Goal: Task Accomplishment & Management: Manage account settings

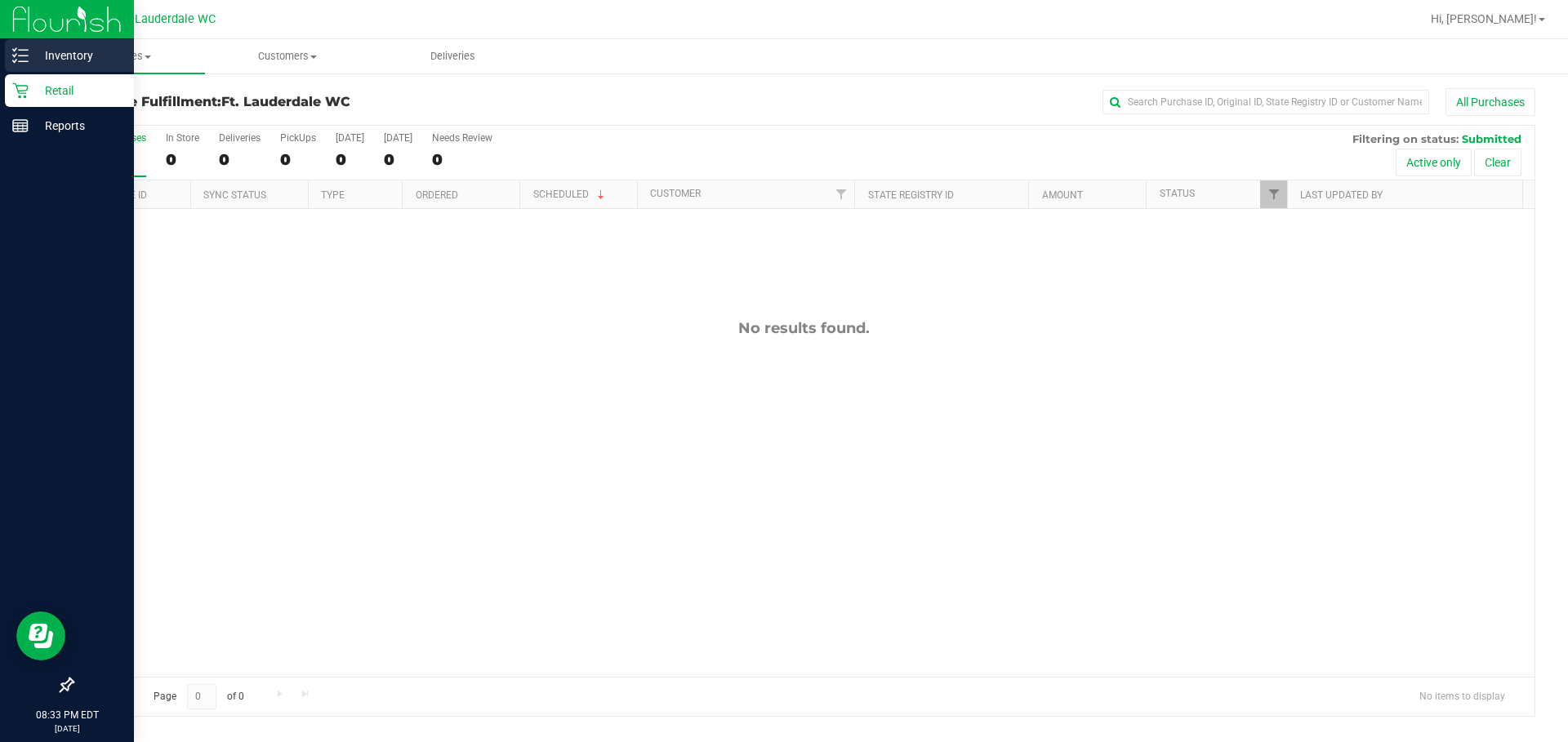
click at [104, 50] on p "Inventory" at bounding box center [77, 55] width 98 height 19
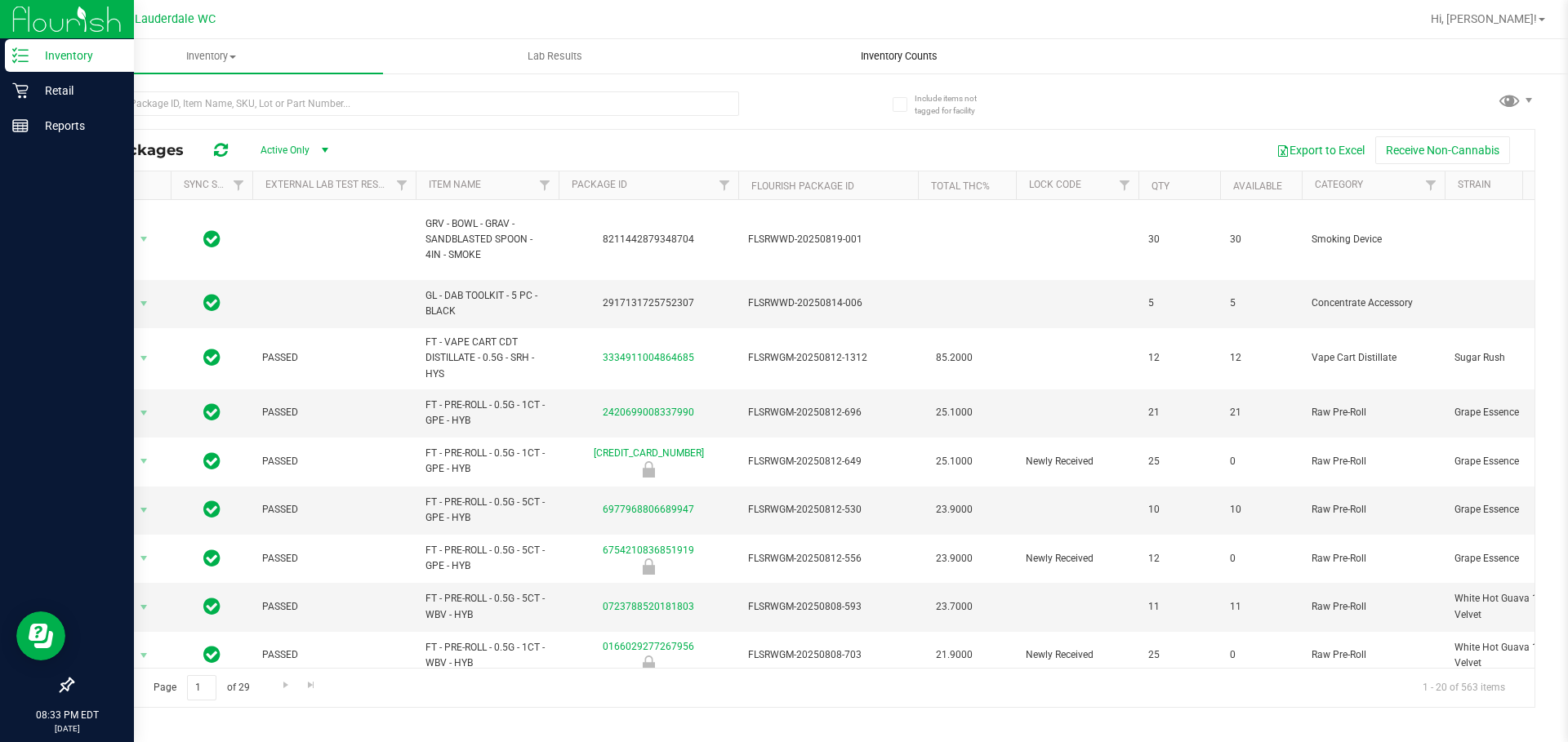
click at [732, 54] on uib-tab-heading "Inventory Counts" at bounding box center [899, 56] width 342 height 33
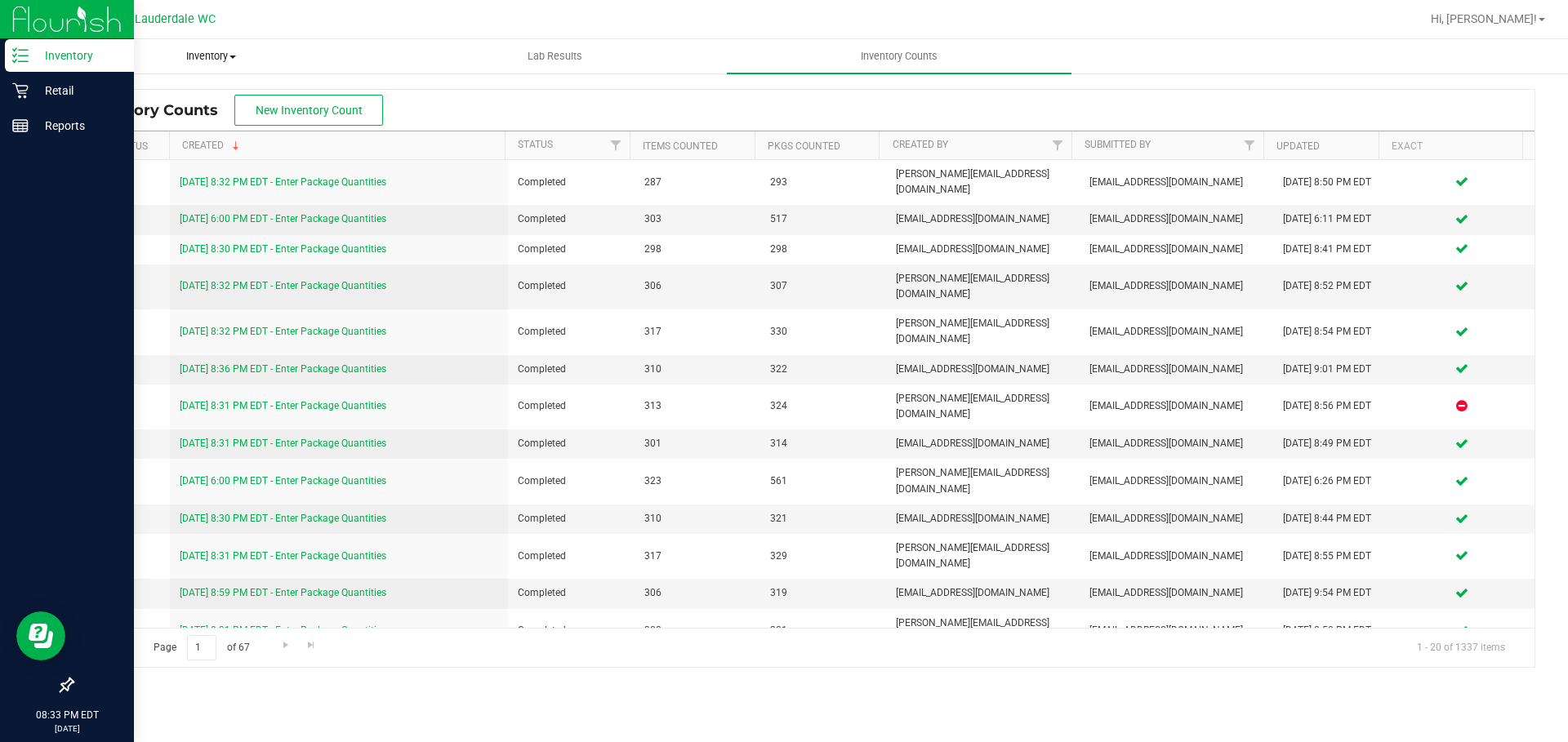
click at [276, 49] on span "Inventory" at bounding box center [211, 56] width 342 height 15
click at [215, 60] on span "Inventory" at bounding box center [211, 56] width 344 height 15
click at [46, 63] on p "Inventory" at bounding box center [77, 55] width 98 height 19
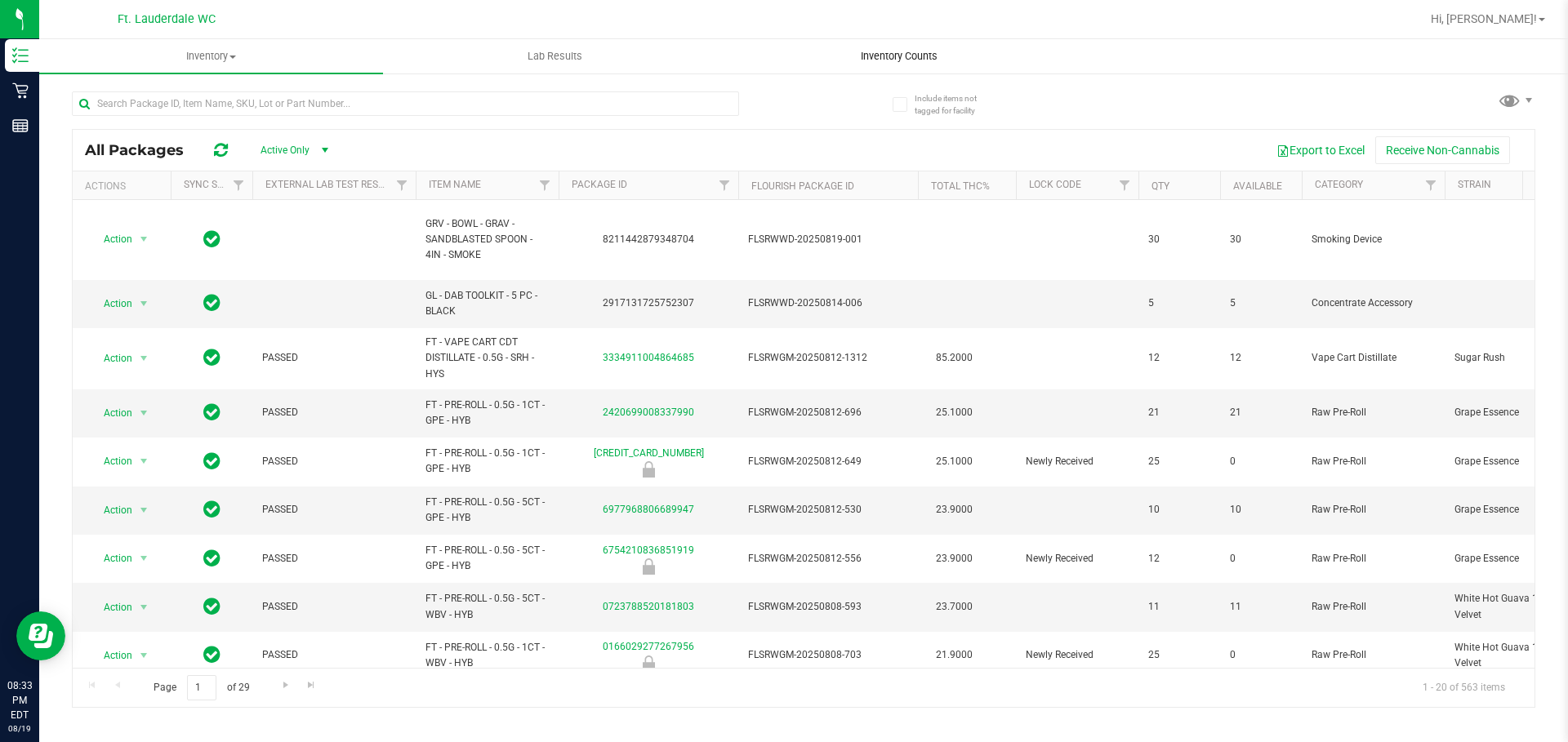
click at [732, 58] on span "Inventory Counts" at bounding box center [899, 56] width 121 height 15
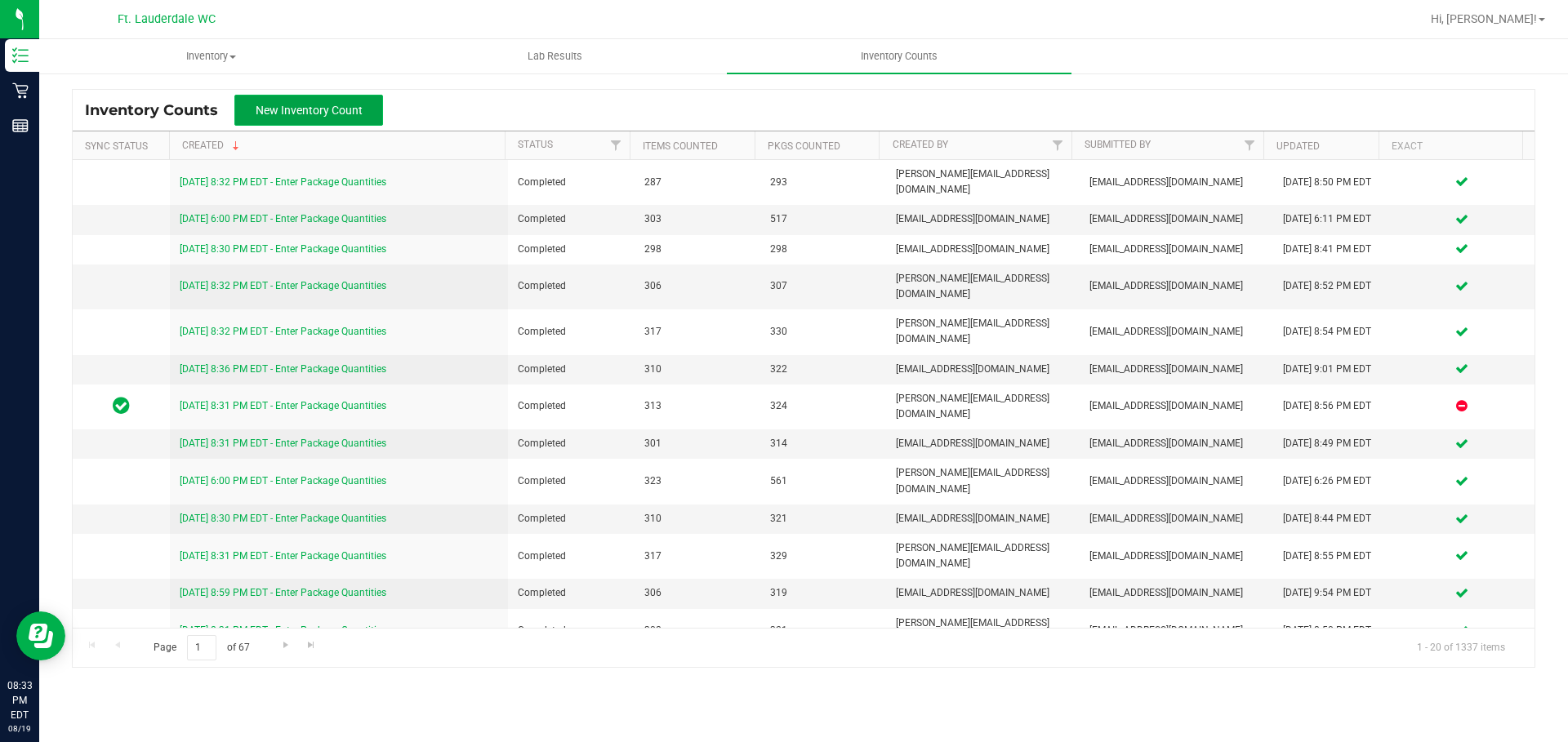
click at [318, 105] on span "New Inventory Count" at bounding box center [309, 111] width 107 height 13
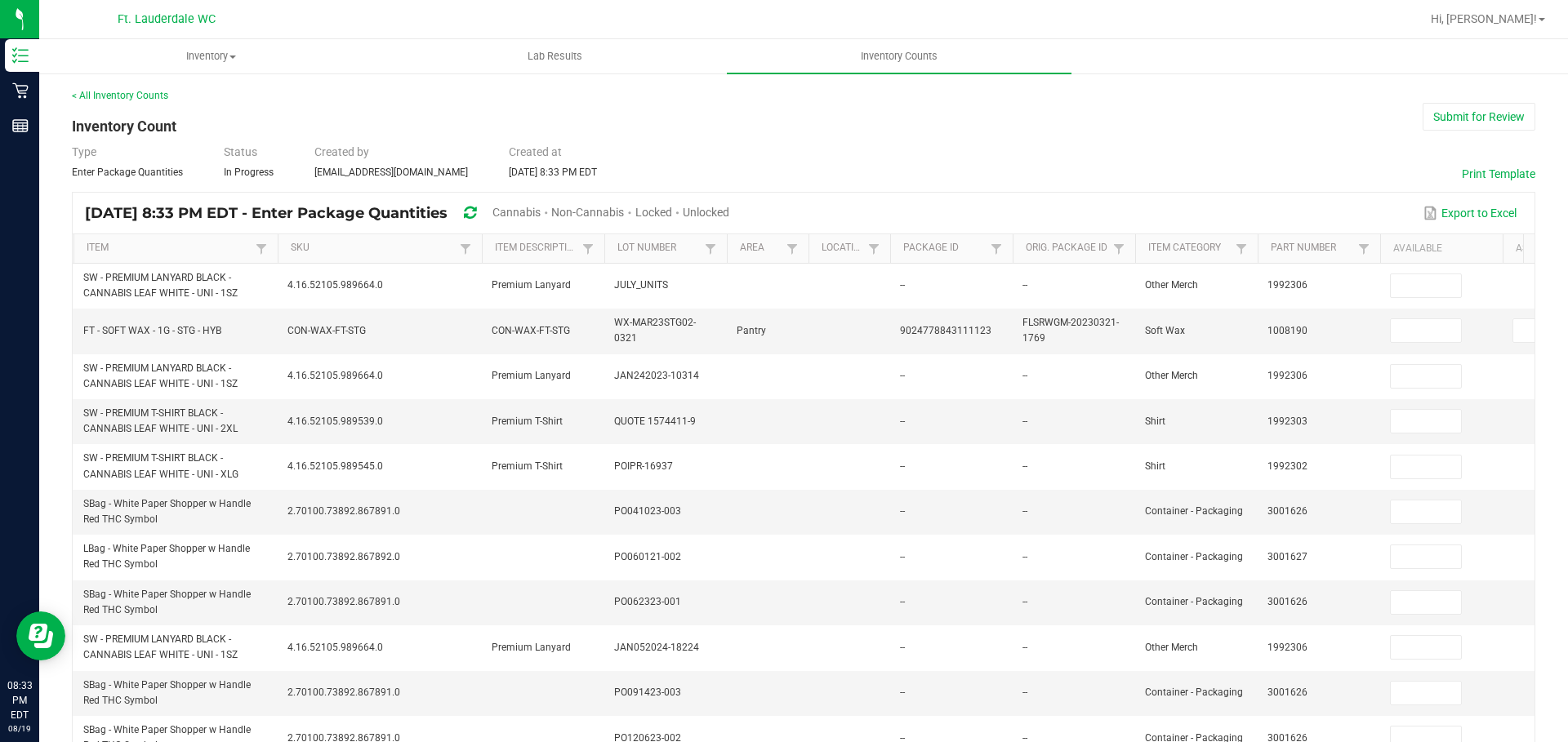
click at [541, 218] on span "Cannabis" at bounding box center [516, 212] width 48 height 13
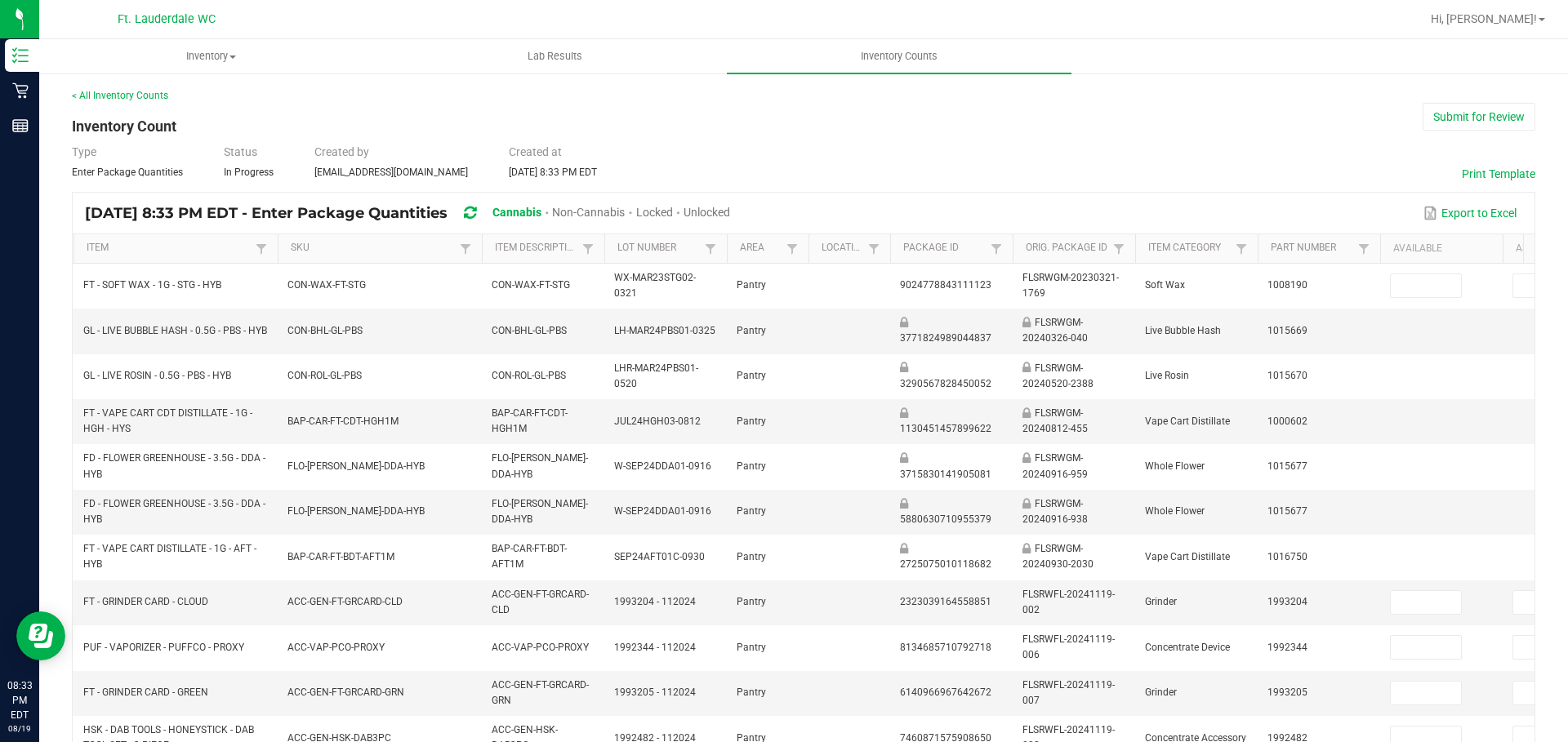
click at [730, 208] on span "Unlocked" at bounding box center [707, 212] width 47 height 13
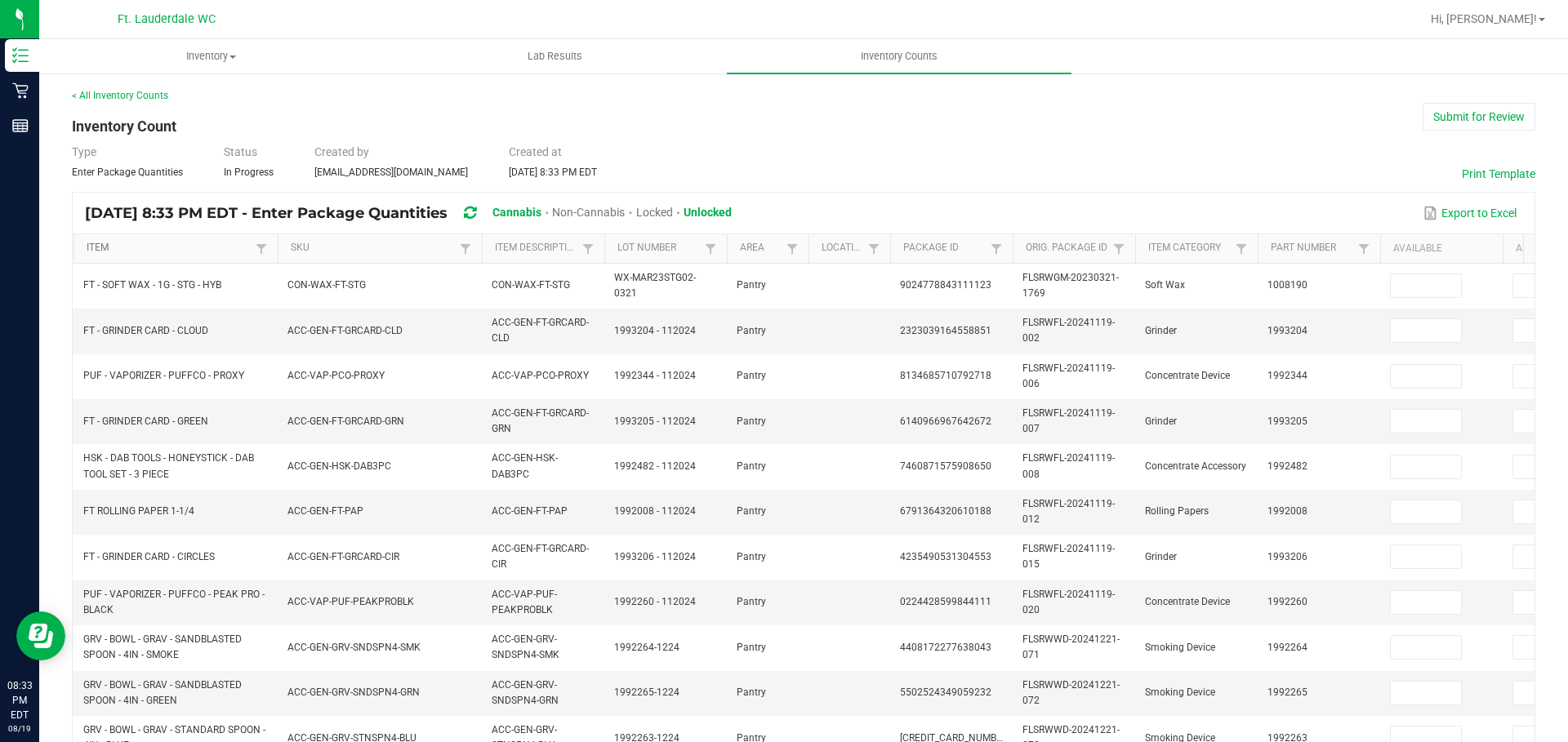
click at [126, 247] on link "Item" at bounding box center [169, 248] width 164 height 13
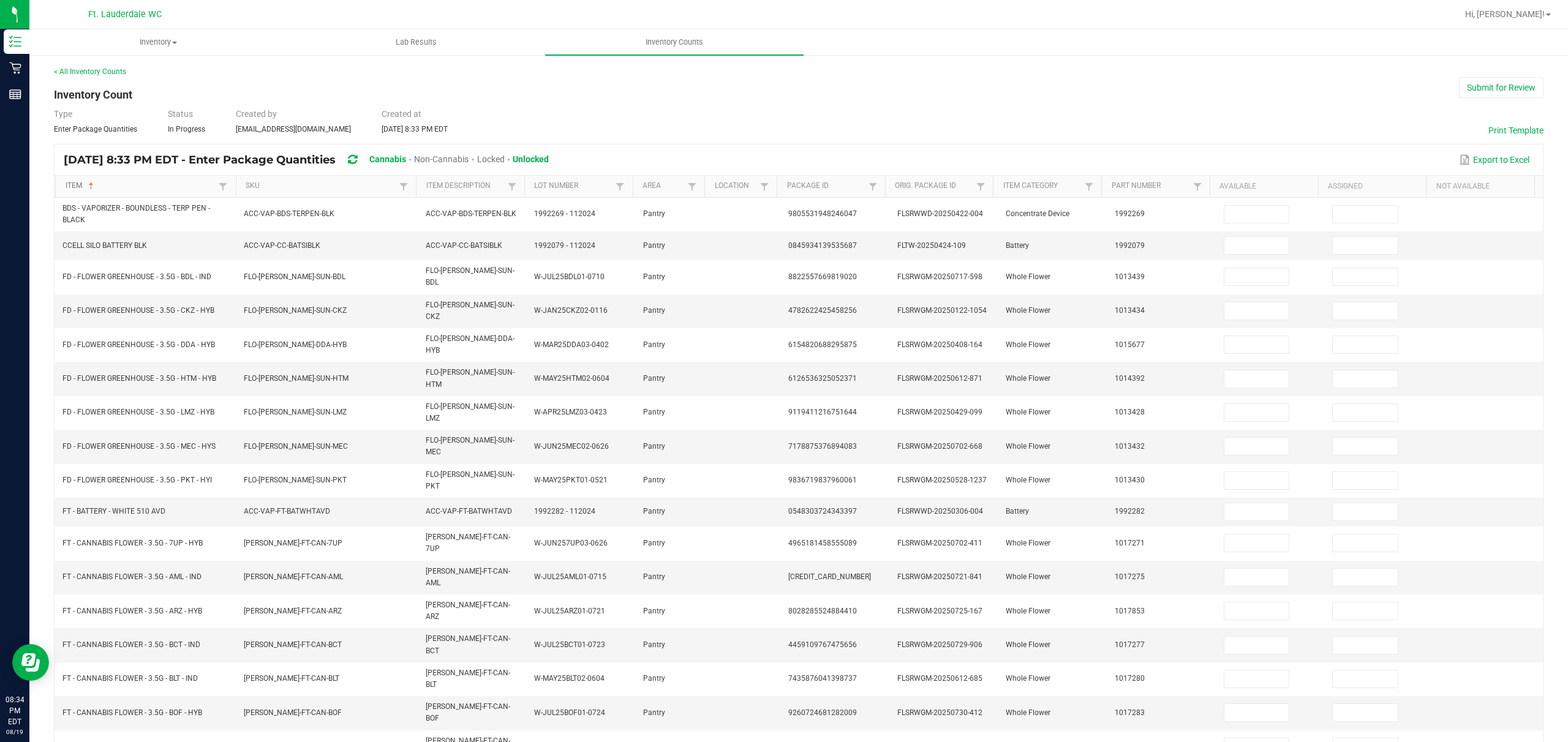
scroll to position [93, 0]
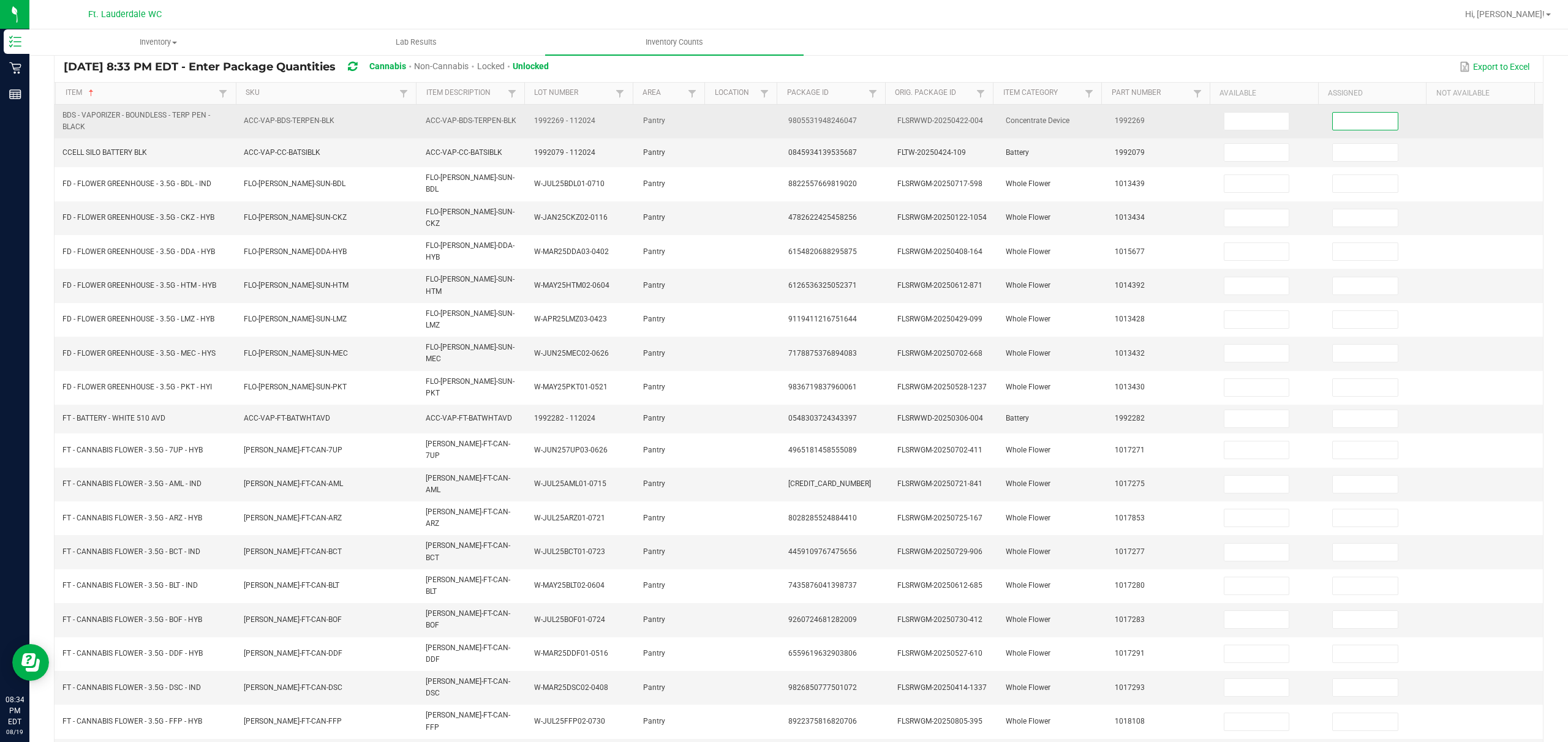
click at [549, 116] on input at bounding box center [1365, 121] width 65 height 17
type input "0"
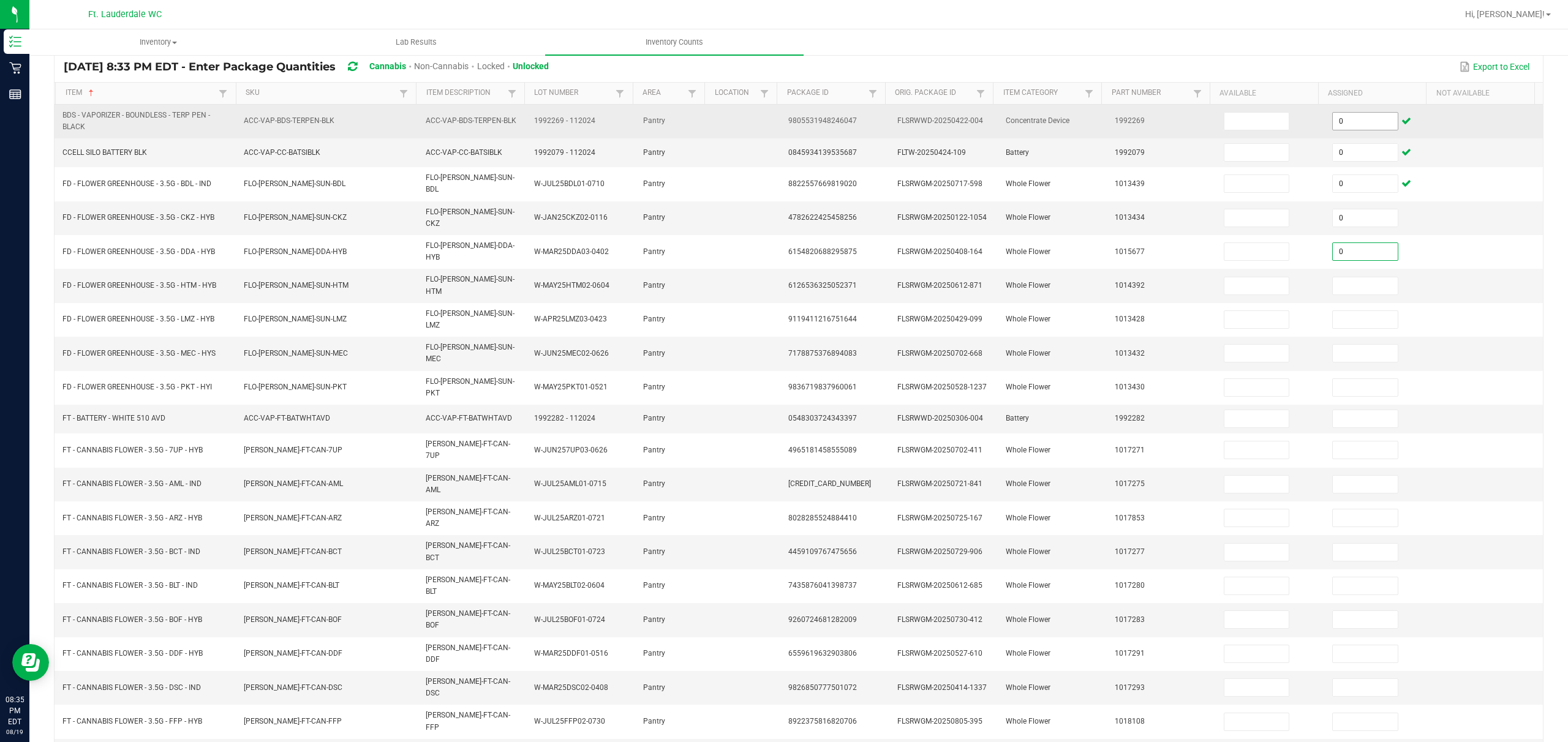
type input "0"
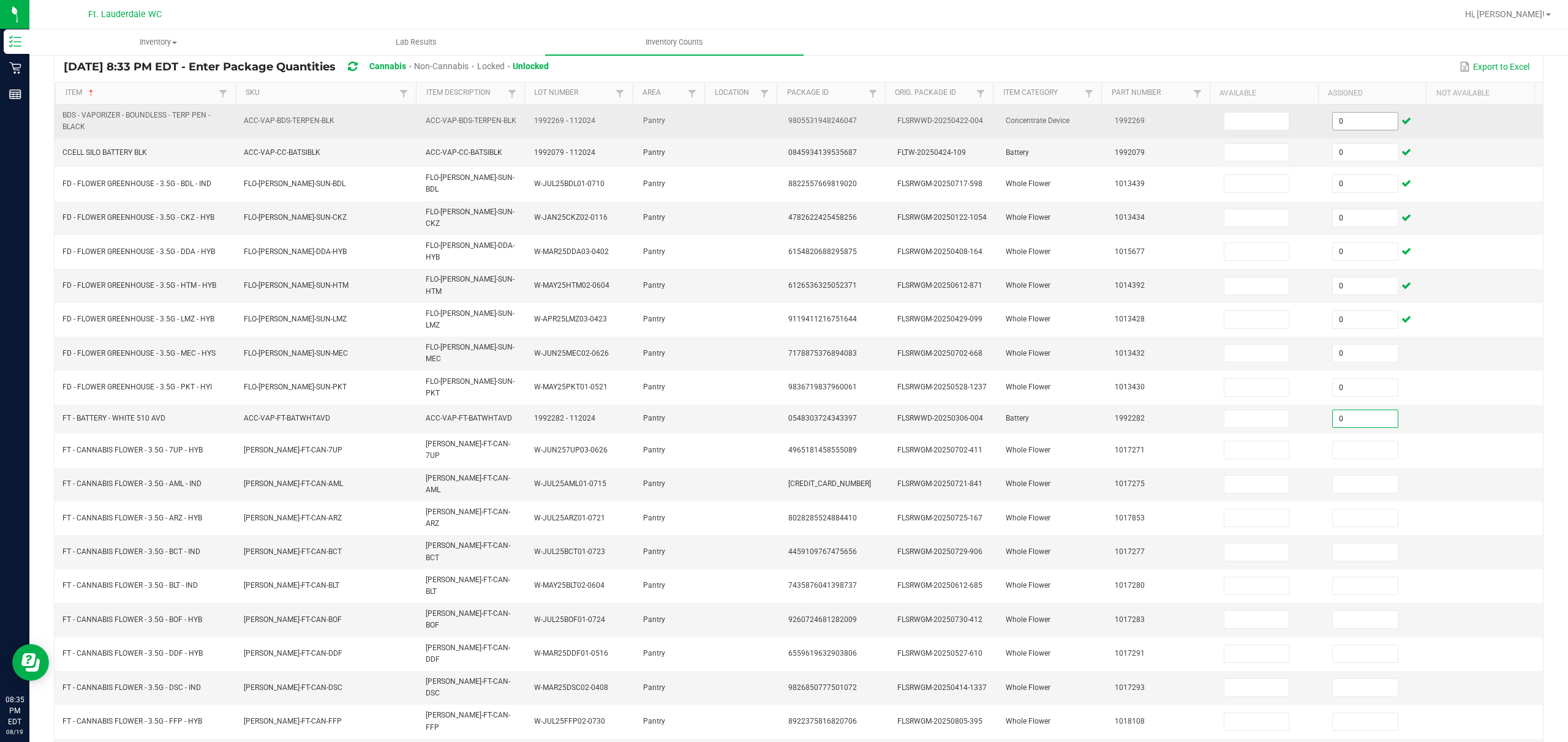
type input "0"
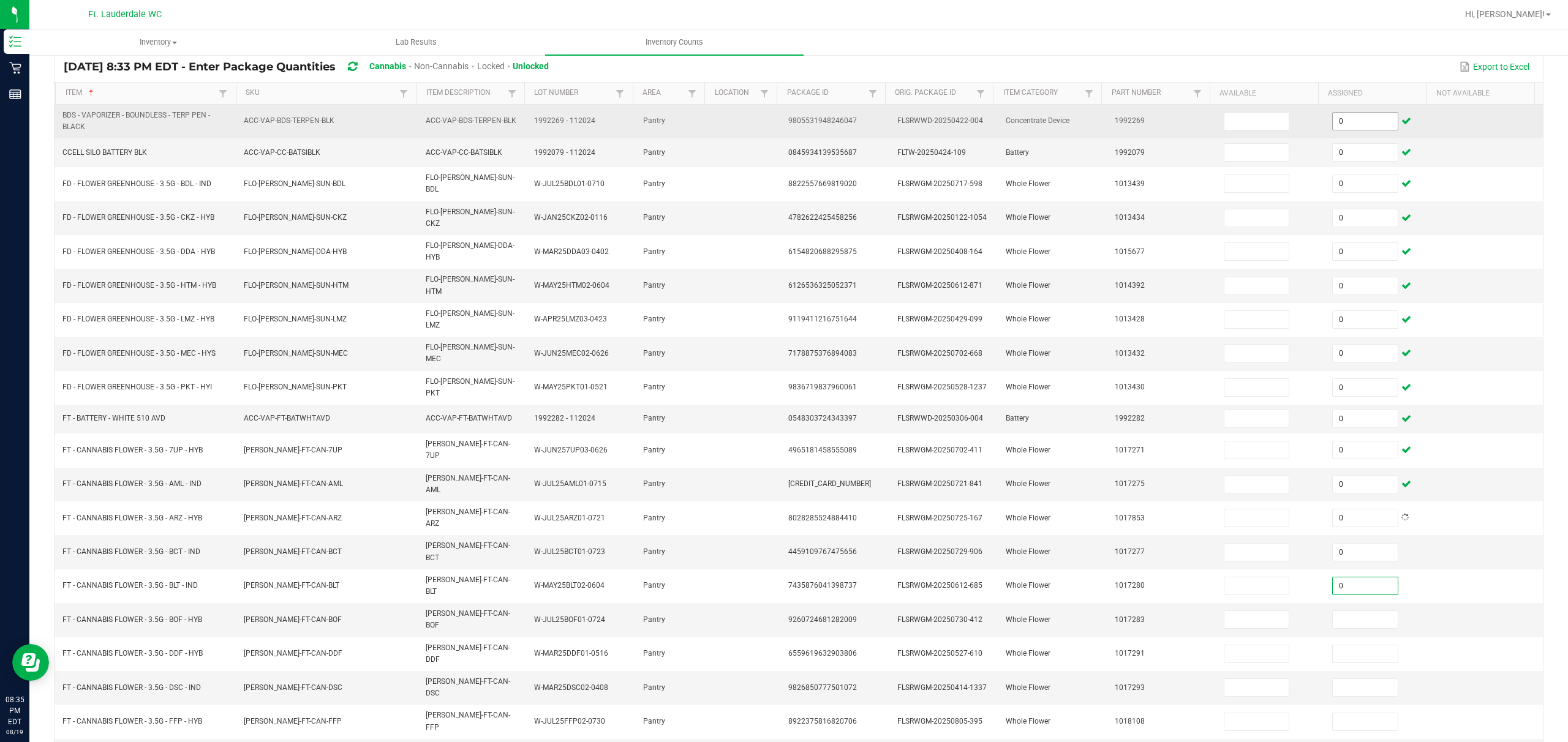
type input "0"
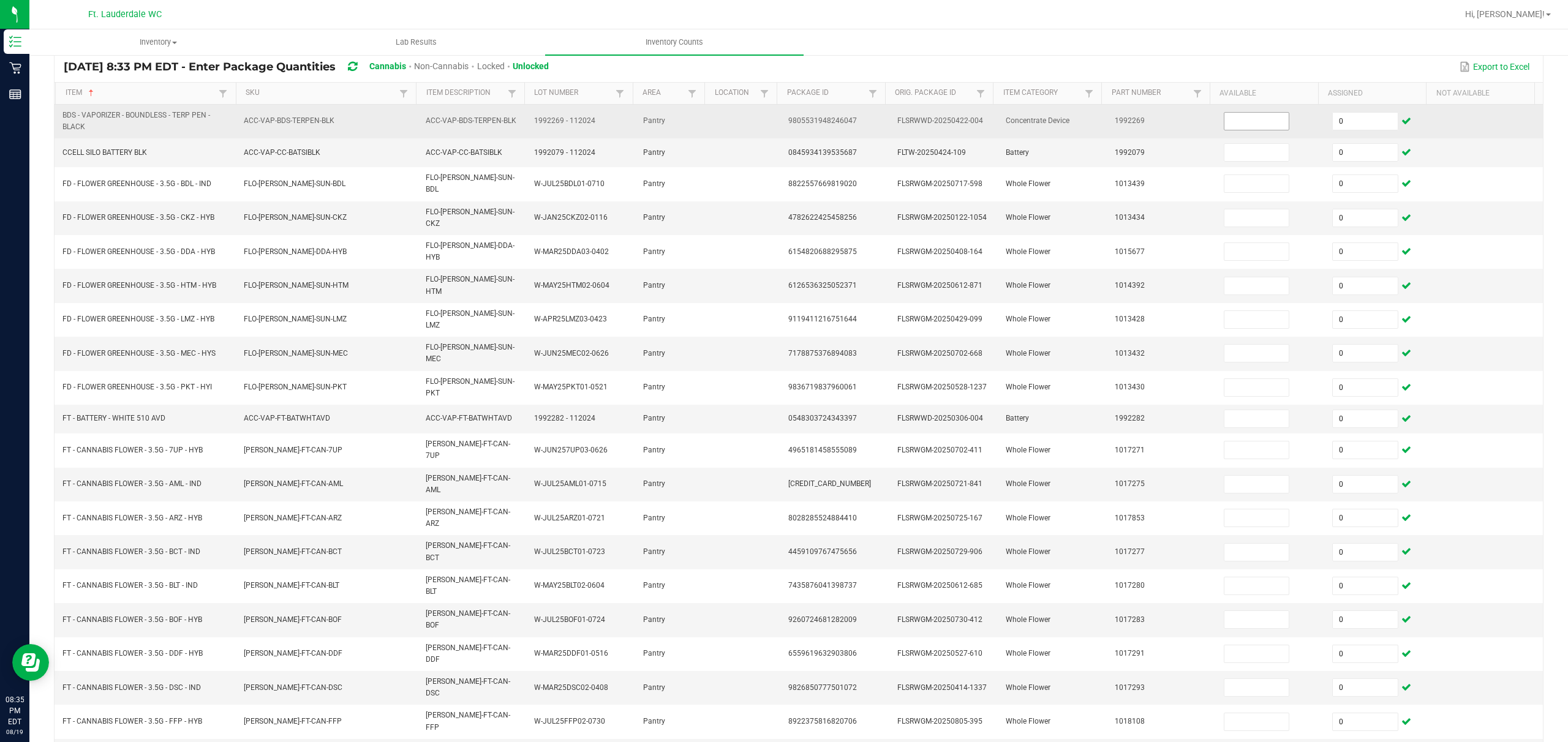
type input "0"
click at [549, 126] on input at bounding box center [1257, 121] width 65 height 17
type input "4"
type input "18"
type input "11"
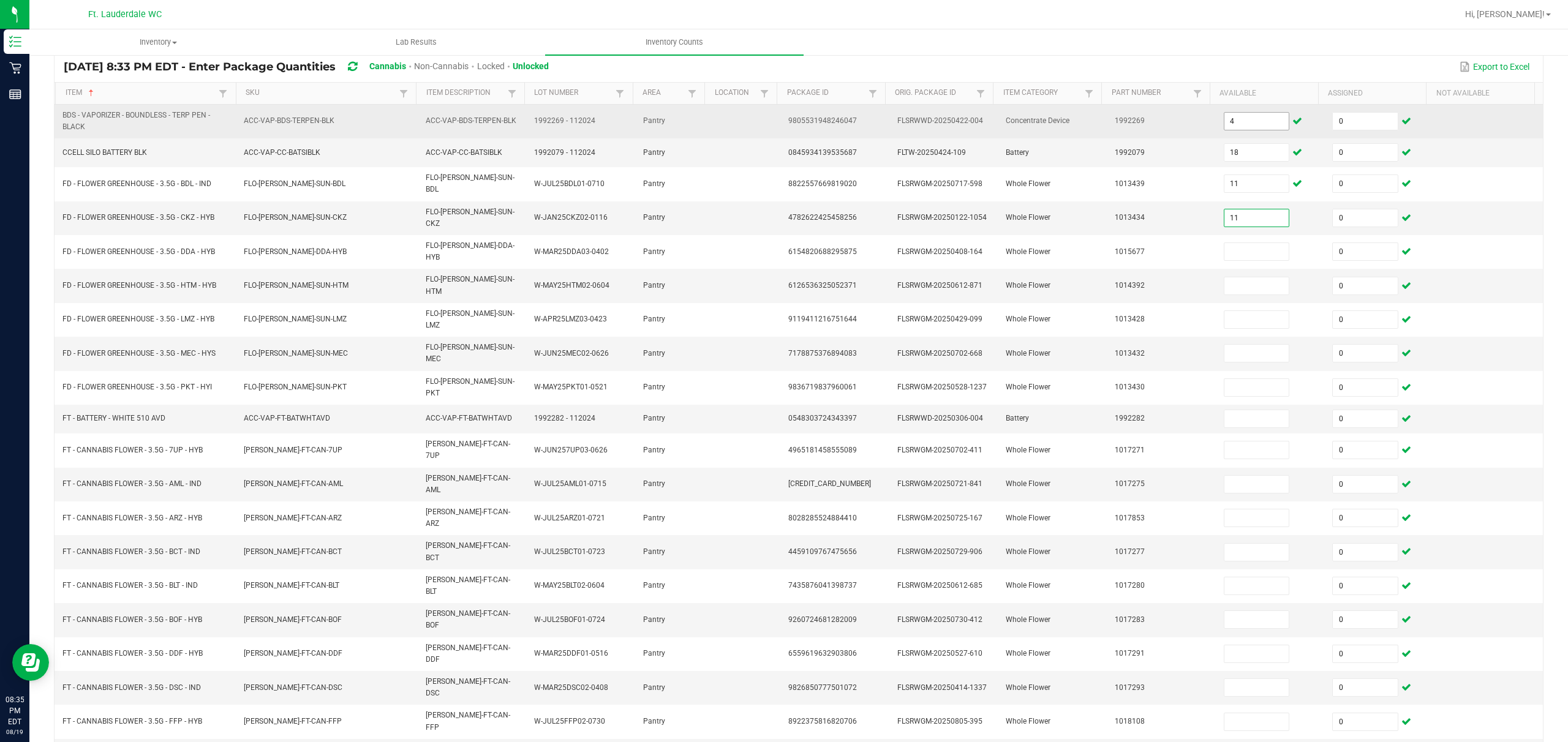
type input "11"
type input "4"
type input "13"
type input "20"
type input "12"
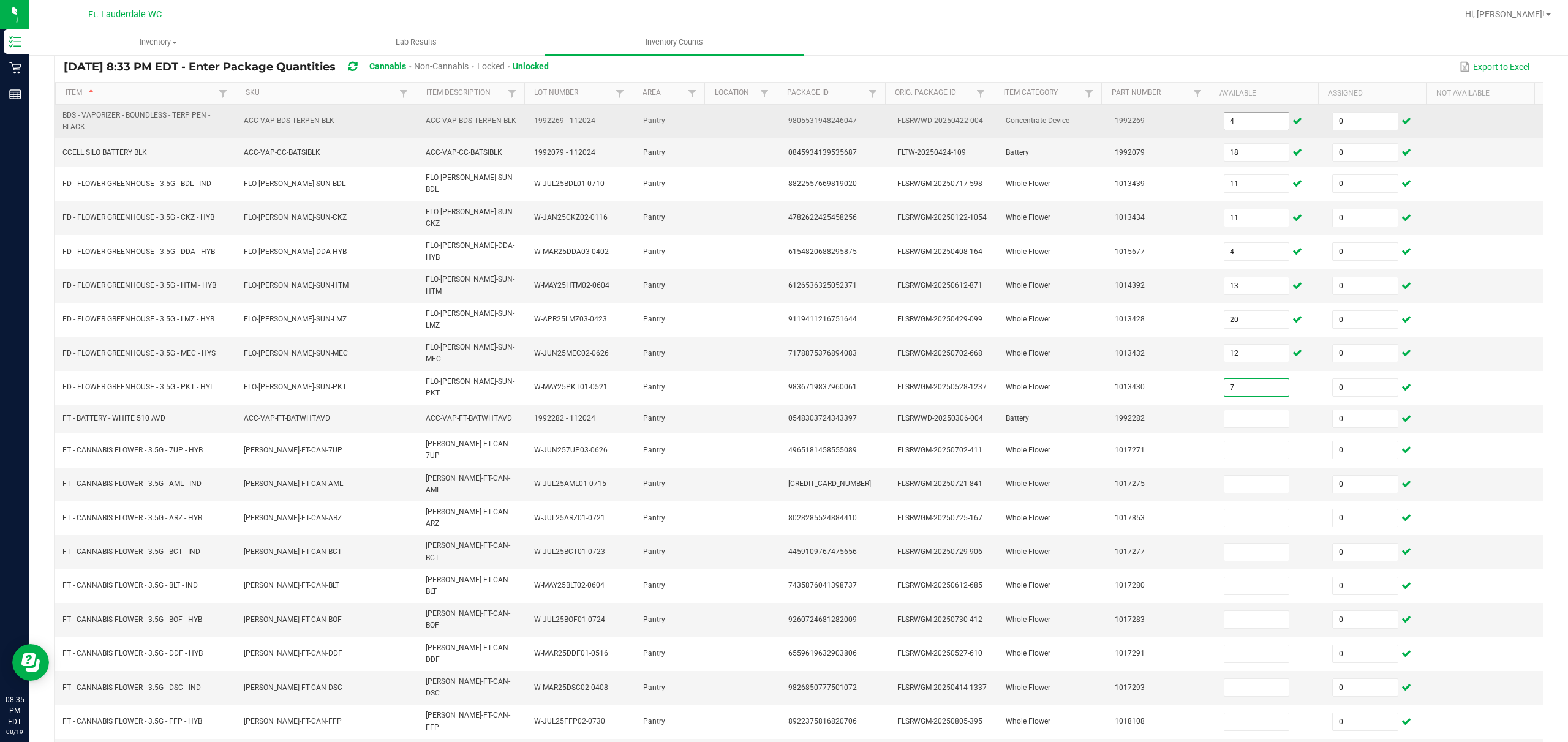
type input "7"
type input "1"
type input "2"
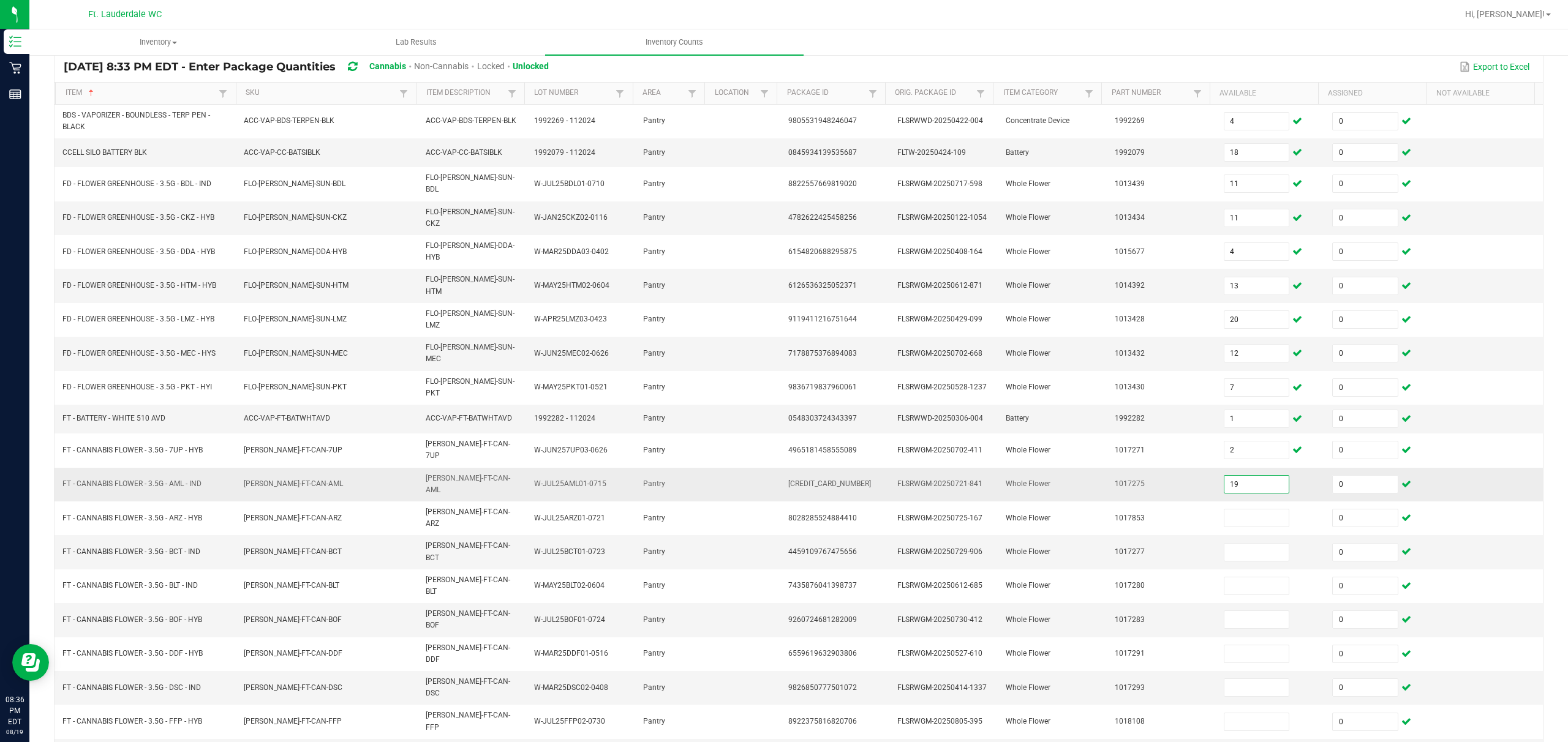
type input "19"
type input "9"
type input "12"
type input "7"
type input "13"
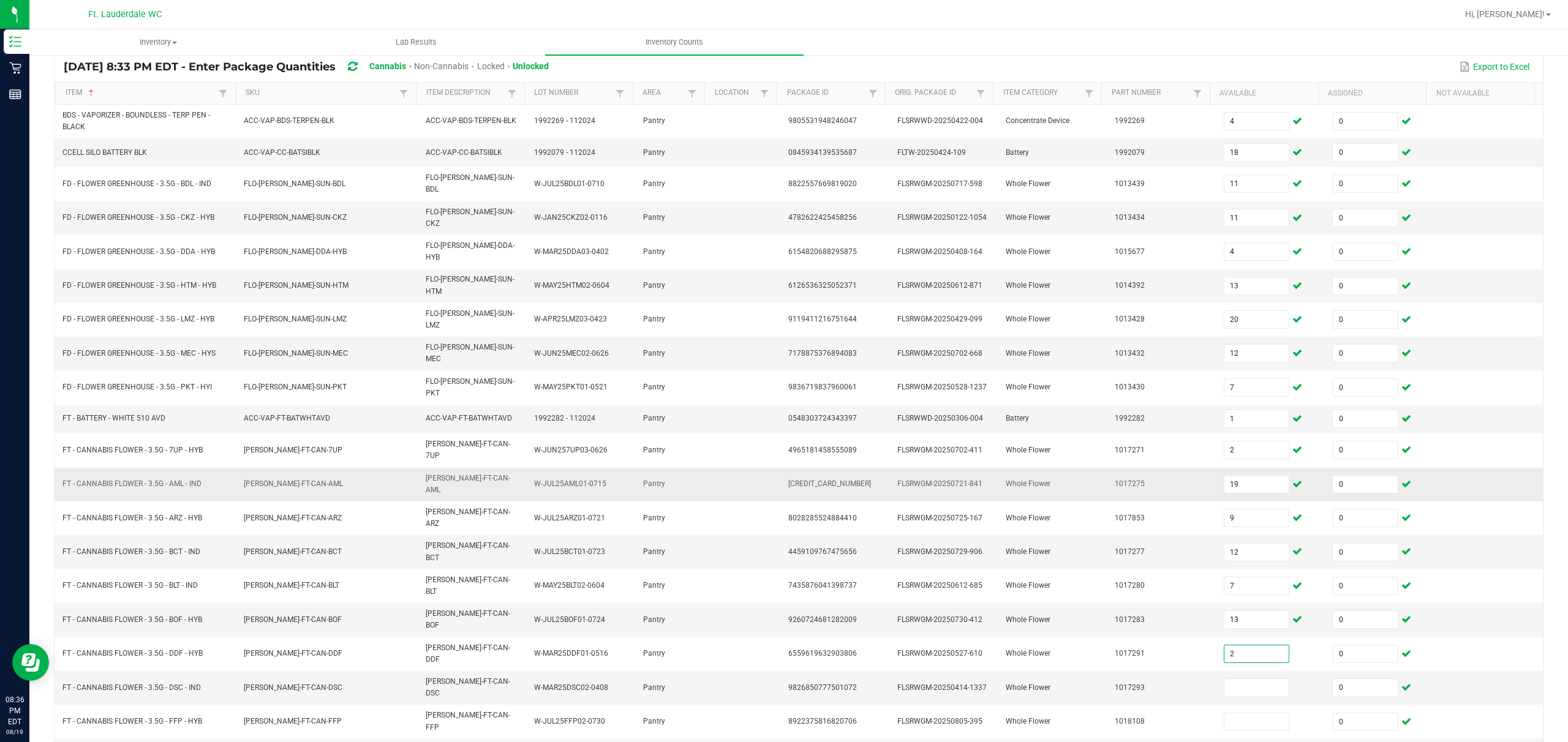
type input "2"
type input "14"
type input "5"
type input "13"
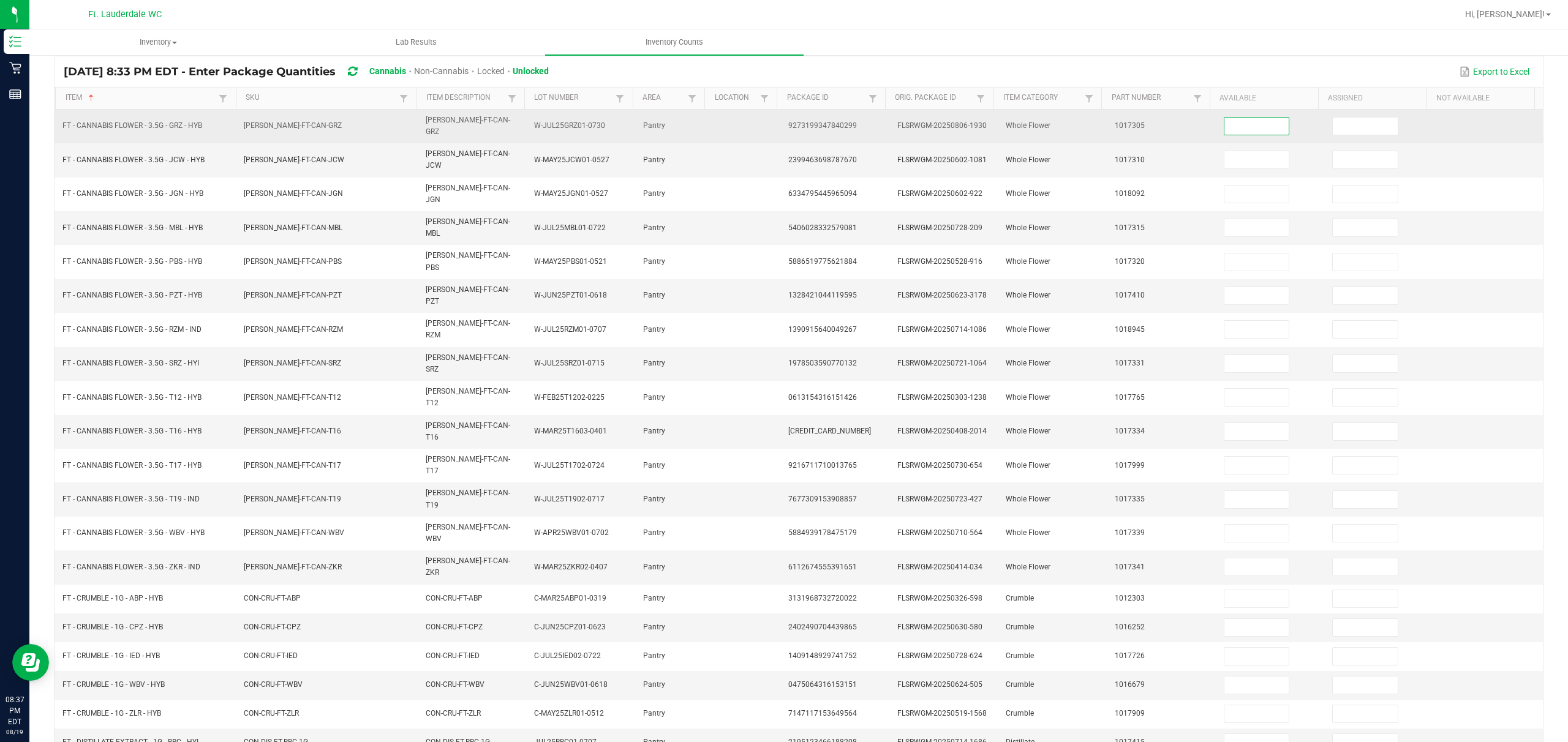
click at [549, 121] on input at bounding box center [1257, 126] width 65 height 17
type input "10"
type input "0"
type input "9"
type input "0"
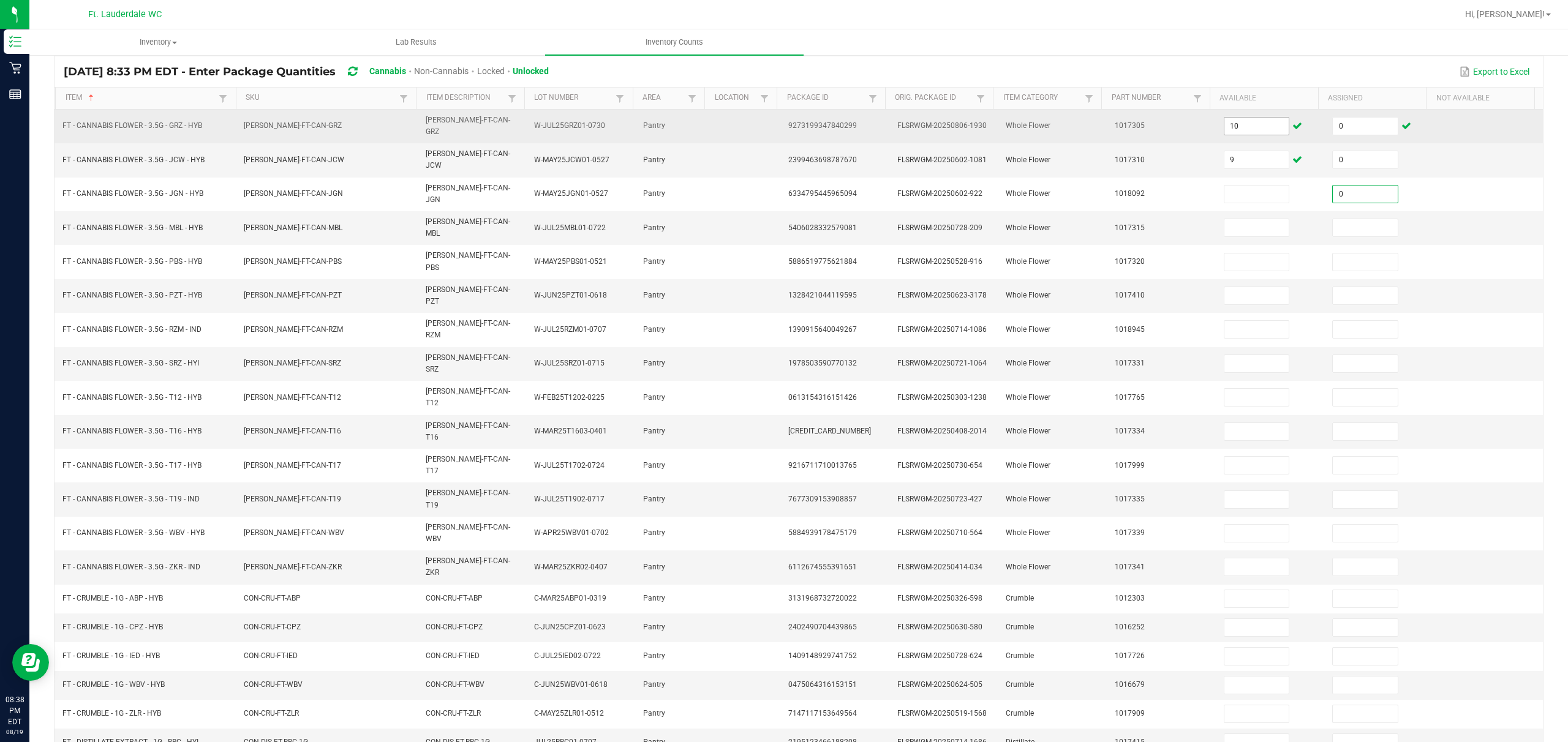
type input "0"
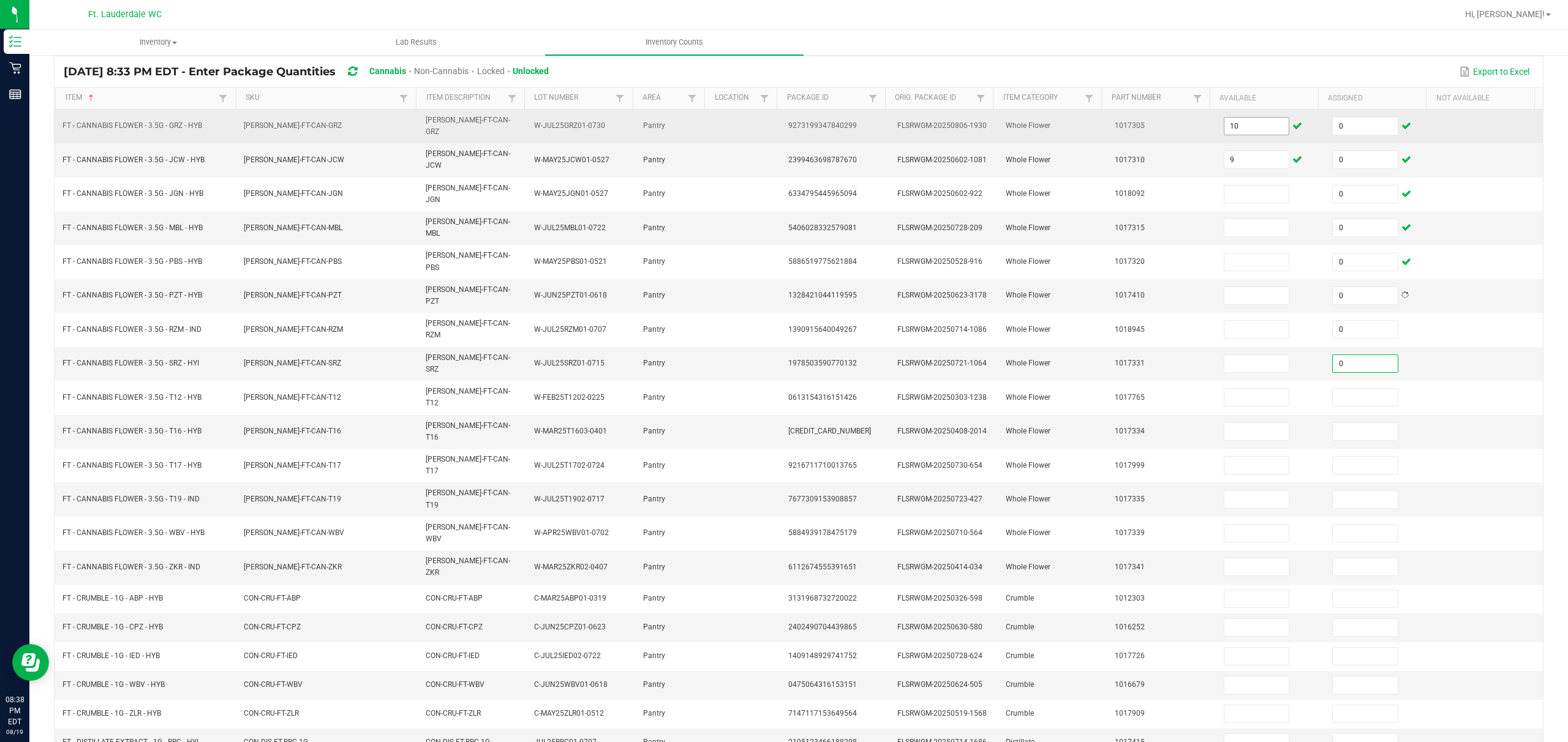
type input "0"
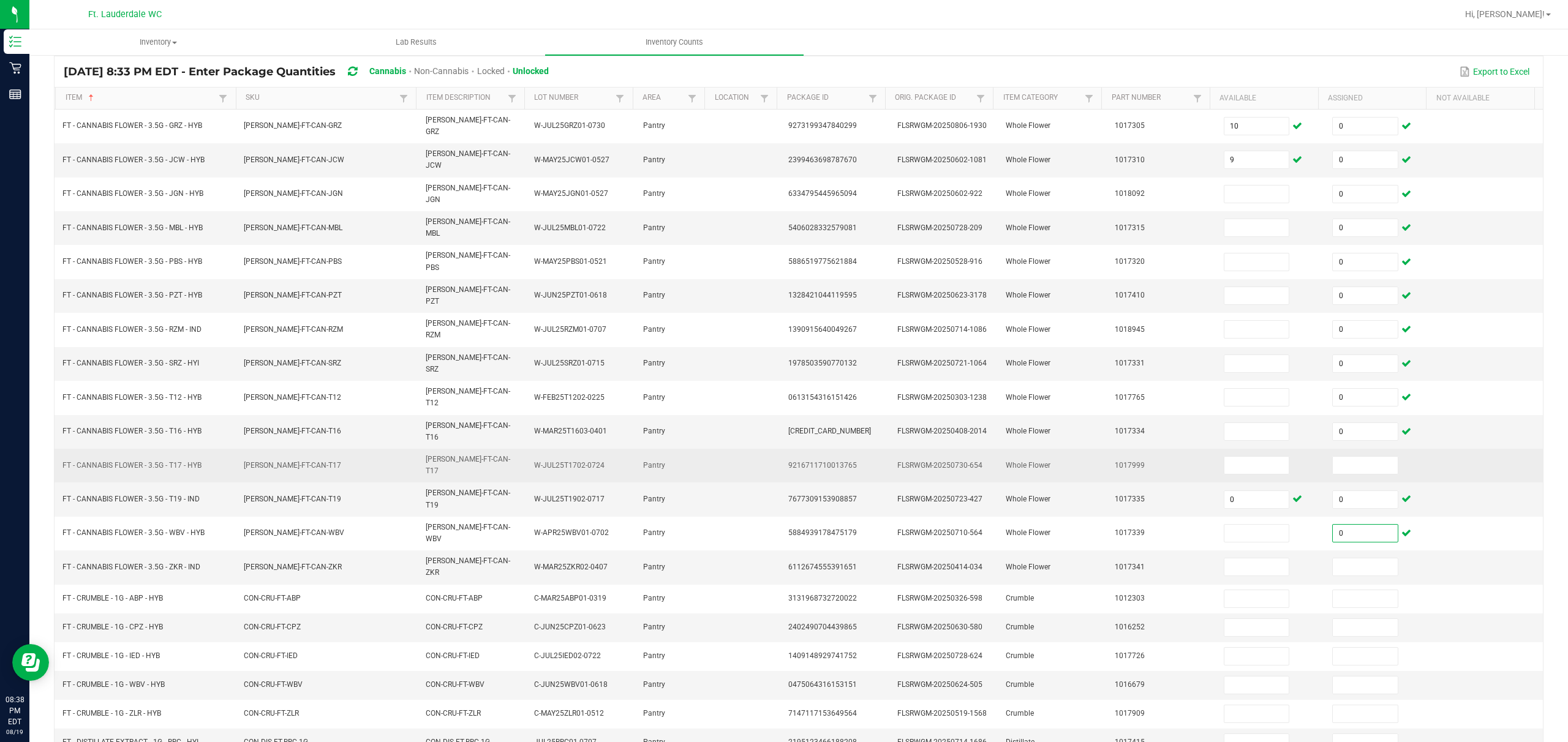
type input "0"
click at [549, 449] on td at bounding box center [1379, 466] width 109 height 34
click at [549, 457] on input at bounding box center [1365, 465] width 65 height 17
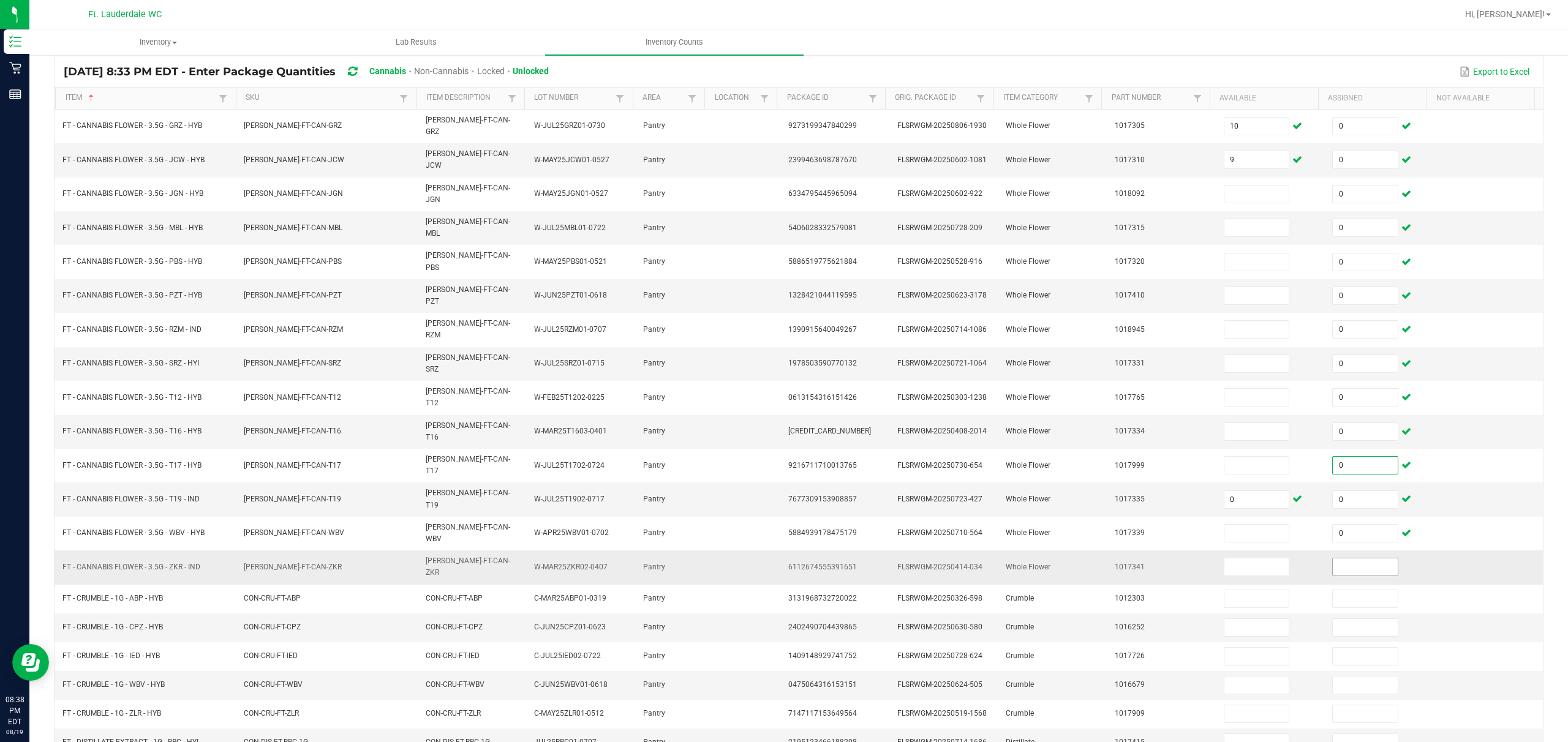
type input "0"
click at [549, 555] on input at bounding box center [1365, 567] width 65 height 17
type input "0"
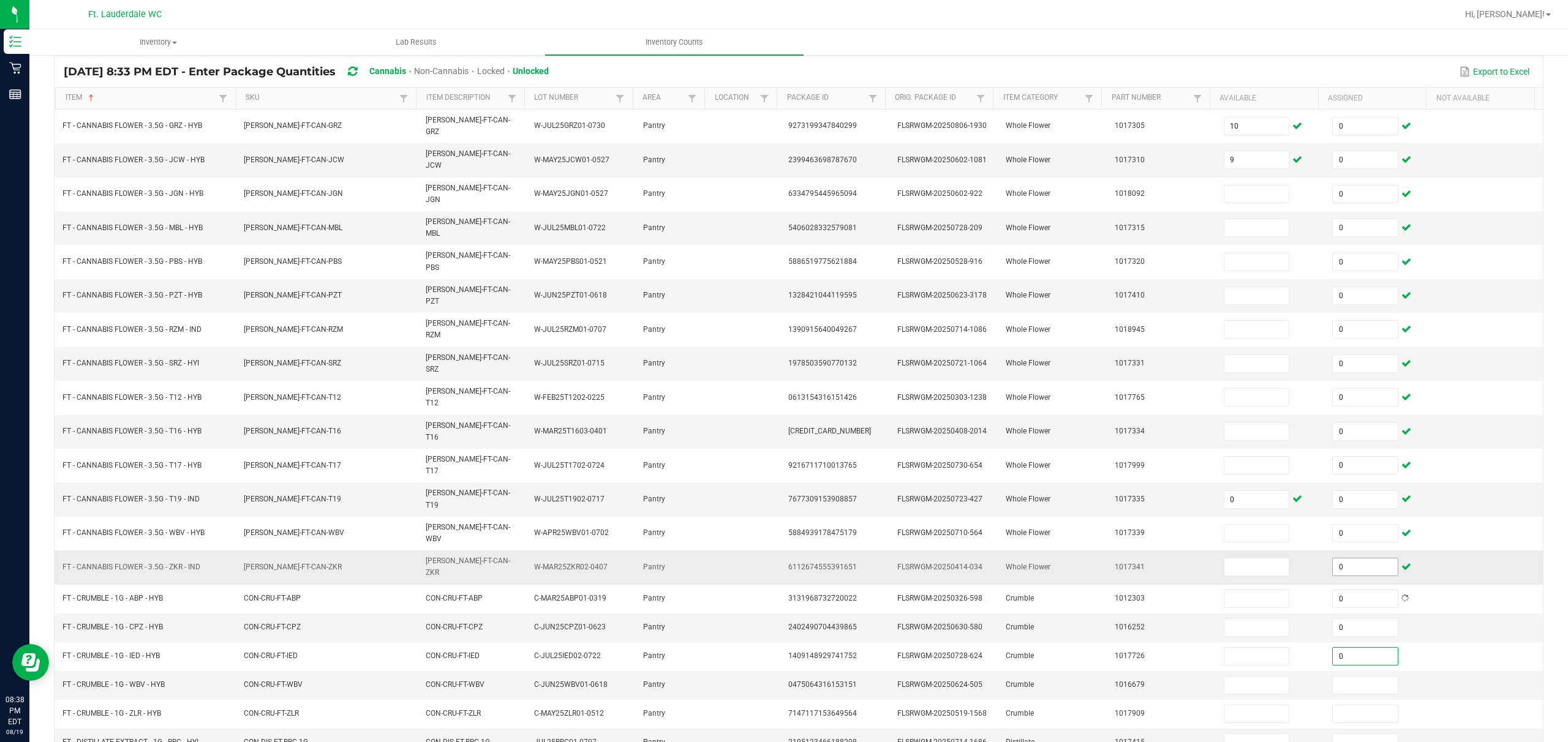
type input "0"
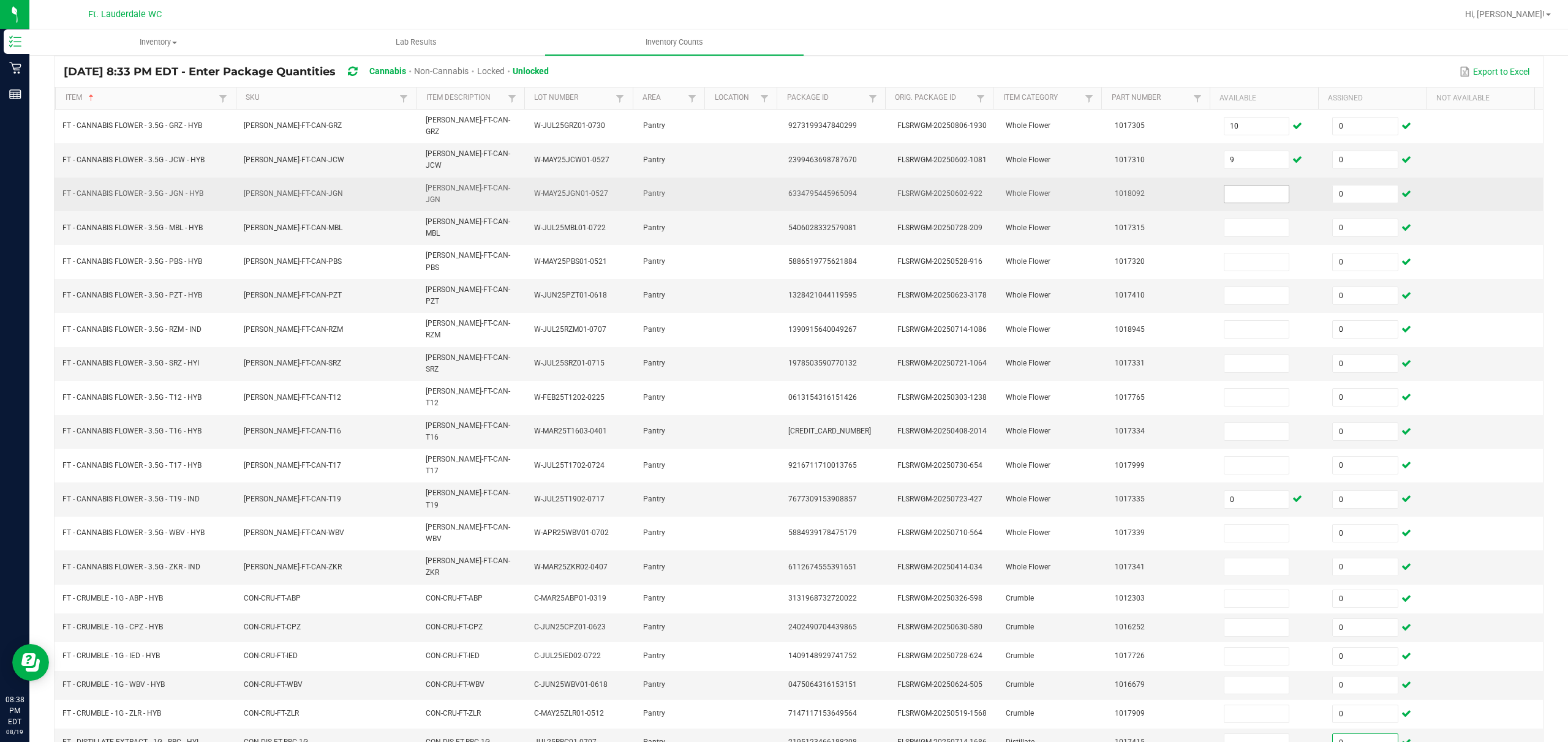
type input "0"
click at [549, 186] on input at bounding box center [1257, 194] width 65 height 17
type input "13"
type input "11"
type input "8"
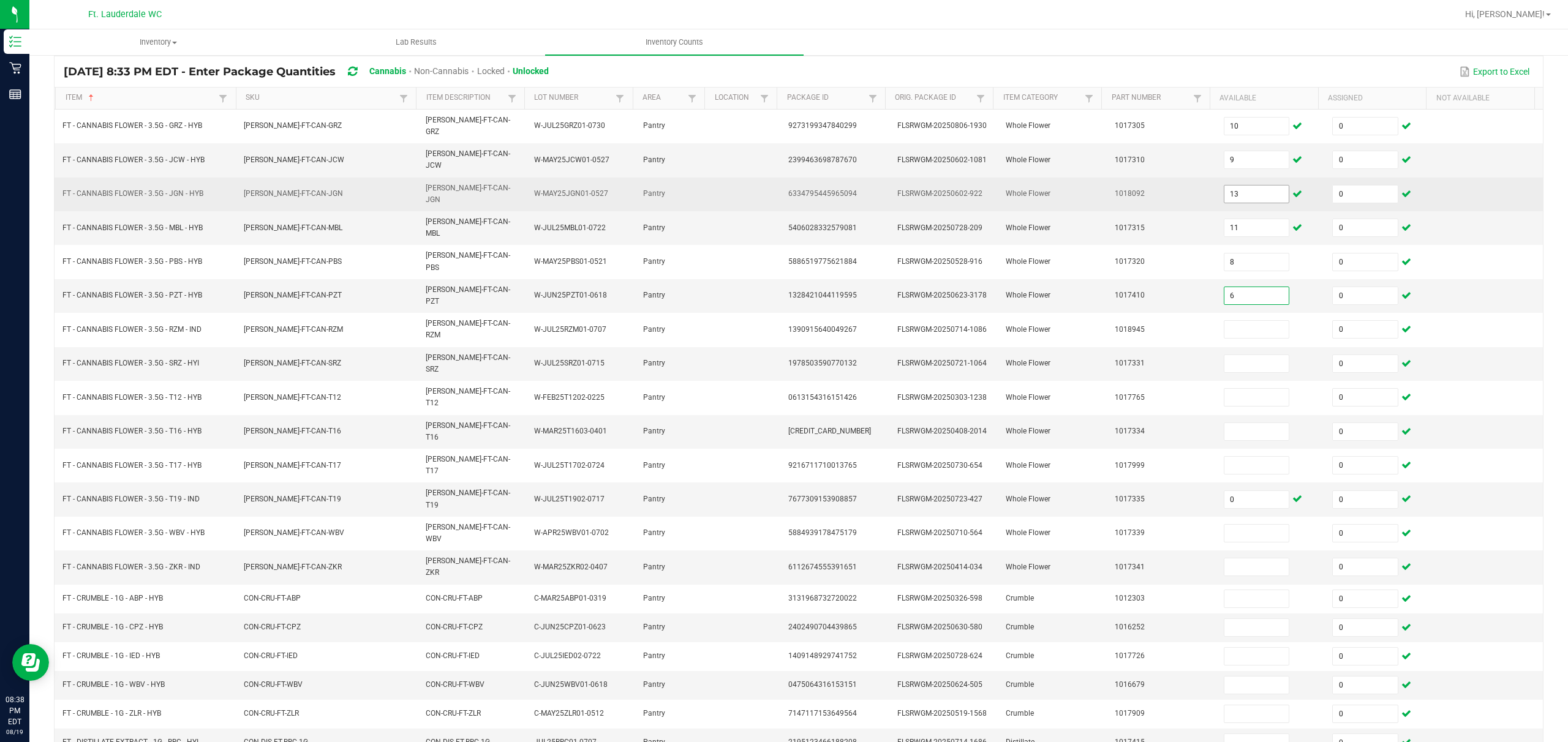
type input "6"
type input "13"
type input "12"
type input "29"
type input "11"
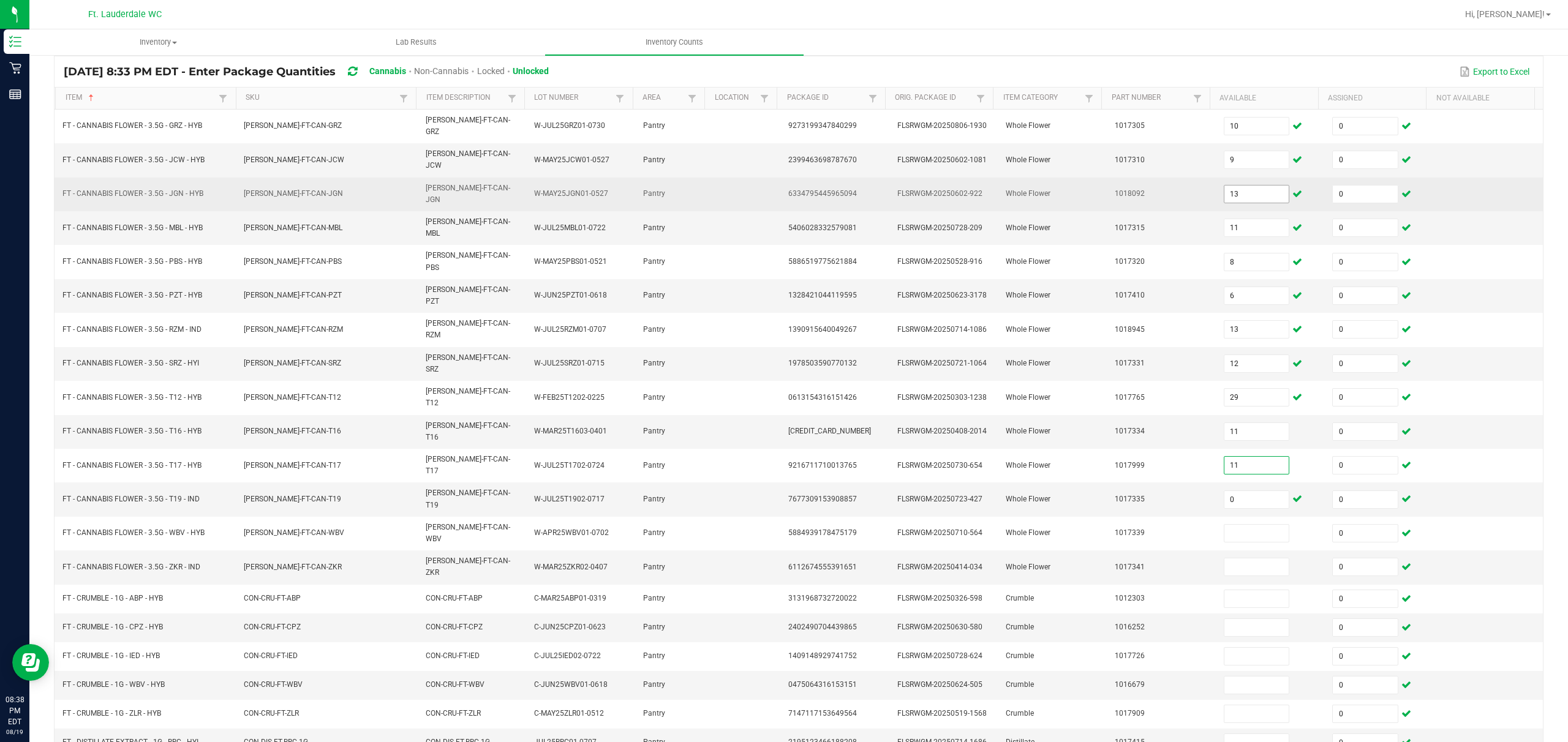
type input "11"
type input "9"
type input "12"
type input "2"
type input "4"
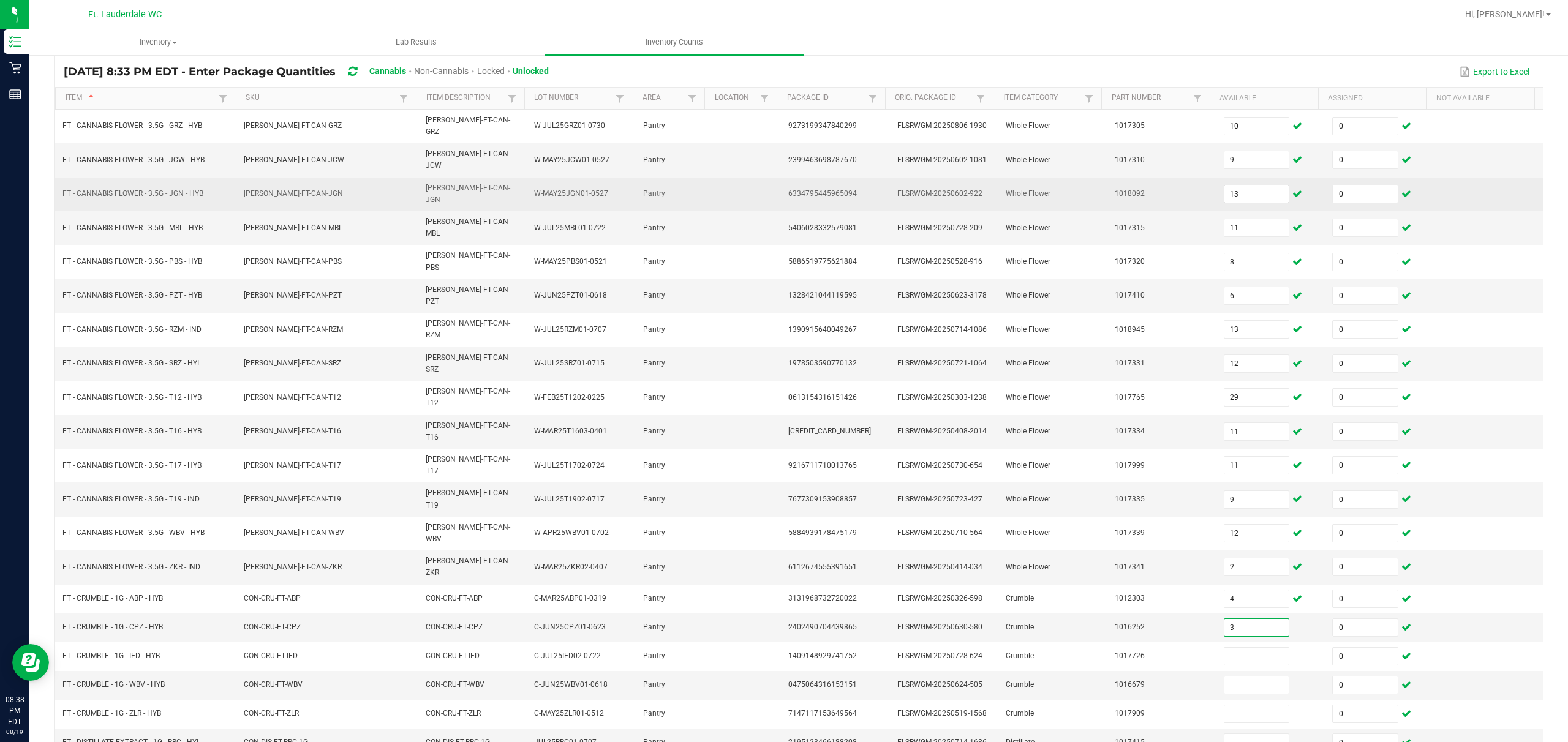
type input "3"
type input "7"
type input "4"
type input "2"
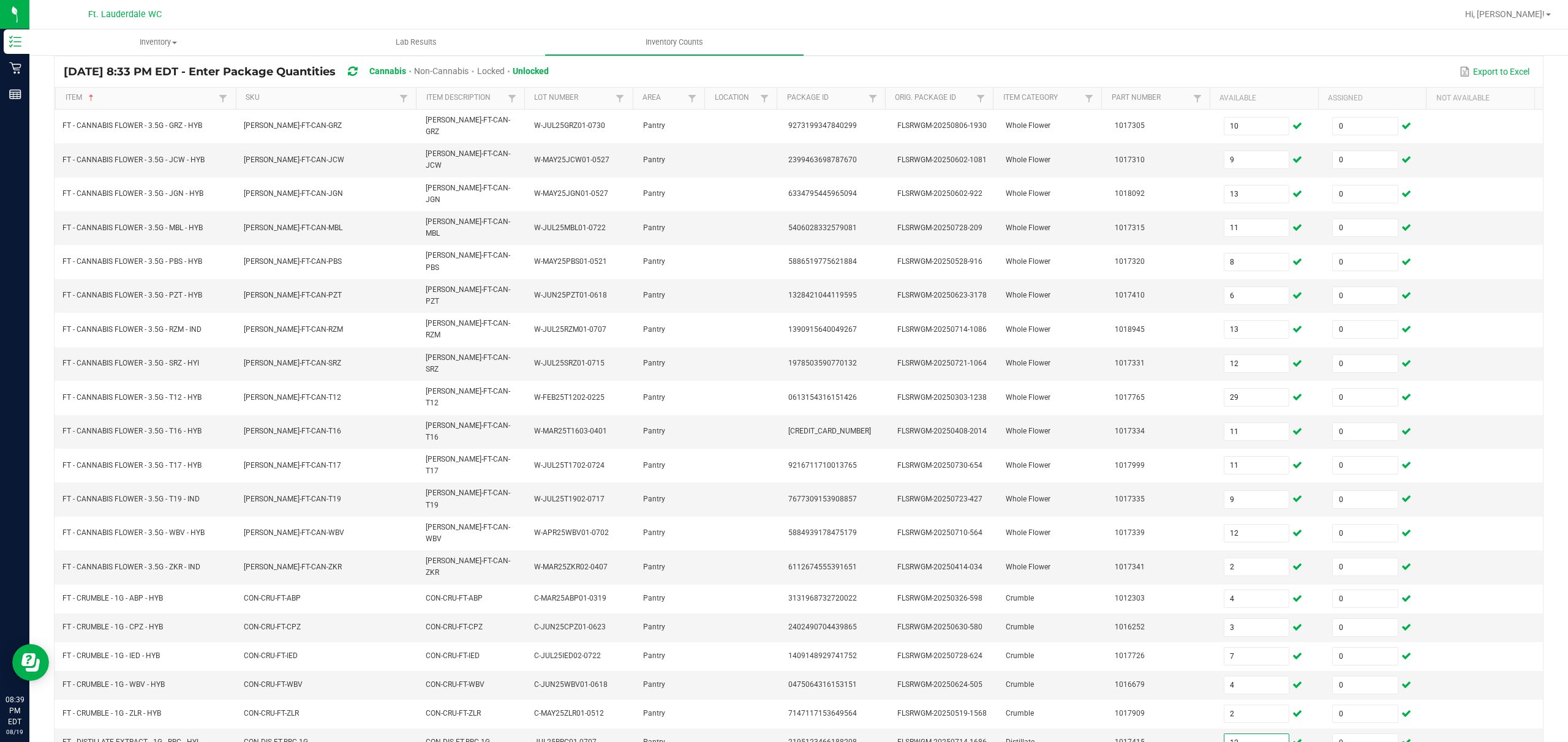
type input "12"
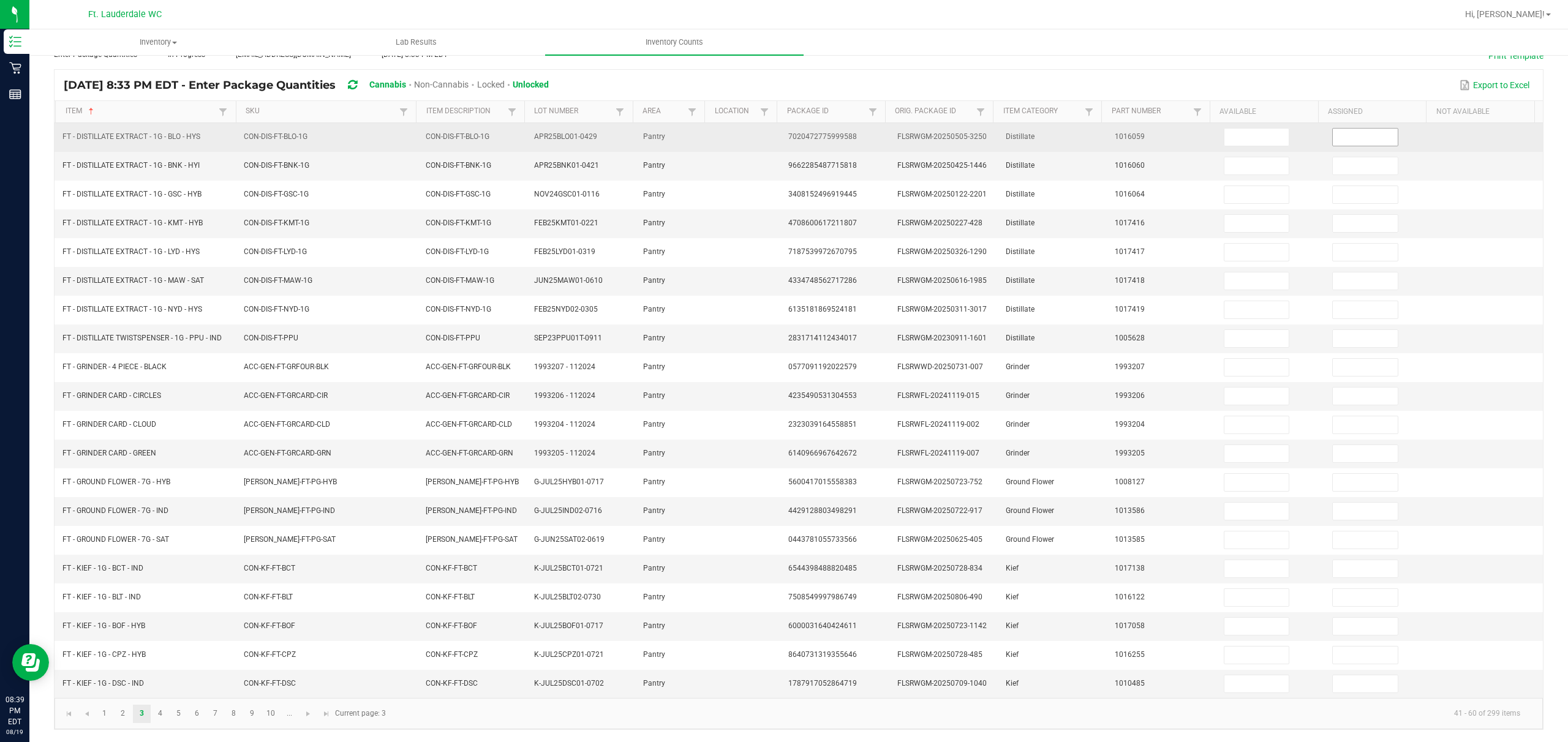
click at [549, 131] on input at bounding box center [1365, 137] width 65 height 17
type input "0"
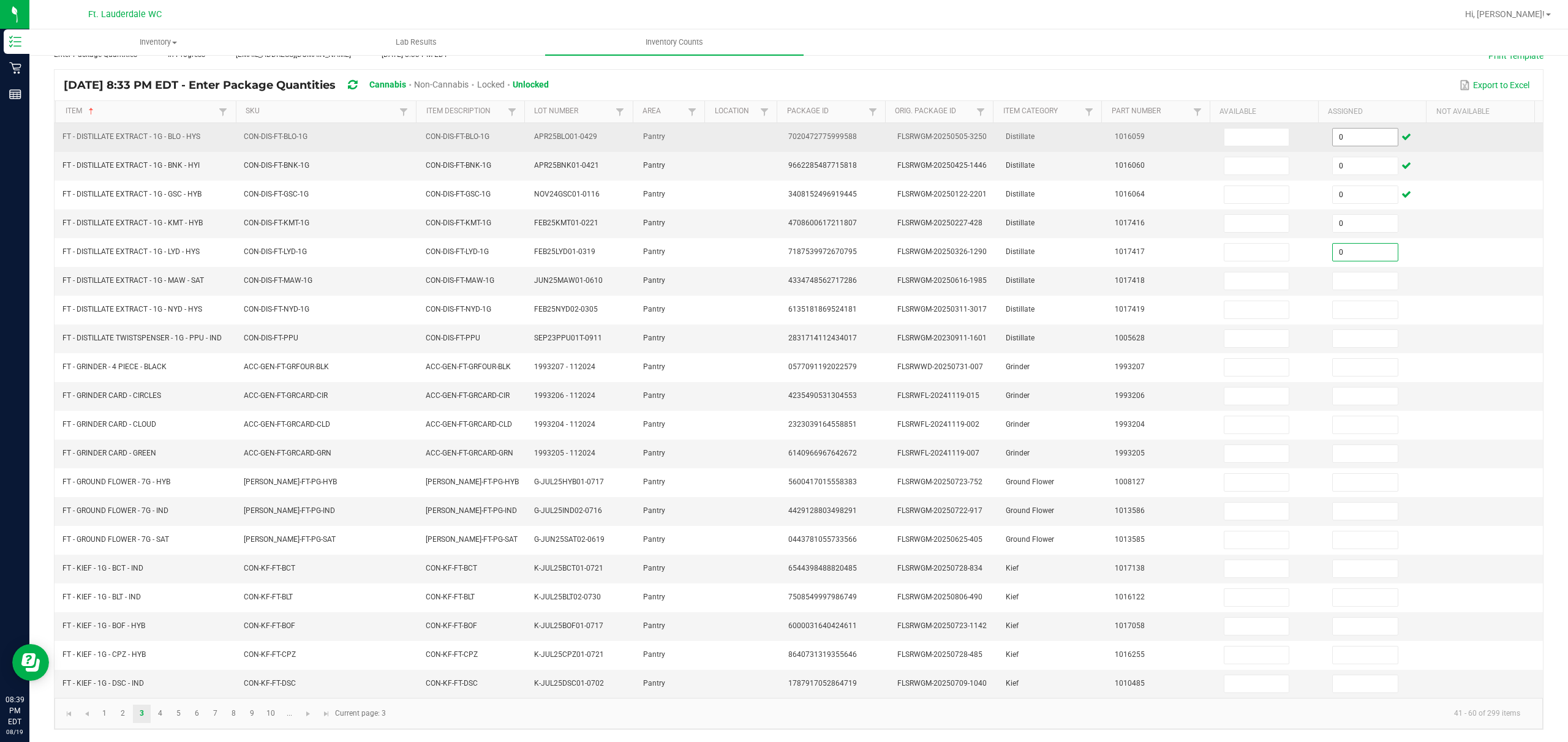
type input "0"
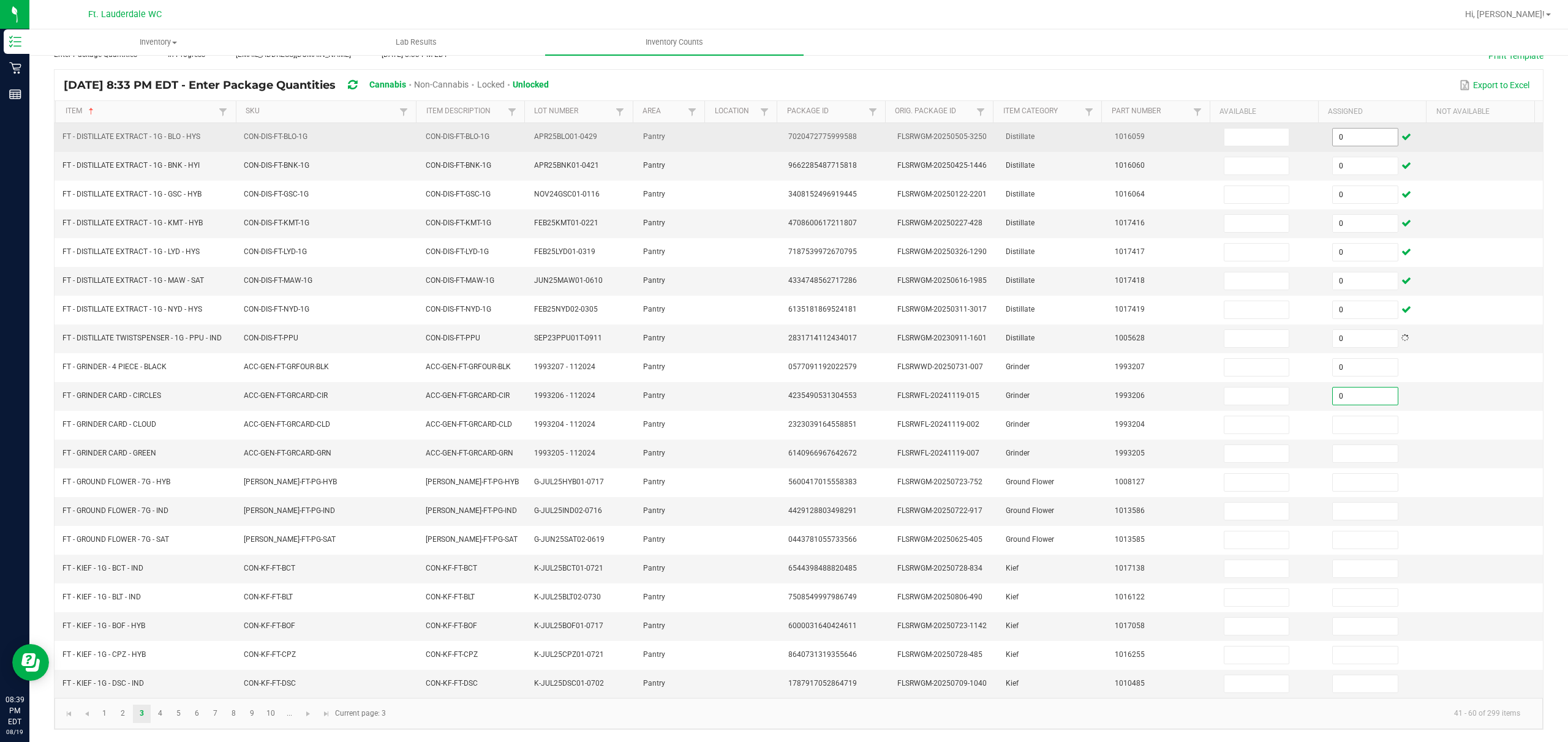
type input "0"
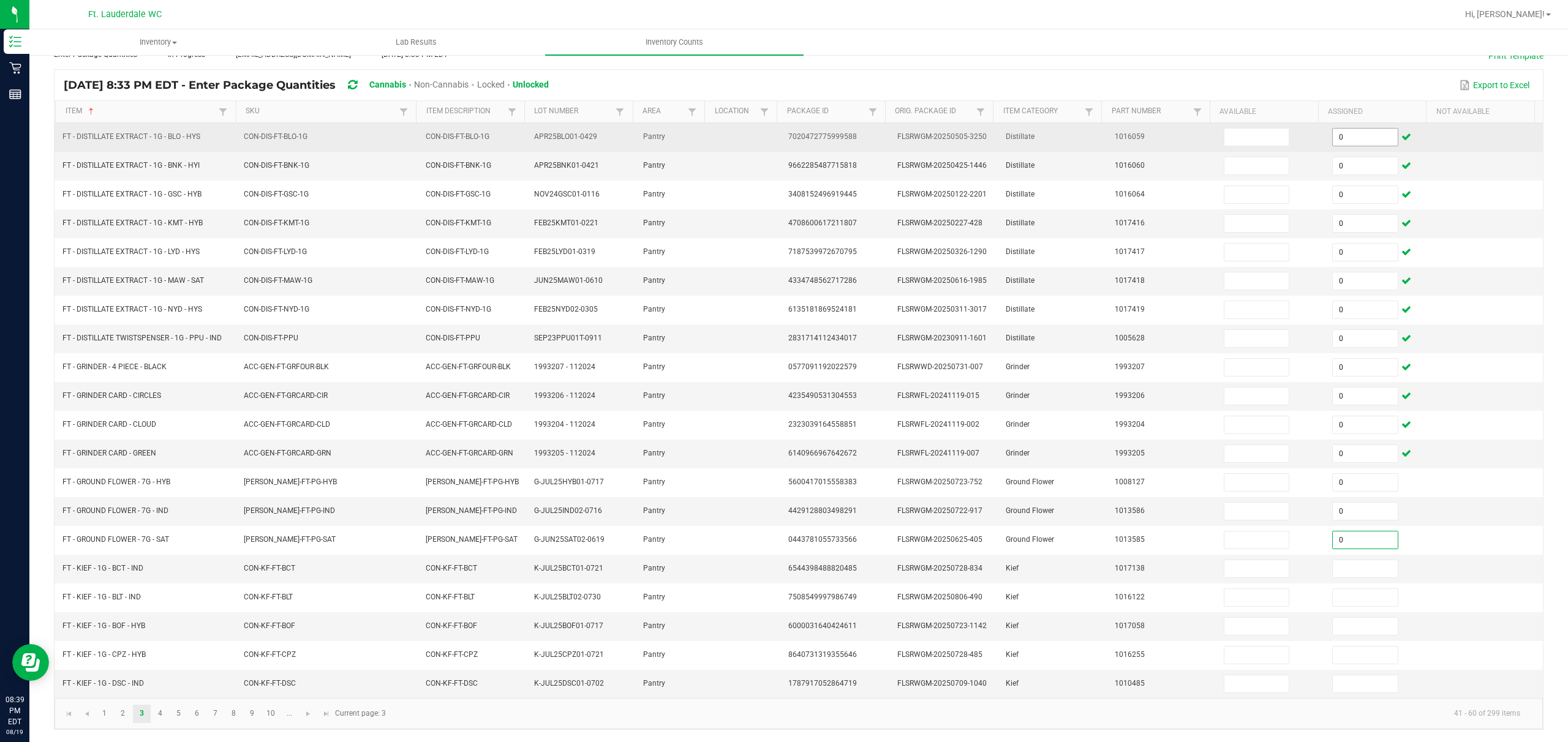
type input "0"
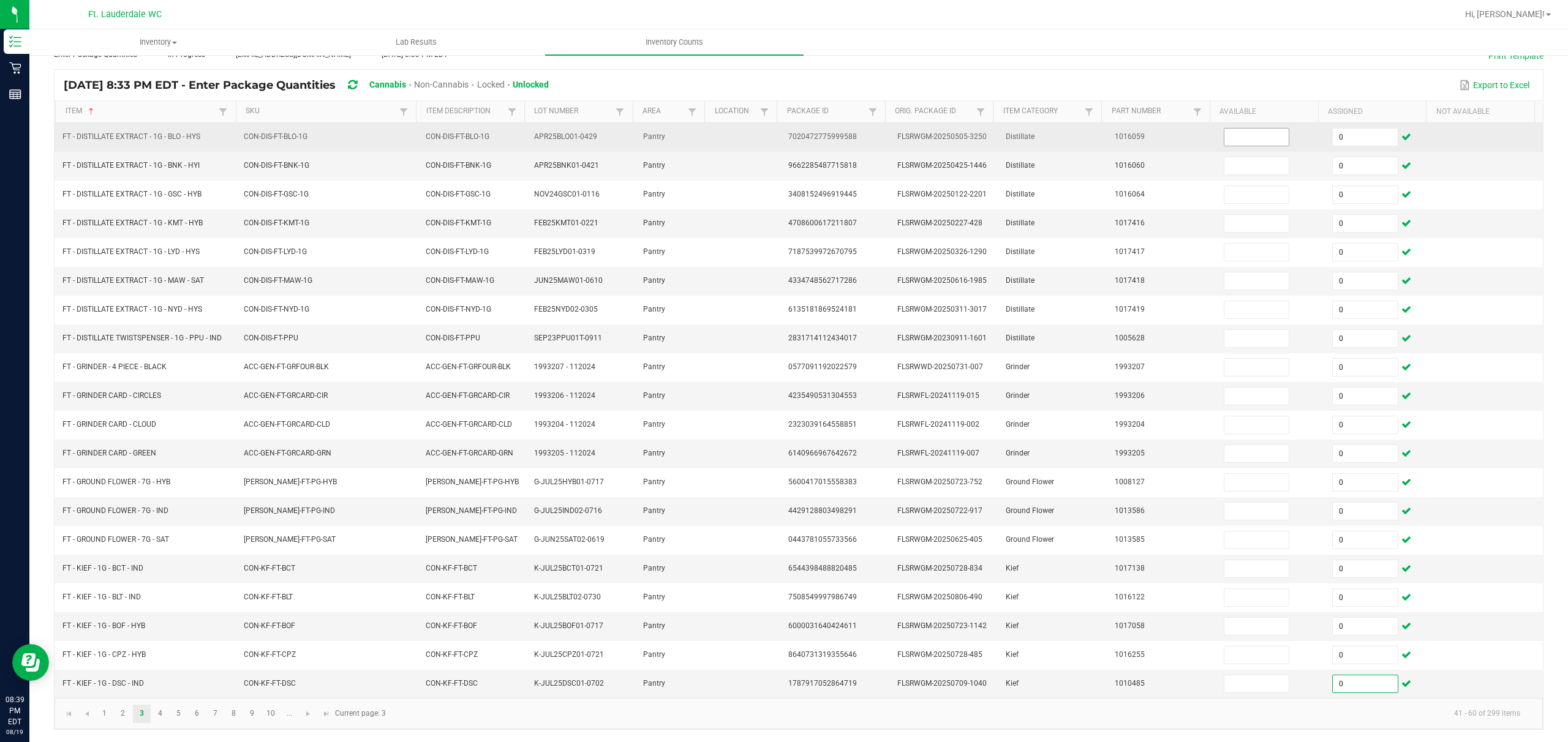
type input "0"
click at [549, 129] on input at bounding box center [1257, 137] width 65 height 17
type input "2"
type input "8"
type input "10"
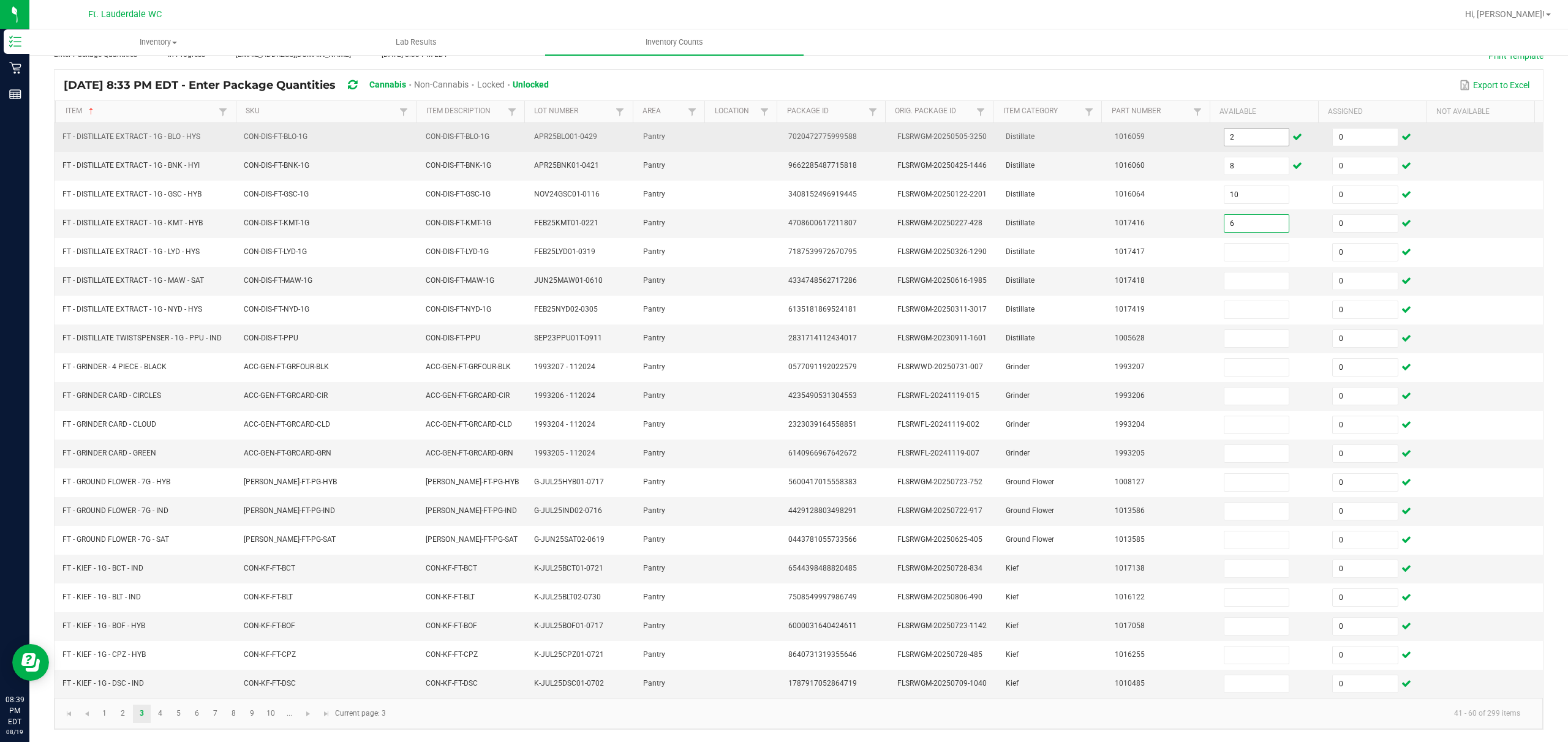
type input "6"
type input "10"
type input "8"
type input "2"
type input "3"
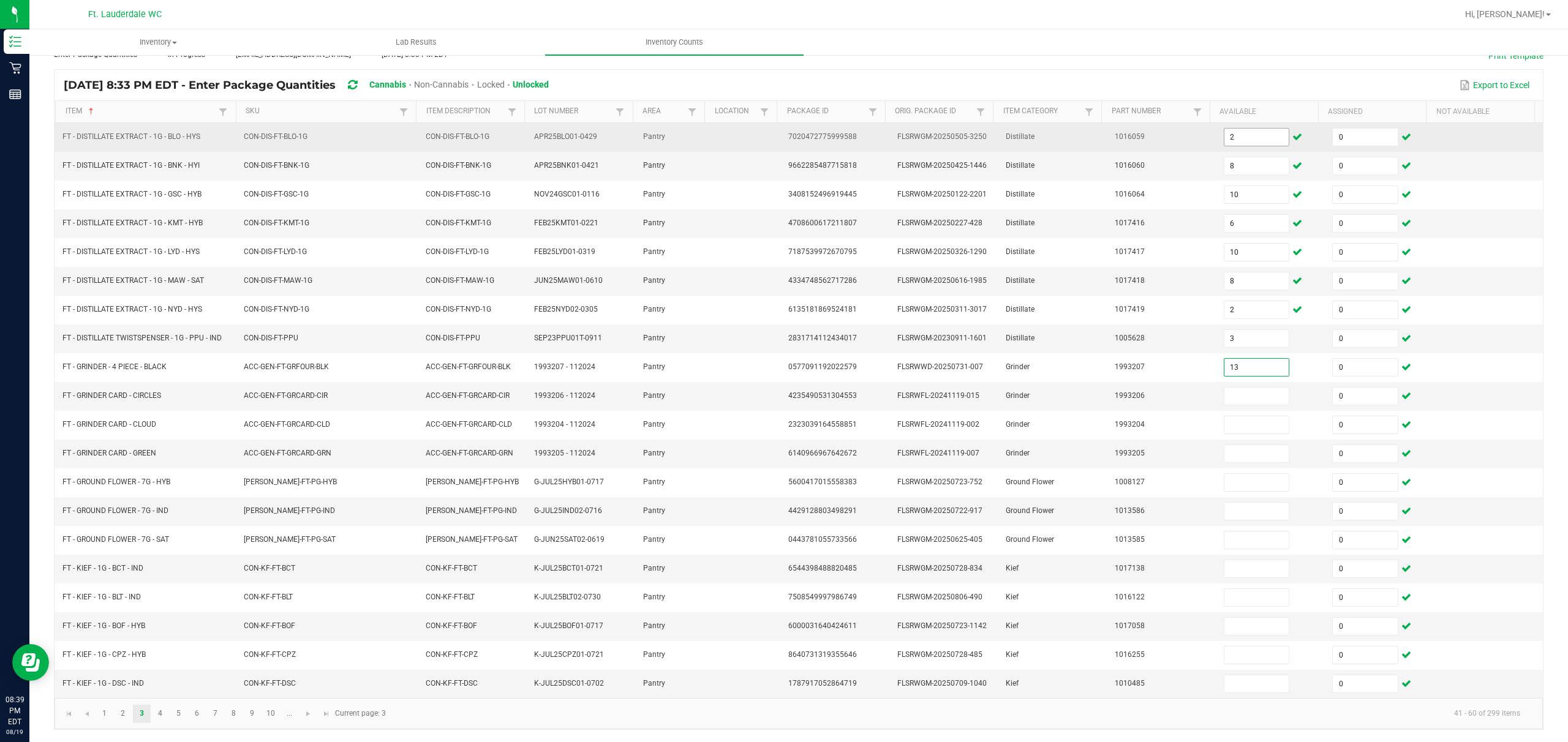
type input "13"
type input "1"
type input "8"
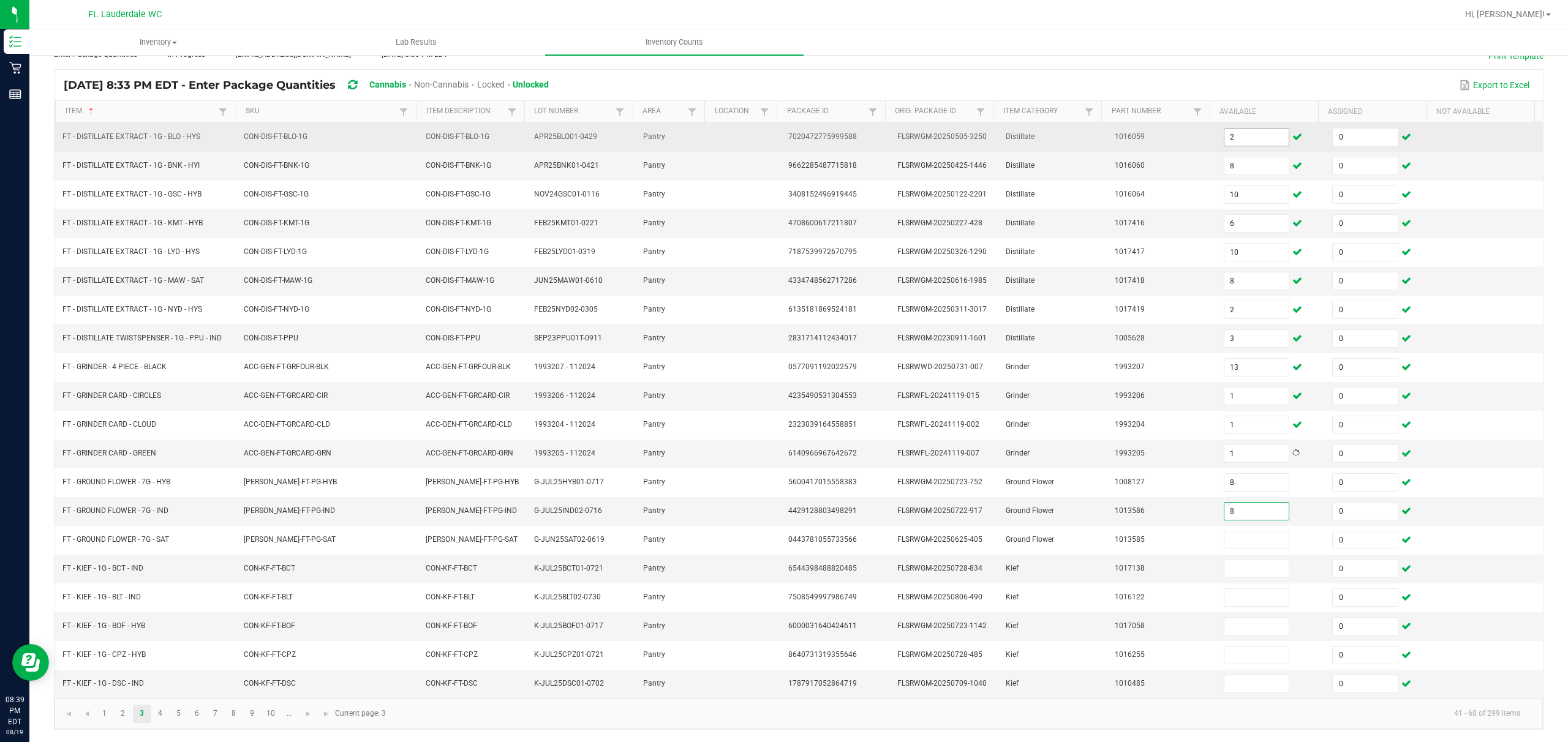
type input "8"
type input "7"
type input "4"
type input "8"
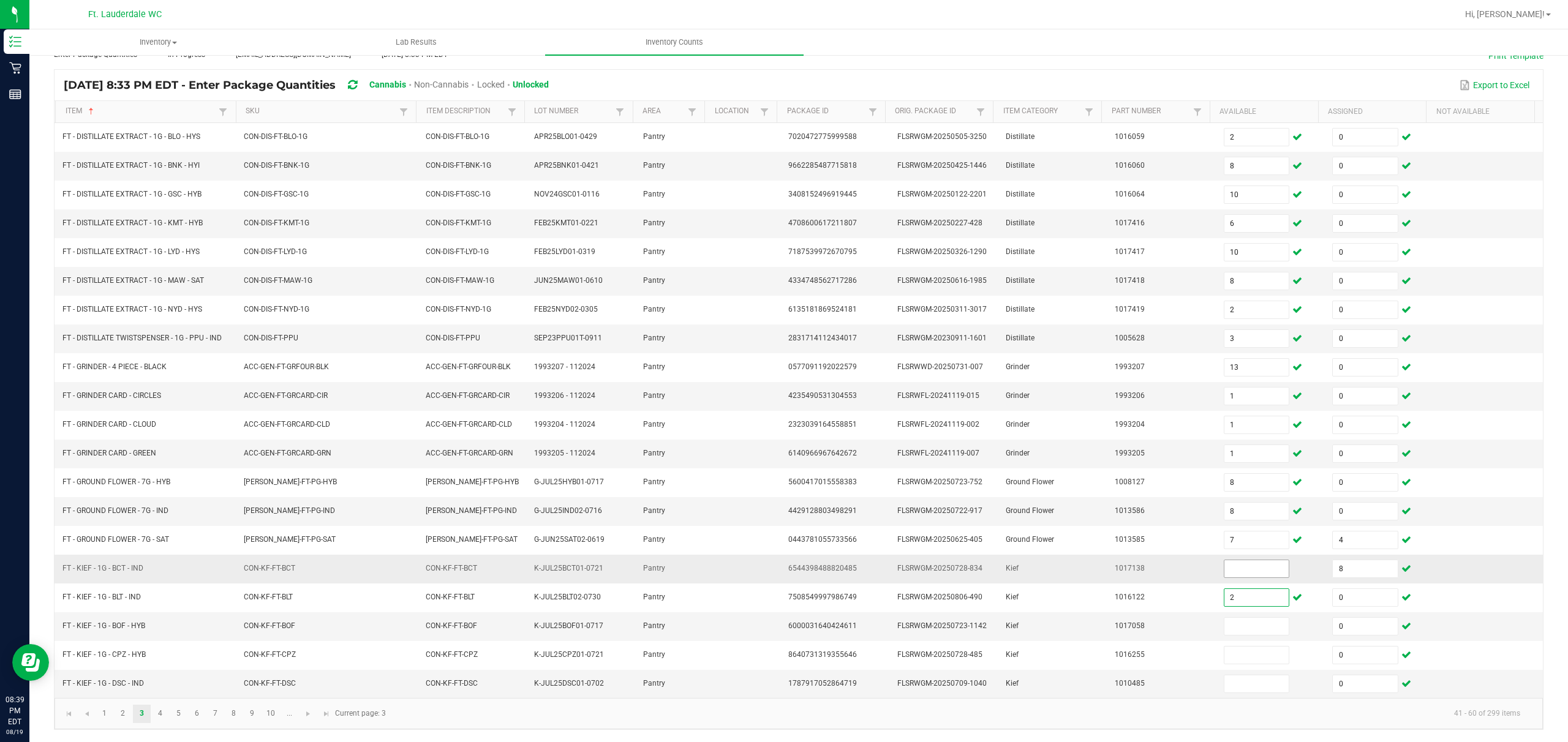
type input "2"
click at [549, 555] on input at bounding box center [1257, 568] width 65 height 17
click at [311, 555] on span "Go to the next page" at bounding box center [308, 714] width 10 height 10
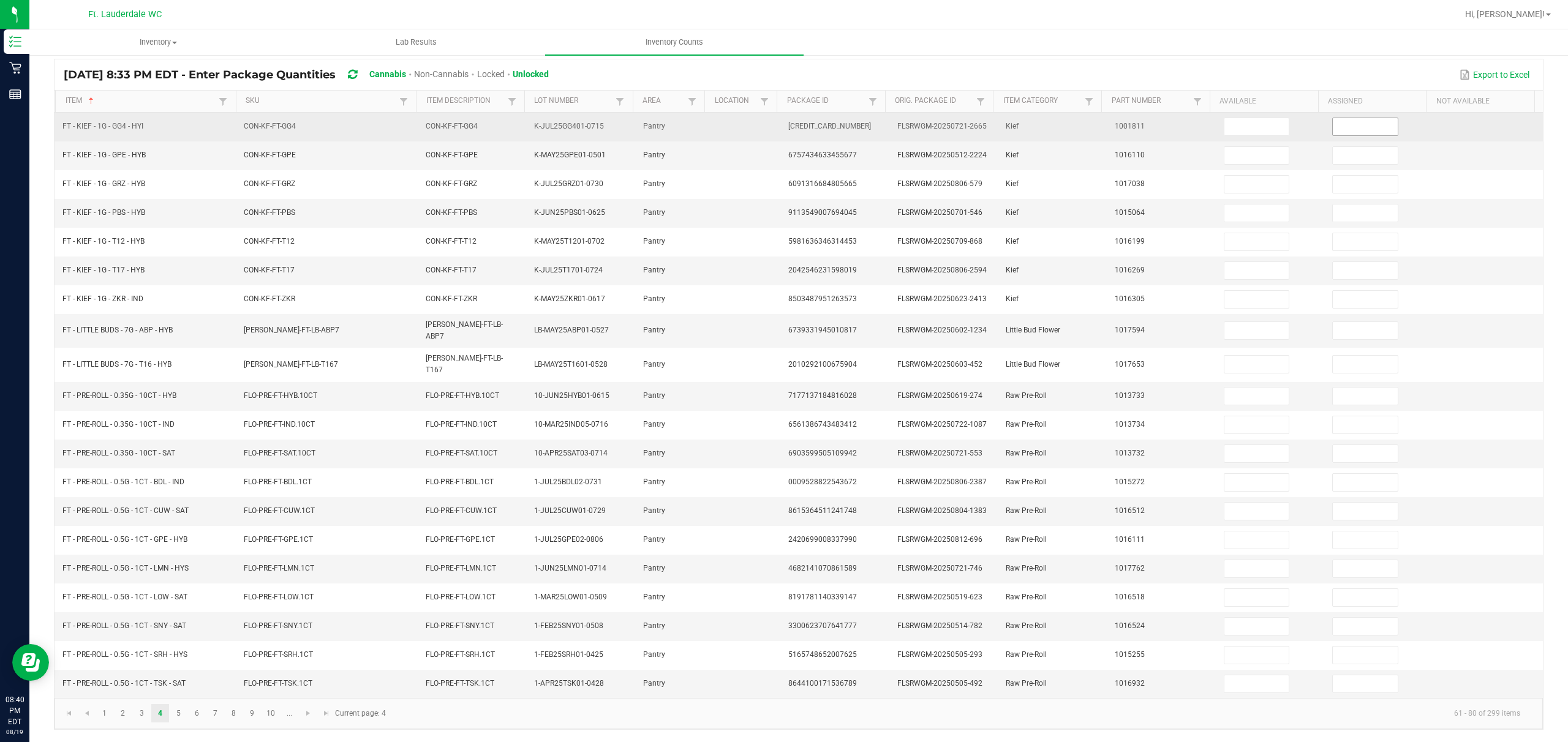
click at [549, 125] on input at bounding box center [1365, 126] width 65 height 17
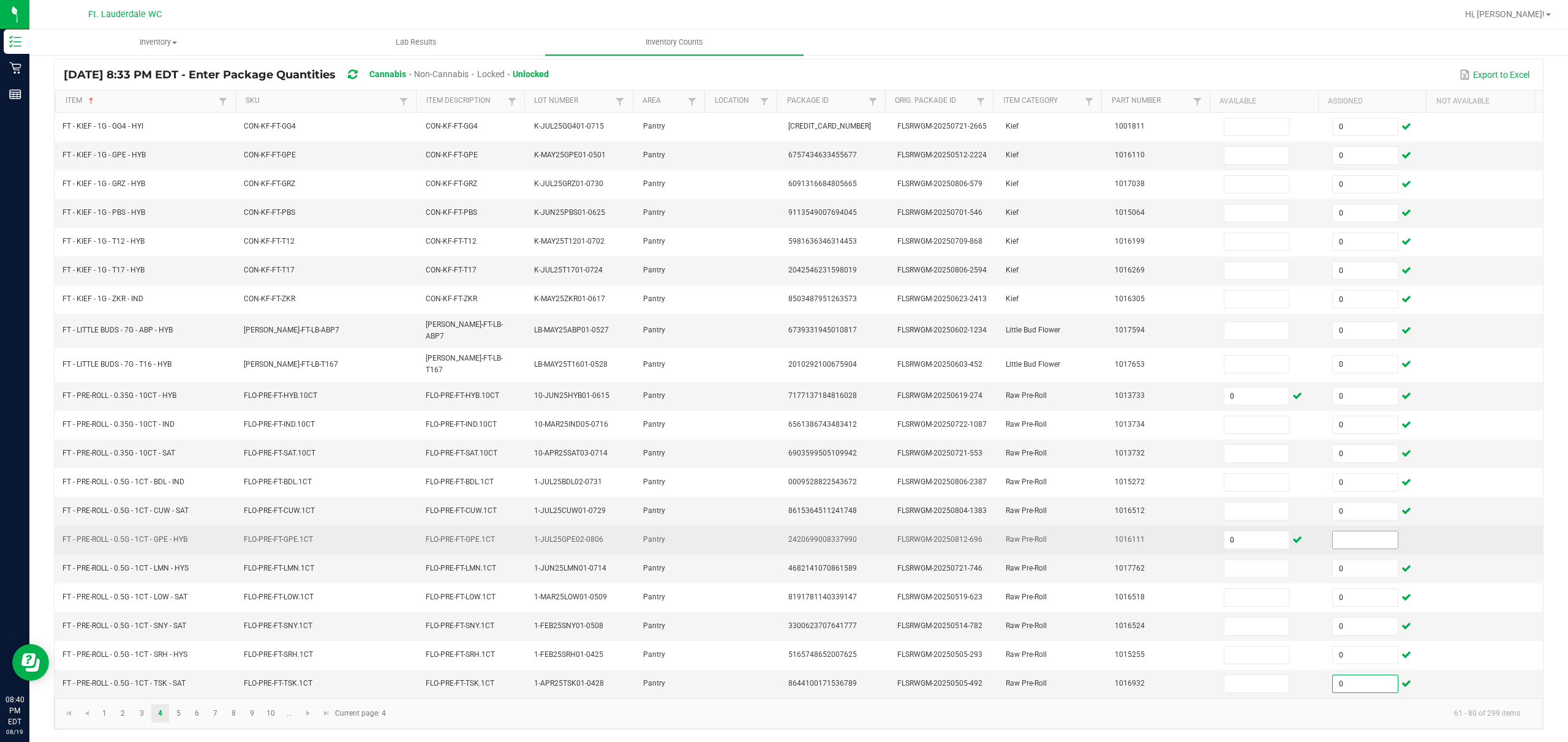
click at [549, 534] on input at bounding box center [1365, 540] width 65 height 17
drag, startPoint x: 1221, startPoint y: 545, endPoint x: 1229, endPoint y: 540, distance: 9.4
click at [549, 542] on span "0" at bounding box center [1257, 540] width 66 height 18
click at [549, 540] on input "0" at bounding box center [1257, 540] width 65 height 17
click at [549, 539] on input "0" at bounding box center [1257, 540] width 65 height 17
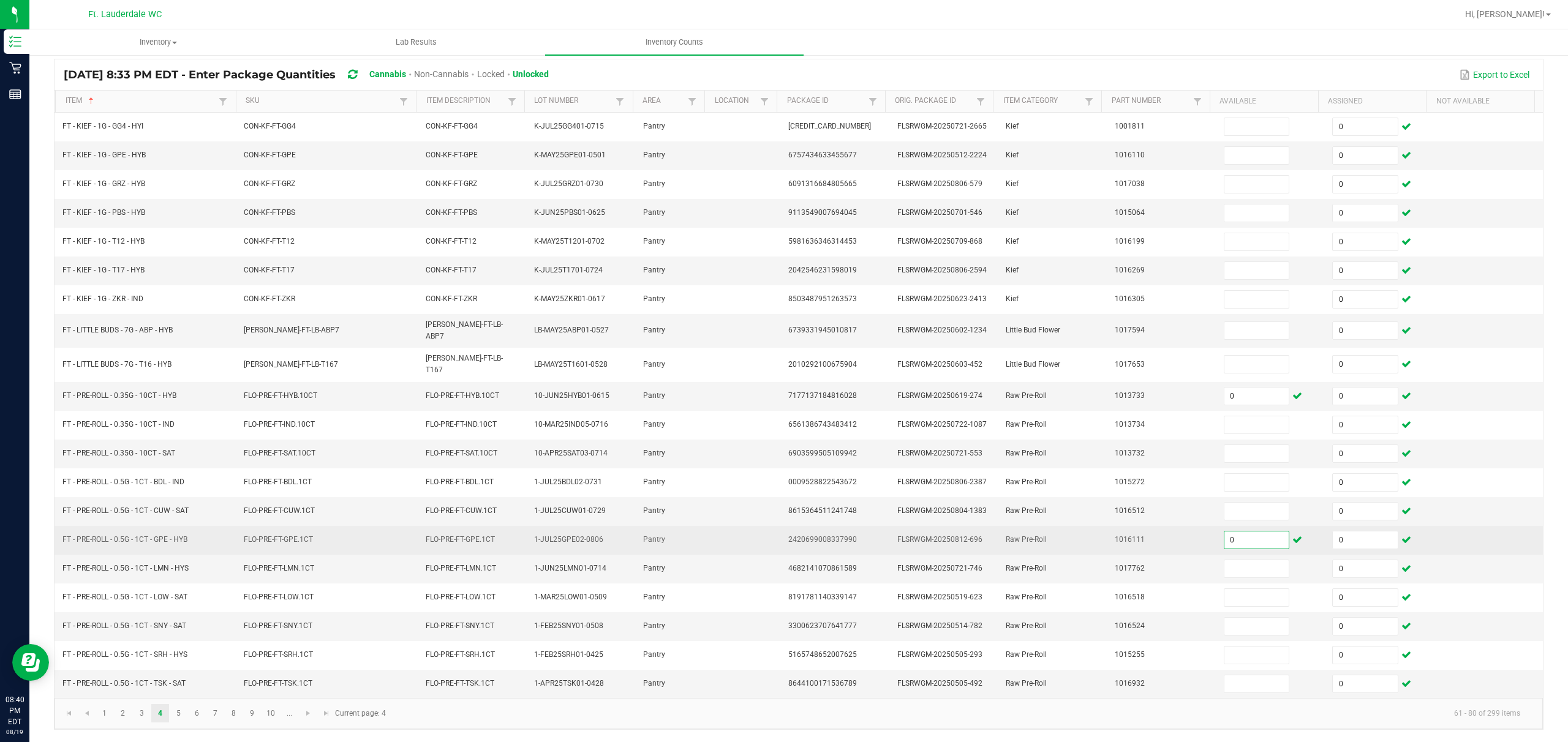
click at [549, 537] on input "0" at bounding box center [1257, 540] width 65 height 17
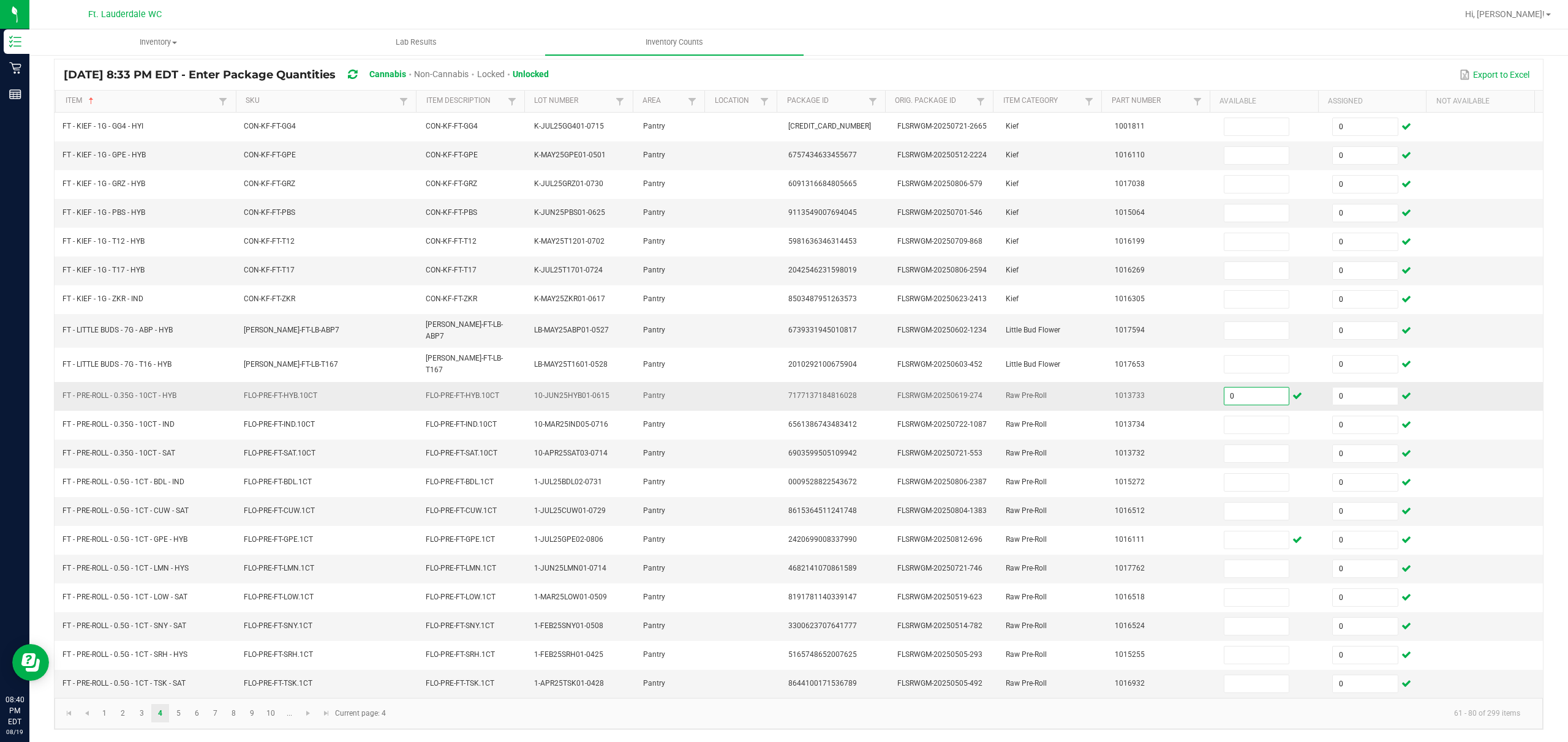
click at [549, 389] on input "0" at bounding box center [1257, 396] width 65 height 17
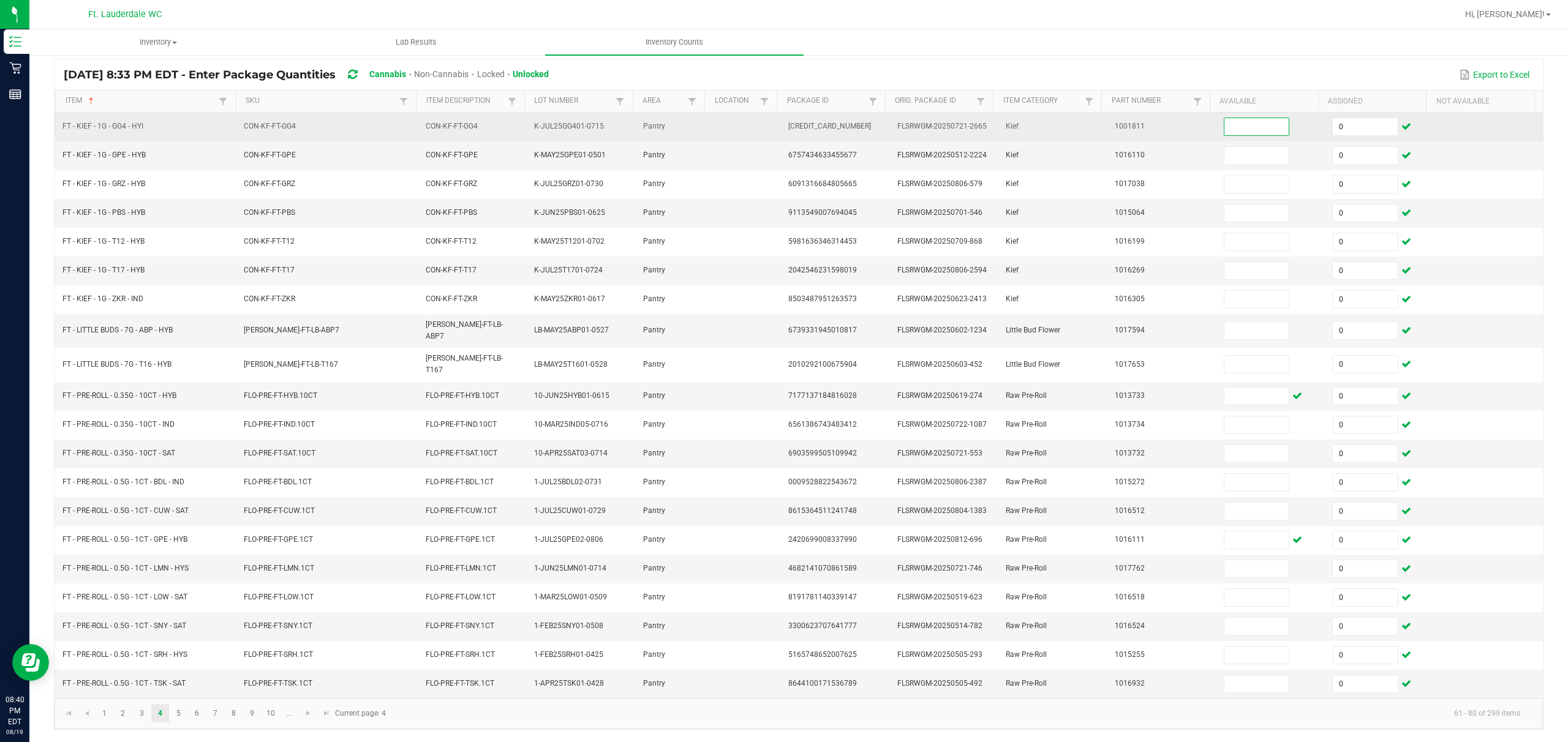
click at [549, 130] on input at bounding box center [1257, 126] width 65 height 17
click at [549, 129] on input "2" at bounding box center [1257, 126] width 65 height 17
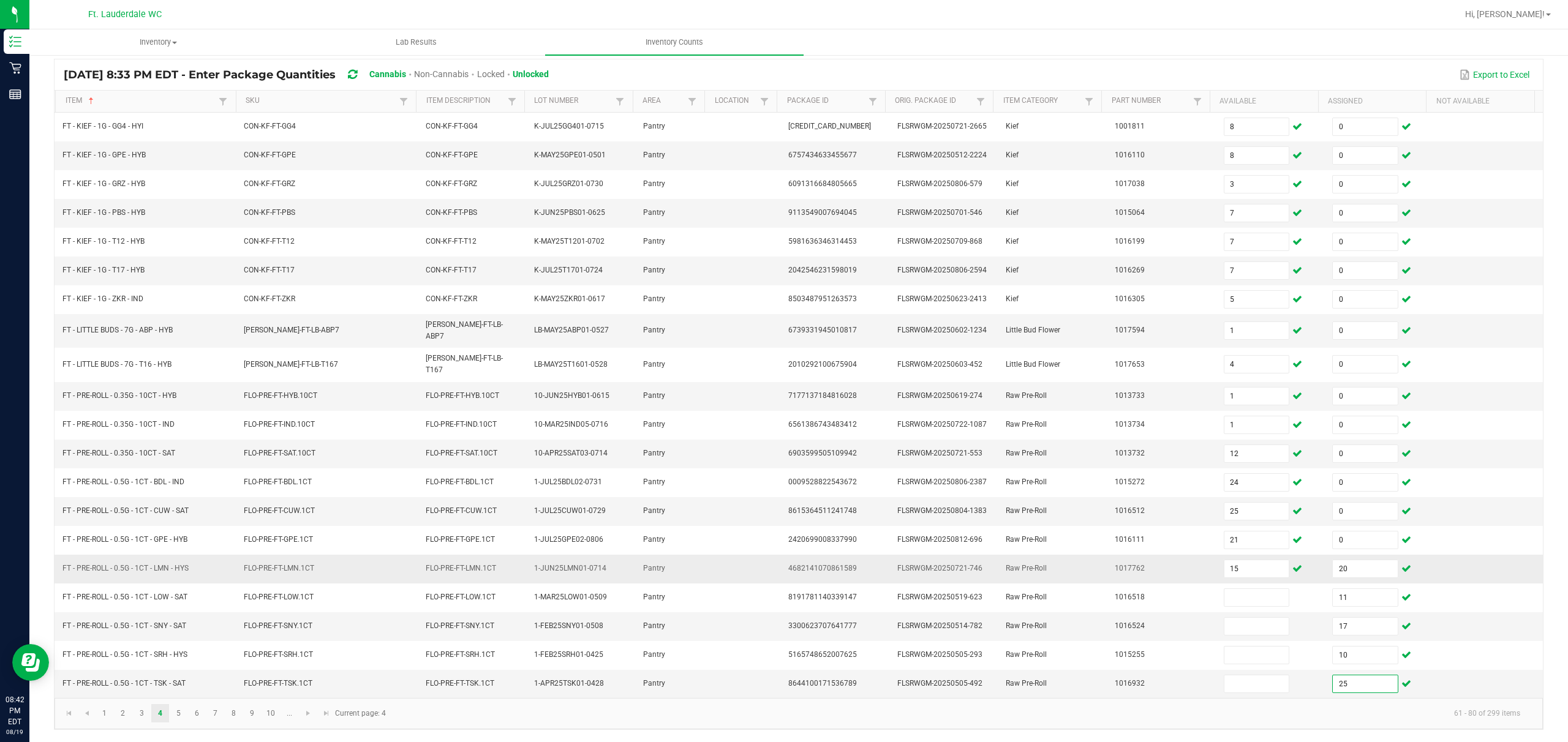
click at [549, 555] on td "20" at bounding box center [1379, 569] width 109 height 29
click at [549, 555] on input "20" at bounding box center [1365, 568] width 65 height 17
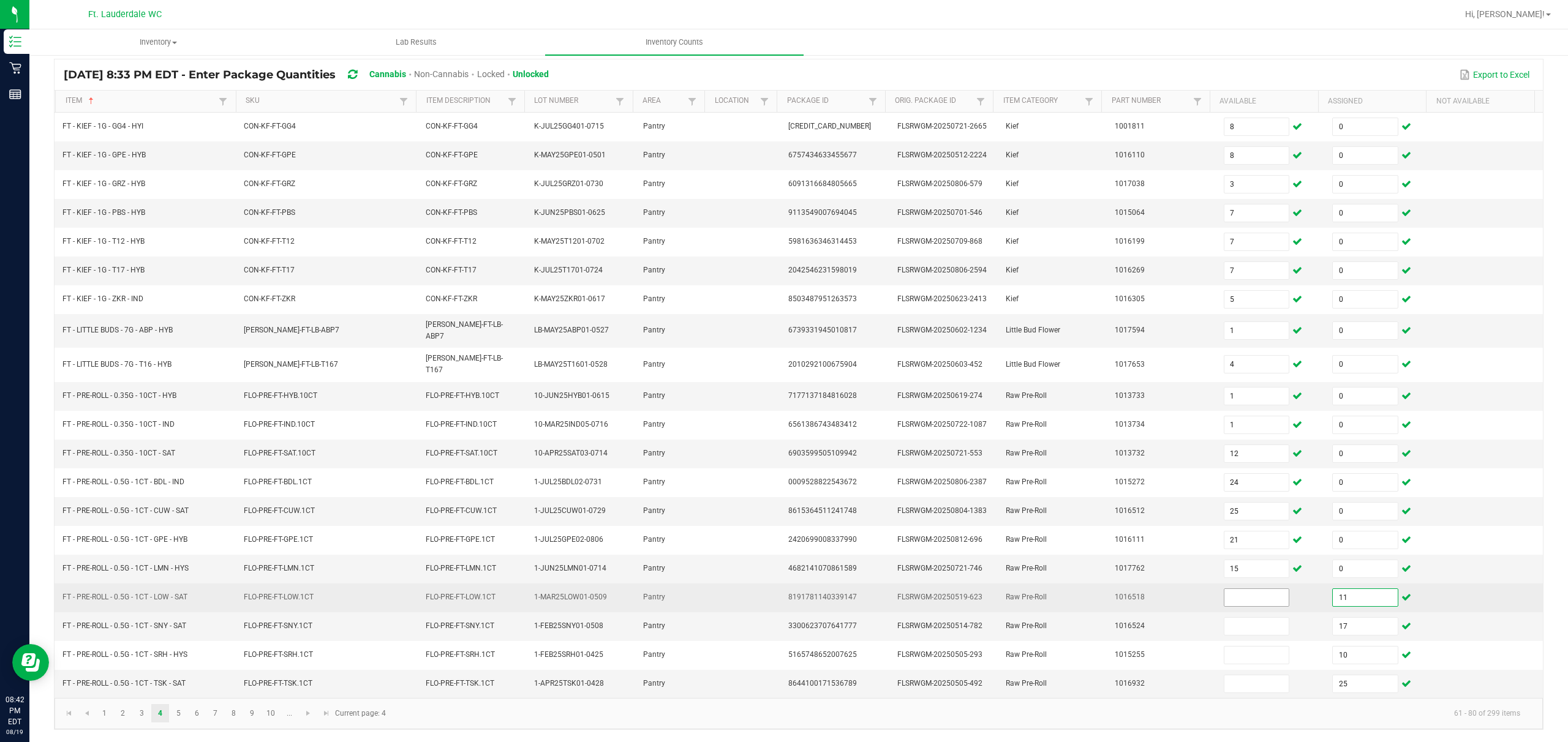
click at [549, 555] on input at bounding box center [1257, 597] width 65 height 17
click at [549, 555] on input "11" at bounding box center [1365, 597] width 65 height 17
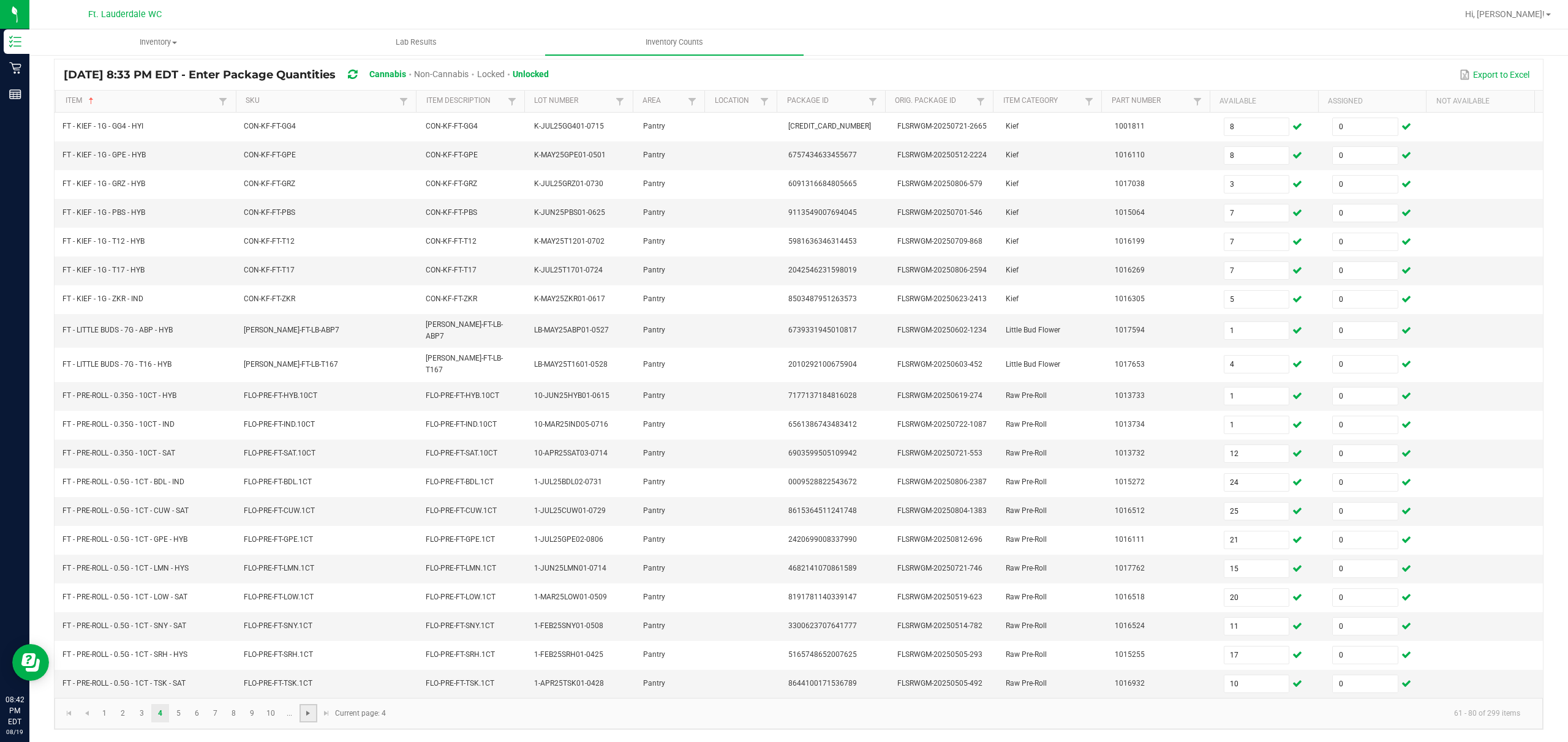
click at [304, 555] on span "Go to the next page" at bounding box center [308, 714] width 10 height 10
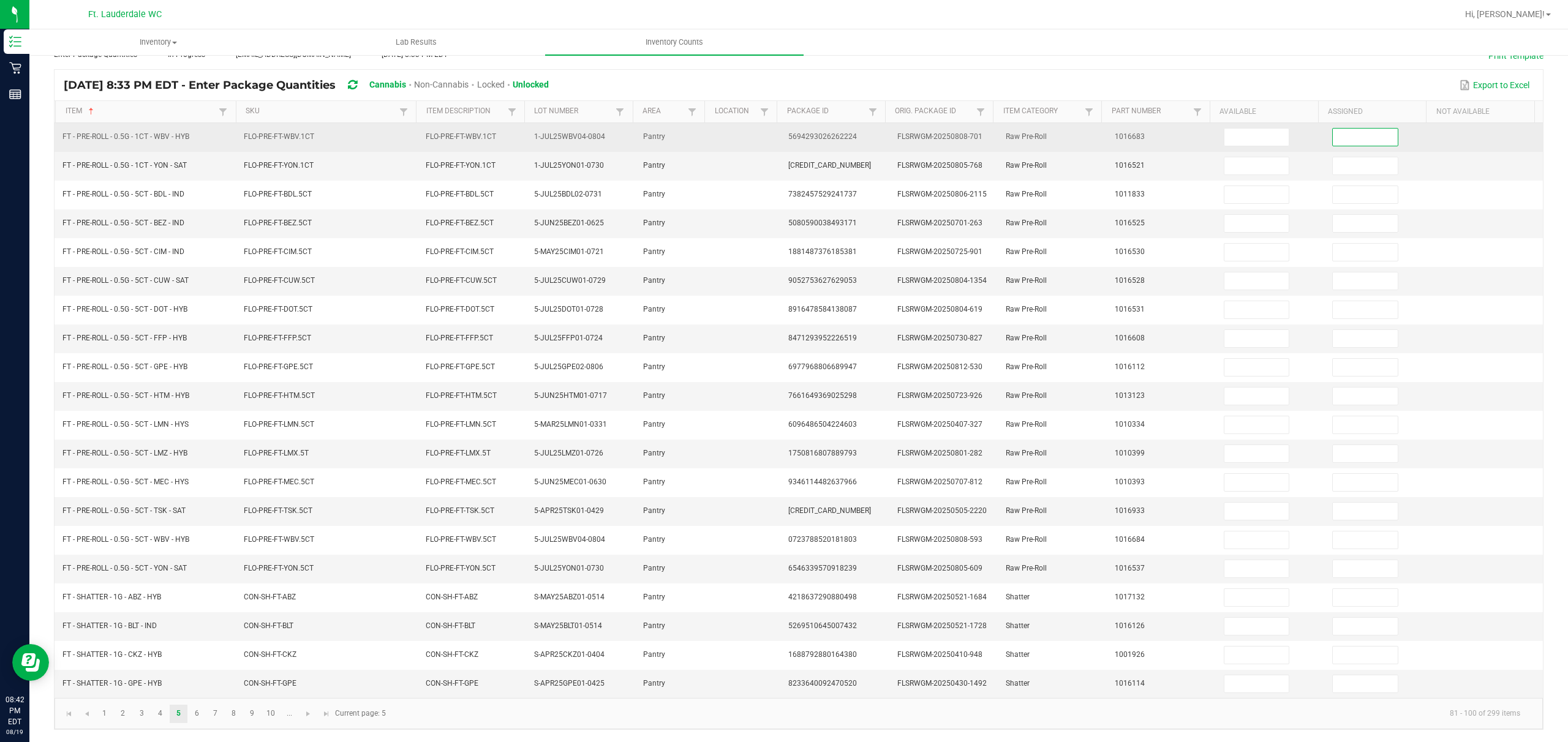
click at [549, 129] on input at bounding box center [1365, 137] width 65 height 17
click at [549, 129] on input at bounding box center [1257, 137] width 65 height 17
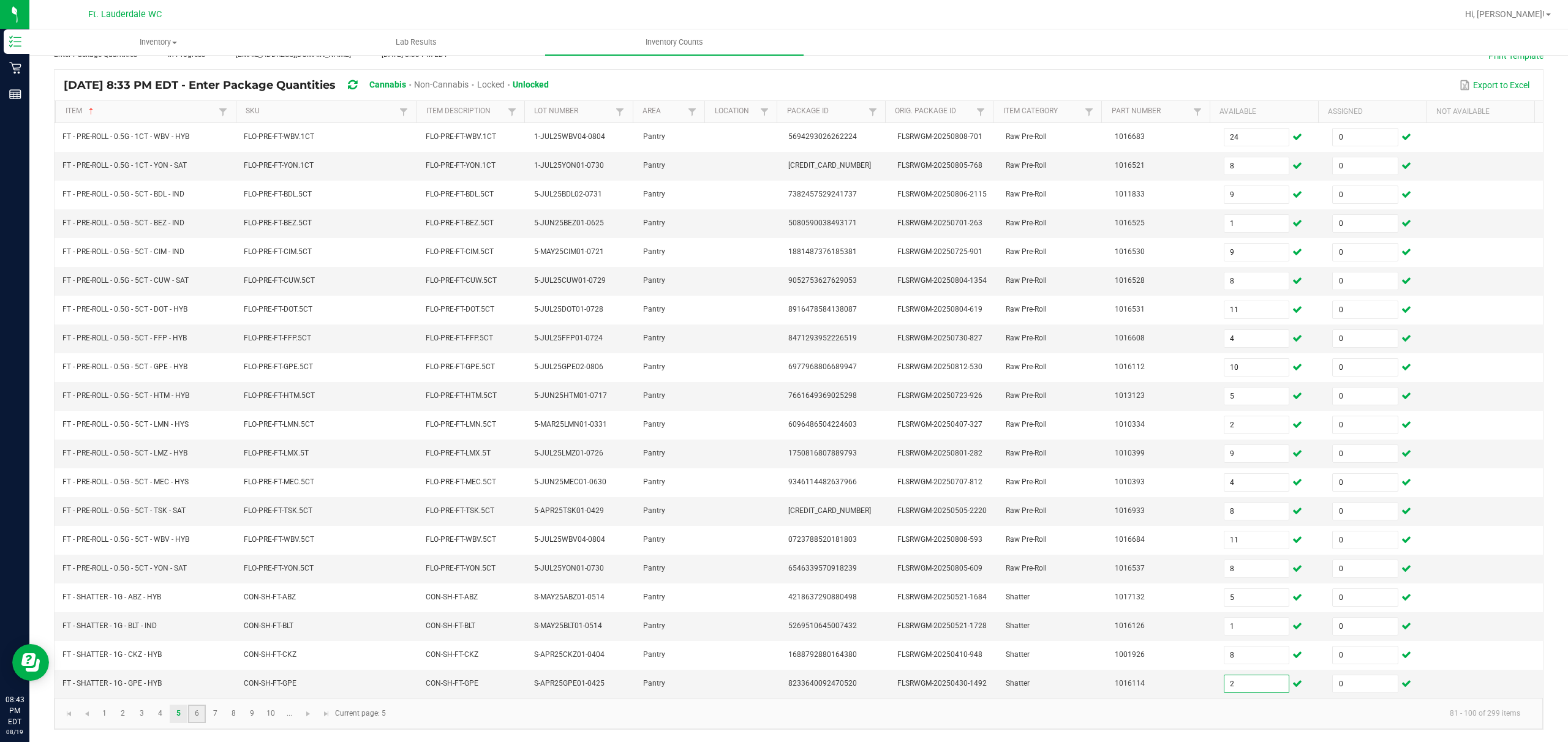
click at [195, 555] on link "6" at bounding box center [197, 714] width 18 height 18
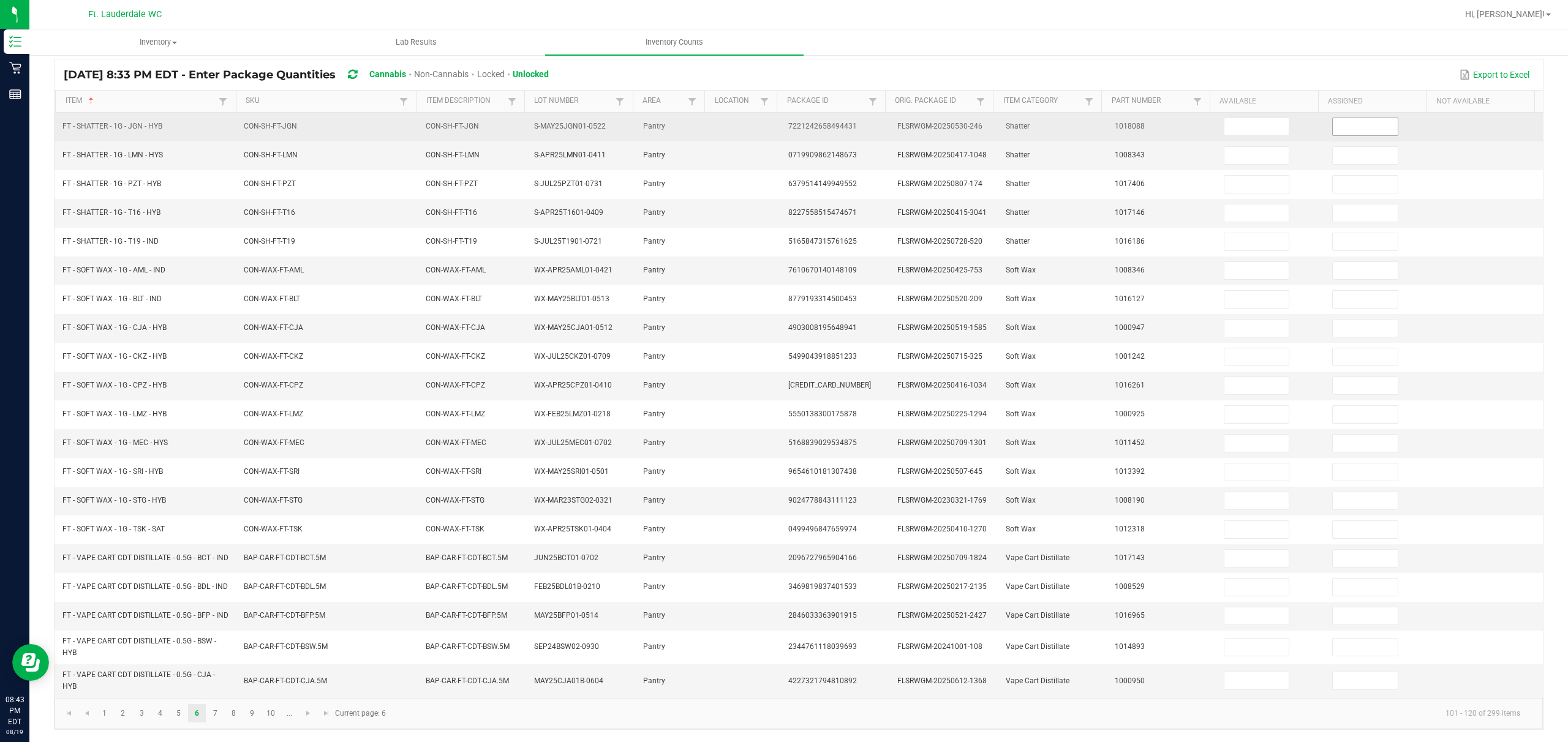
click at [549, 130] on input at bounding box center [1365, 126] width 65 height 17
click at [549, 118] on input at bounding box center [1257, 126] width 65 height 17
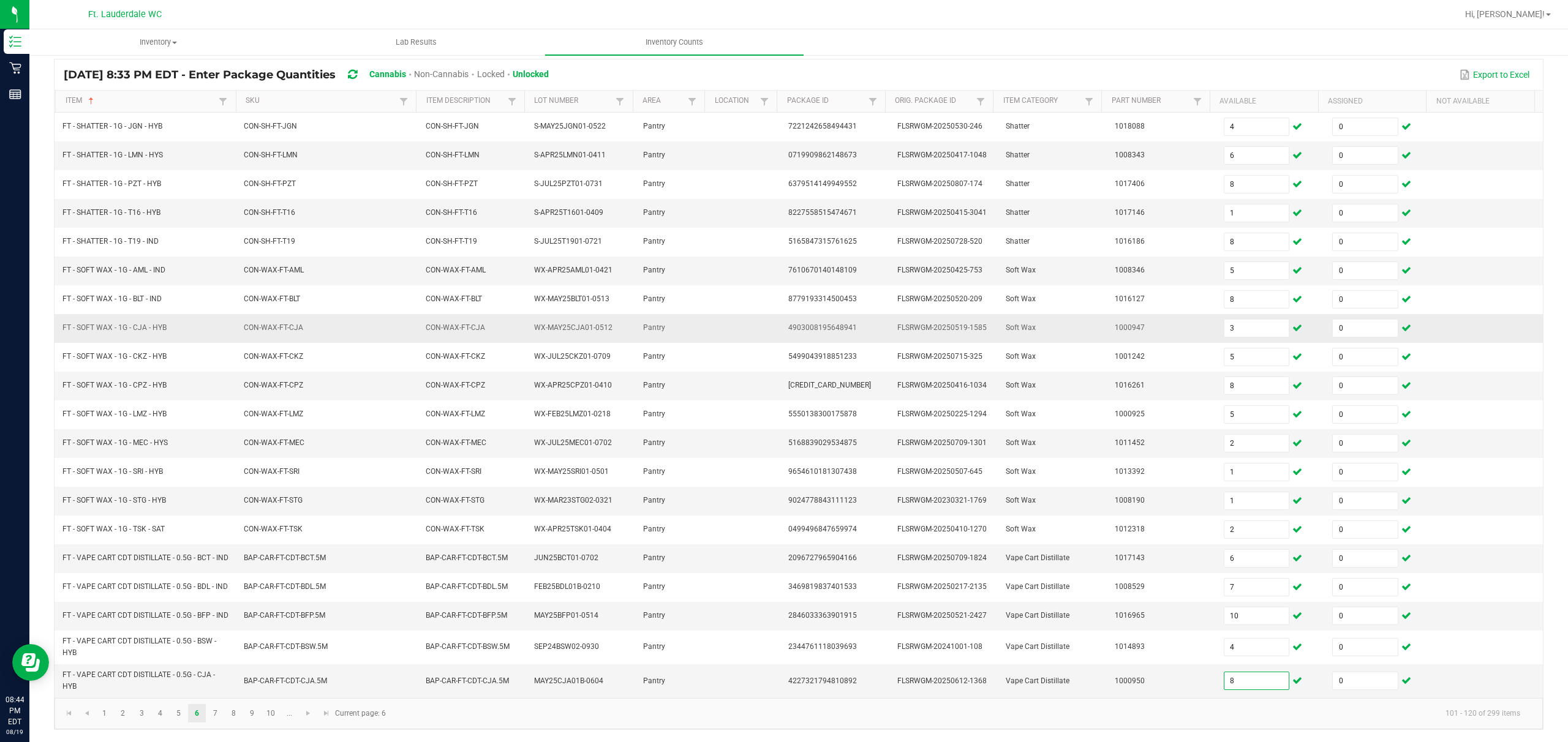
scroll to position [111, 0]
click at [209, 555] on link "7" at bounding box center [215, 713] width 18 height 18
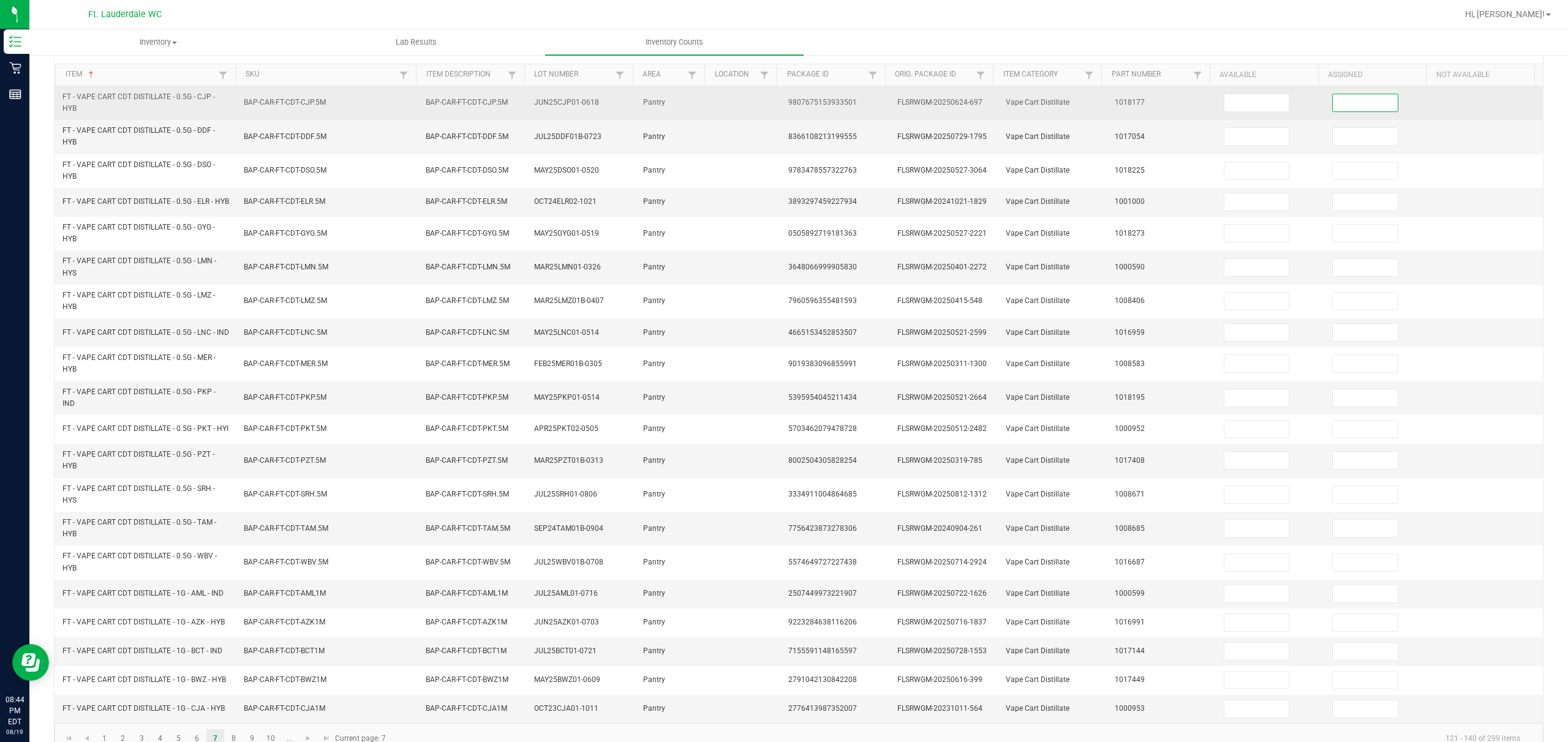
click at [549, 108] on input at bounding box center [1365, 102] width 65 height 17
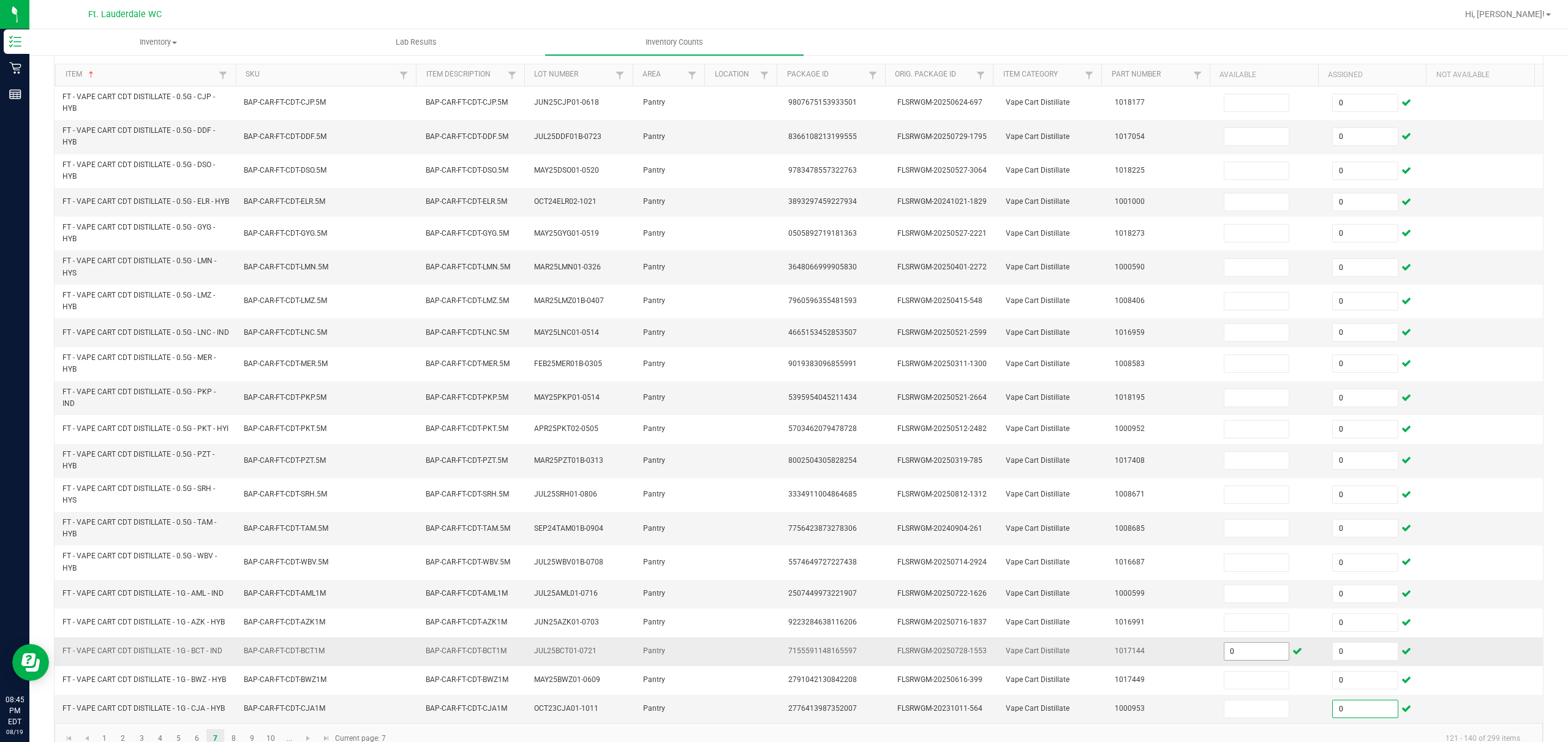
click at [549, 555] on input "0" at bounding box center [1257, 651] width 65 height 17
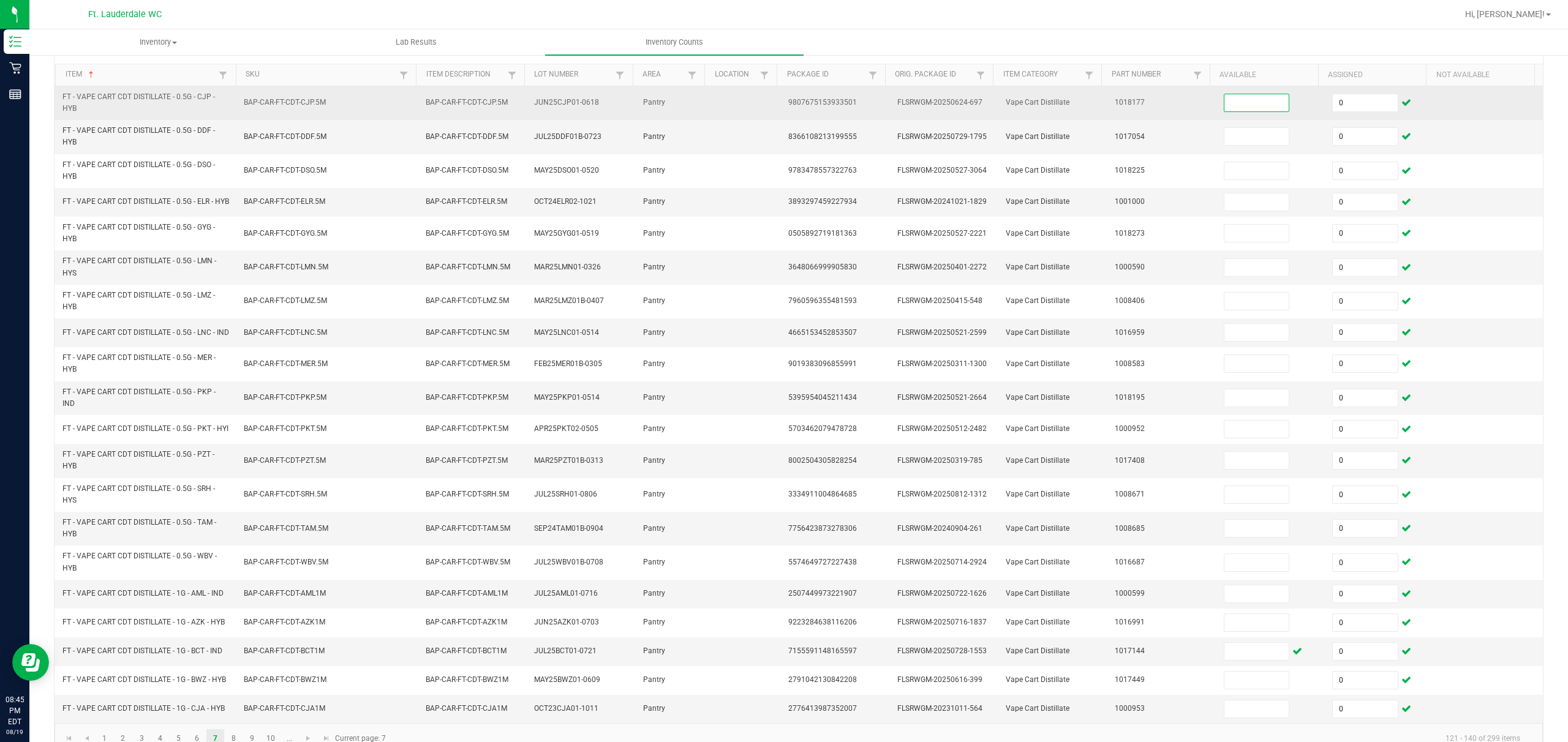
click at [549, 108] on input at bounding box center [1257, 102] width 65 height 17
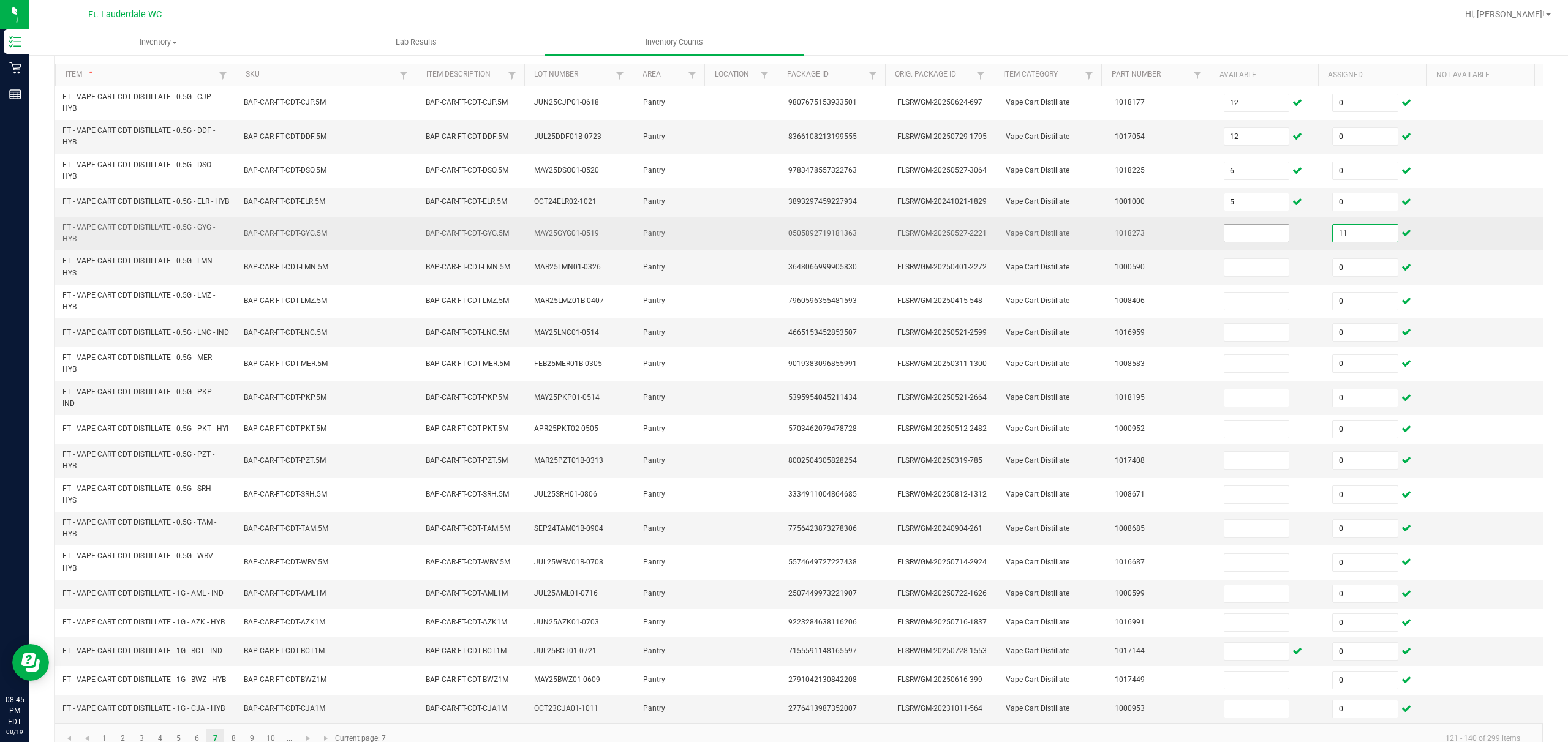
click at [549, 242] on input at bounding box center [1257, 233] width 65 height 17
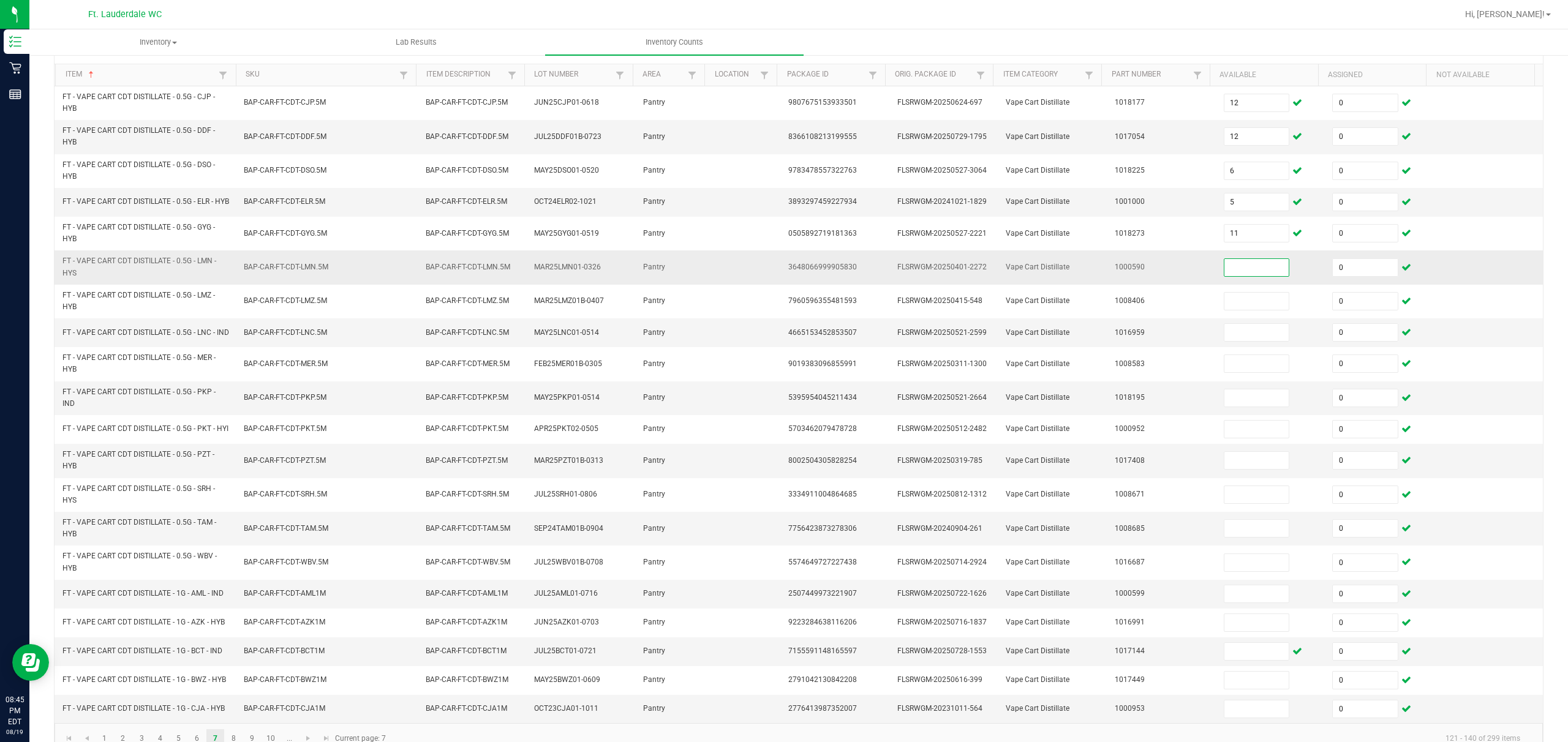
click at [549, 273] on input at bounding box center [1257, 267] width 65 height 17
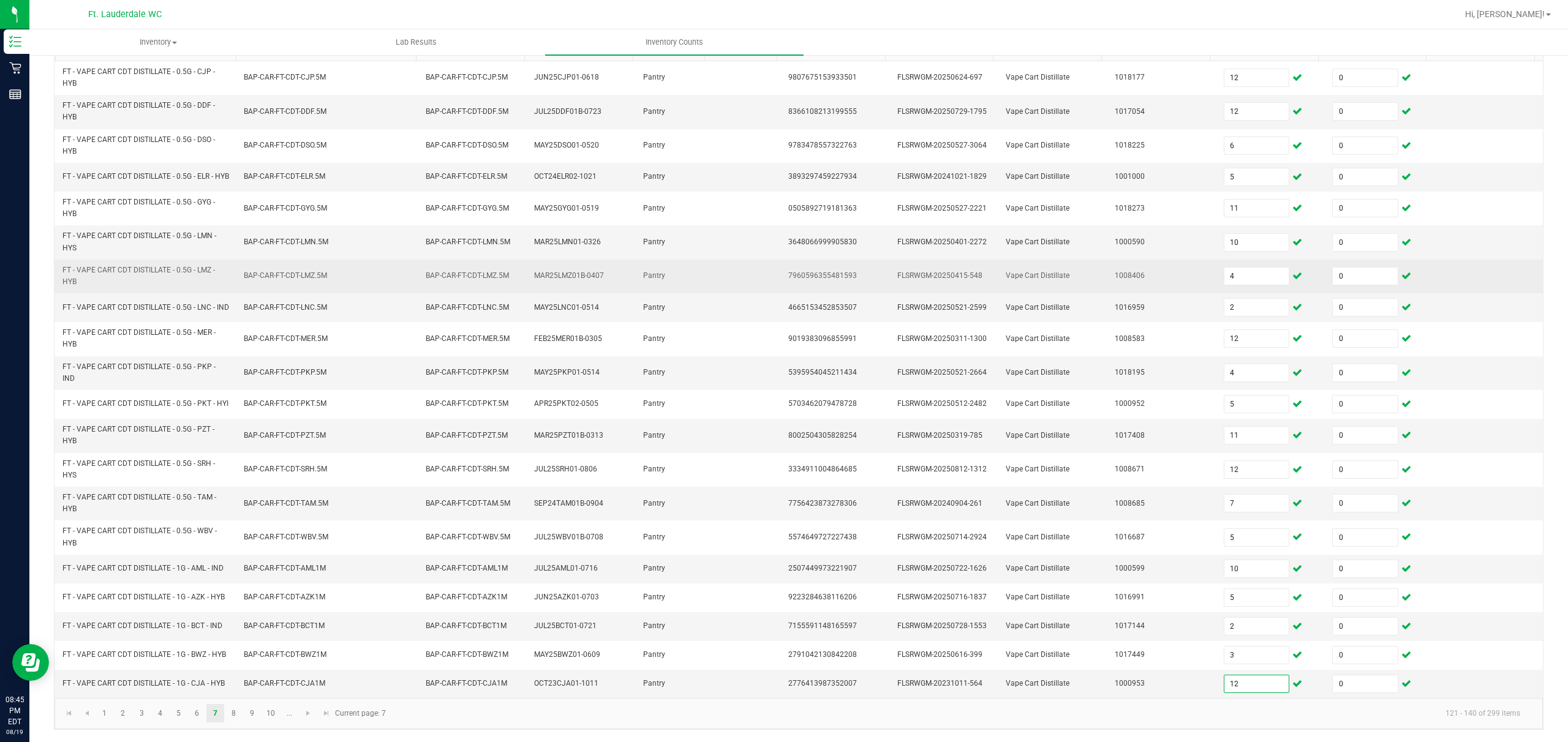
scroll to position [159, 0]
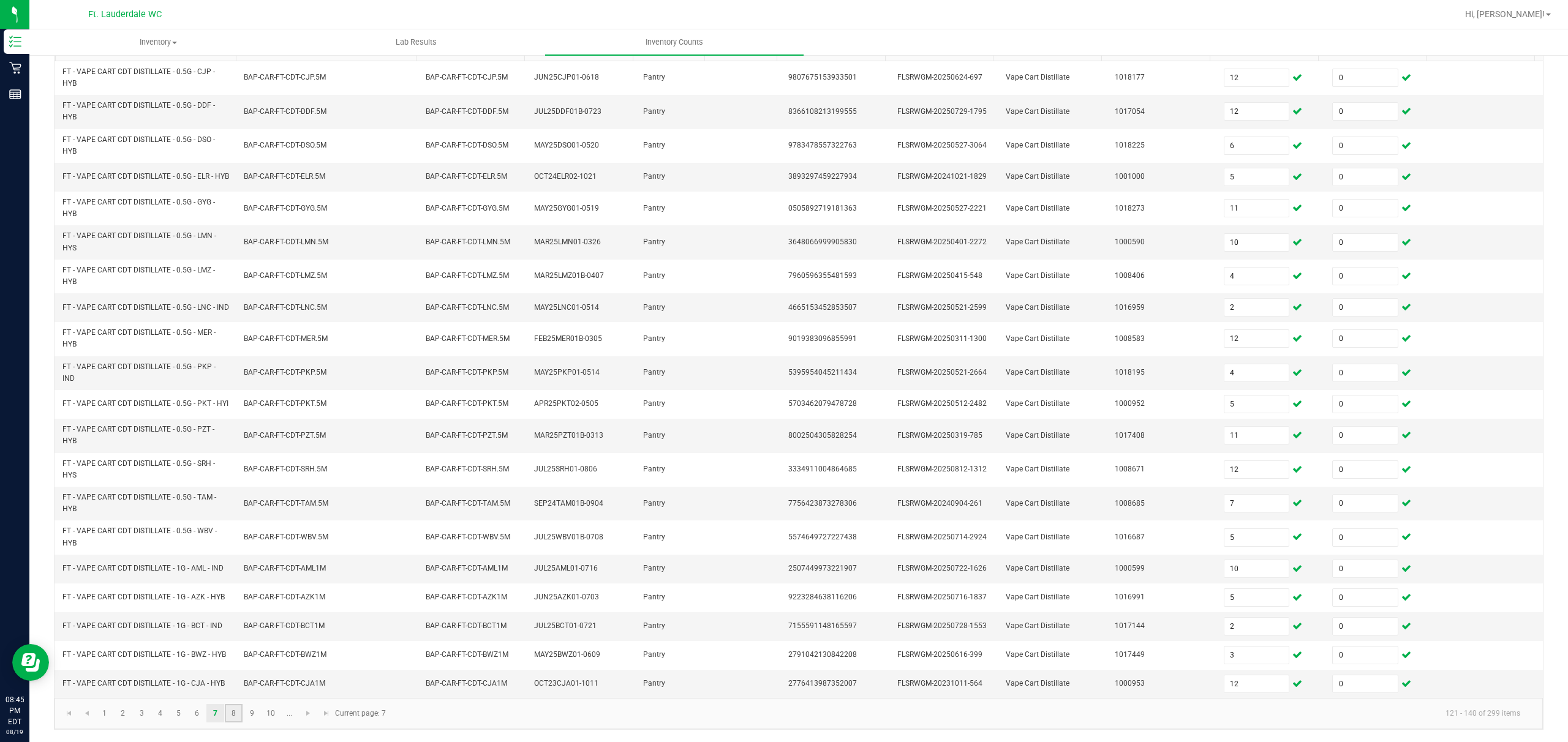
click at [226, 555] on link "8" at bounding box center [233, 713] width 18 height 18
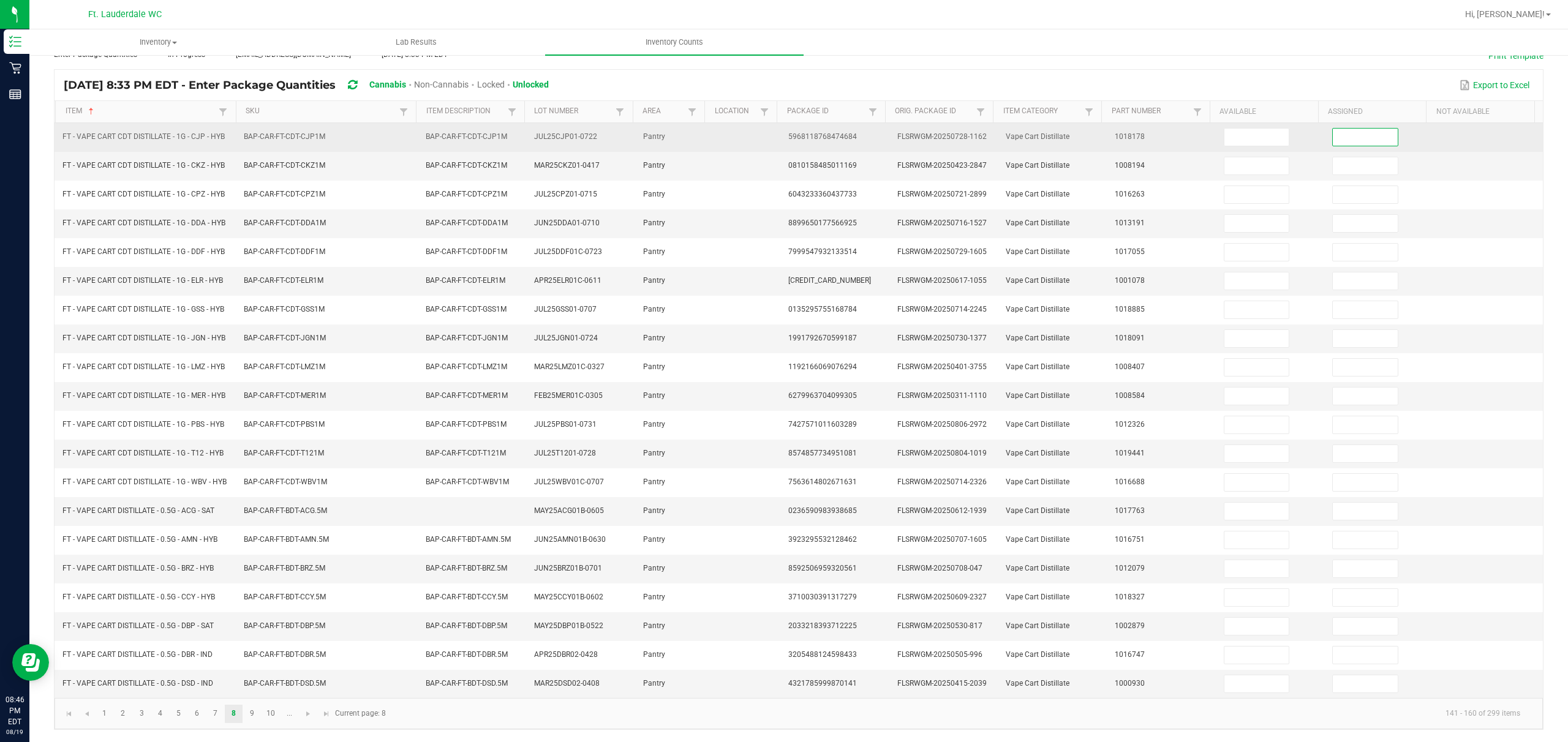
click at [549, 129] on input at bounding box center [1365, 137] width 65 height 17
click at [549, 129] on input at bounding box center [1257, 137] width 65 height 17
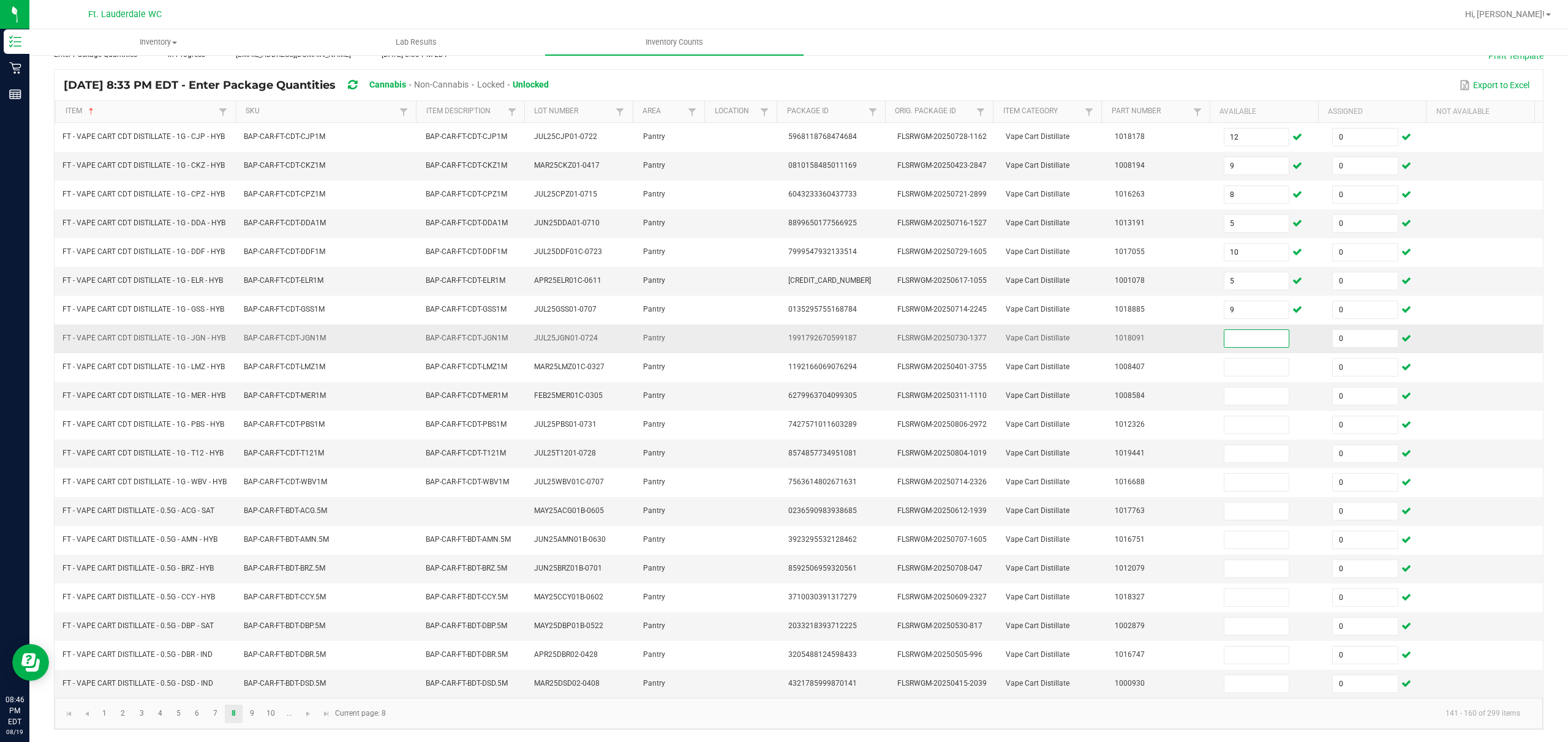
click at [549, 330] on input at bounding box center [1257, 338] width 65 height 17
click at [255, 555] on link "9" at bounding box center [252, 714] width 18 height 18
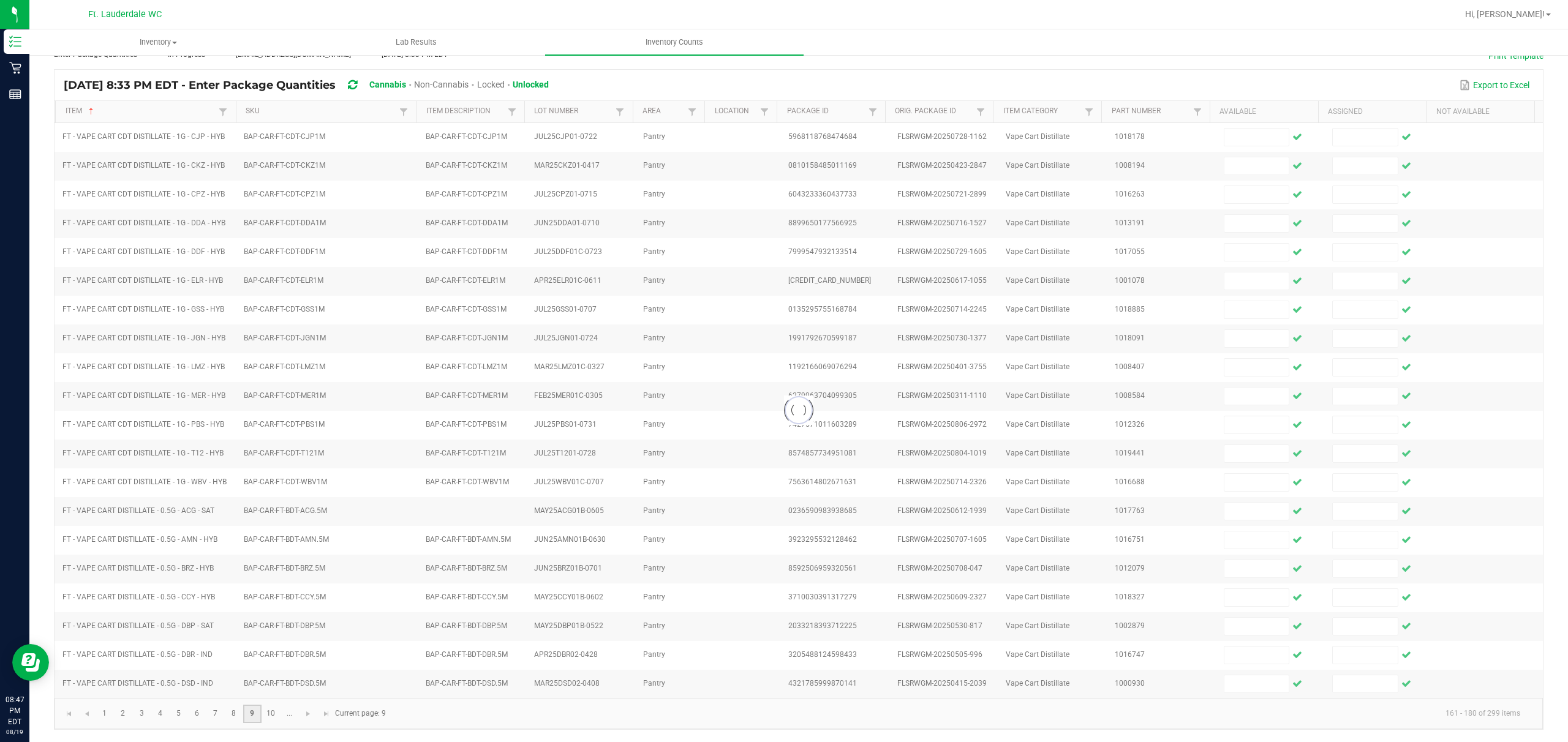
scroll to position [88, 0]
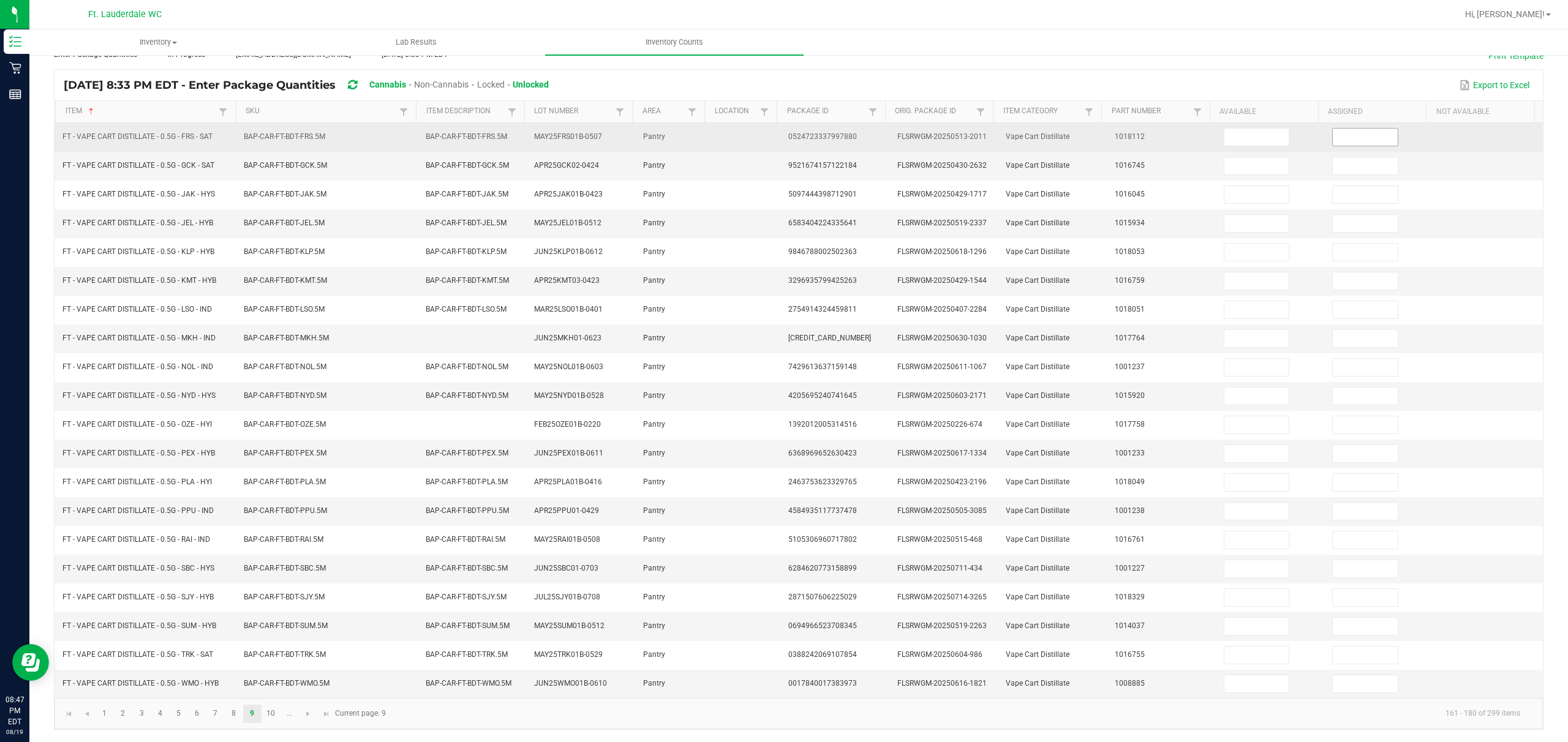
click at [549, 129] on input at bounding box center [1365, 137] width 65 height 17
click at [549, 129] on input at bounding box center [1257, 137] width 65 height 17
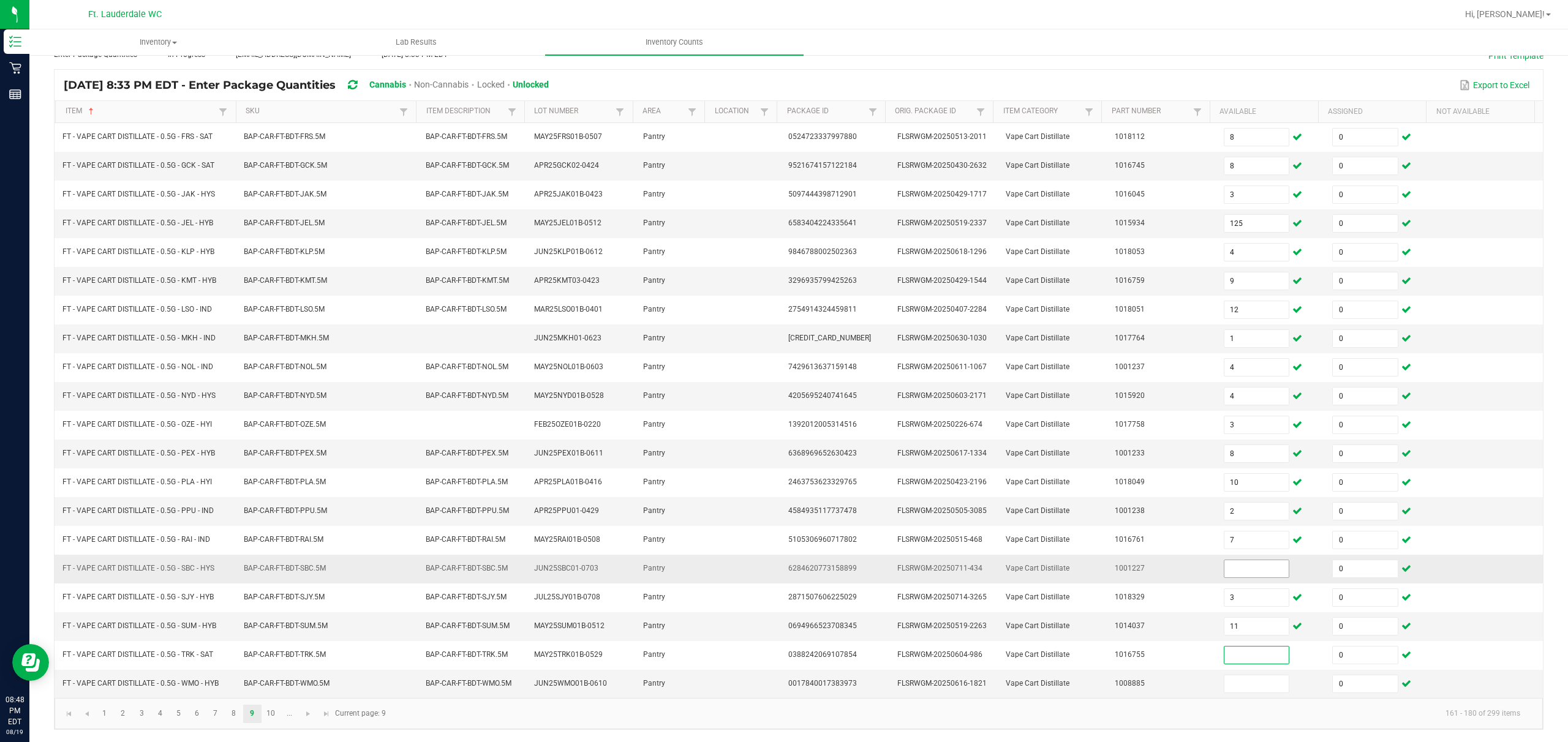
click at [549, 555] on input at bounding box center [1257, 568] width 65 height 17
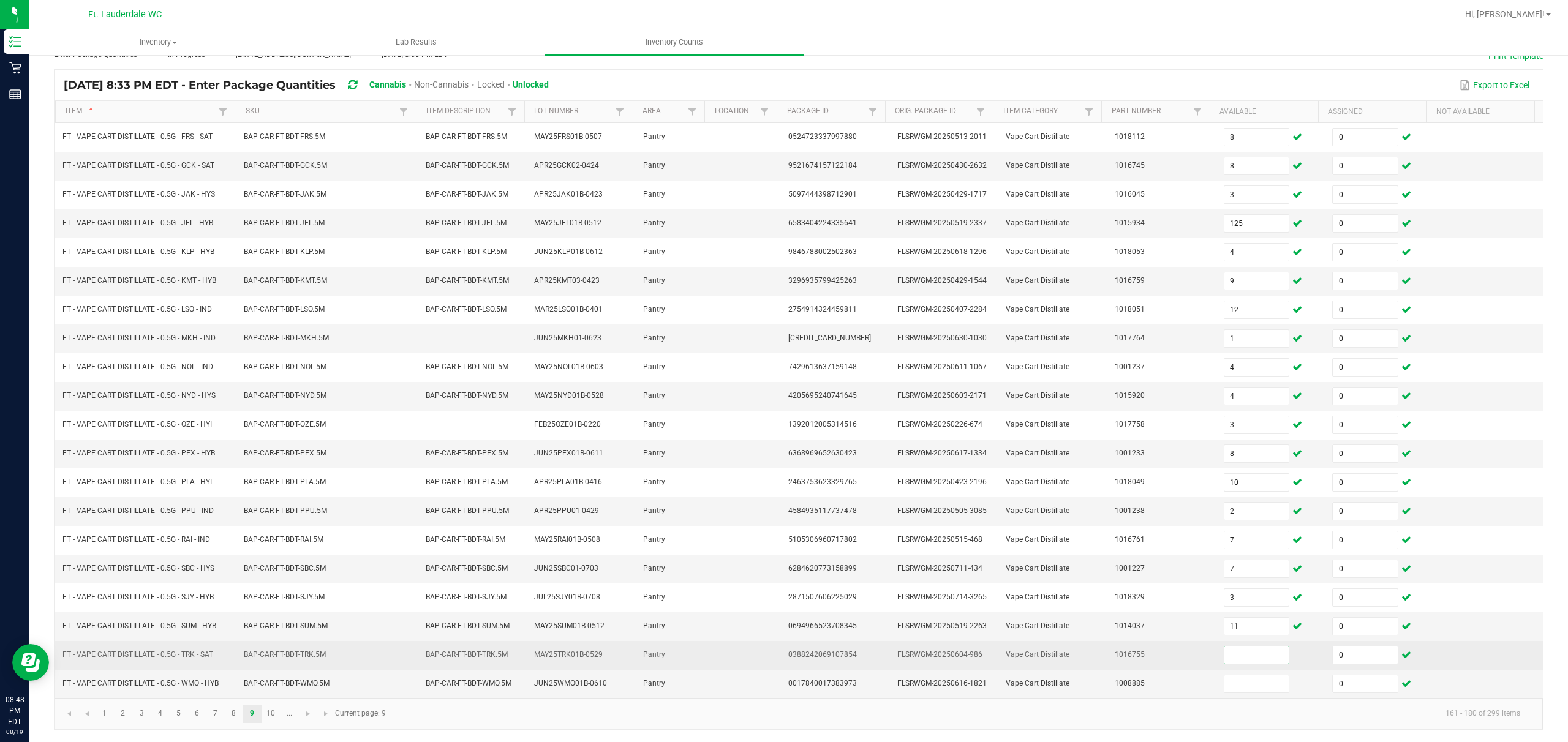
click at [549, 555] on input at bounding box center [1257, 655] width 65 height 17
click at [549, 555] on input "12" at bounding box center [1257, 655] width 65 height 17
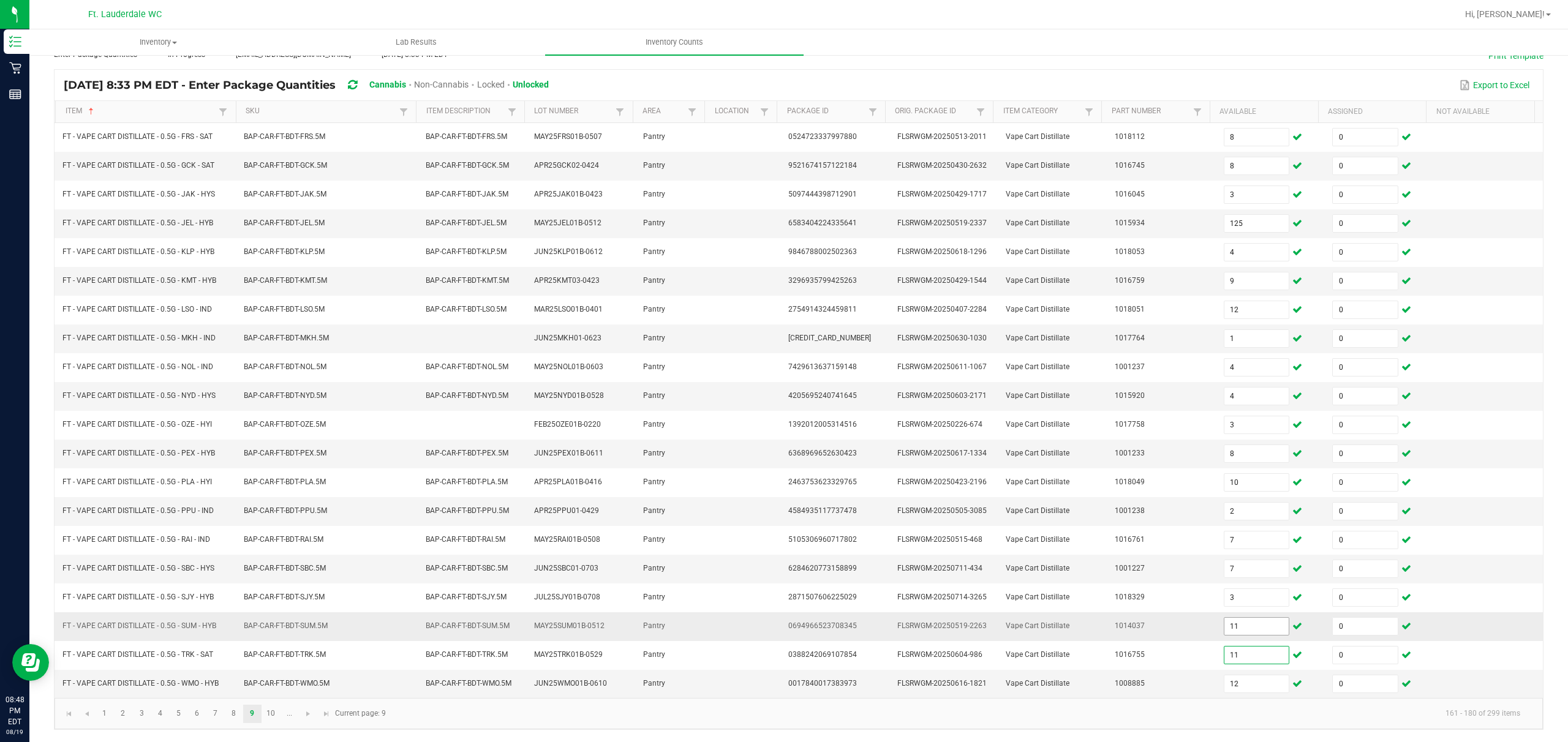
click at [549, 555] on input "11" at bounding box center [1257, 626] width 65 height 17
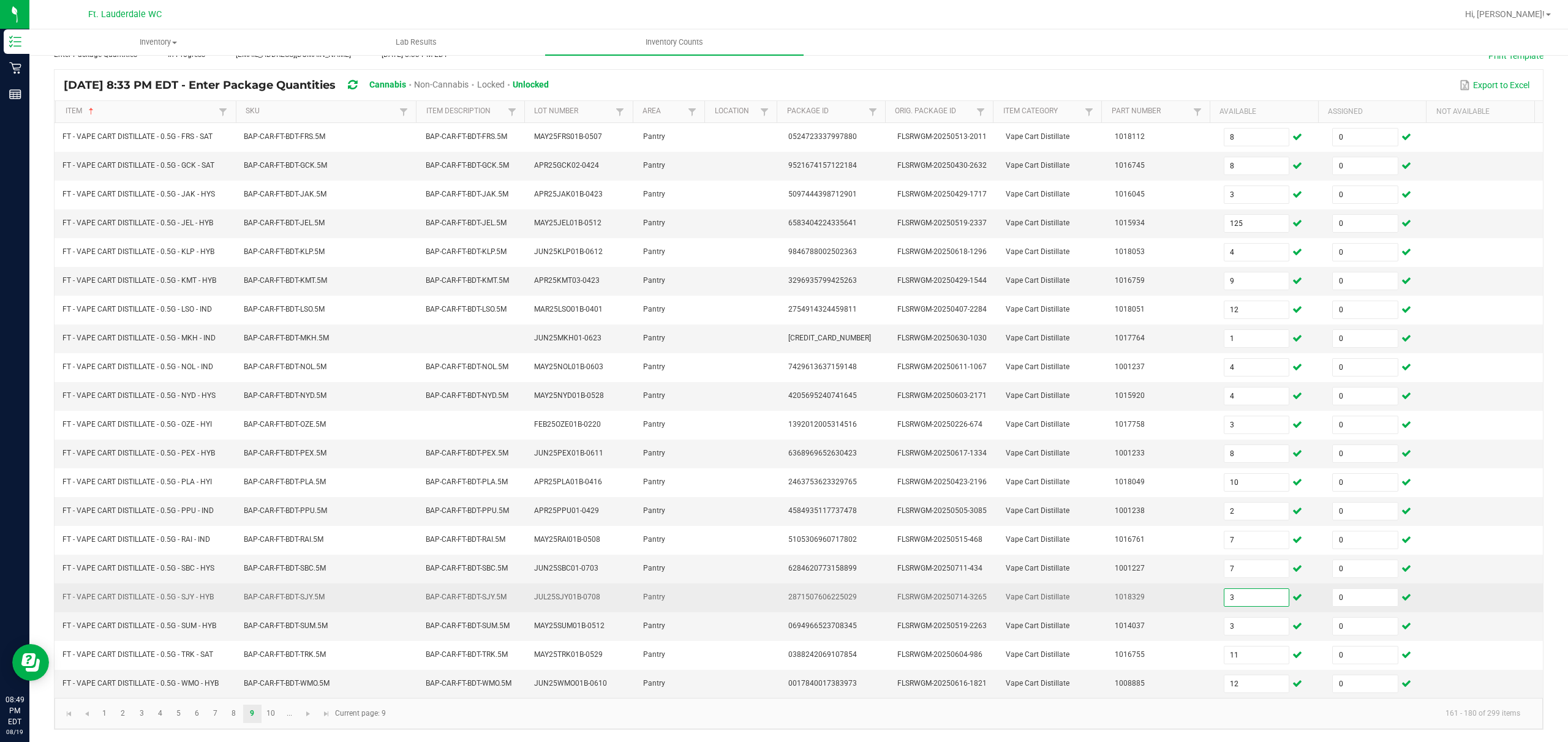
click at [549, 555] on input "3" at bounding box center [1257, 597] width 65 height 17
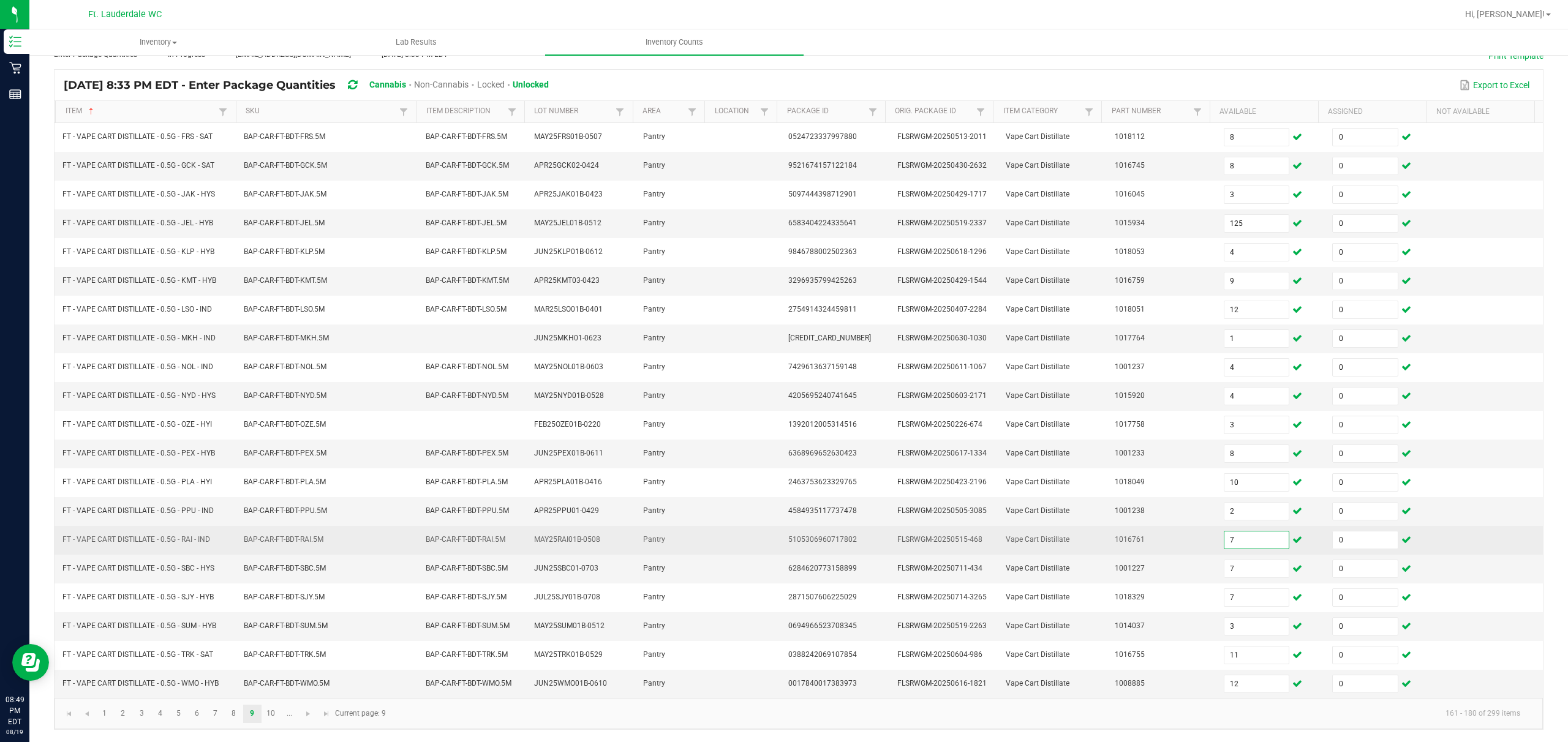
click at [549, 534] on input "7" at bounding box center [1257, 540] width 65 height 17
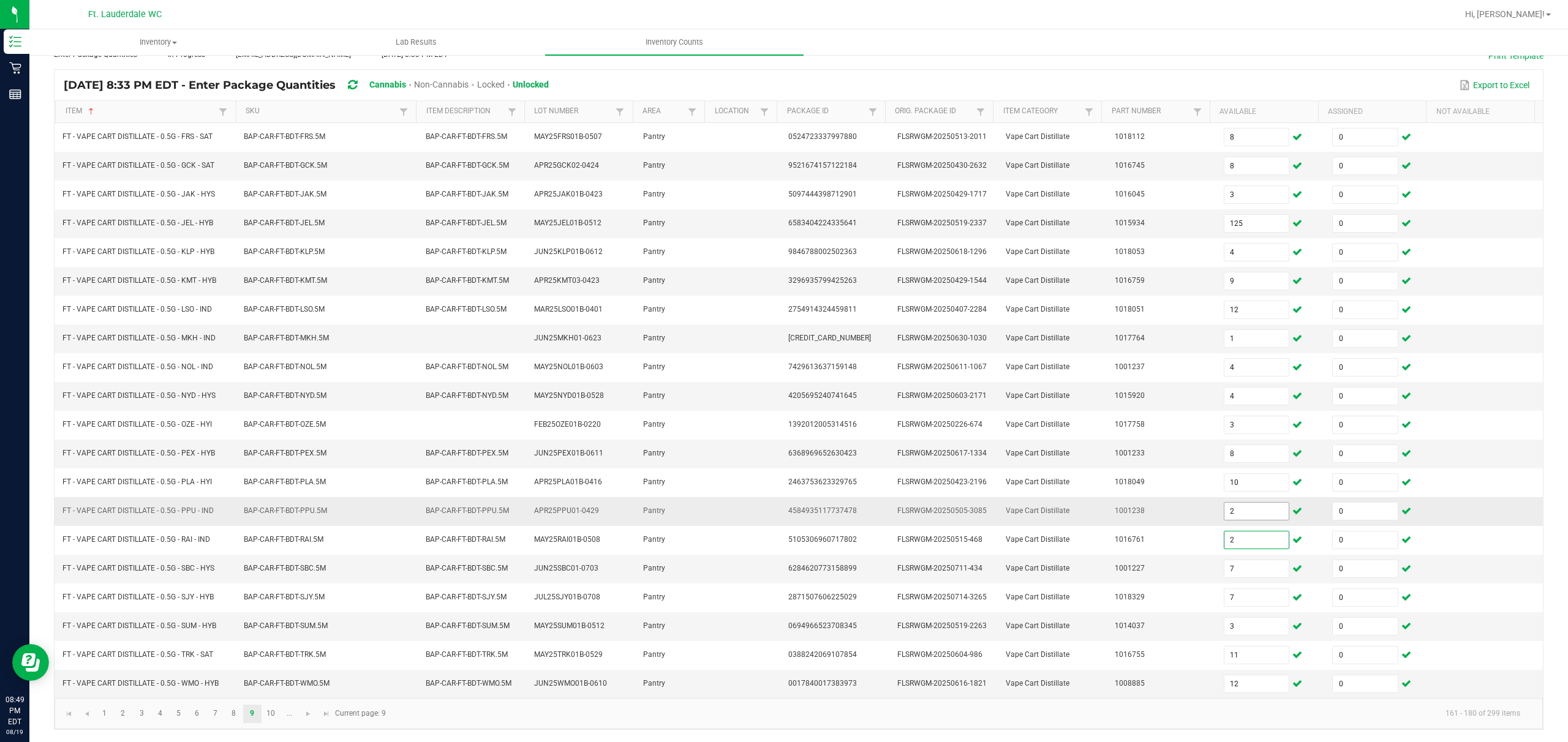
click at [549, 515] on input "2" at bounding box center [1257, 511] width 65 height 17
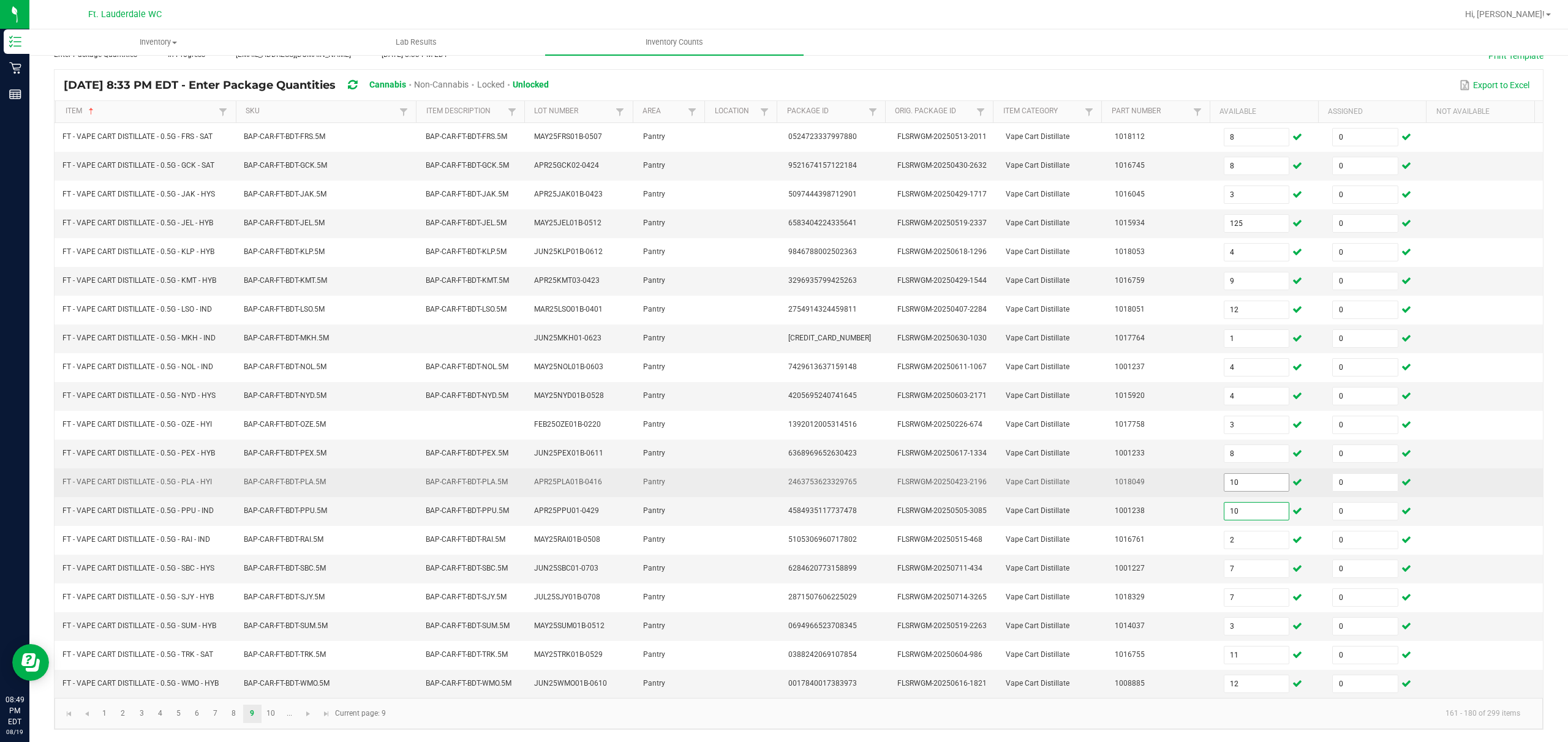
click at [549, 474] on input "10" at bounding box center [1257, 482] width 65 height 17
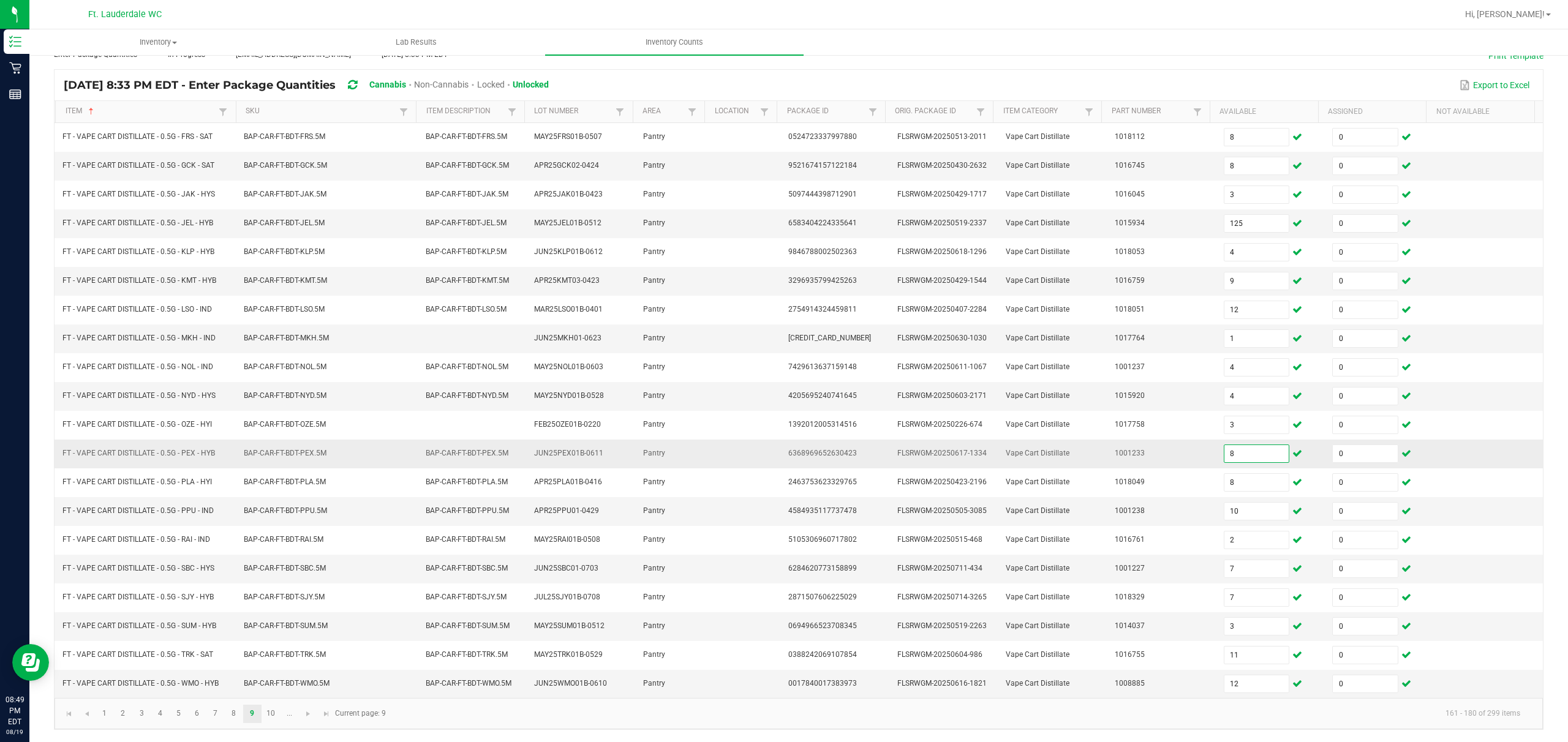
click at [549, 447] on input "8" at bounding box center [1257, 453] width 65 height 17
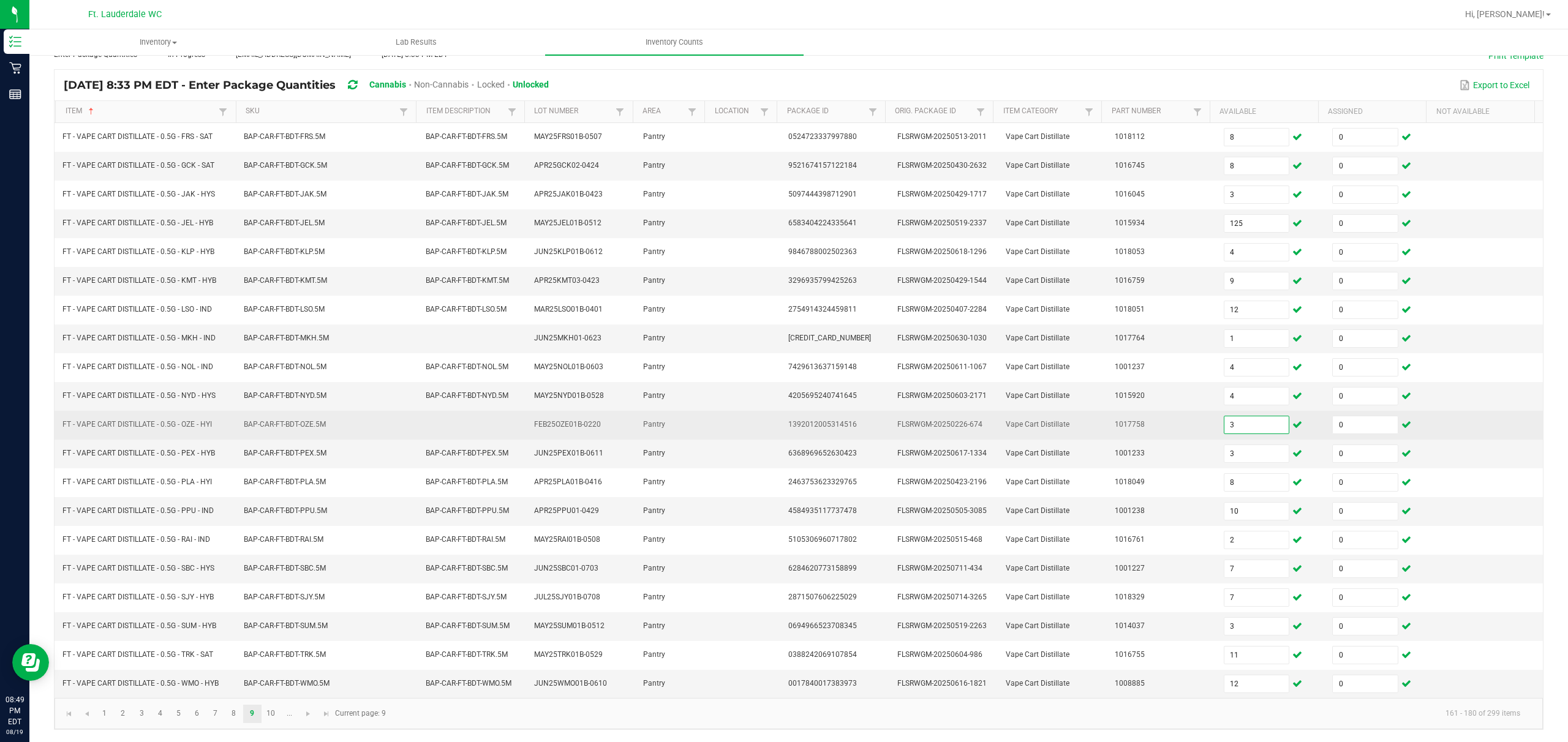
click at [549, 422] on input "3" at bounding box center [1257, 424] width 65 height 17
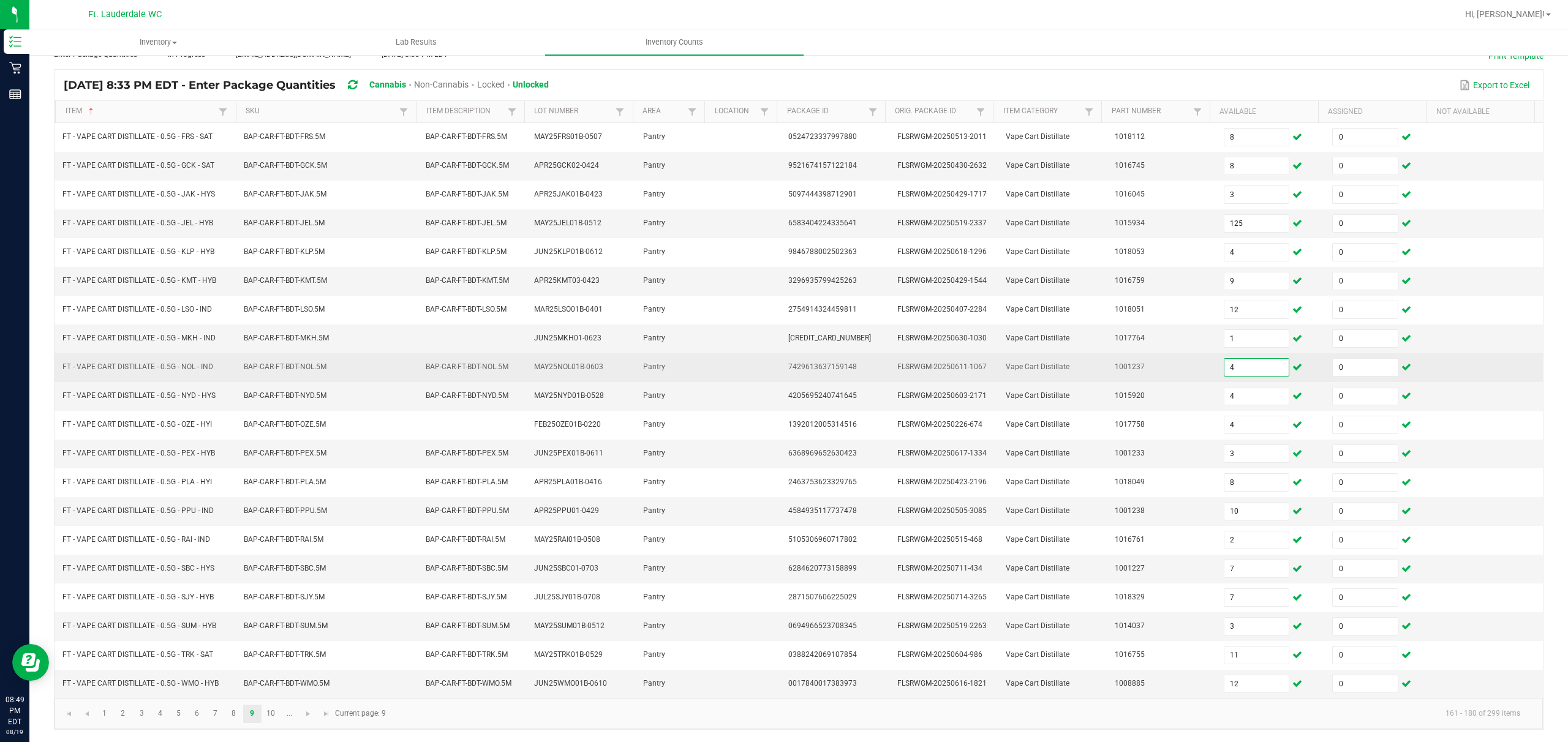
click at [549, 359] on input "4" at bounding box center [1257, 367] width 65 height 17
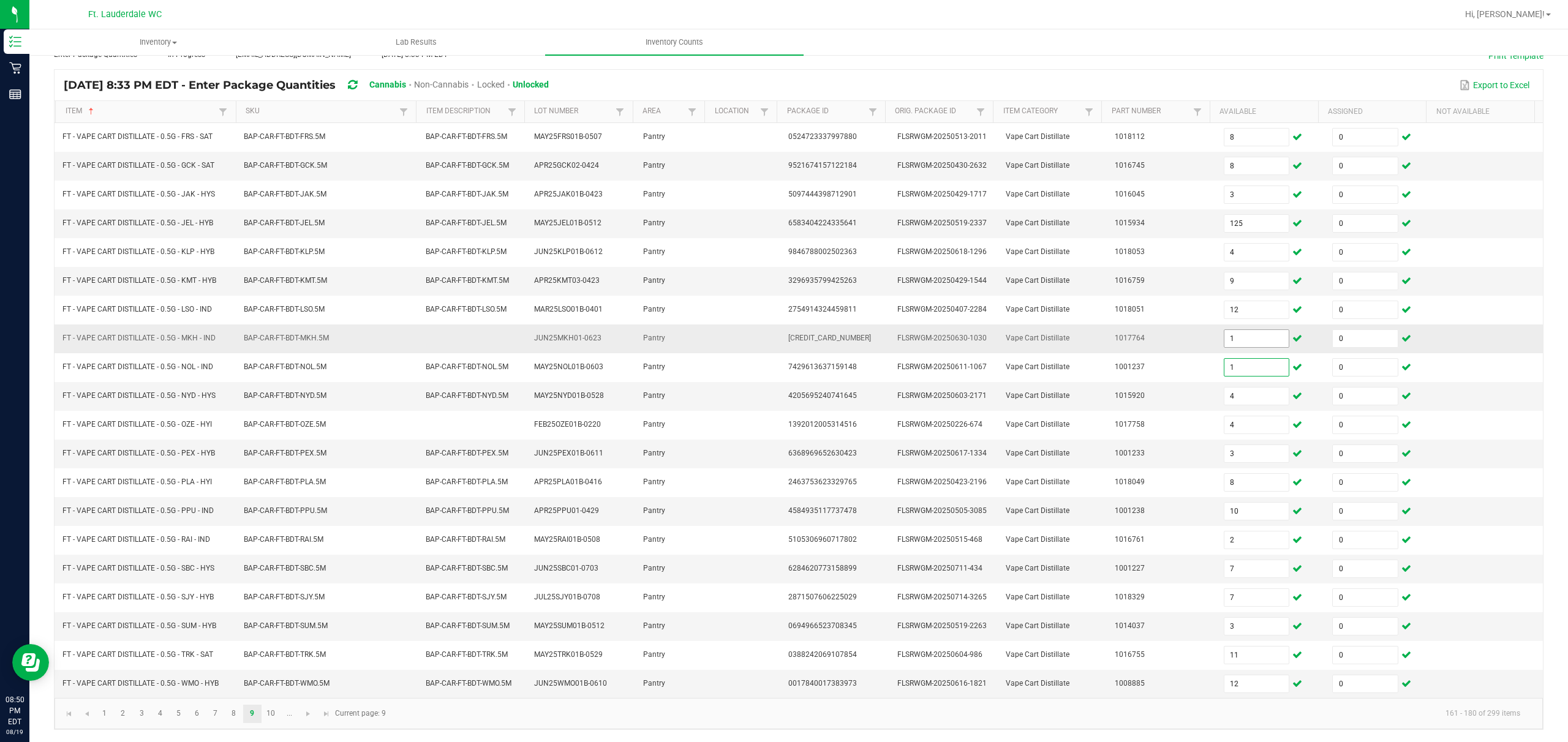
click at [549, 330] on input "1" at bounding box center [1257, 338] width 65 height 17
click at [549, 272] on input "9" at bounding box center [1257, 280] width 65 height 17
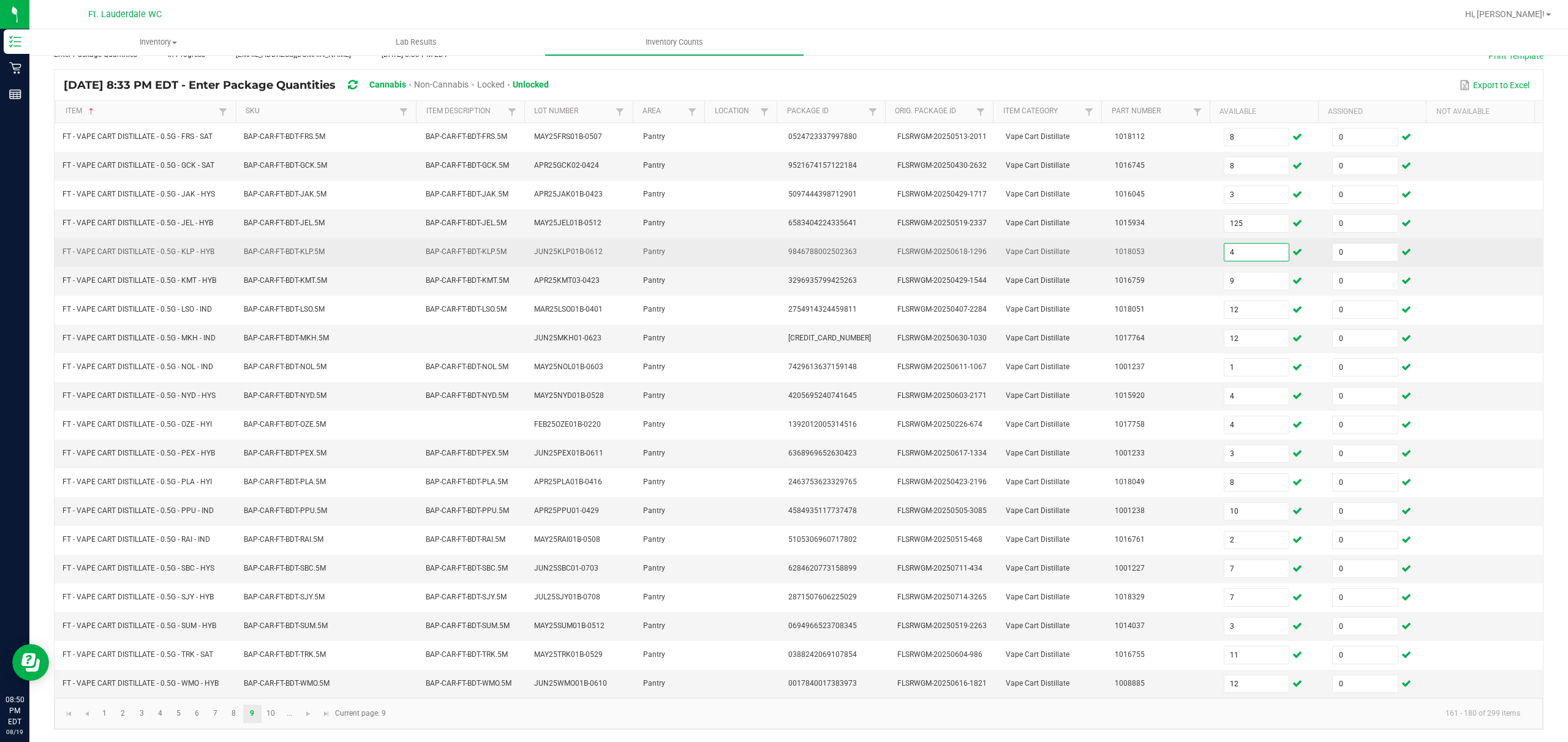
click at [549, 245] on input "4" at bounding box center [1257, 252] width 65 height 17
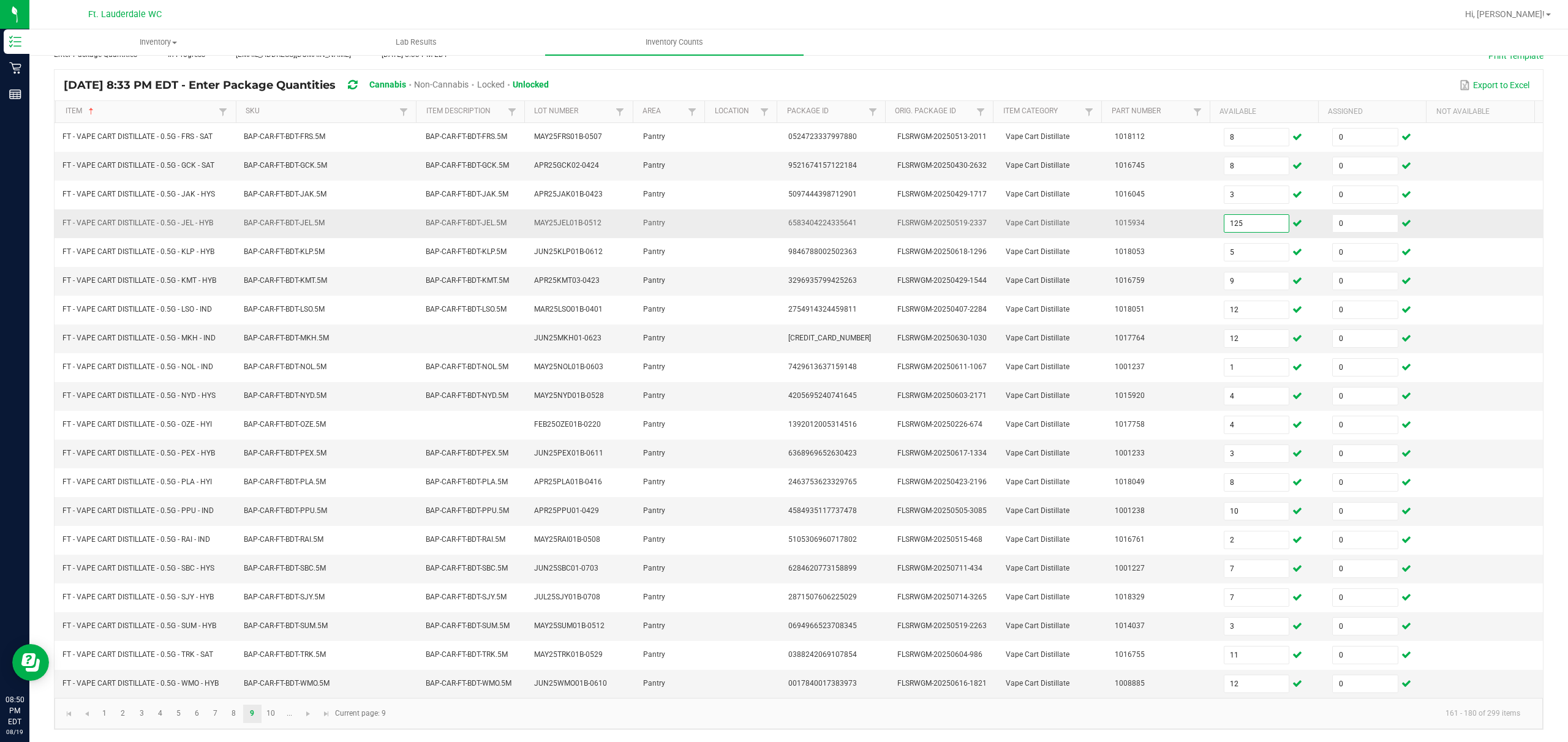
click at [549, 215] on input "125" at bounding box center [1257, 223] width 65 height 17
click at [271, 555] on link "10" at bounding box center [271, 714] width 18 height 18
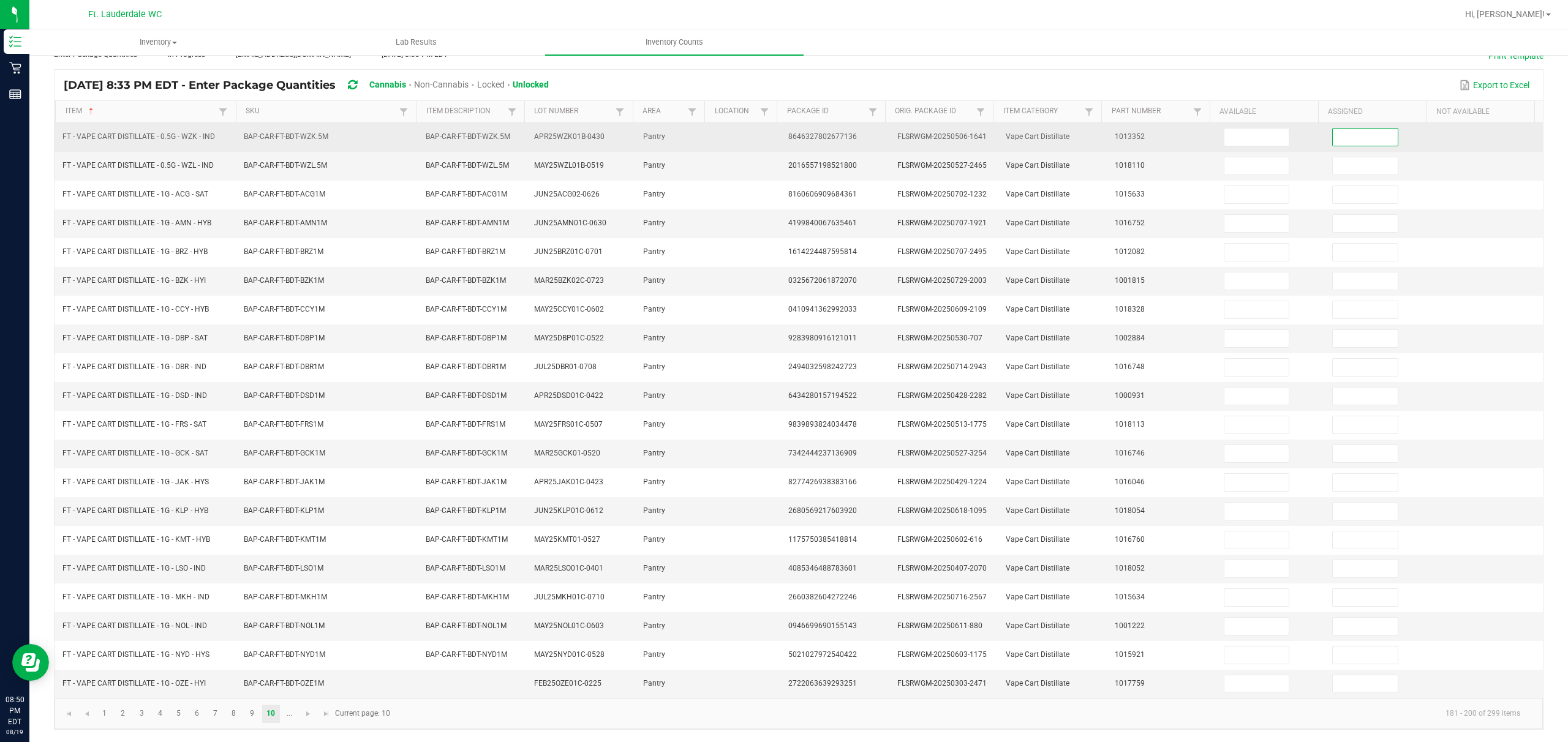
click at [549, 129] on input at bounding box center [1365, 137] width 65 height 17
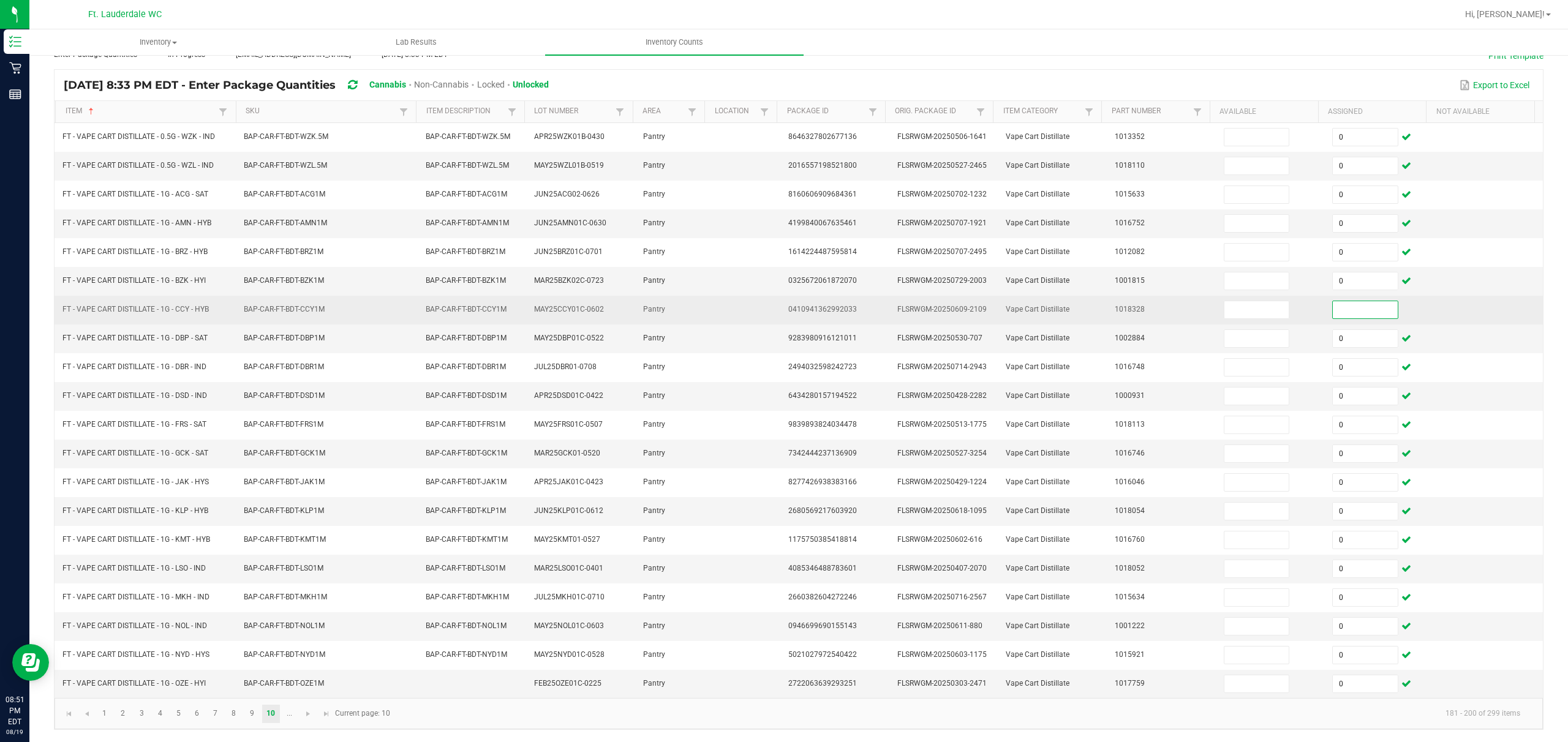
drag, startPoint x: 1338, startPoint y: 302, endPoint x: 1370, endPoint y: 321, distance: 37.2
click at [549, 306] on input at bounding box center [1365, 309] width 65 height 17
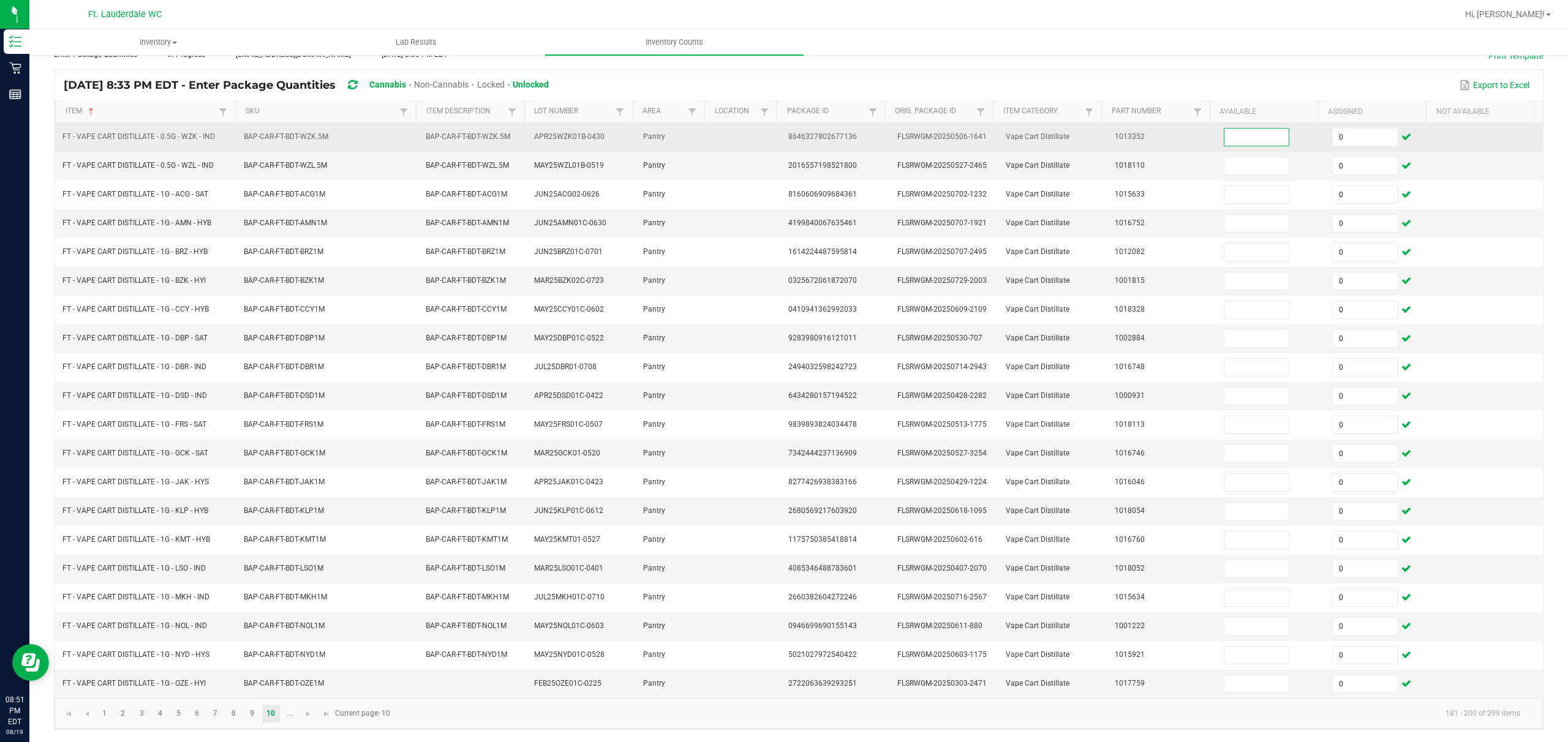
click at [549, 129] on input at bounding box center [1257, 137] width 65 height 17
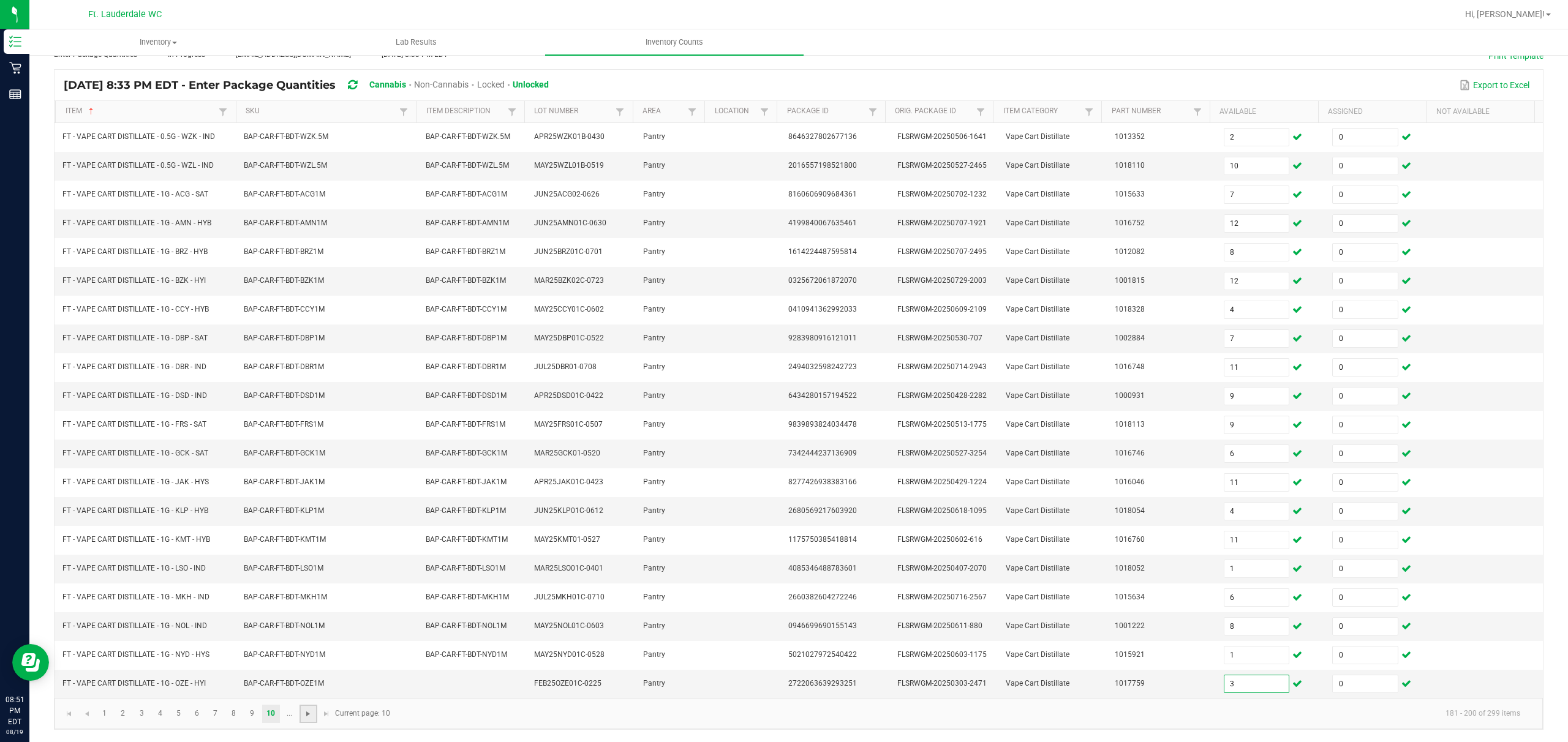
click at [309, 555] on span "Go to the next page" at bounding box center [308, 714] width 10 height 10
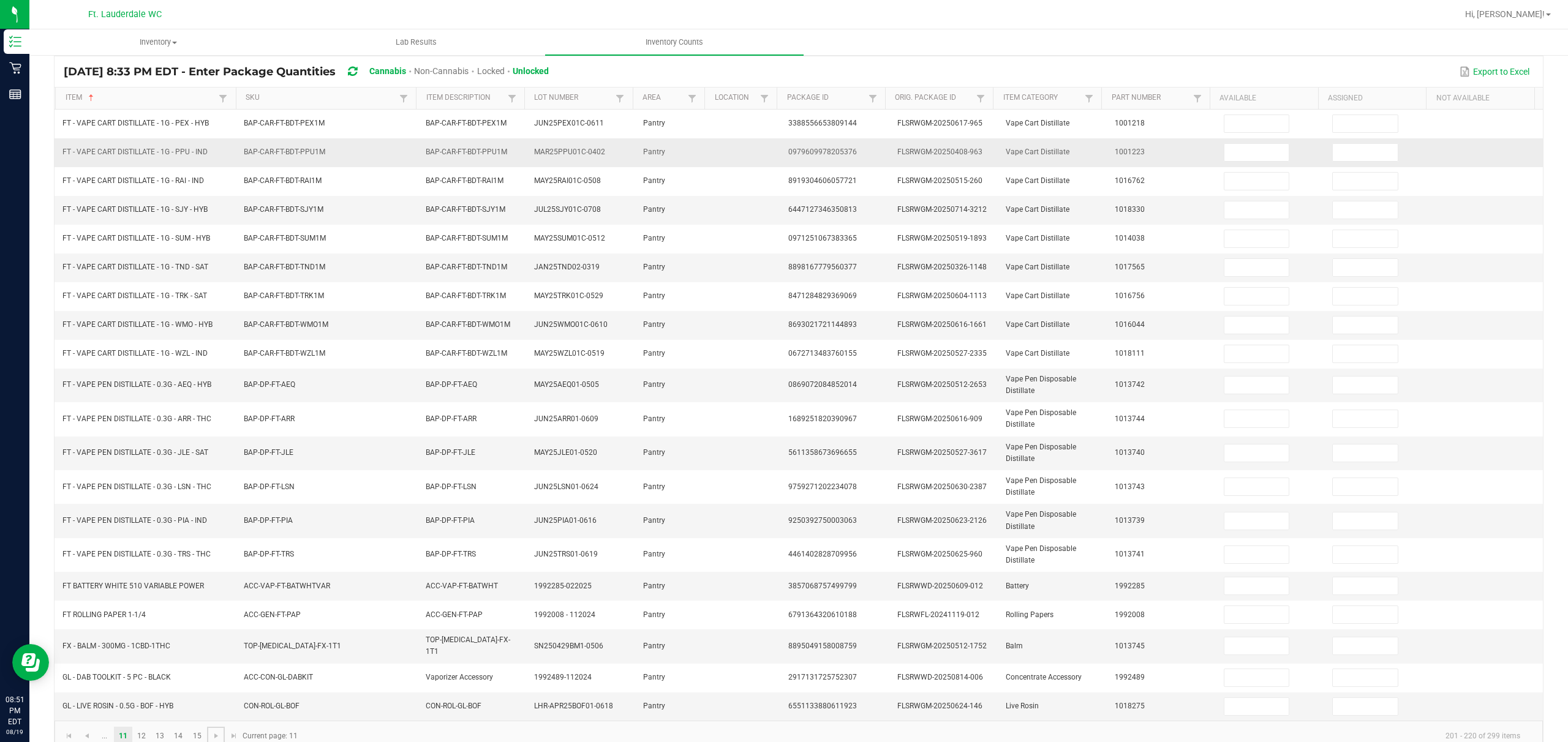
scroll to position [116, 0]
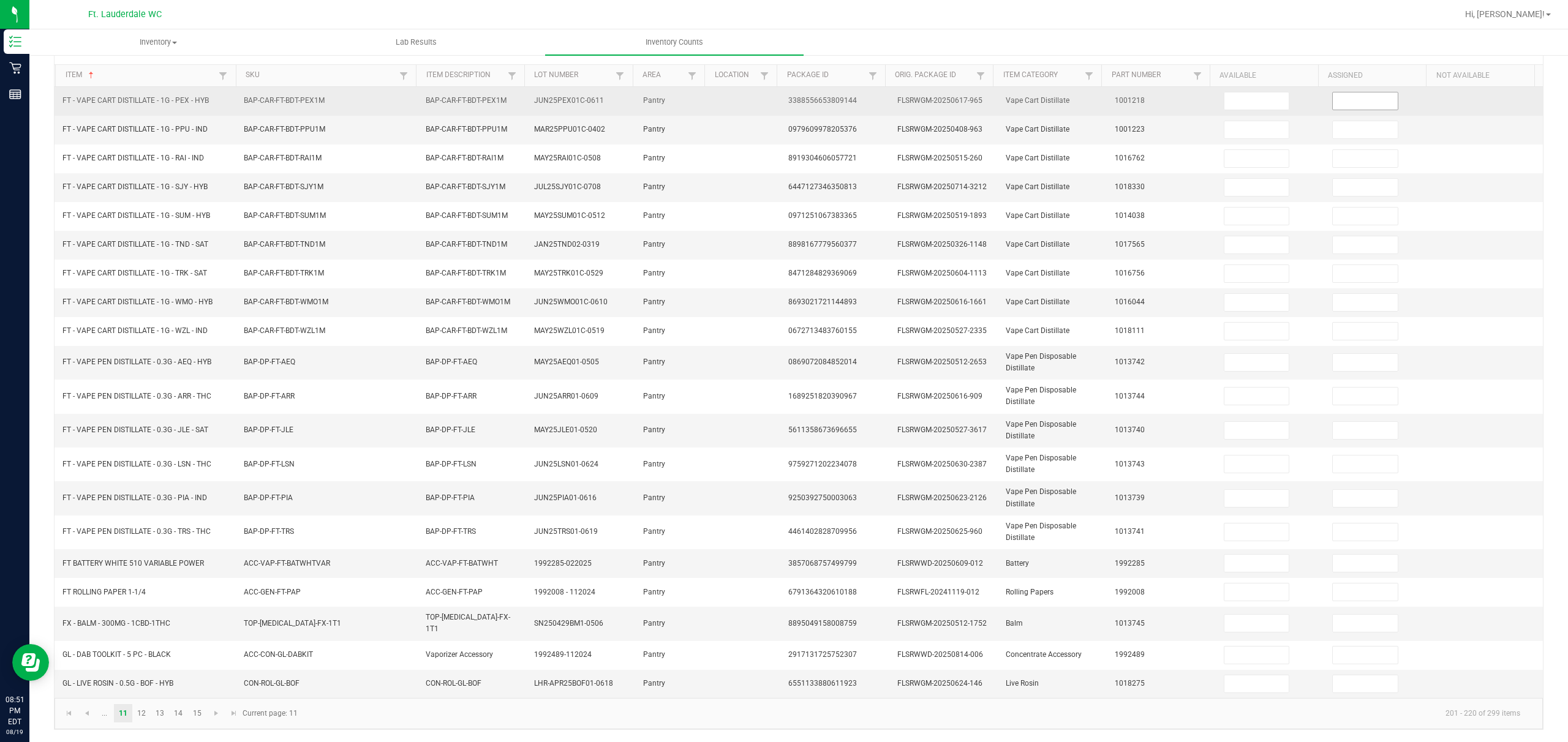
click at [549, 97] on input at bounding box center [1365, 101] width 65 height 17
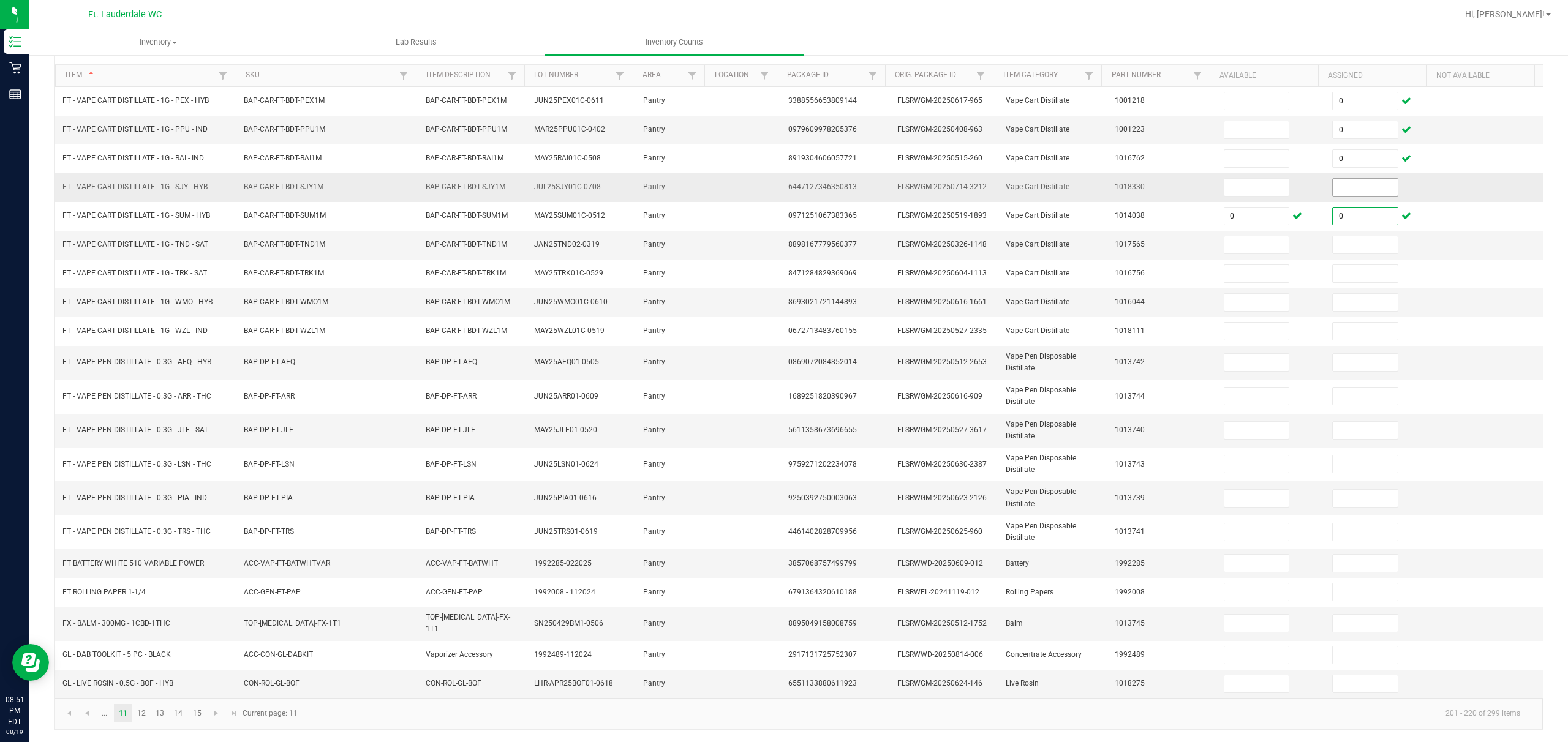
click at [549, 181] on input at bounding box center [1365, 187] width 65 height 17
click at [549, 231] on td at bounding box center [1379, 245] width 109 height 29
click at [549, 238] on input at bounding box center [1365, 245] width 65 height 17
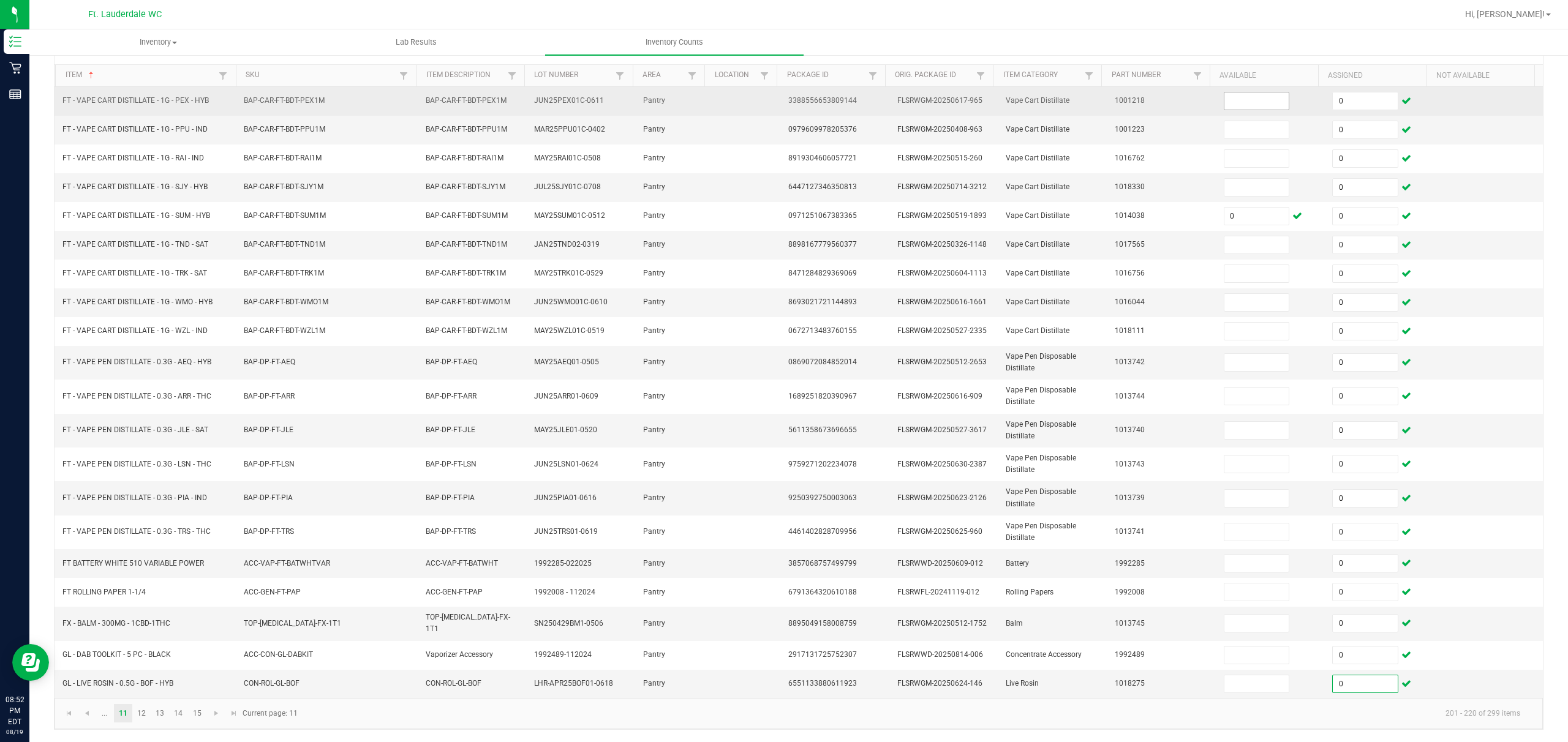
click at [549, 104] on input at bounding box center [1257, 101] width 65 height 17
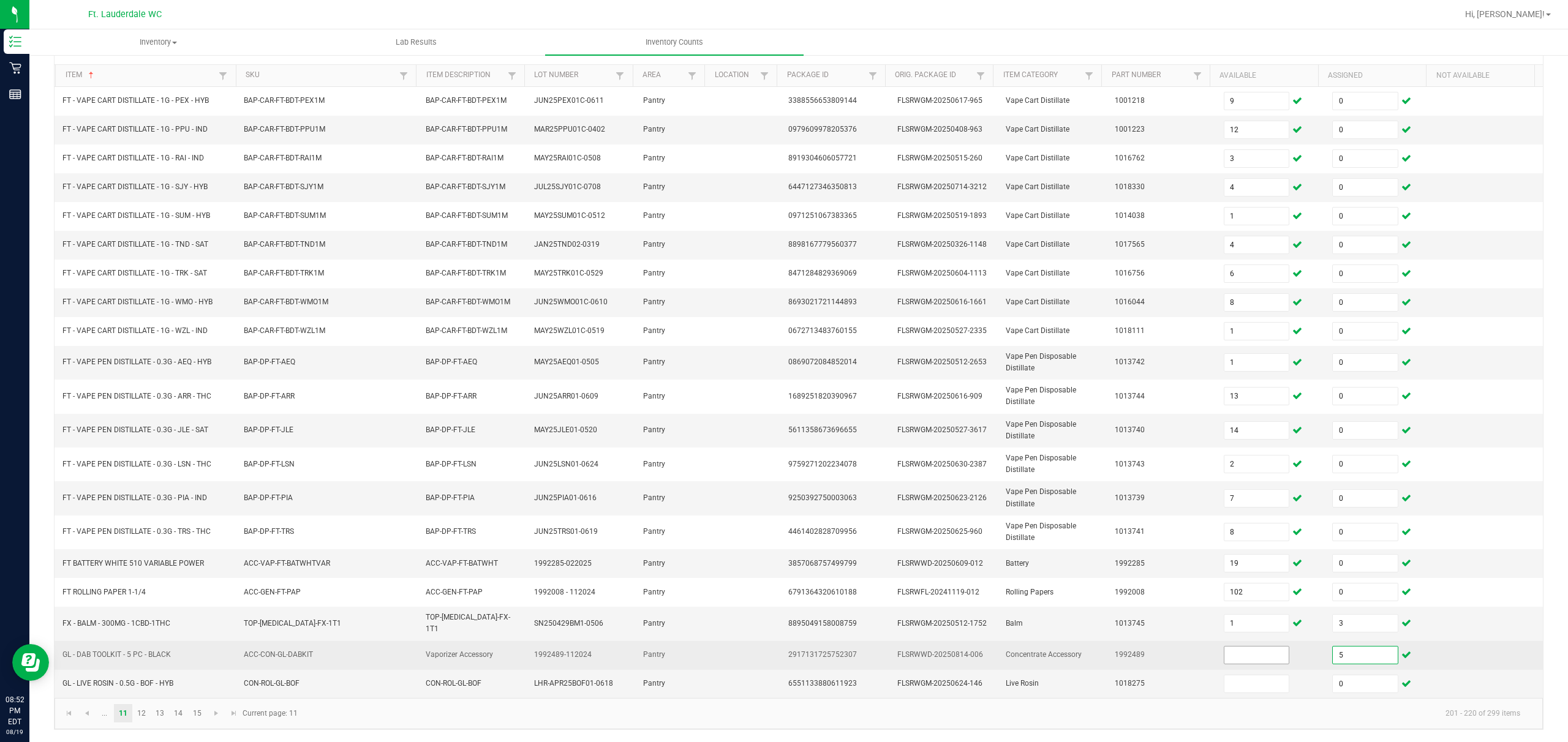
click at [549, 555] on input at bounding box center [1257, 655] width 65 height 17
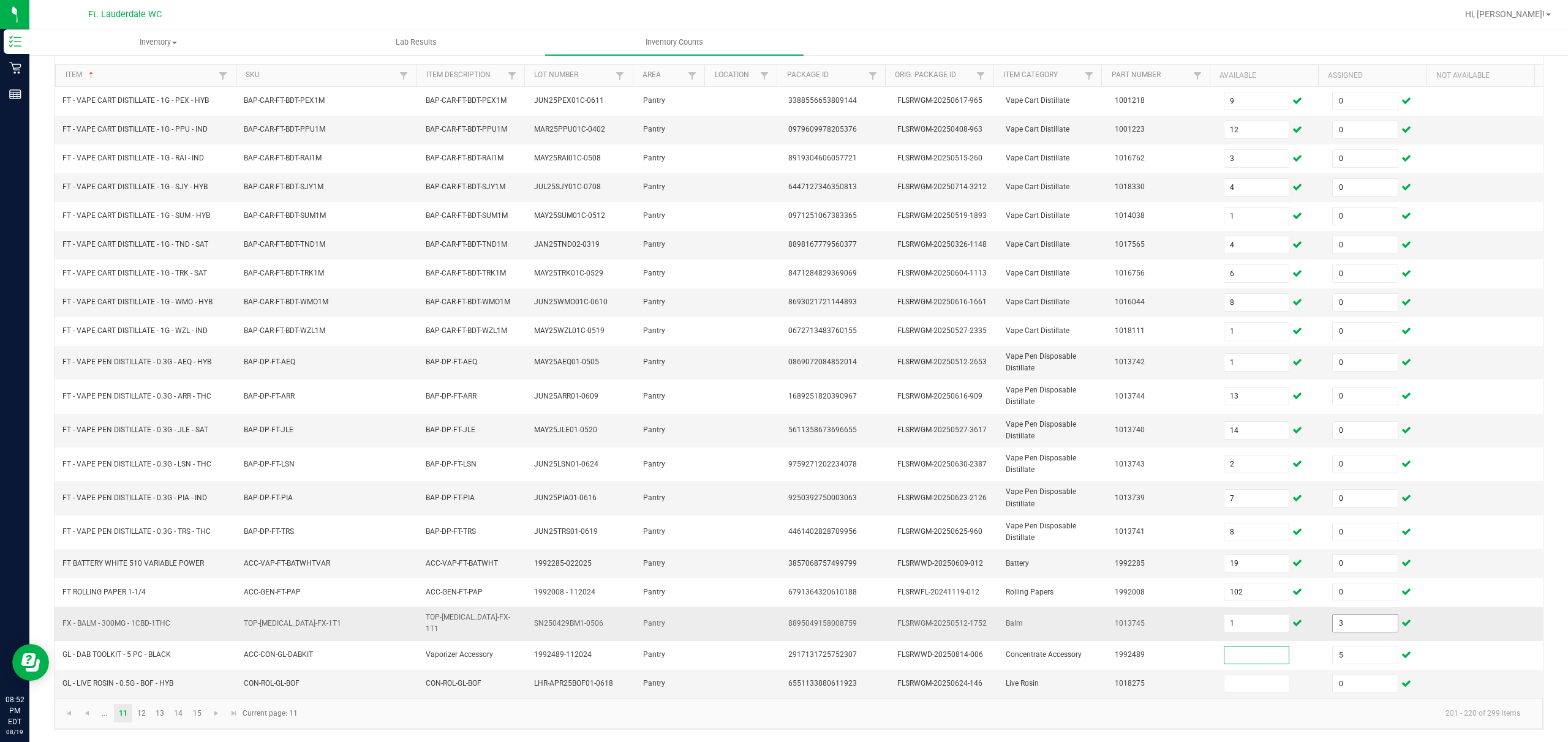
click at [549, 555] on input "3" at bounding box center [1365, 623] width 65 height 17
click at [145, 555] on link "12" at bounding box center [142, 713] width 18 height 18
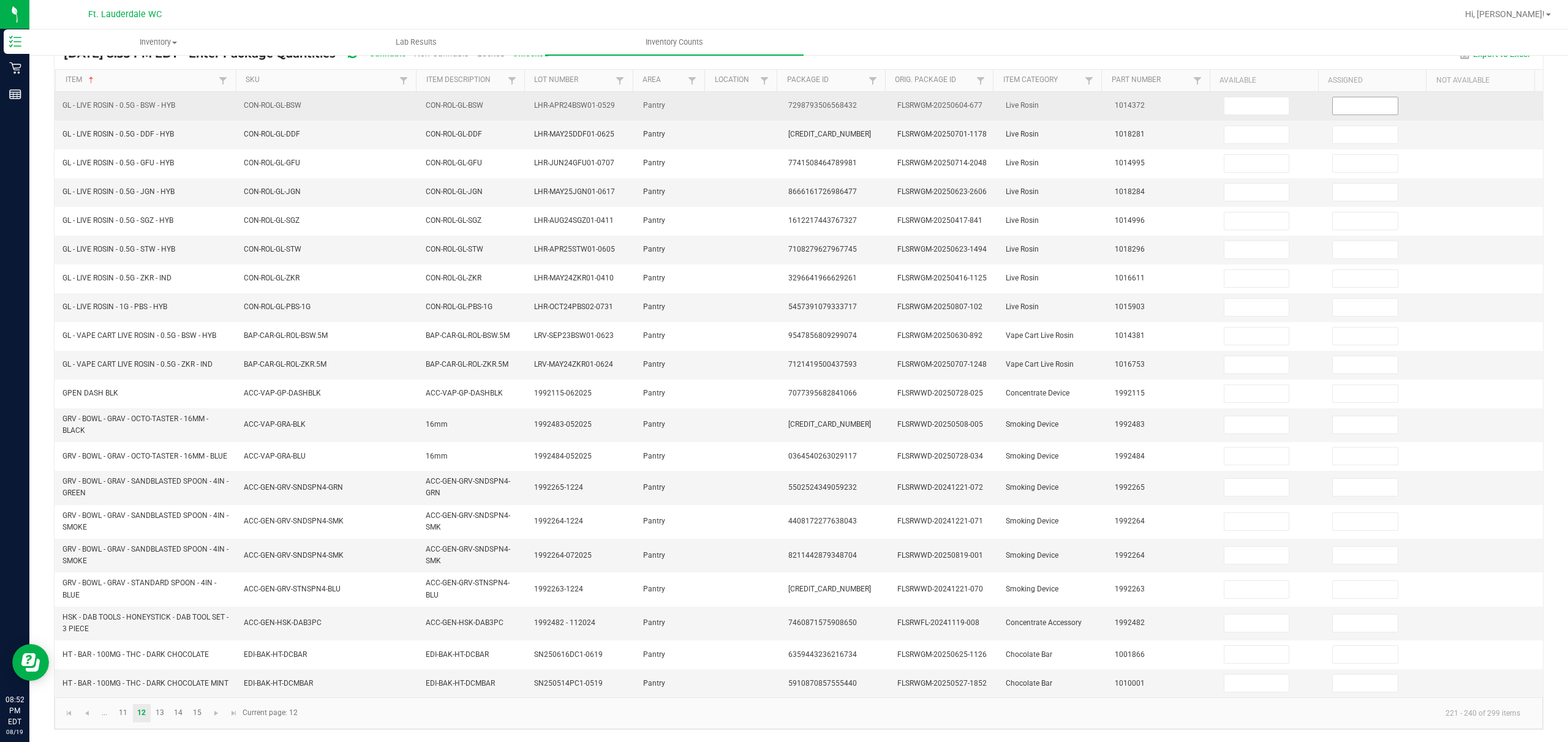
click at [549, 101] on input at bounding box center [1365, 106] width 65 height 17
click at [549, 108] on td at bounding box center [1271, 106] width 109 height 29
click at [549, 99] on input at bounding box center [1257, 106] width 65 height 17
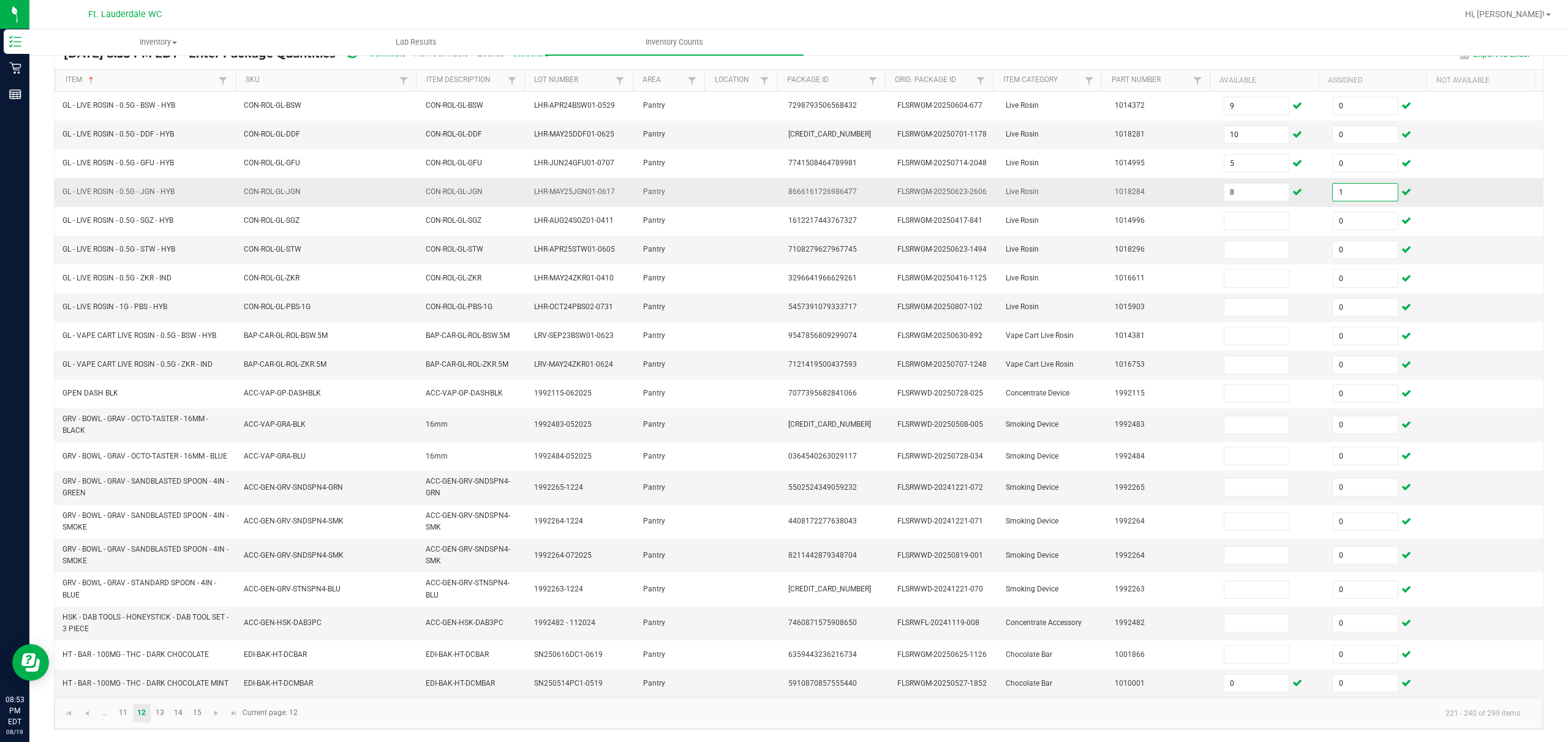
click at [549, 184] on input "1" at bounding box center [1365, 192] width 65 height 17
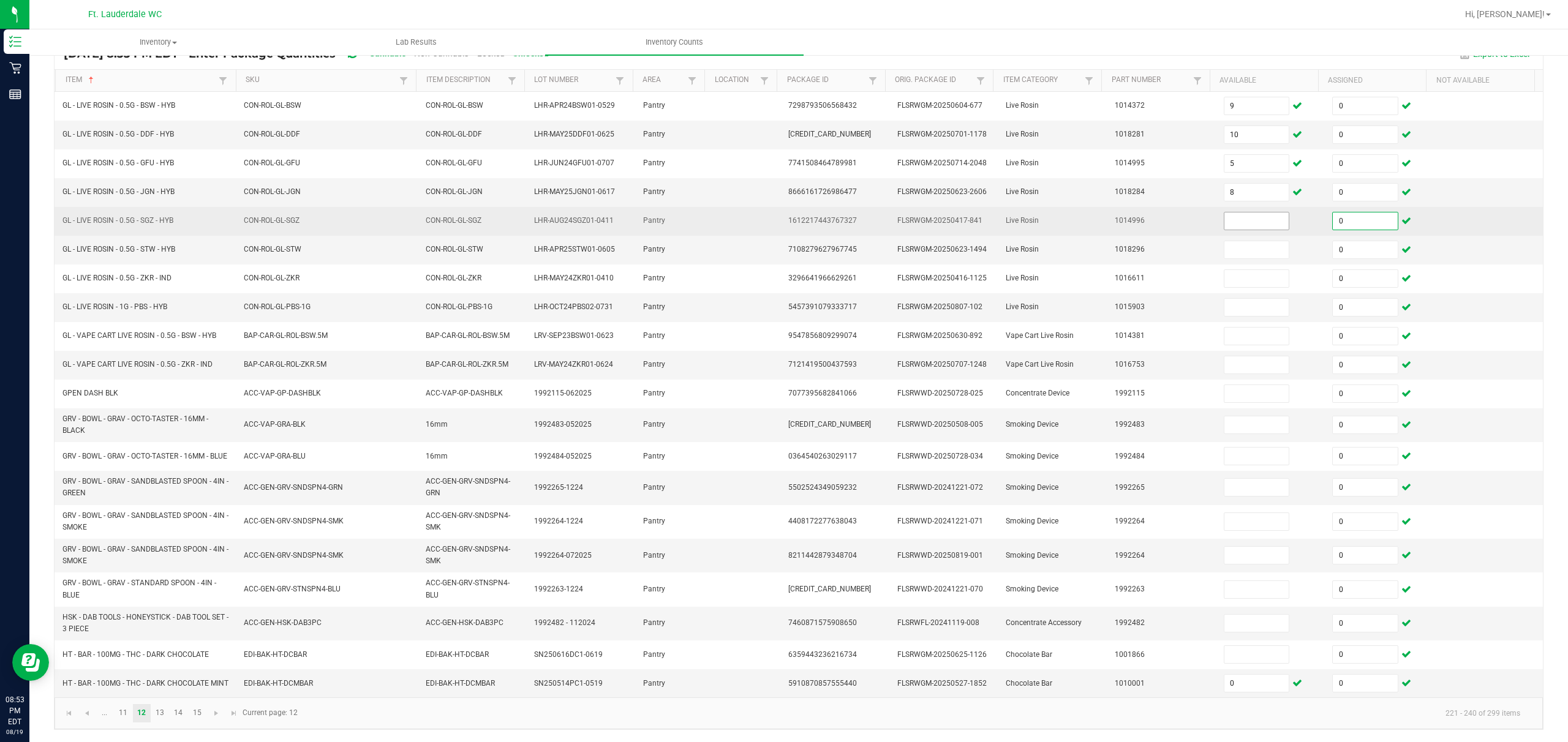
click at [549, 216] on input at bounding box center [1257, 221] width 65 height 17
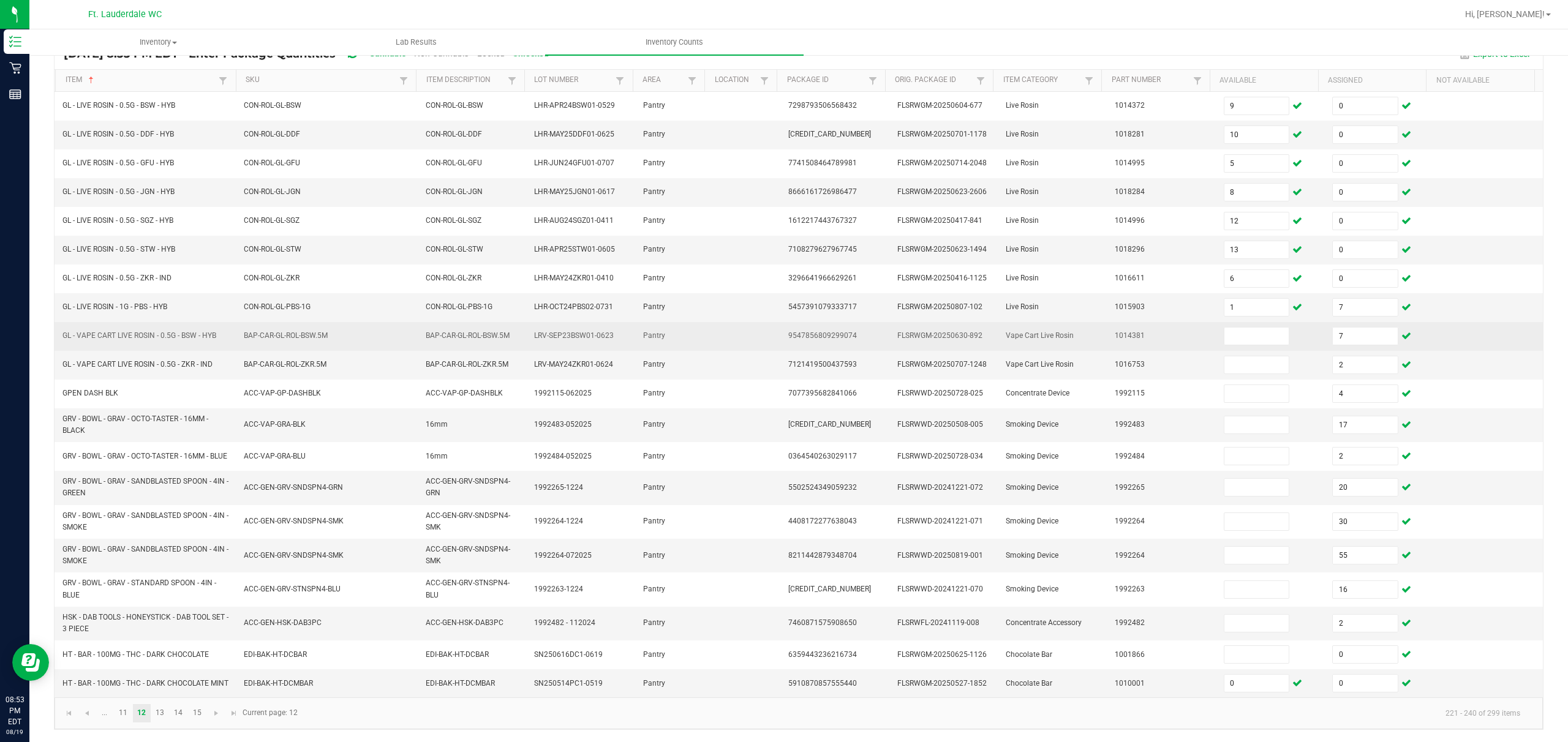
click at [549, 322] on td at bounding box center [1271, 336] width 109 height 29
click at [549, 328] on input at bounding box center [1257, 336] width 65 height 17
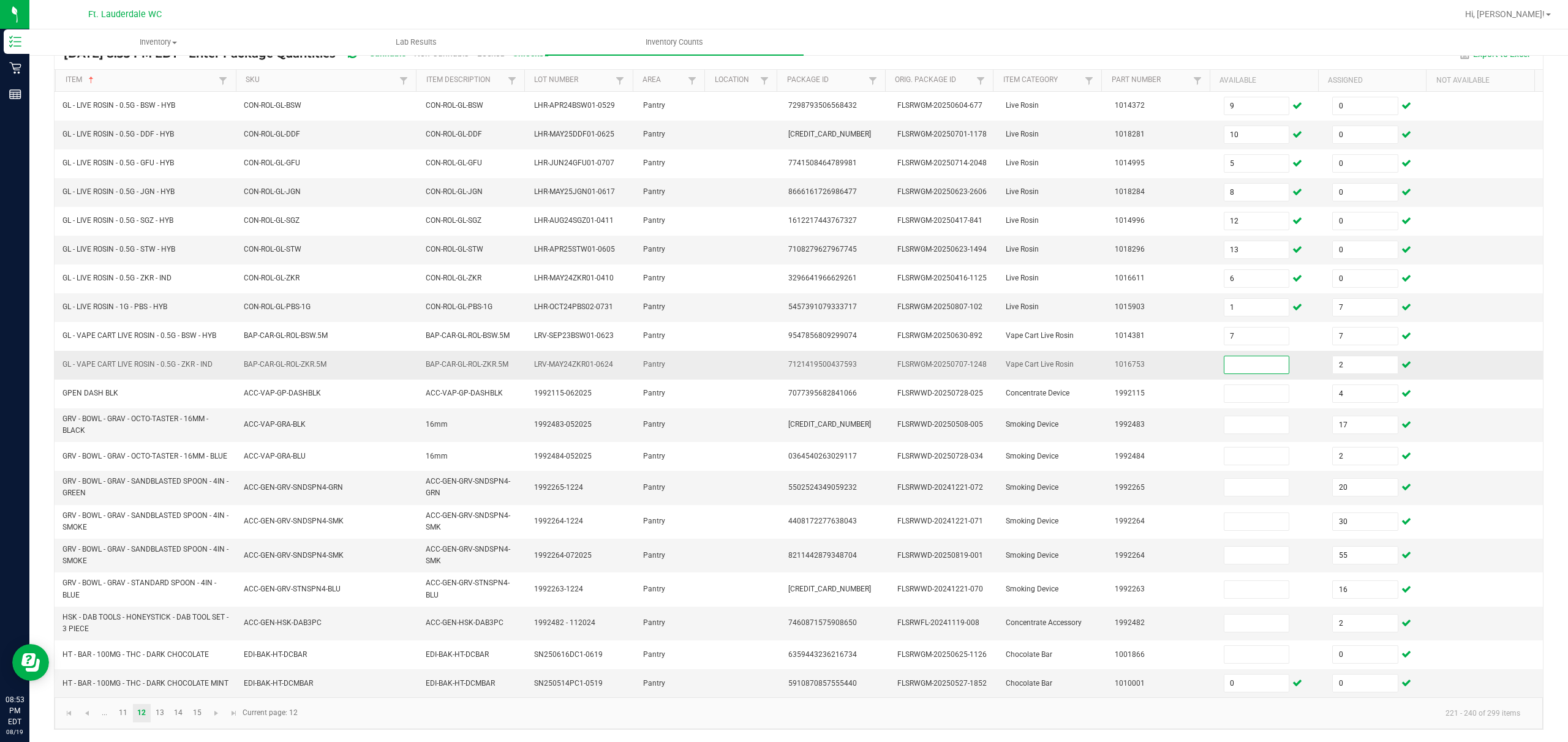
click at [549, 361] on input at bounding box center [1257, 365] width 65 height 17
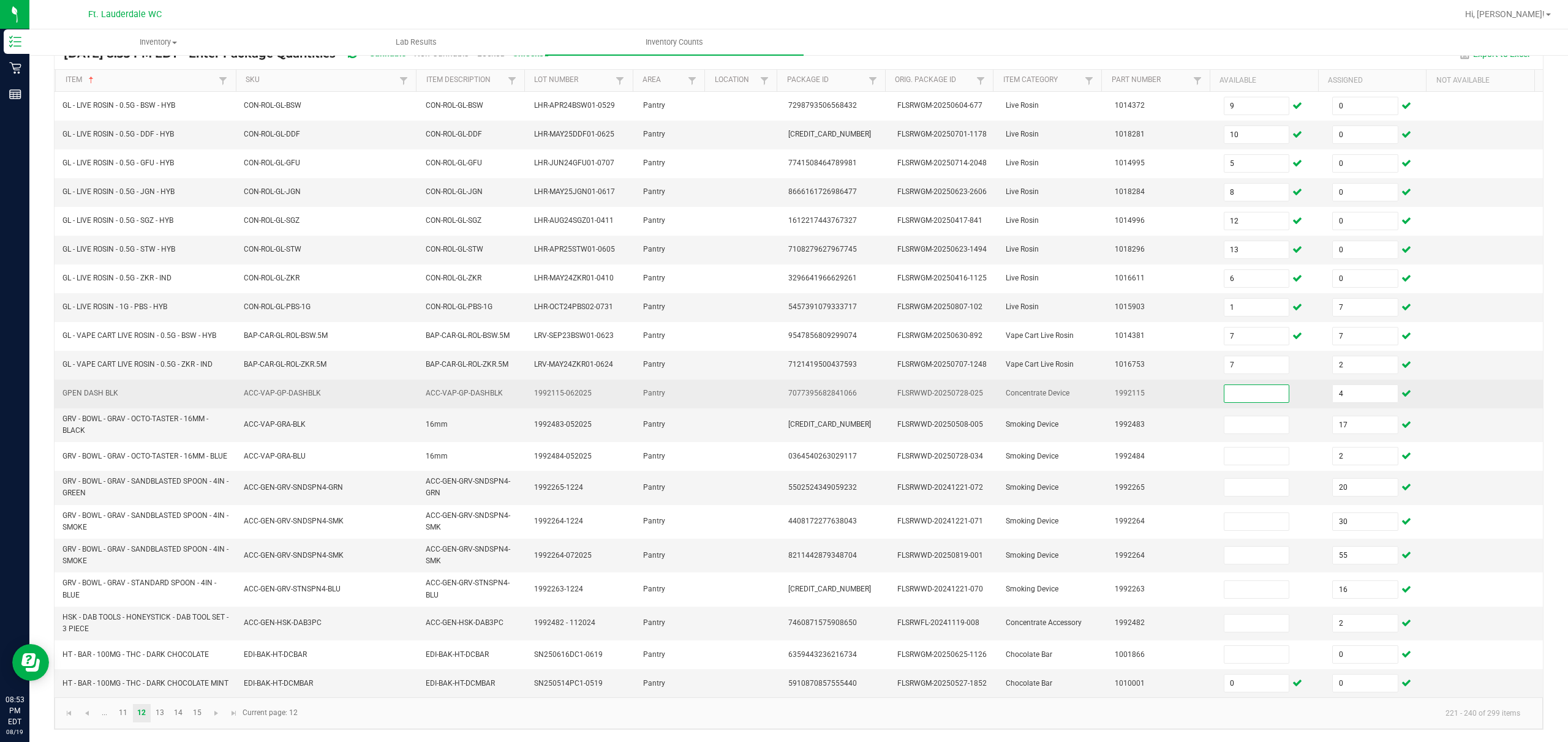
click at [549, 392] on input at bounding box center [1257, 394] width 65 height 17
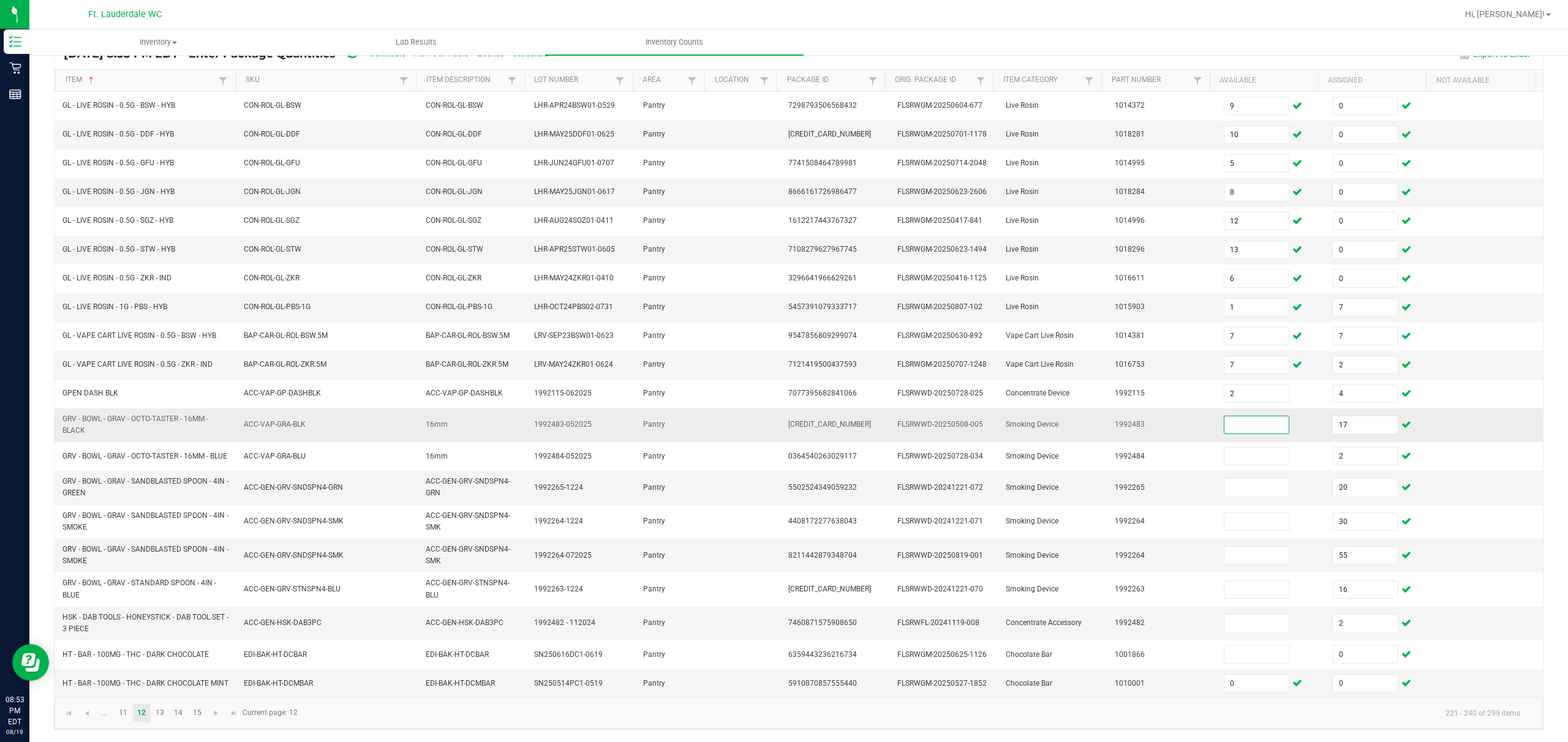
click at [549, 422] on input at bounding box center [1257, 424] width 65 height 17
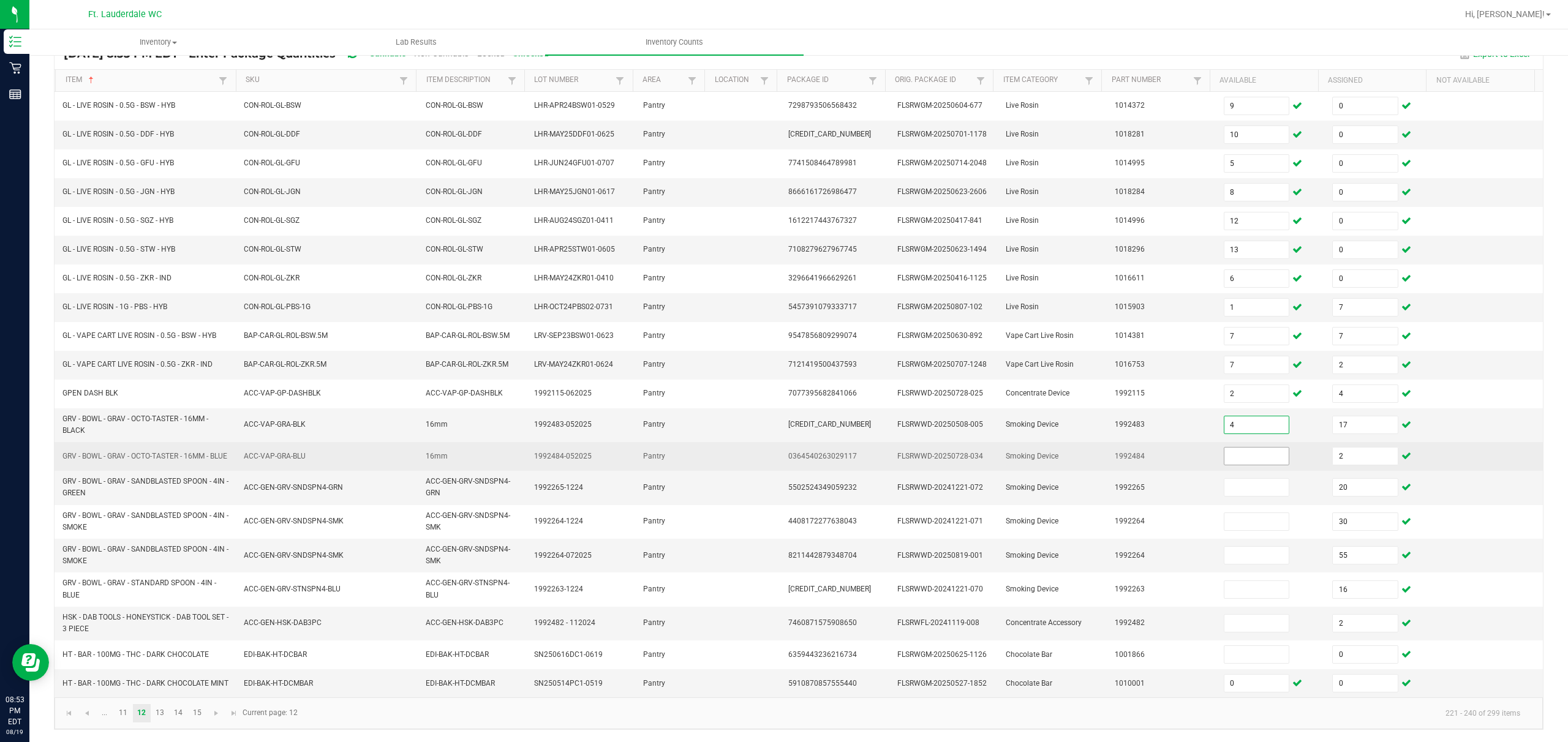
click at [549, 462] on input at bounding box center [1257, 456] width 65 height 17
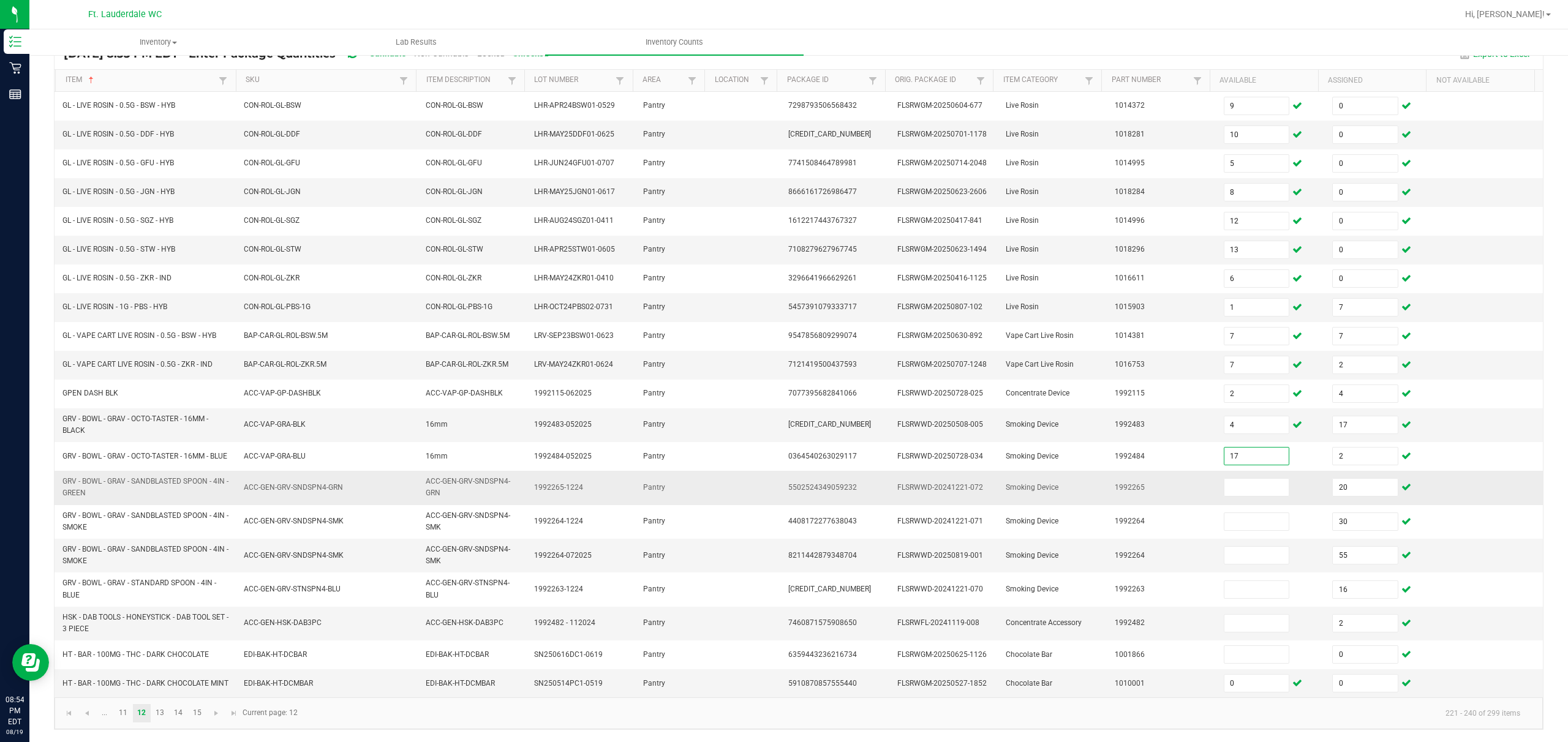
click at [549, 501] on td at bounding box center [1271, 488] width 109 height 34
click at [549, 490] on input at bounding box center [1257, 487] width 65 height 17
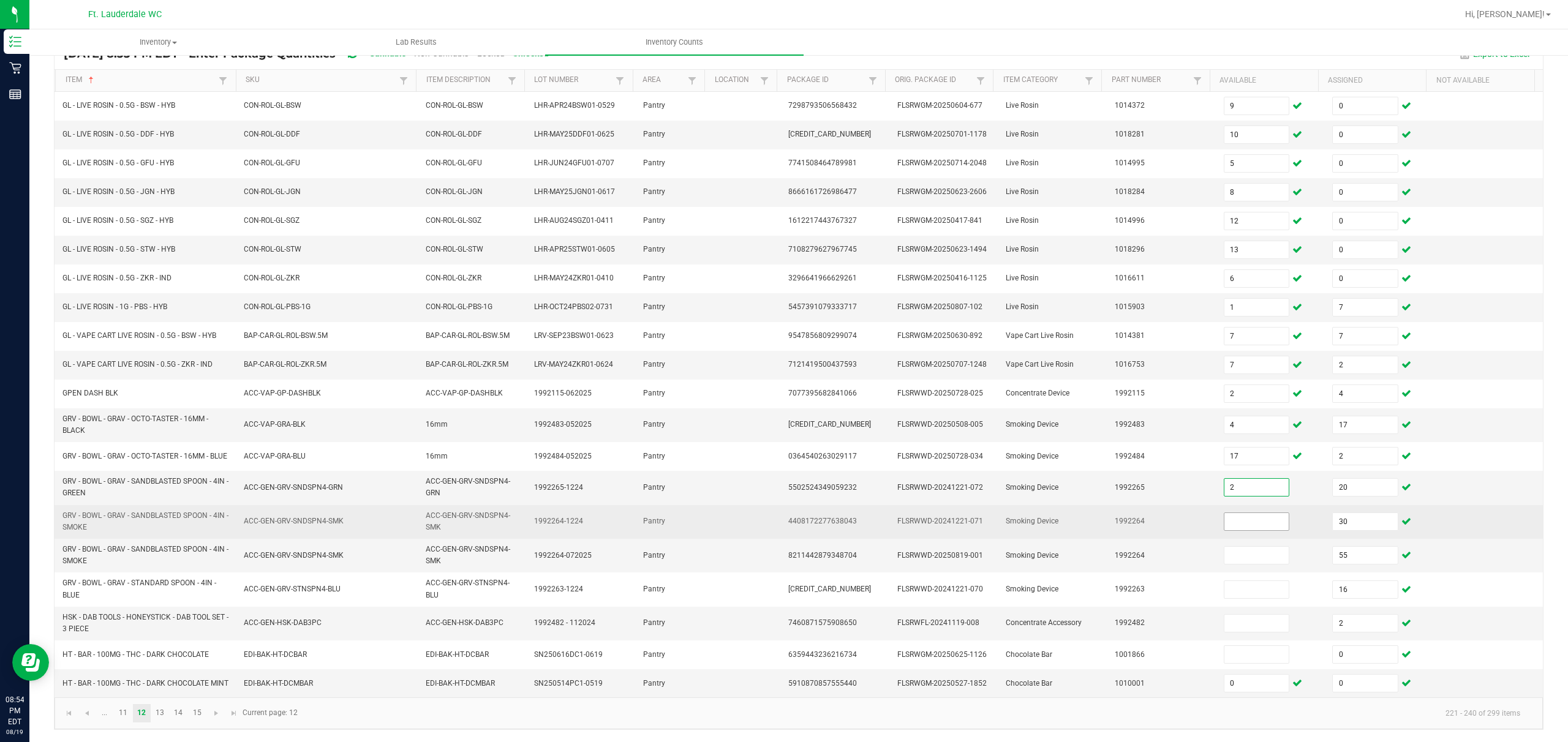
click at [549, 516] on input at bounding box center [1257, 521] width 65 height 17
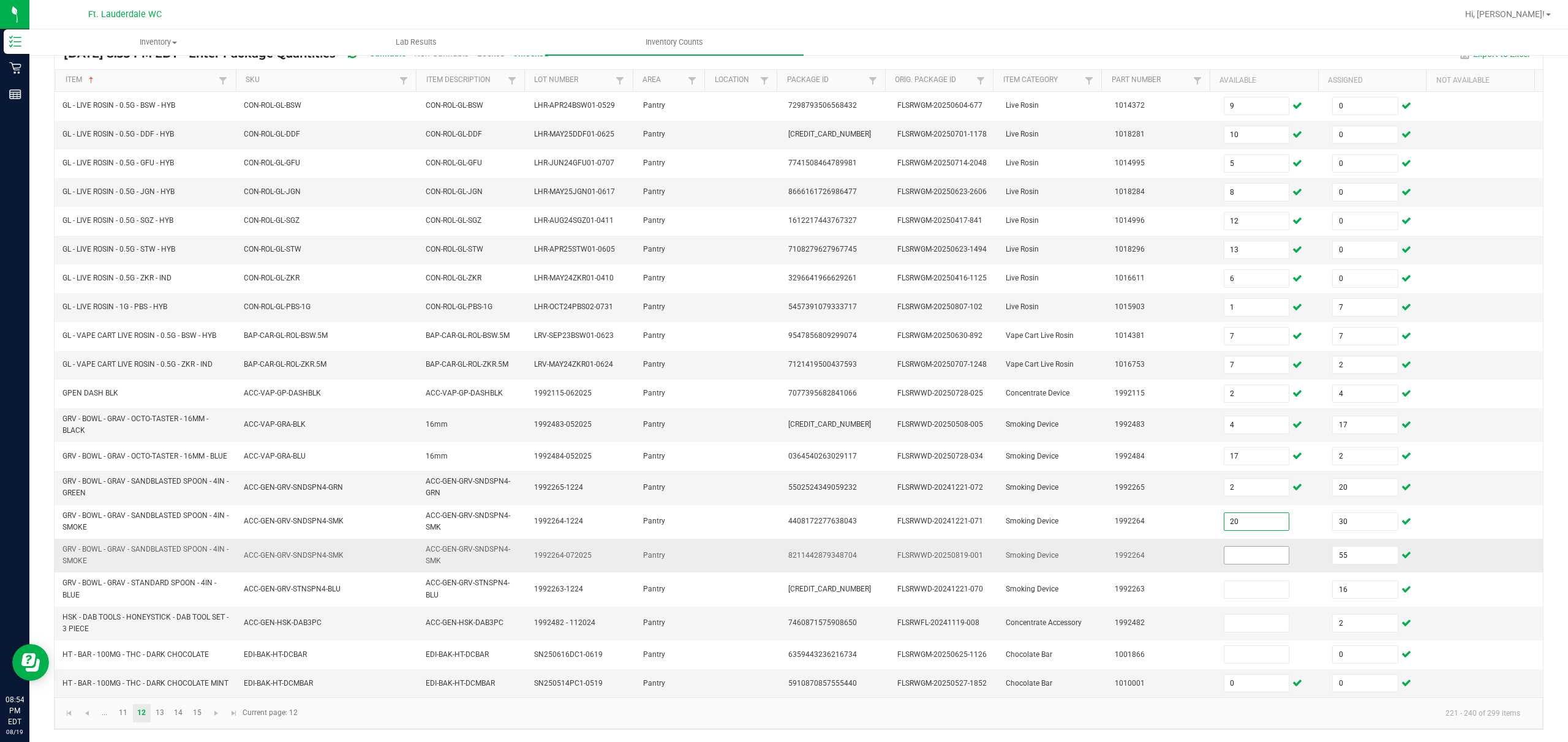
click at [549, 553] on input at bounding box center [1257, 555] width 65 height 17
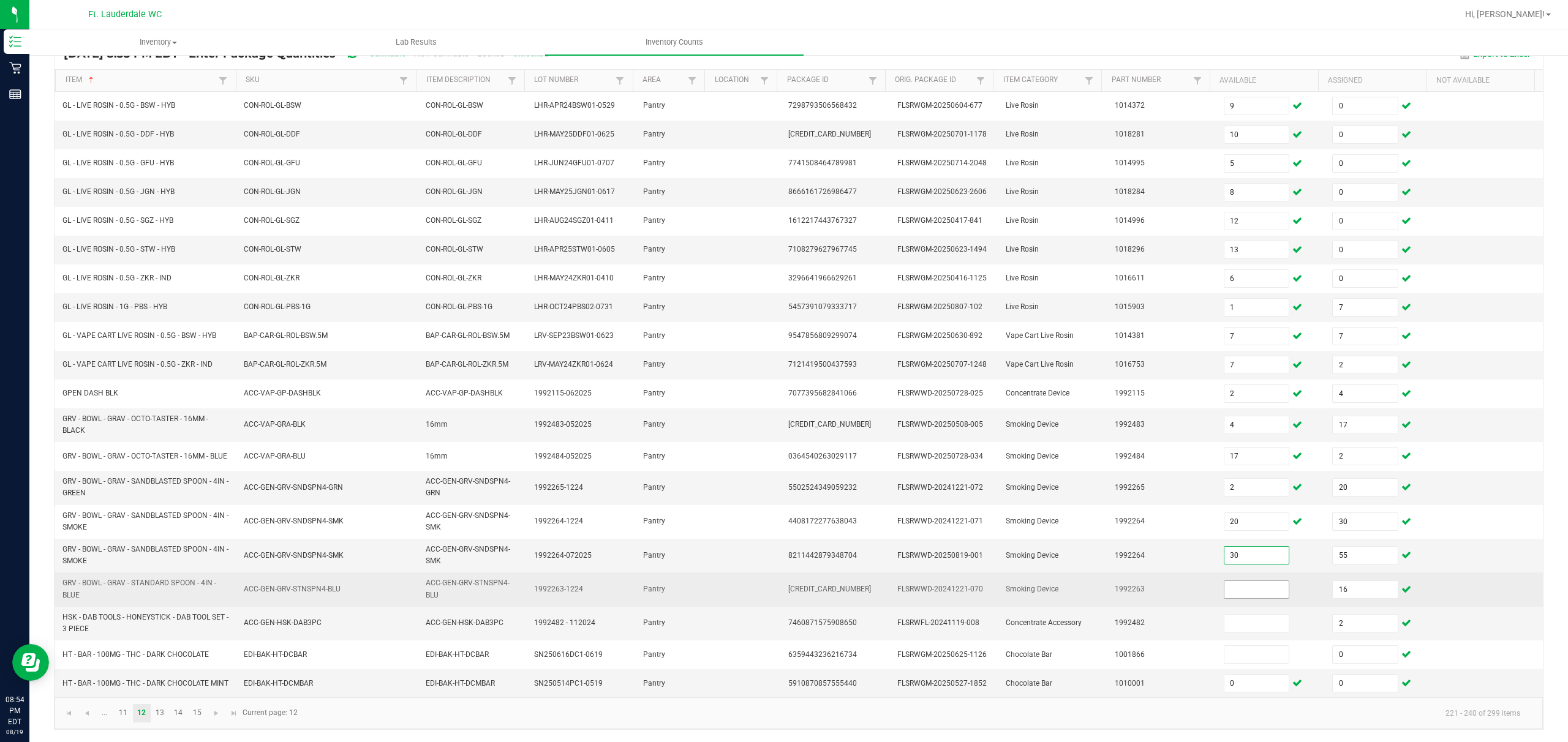
click at [549, 555] on input at bounding box center [1257, 589] width 65 height 17
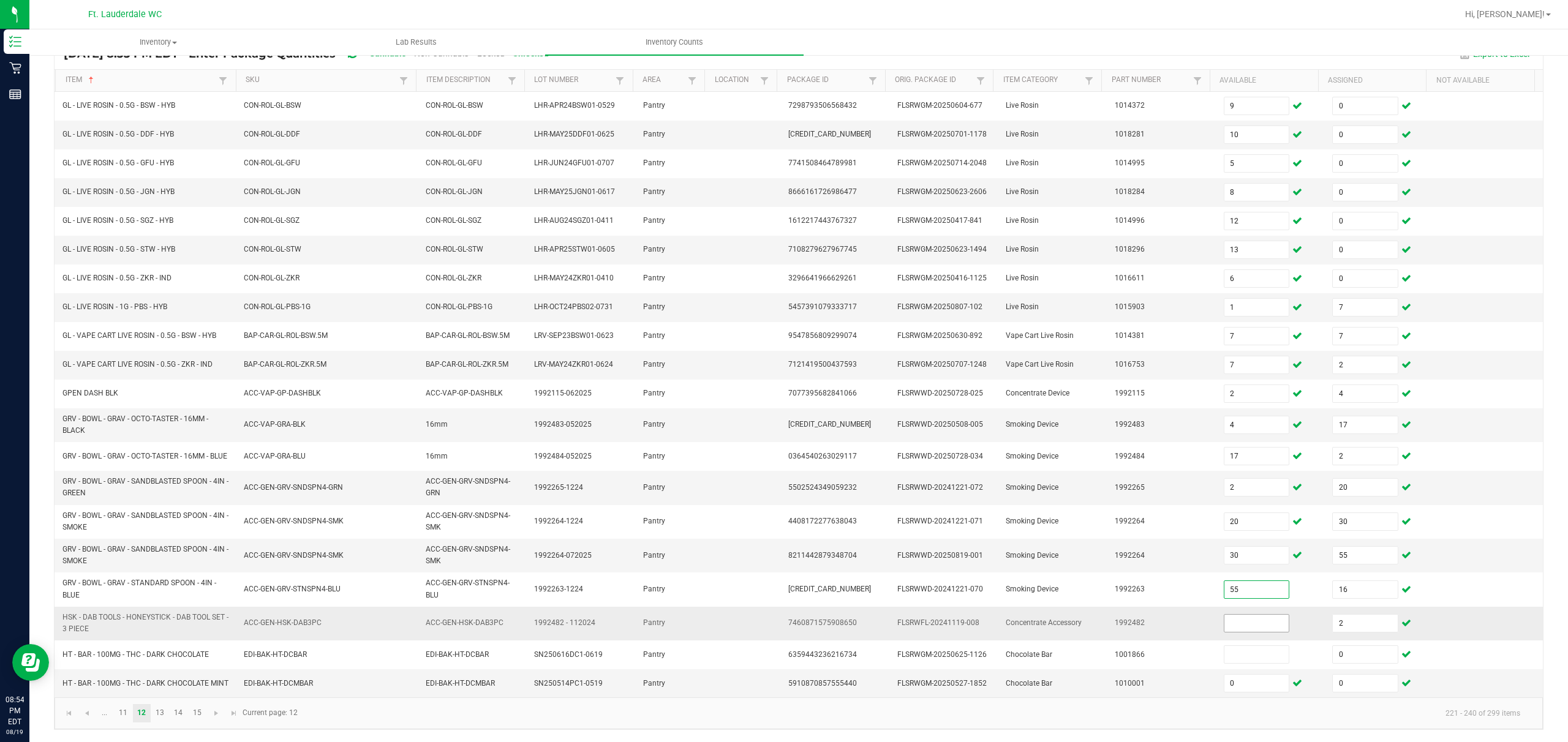
click at [549, 555] on input at bounding box center [1257, 623] width 65 height 17
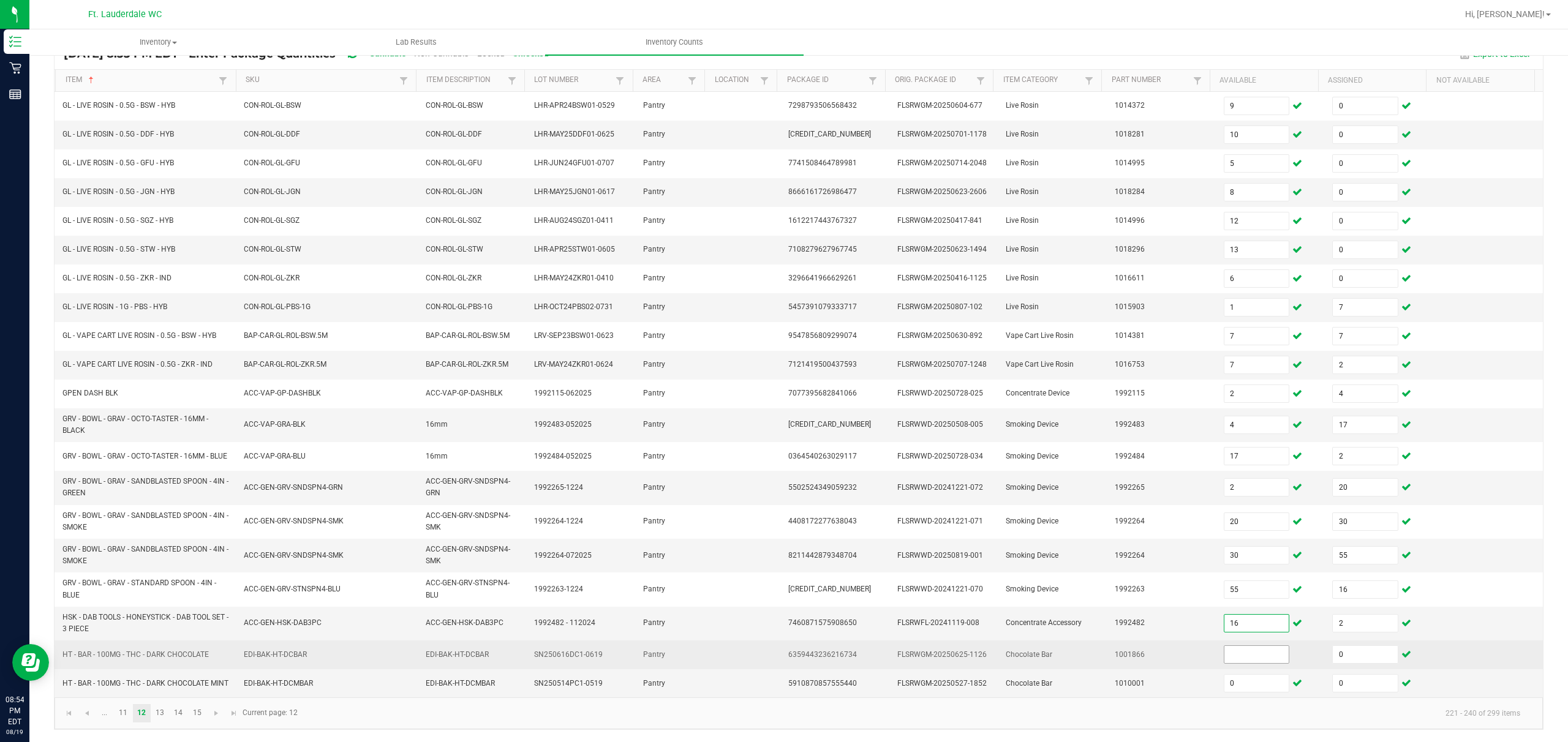
click at [549, 555] on span at bounding box center [1257, 655] width 66 height 18
click at [549, 555] on input at bounding box center [1257, 655] width 65 height 17
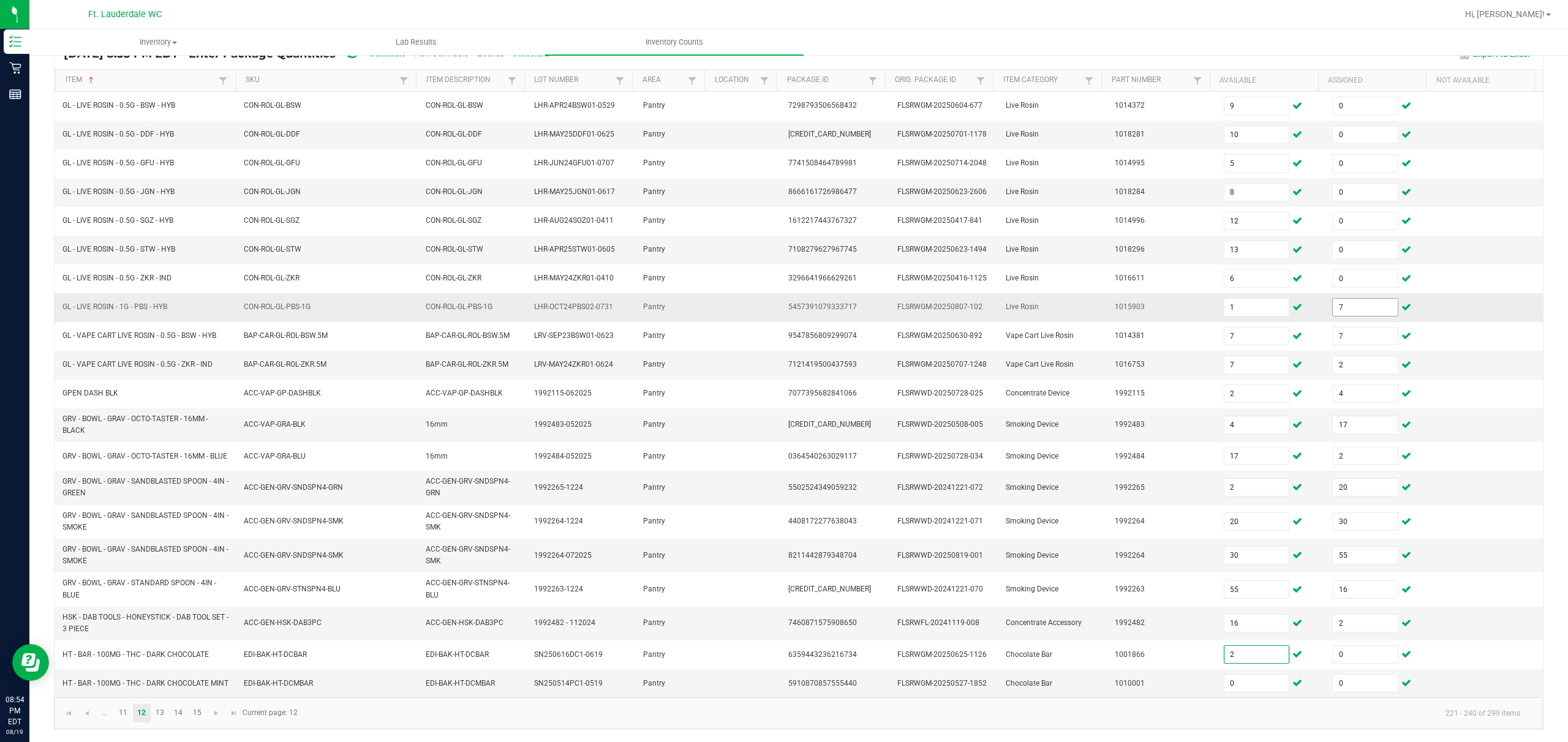
click at [549, 300] on input "7" at bounding box center [1365, 307] width 65 height 17
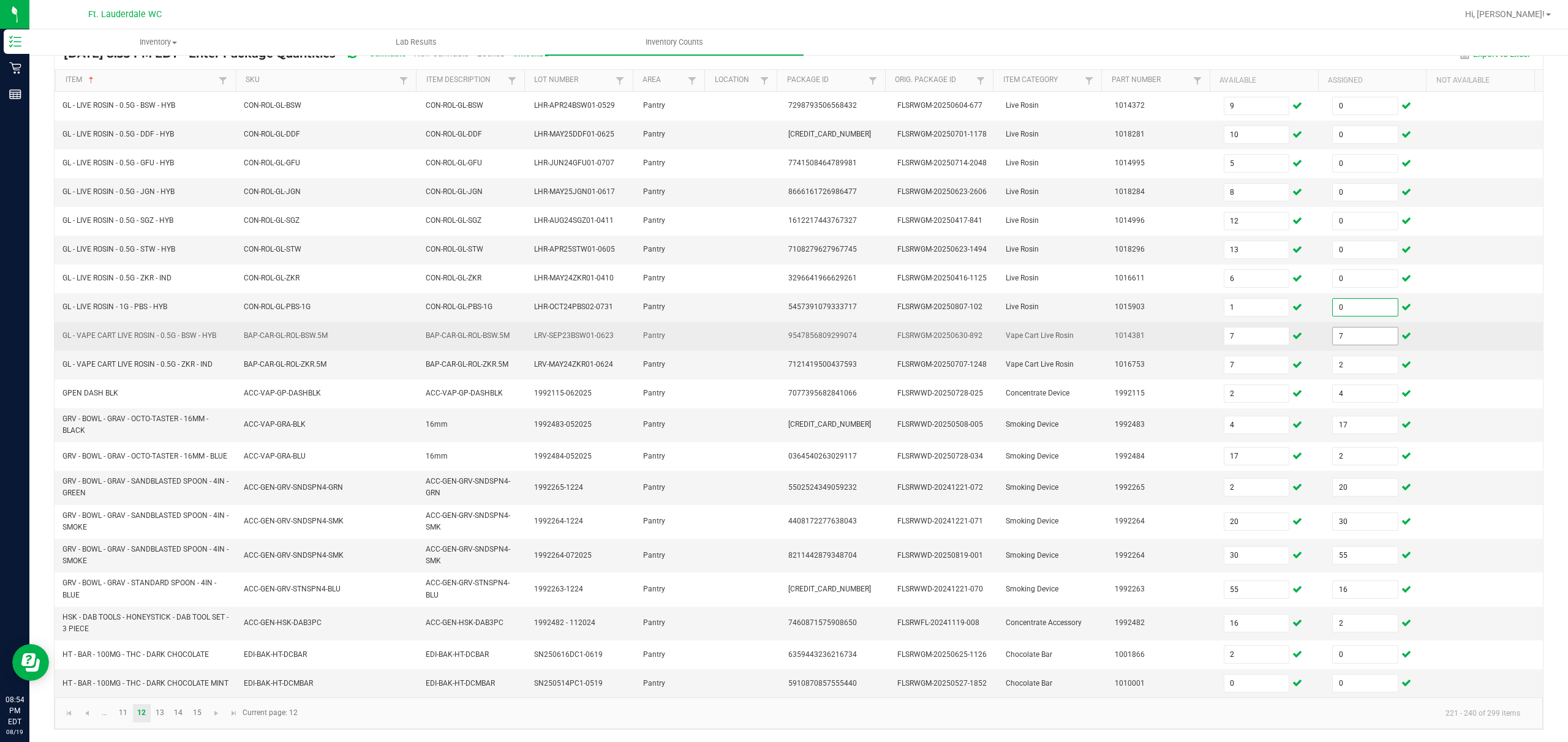
click at [549, 335] on input "7" at bounding box center [1365, 336] width 65 height 17
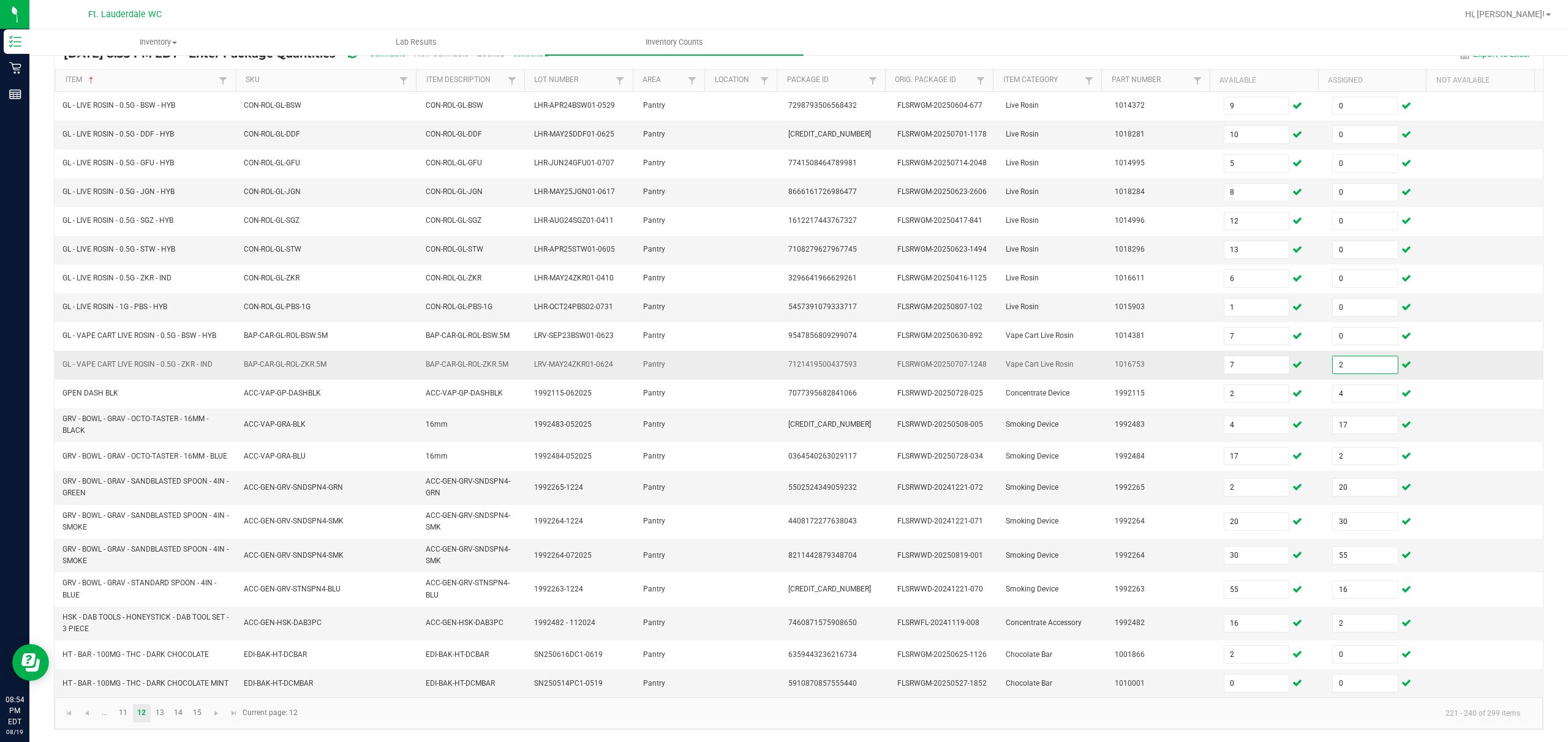
click at [549, 363] on input "2" at bounding box center [1365, 365] width 65 height 17
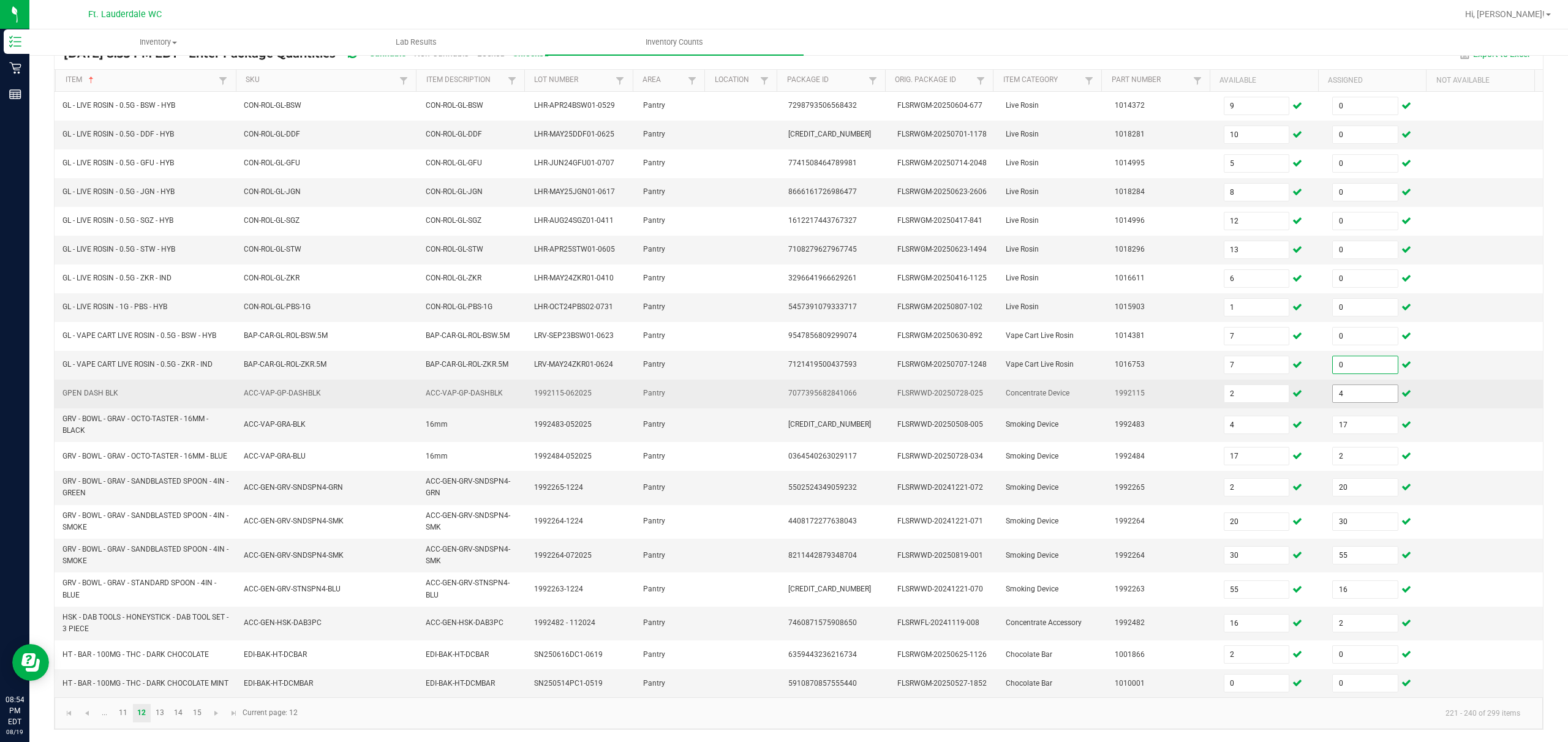
click at [549, 398] on input "4" at bounding box center [1365, 394] width 65 height 17
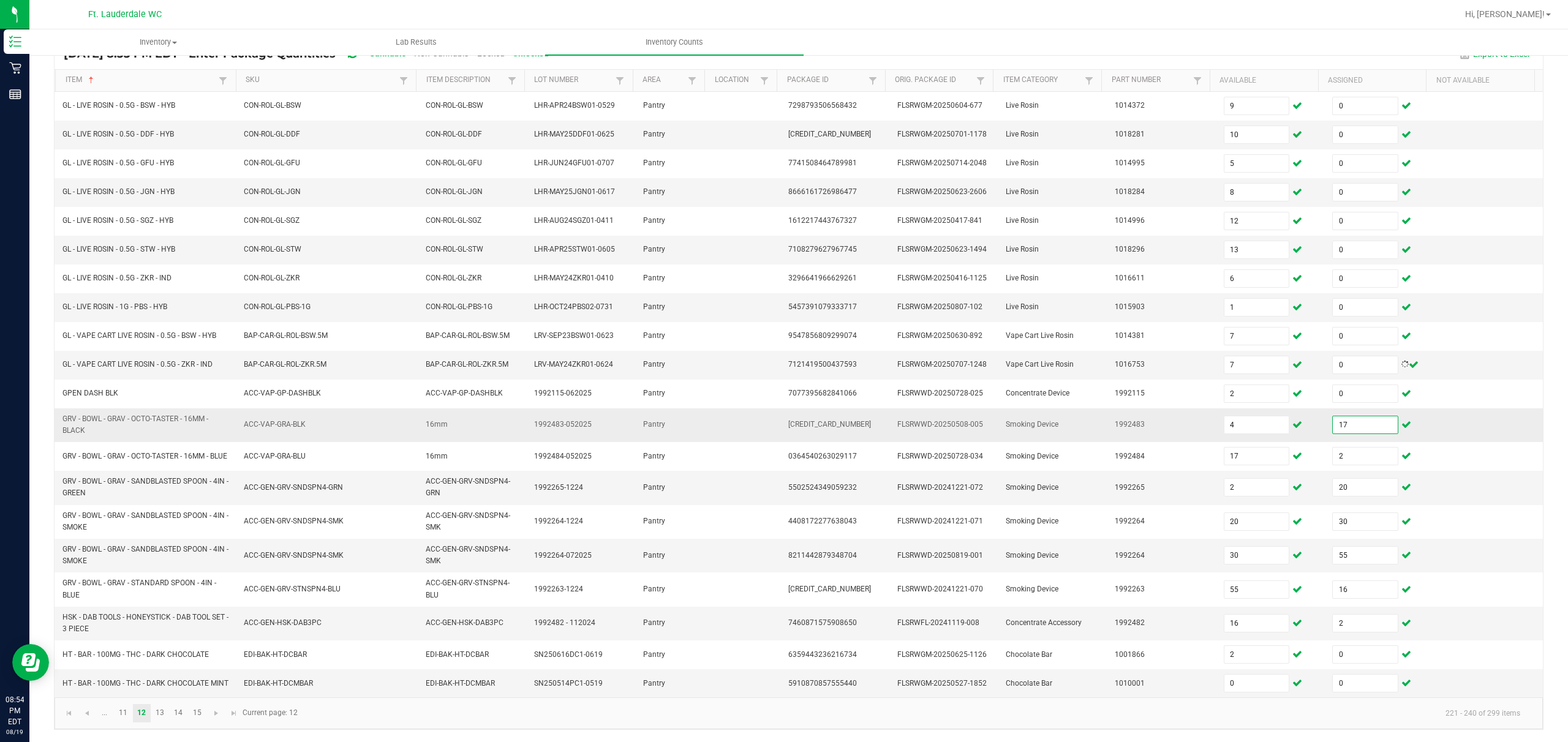
click at [549, 425] on input "17" at bounding box center [1365, 424] width 65 height 17
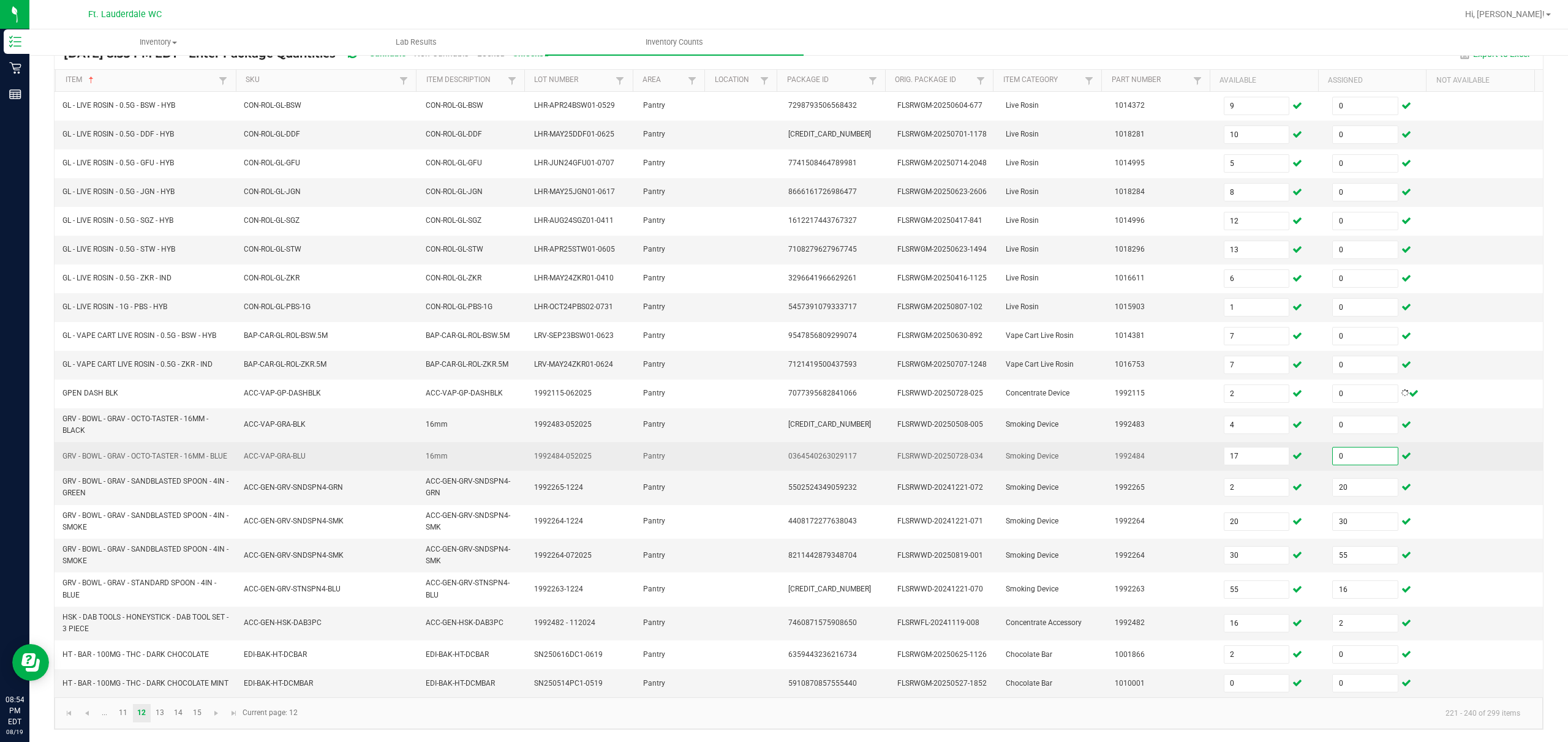
click at [549, 455] on input "0" at bounding box center [1365, 456] width 65 height 17
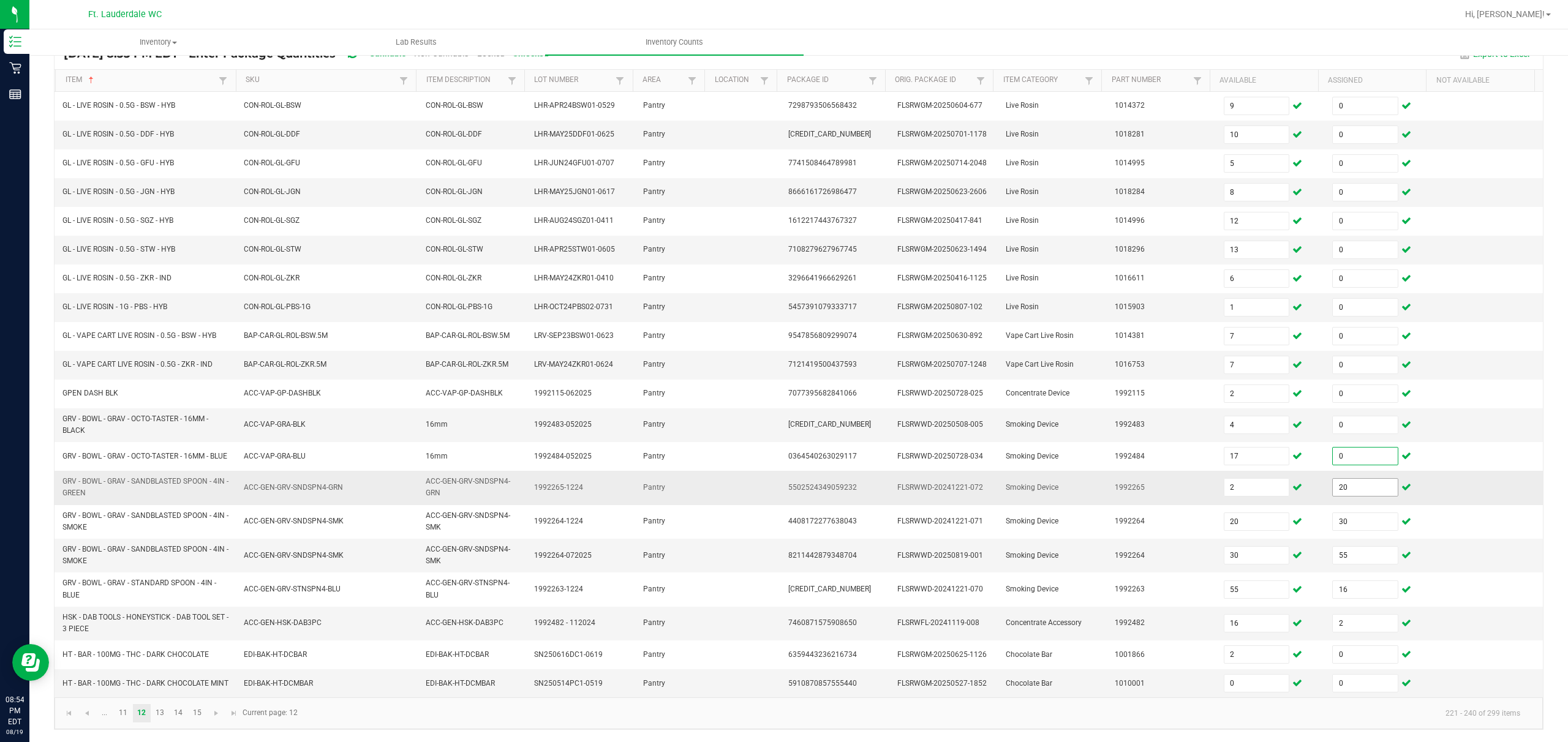
click at [549, 496] on input "20" at bounding box center [1365, 487] width 65 height 17
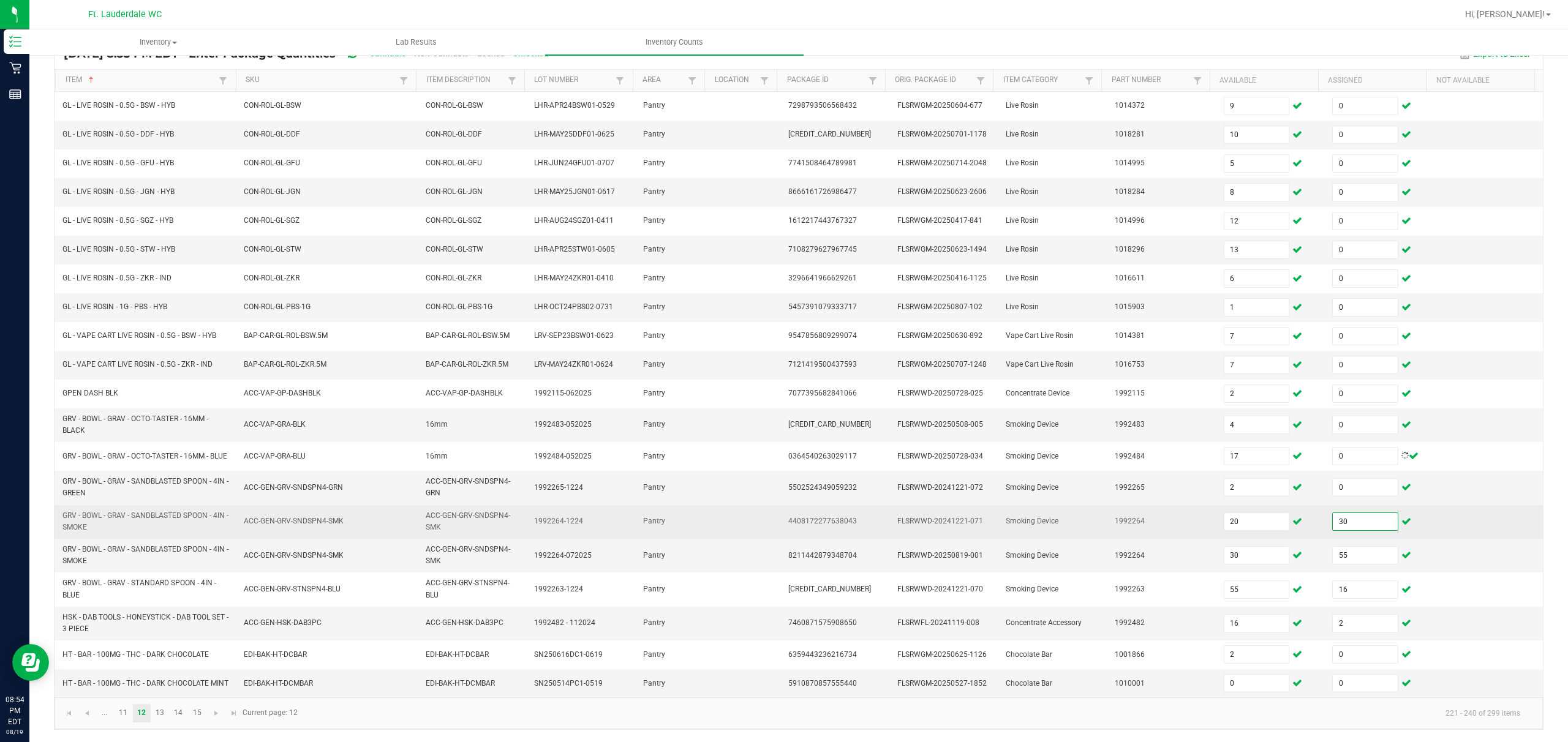
click at [549, 530] on input "30" at bounding box center [1365, 521] width 65 height 17
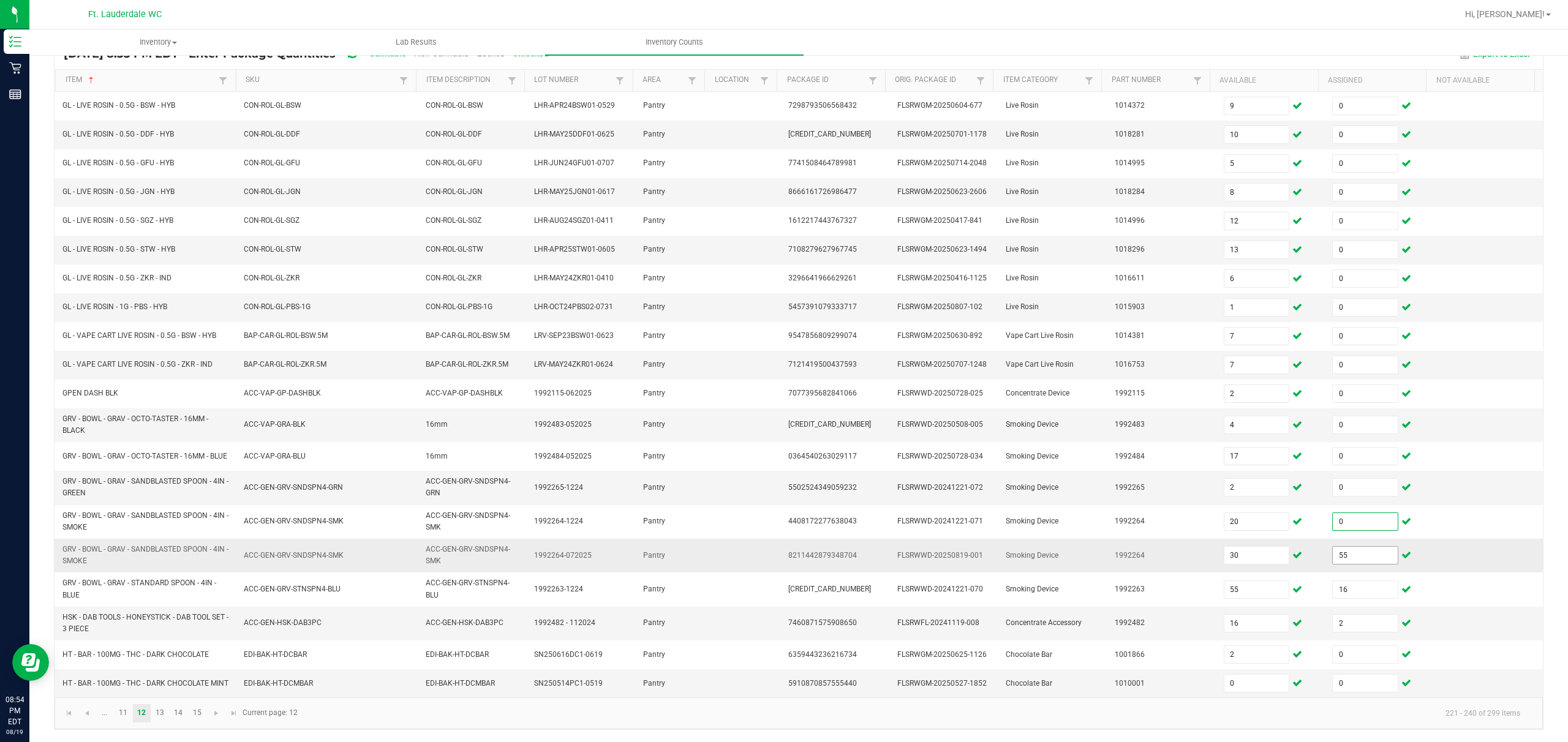
click at [549, 554] on input "55" at bounding box center [1365, 555] width 65 height 17
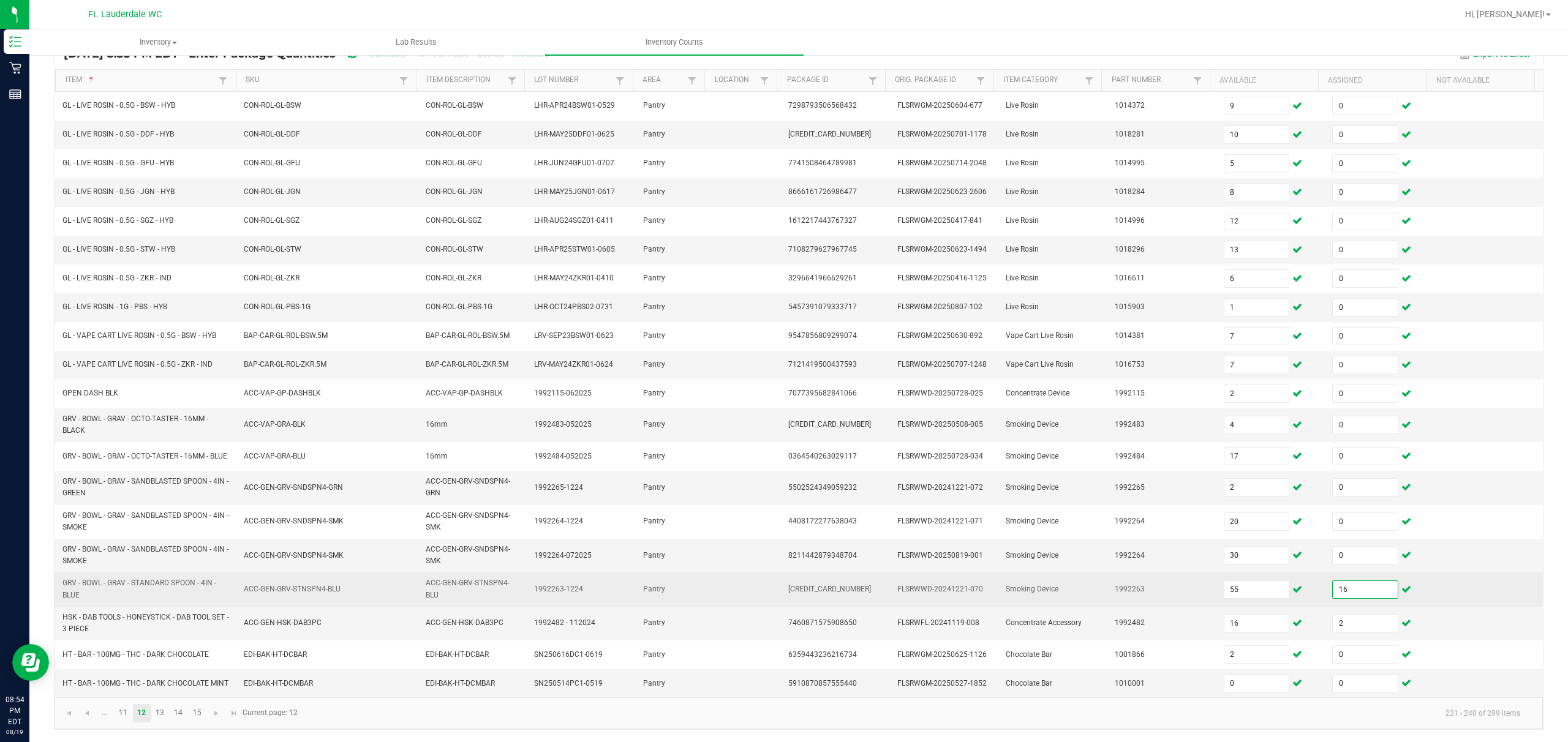
click at [549, 555] on input "16" at bounding box center [1365, 589] width 65 height 17
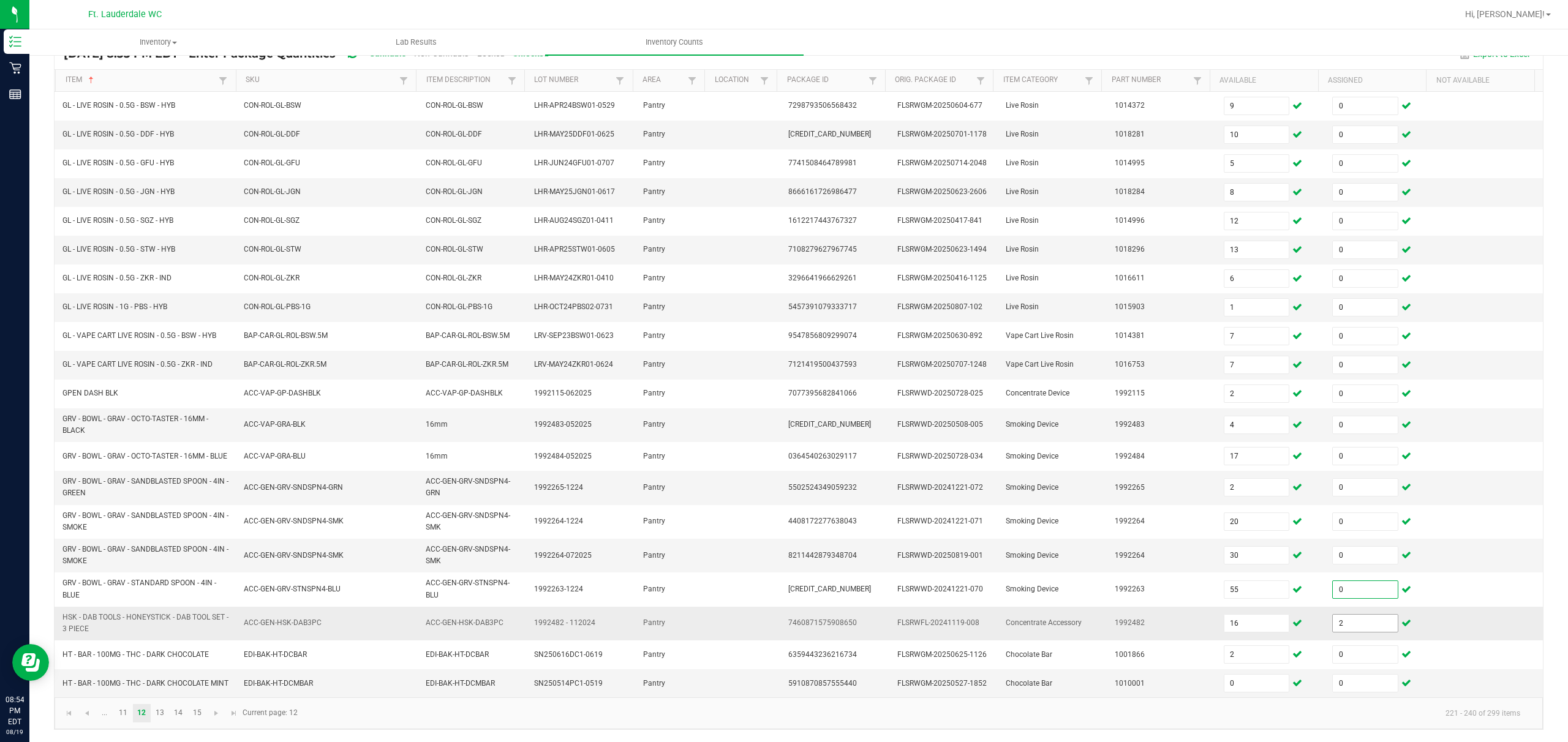
click at [549, 555] on input "2" at bounding box center [1365, 623] width 65 height 17
click at [549, 555] on input "0" at bounding box center [1257, 683] width 65 height 17
click at [158, 555] on link "13" at bounding box center [160, 713] width 18 height 18
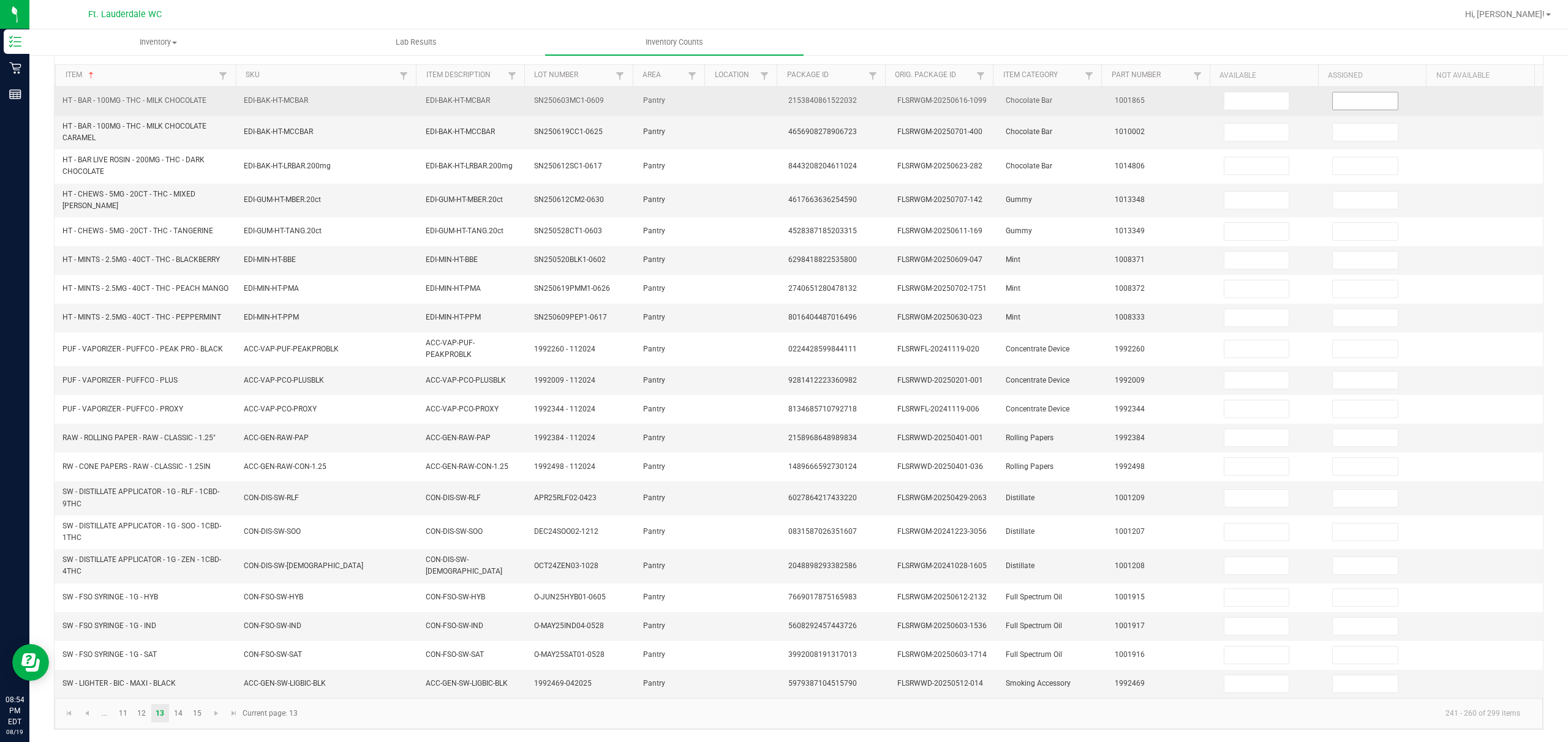
click at [549, 103] on input at bounding box center [1365, 101] width 65 height 17
click at [549, 103] on input at bounding box center [1257, 101] width 65 height 17
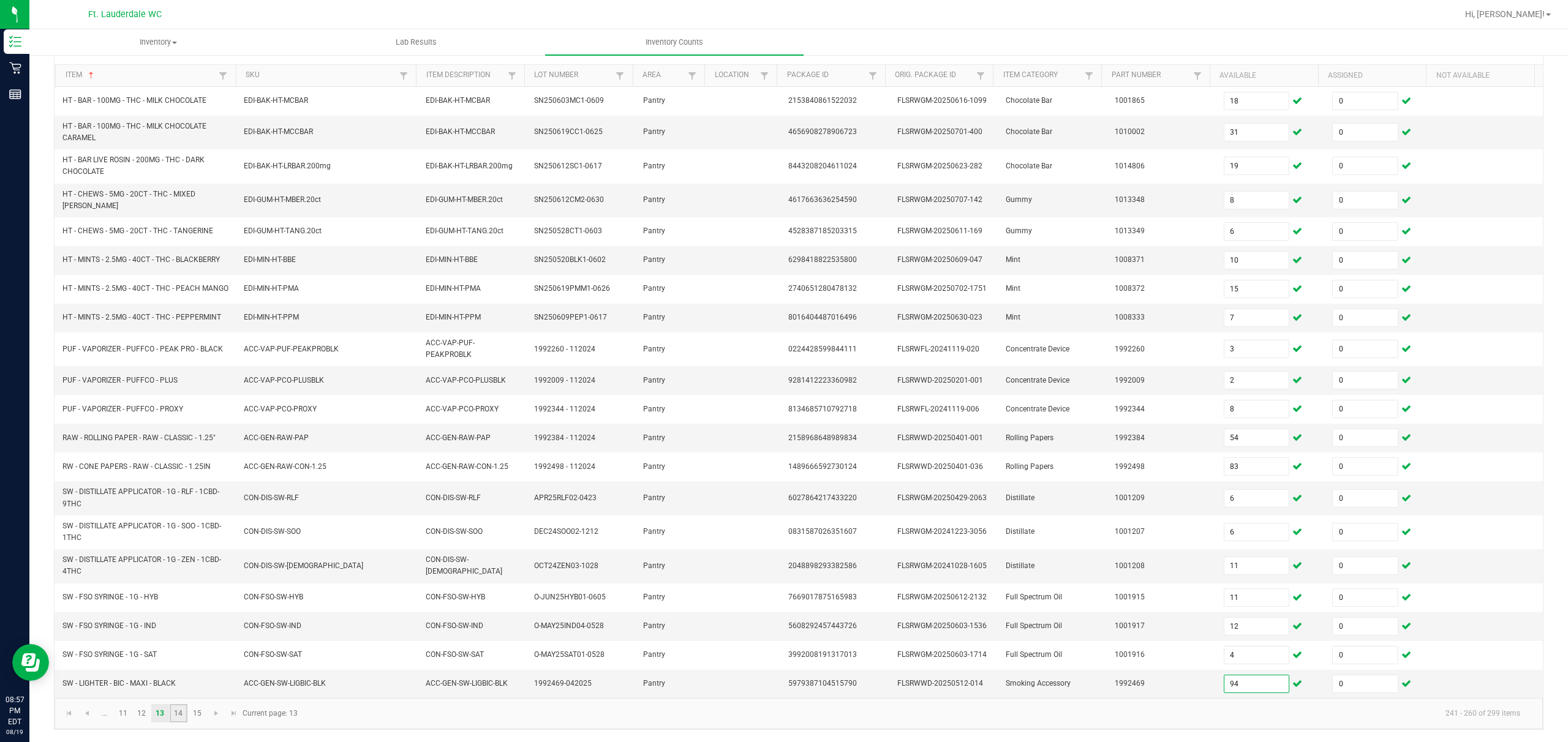
click at [182, 555] on link "14" at bounding box center [179, 713] width 18 height 18
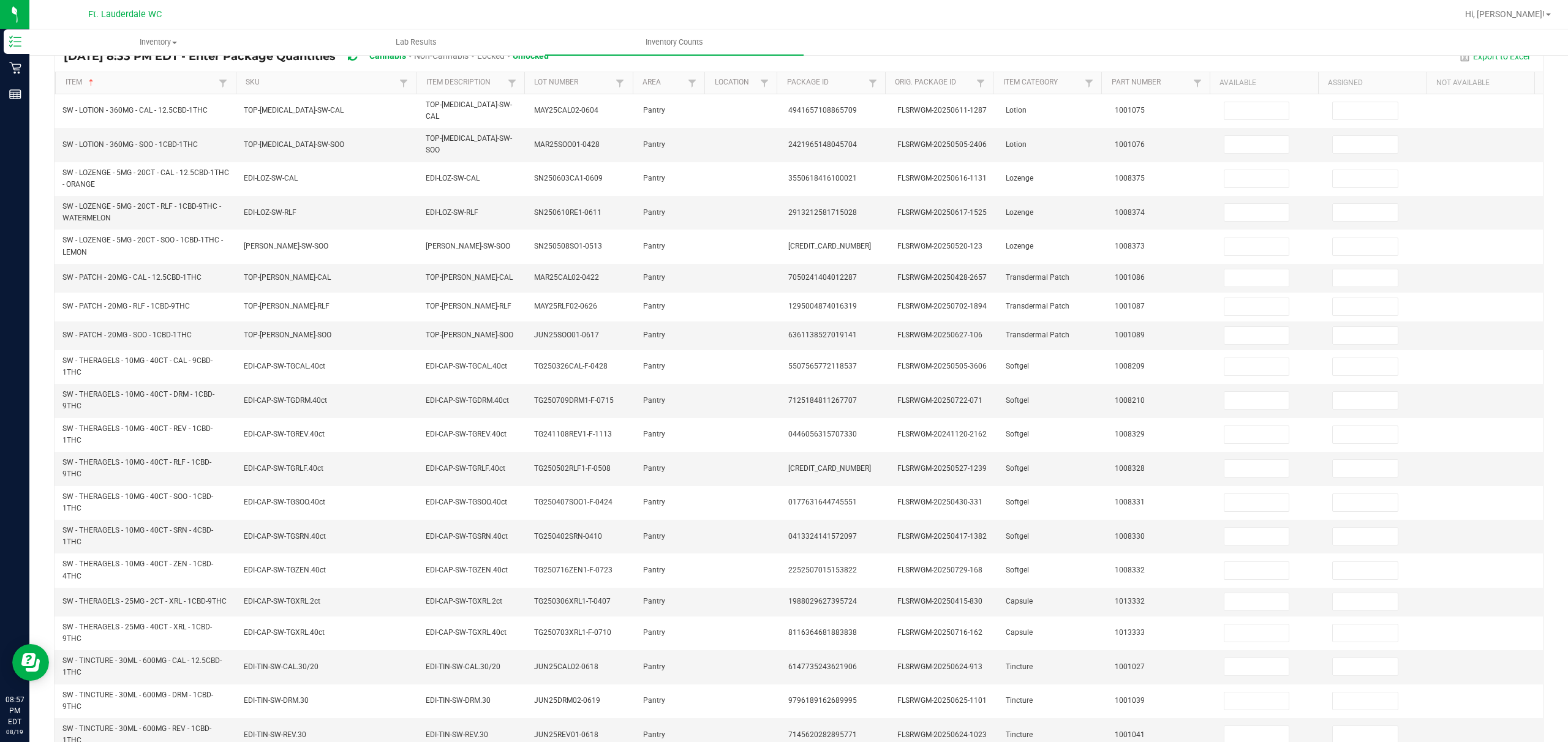
scroll to position [77, 0]
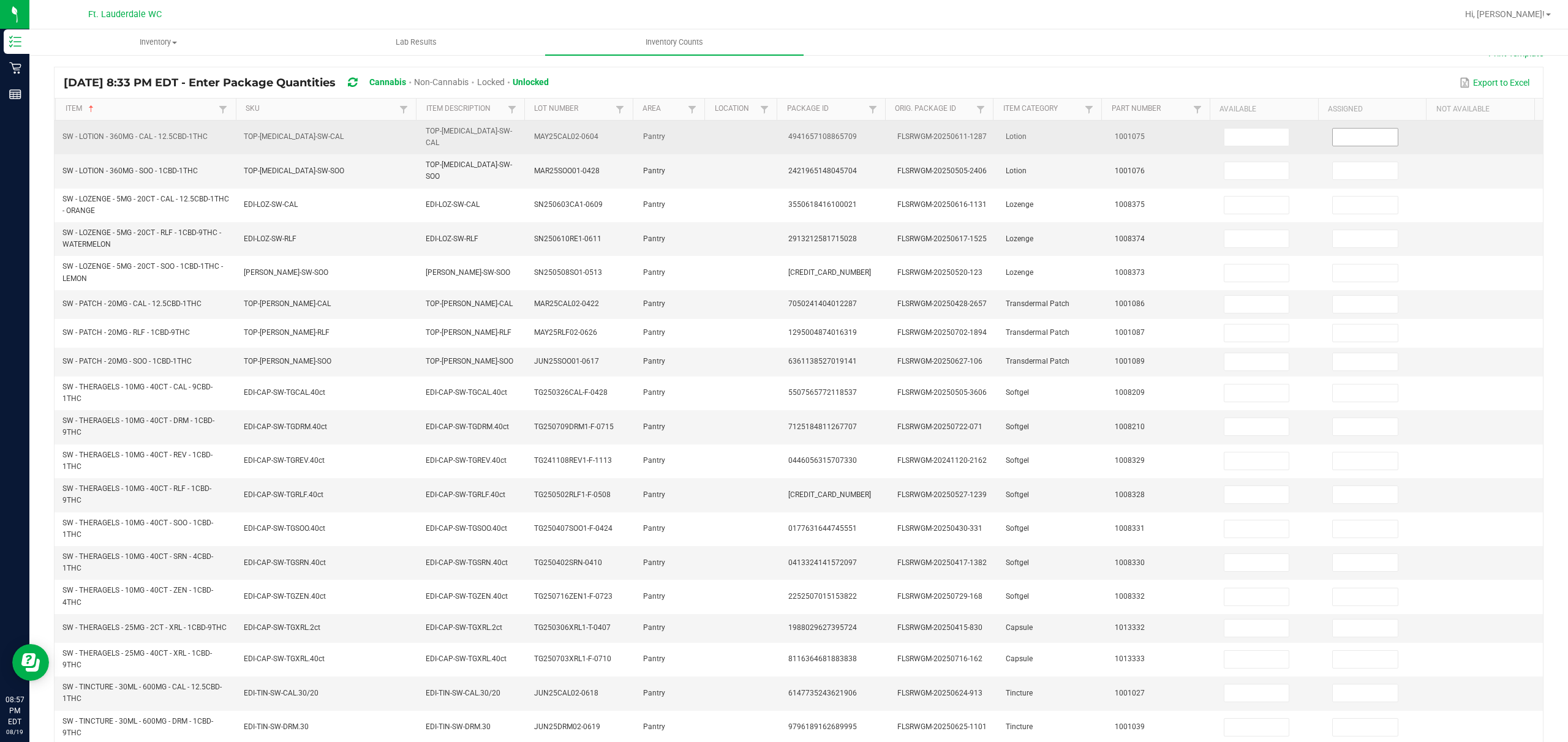
click at [549, 129] on input at bounding box center [1365, 137] width 65 height 17
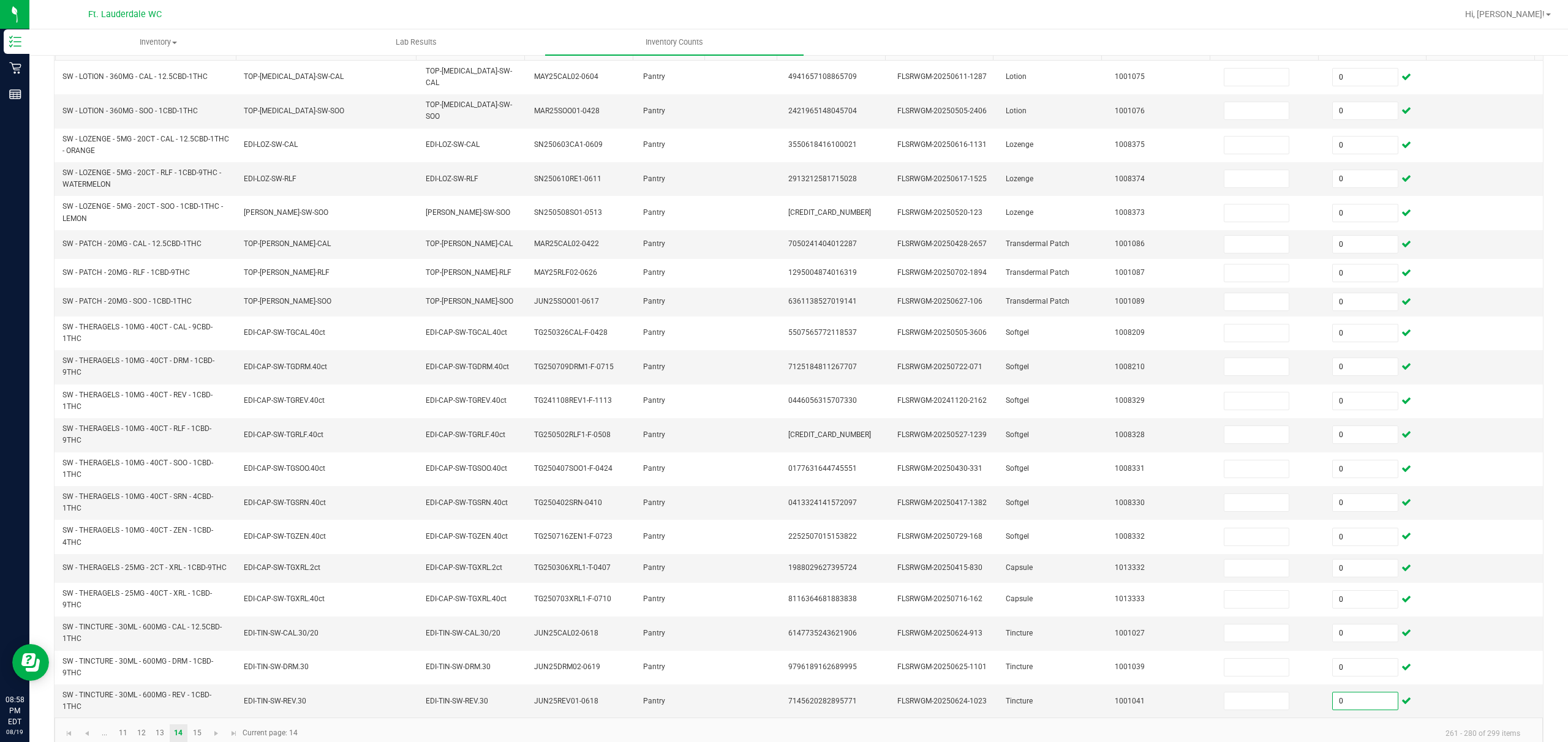
scroll to position [143, 0]
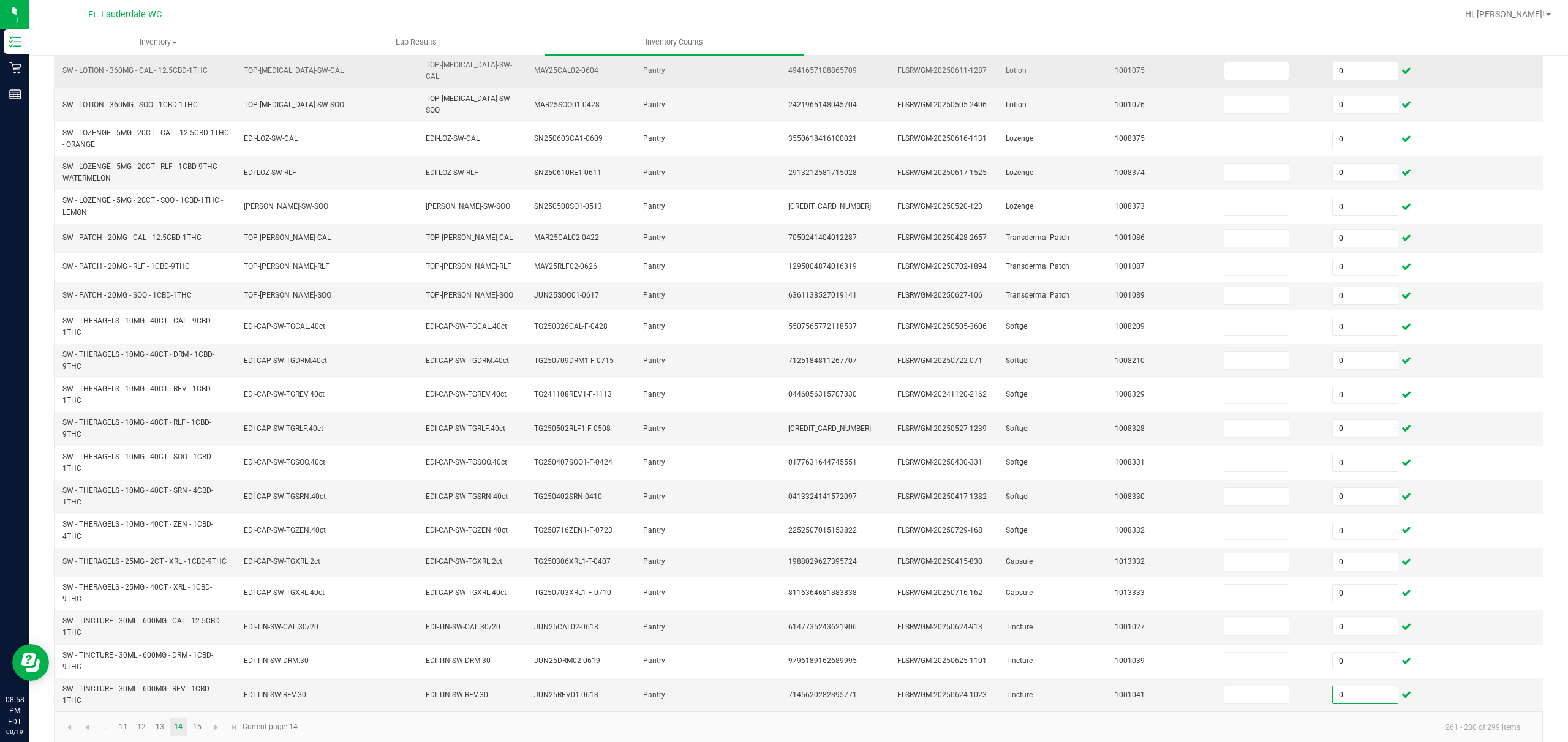
click at [549, 77] on input at bounding box center [1257, 70] width 65 height 17
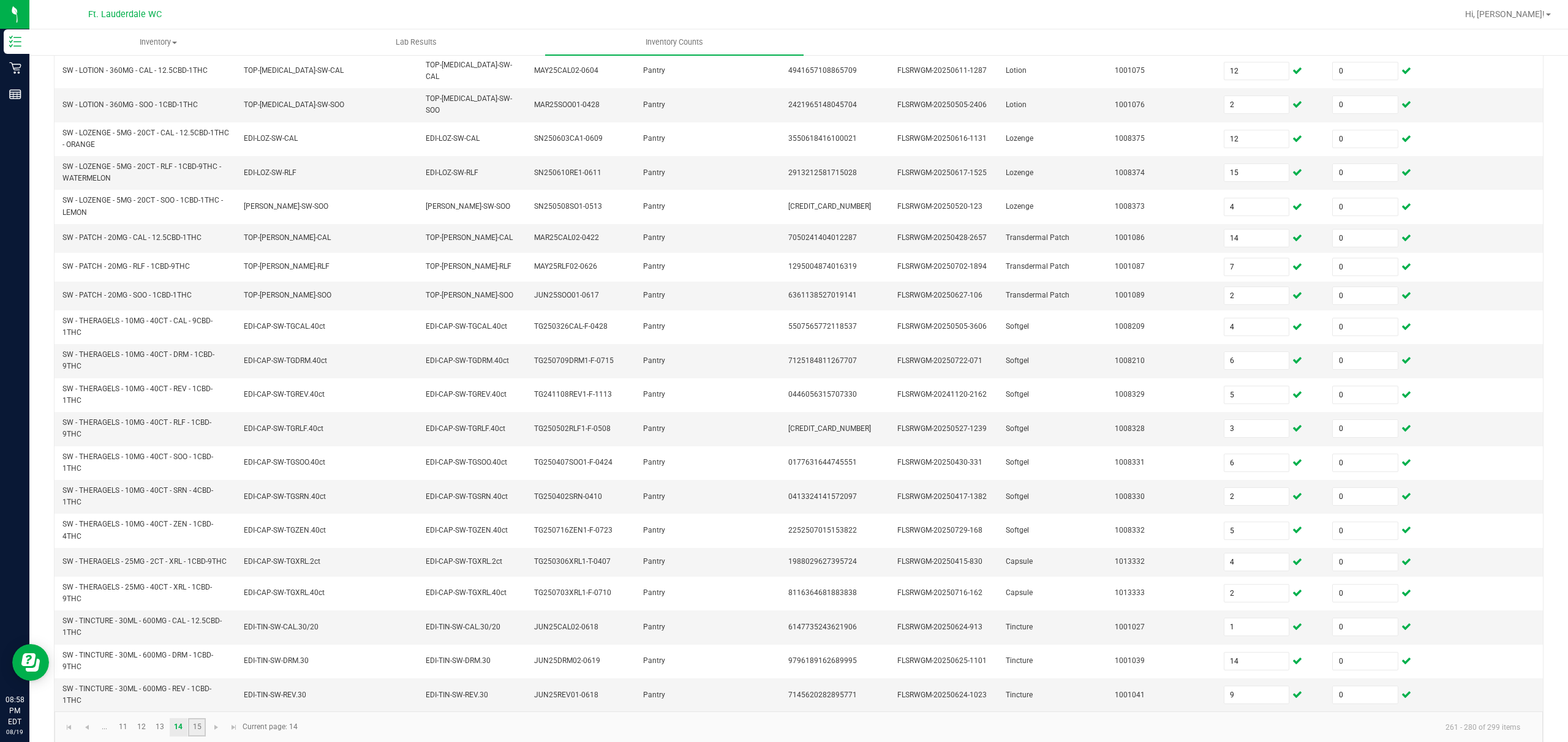
click at [199, 555] on link "15" at bounding box center [197, 728] width 18 height 18
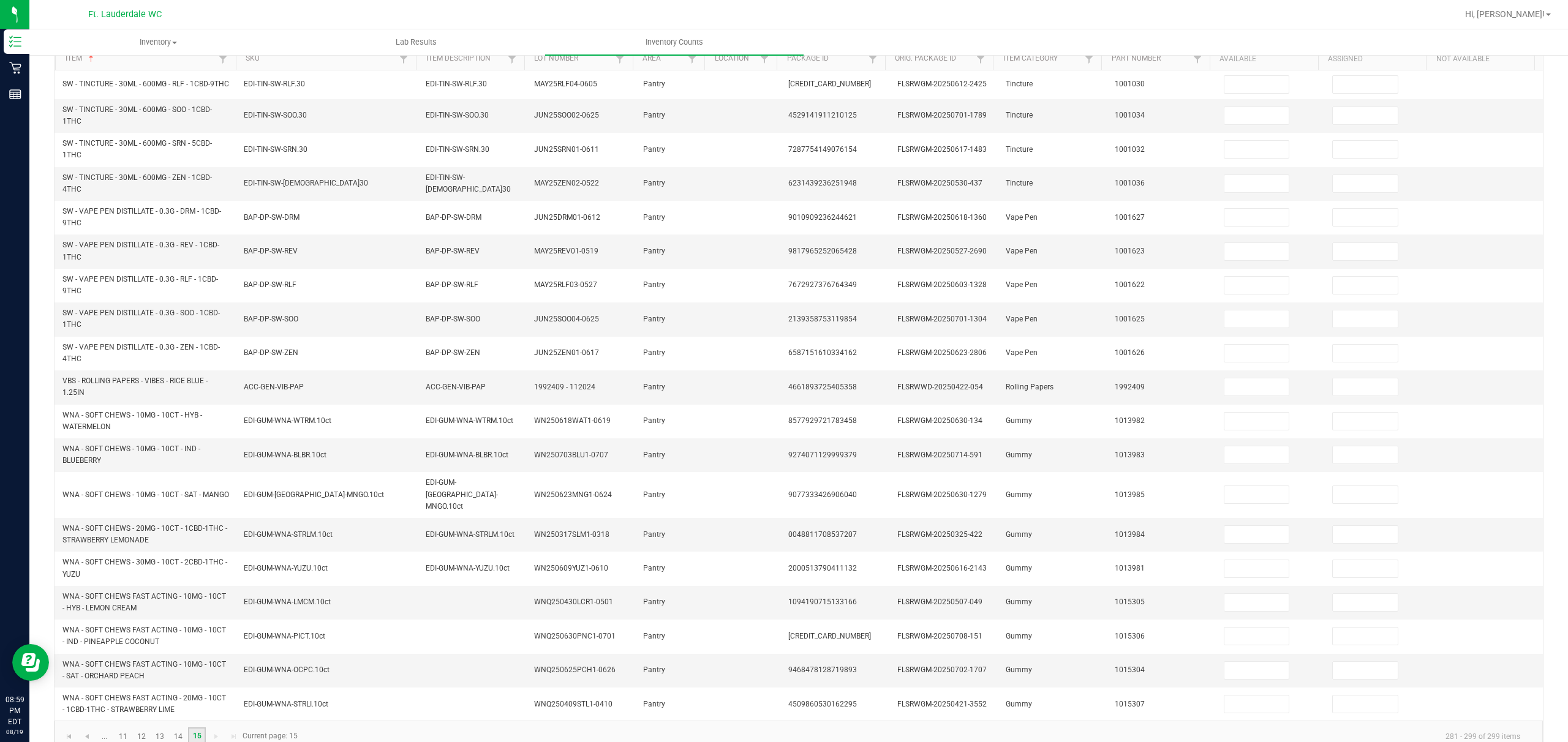
scroll to position [126, 0]
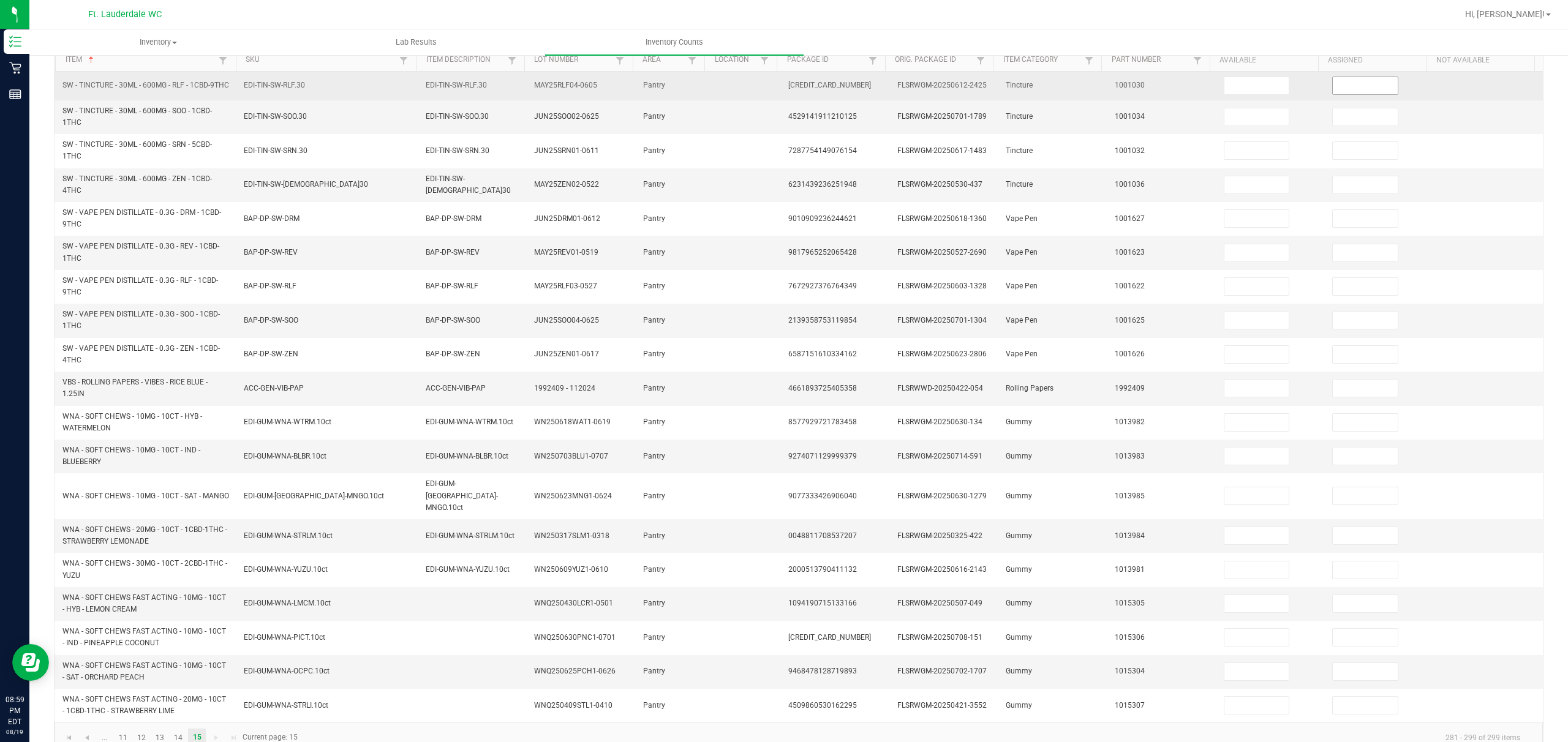
click at [549, 84] on input at bounding box center [1365, 86] width 65 height 17
click at [549, 91] on input at bounding box center [1257, 86] width 65 height 17
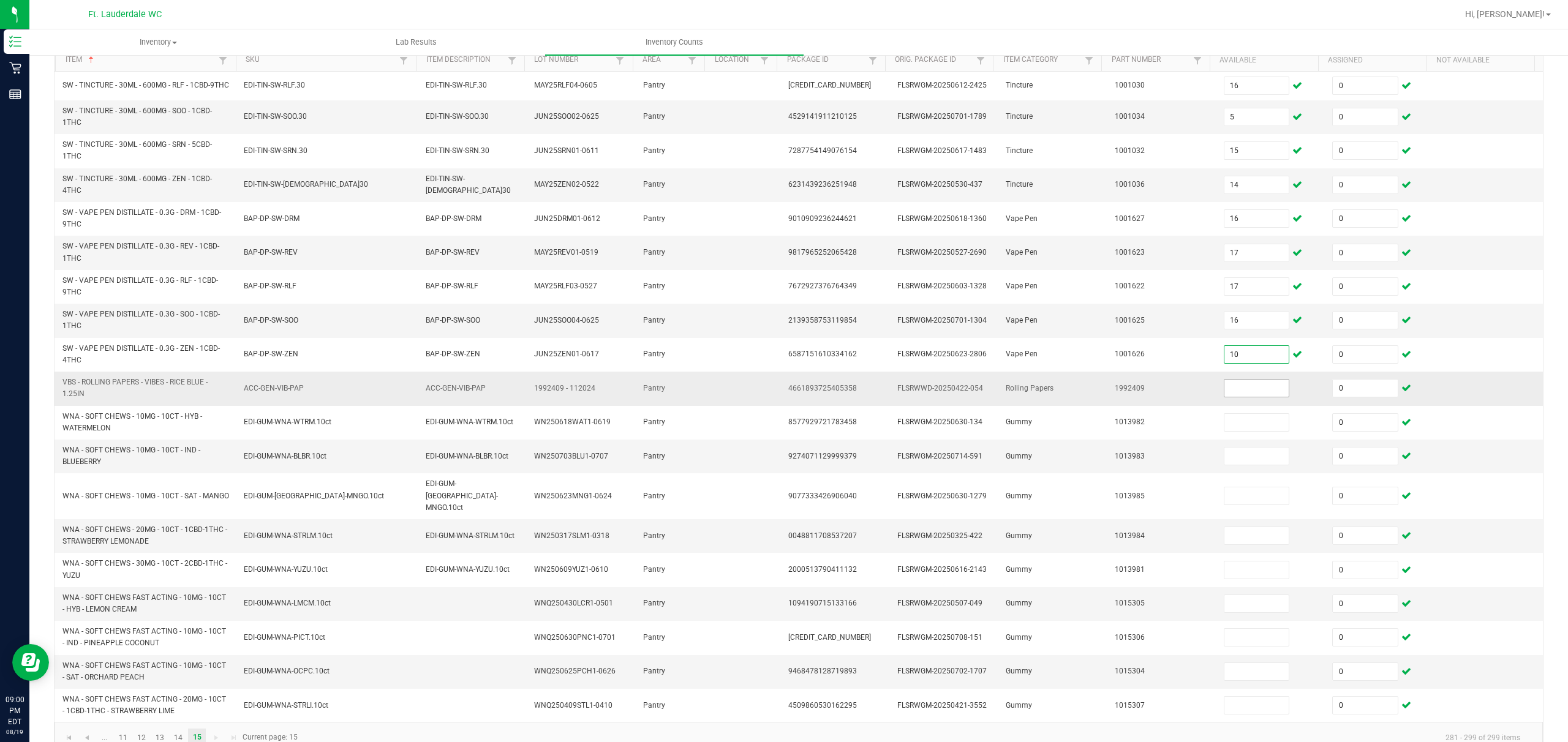
click at [549, 392] on input at bounding box center [1257, 388] width 65 height 17
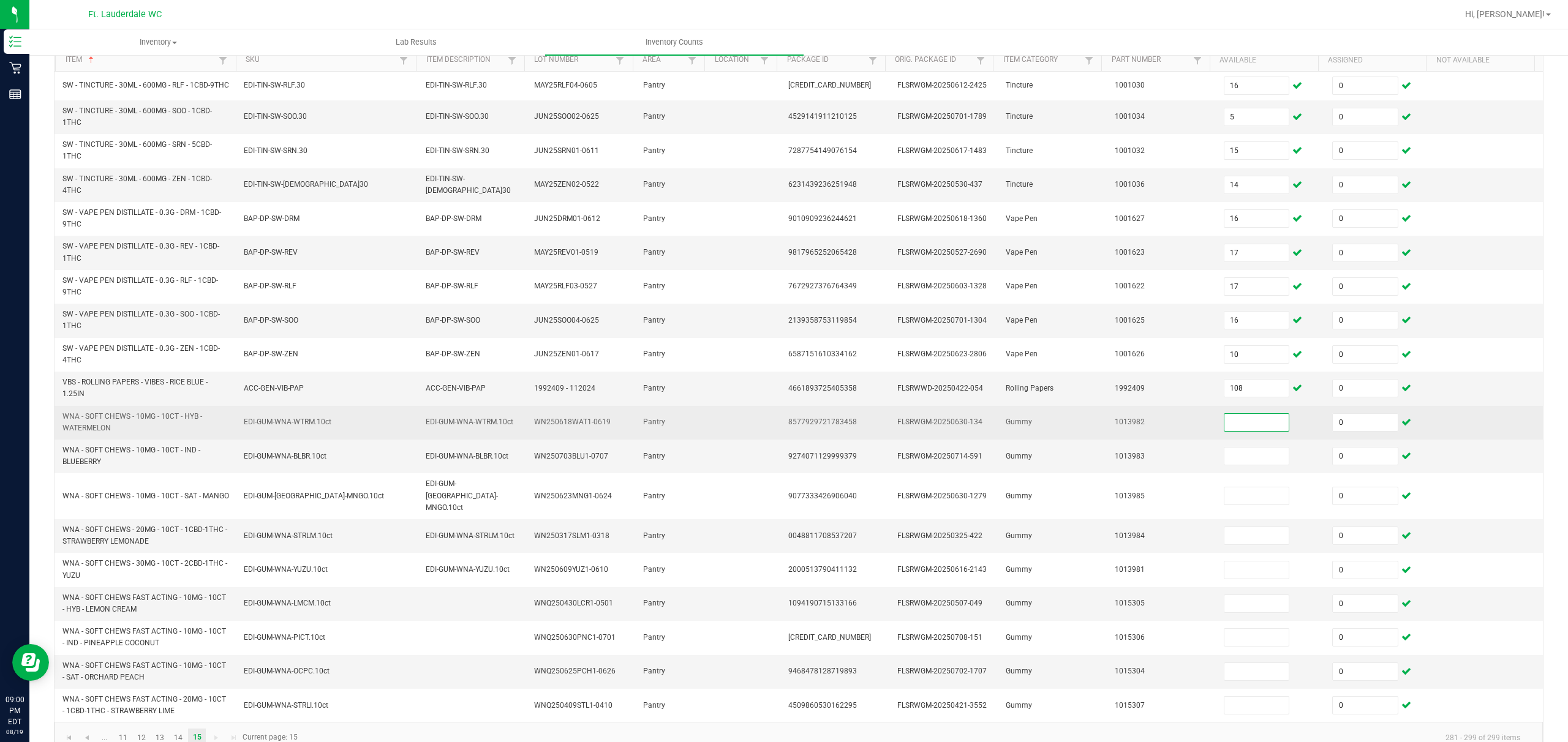
click at [549, 427] on input at bounding box center [1257, 422] width 65 height 17
drag, startPoint x: 1212, startPoint y: 429, endPoint x: 1194, endPoint y: 433, distance: 18.4
click at [549, 429] on input "17" at bounding box center [1257, 422] width 65 height 17
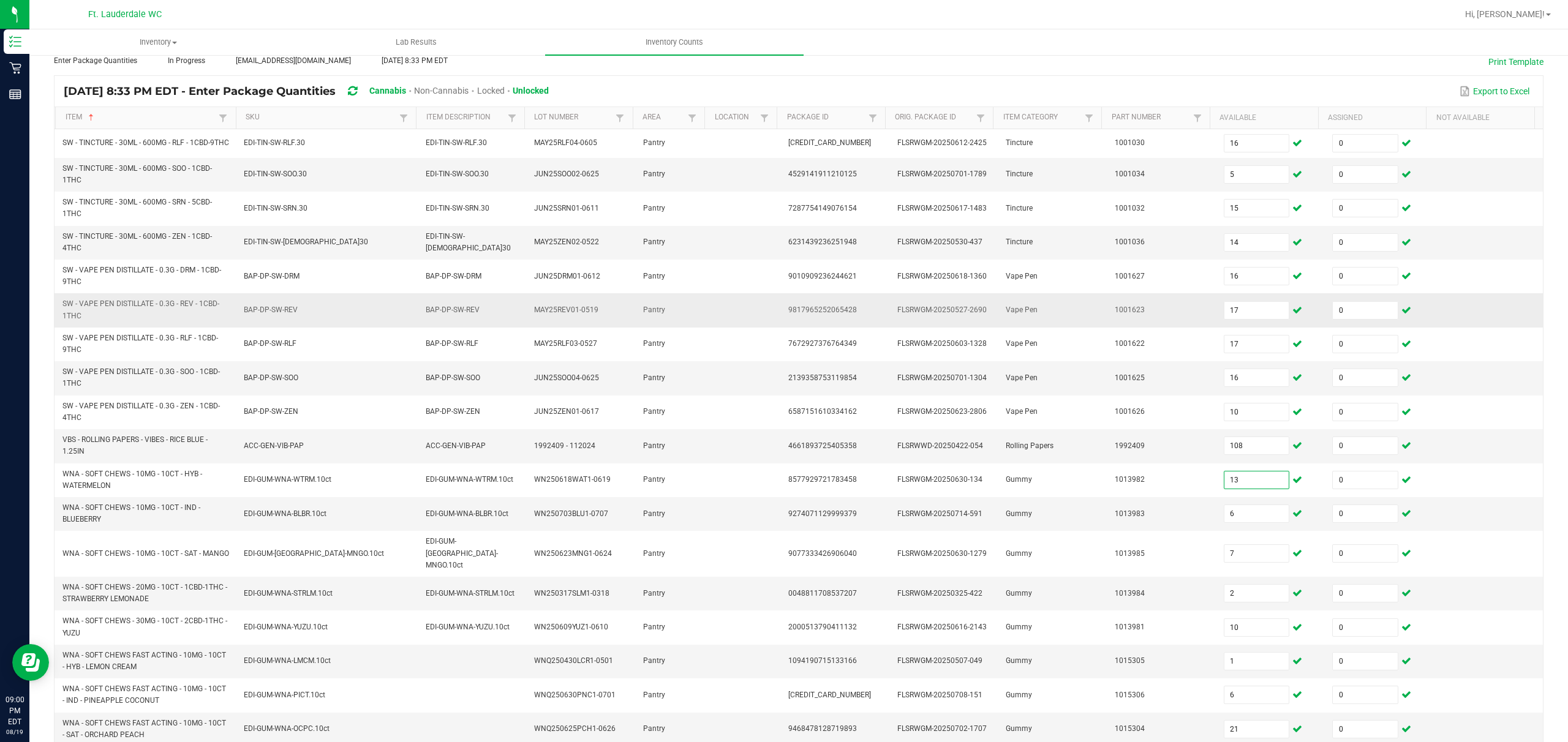
scroll to position [0, 0]
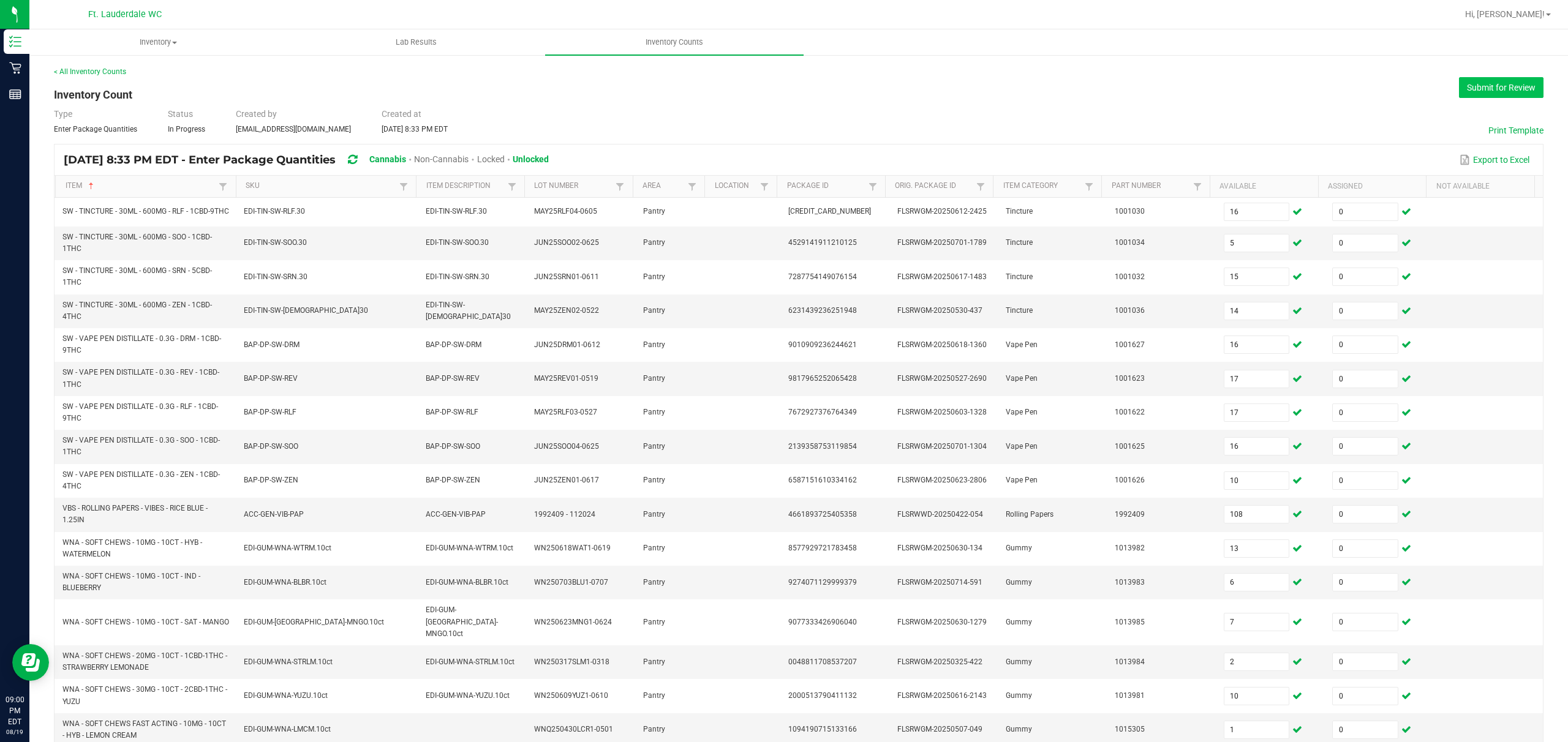
click at [549, 86] on button "Submit for Review" at bounding box center [1501, 87] width 84 height 21
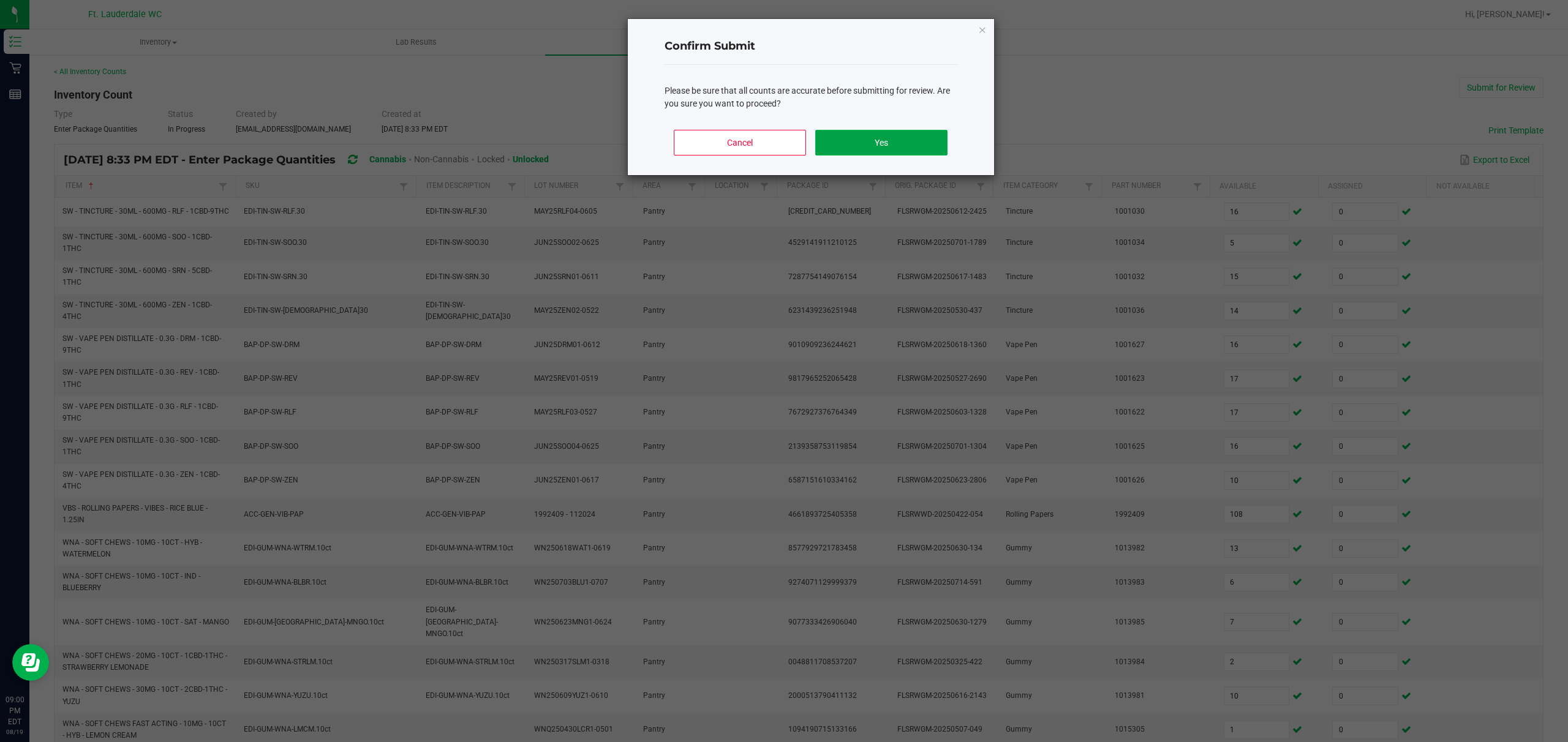
click at [549, 135] on button "Yes" at bounding box center [881, 142] width 131 height 26
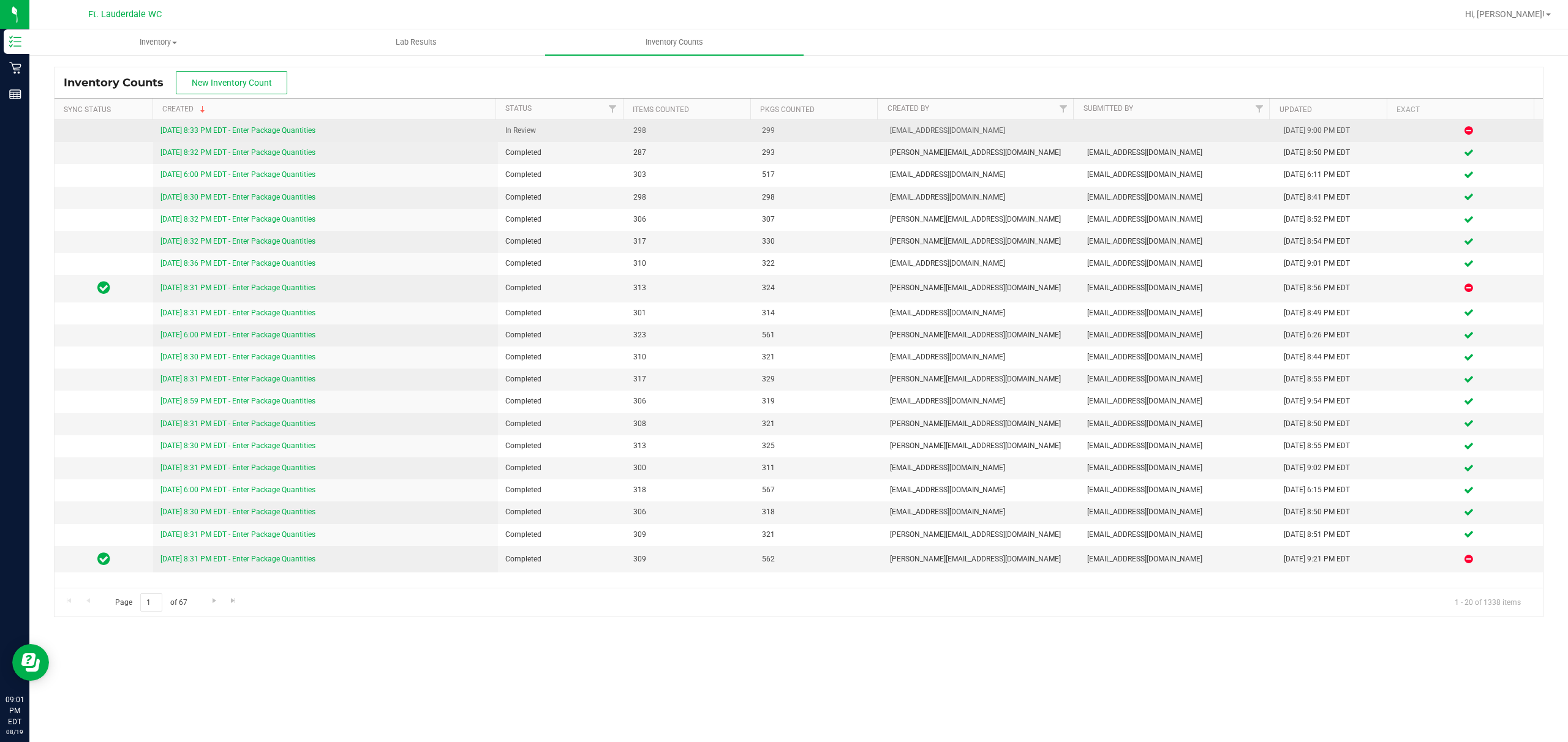
click at [258, 129] on link "[DATE] 8:33 PM EDT - Enter Package Quantities" at bounding box center [238, 131] width 155 height 9
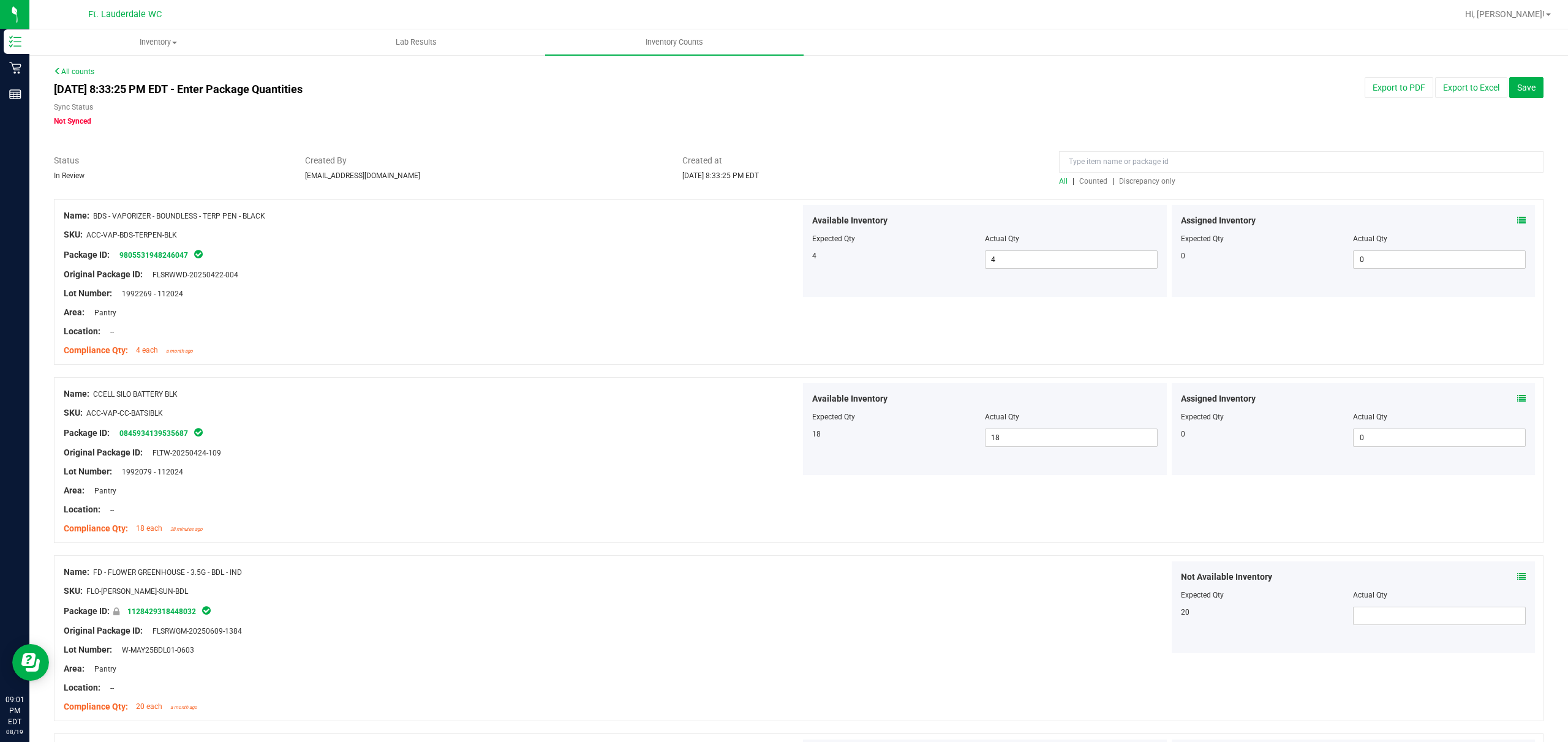
click at [549, 180] on span "Discrepancy only" at bounding box center [1148, 181] width 57 height 9
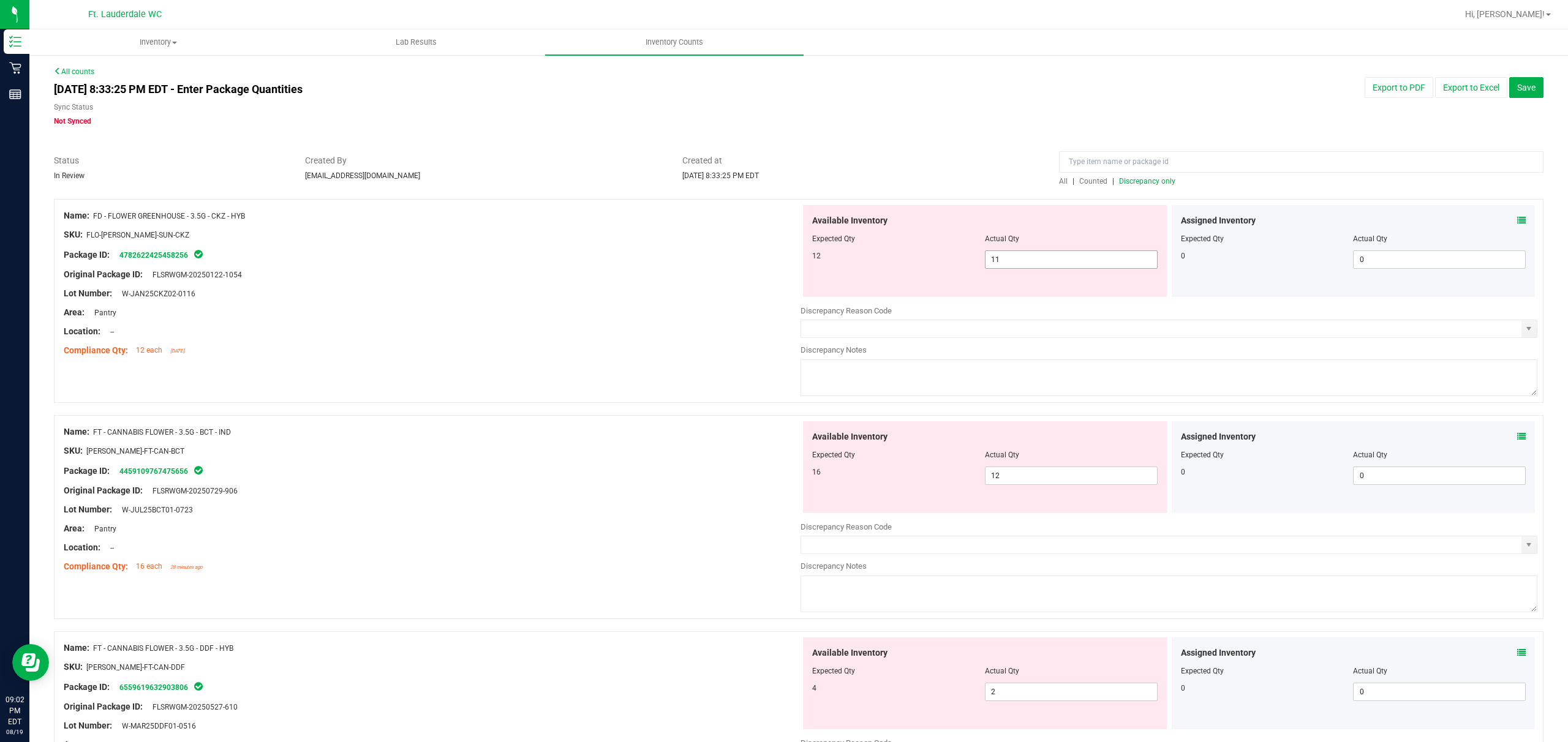
click at [549, 262] on span "11 11" at bounding box center [1071, 259] width 173 height 18
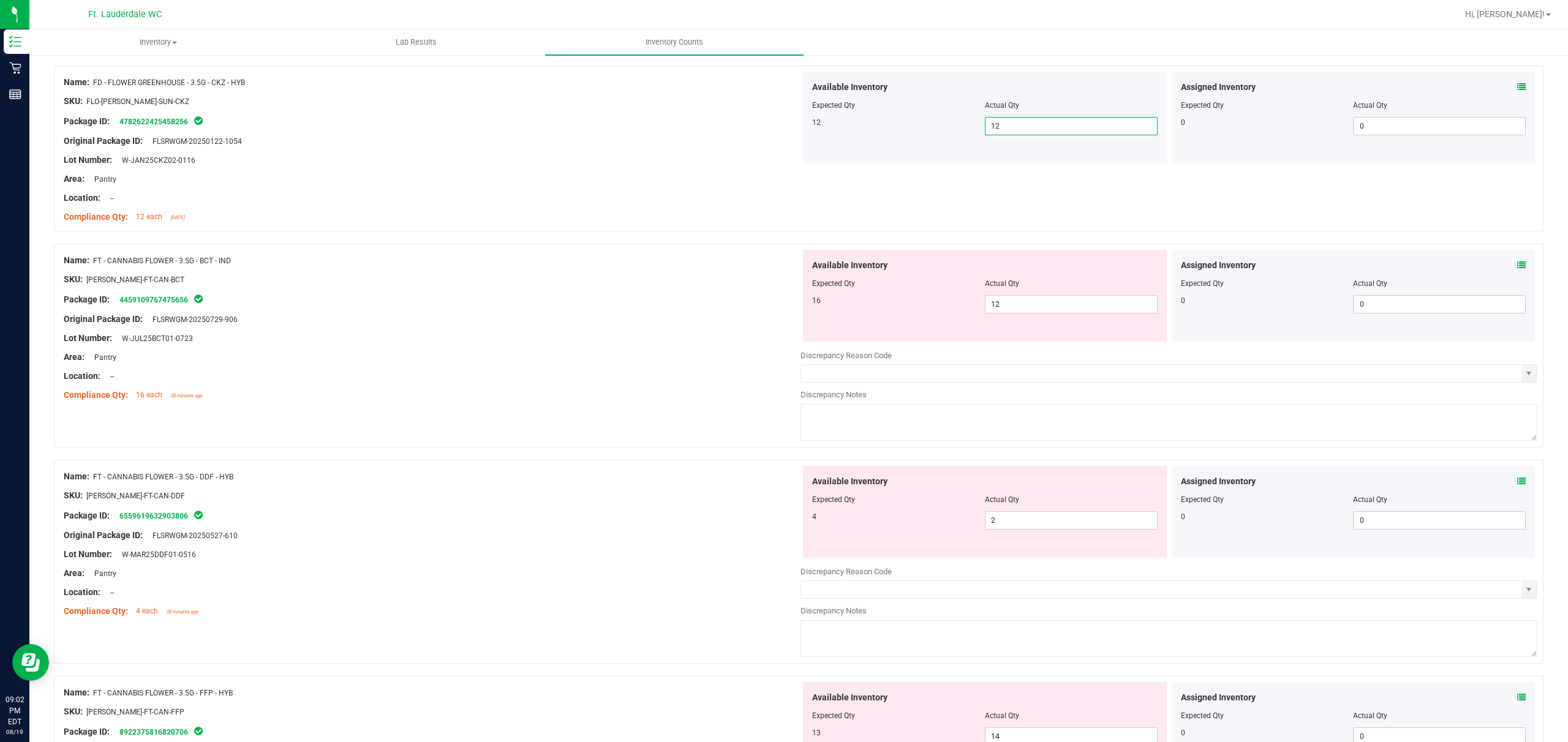
scroll to position [163, 0]
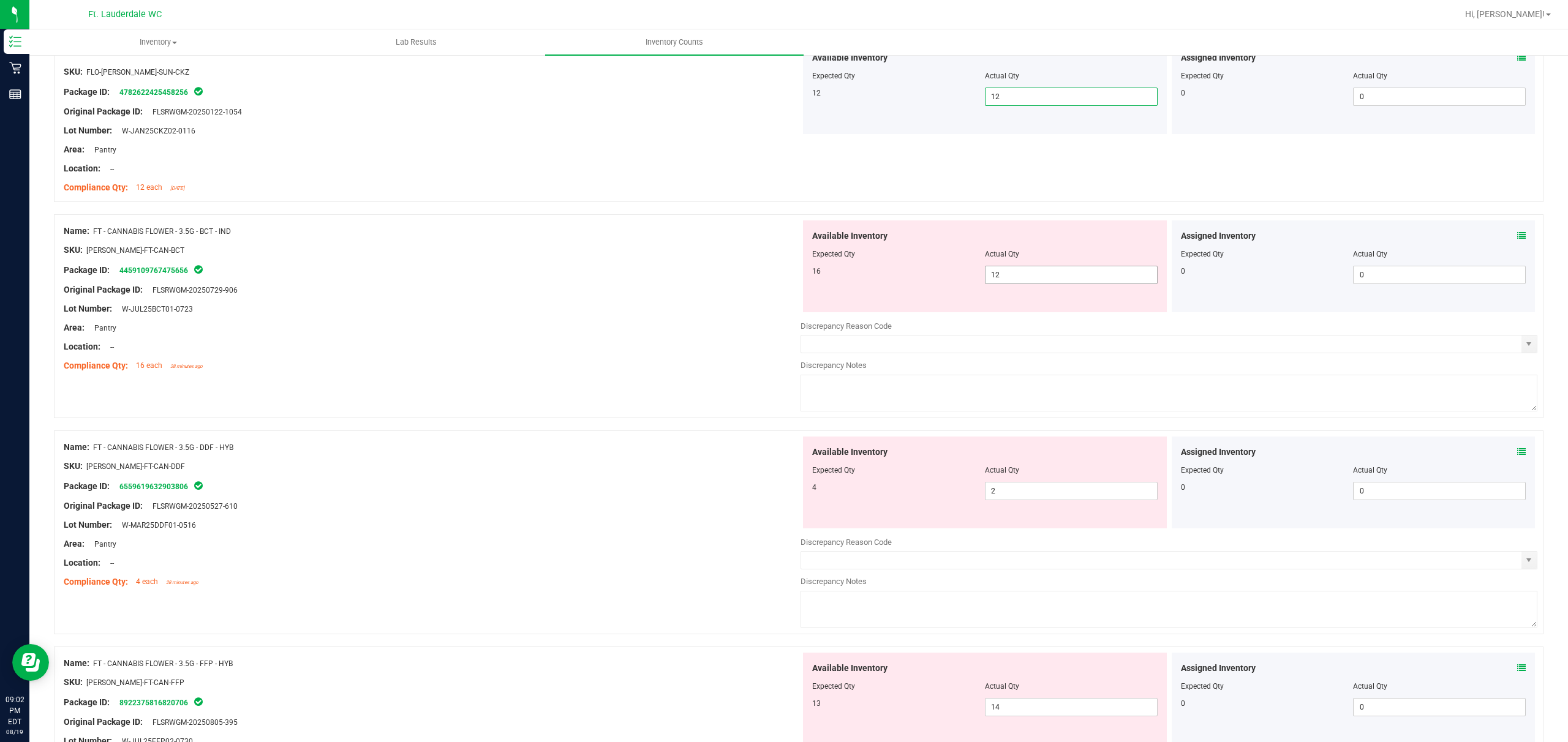
click at [549, 273] on span "12 12" at bounding box center [1071, 275] width 173 height 18
click at [549, 273] on input "12" at bounding box center [1071, 275] width 172 height 17
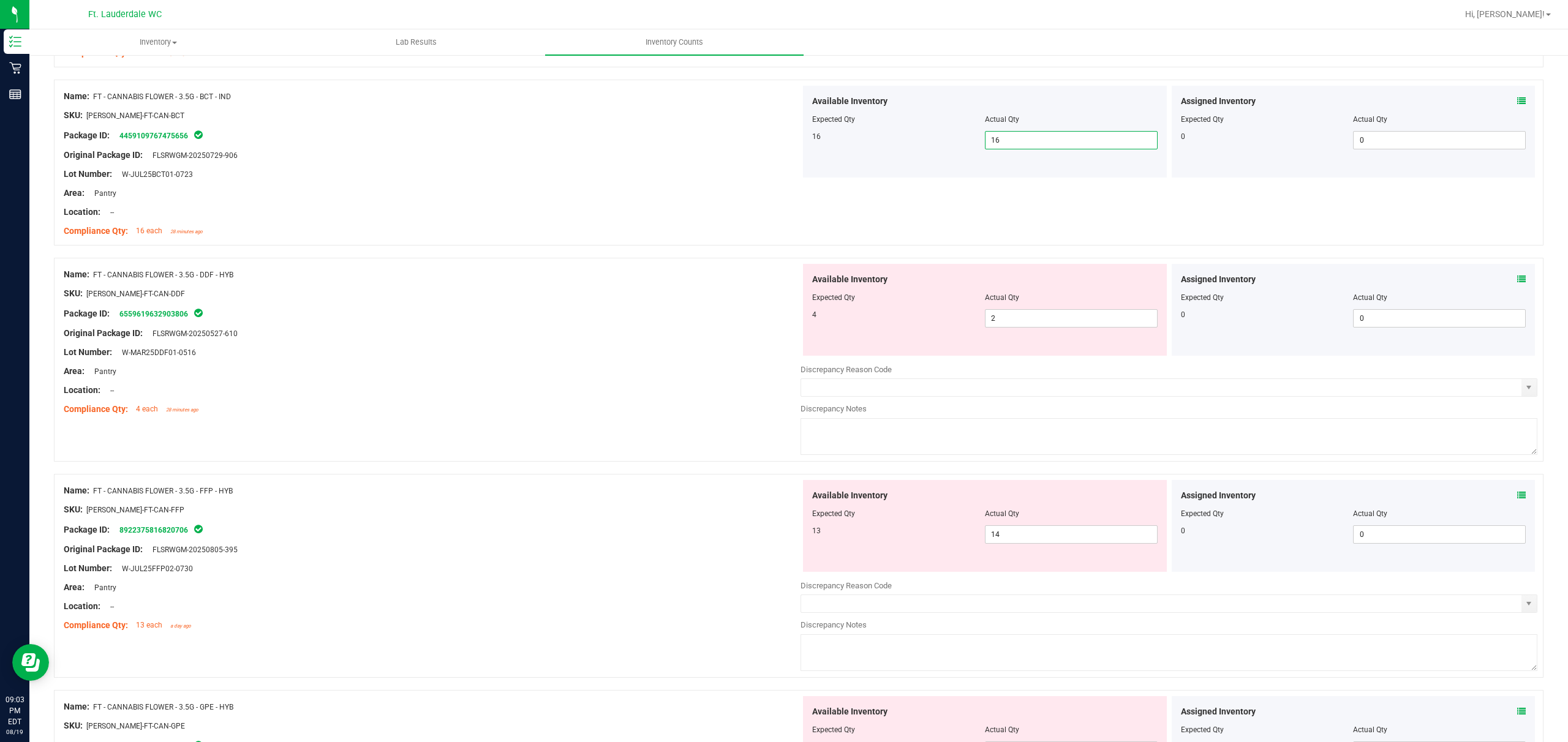
scroll to position [326, 0]
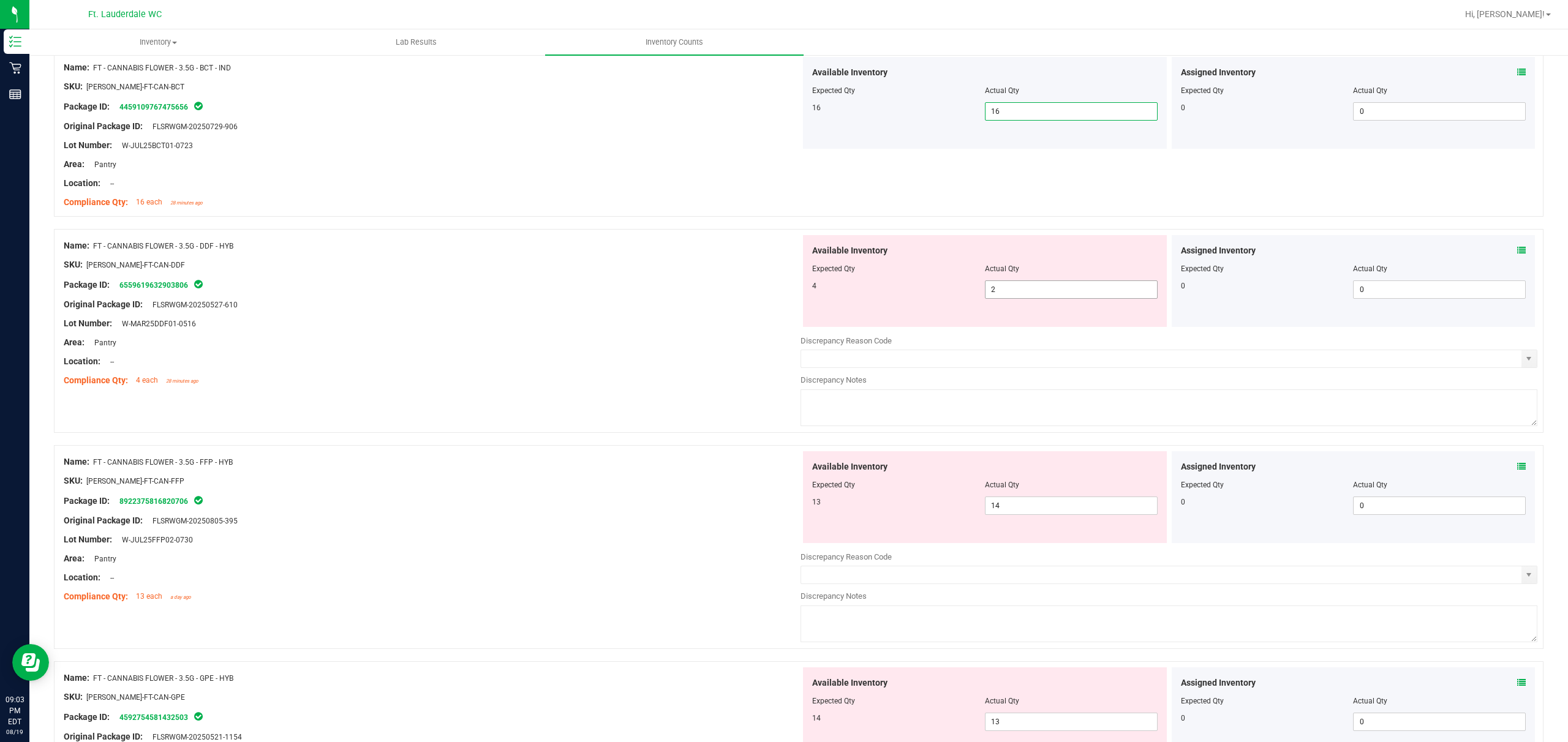
click at [549, 292] on span "2 2" at bounding box center [1071, 289] width 173 height 18
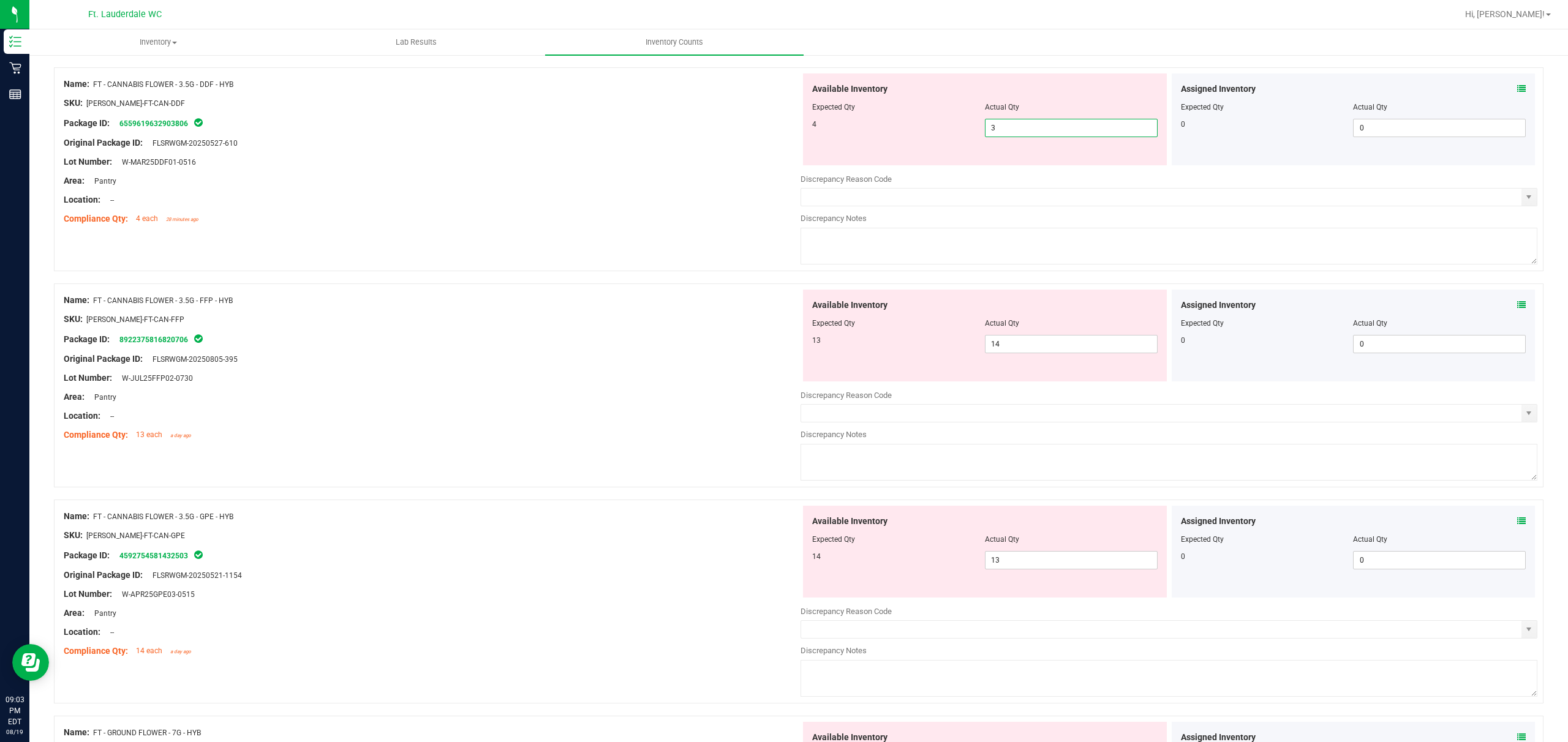
scroll to position [490, 0]
click at [549, 339] on span "14 14" at bounding box center [1071, 342] width 173 height 18
click at [549, 339] on input "14" at bounding box center [1071, 342] width 172 height 17
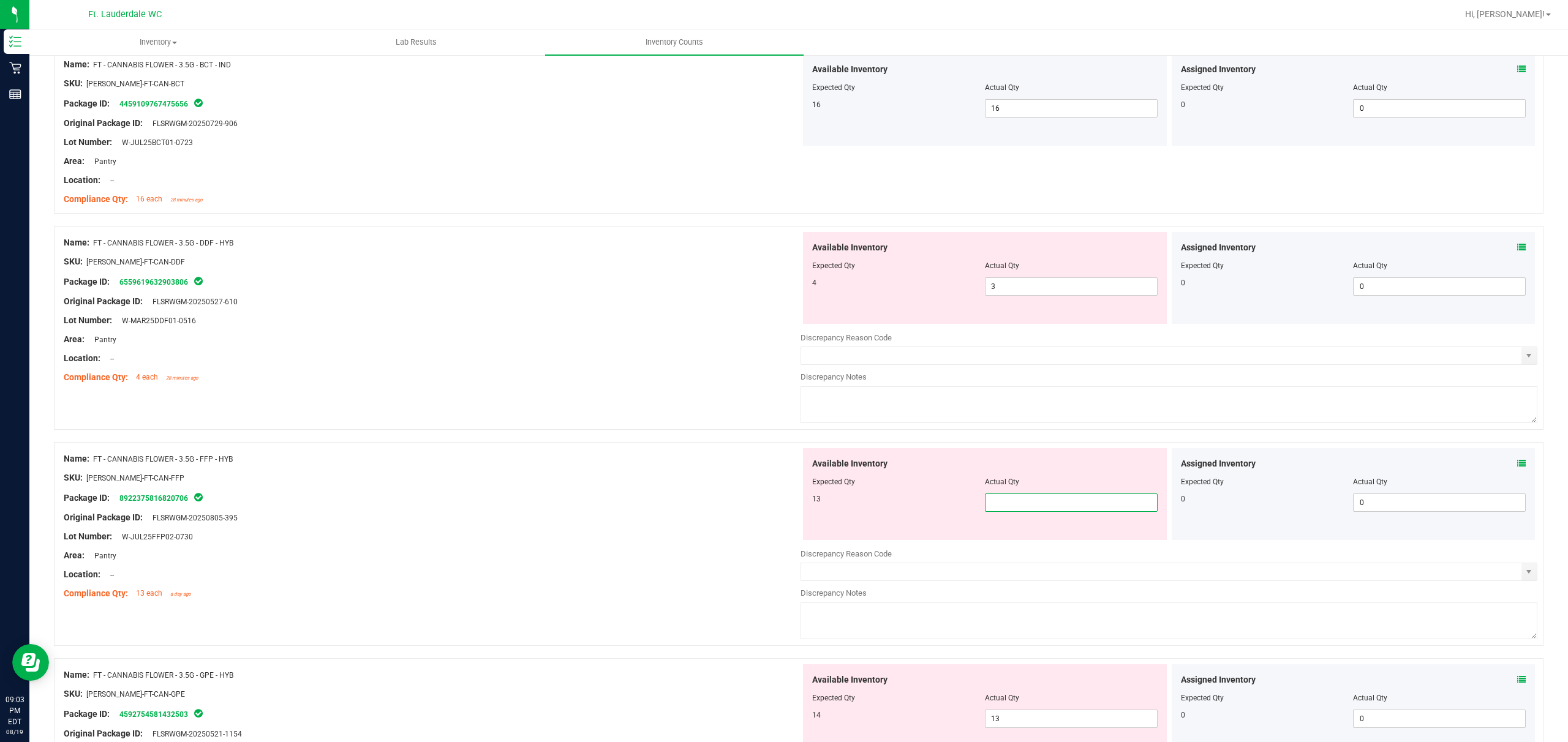
scroll to position [326, 0]
click at [549, 287] on span "3 3" at bounding box center [1071, 289] width 173 height 18
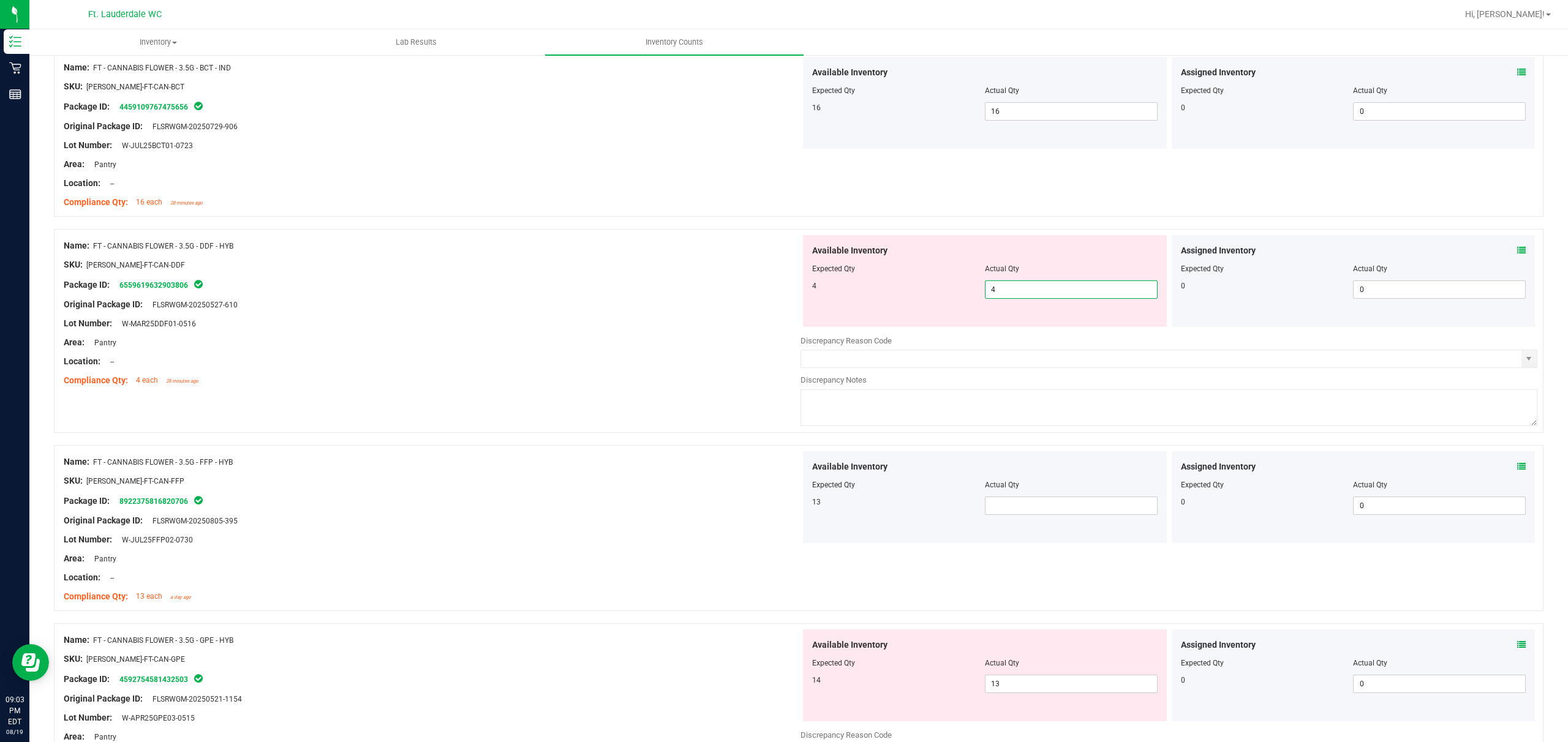
click at [549, 495] on div "Available Inventory Expected Qty Actual Qty 13" at bounding box center [985, 497] width 364 height 92
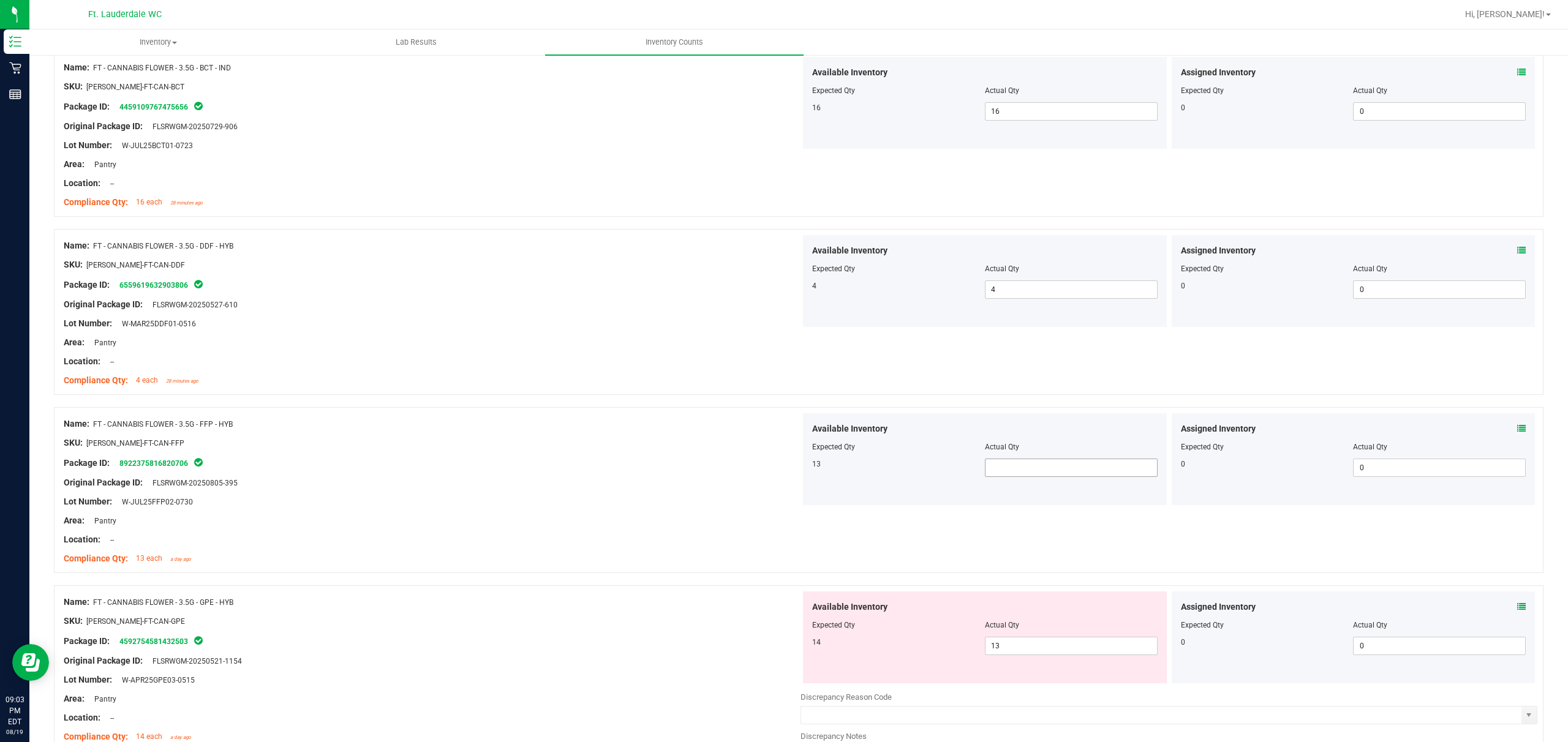
click at [549, 468] on span at bounding box center [1071, 468] width 173 height 18
click at [549, 528] on div "Name: FT - CANNABIS FLOWER - 3.5G - FFP - HYB SKU: [PERSON_NAME]-FT-CAN-FFP Pac…" at bounding box center [799, 490] width 1490 height 166
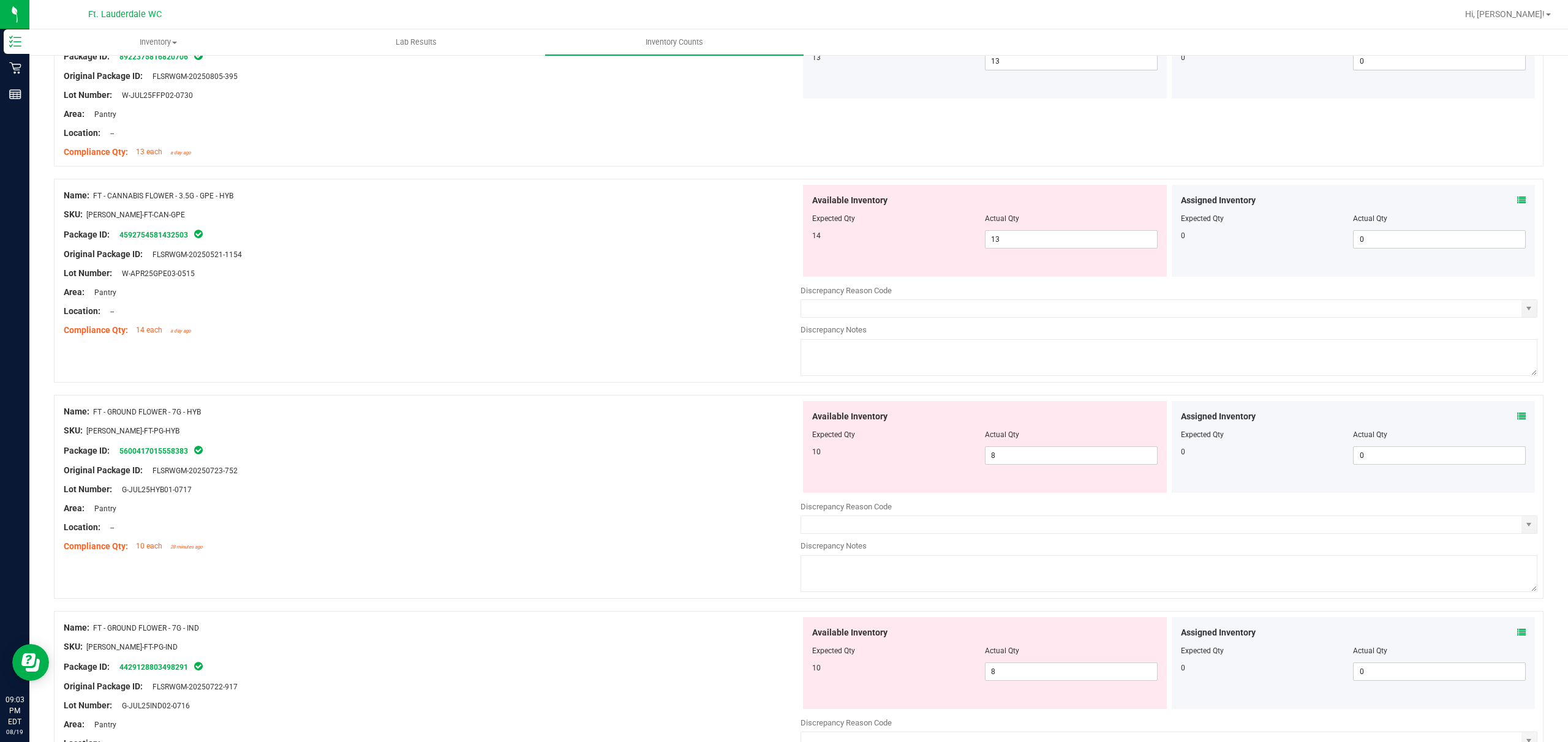
scroll to position [735, 0]
click at [549, 233] on span "13 13" at bounding box center [1071, 237] width 173 height 18
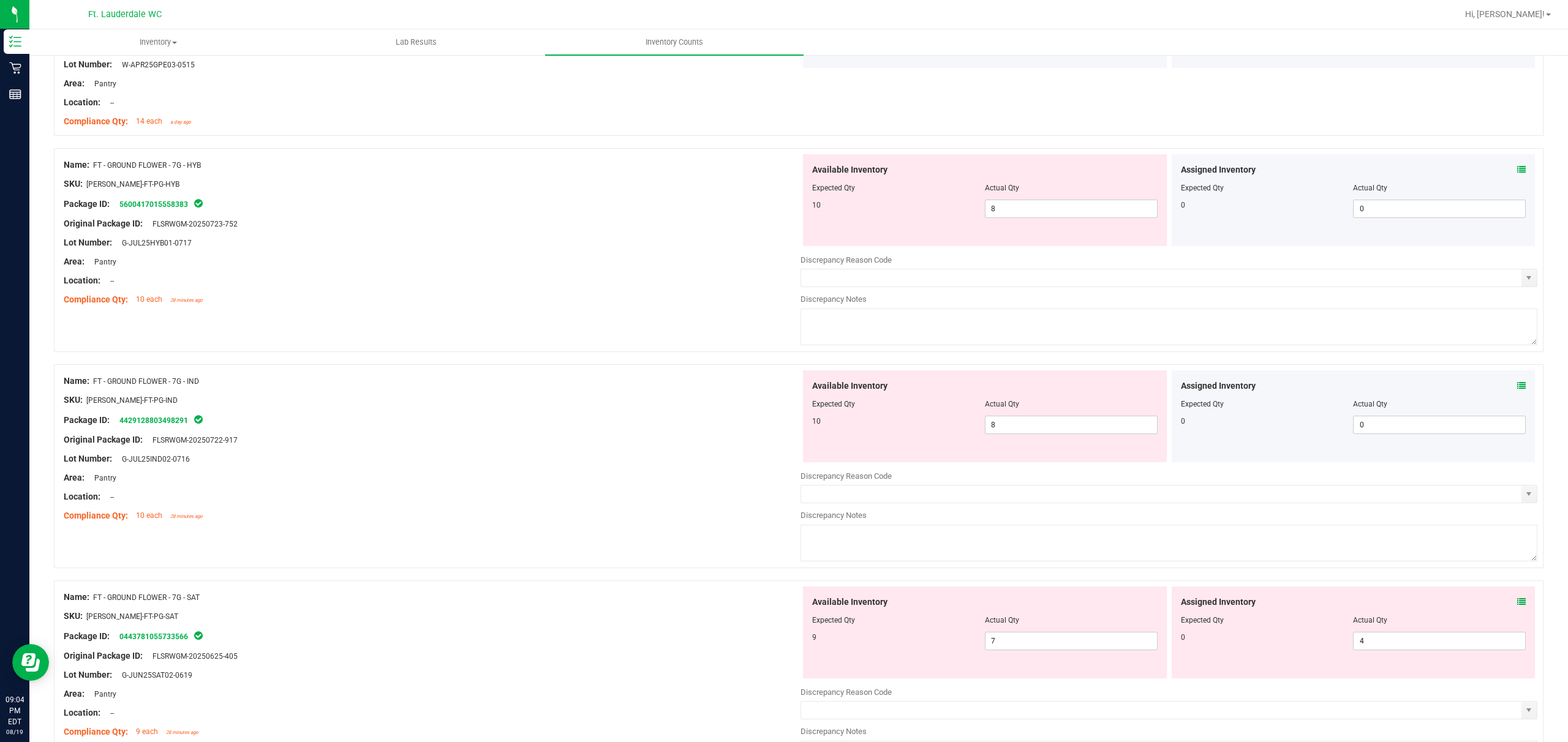
scroll to position [980, 0]
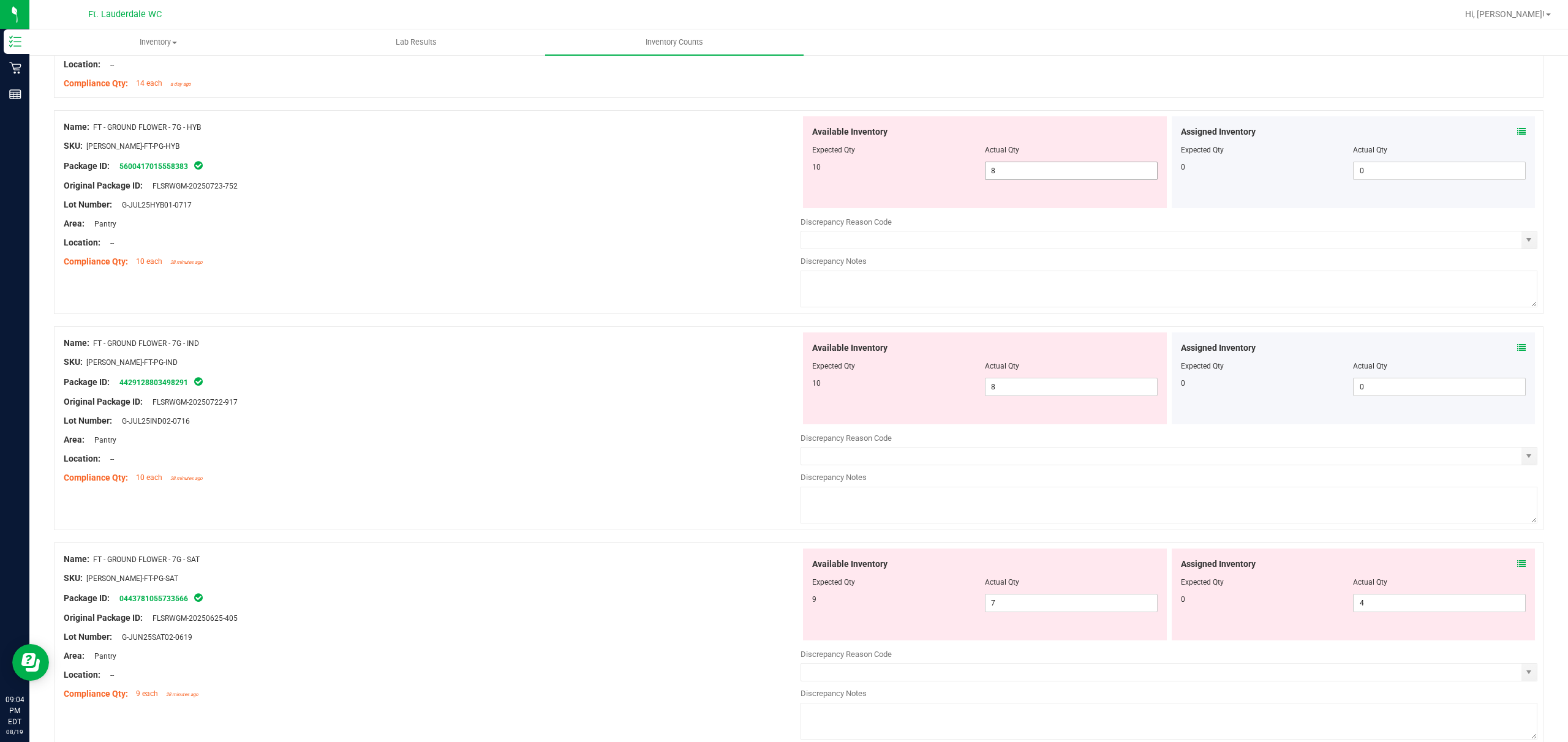
click at [549, 170] on span "8 8" at bounding box center [1071, 170] width 173 height 18
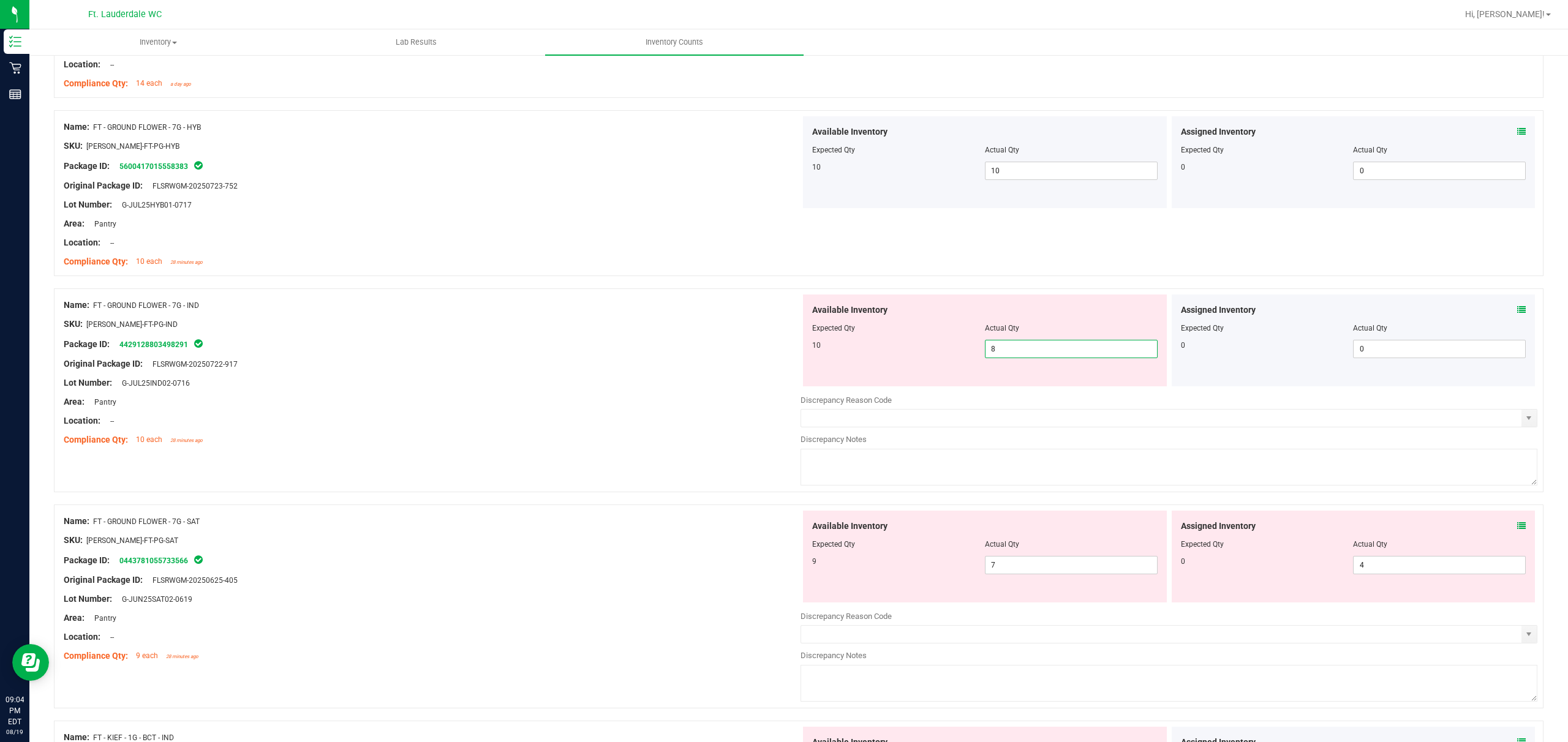
click at [549, 353] on span "8 8" at bounding box center [1071, 349] width 173 height 18
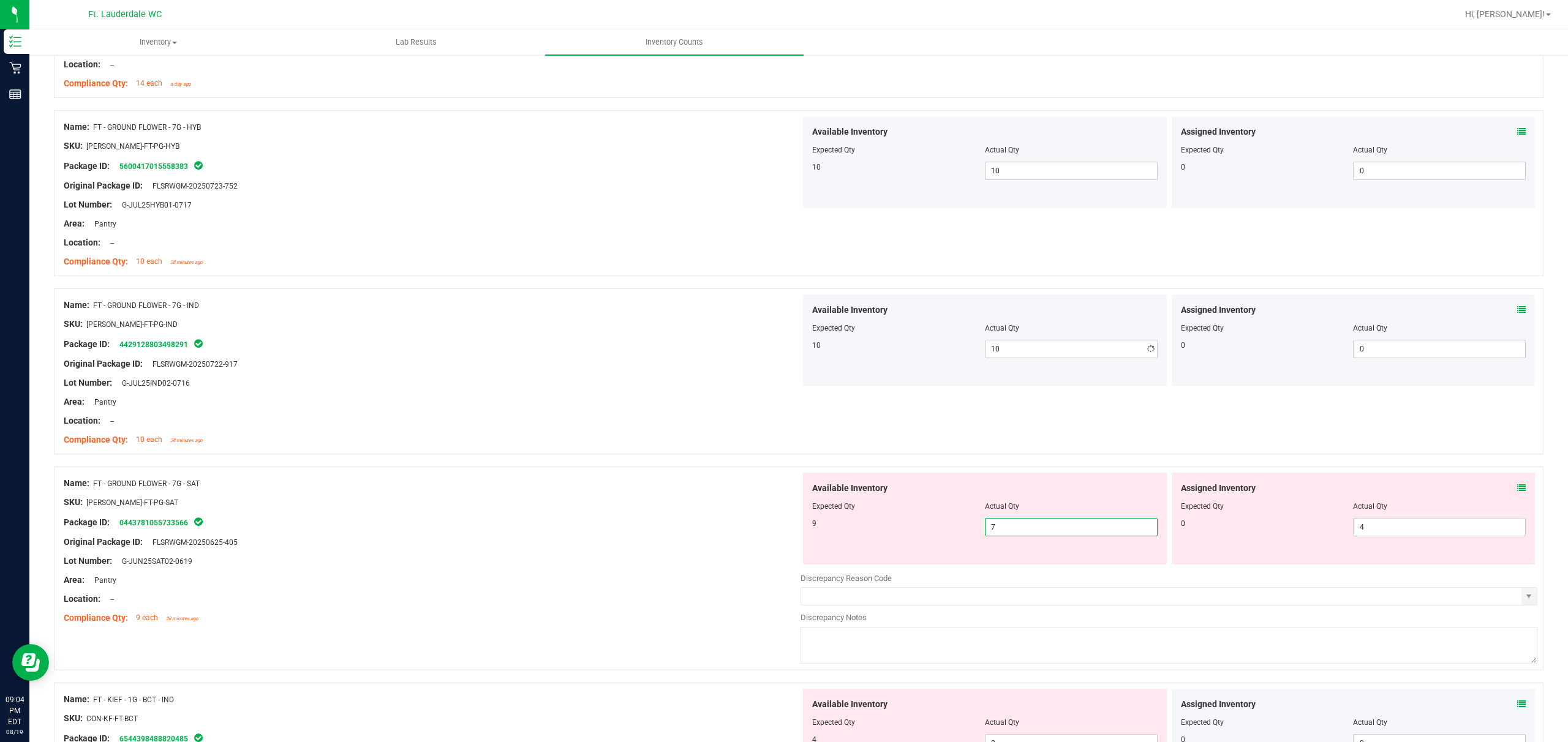
click at [549, 555] on div "Available Inventory Expected Qty Actual Qty 9 7 7" at bounding box center [1169, 570] width 737 height 194
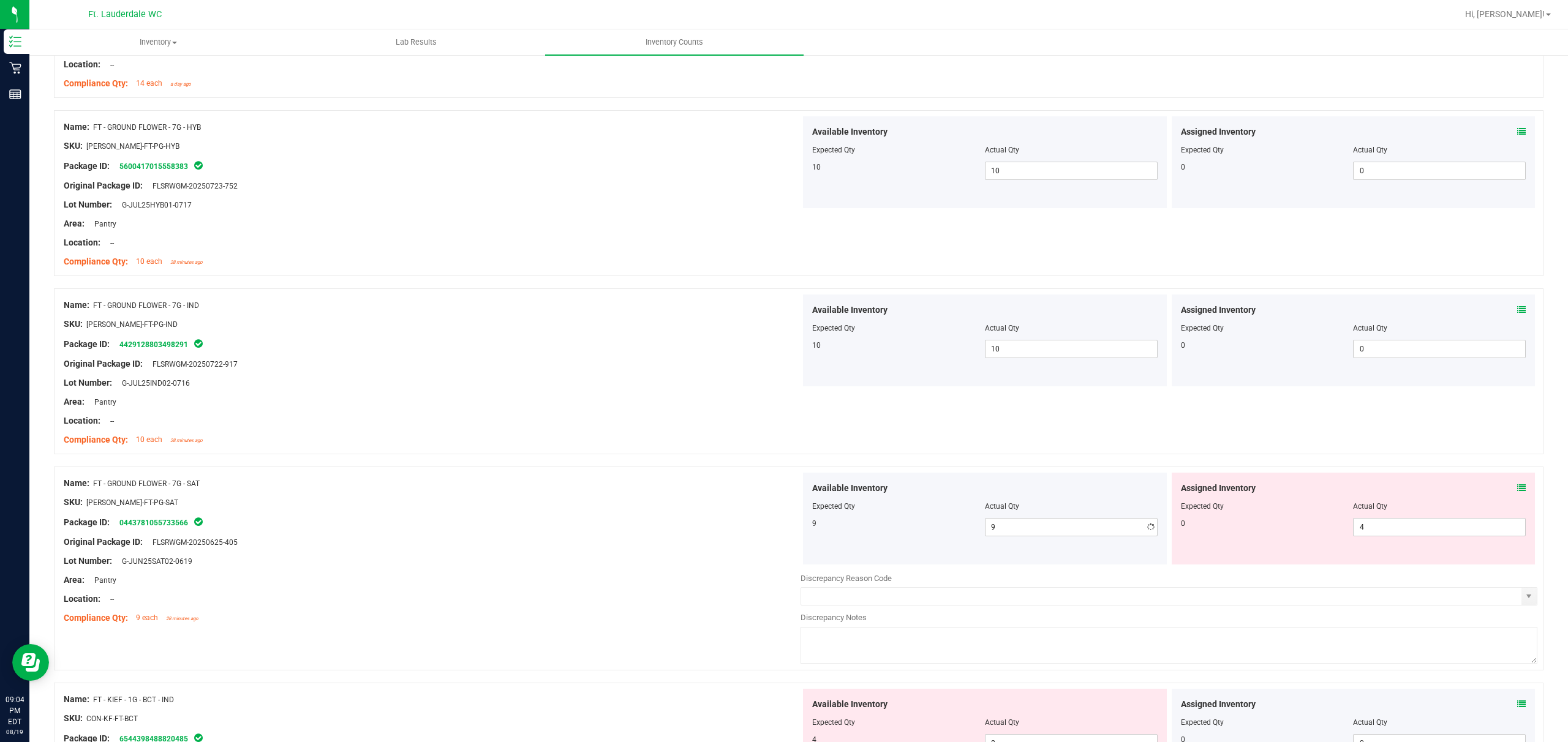
drag, startPoint x: 343, startPoint y: 291, endPoint x: 436, endPoint y: 307, distance: 94.4
click at [348, 291] on div "Name: FT - GROUND FLOWER - 7G - IND SKU: [PERSON_NAME]-FT-PG-IND Package ID: 44…" at bounding box center [799, 372] width 1490 height 166
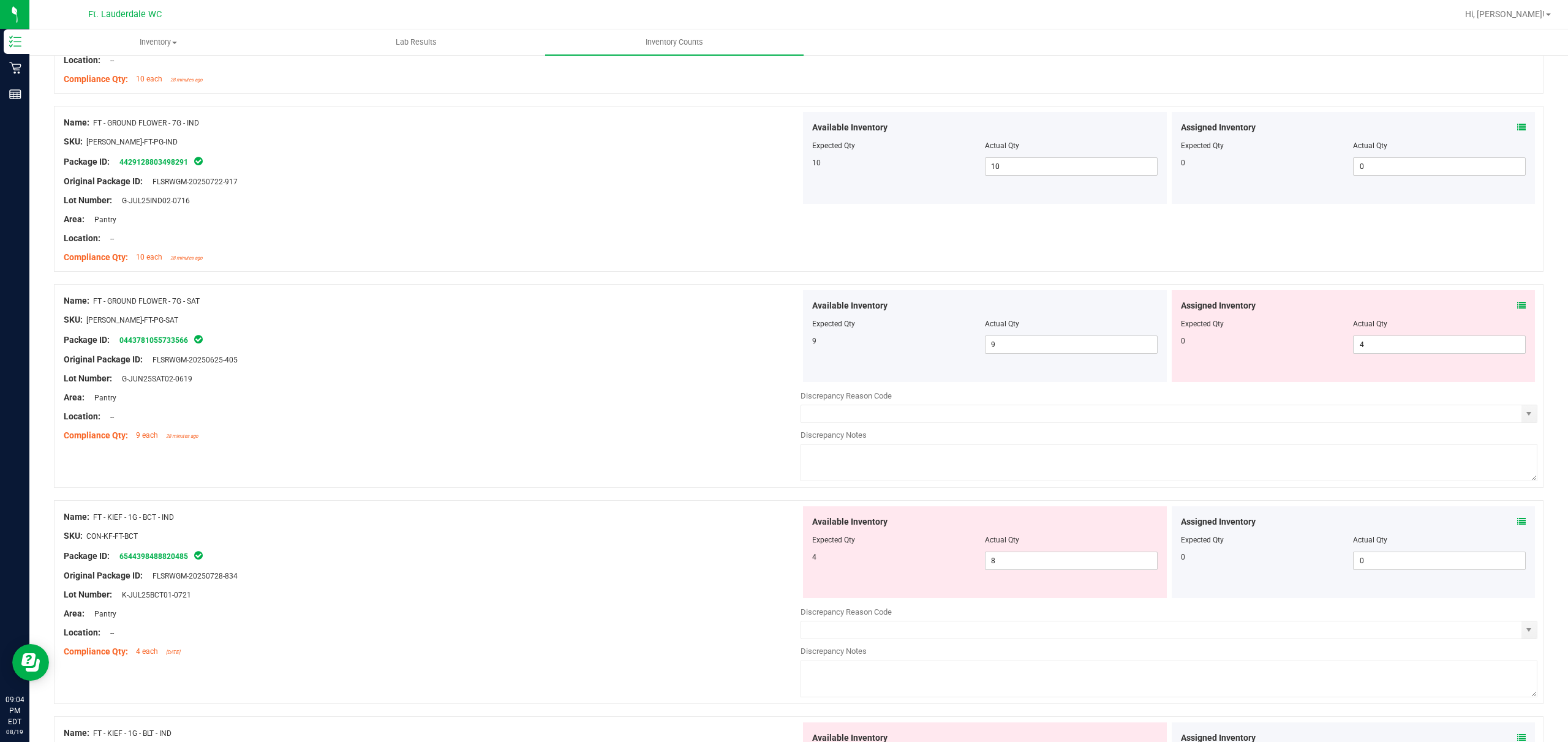
scroll to position [1388, 0]
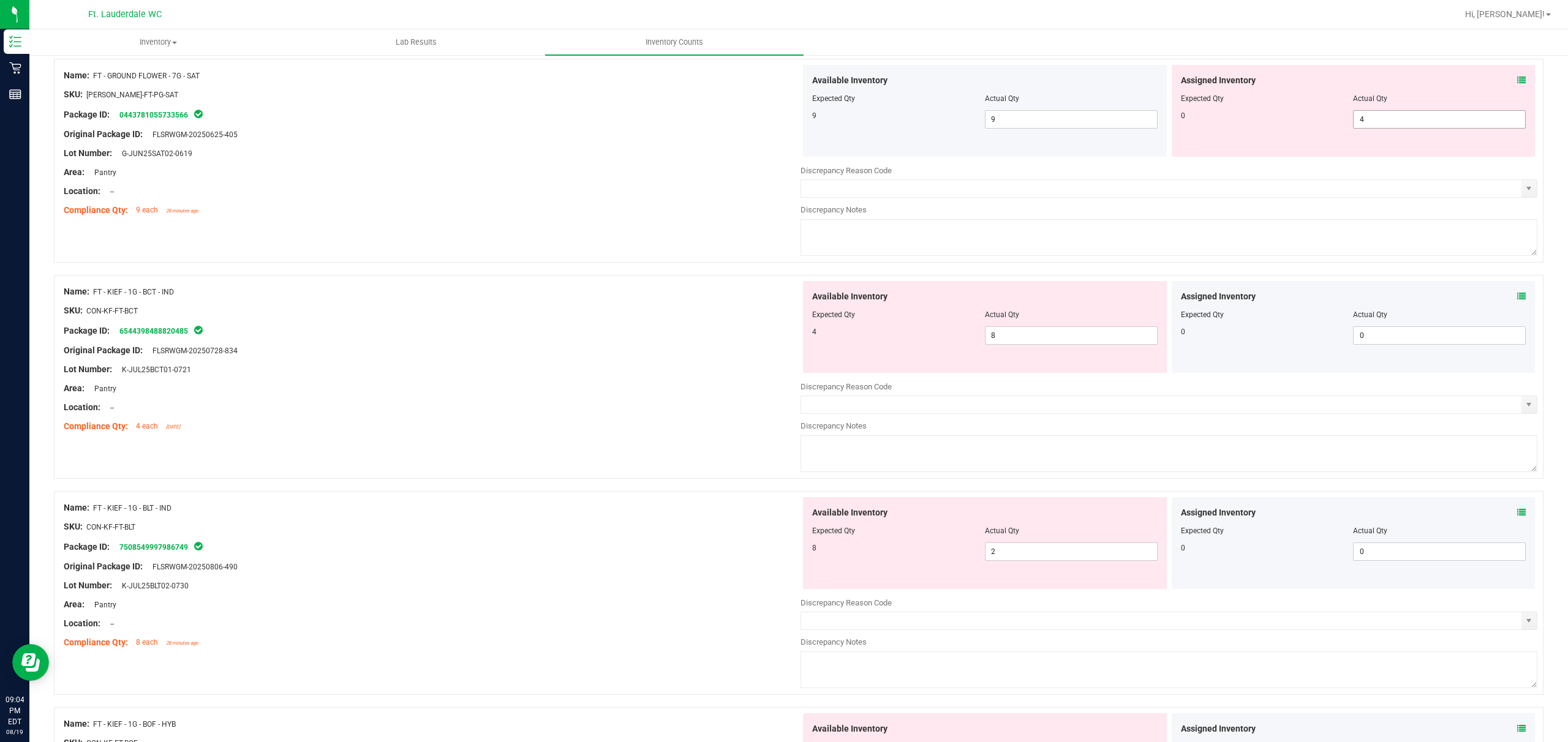
click at [549, 114] on span "4 4" at bounding box center [1440, 119] width 173 height 18
click at [549, 124] on div at bounding box center [432, 125] width 737 height 6
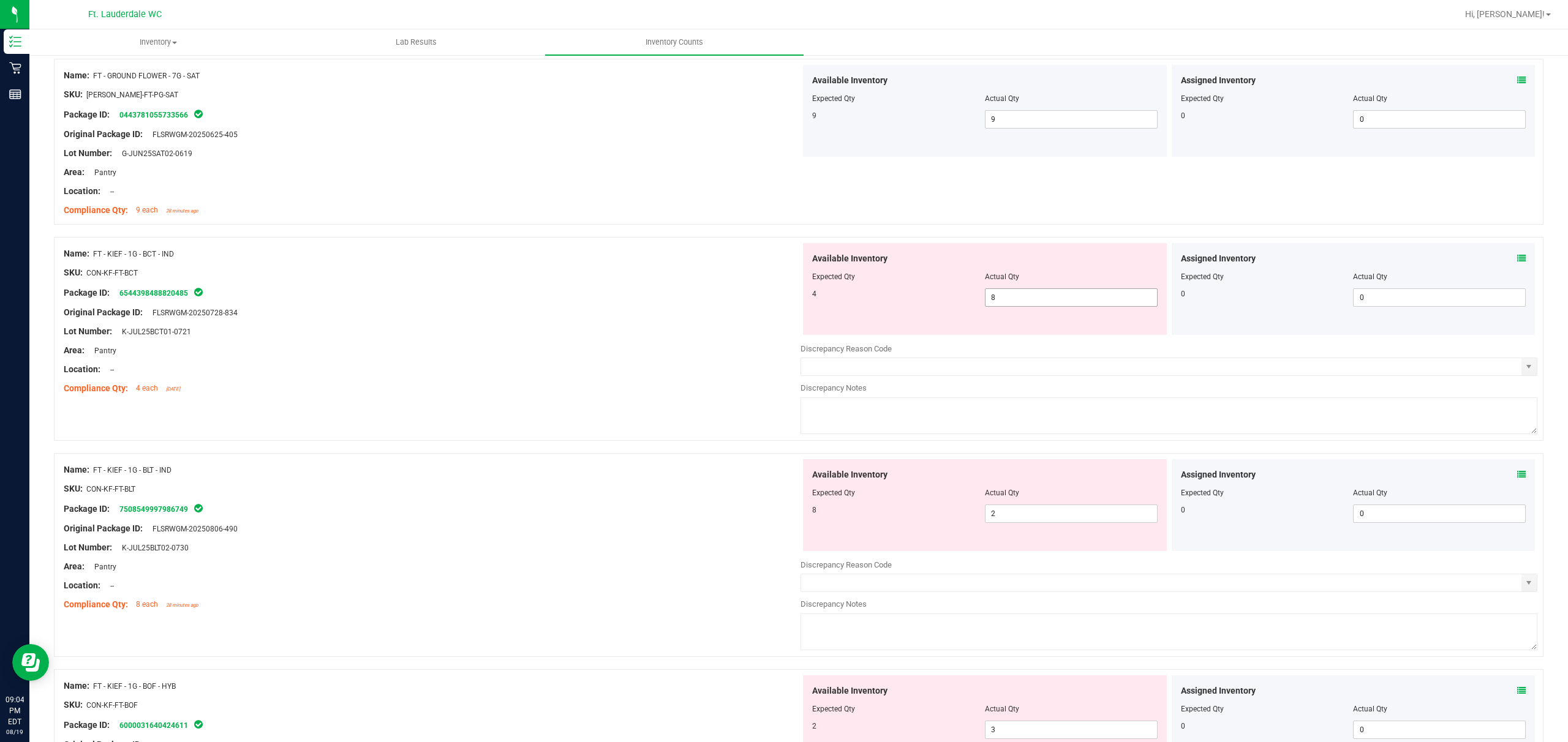
click at [549, 293] on span "8 8" at bounding box center [1071, 297] width 173 height 18
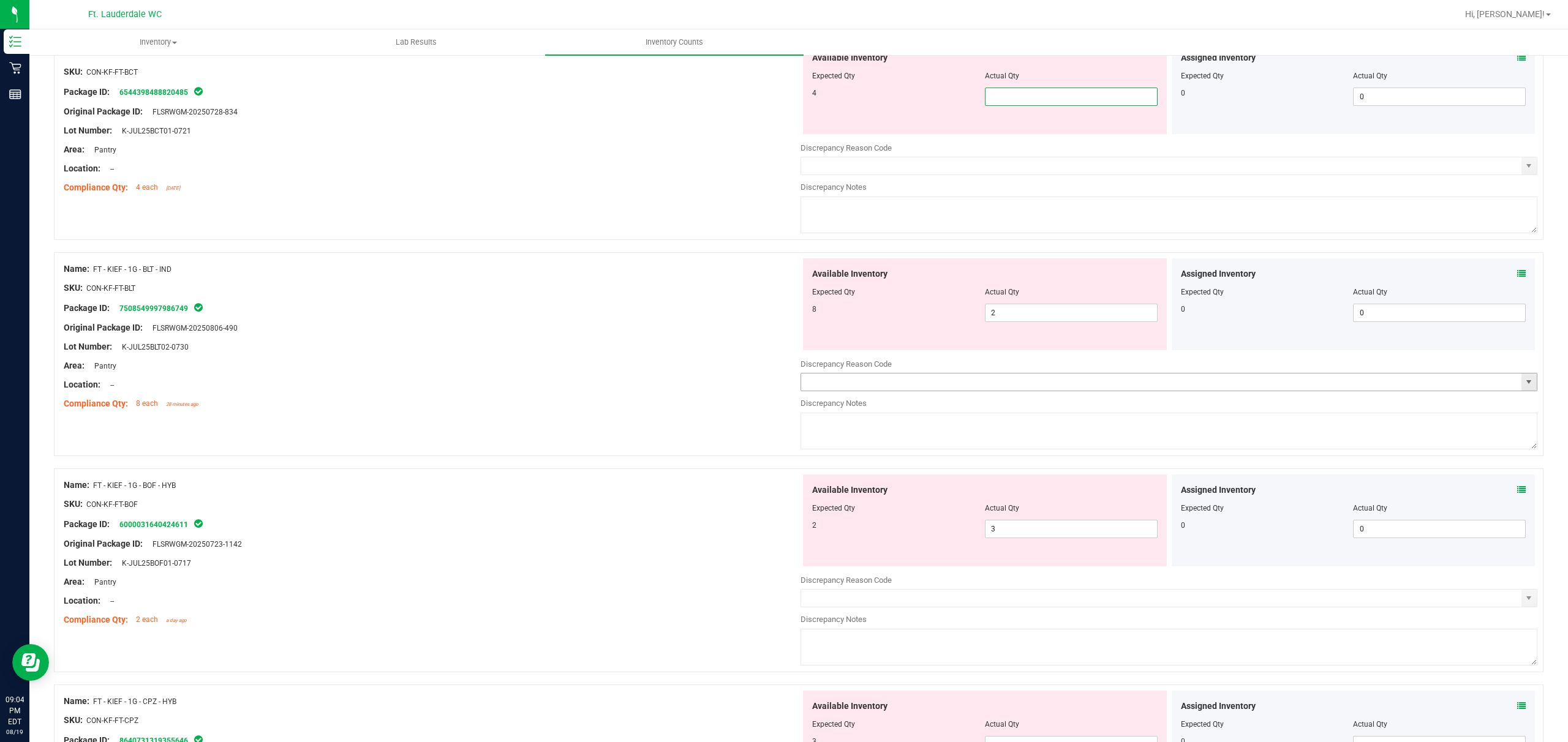
scroll to position [1551, 0]
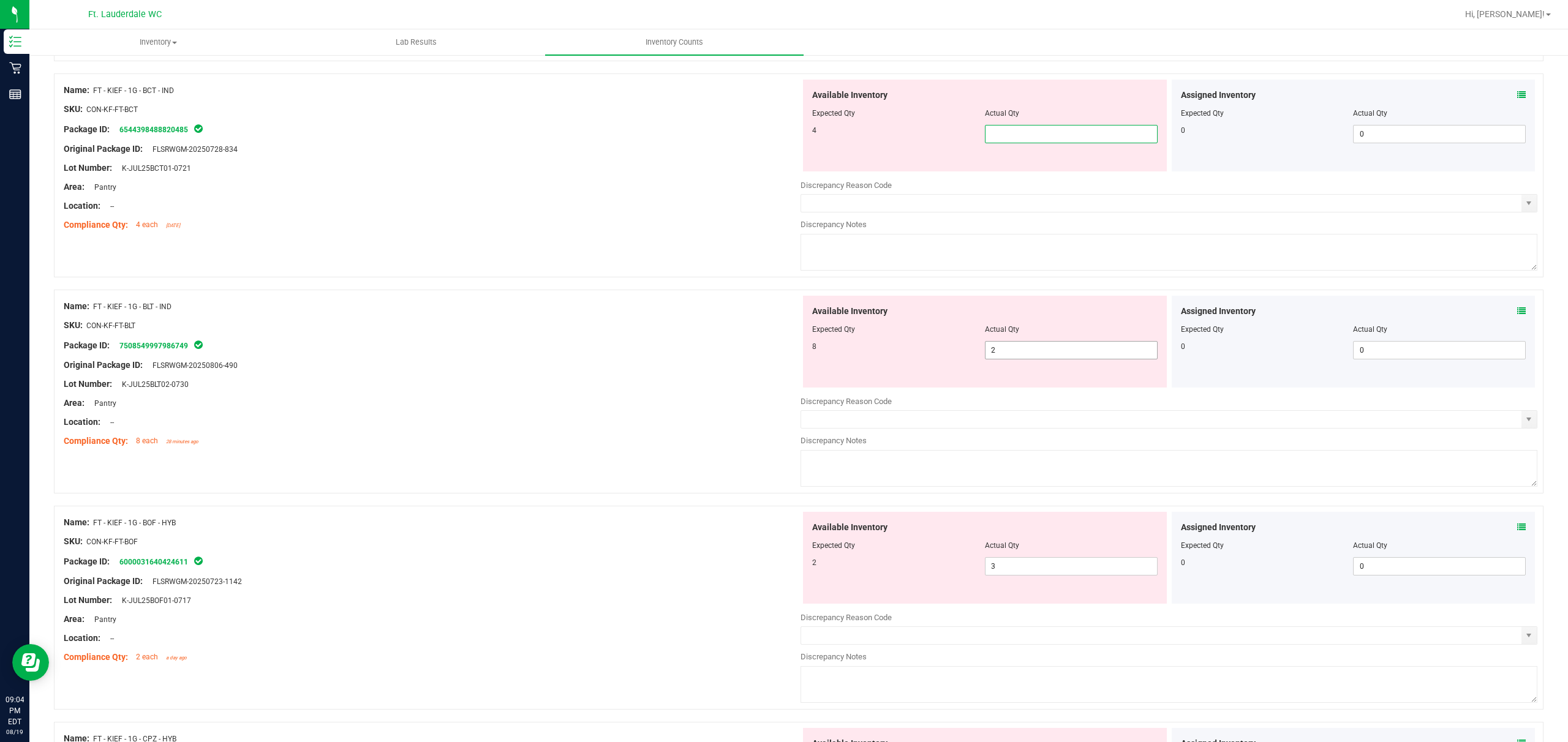
click at [549, 356] on div "Available Inventory Expected Qty Actual Qty 8 2 2" at bounding box center [1169, 392] width 737 height 194
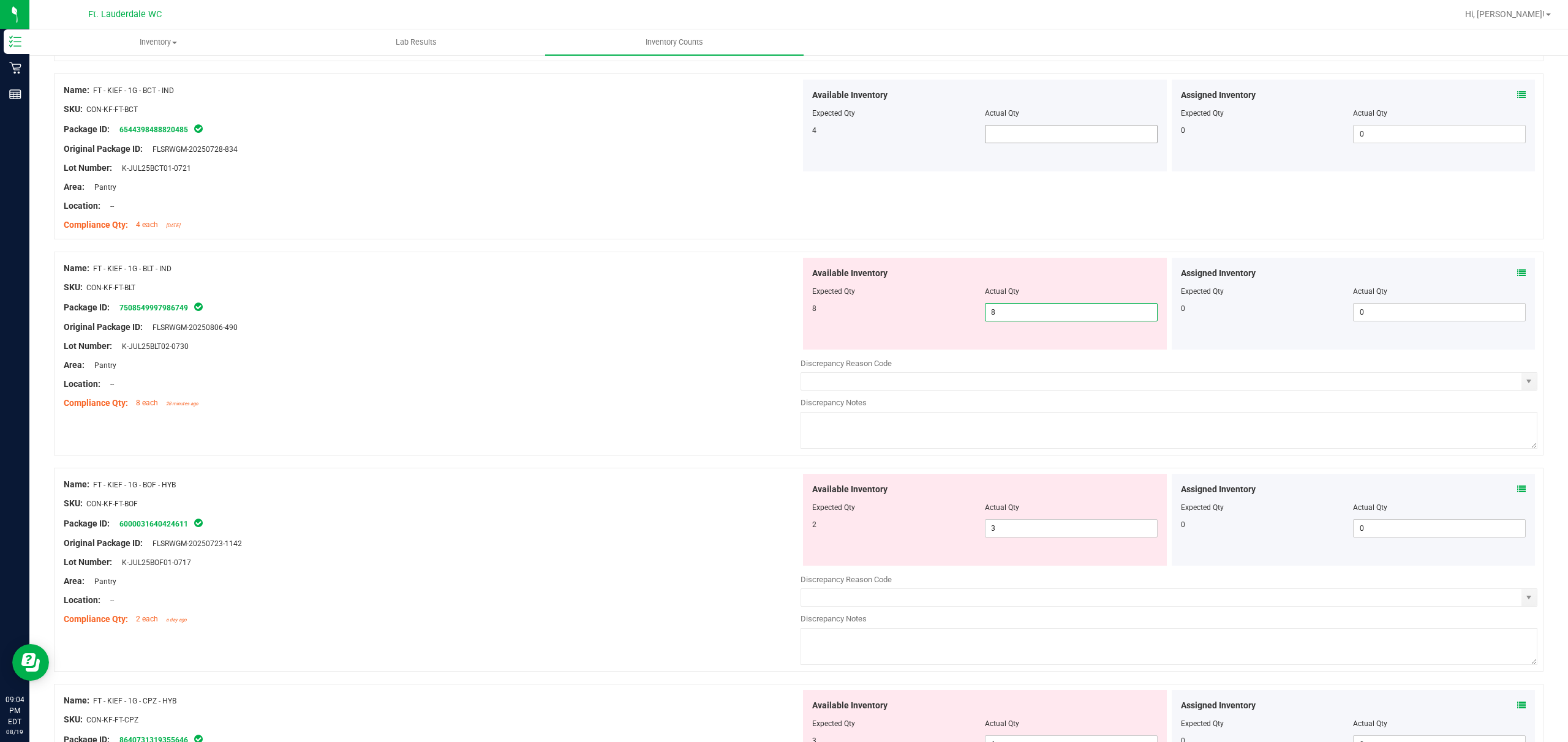
click at [549, 136] on span at bounding box center [1071, 134] width 173 height 18
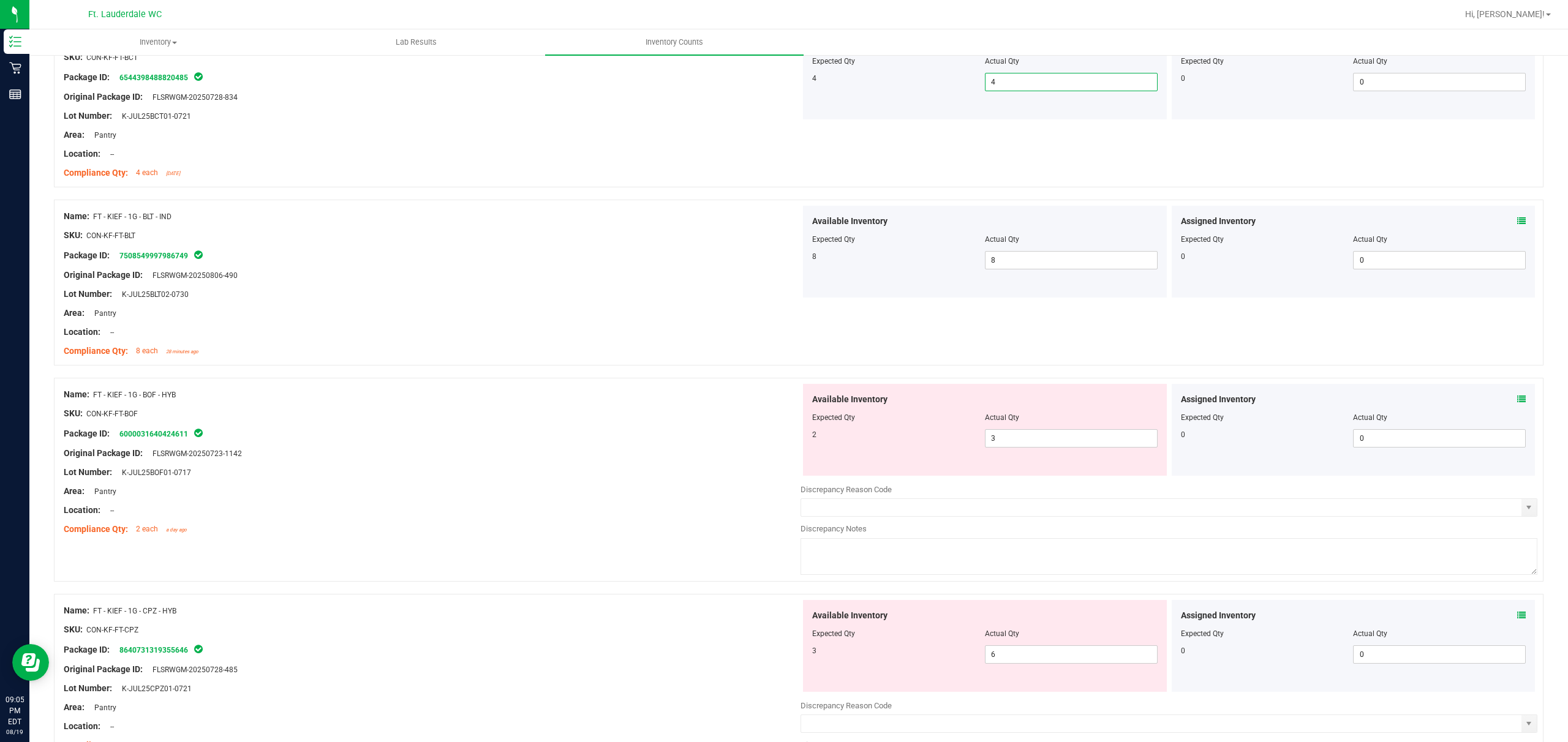
scroll to position [1633, 0]
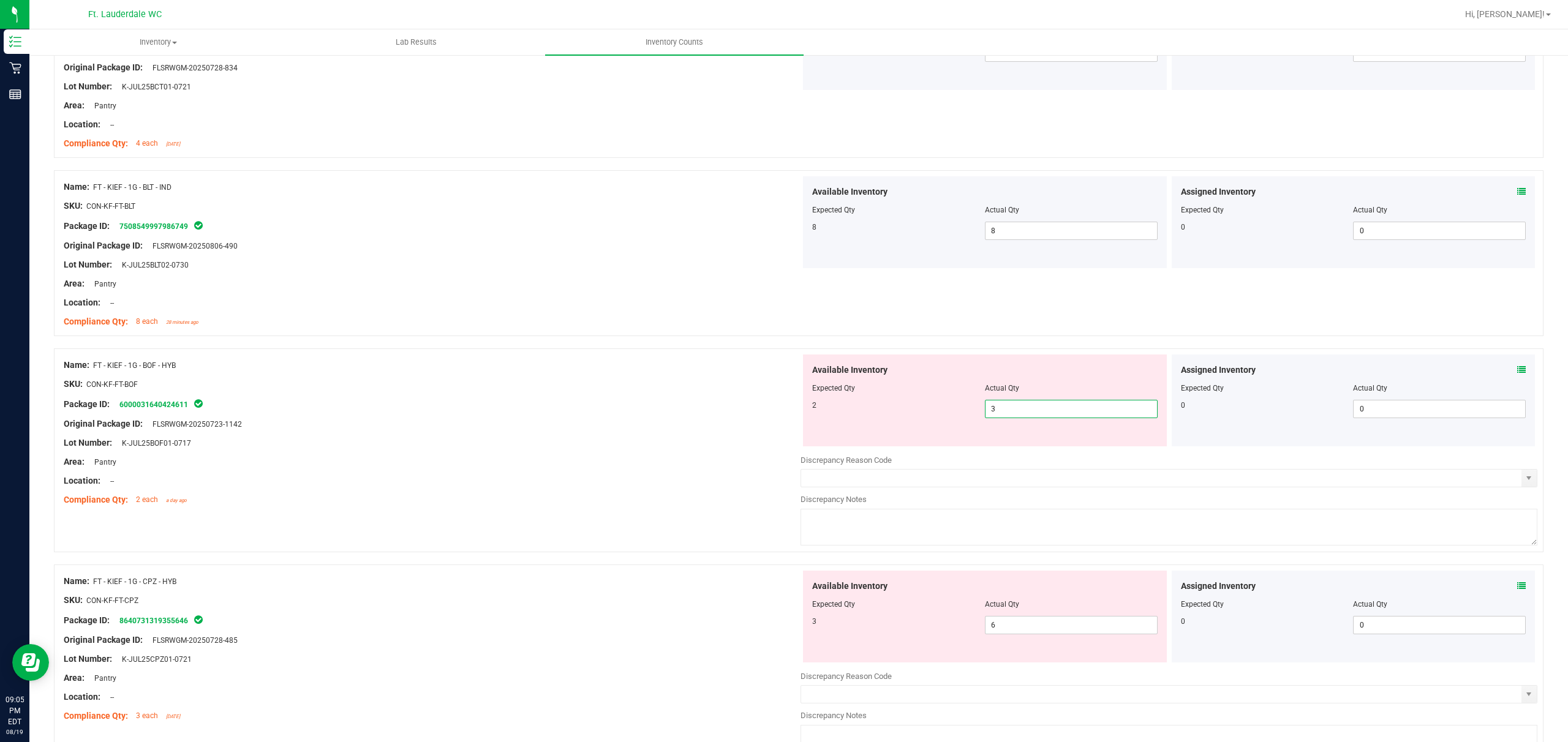
click at [549, 418] on span "3 3" at bounding box center [1071, 409] width 173 height 18
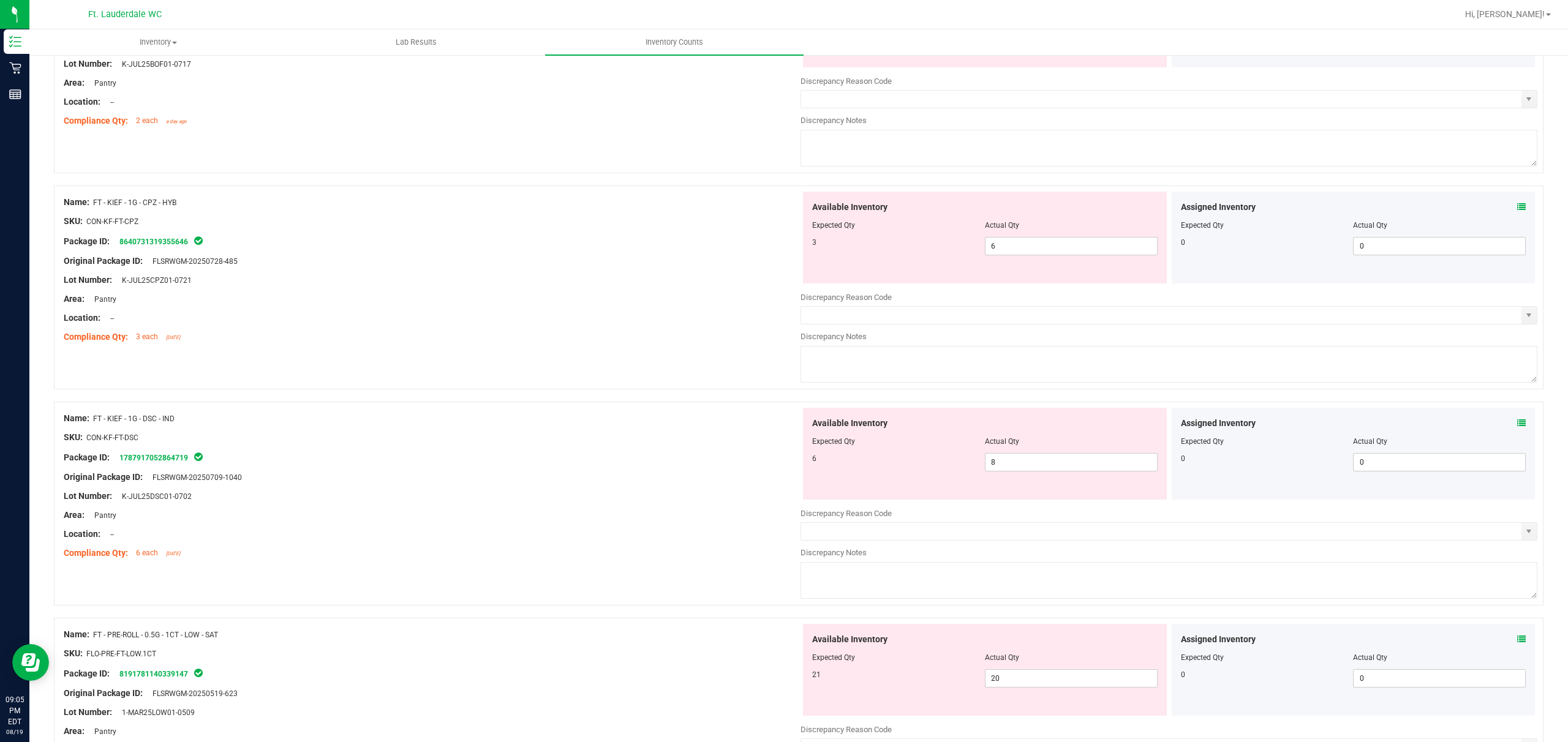
scroll to position [2041, 0]
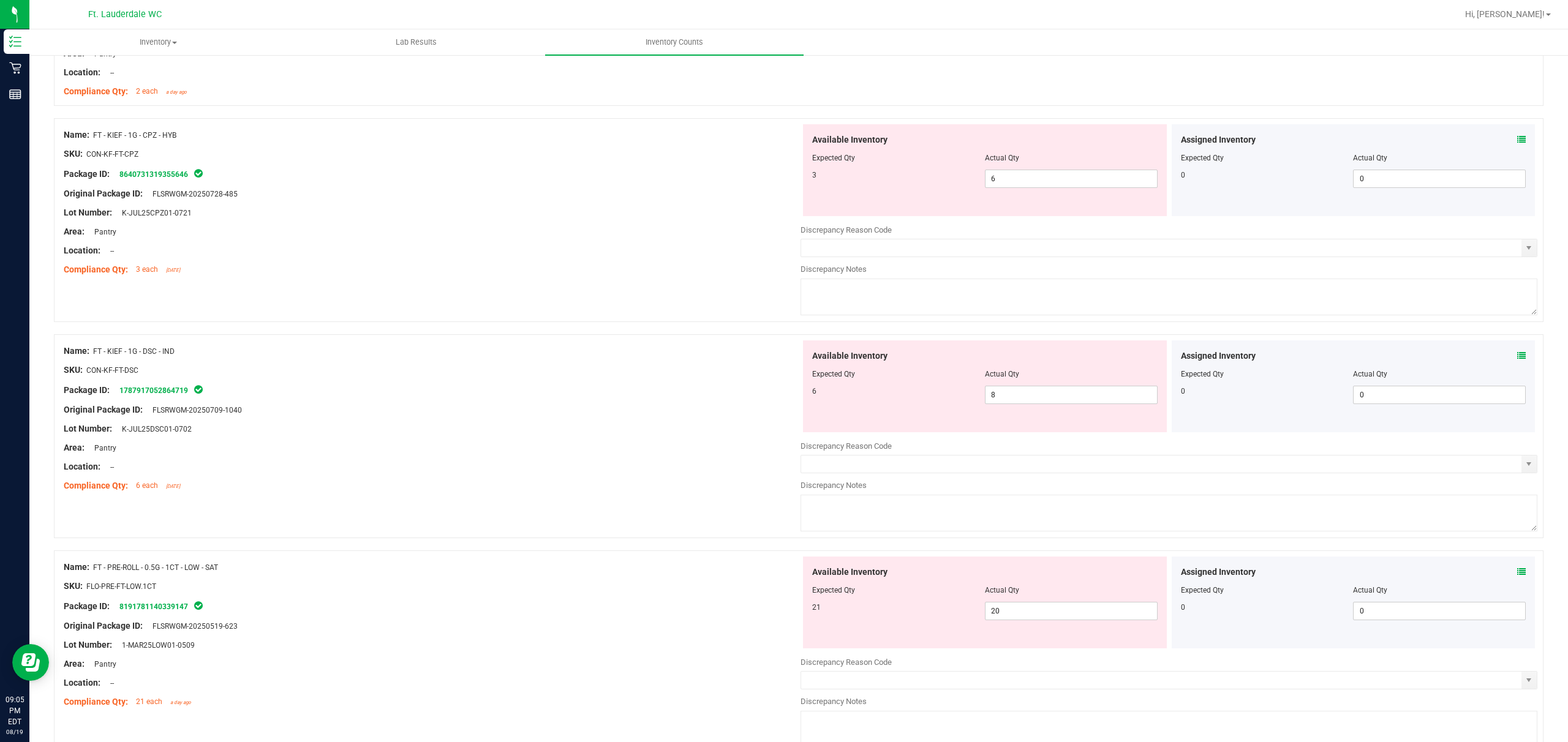
click at [544, 255] on div "Name: FT - KIEF - 1G - CPZ - HYB SKU: CON-KF-FT-CPZ Package ID: 864073131935564…" at bounding box center [432, 202] width 737 height 156
click at [549, 179] on span "6 6" at bounding box center [1071, 179] width 173 height 18
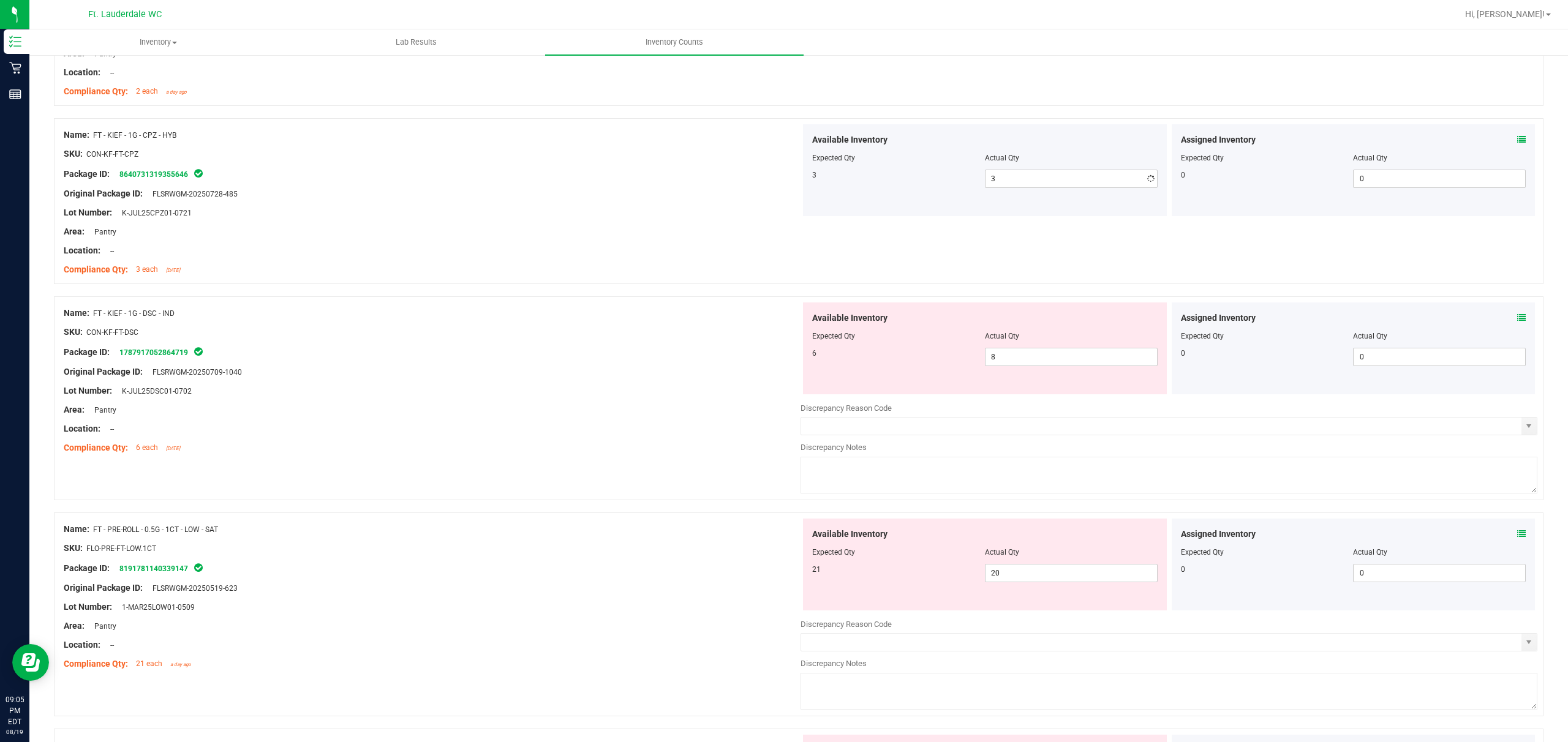
click at [549, 216] on div "Lot Number: K-JUL25CPZ01-0721" at bounding box center [432, 213] width 737 height 13
click at [549, 363] on span "8 8" at bounding box center [1071, 357] width 173 height 18
click at [549, 415] on div "Area: Pantry" at bounding box center [432, 410] width 737 height 13
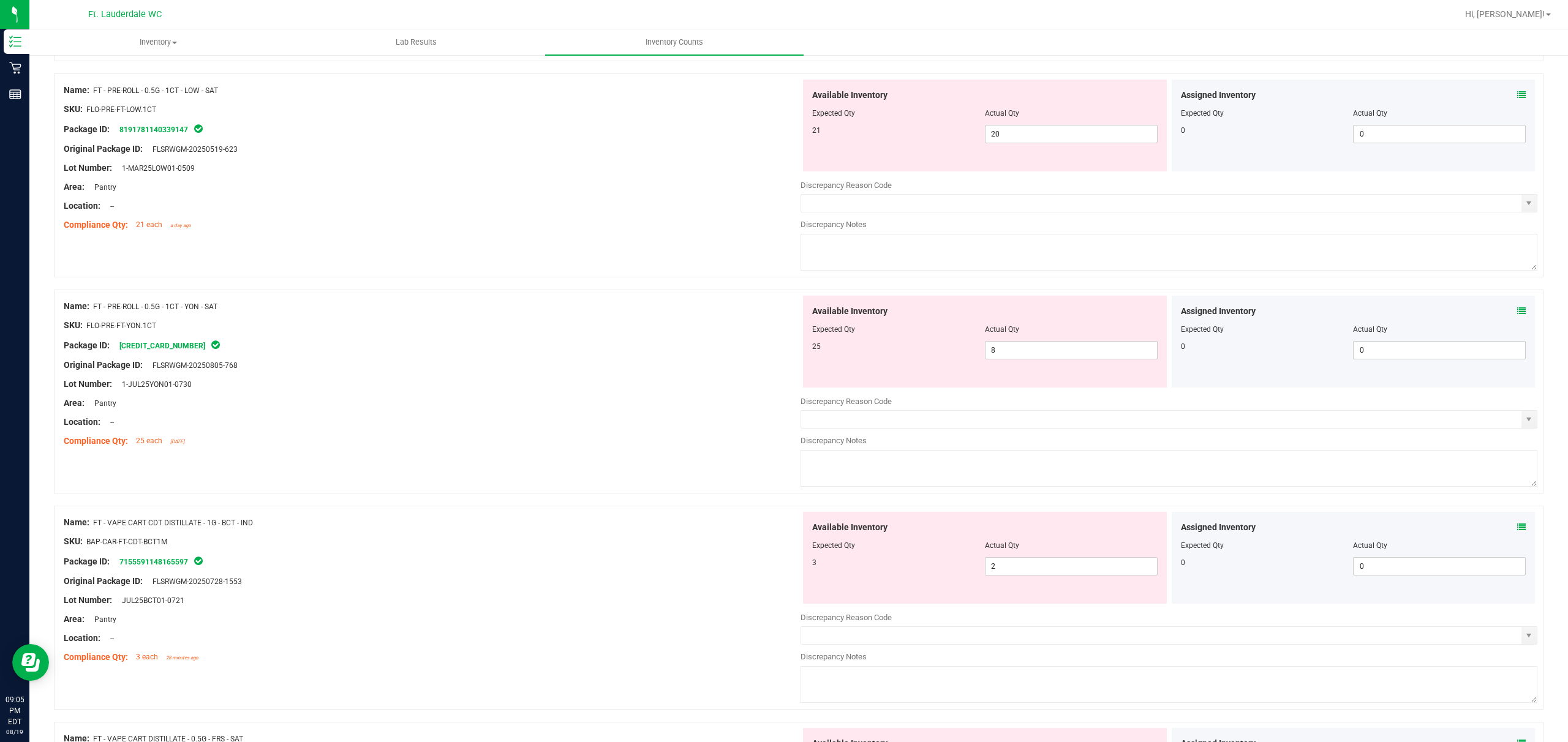
scroll to position [2450, 0]
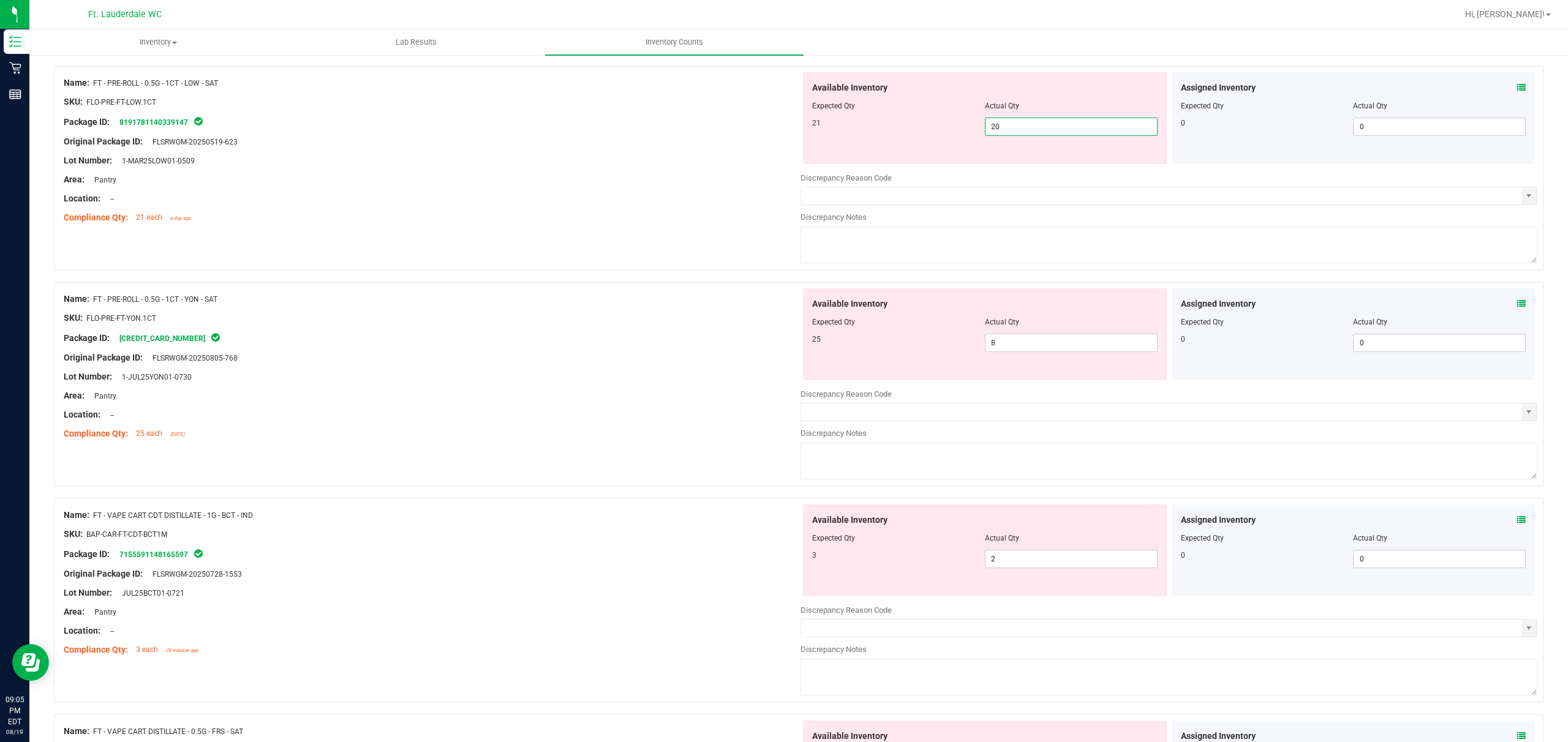
click at [549, 133] on span "20 20" at bounding box center [1071, 126] width 173 height 18
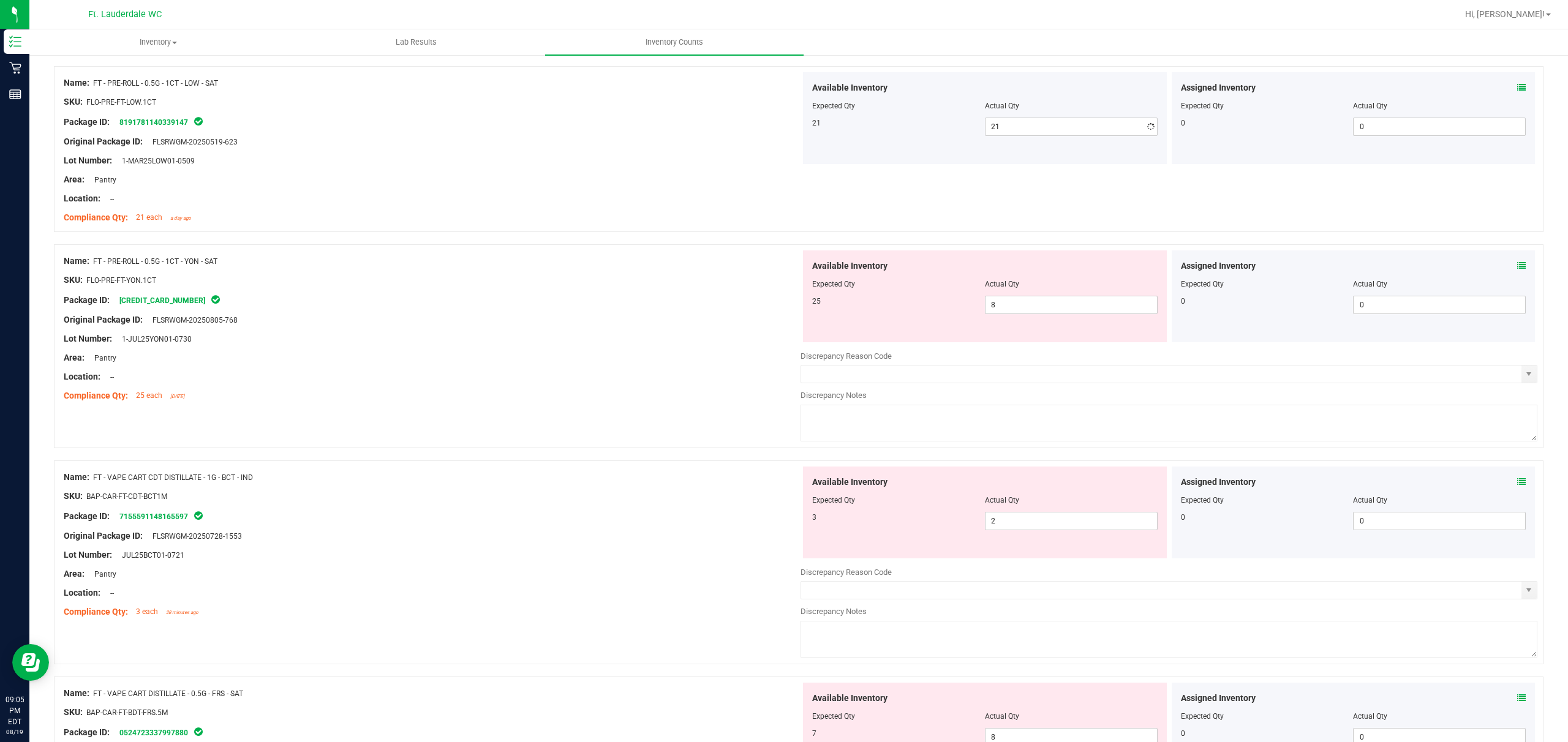
click at [459, 407] on div "Name: FT - PRE-ROLL - 0.5G - 1CT - YON - SAT SKU: FLO-PRE-FT-YON.1CT Package ID…" at bounding box center [432, 328] width 737 height 156
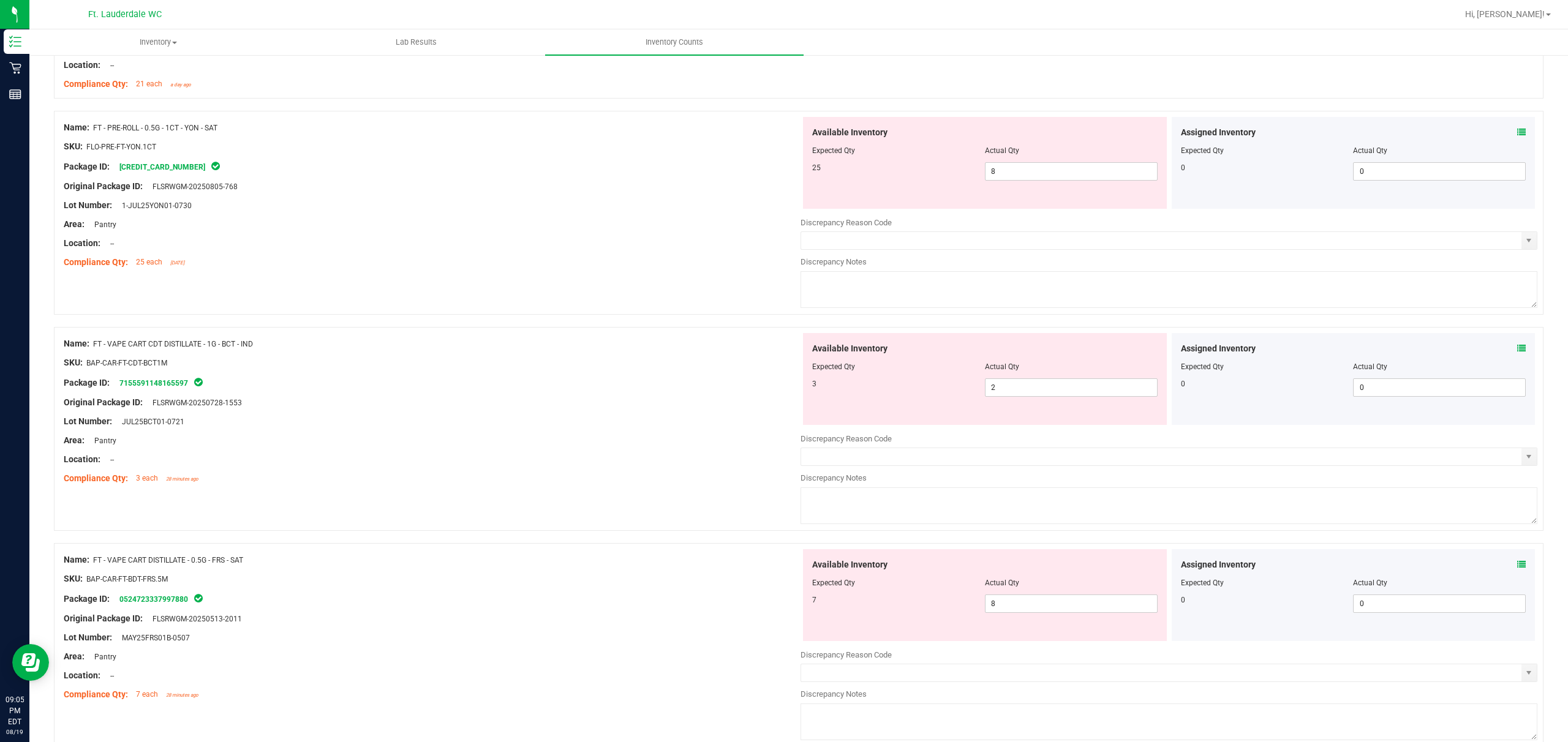
scroll to position [2613, 0]
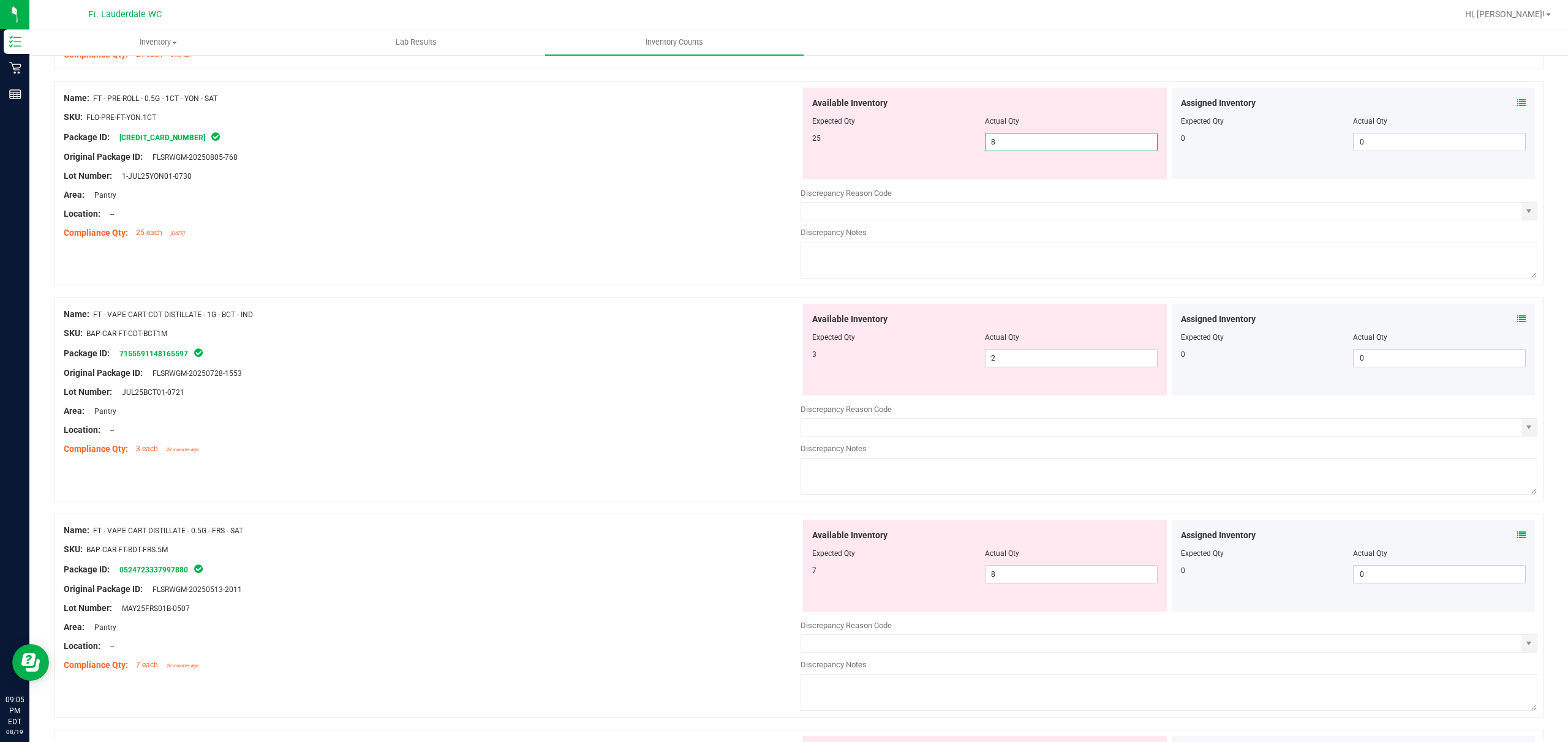
click at [549, 146] on span "8 8" at bounding box center [1071, 141] width 173 height 18
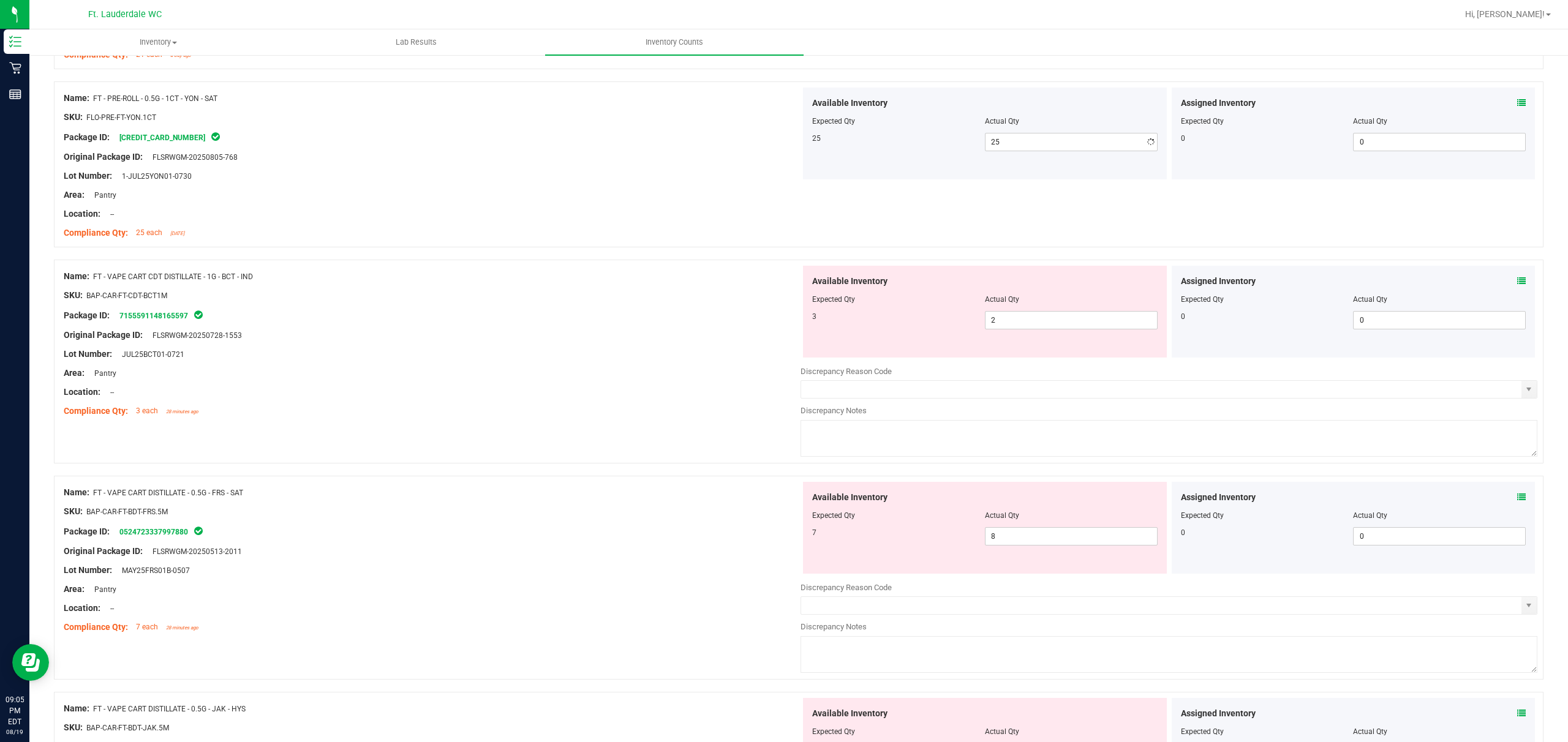
click at [549, 226] on div at bounding box center [432, 224] width 737 height 6
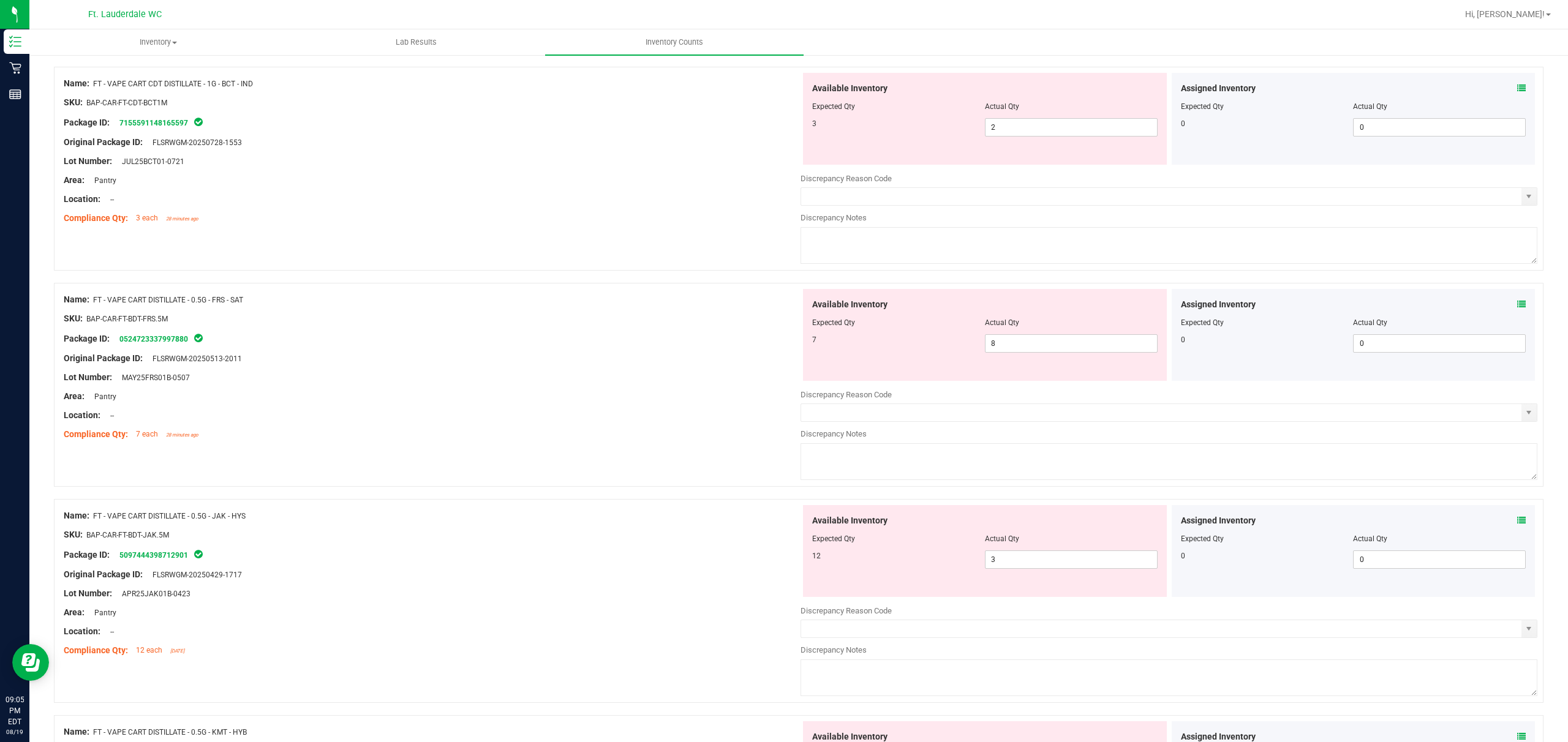
scroll to position [2776, 0]
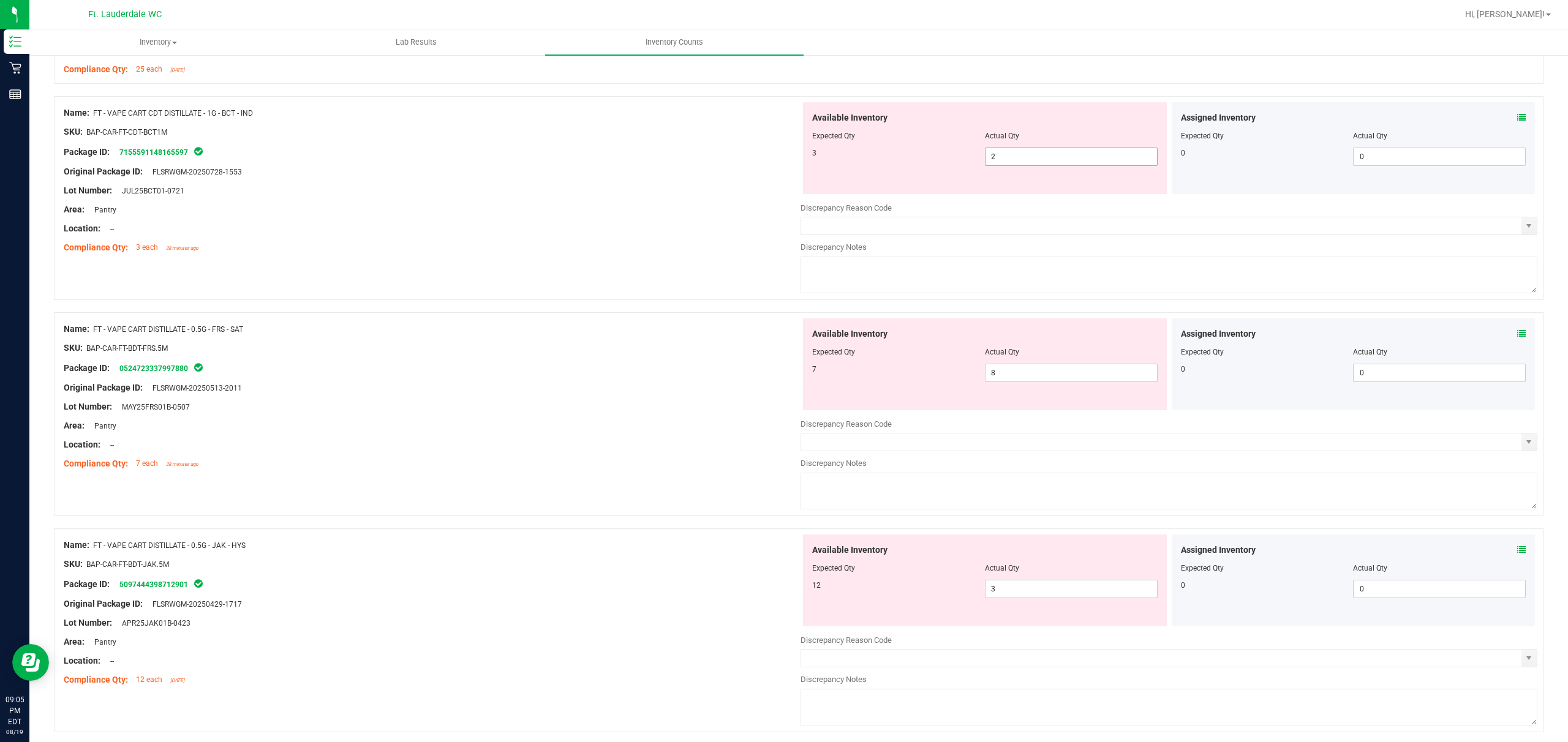
click at [549, 165] on span "2 2" at bounding box center [1071, 157] width 173 height 18
click at [549, 241] on div at bounding box center [432, 238] width 737 height 6
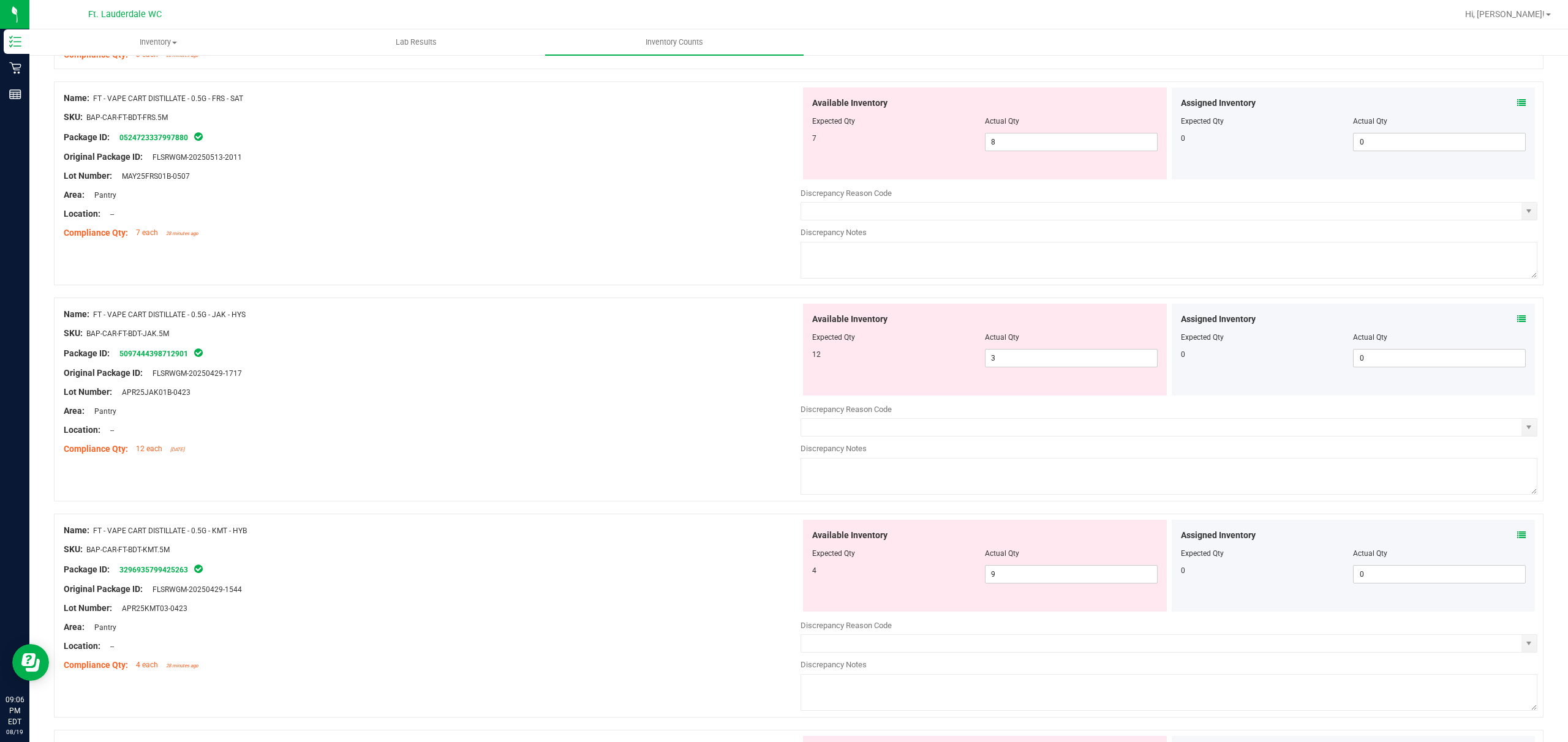
scroll to position [2940, 0]
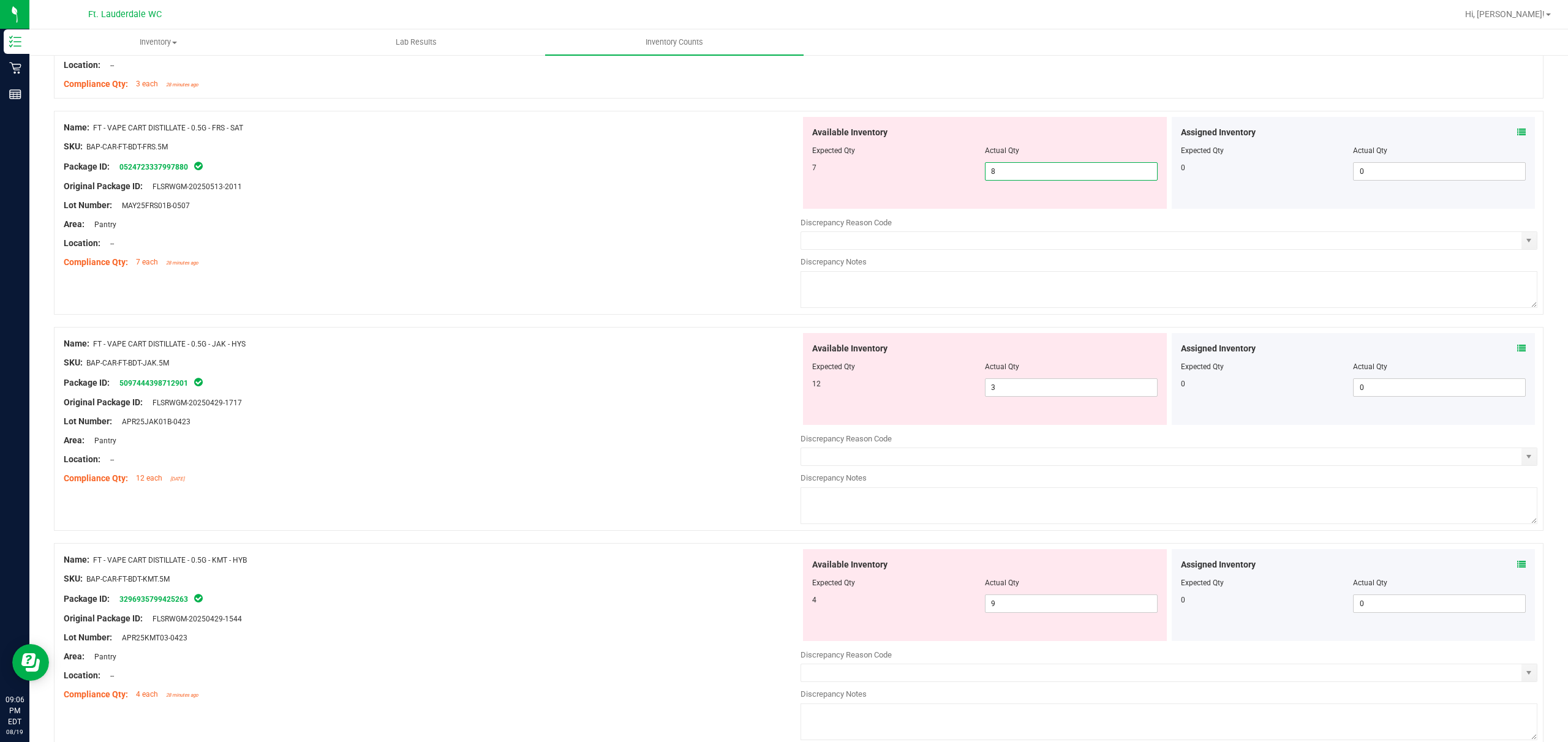
drag, startPoint x: 1007, startPoint y: 177, endPoint x: 1001, endPoint y: 177, distance: 6.0
click at [549, 175] on span "8 8" at bounding box center [1071, 171] width 173 height 18
click at [490, 193] on div "Original Package ID: FLSRWGM-20250513-2011" at bounding box center [432, 186] width 737 height 13
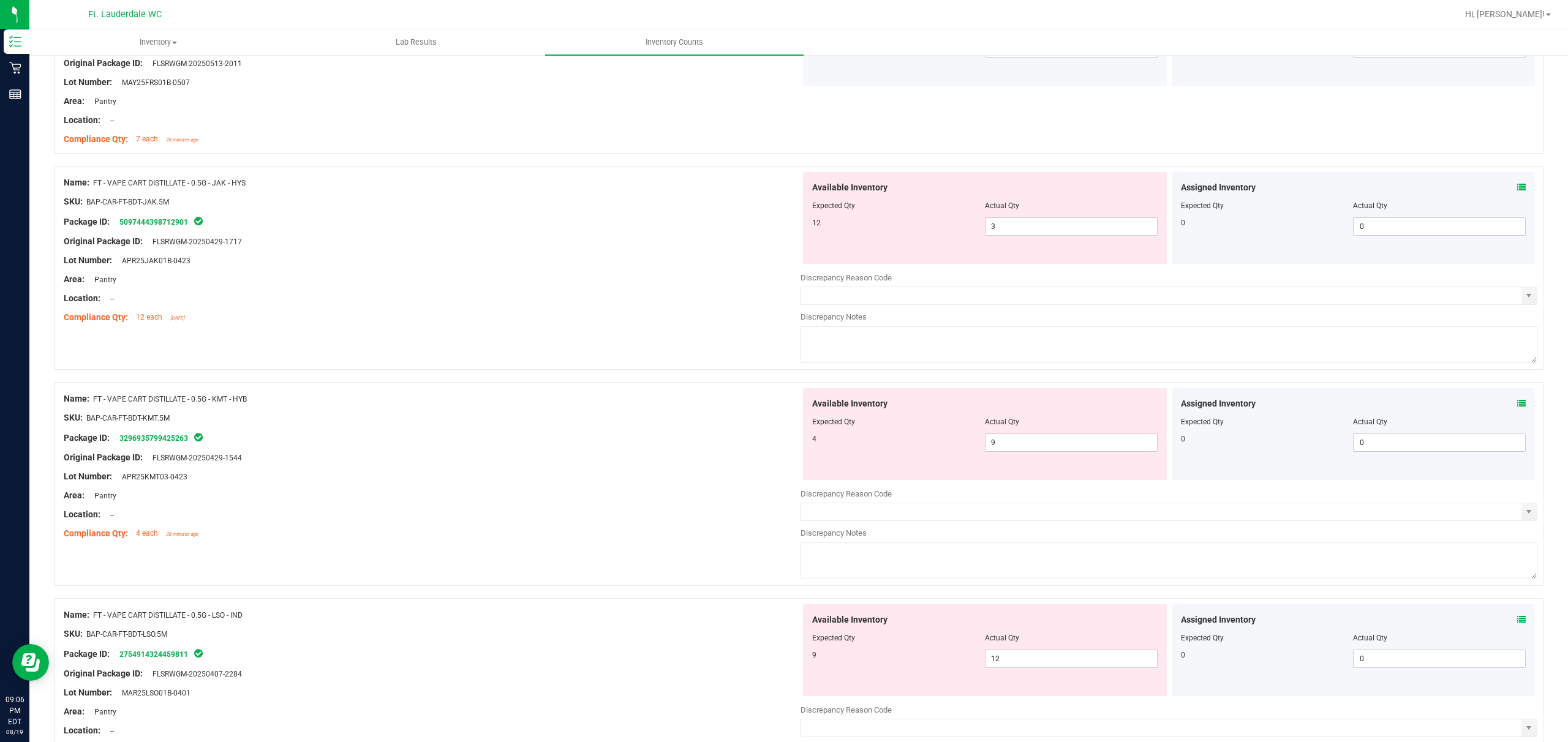
scroll to position [3103, 0]
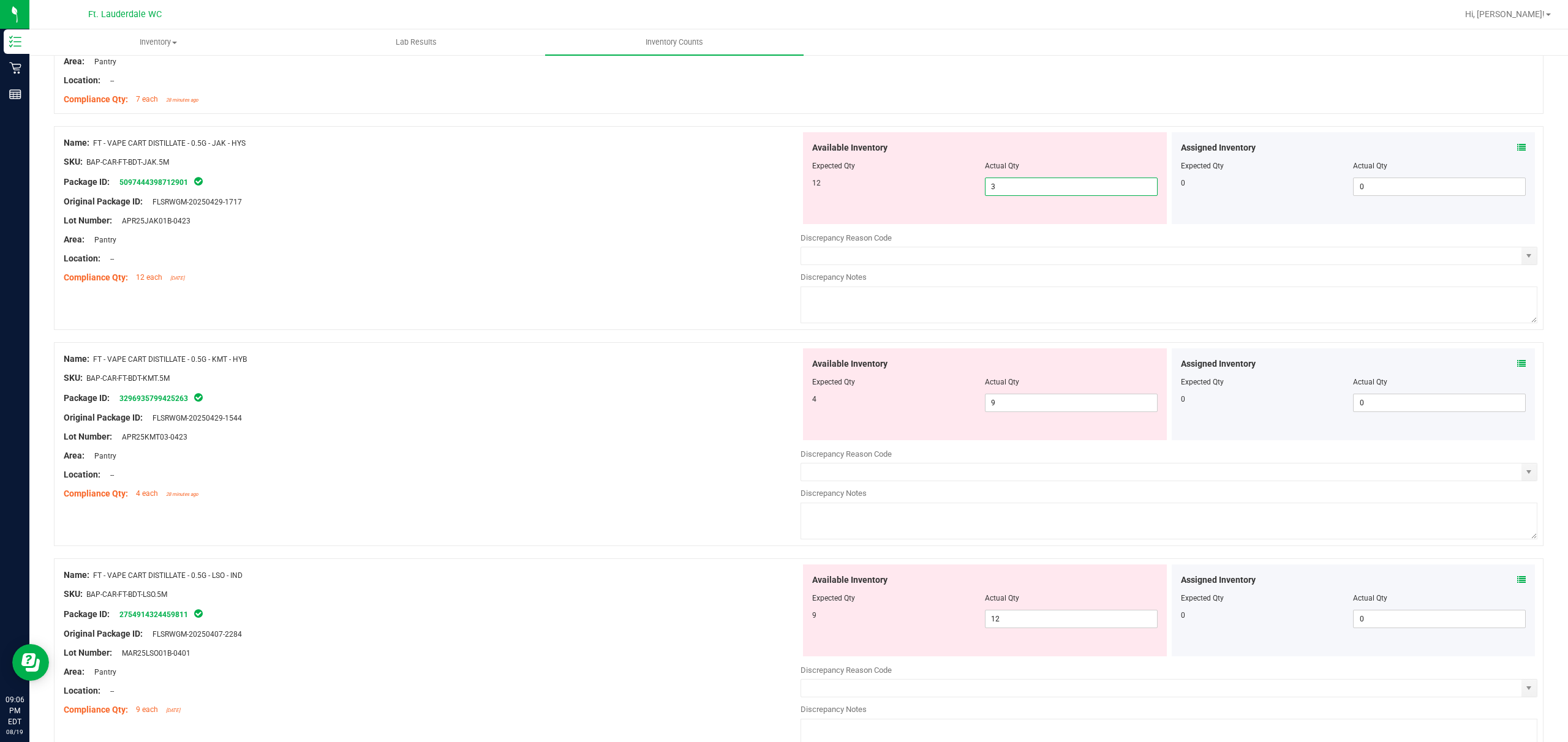
click at [549, 196] on span "3 3" at bounding box center [1071, 186] width 173 height 18
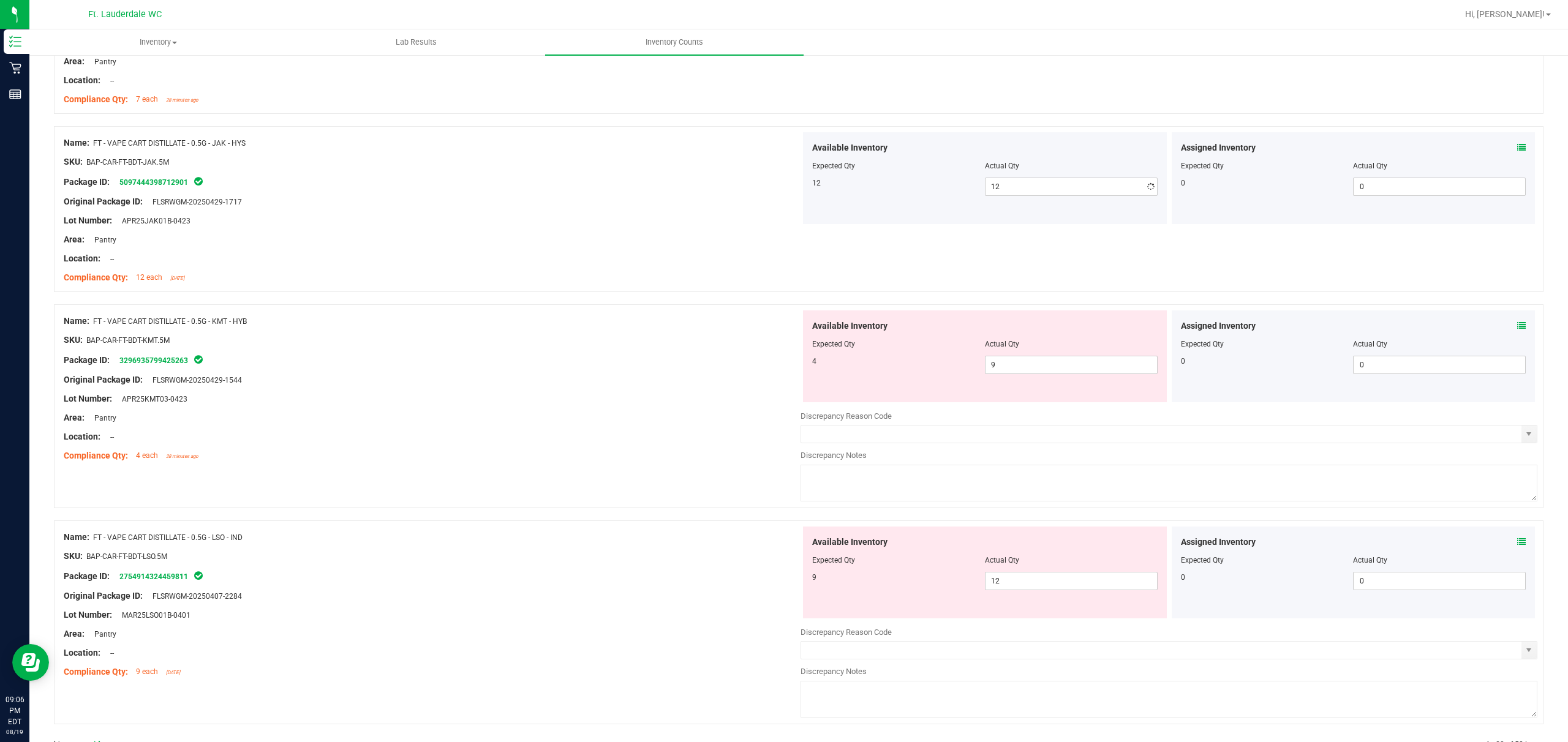
click at [526, 206] on div "Original Package ID: FLSRWGM-20250429-1717" at bounding box center [432, 202] width 737 height 13
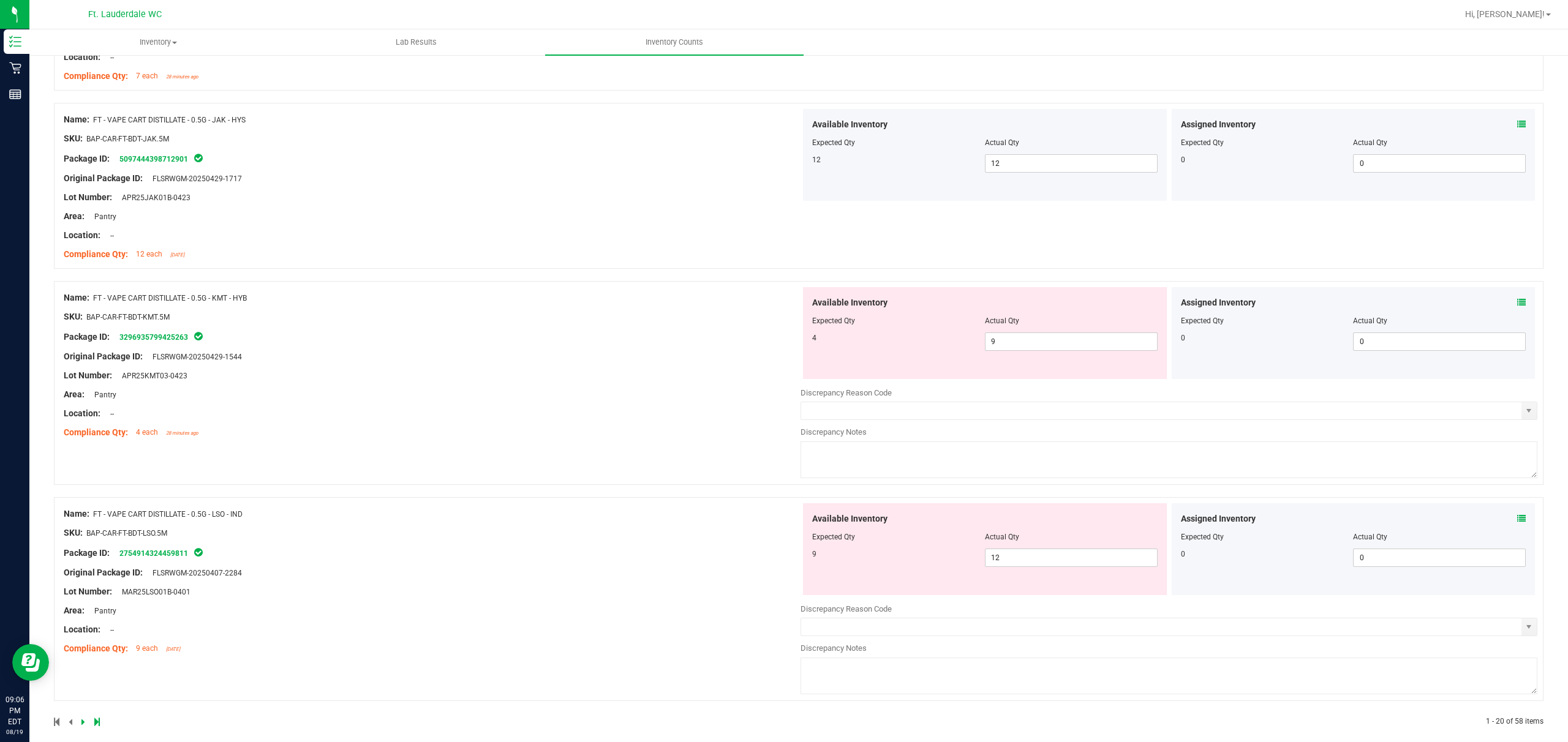
scroll to position [3147, 0]
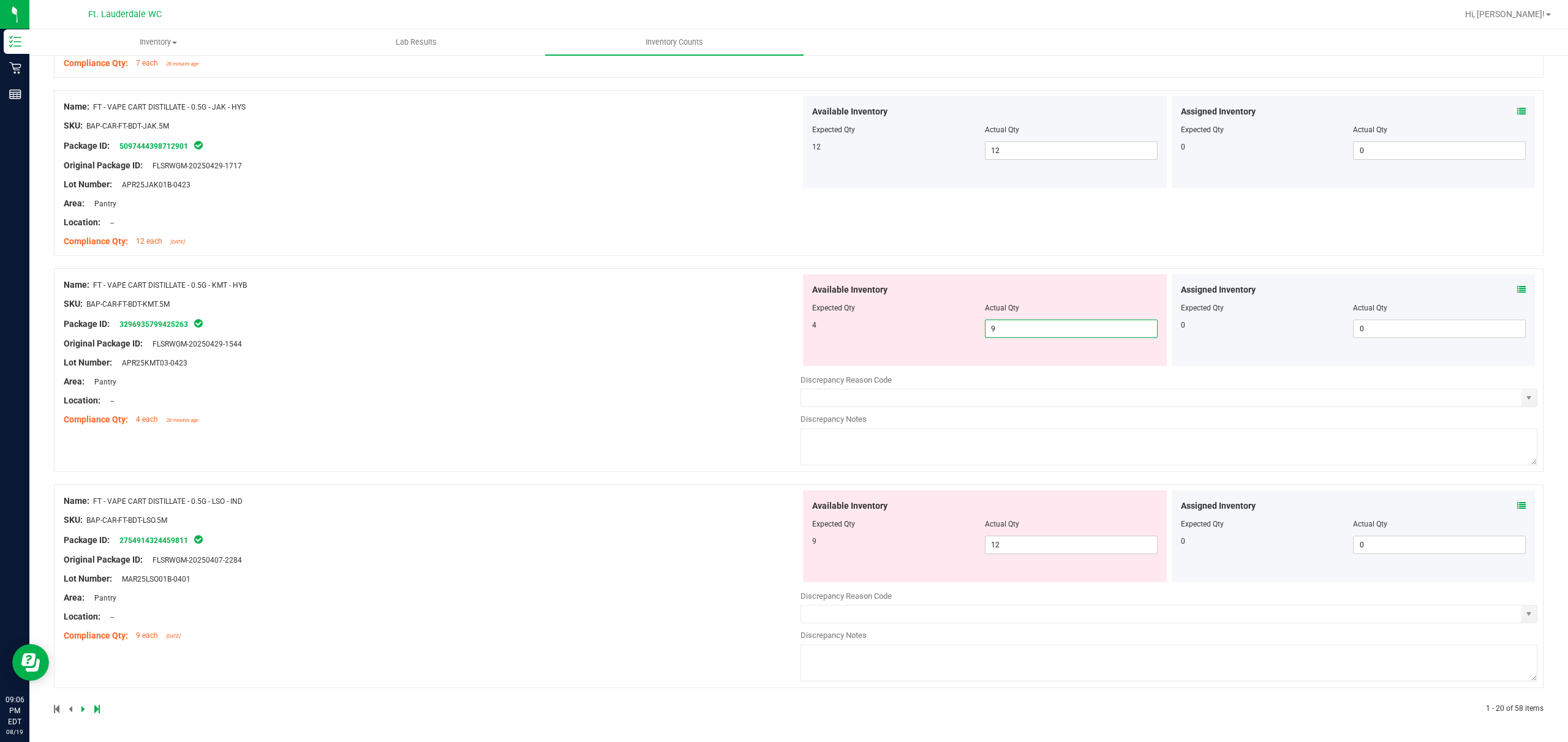
click at [549, 324] on span "9 9" at bounding box center [1071, 328] width 173 height 18
click at [549, 355] on div "Name: FT - VAPE CART DISTILLATE - 0.5G - KMT - HYB SKU: BAP-CAR-FT-BDT-KMT.5M P…" at bounding box center [432, 352] width 737 height 156
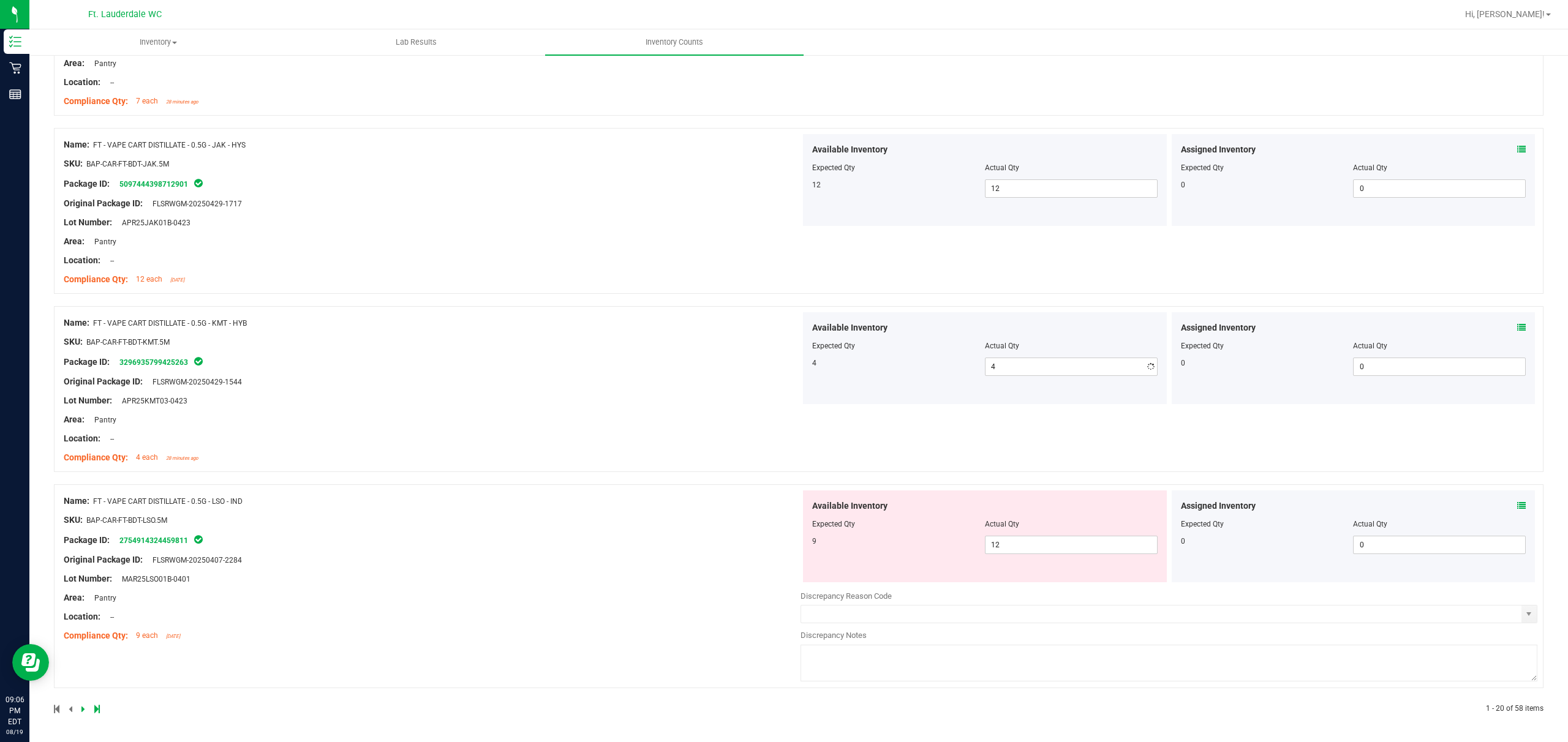
scroll to position [3109, 0]
click at [549, 549] on span "12 12" at bounding box center [1071, 545] width 173 height 18
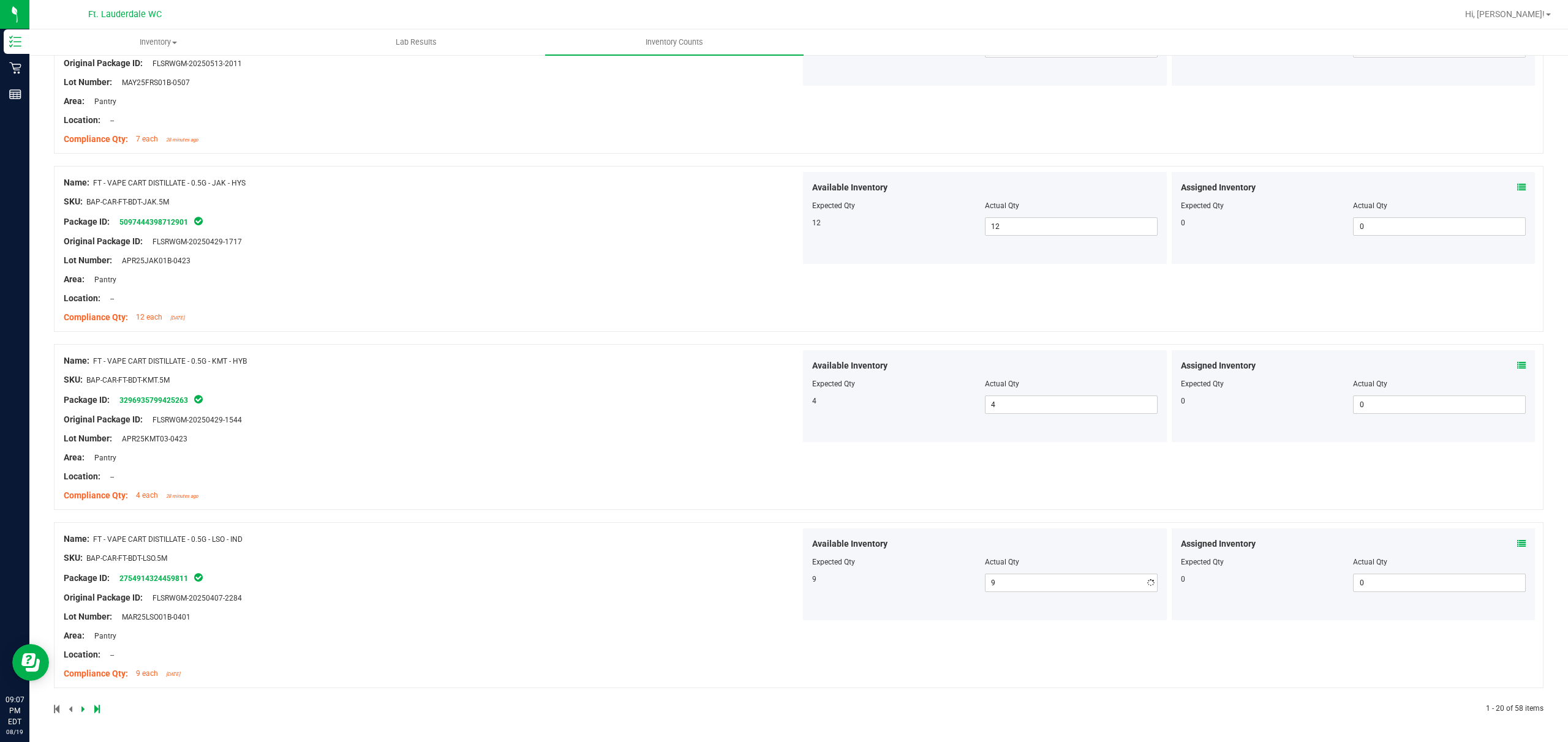
click at [525, 555] on div "Name: FT - VAPE CART DISTILLATE - 0.5G - LSO - IND SKU: BAP-CAR-FT-BDT-LSO.5M P…" at bounding box center [432, 607] width 737 height 156
click at [82, 555] on icon at bounding box center [84, 709] width 4 height 8
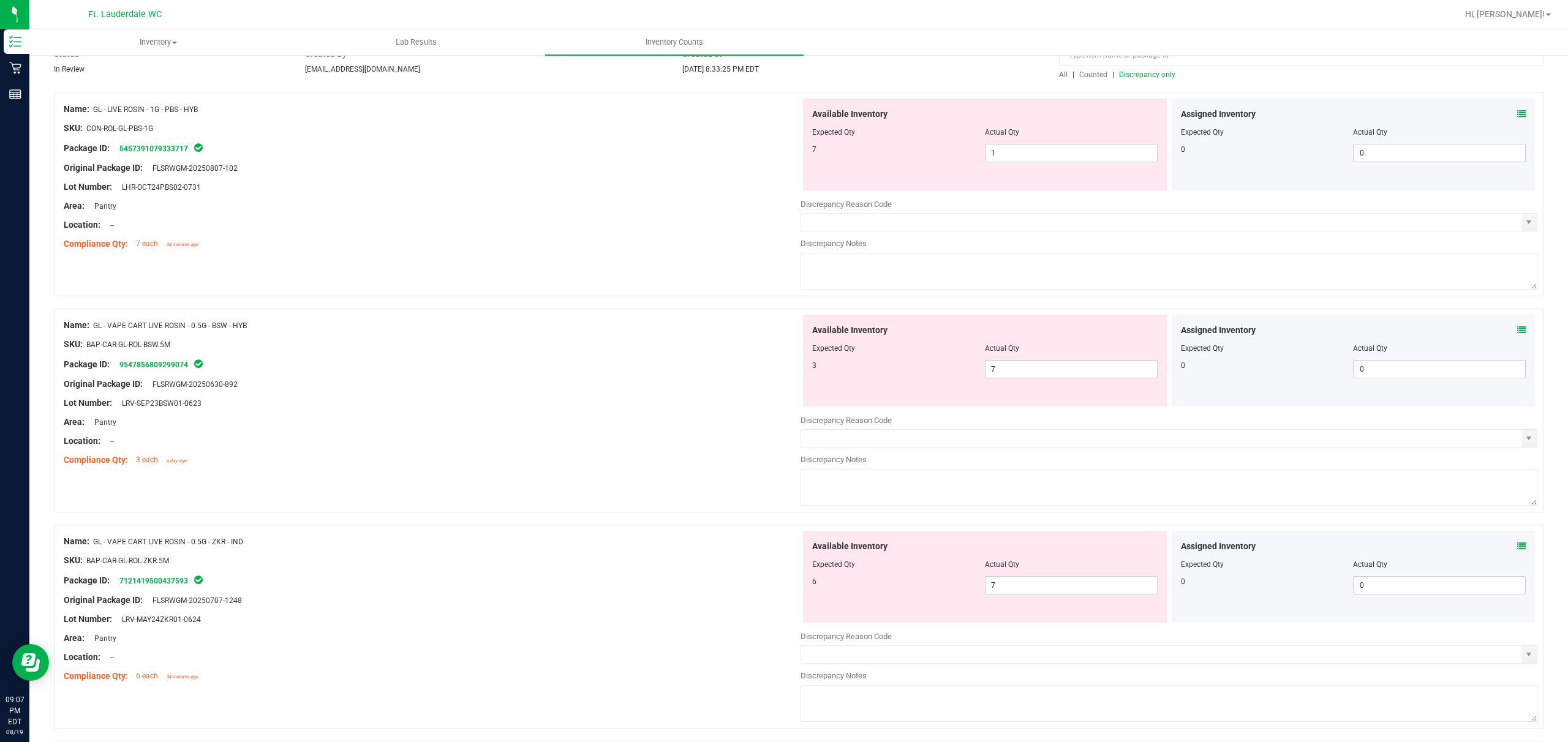
scroll to position [82, 0]
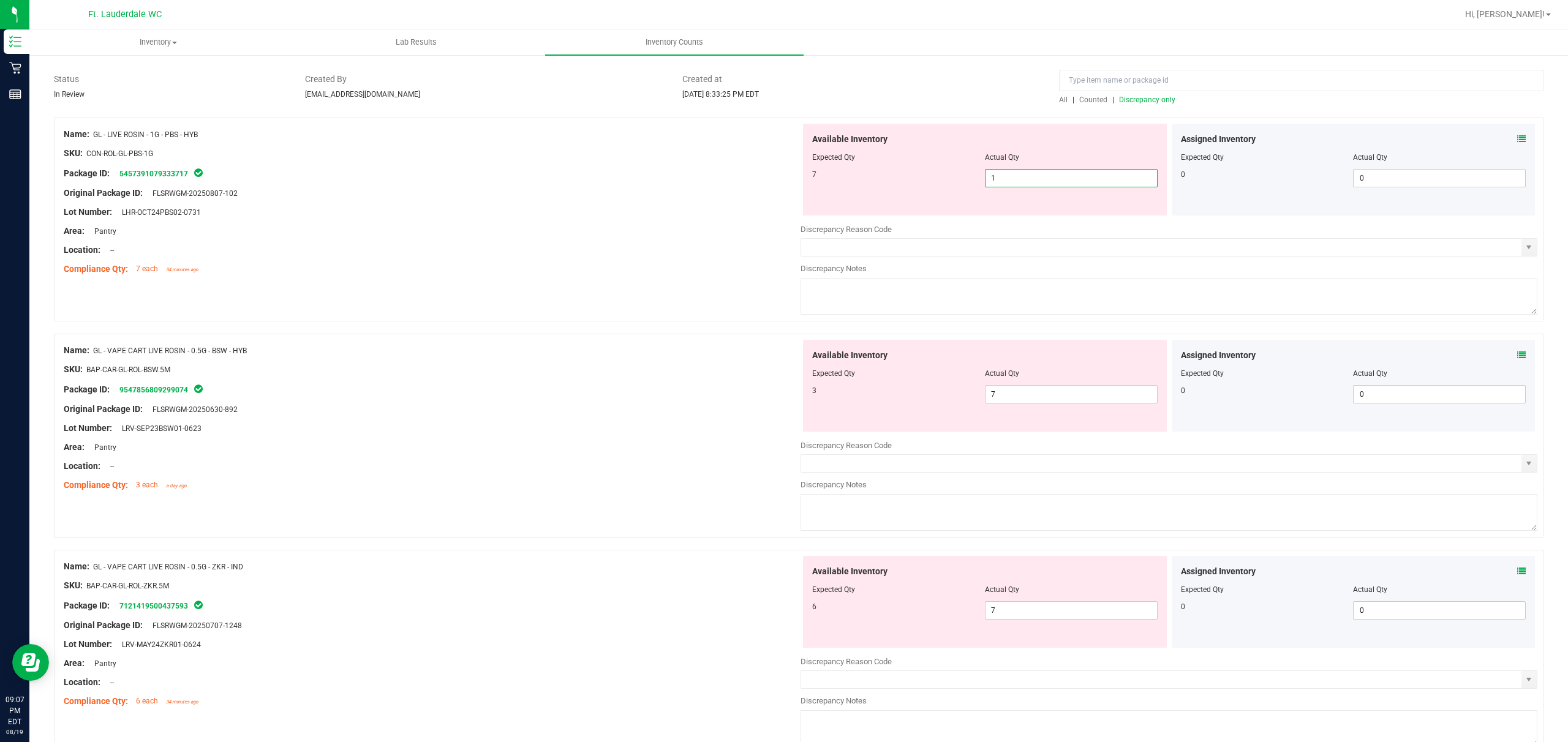
click at [549, 179] on span "1 1" at bounding box center [1071, 178] width 173 height 18
click at [413, 206] on div "Lot Number: LHR-OCT24PBS02-0731" at bounding box center [432, 212] width 737 height 13
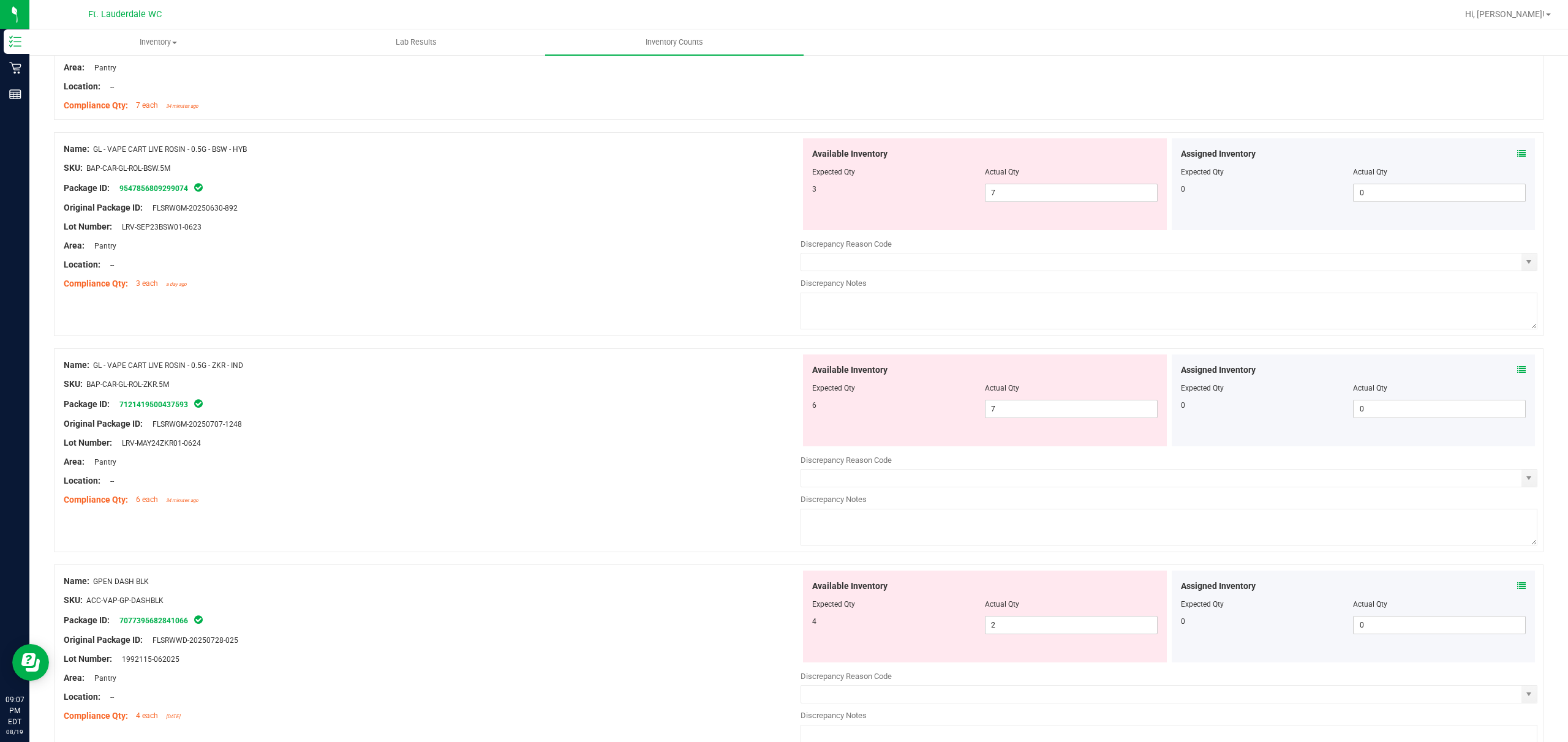
scroll to position [326, 0]
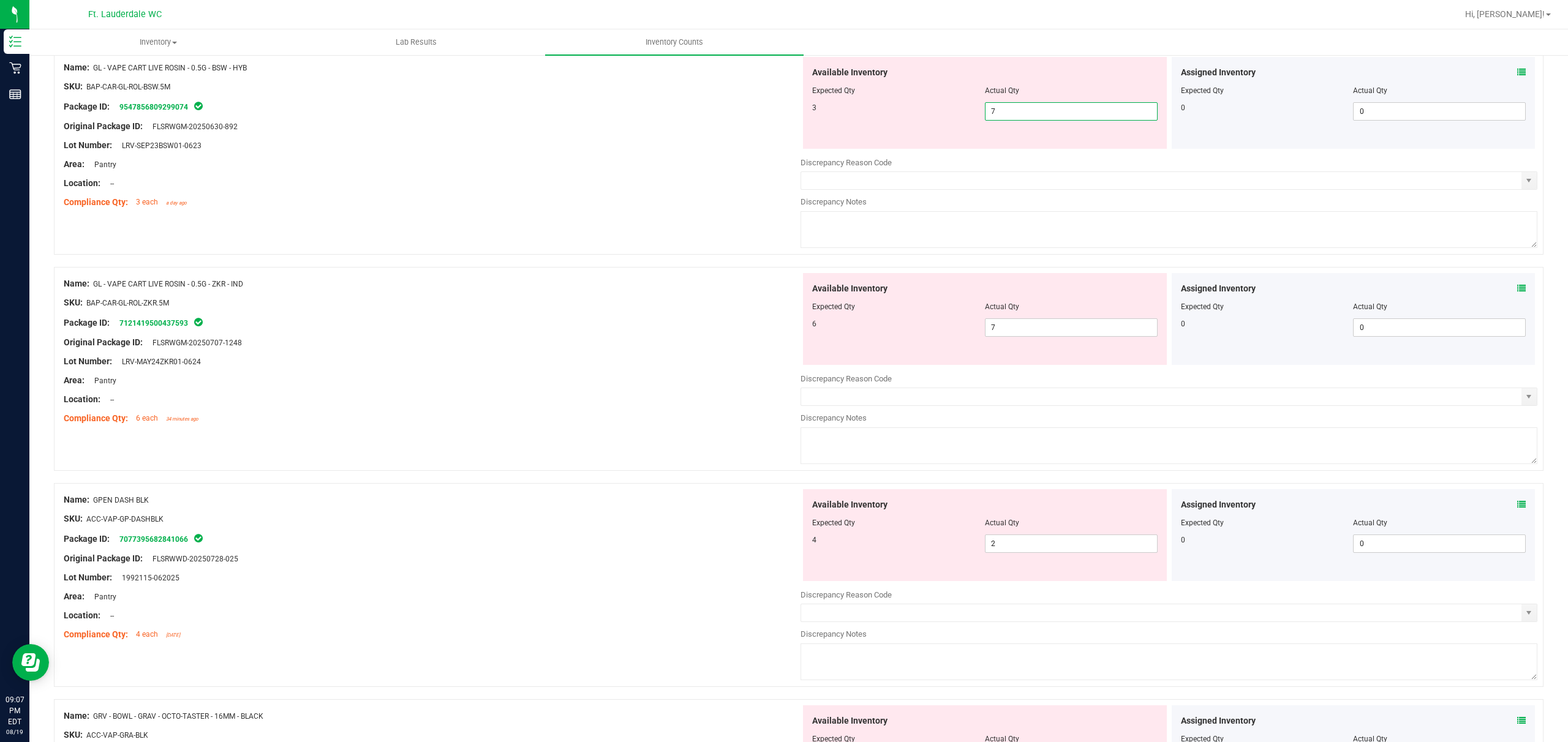
click at [549, 106] on span "7 7" at bounding box center [1071, 111] width 173 height 18
click at [549, 329] on span "7 7" at bounding box center [1071, 327] width 173 height 18
click at [549, 108] on span "7 7" at bounding box center [1071, 111] width 173 height 18
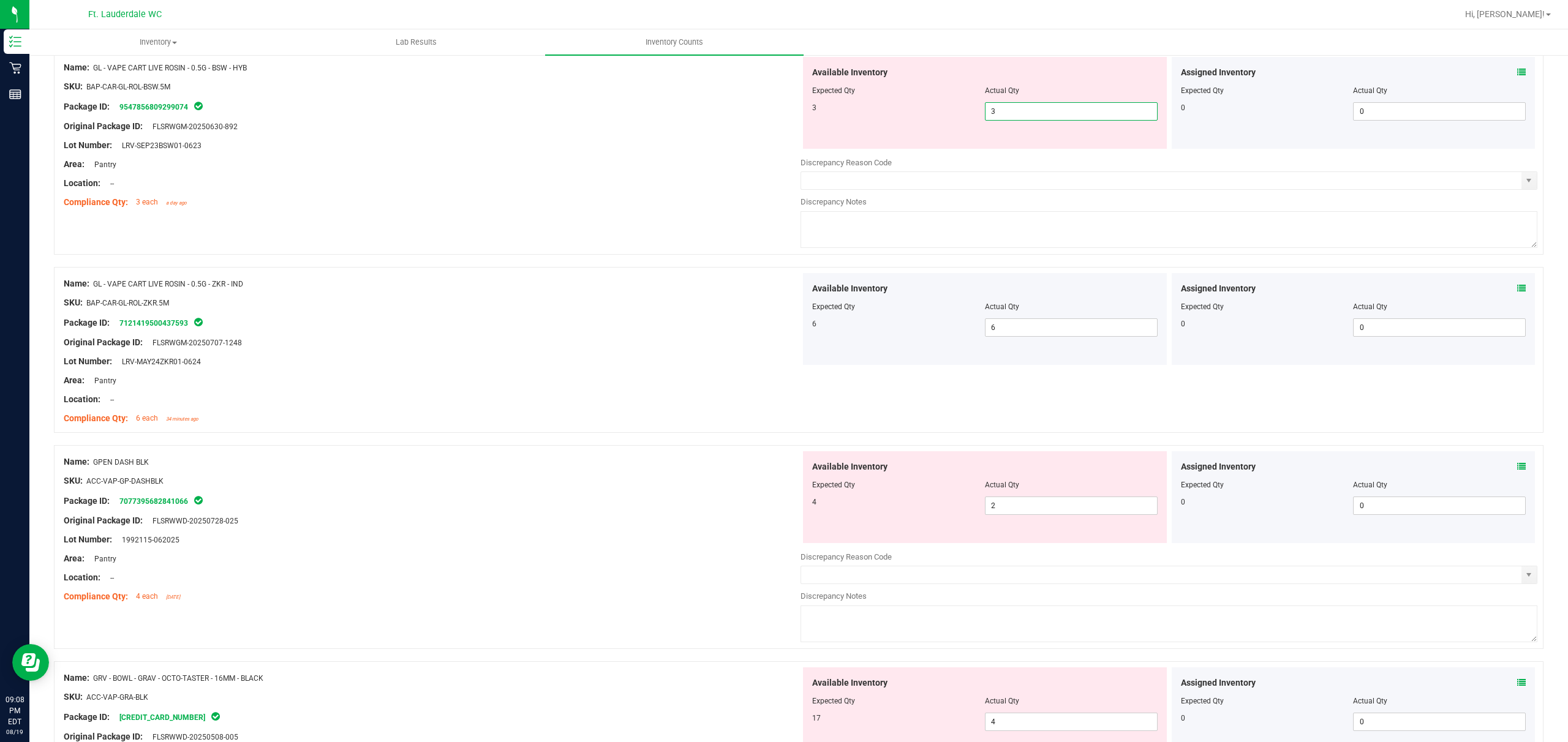
click at [549, 165] on div "Area: Pantry" at bounding box center [432, 164] width 737 height 13
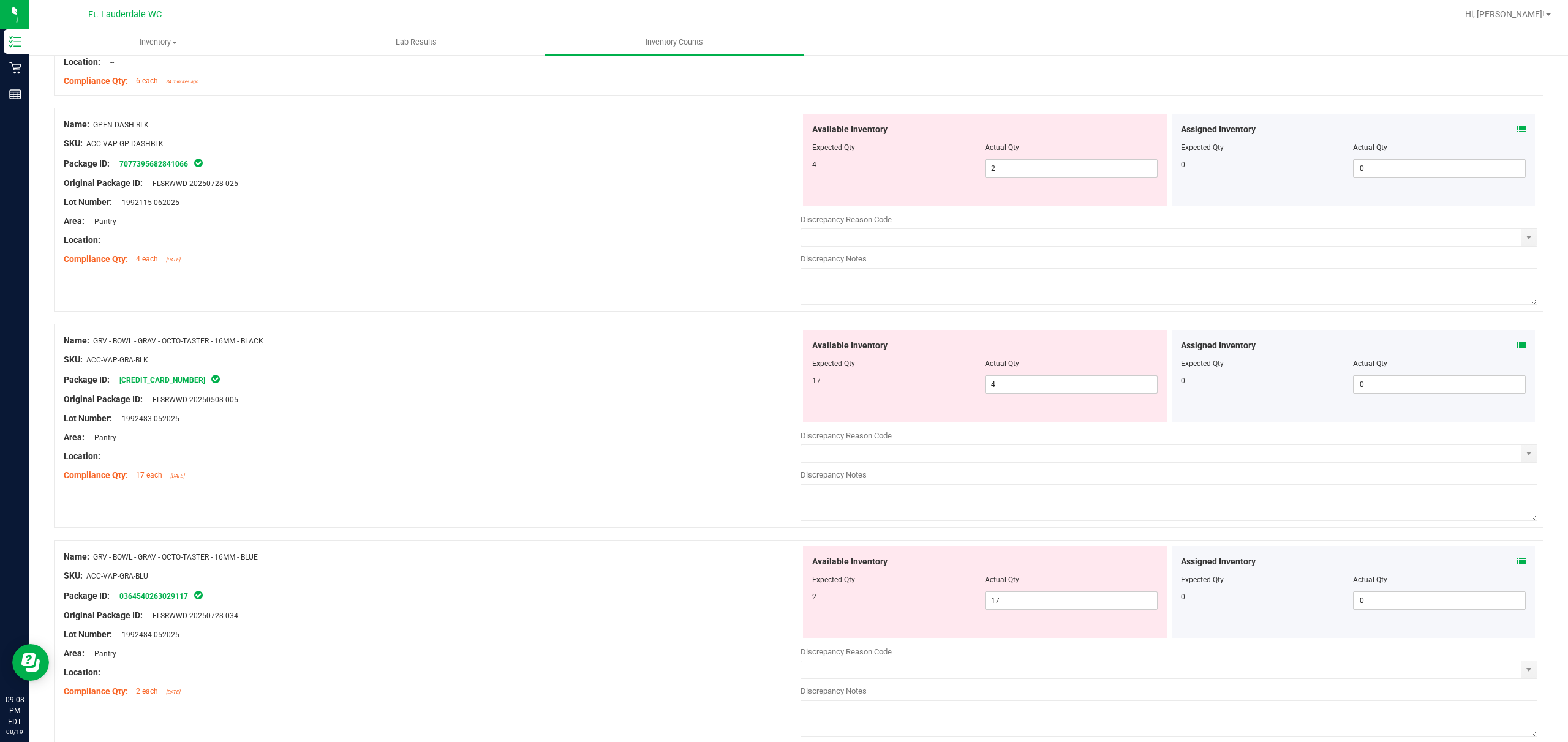
scroll to position [653, 0]
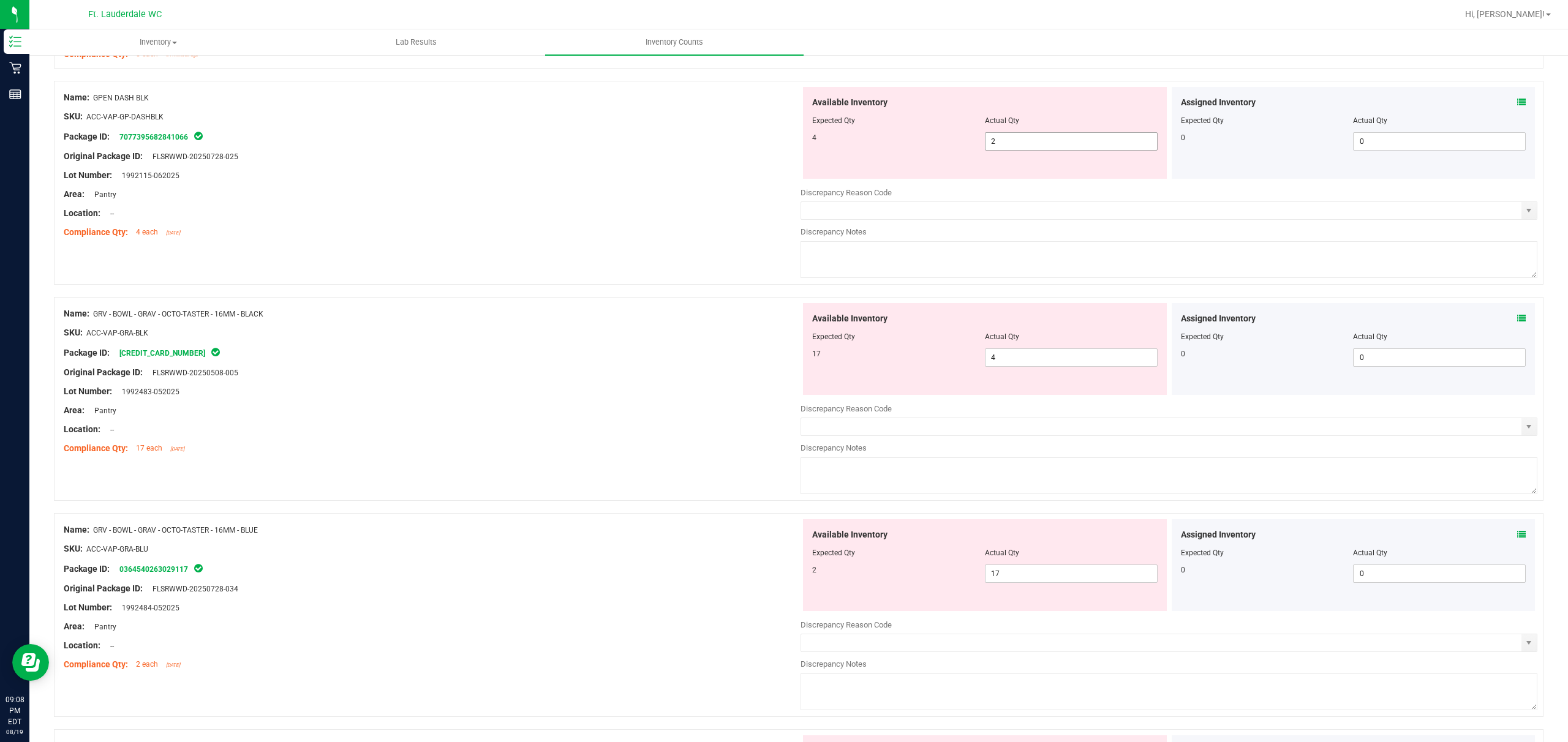
click at [549, 141] on span "2 2" at bounding box center [1071, 141] width 173 height 18
click at [475, 241] on div "Name: GPEN DASH BLK SKU: ACC-VAP-GP-DASHBLK Package ID: 7077395682841066 Origin…" at bounding box center [432, 165] width 737 height 156
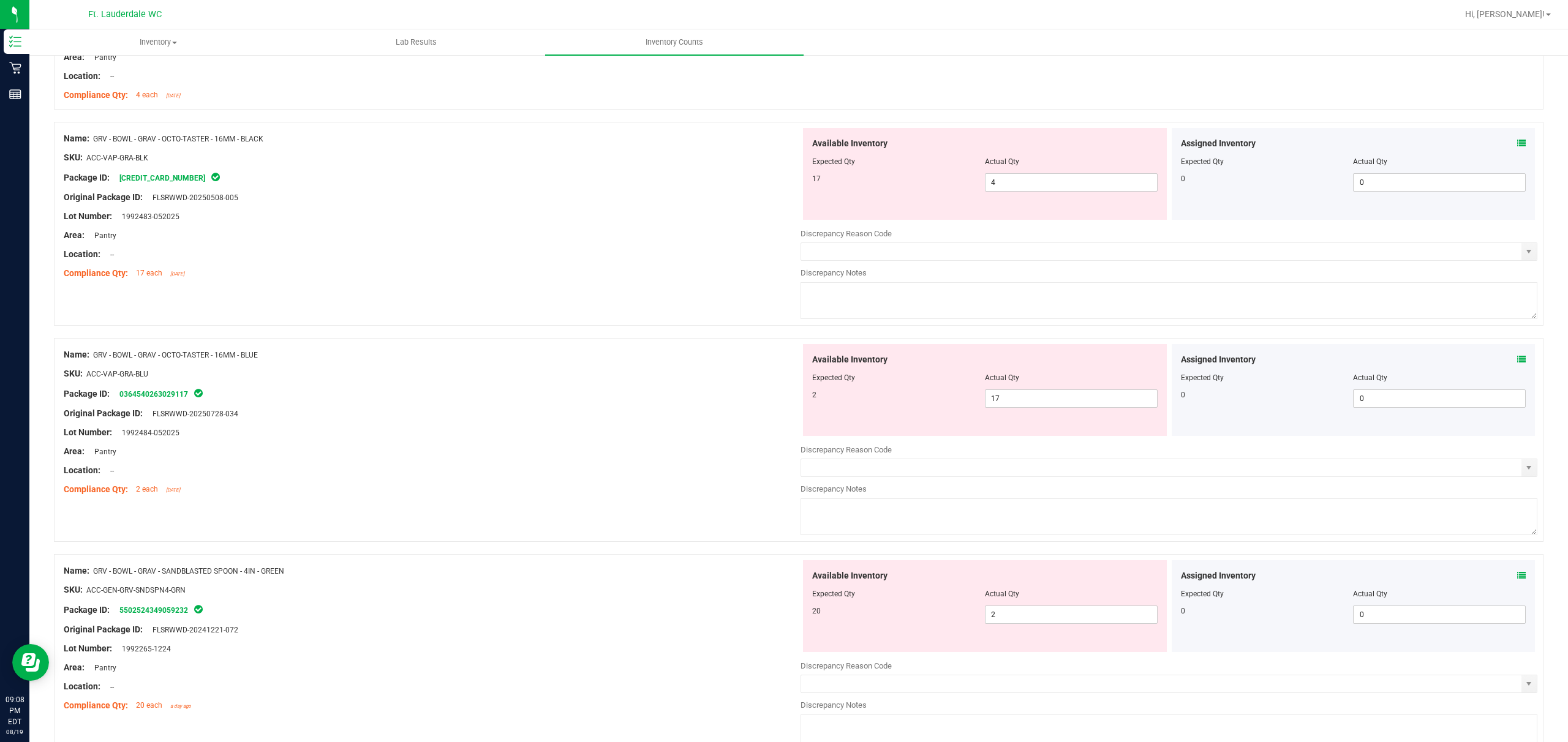
scroll to position [816, 0]
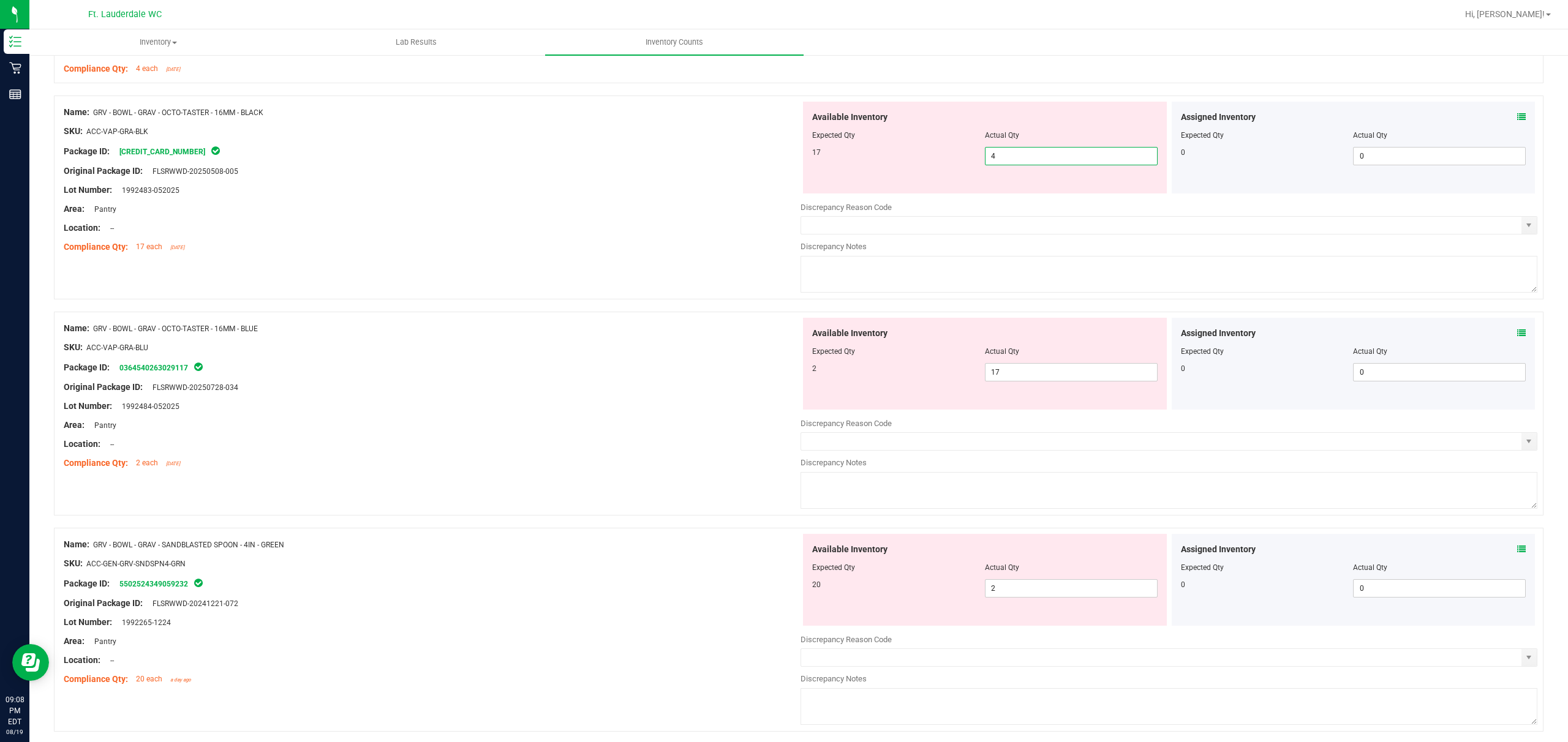
click at [549, 160] on span "4 4" at bounding box center [1071, 156] width 173 height 18
click at [549, 375] on div "Available Inventory Expected Qty Actual Qty 2 17 17" at bounding box center [1169, 415] width 737 height 194
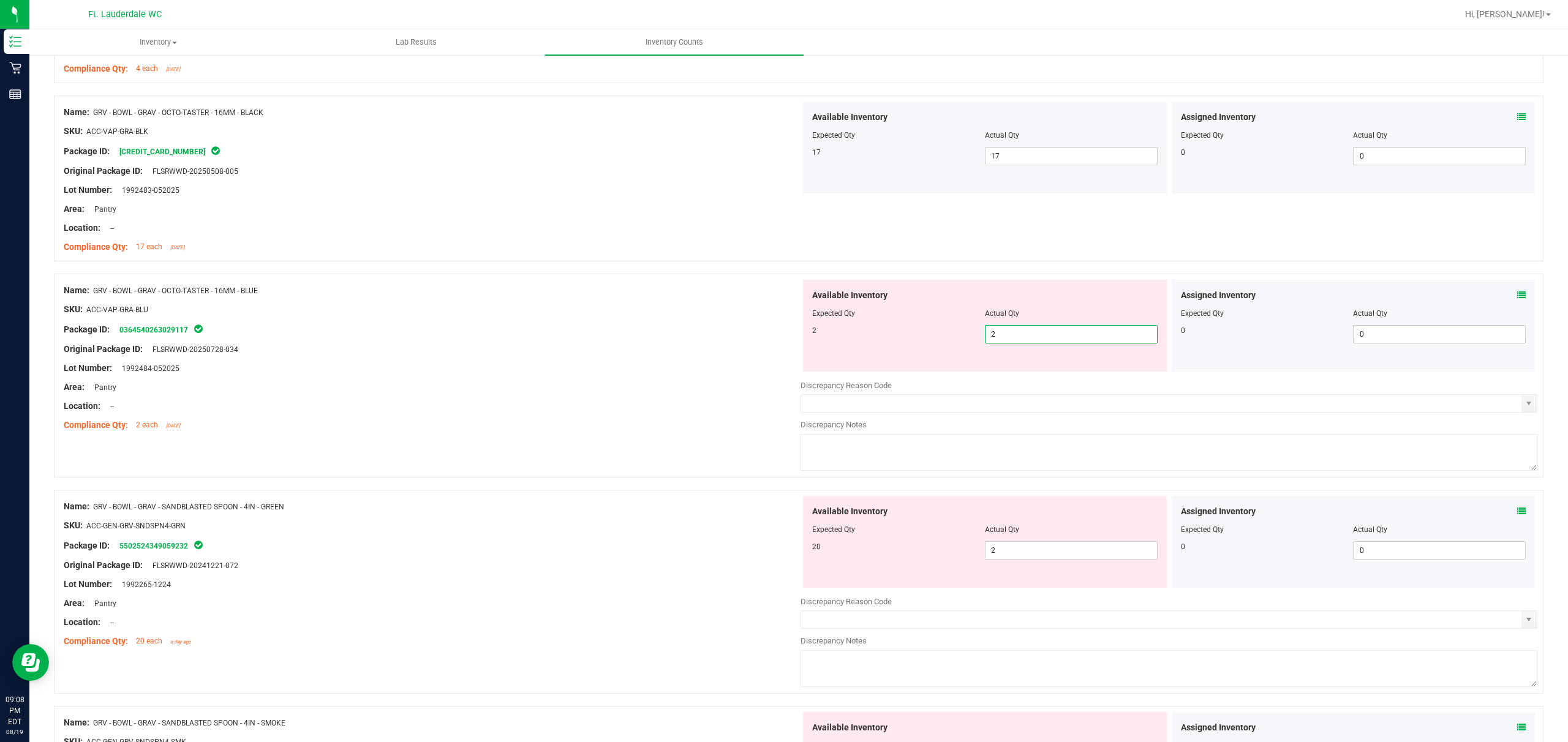
click at [549, 446] on div "Name: GRV - BOWL - GRAV - OCTO-TASTER - 16MM - BLUE SKU: ACC-VAP-GRA-BLU Packag…" at bounding box center [799, 382] width 1490 height 216
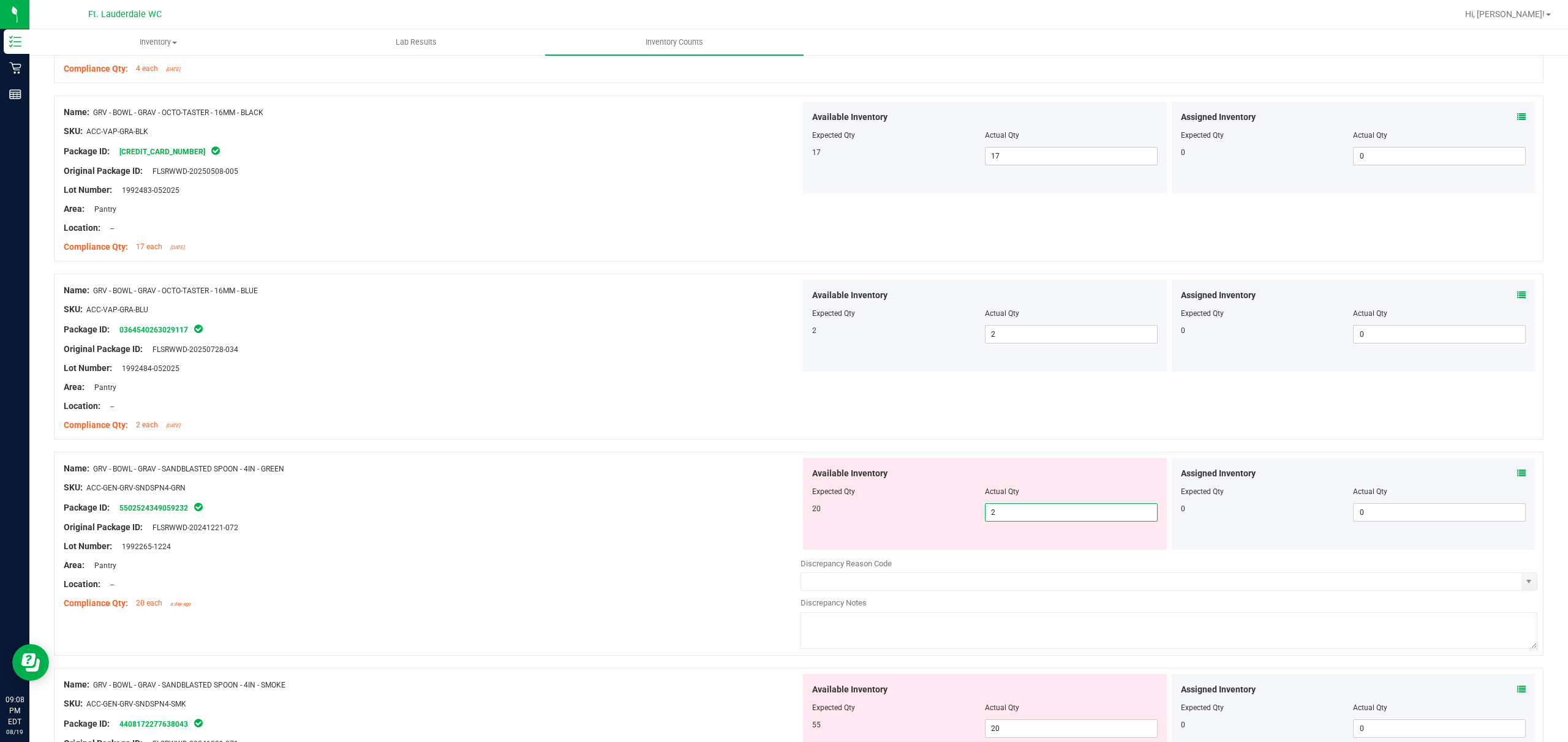
click at [549, 509] on span "2 2" at bounding box center [1071, 512] width 173 height 18
drag, startPoint x: 397, startPoint y: 439, endPoint x: 442, endPoint y: 435, distance: 45.2
click at [398, 439] on div "Name: GRV - BOWL - GRAV - OCTO-TASTER - 16MM - BLUE SKU: ACC-VAP-GRA-BLU Packag…" at bounding box center [799, 357] width 1490 height 166
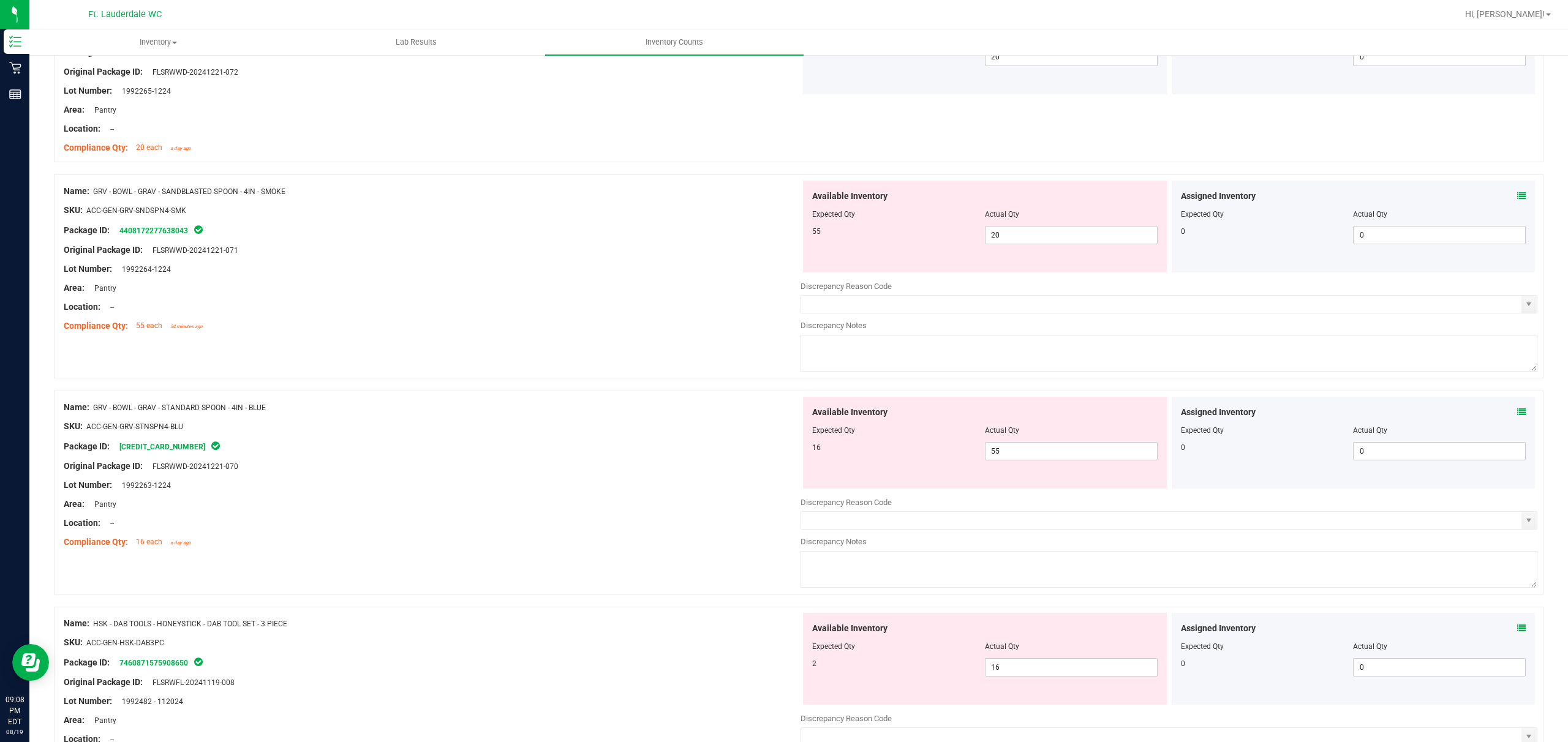
scroll to position [1307, 0]
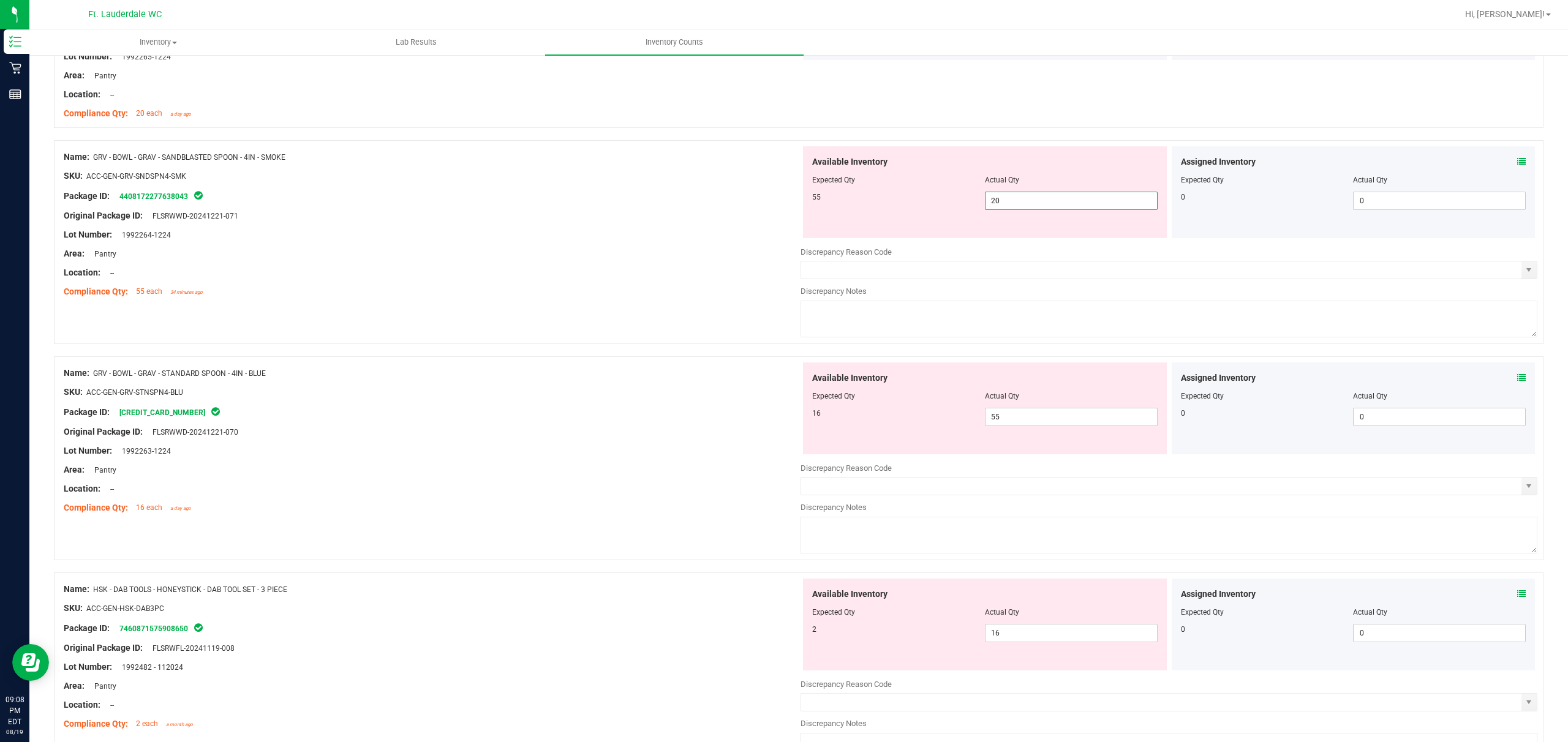
drag, startPoint x: 1069, startPoint y: 204, endPoint x: 1040, endPoint y: 212, distance: 30.1
click at [549, 206] on span "20 20" at bounding box center [1071, 201] width 173 height 18
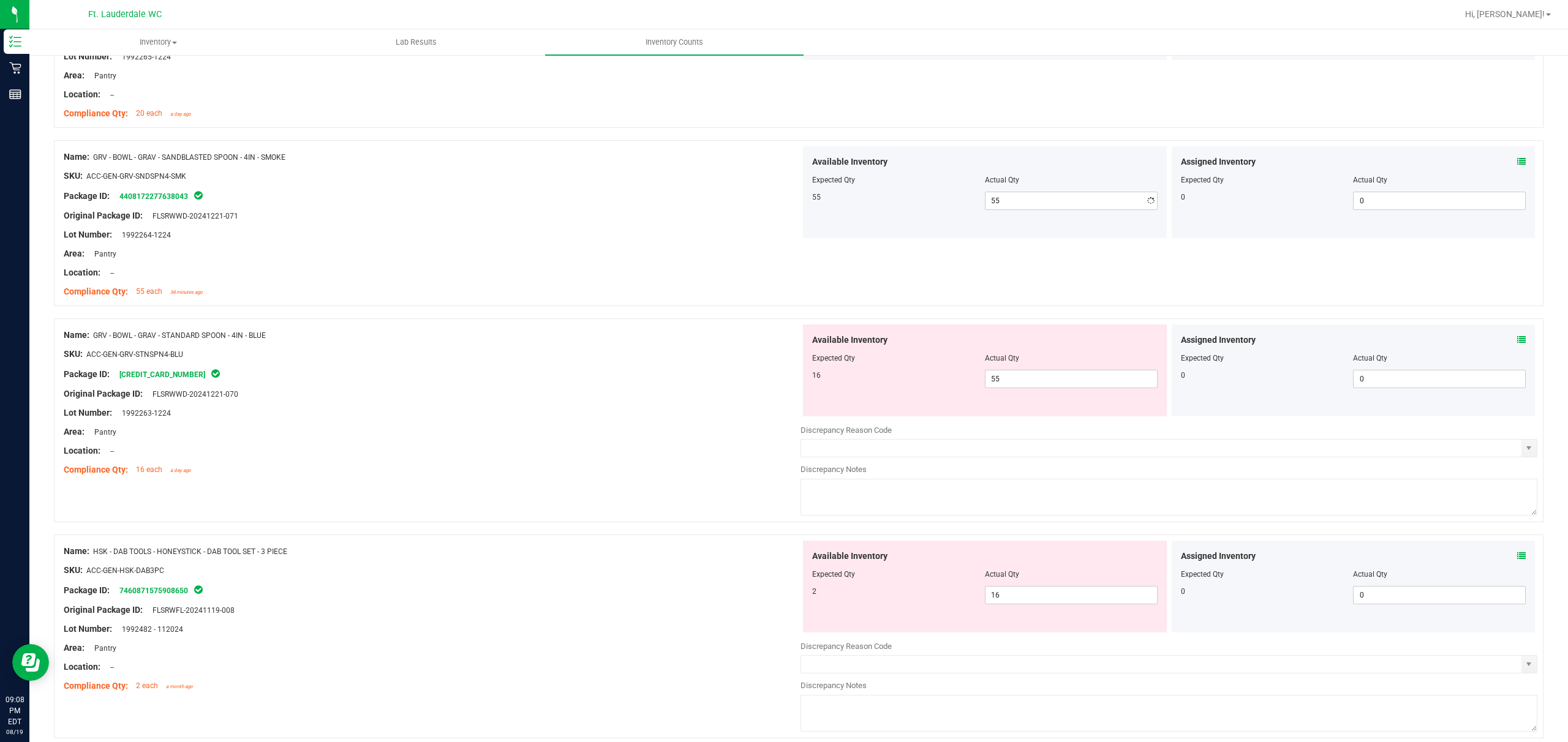
click at [549, 228] on div at bounding box center [432, 226] width 737 height 6
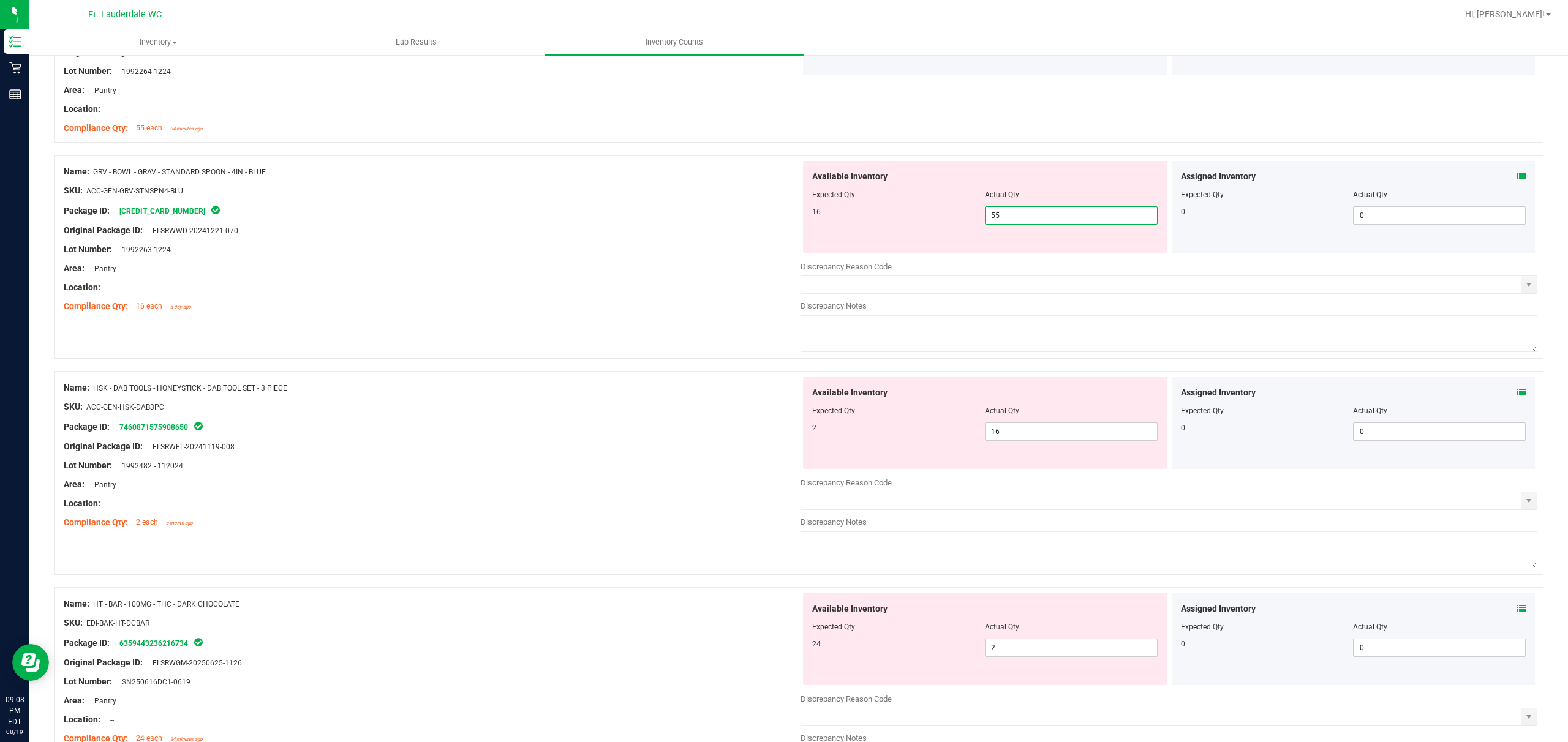
drag, startPoint x: 1061, startPoint y: 218, endPoint x: 1055, endPoint y: 219, distance: 6.1
click at [549, 217] on span "55 55" at bounding box center [1071, 215] width 173 height 18
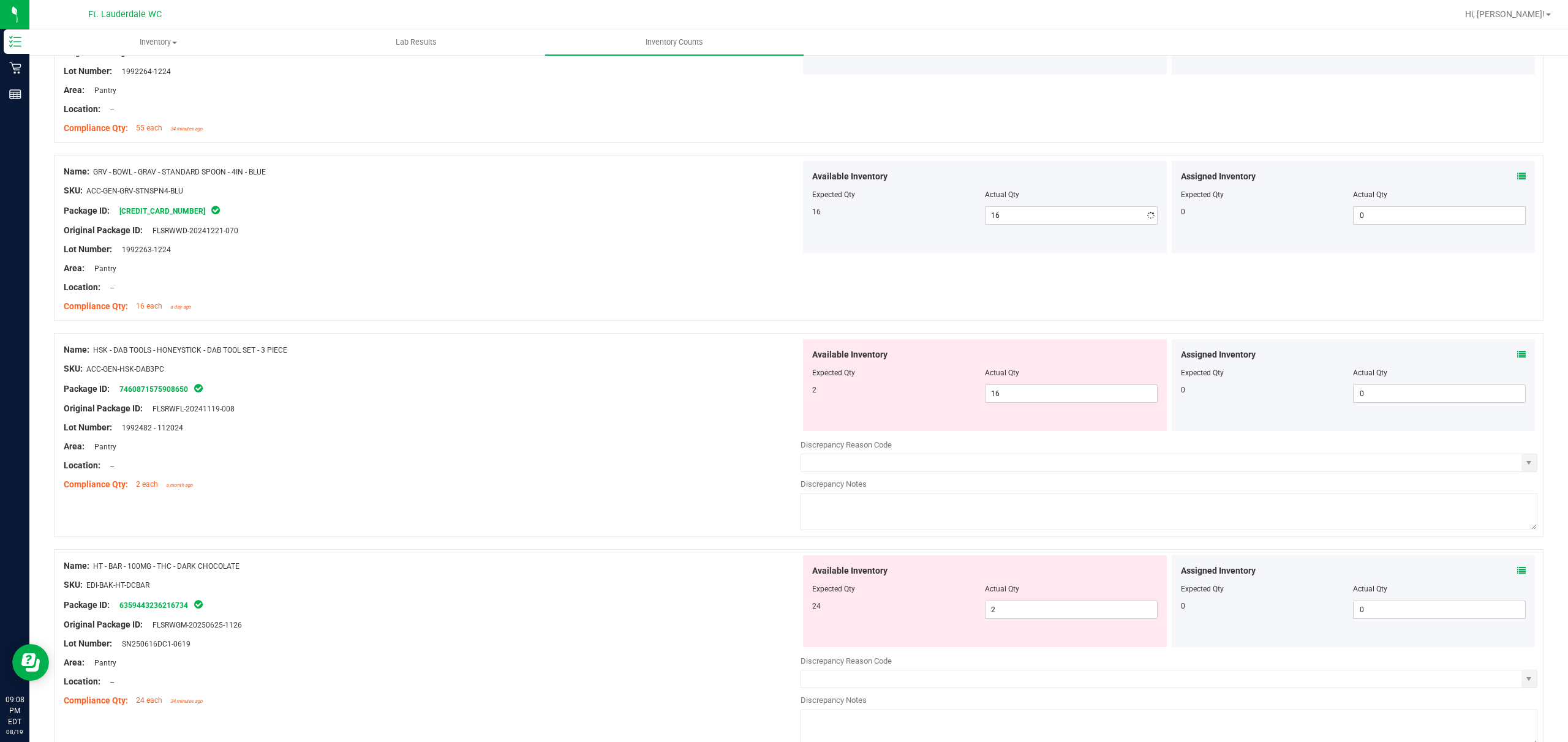
click at [499, 252] on div "Lot Number: 1992263-1224" at bounding box center [432, 250] width 737 height 13
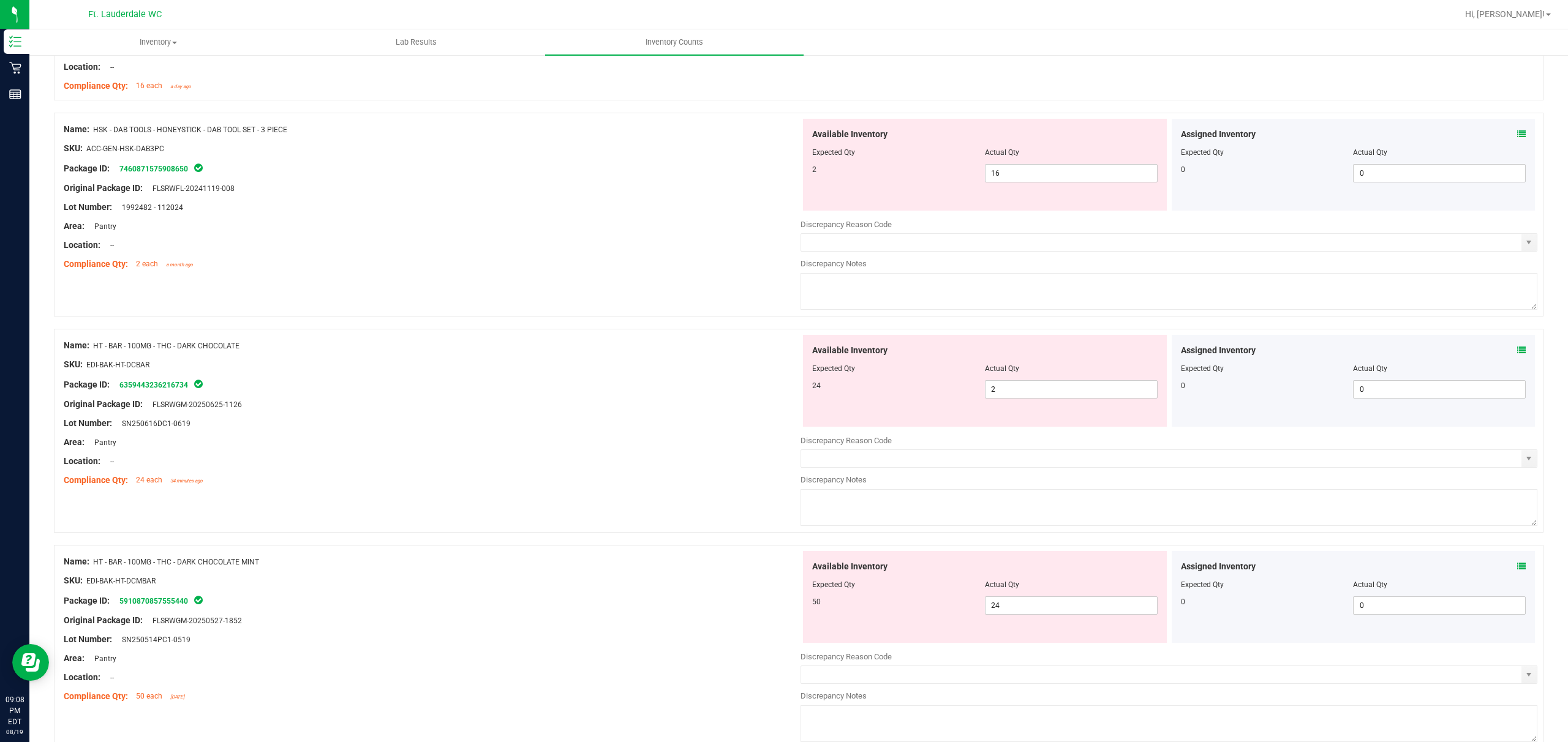
scroll to position [1715, 0]
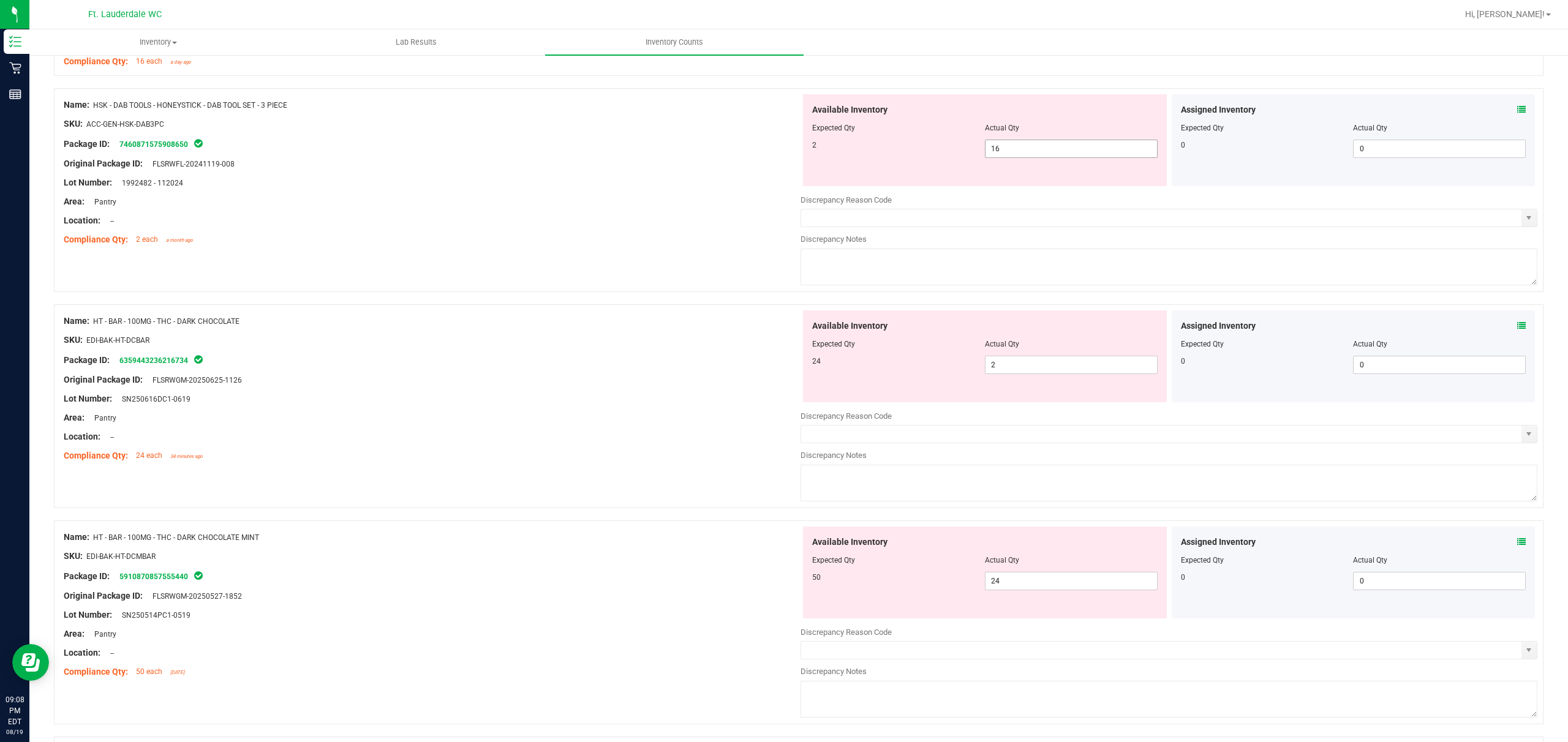
click at [549, 154] on span "16 16" at bounding box center [1071, 148] width 173 height 18
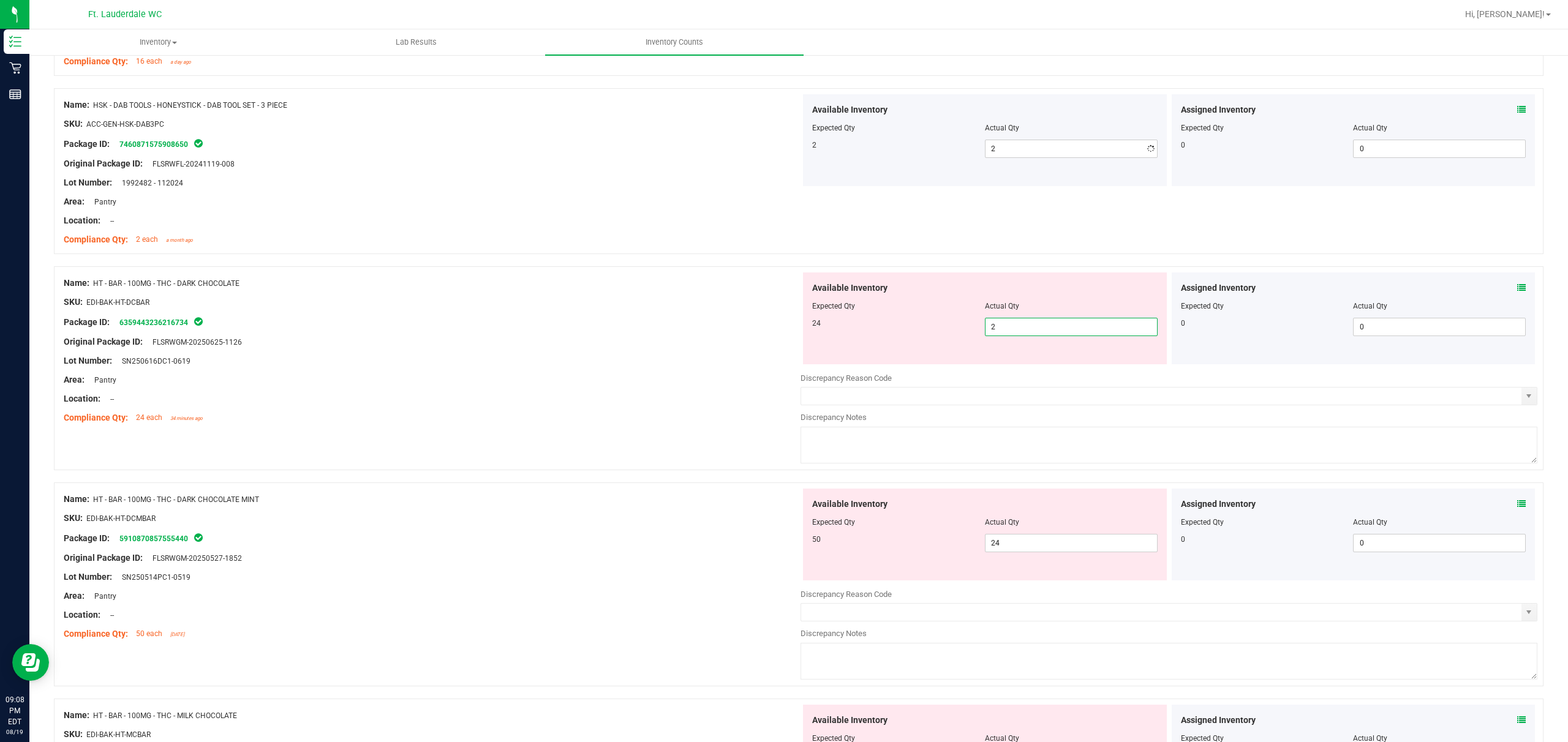
click at [549, 365] on div "Available Inventory Expected Qty Actual Qty 24 2 2" at bounding box center [985, 318] width 364 height 92
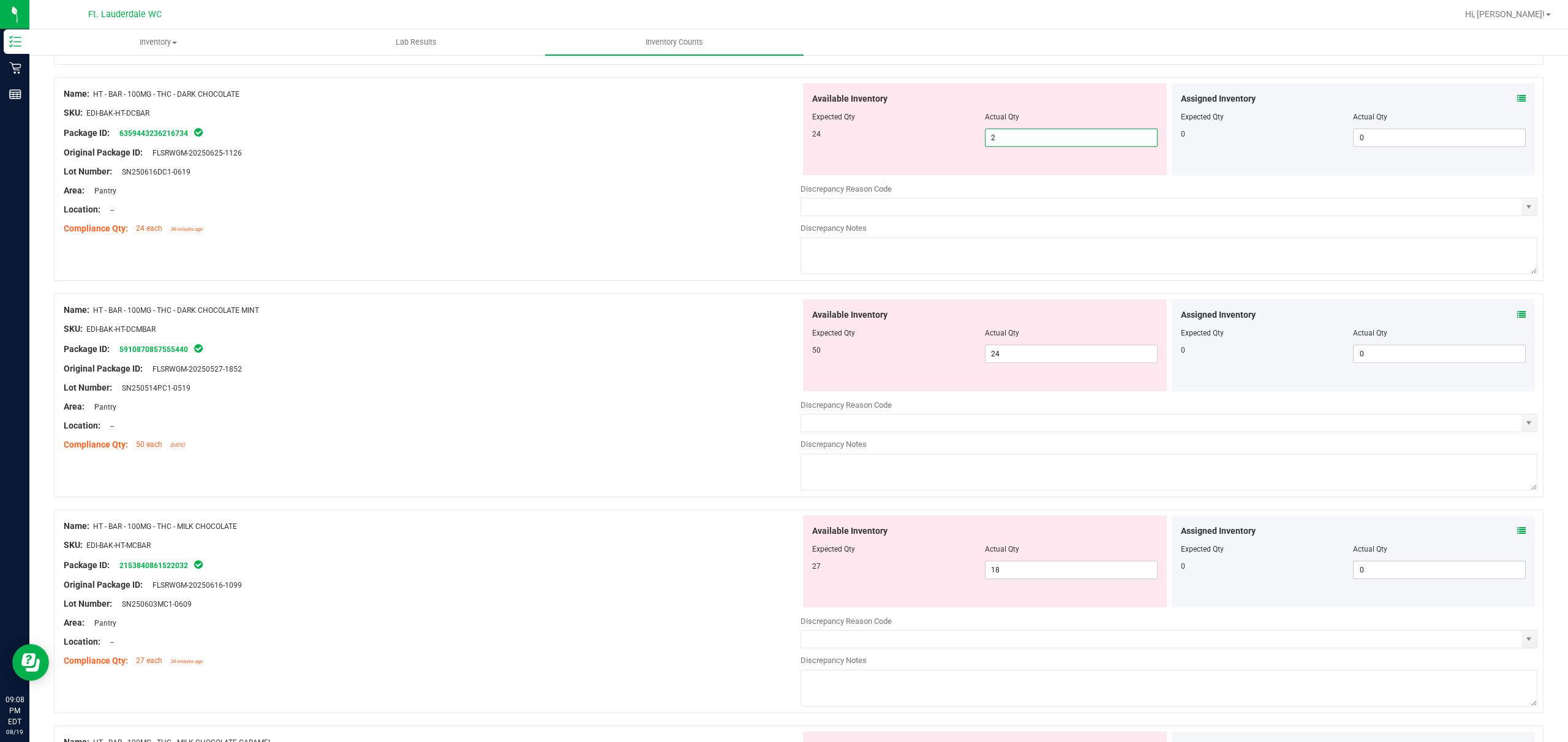
scroll to position [1878, 0]
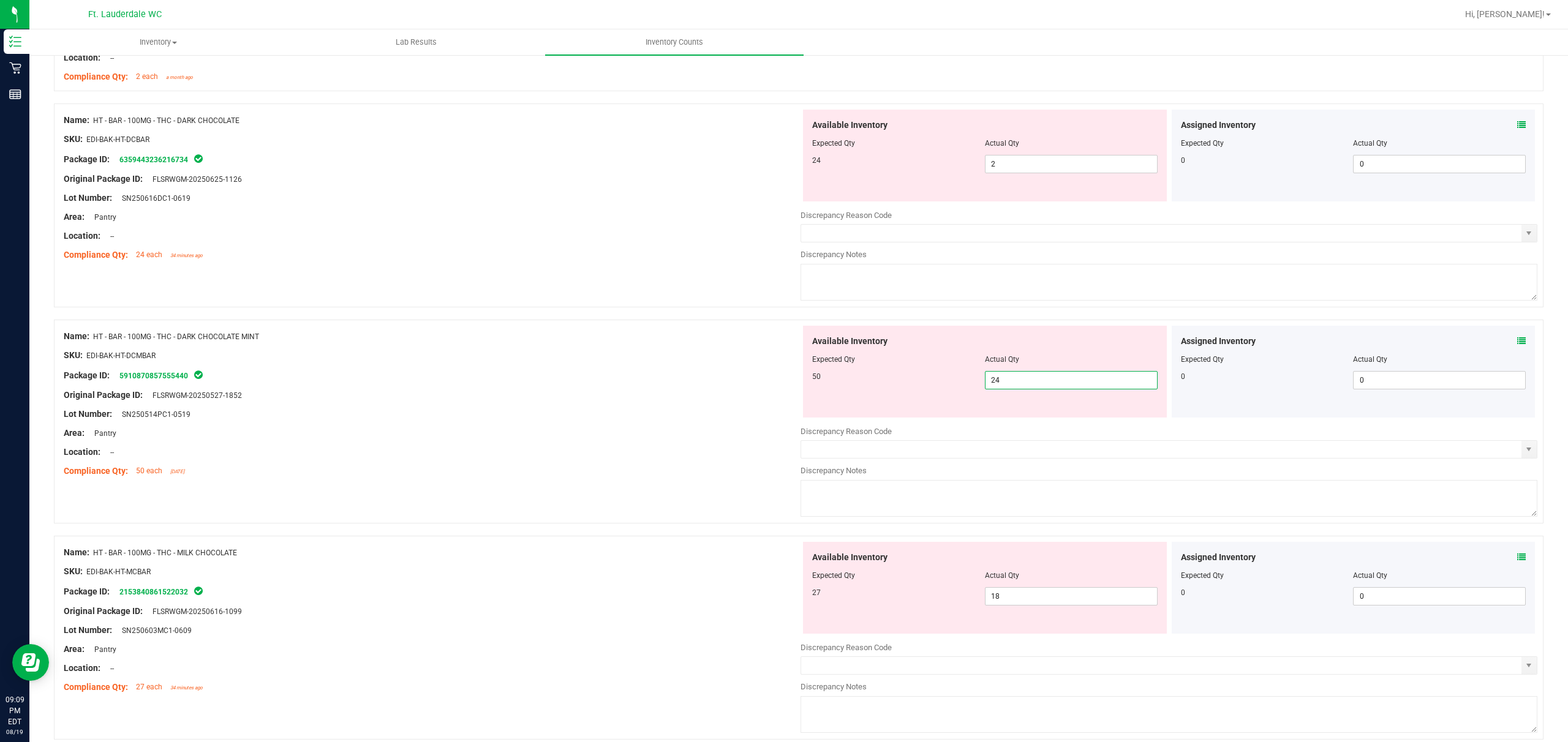
click at [549, 376] on span "24 24" at bounding box center [1071, 380] width 173 height 18
click at [549, 167] on span "2 2" at bounding box center [1071, 163] width 173 height 18
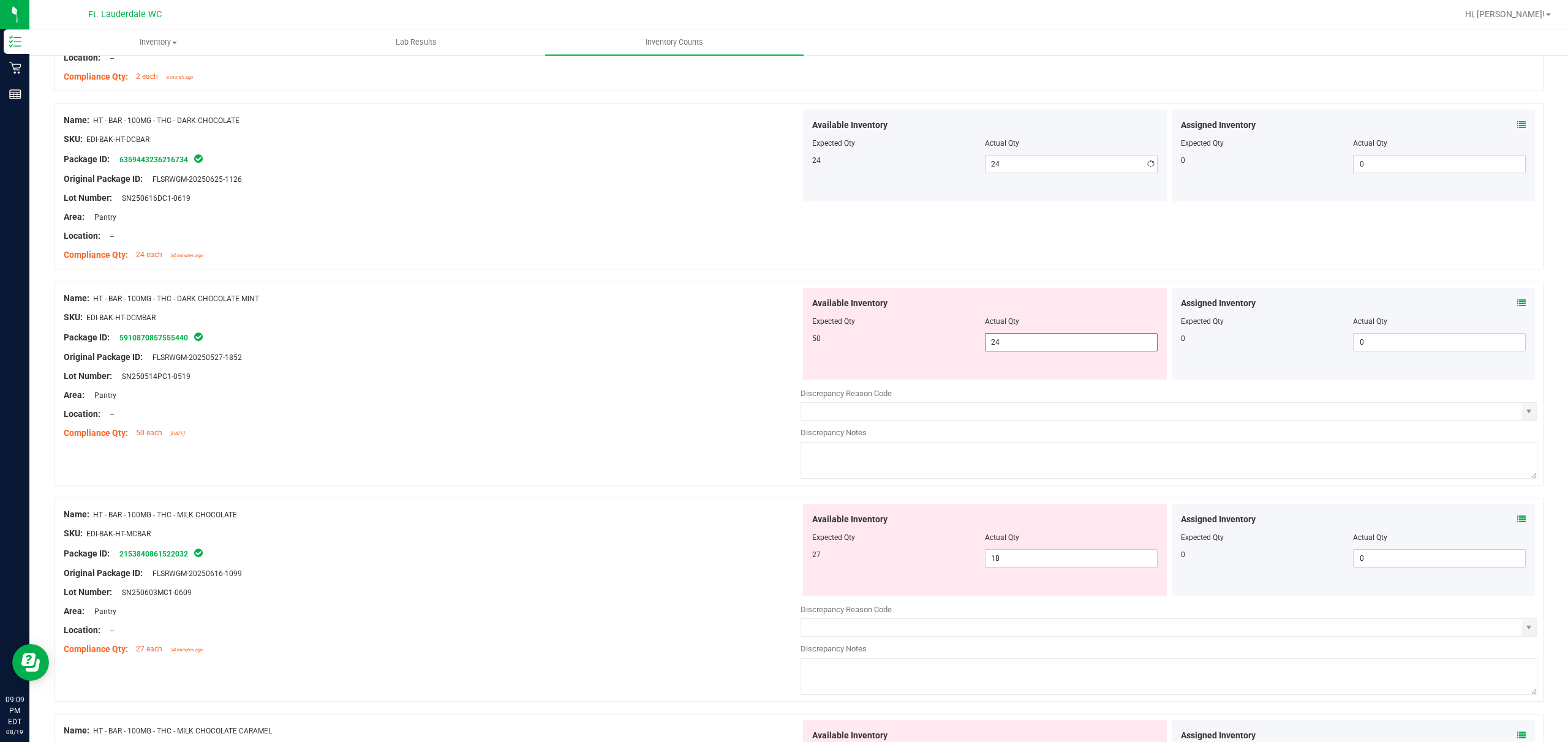
click at [549, 380] on div "Available Inventory Expected Qty Actual Qty 50 24 24" at bounding box center [985, 334] width 364 height 92
click at [549, 311] on div at bounding box center [432, 308] width 737 height 6
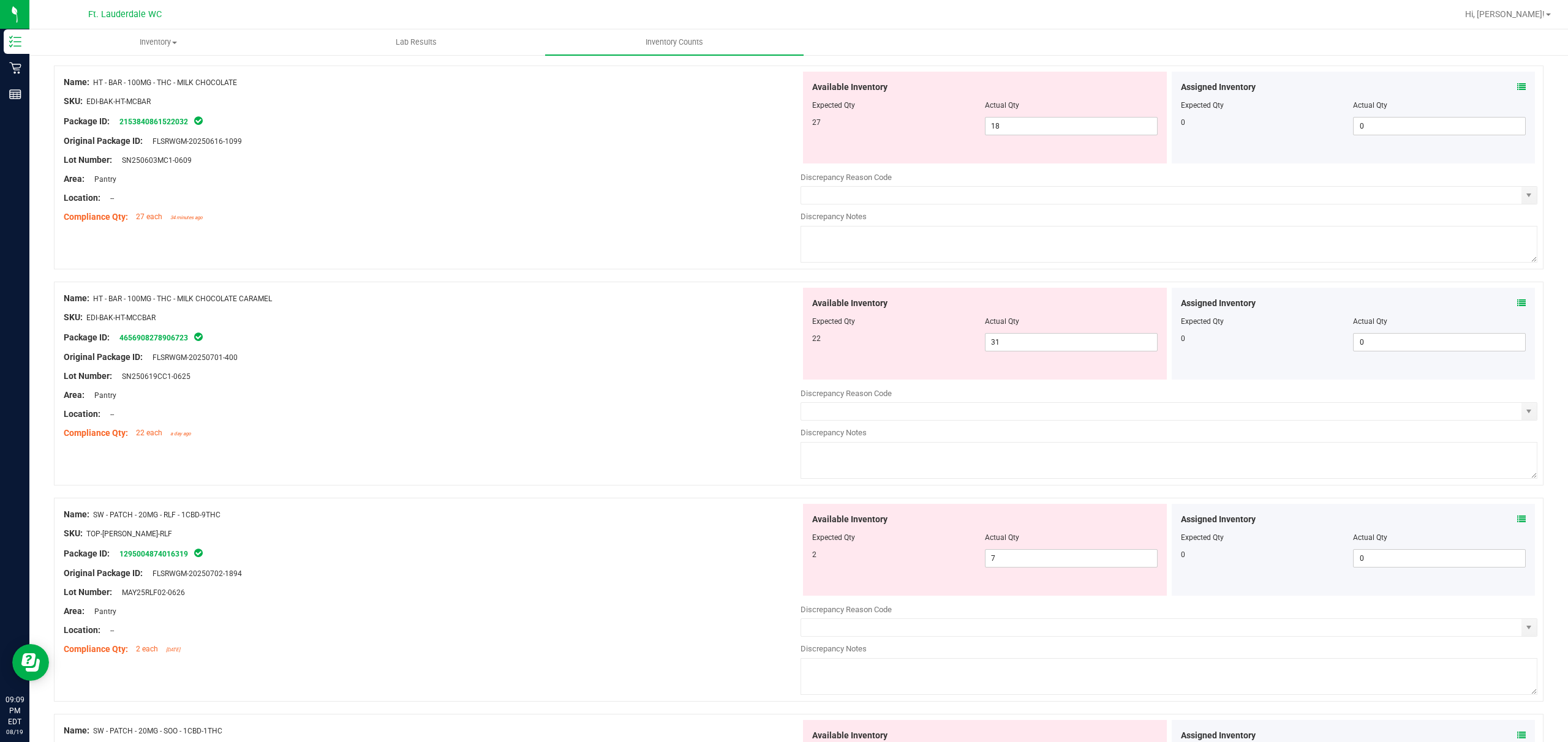
scroll to position [2286, 0]
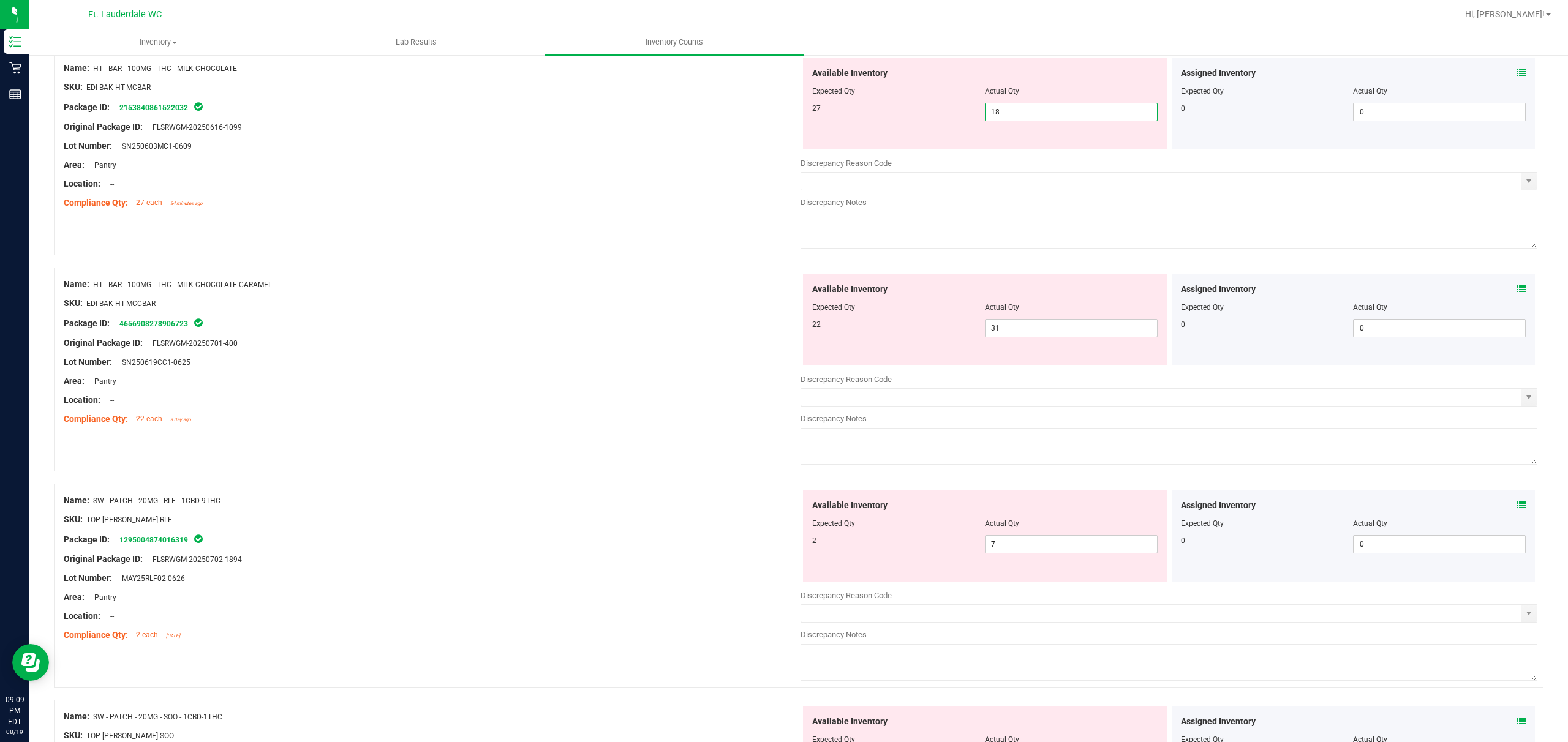
click at [549, 116] on span "18 18" at bounding box center [1071, 112] width 173 height 18
click at [549, 332] on div "Available Inventory Expected Qty Actual Qty 22 31 31" at bounding box center [985, 319] width 364 height 92
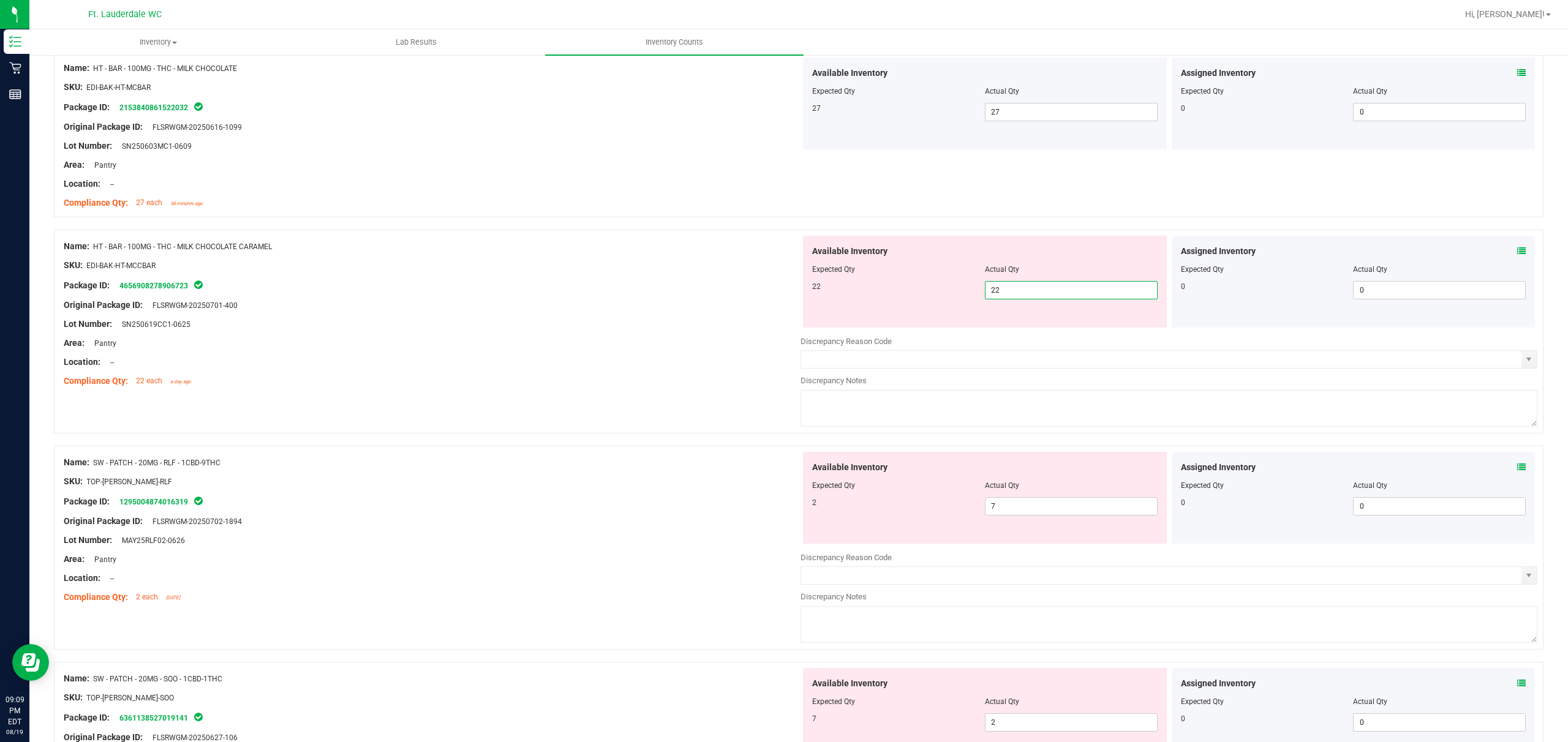
click at [549, 388] on div "Compliance Qty: 22 each a day ago" at bounding box center [432, 381] width 737 height 13
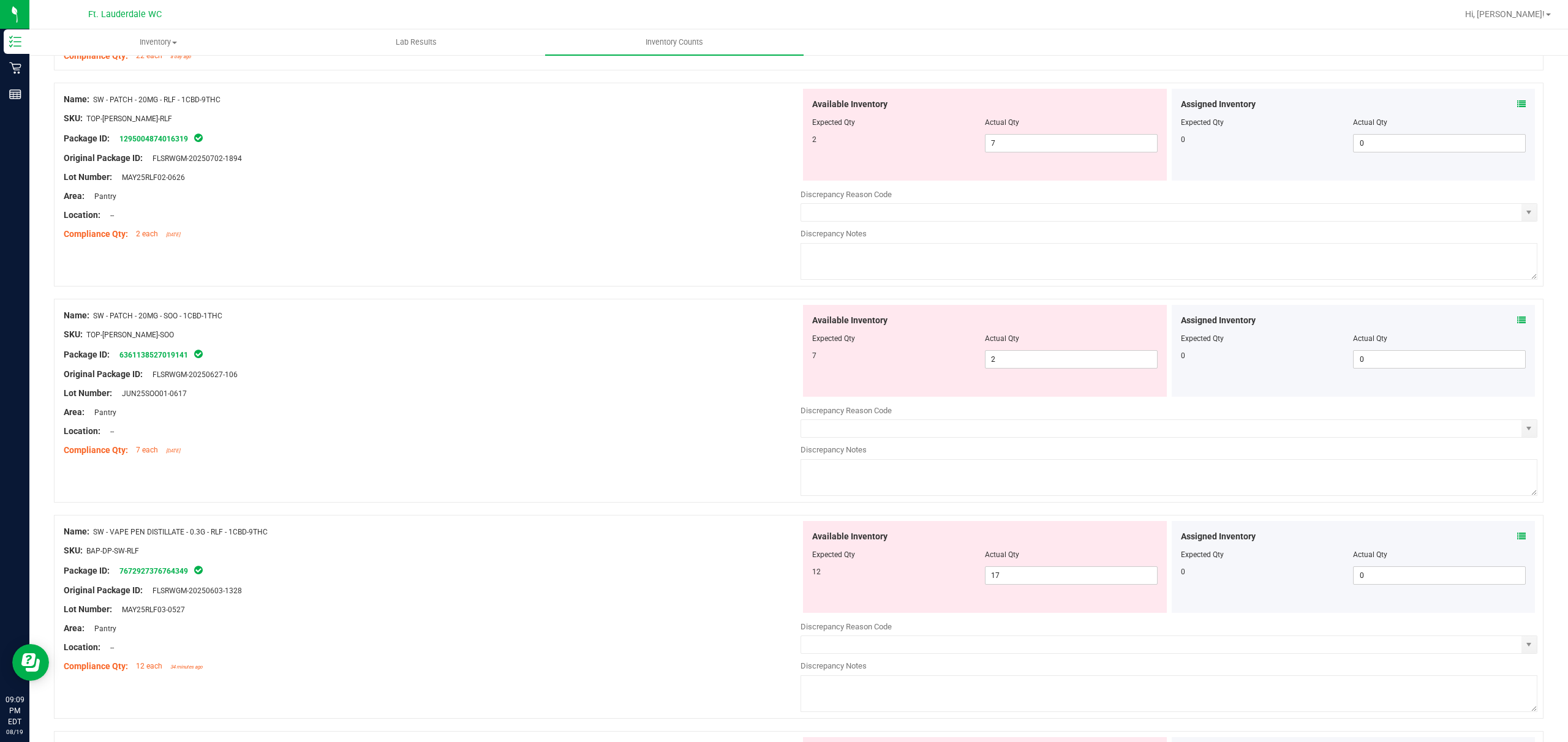
scroll to position [2613, 0]
click at [549, 143] on span "7 7" at bounding box center [1071, 141] width 173 height 18
drag, startPoint x: 418, startPoint y: 192, endPoint x: 440, endPoint y: 199, distance: 23.1
click at [417, 189] on div at bounding box center [432, 186] width 737 height 6
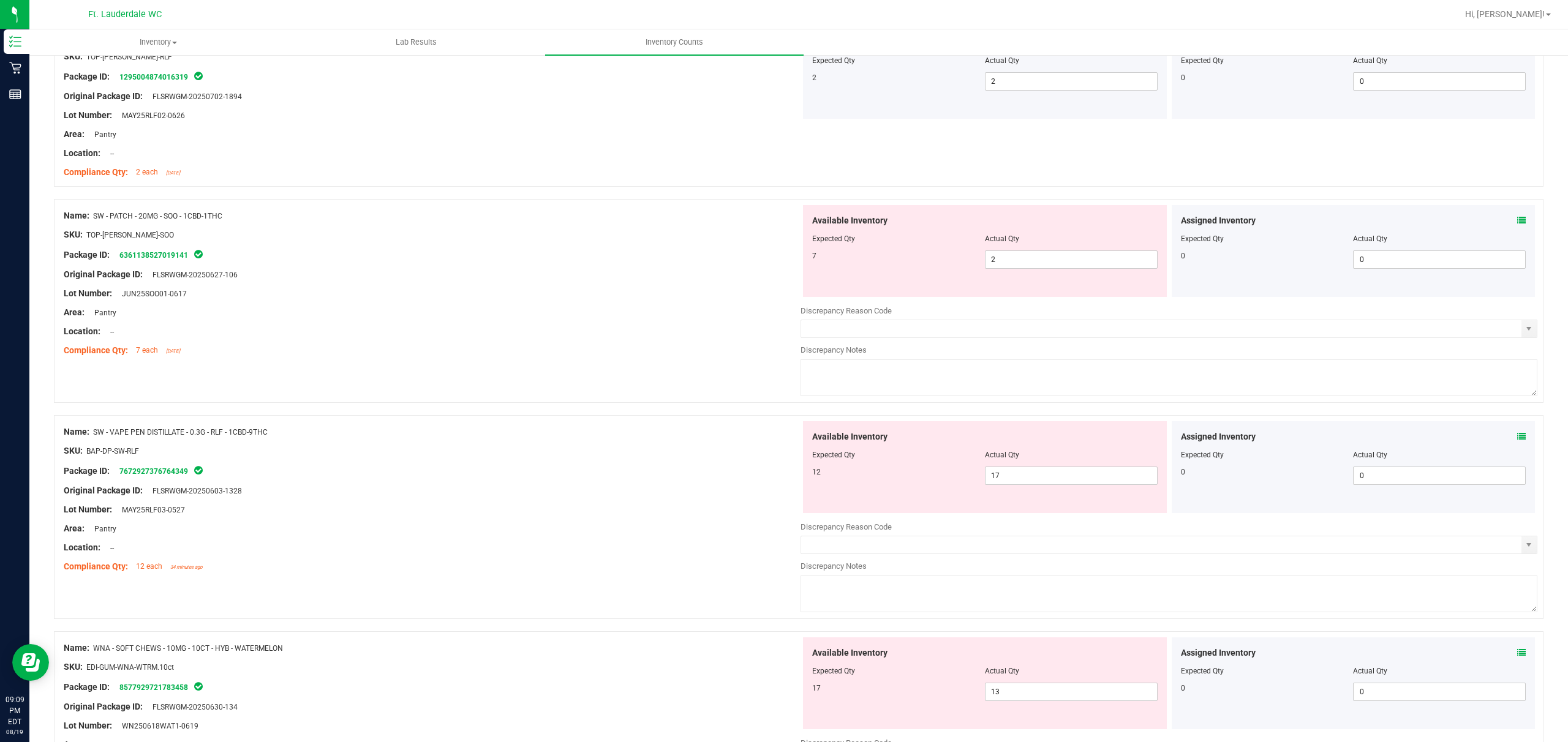
scroll to position [2776, 0]
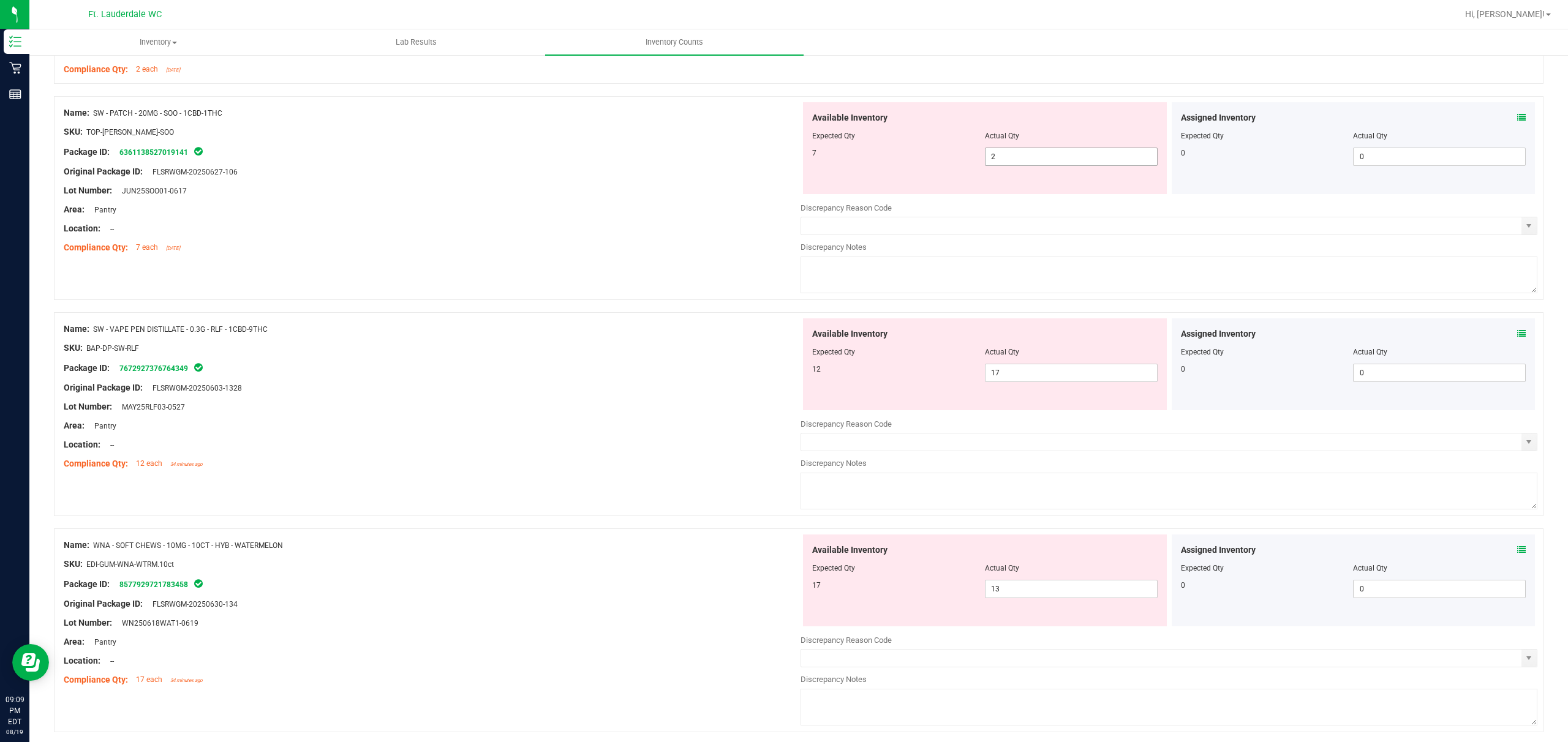
click at [549, 165] on span "2 2" at bounding box center [1071, 157] width 173 height 18
click at [549, 265] on div "Name: SW - PATCH - 20MG - SOO - 1CBD-1THC SKU: TOP-[PERSON_NAME]-SOO Package ID…" at bounding box center [799, 198] width 1490 height 204
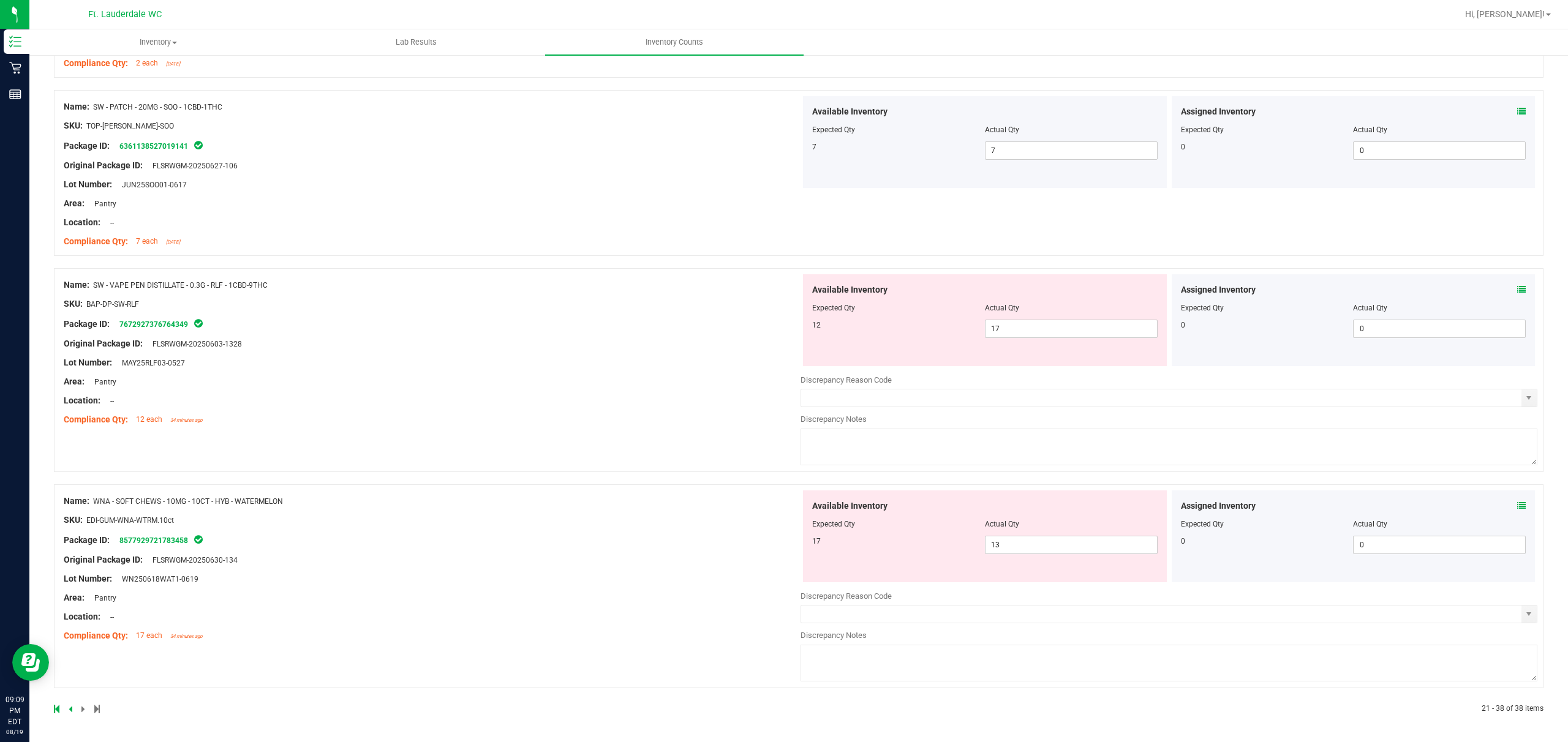
scroll to position [2791, 0]
click at [549, 328] on span "17 17" at bounding box center [1071, 328] width 173 height 18
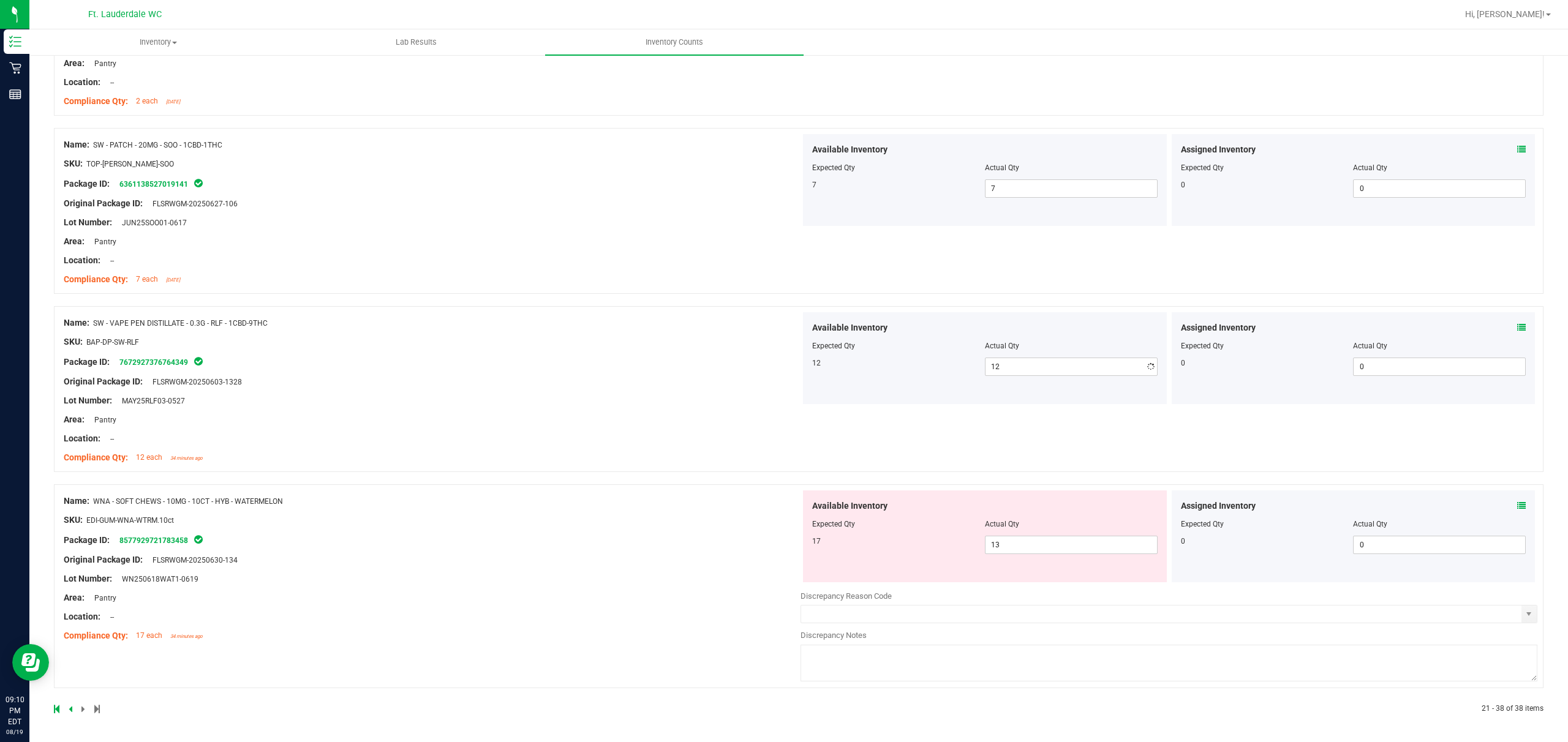
click at [549, 424] on div "Name: SW - VAPE PEN DISTILLATE - 0.3G - RLF - 1CBD-9THC SKU: BAP-DP-SW-RLF Pack…" at bounding box center [432, 390] width 737 height 156
click at [549, 542] on span "13 13" at bounding box center [1071, 545] width 173 height 18
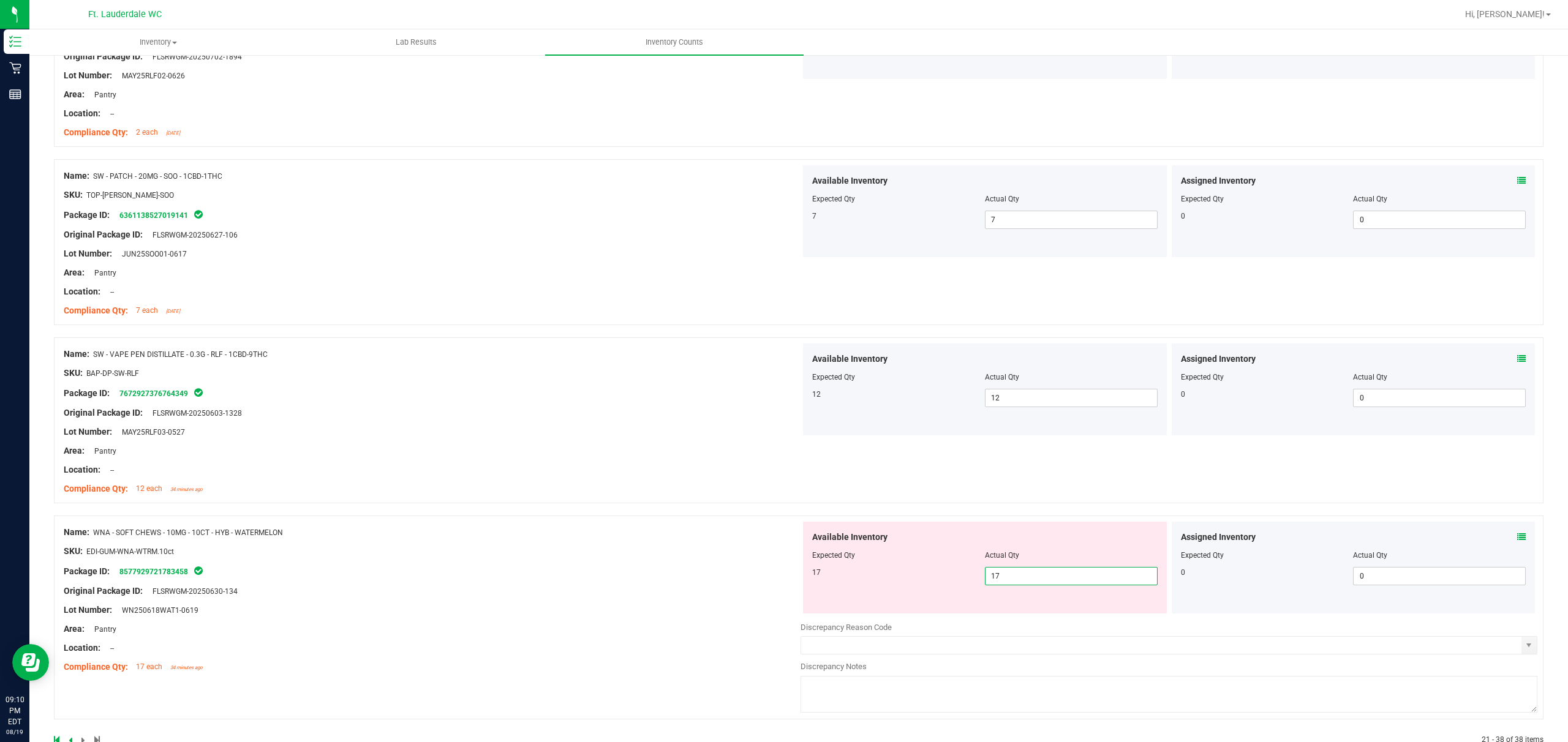
click at [549, 456] on div "Name: SW - VAPE PEN DISTILLATE - 0.3G - RLF - 1CBD-9THC SKU: BAP-DP-SW-RLF Pack…" at bounding box center [432, 421] width 737 height 156
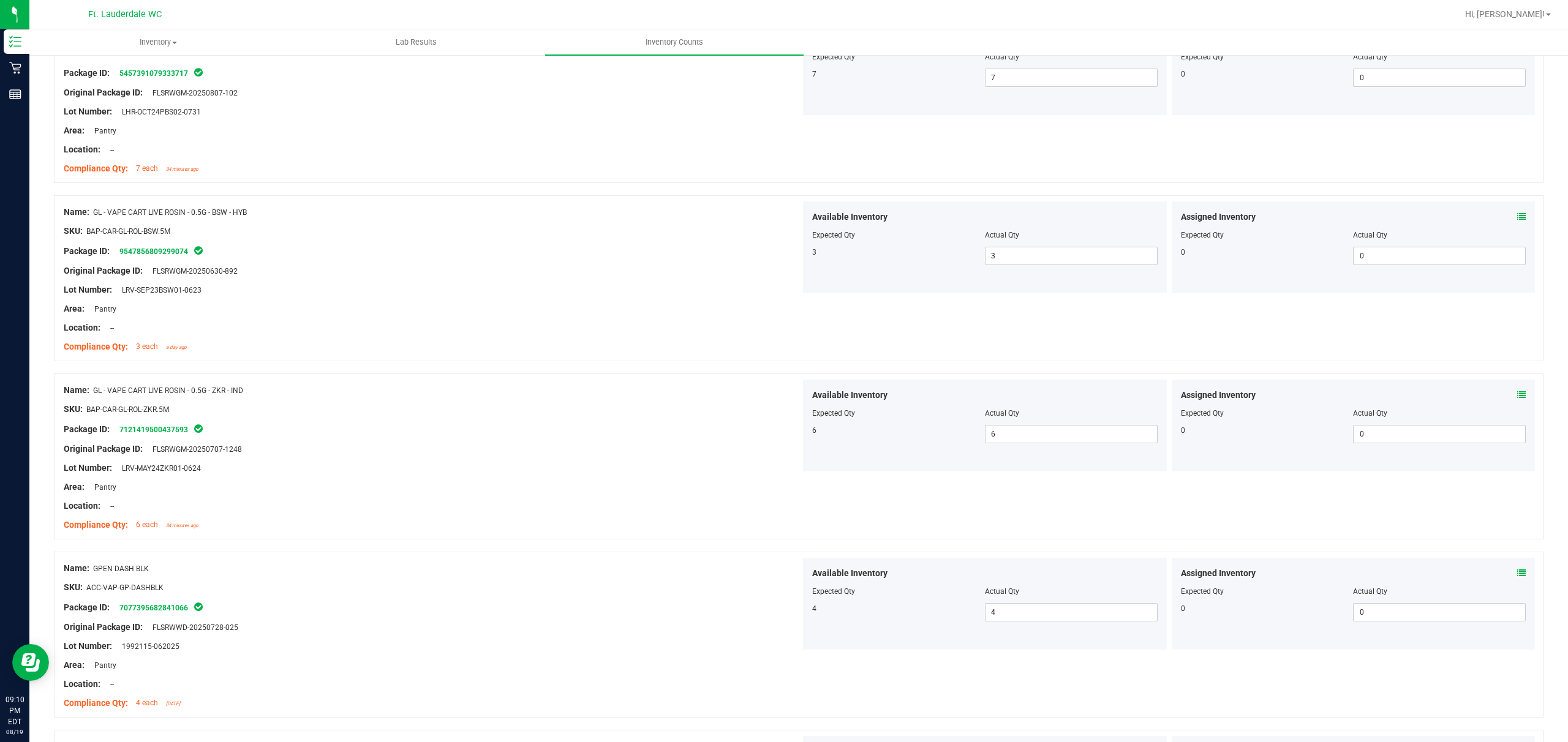
scroll to position [0, 0]
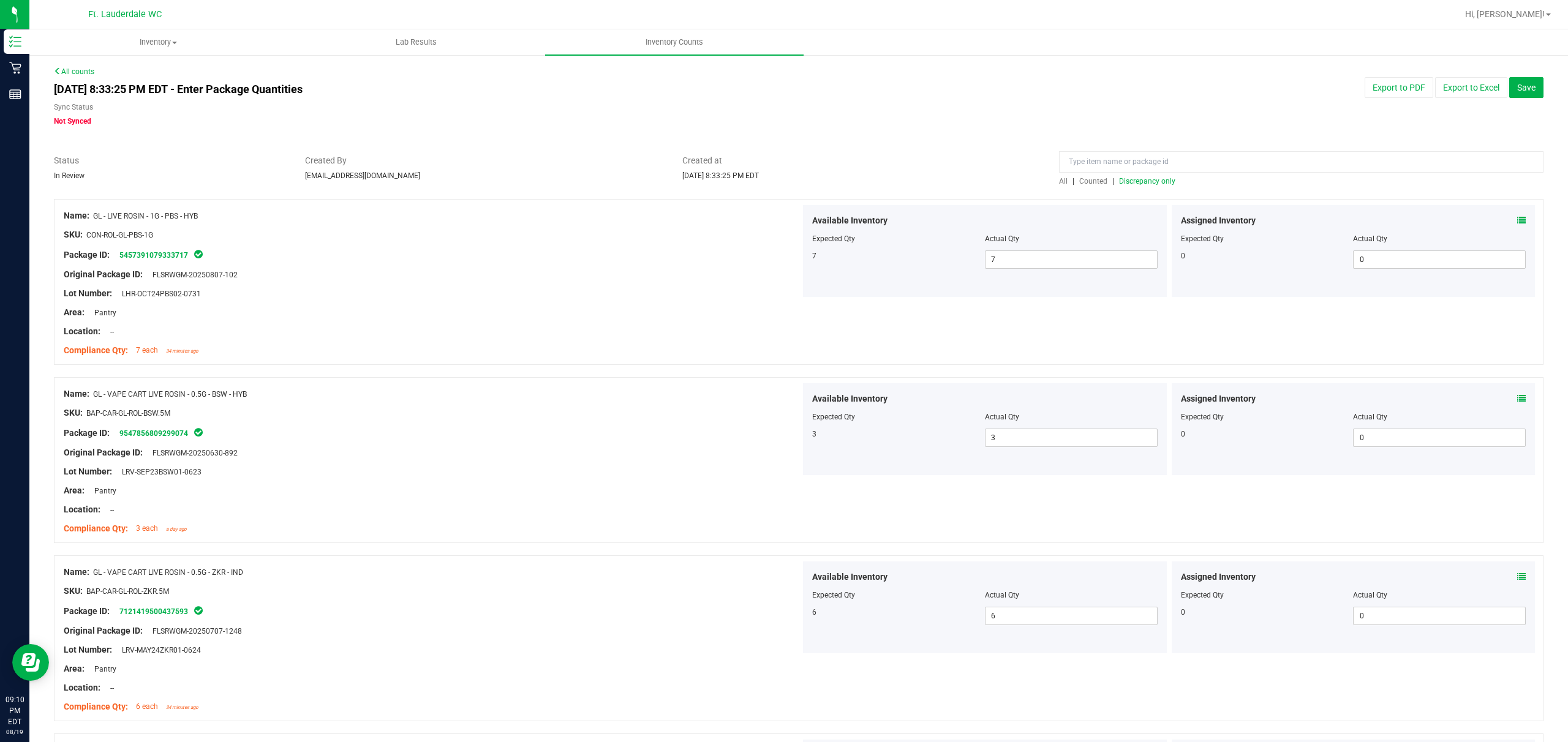
click at [549, 185] on span "Discrepancy only" at bounding box center [1148, 181] width 57 height 9
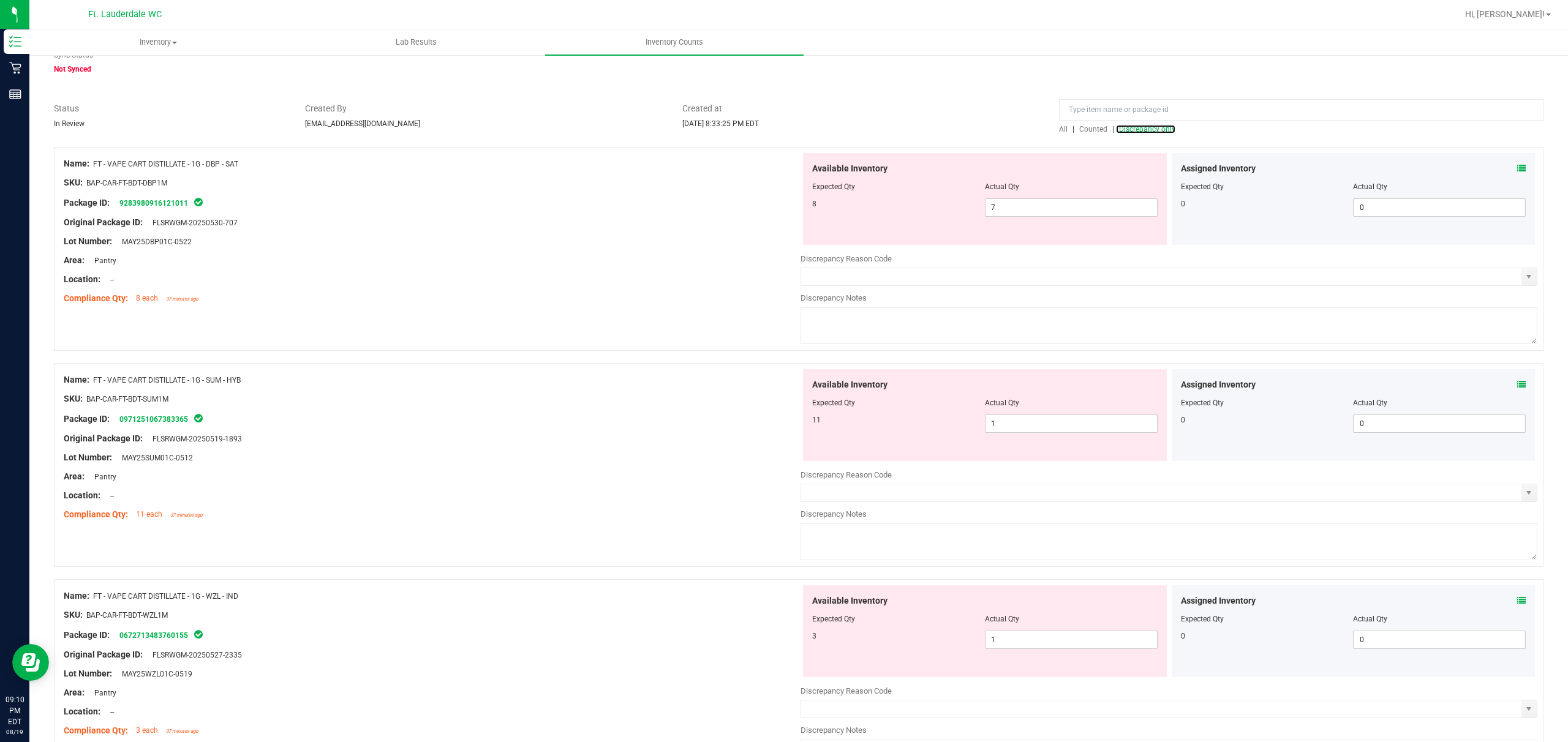
scroll to position [82, 0]
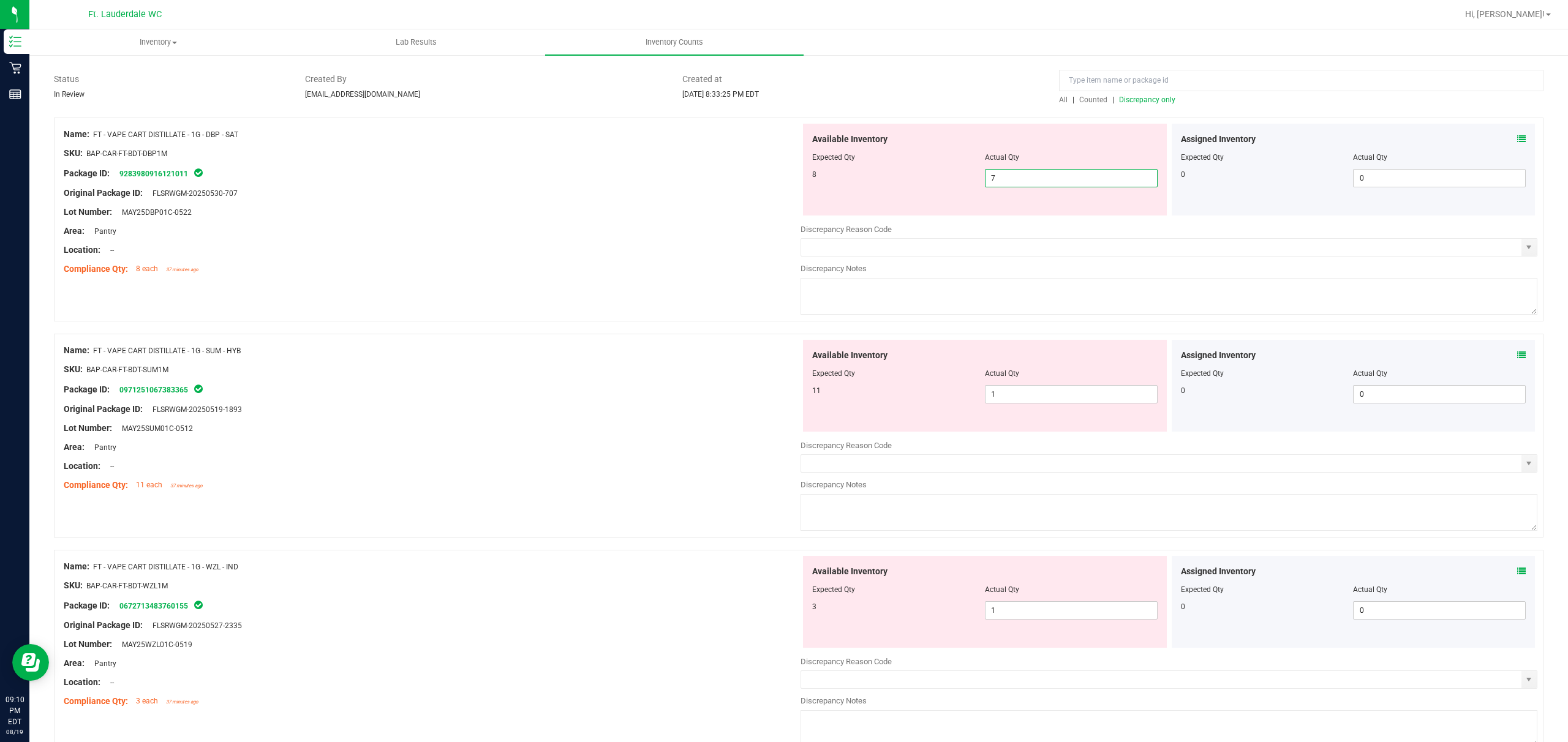
click at [549, 175] on span "7 7" at bounding box center [1071, 178] width 173 height 18
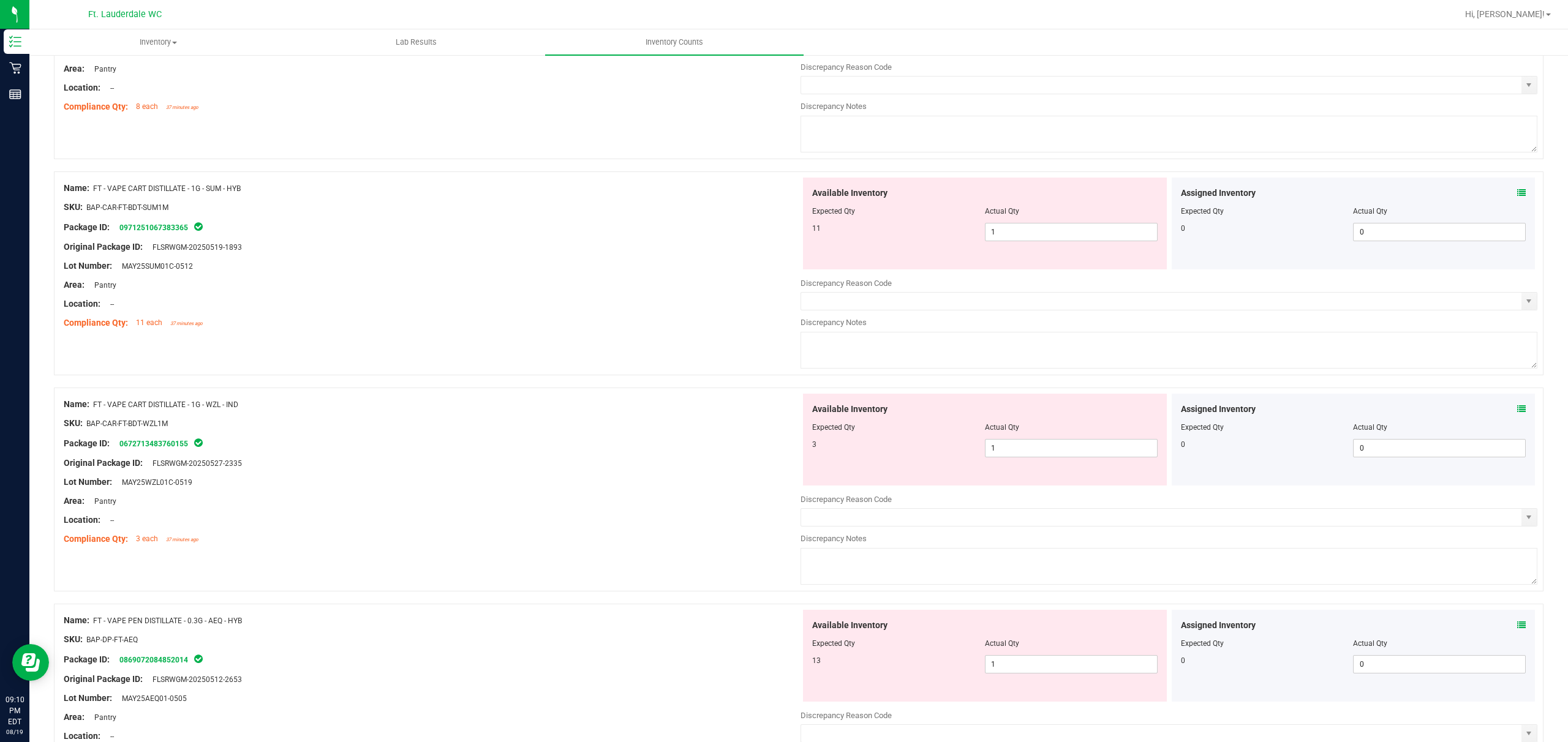
scroll to position [245, 0]
click at [549, 310] on div "Name: FT - VAPE CART DISTILLATE - 1G - SUM - HYB SKU: BAP-CAR-FT-BDT-SUM1M Pack…" at bounding box center [799, 272] width 1490 height 204
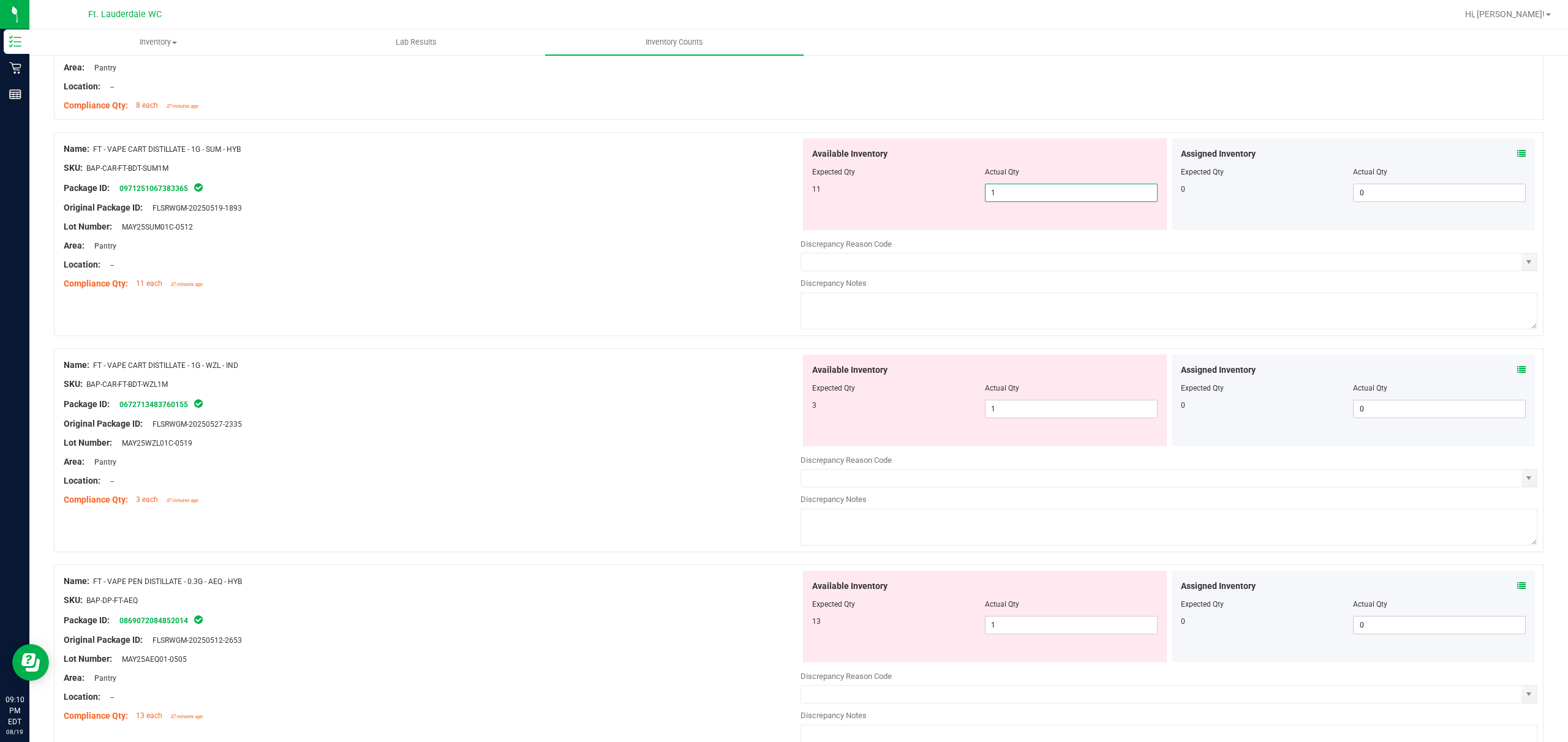
click at [549, 189] on span "1 1" at bounding box center [1071, 192] width 173 height 18
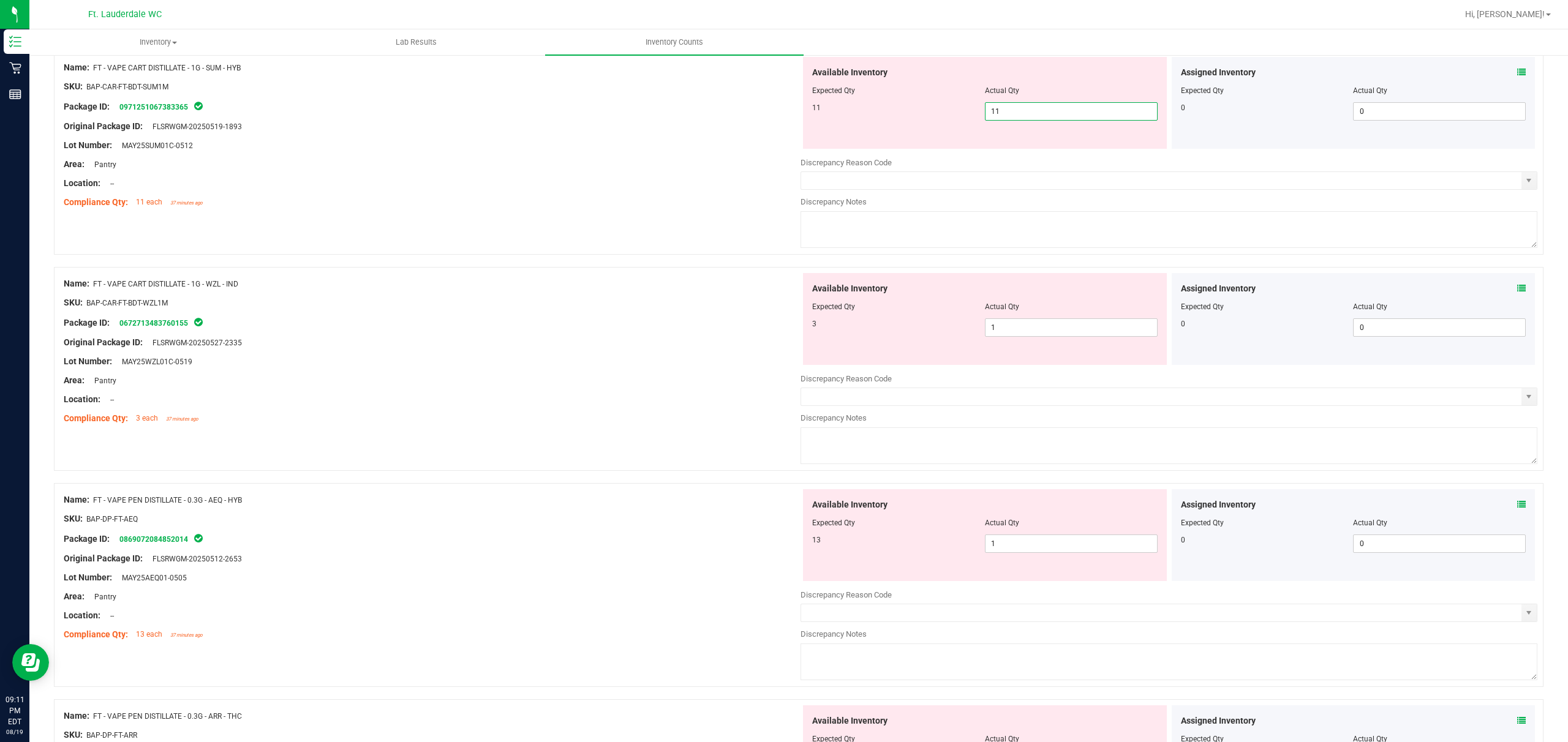
click at [549, 341] on div "Name: FT - VAPE CART DISTILLATE - 1G - WZL - IND SKU: BAP-CAR-FT-BDT-WZL1M Pack…" at bounding box center [432, 351] width 737 height 156
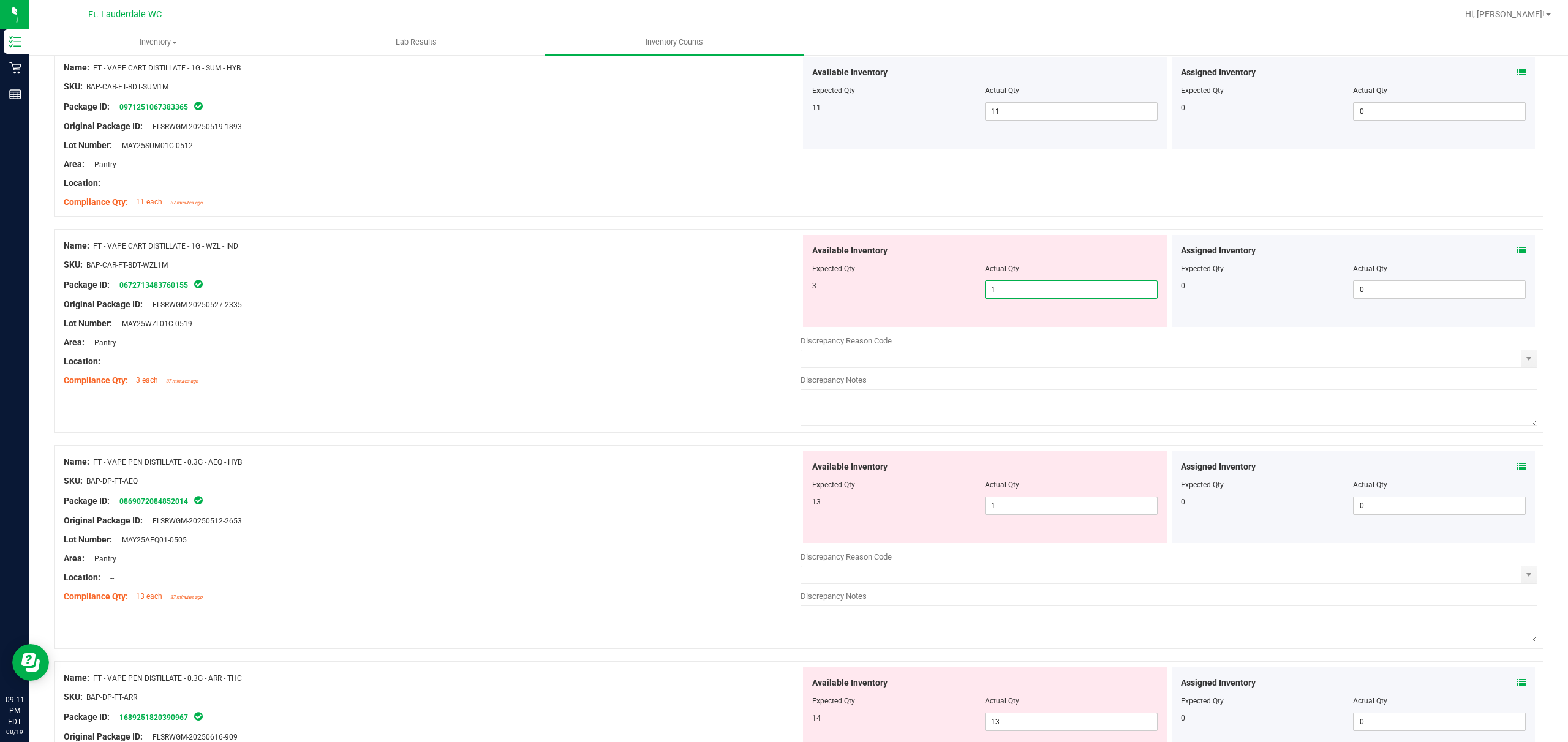
click at [549, 287] on span "1 1" at bounding box center [1071, 289] width 173 height 18
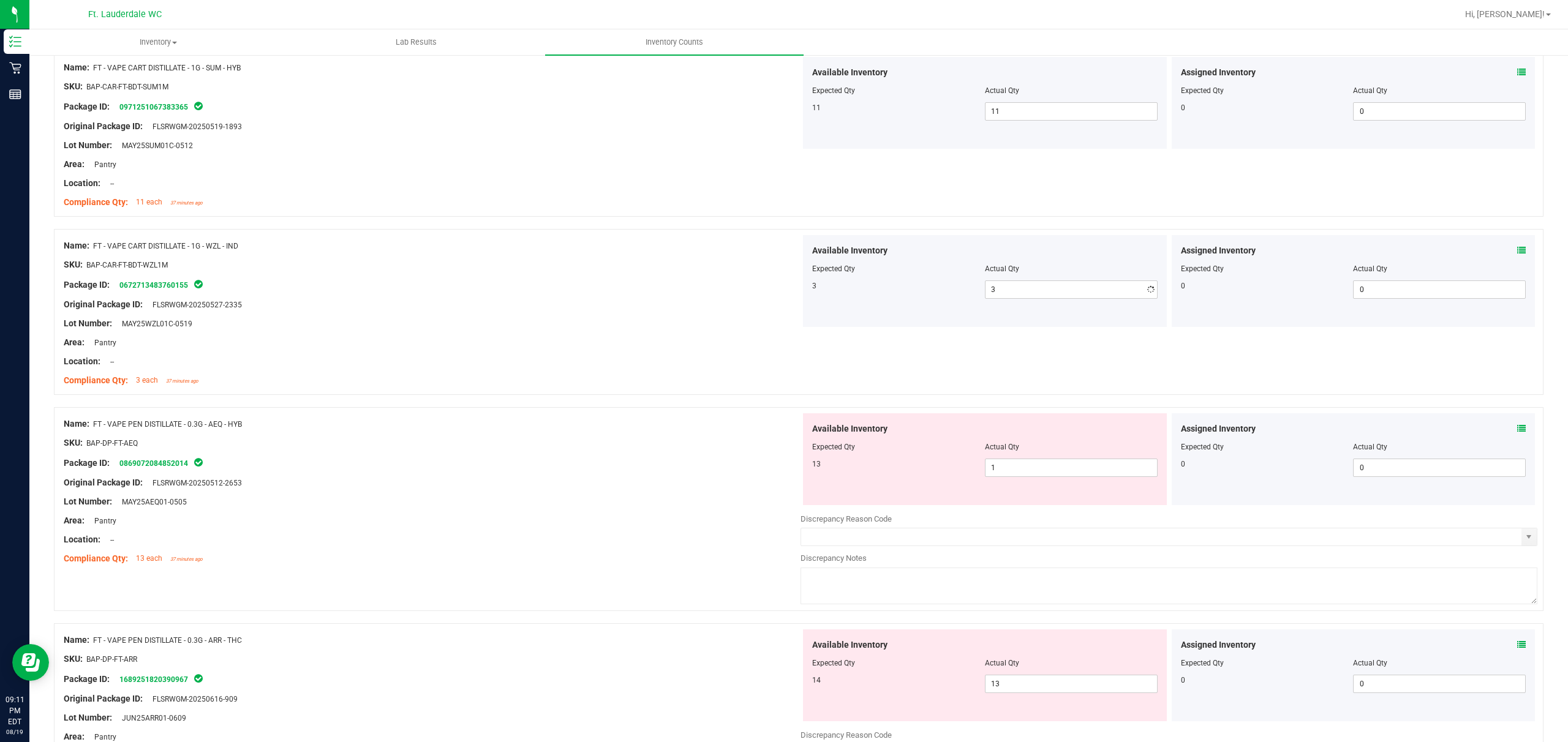
click at [549, 341] on div "Area: Pantry" at bounding box center [432, 343] width 737 height 13
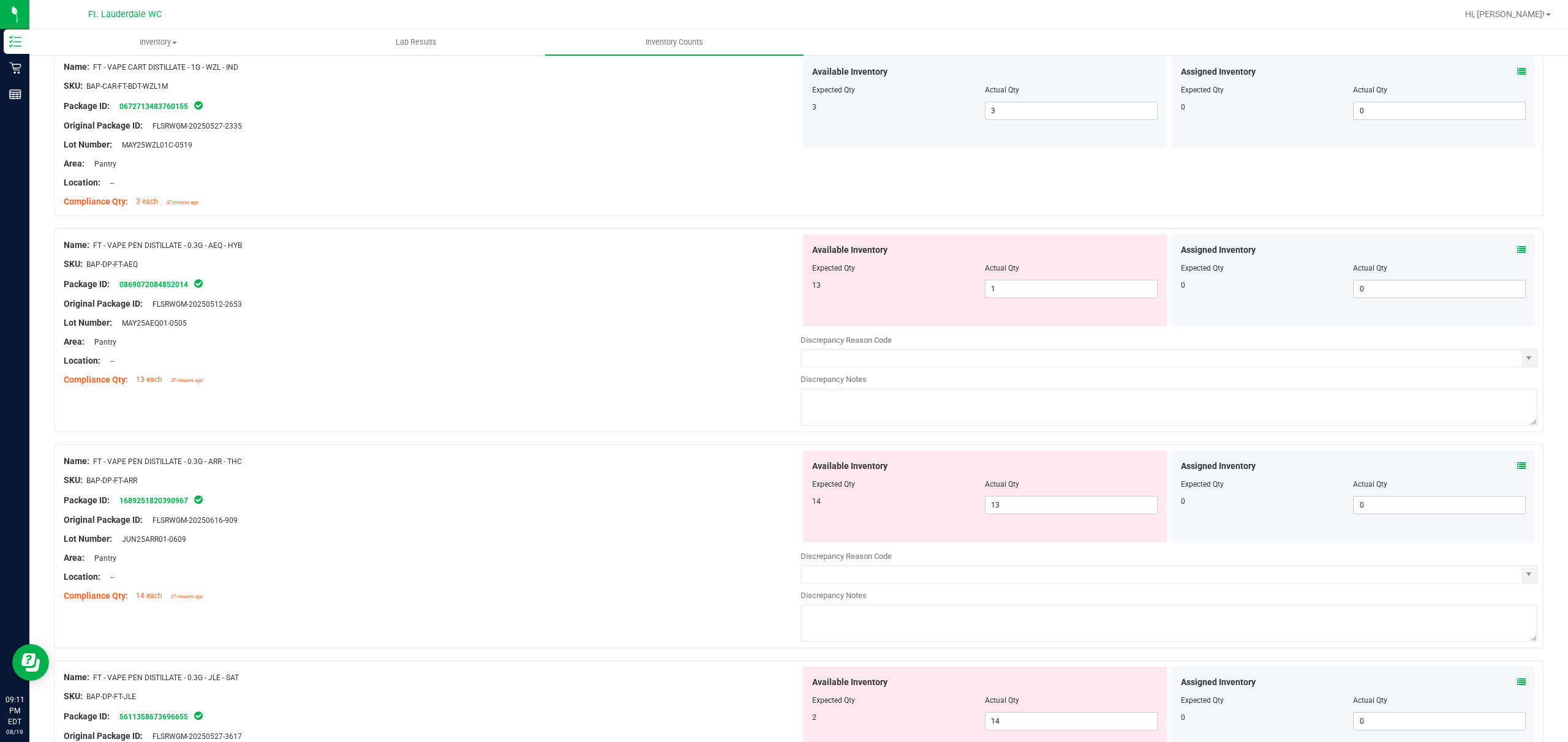
scroll to position [572, 0]
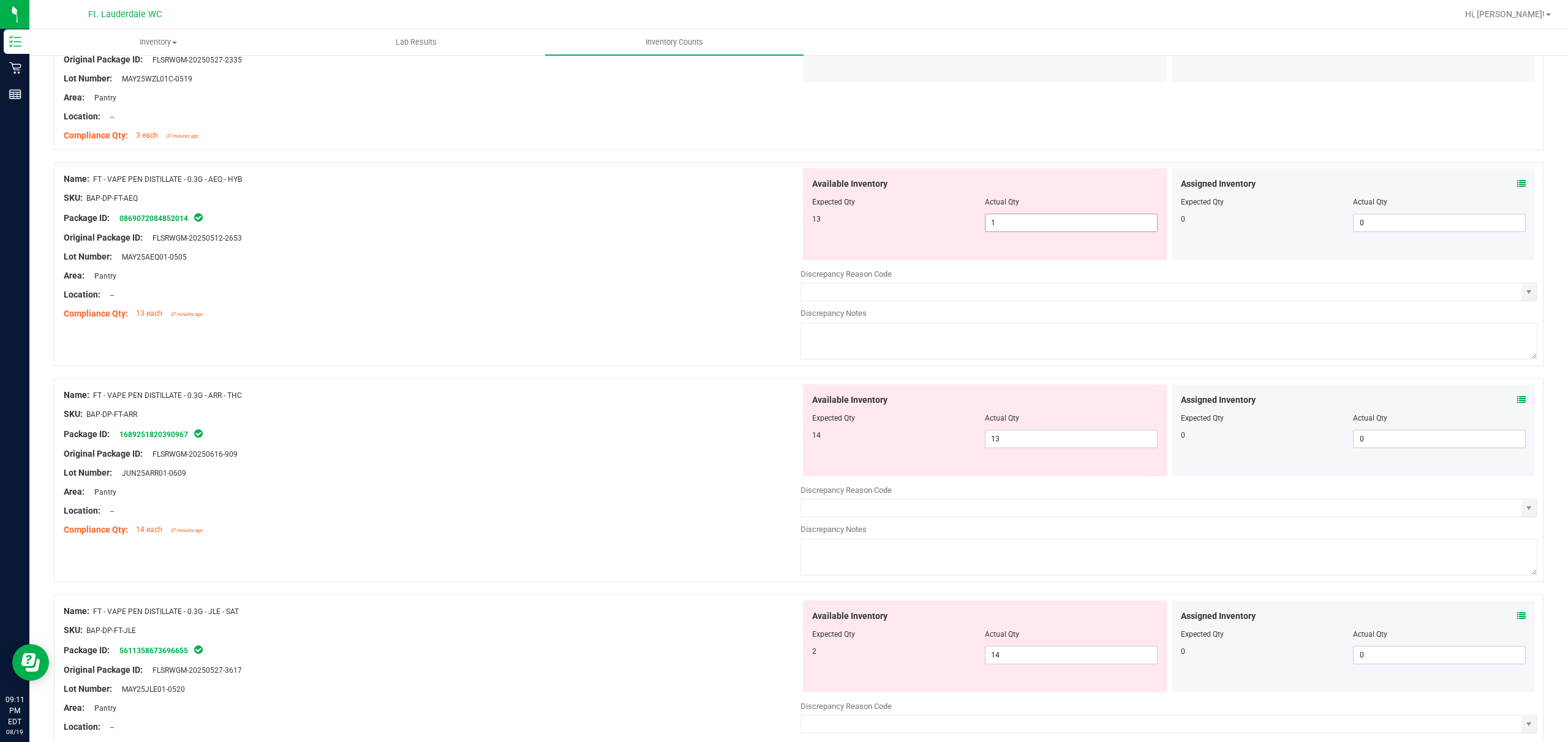
click at [549, 223] on span "1 1" at bounding box center [1071, 223] width 173 height 18
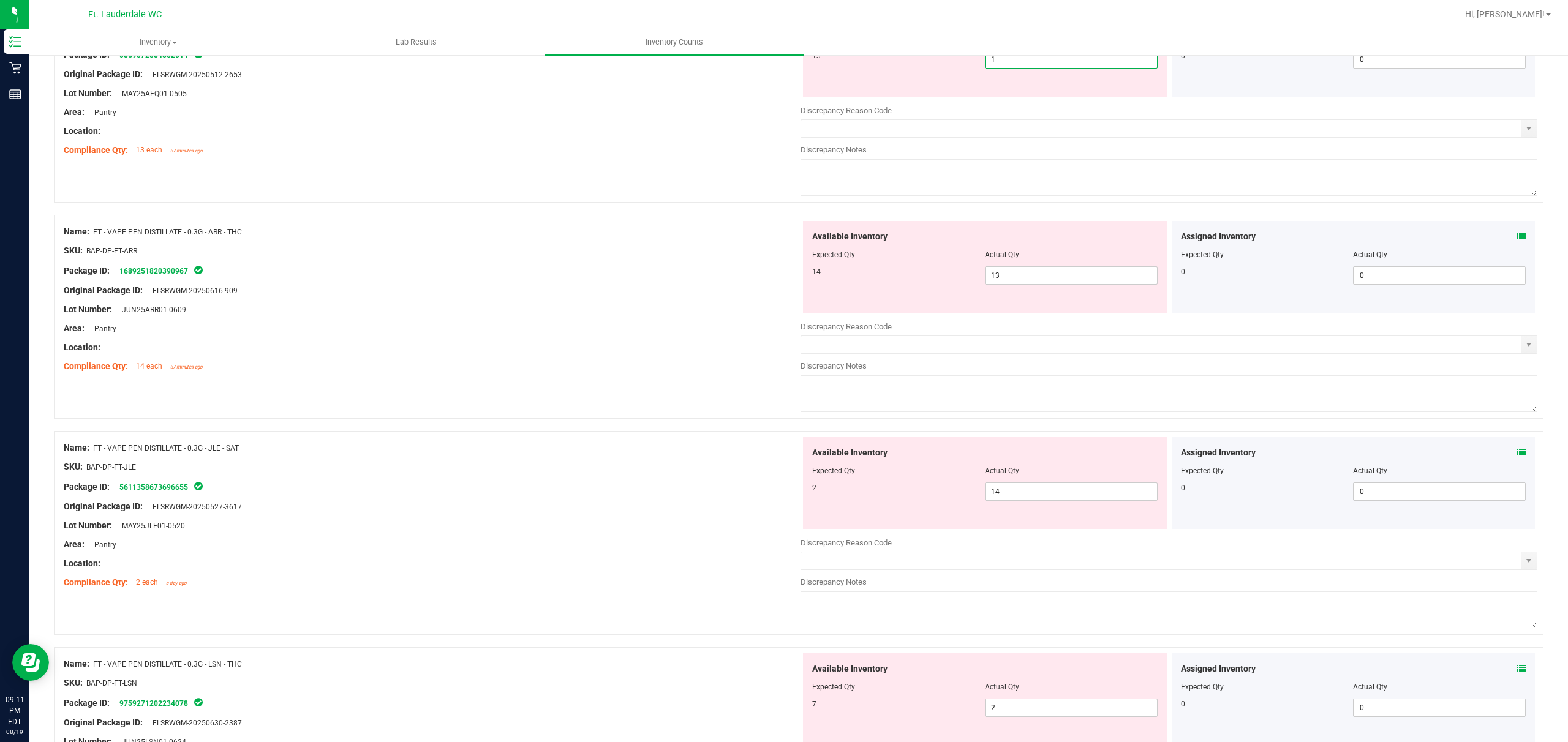
scroll to position [653, 0]
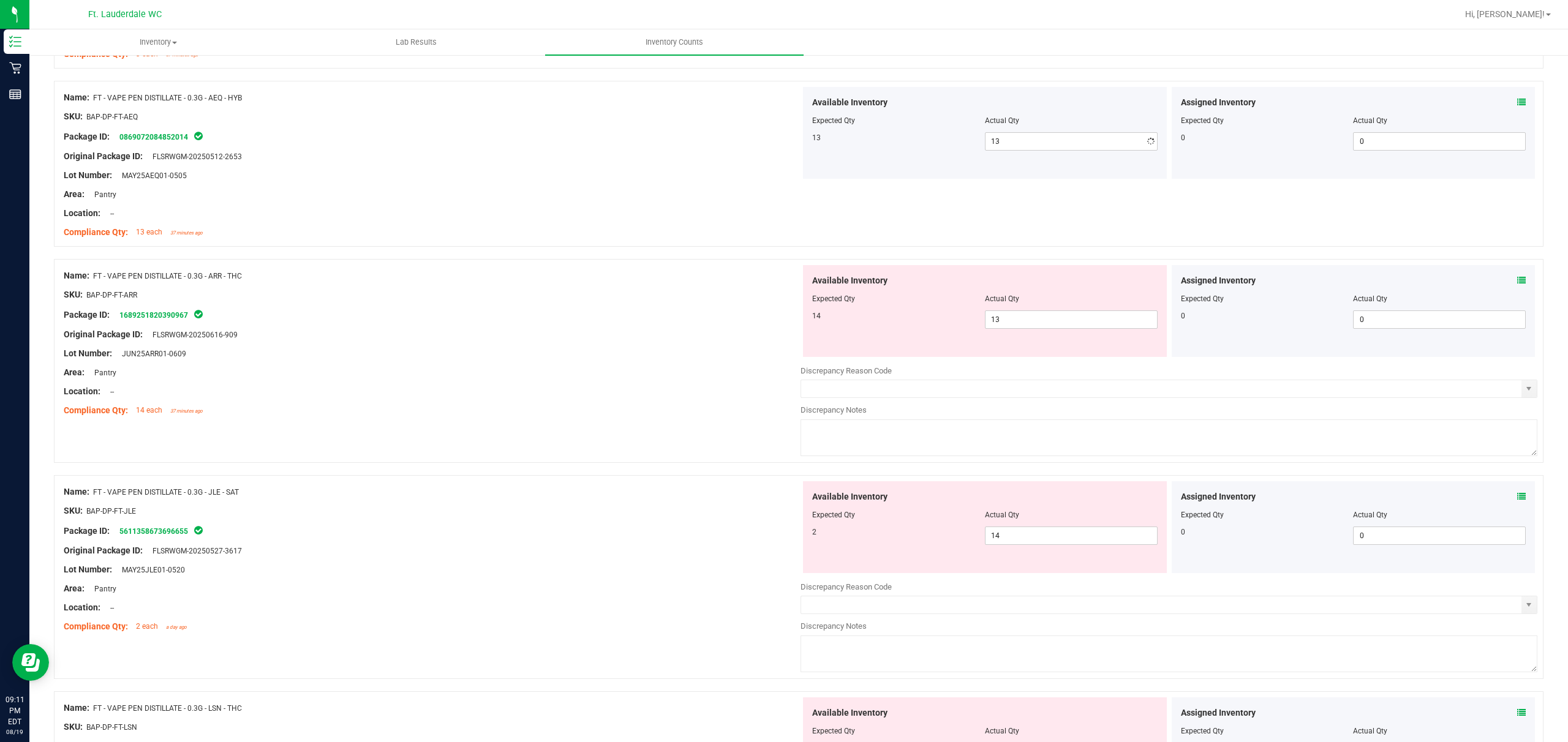
click at [549, 363] on div "Name: FT - VAPE PEN DISTILLATE - 0.3G - ARR - THC SKU: BAP-DP-FT-ARR Package ID…" at bounding box center [432, 343] width 737 height 156
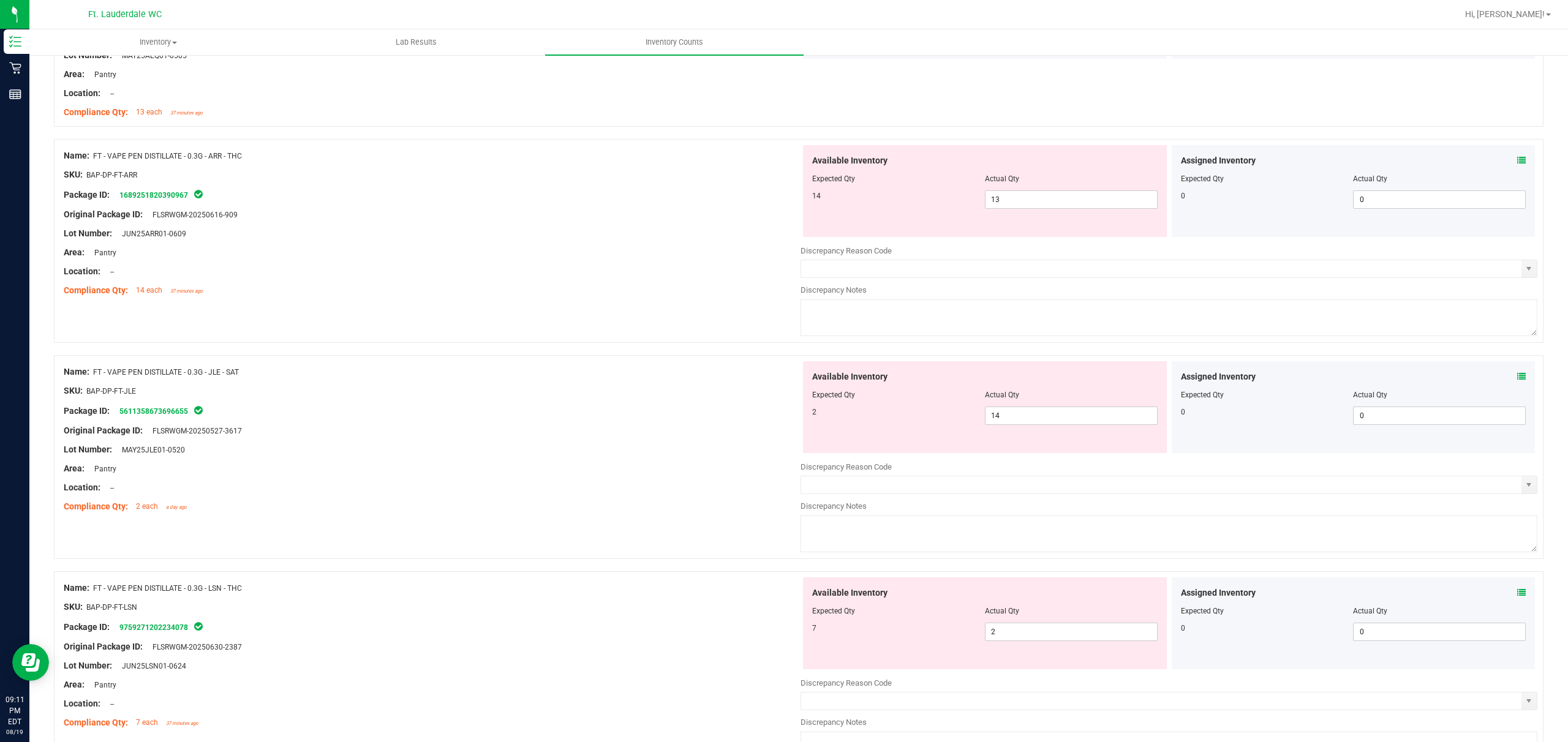
scroll to position [816, 0]
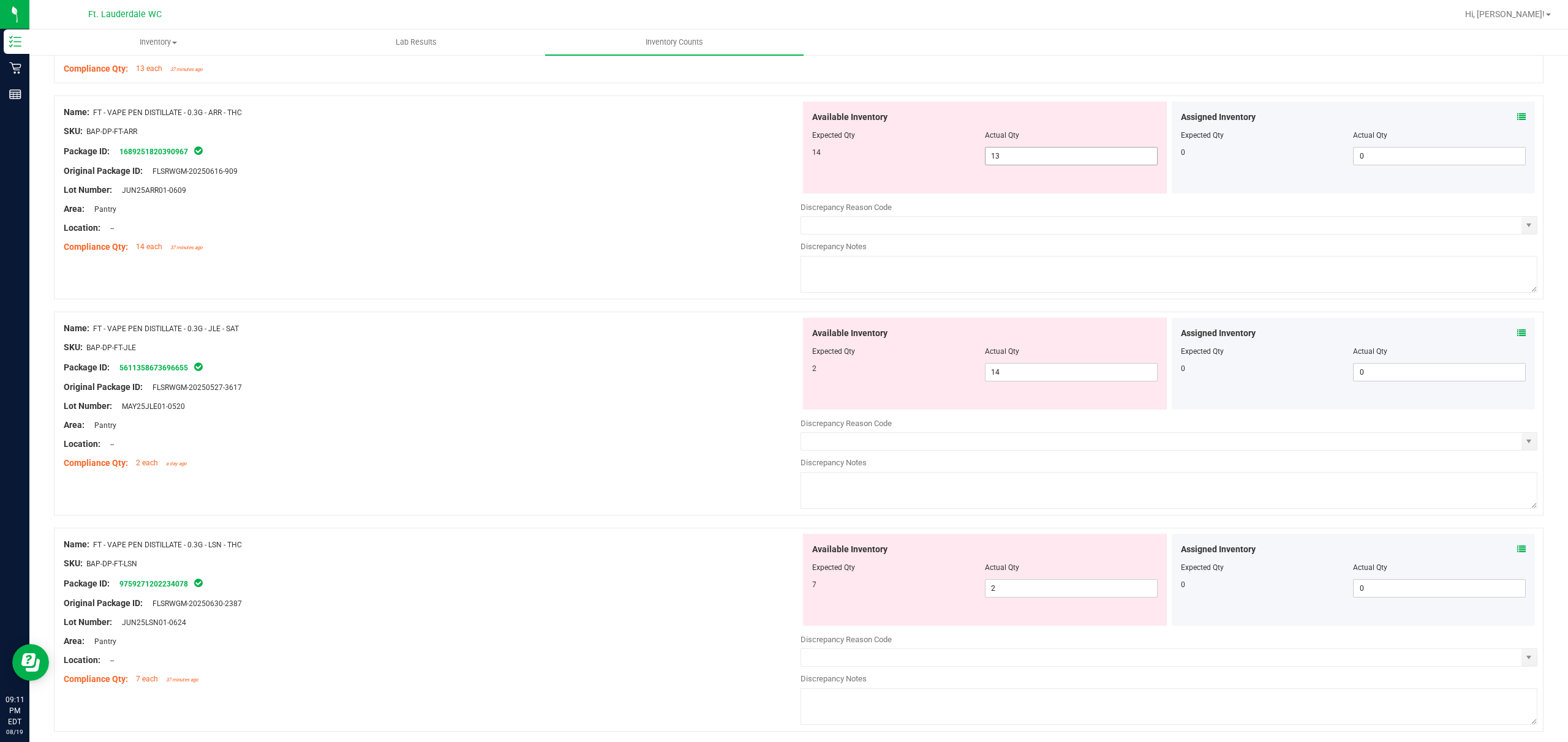
click at [549, 157] on span "13 13" at bounding box center [1071, 156] width 173 height 18
click at [491, 245] on div "Compliance Qty: 14 each 37 minutes ago" at bounding box center [432, 247] width 737 height 13
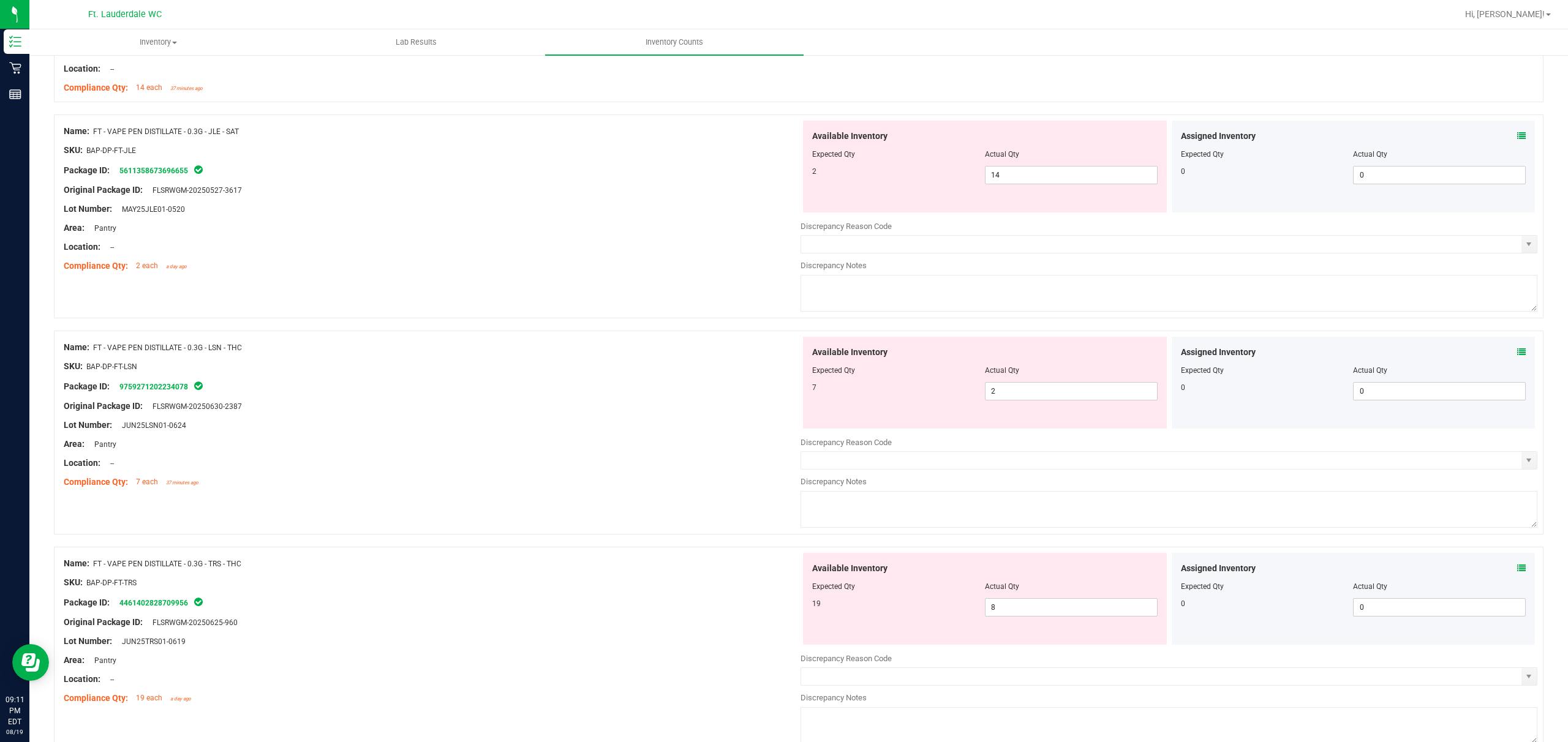
scroll to position [980, 0]
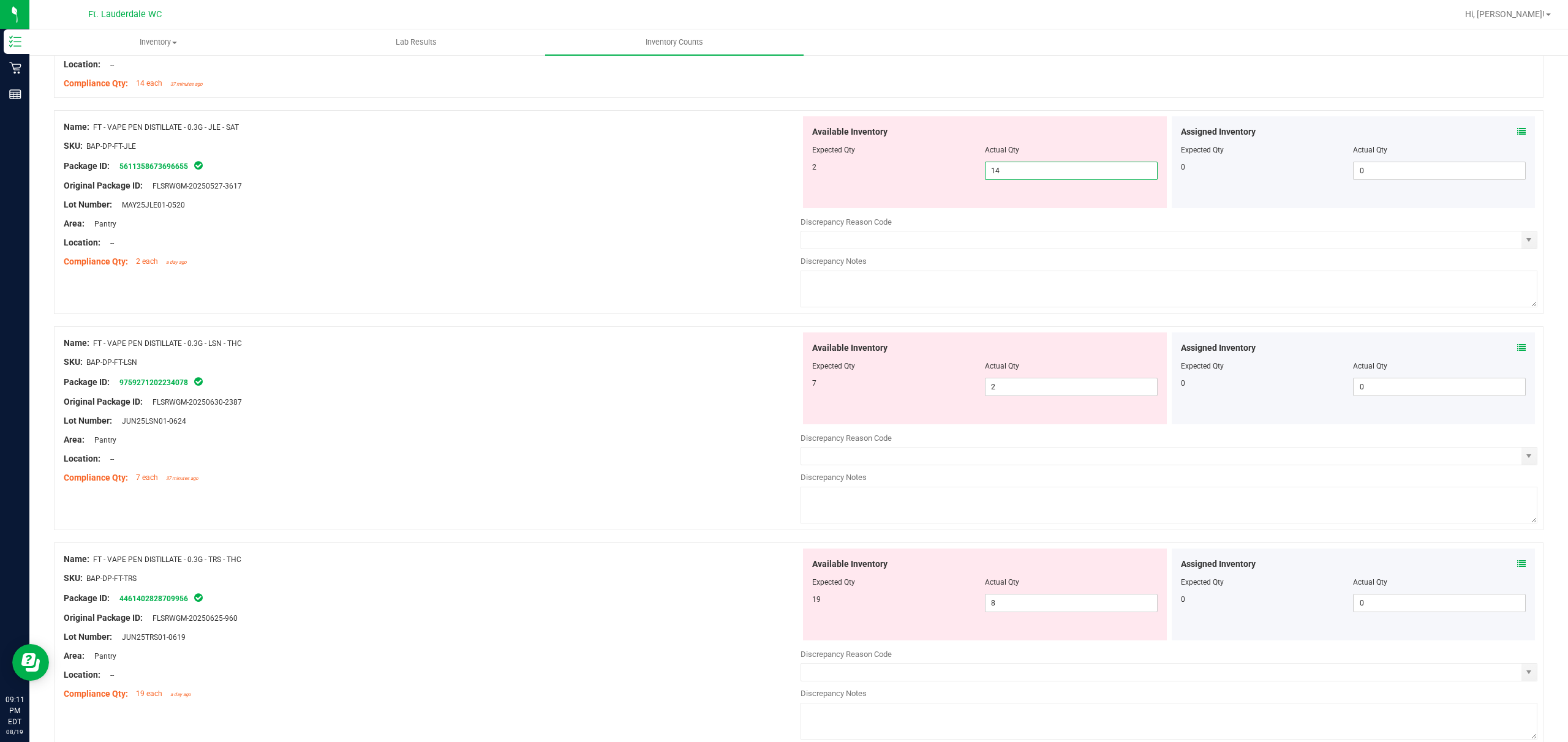
click at [549, 167] on span "14 14" at bounding box center [1071, 170] width 173 height 18
click at [549, 392] on div "Name: FT - VAPE PEN DISTILLATE - 0.3G - LSN - THC SKU: BAP-DP-FT-LSN Package ID…" at bounding box center [432, 411] width 737 height 156
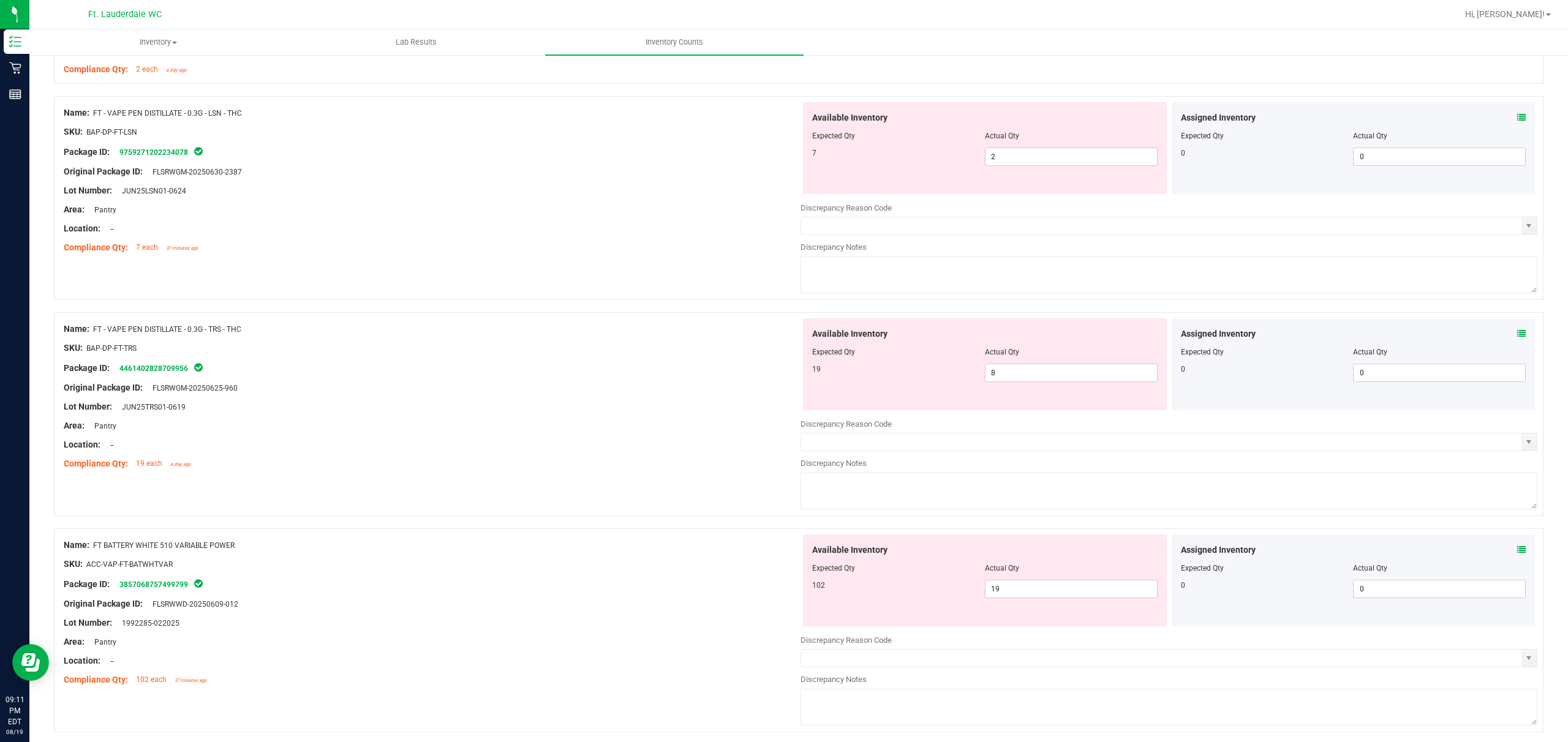
scroll to position [1143, 0]
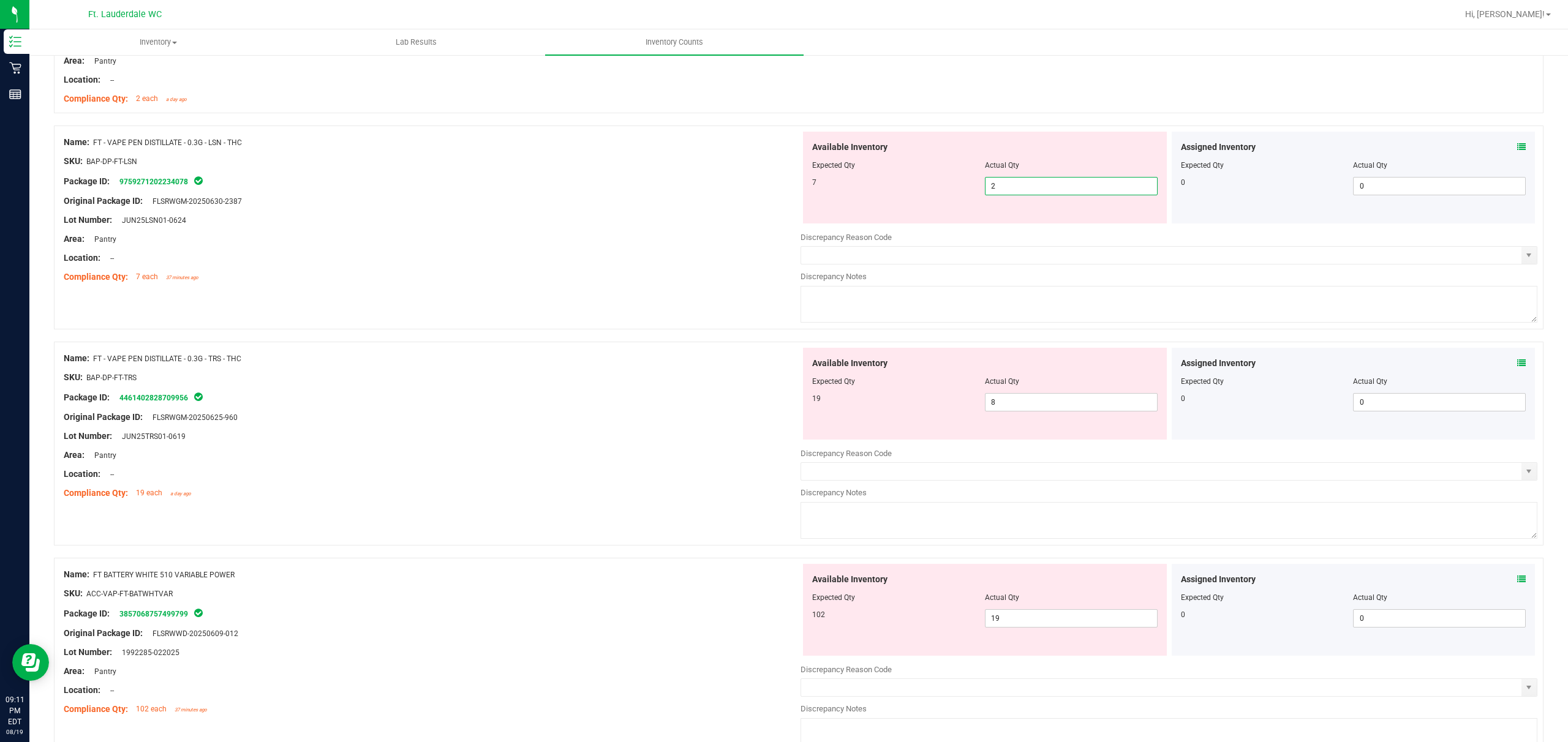
click at [549, 194] on span "2 2" at bounding box center [1071, 186] width 173 height 18
click at [549, 393] on div "Name: FT - VAPE PEN DISTILLATE - 0.3G - TRS - THC SKU: BAP-DP-FT-TRS Package ID…" at bounding box center [432, 426] width 737 height 156
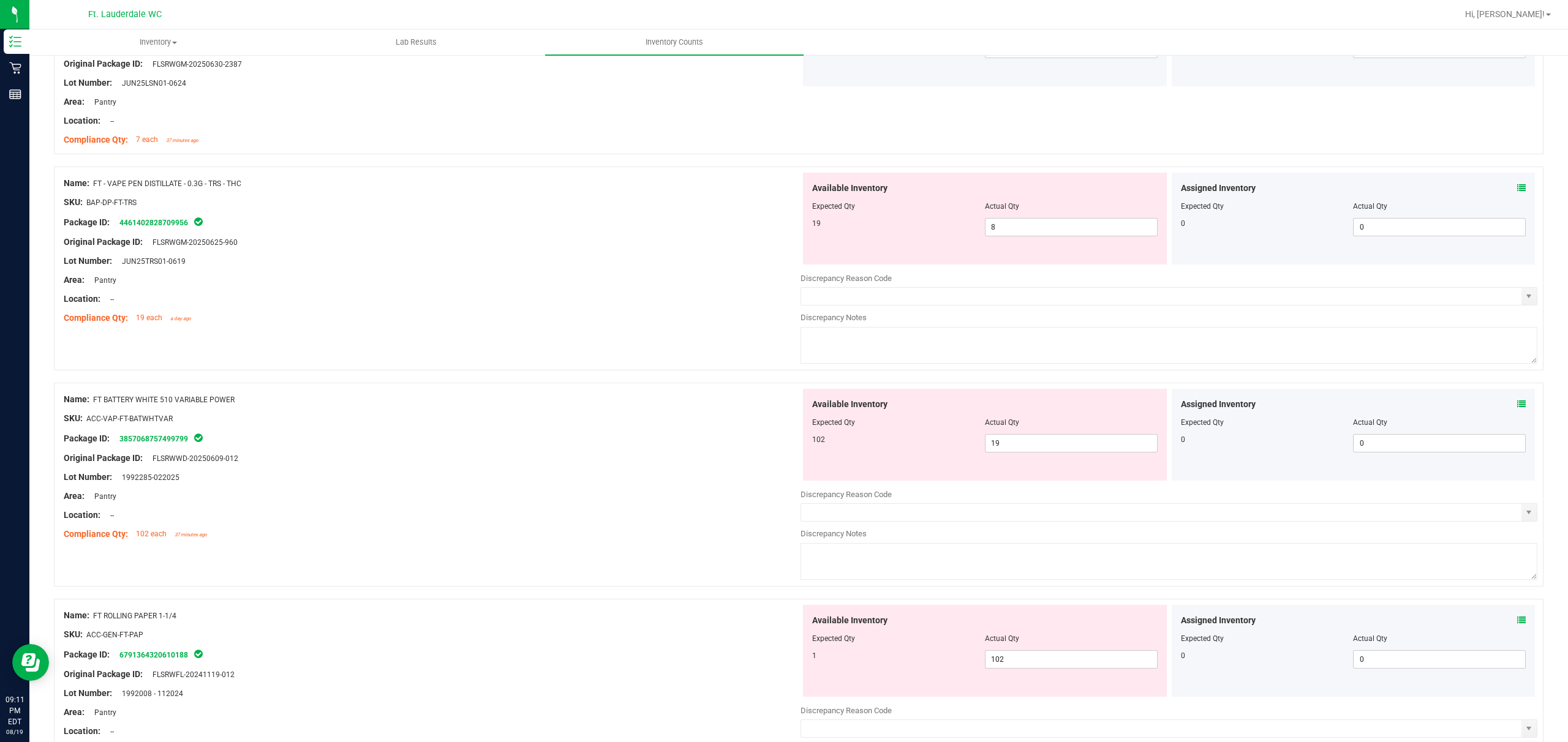
scroll to position [1307, 0]
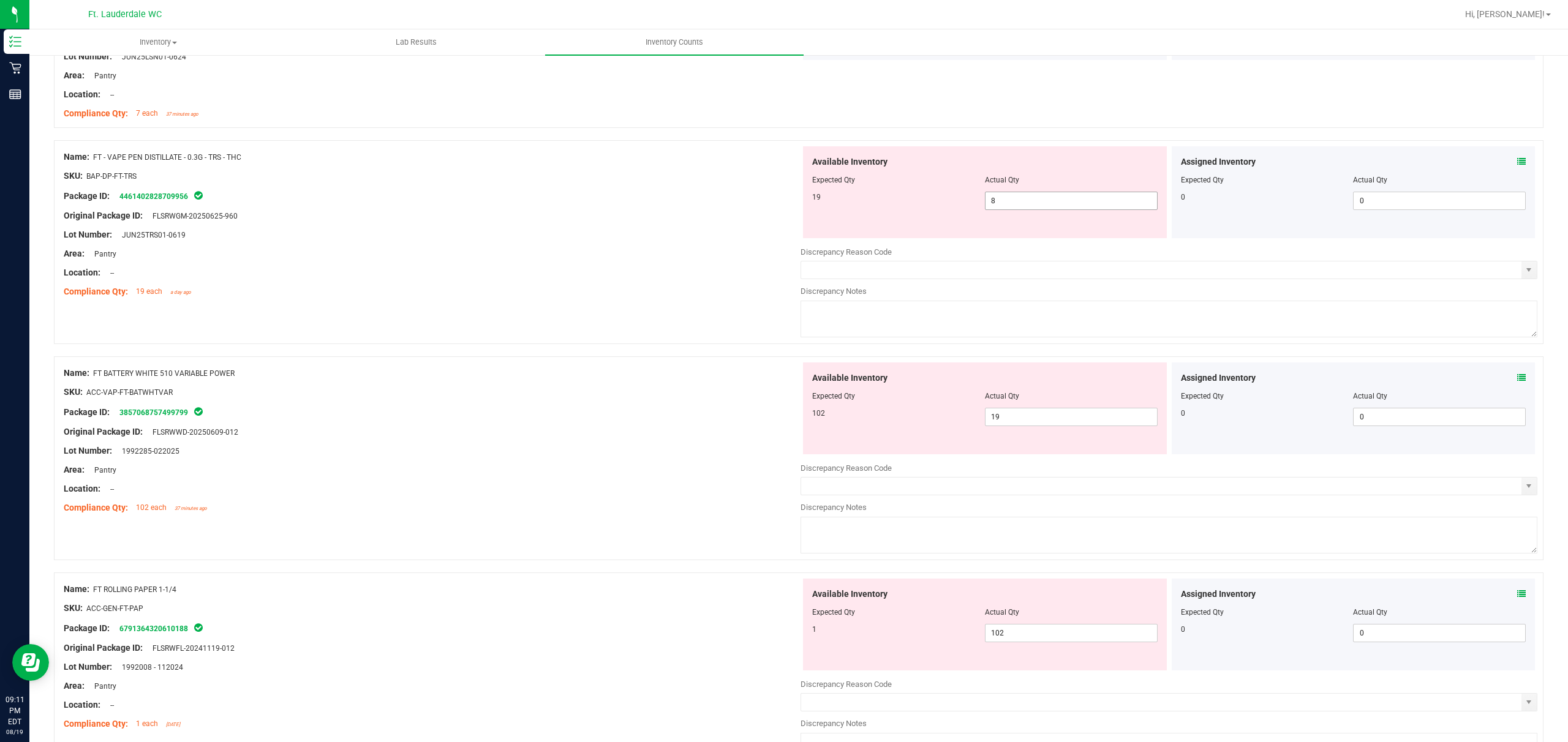
click at [549, 199] on span "8 8" at bounding box center [1071, 201] width 173 height 18
click at [549, 422] on div "Available Inventory Expected Qty Actual Qty 102 19 19" at bounding box center [1169, 460] width 737 height 194
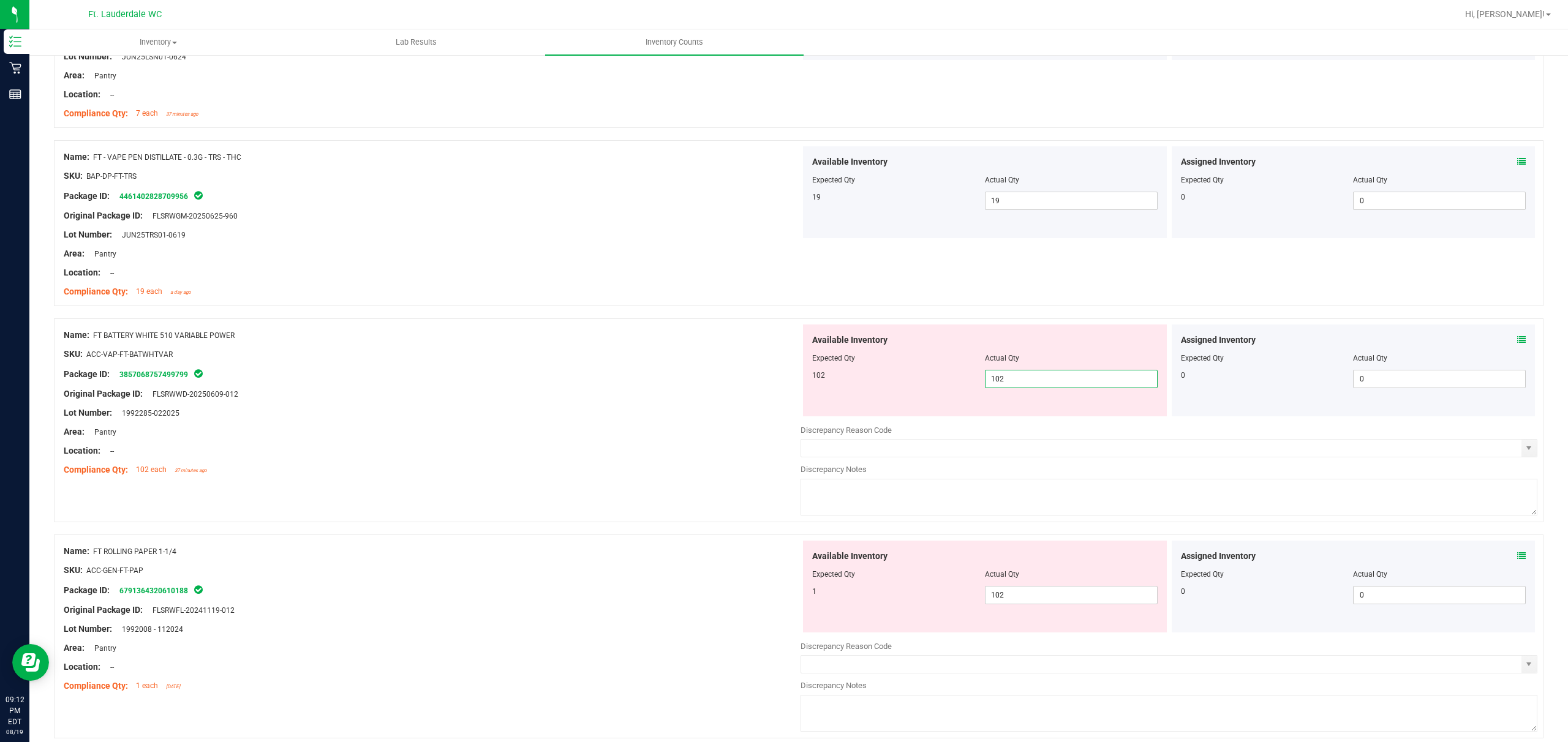
click at [474, 406] on div at bounding box center [432, 404] width 737 height 6
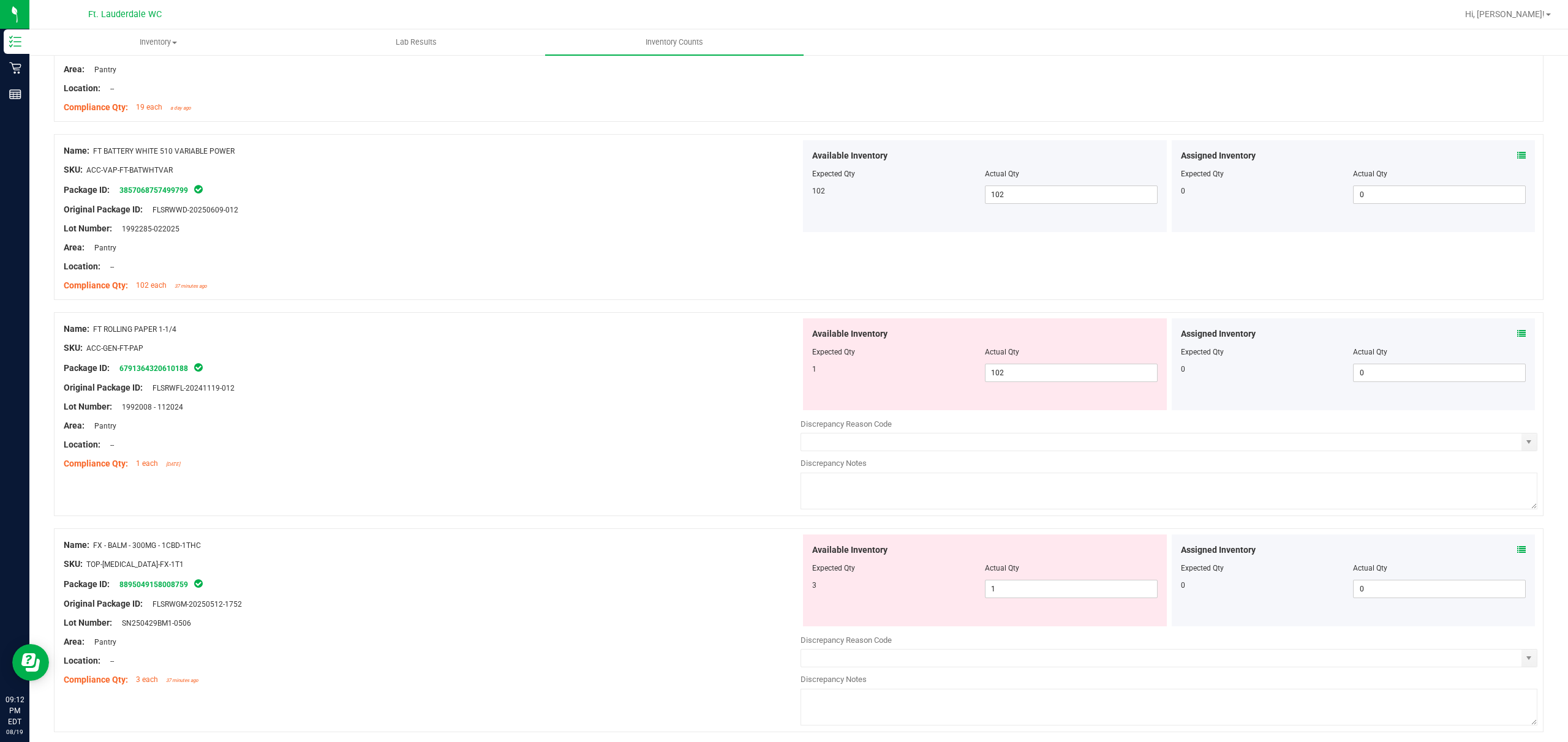
scroll to position [1551, 0]
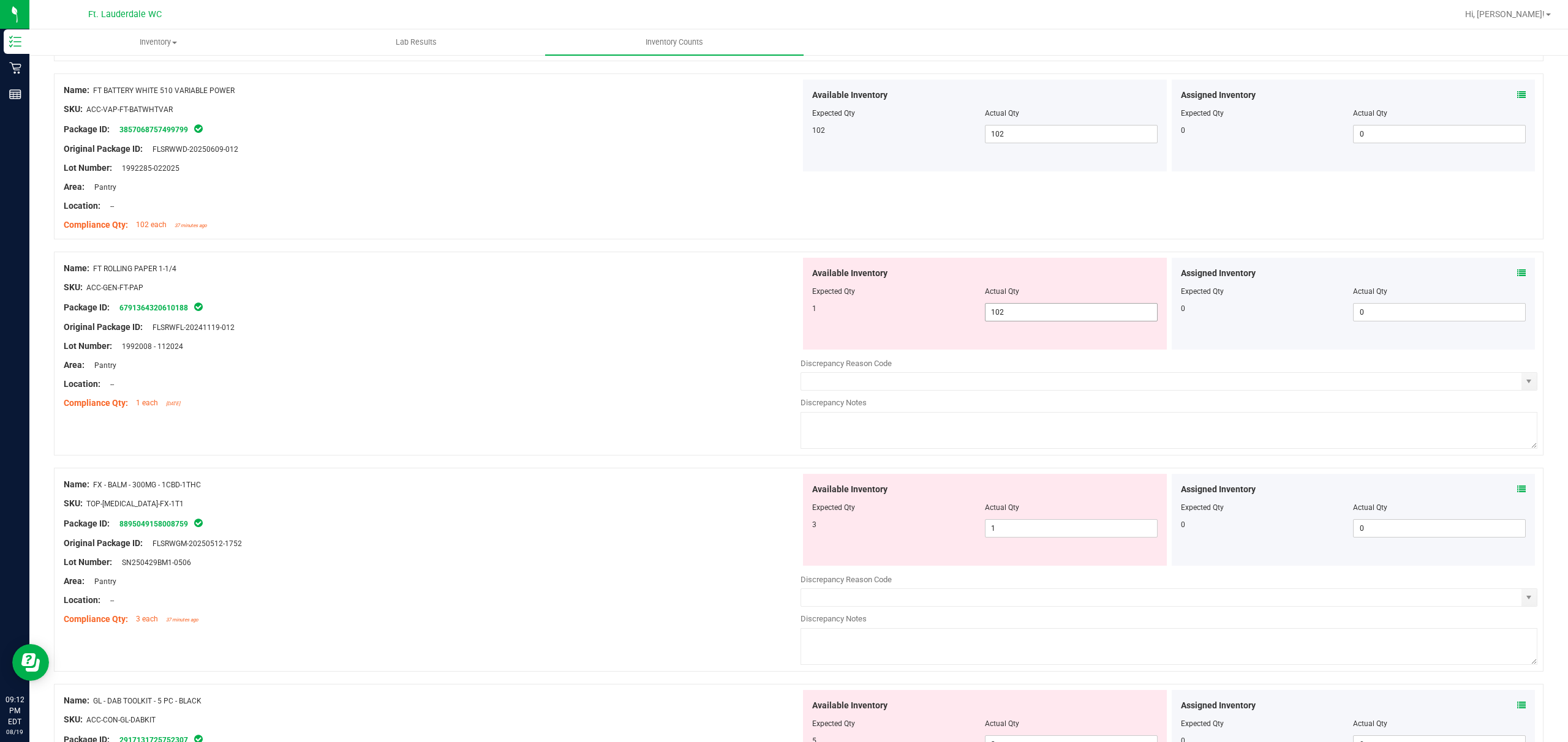
click at [549, 315] on span "102 102" at bounding box center [1071, 312] width 173 height 18
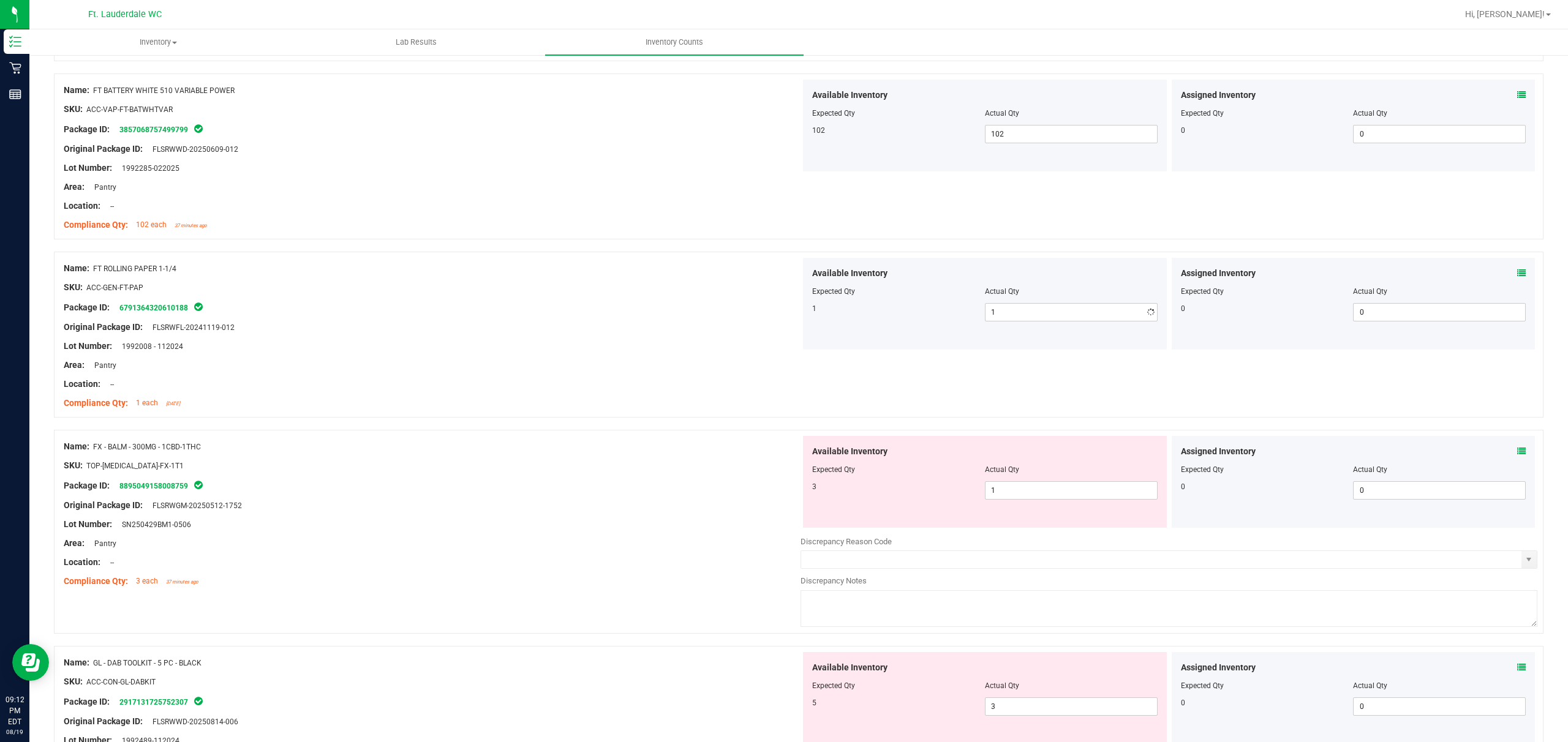
click at [549, 343] on div "Lot Number: 1992008 - 112024" at bounding box center [432, 346] width 737 height 13
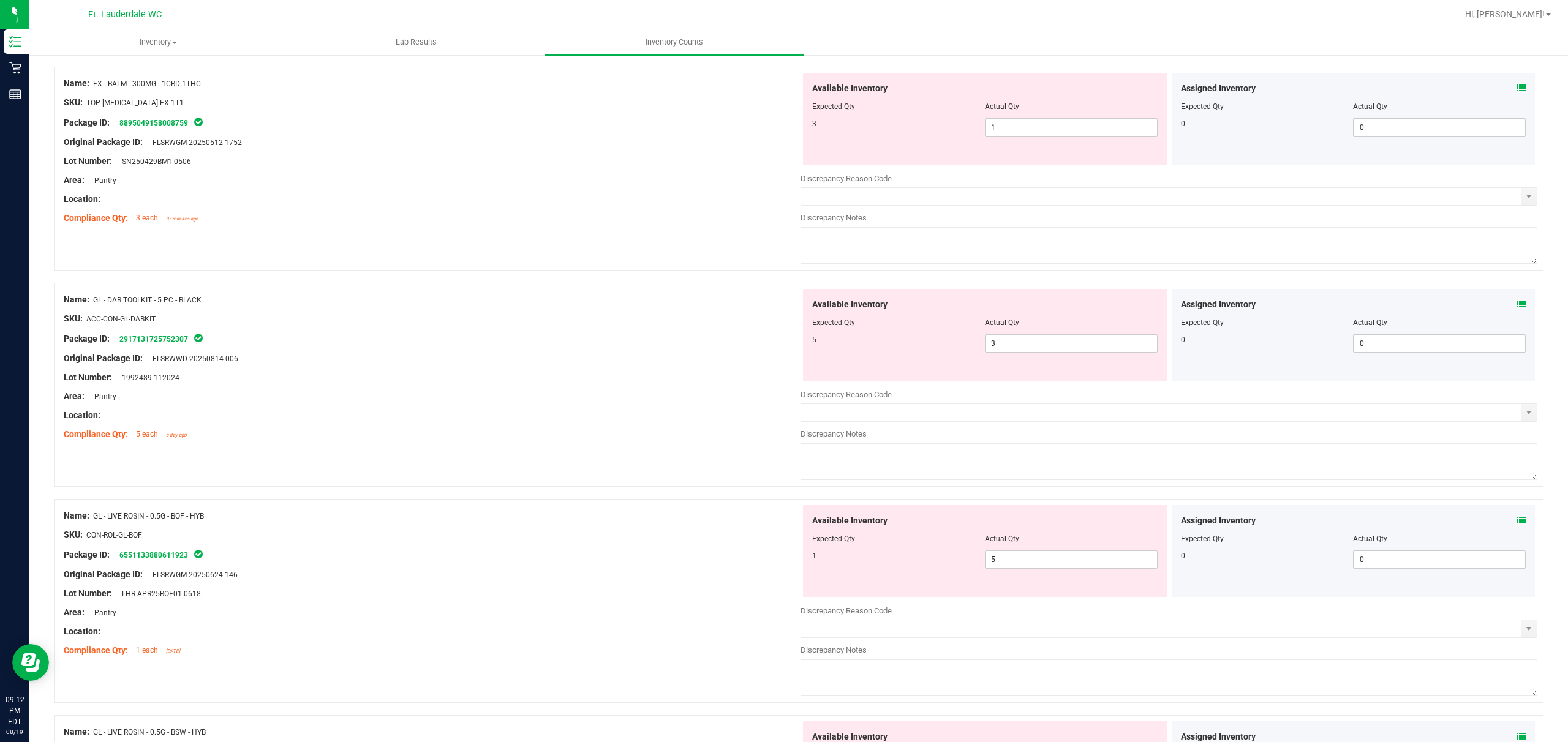
scroll to position [1878, 0]
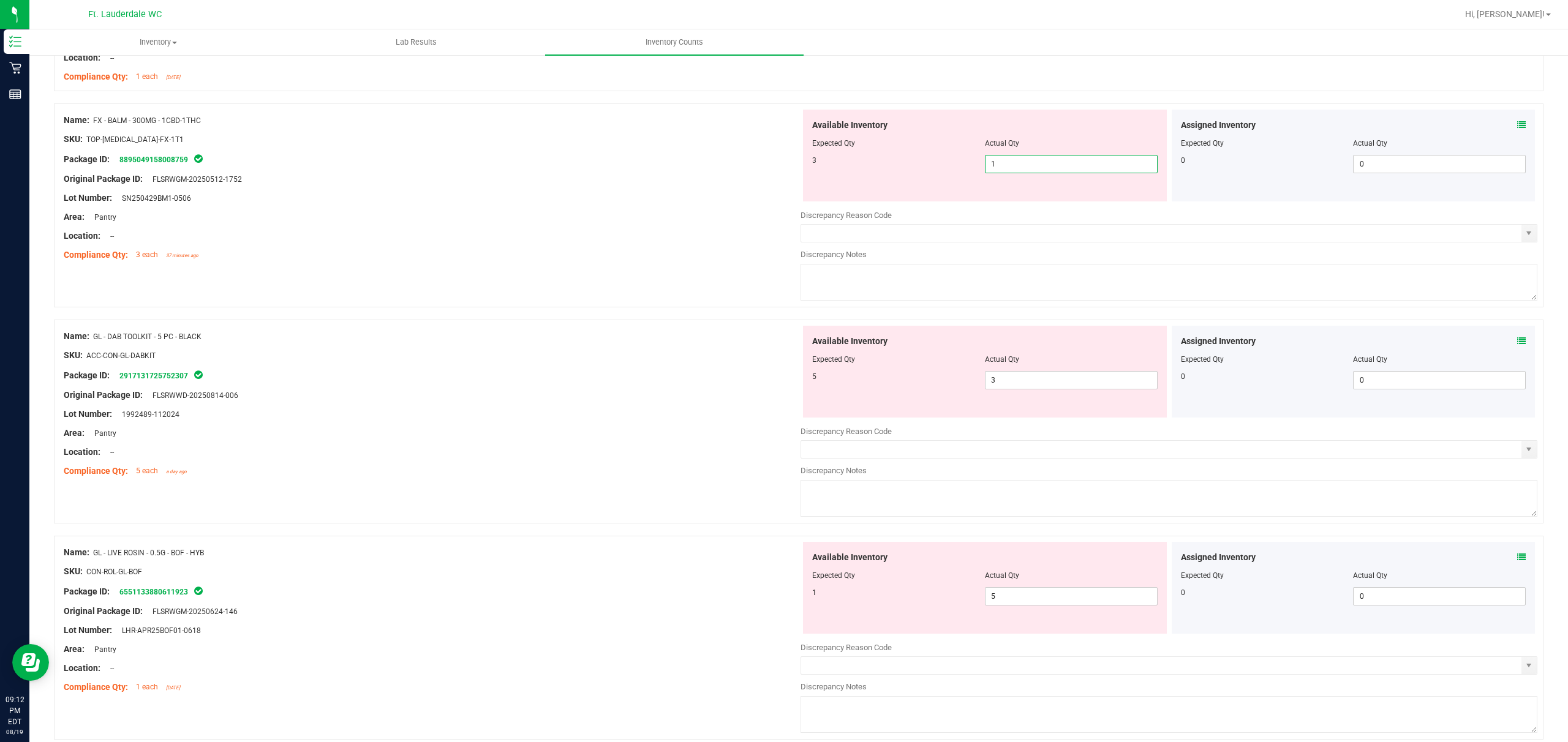
click at [549, 167] on span "1 1" at bounding box center [1071, 163] width 173 height 18
click at [549, 373] on div "Name: GL - DAB TOOLKIT - 5 PC - BLACK SKU: ACC-CON-GL-DABKIT Package ID: 291713…" at bounding box center [432, 404] width 737 height 156
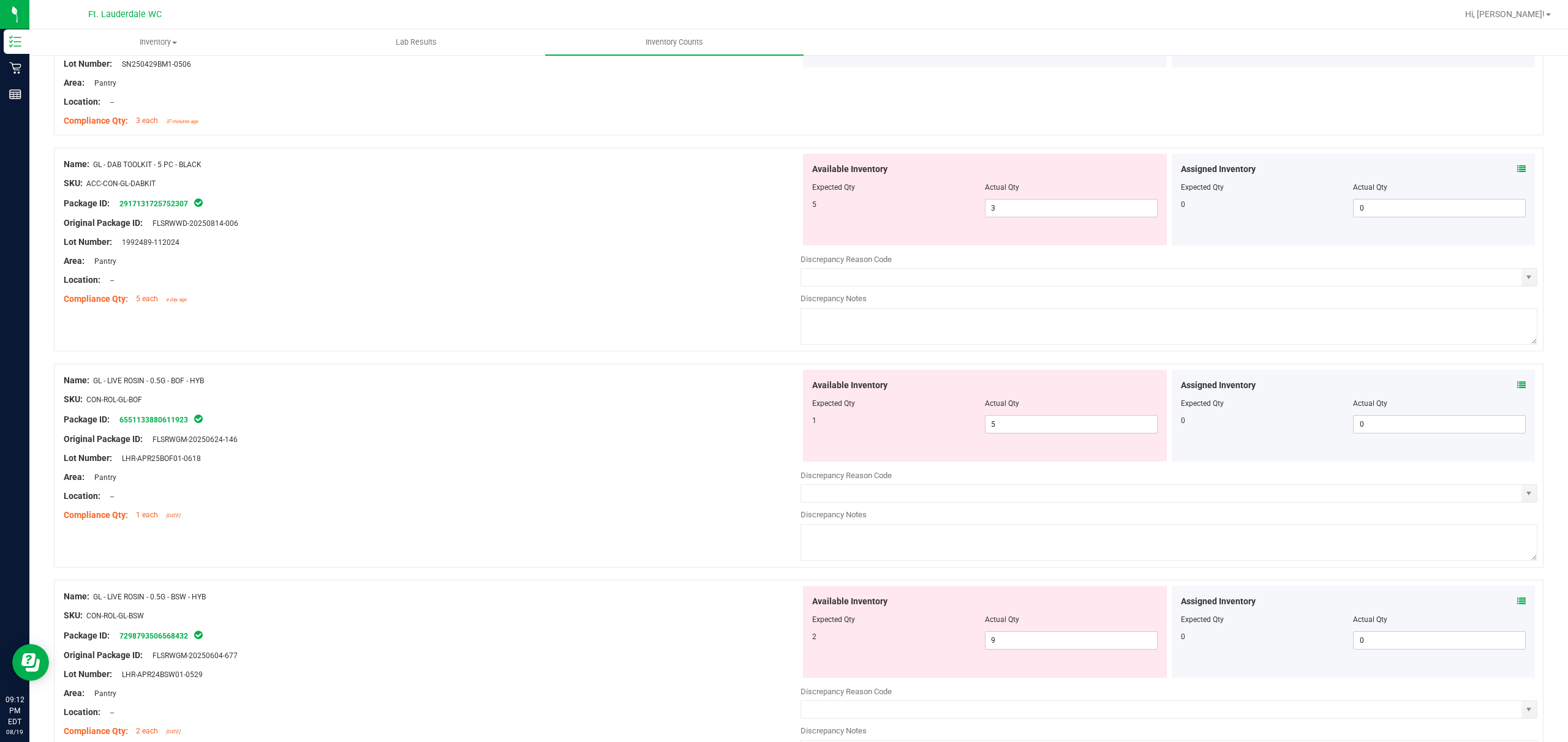
scroll to position [2041, 0]
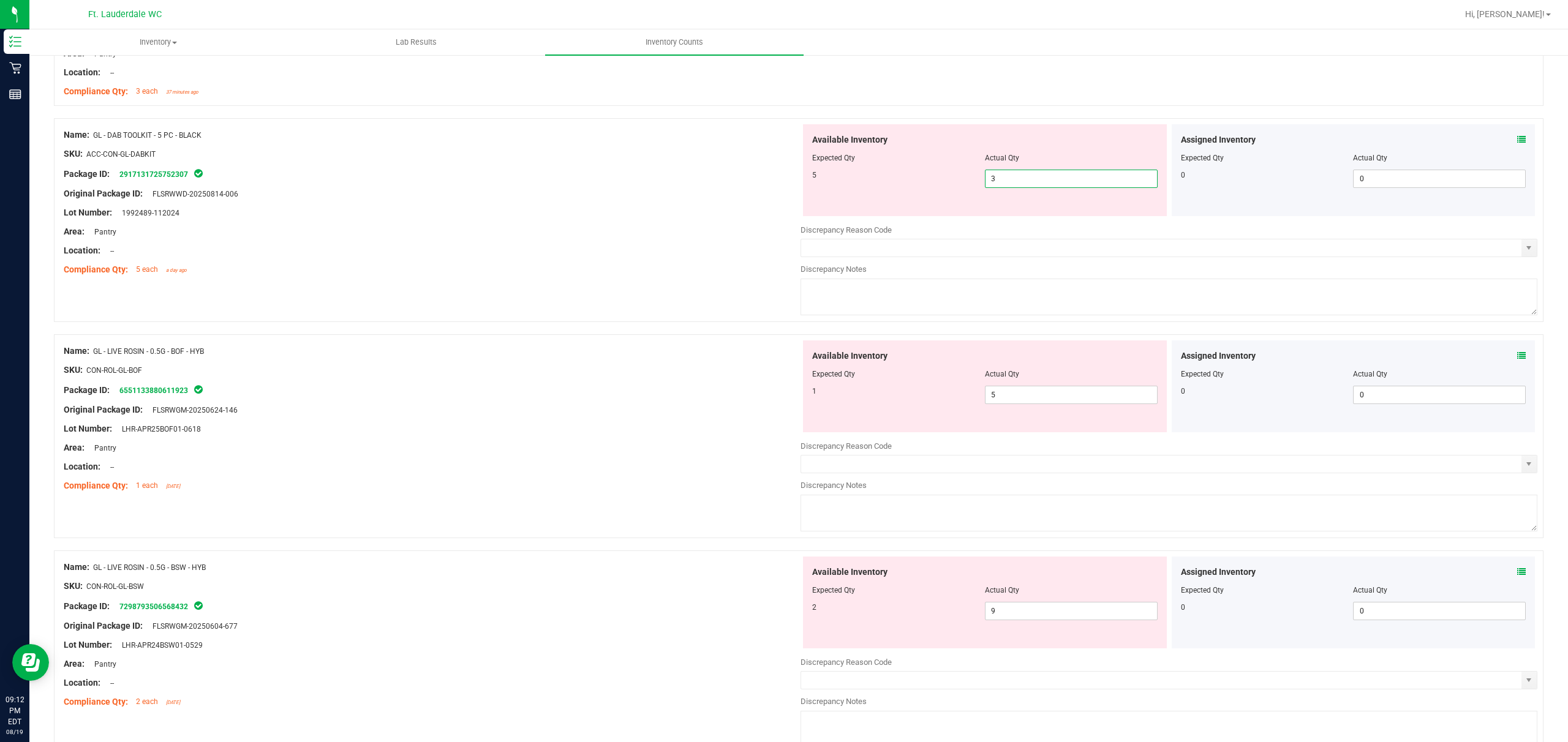
click at [549, 179] on span "3 3" at bounding box center [1071, 179] width 173 height 18
drag, startPoint x: 627, startPoint y: 438, endPoint x: 643, endPoint y: 436, distance: 16.1
click at [549, 439] on div "Name: GL - LIVE ROSIN - 0.5G - BOF - HYB SKU: CON-ROL-GL-BOF Package ID: 655113…" at bounding box center [432, 419] width 737 height 156
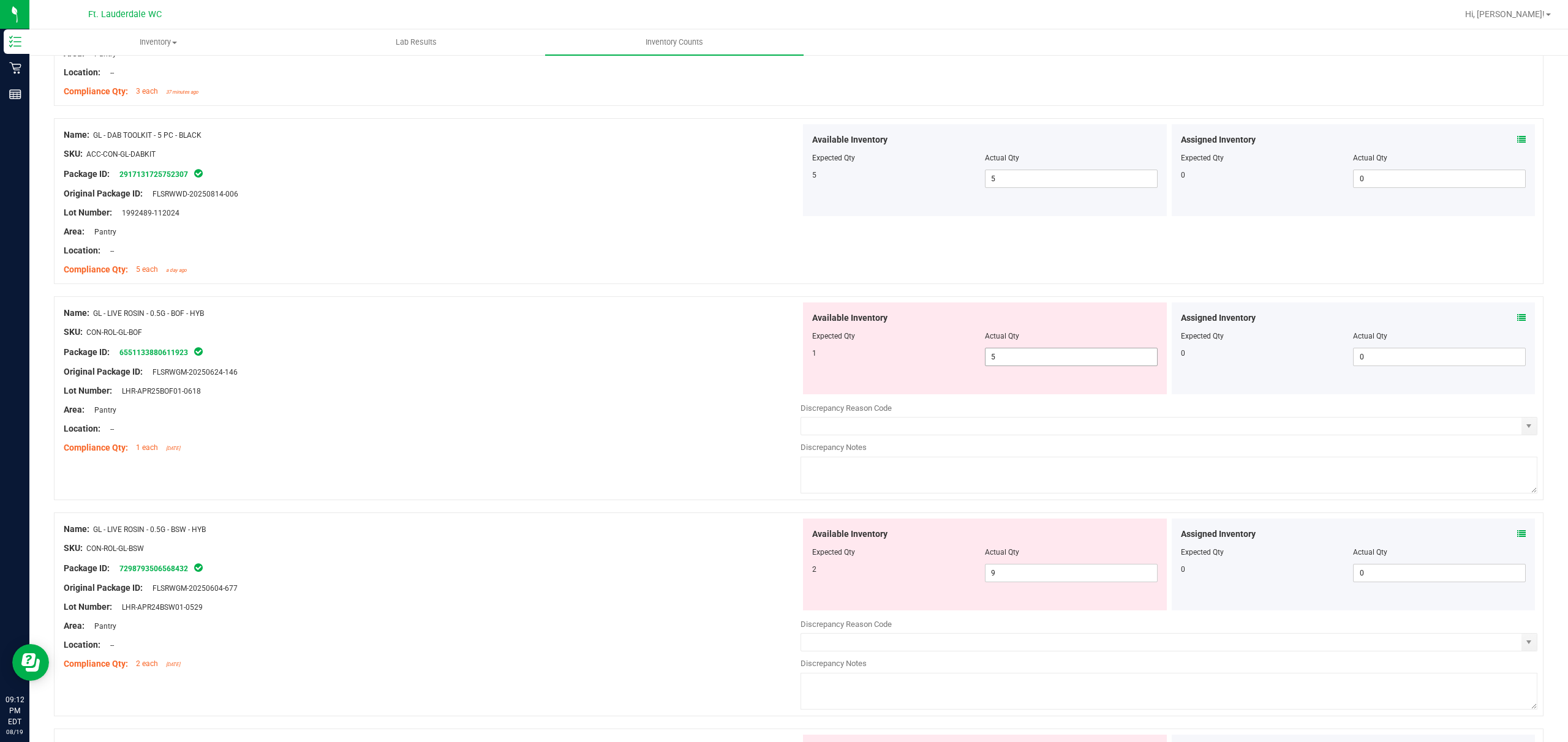
click at [549, 366] on span "5 5" at bounding box center [1071, 357] width 173 height 18
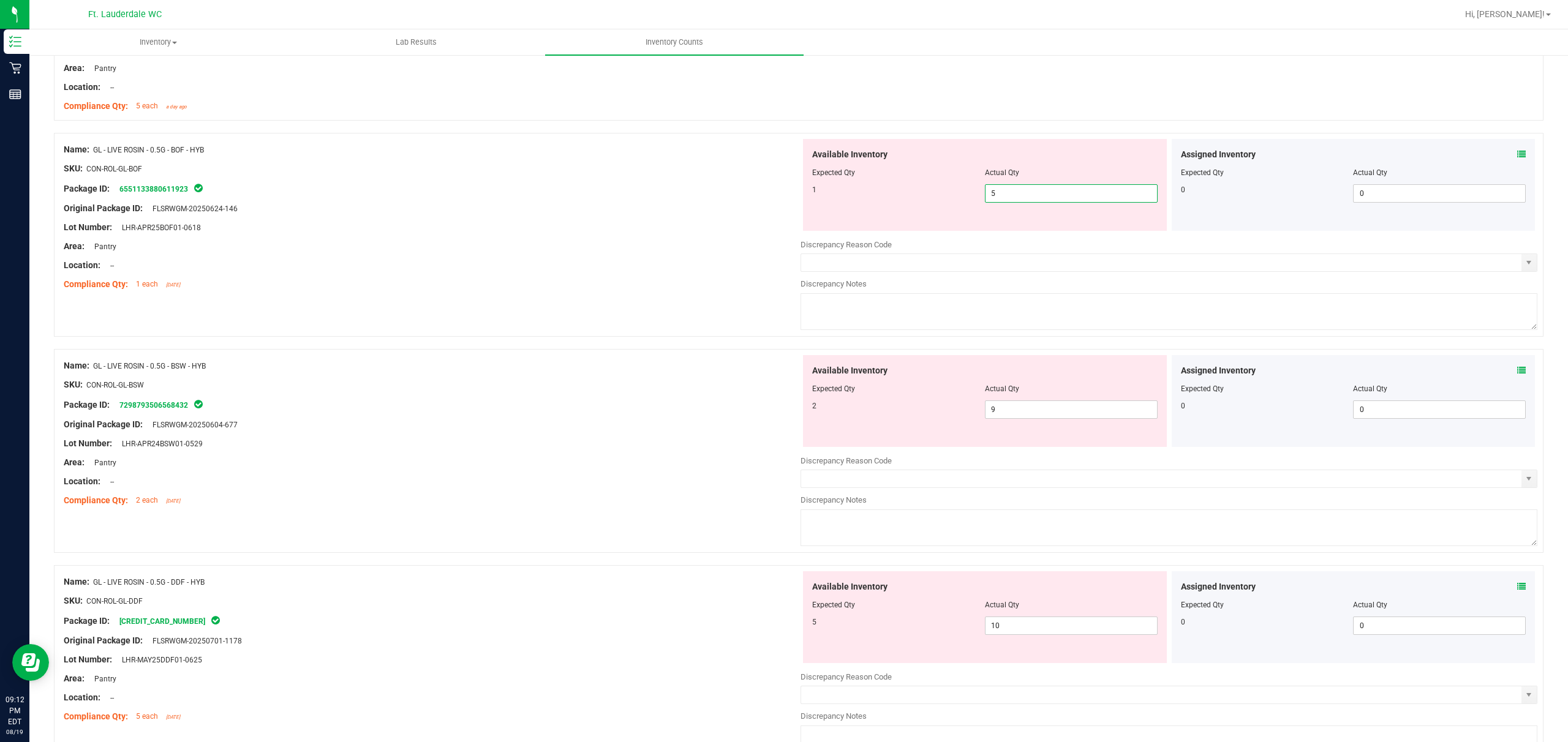
scroll to position [2286, 0]
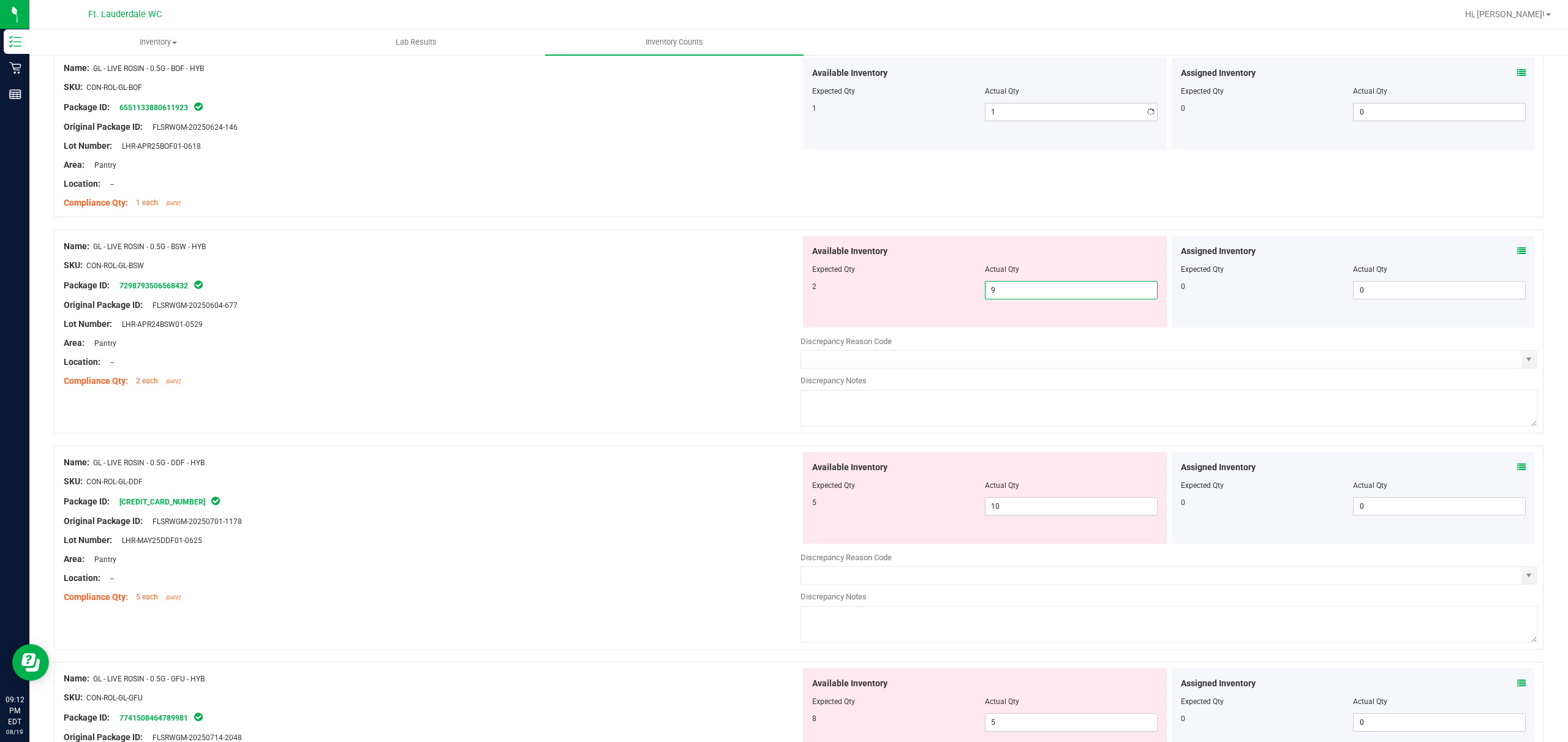
click at [549, 338] on div "Available Inventory Expected Qty Actual Qty 2 9 9" at bounding box center [1169, 333] width 737 height 194
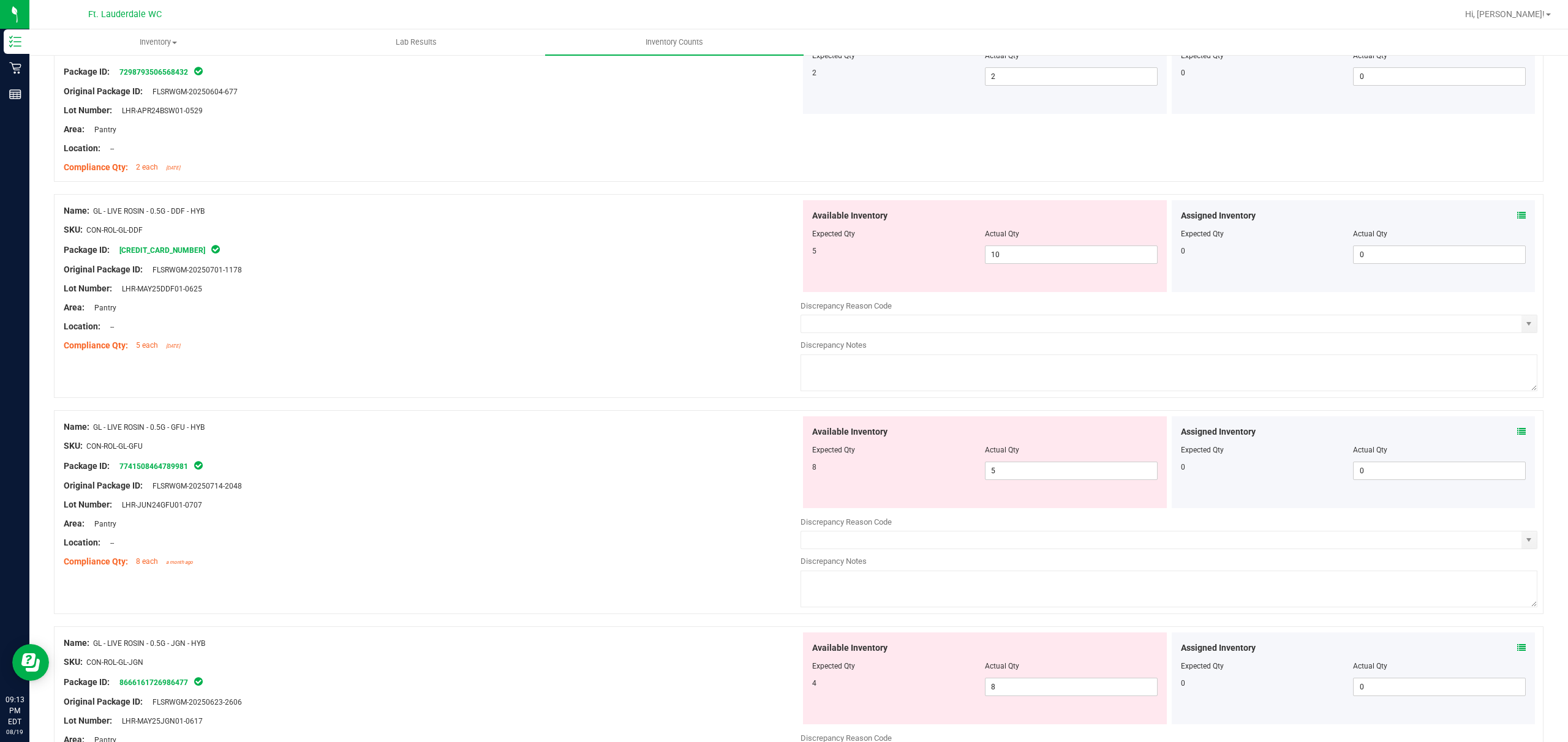
scroll to position [2532, 0]
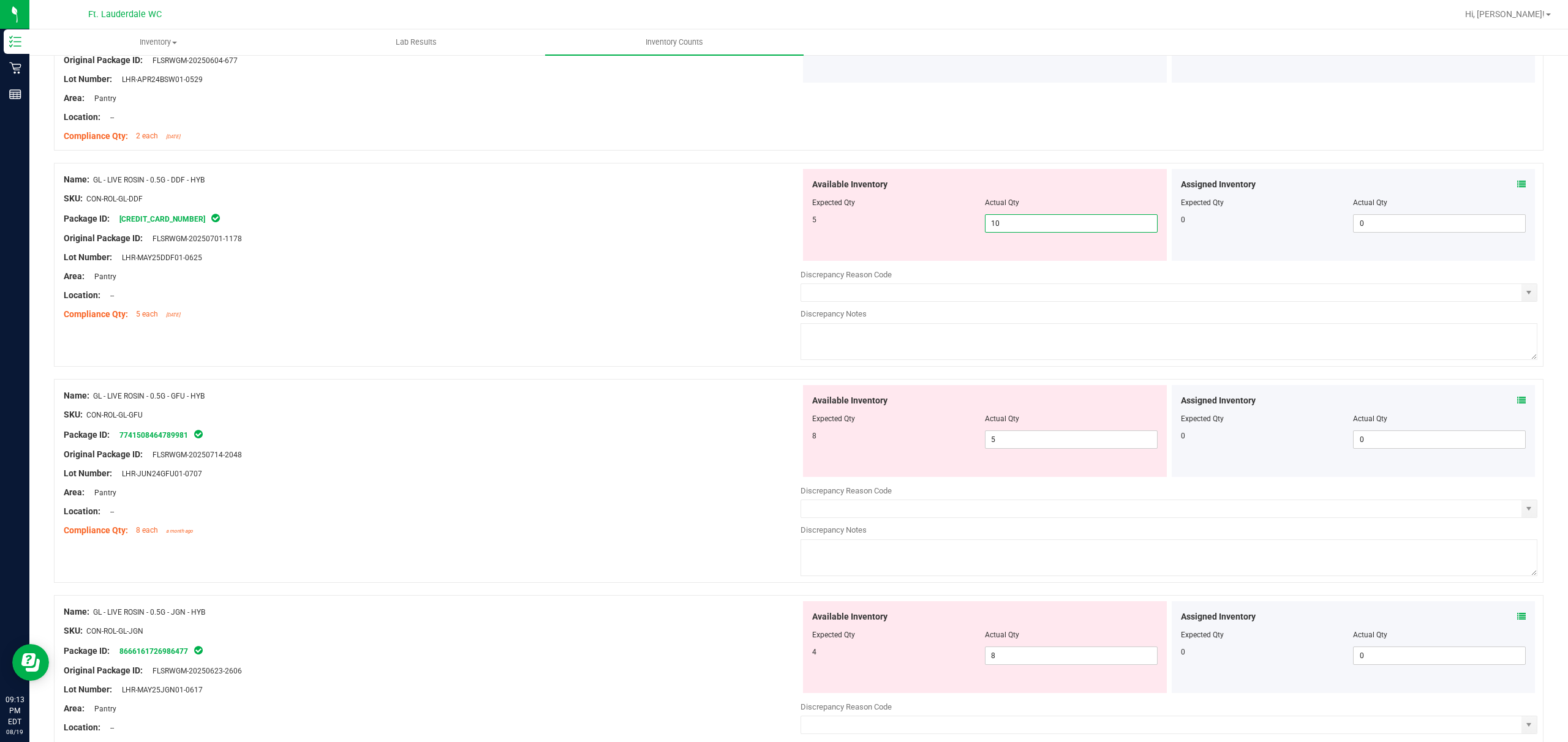
click at [549, 226] on span "10 10" at bounding box center [1071, 223] width 173 height 18
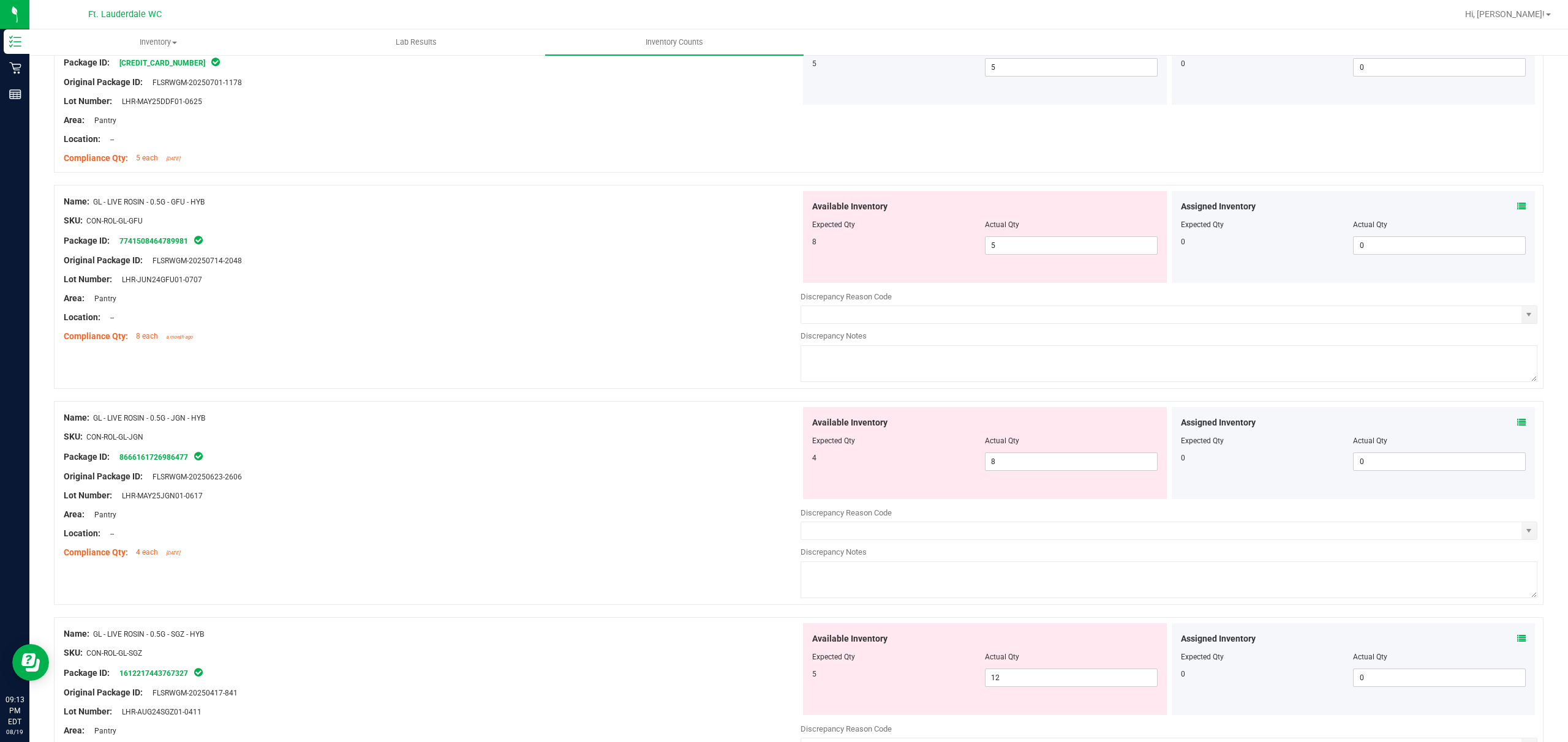
scroll to position [2695, 0]
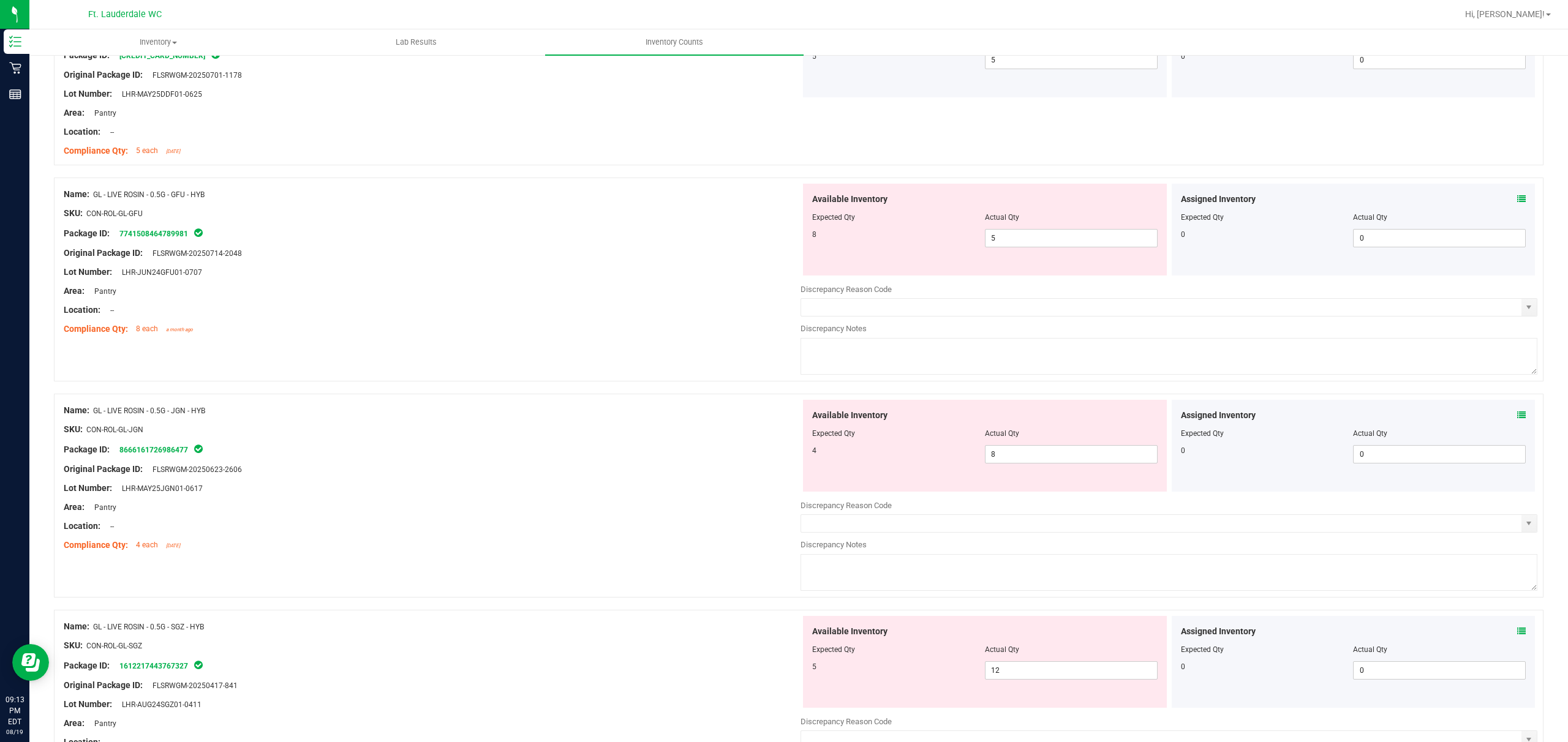
click at [549, 229] on div at bounding box center [985, 226] width 345 height 6
click at [549, 238] on span "5 5" at bounding box center [1071, 238] width 173 height 18
click at [496, 421] on div "Name: GL - LIVE ROSIN - 0.5G - JGN - HYB SKU: CON-ROL-GL-JGN Package ID: 866616…" at bounding box center [432, 478] width 737 height 156
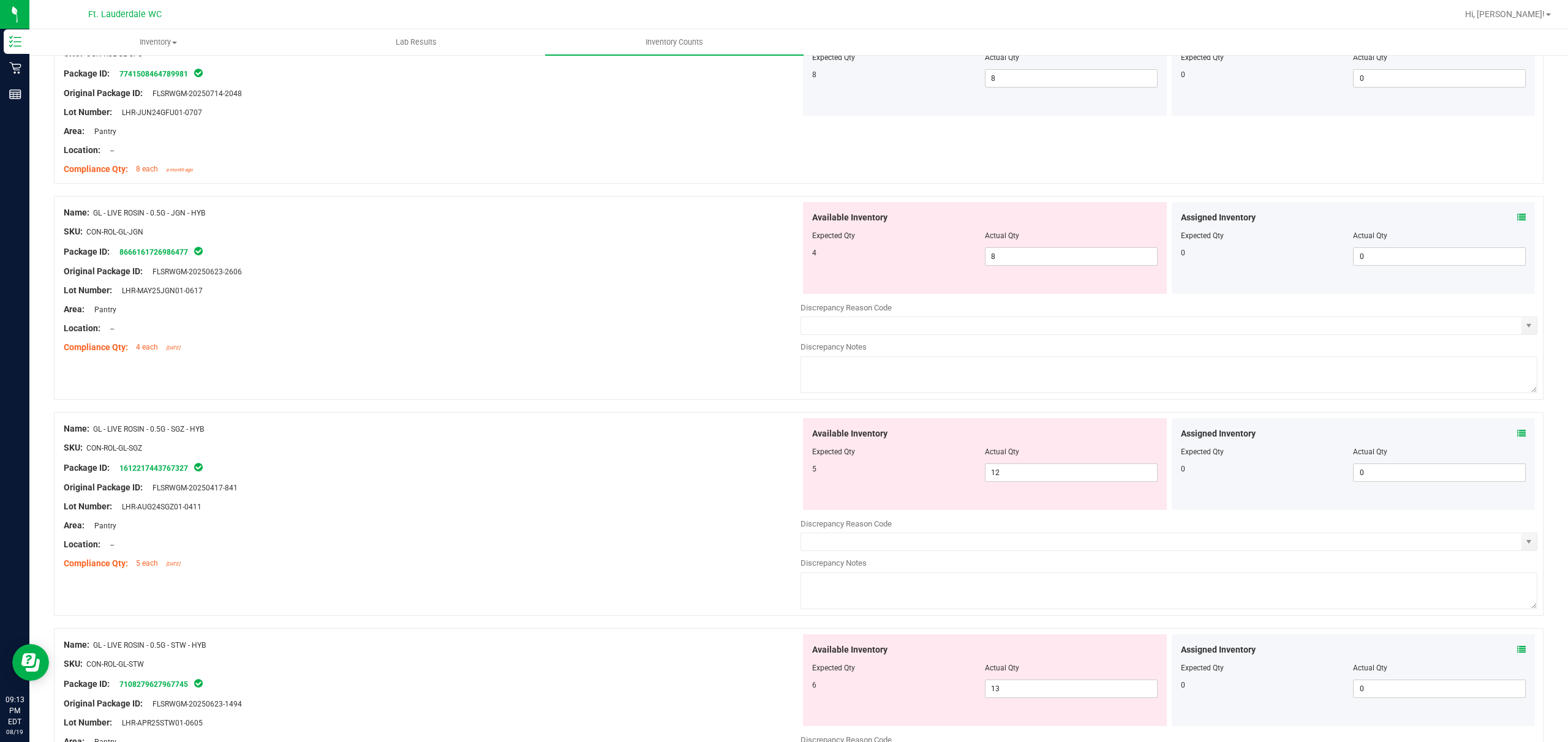
scroll to position [2858, 0]
click at [549, 263] on span "8 8" at bounding box center [1071, 253] width 173 height 18
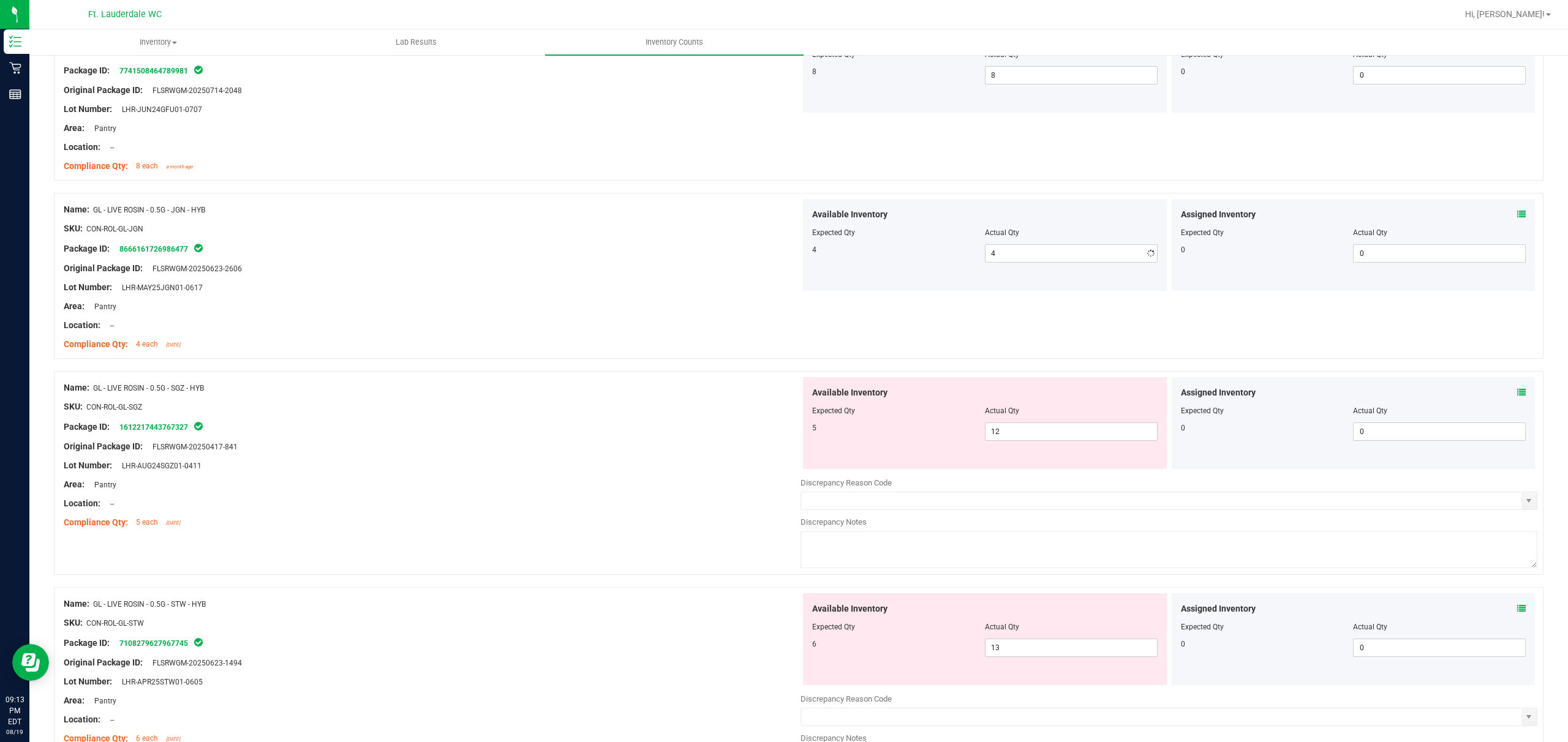
click at [243, 468] on div "Name: GL - LIVE ROSIN - 0.5G - SGZ - HYB SKU: CON-ROL-GL-SGZ Package ID: 161221…" at bounding box center [432, 455] width 737 height 156
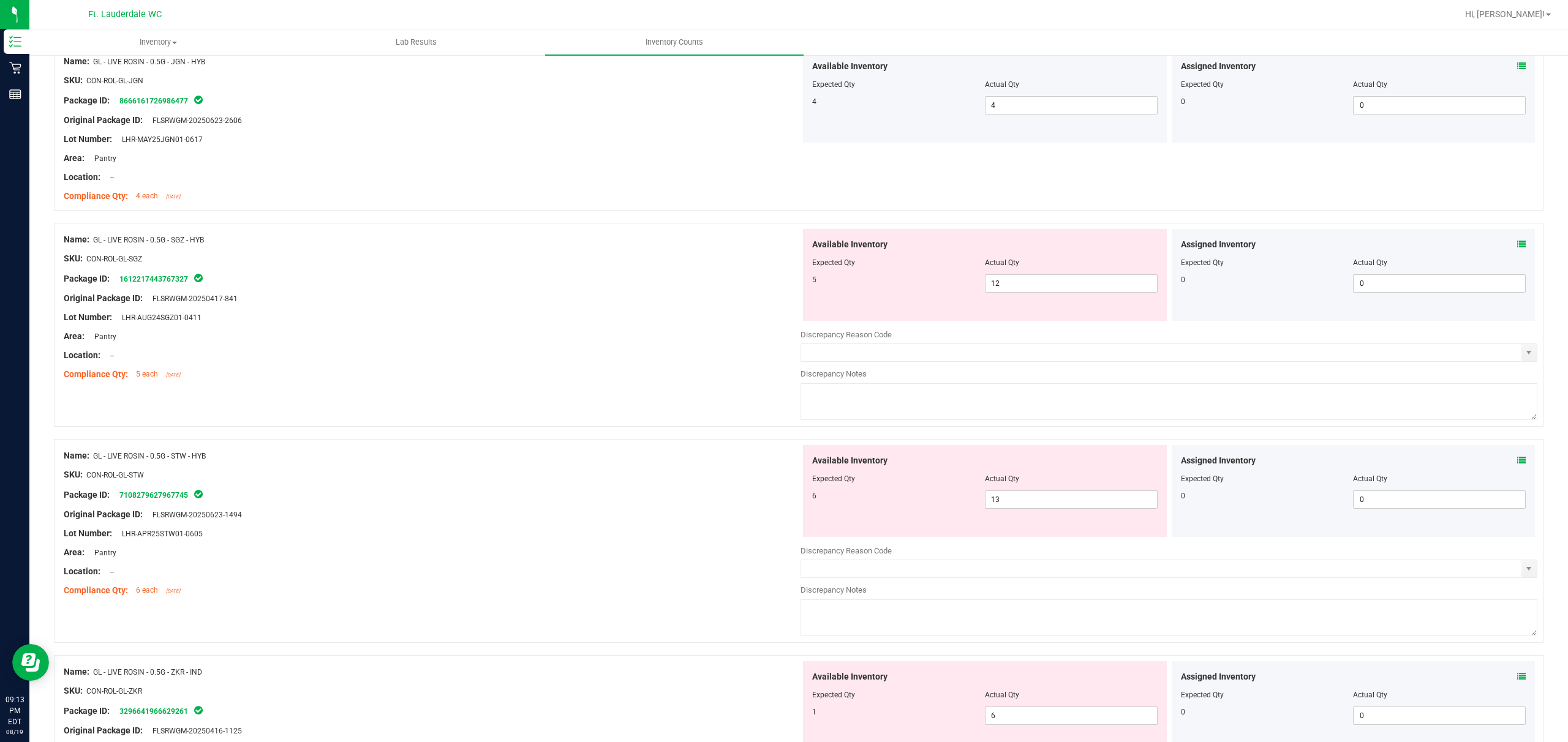
scroll to position [3021, 0]
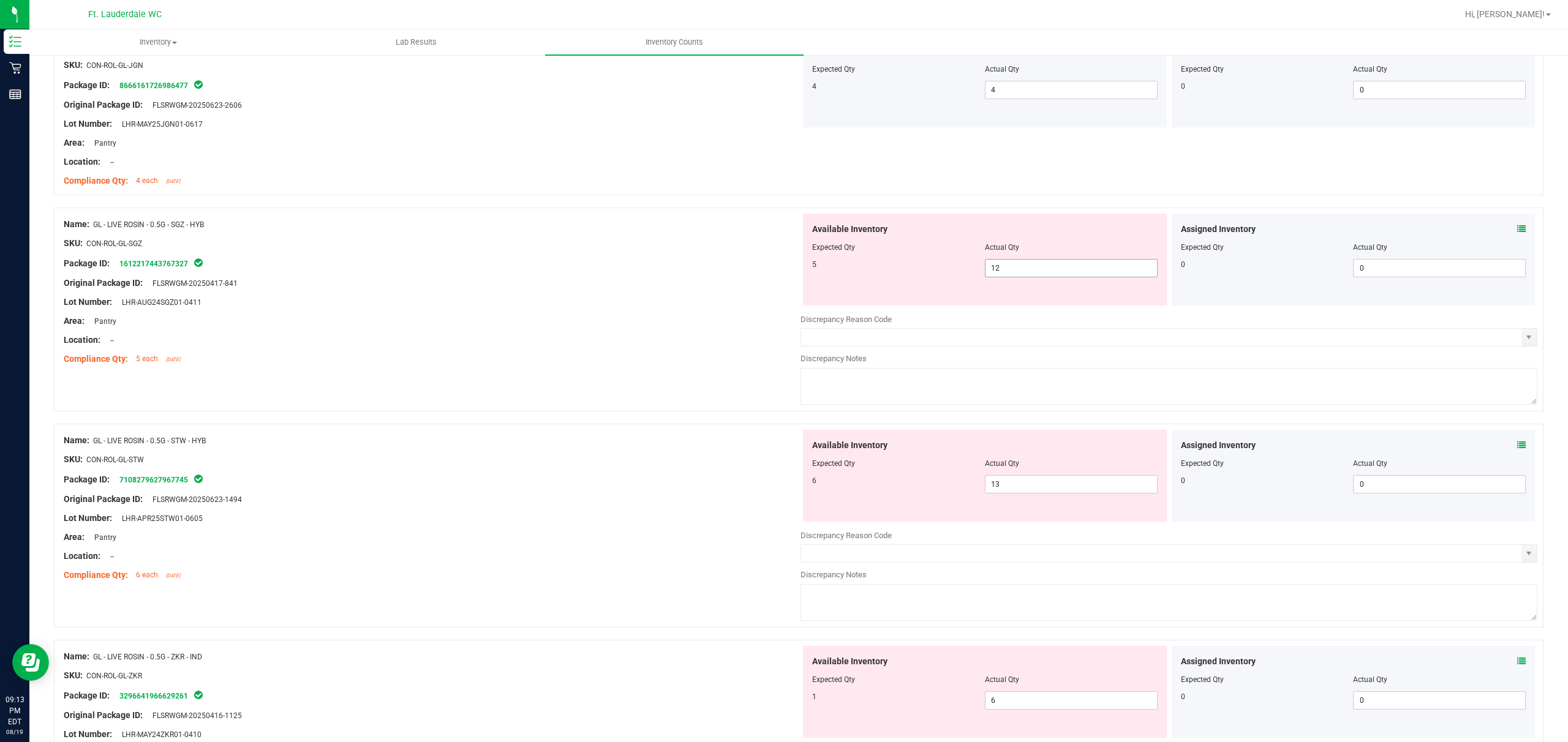
click at [549, 277] on span "12 12" at bounding box center [1071, 268] width 173 height 18
click at [549, 343] on div "Location: --" at bounding box center [432, 340] width 737 height 13
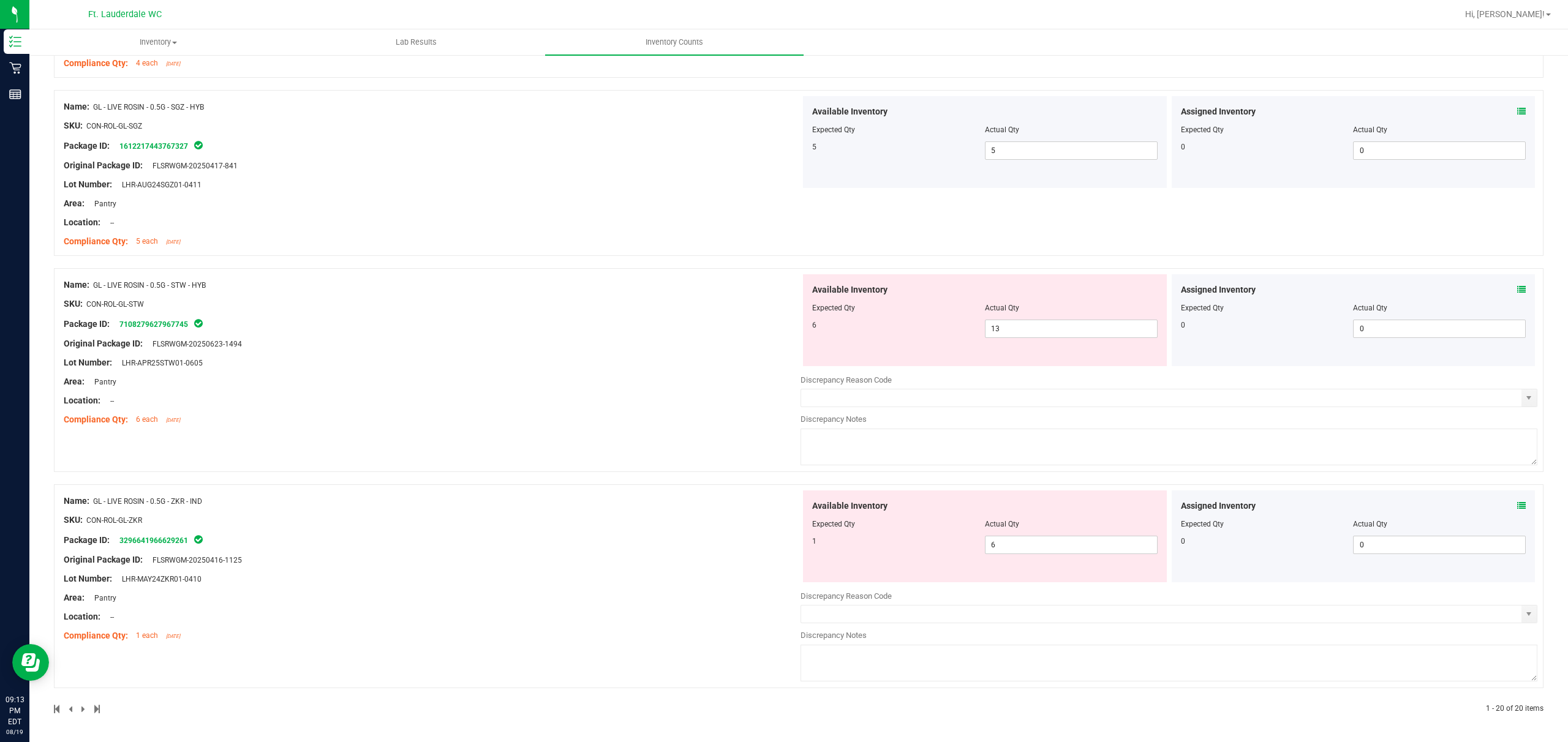
scroll to position [3147, 0]
click at [549, 326] on span "13 13" at bounding box center [1071, 328] width 173 height 18
click at [447, 410] on div "Name: GL - LIVE ROSIN - 0.5G - STW - HYB SKU: CON-ROL-GL-STW Package ID: 710827…" at bounding box center [432, 352] width 737 height 156
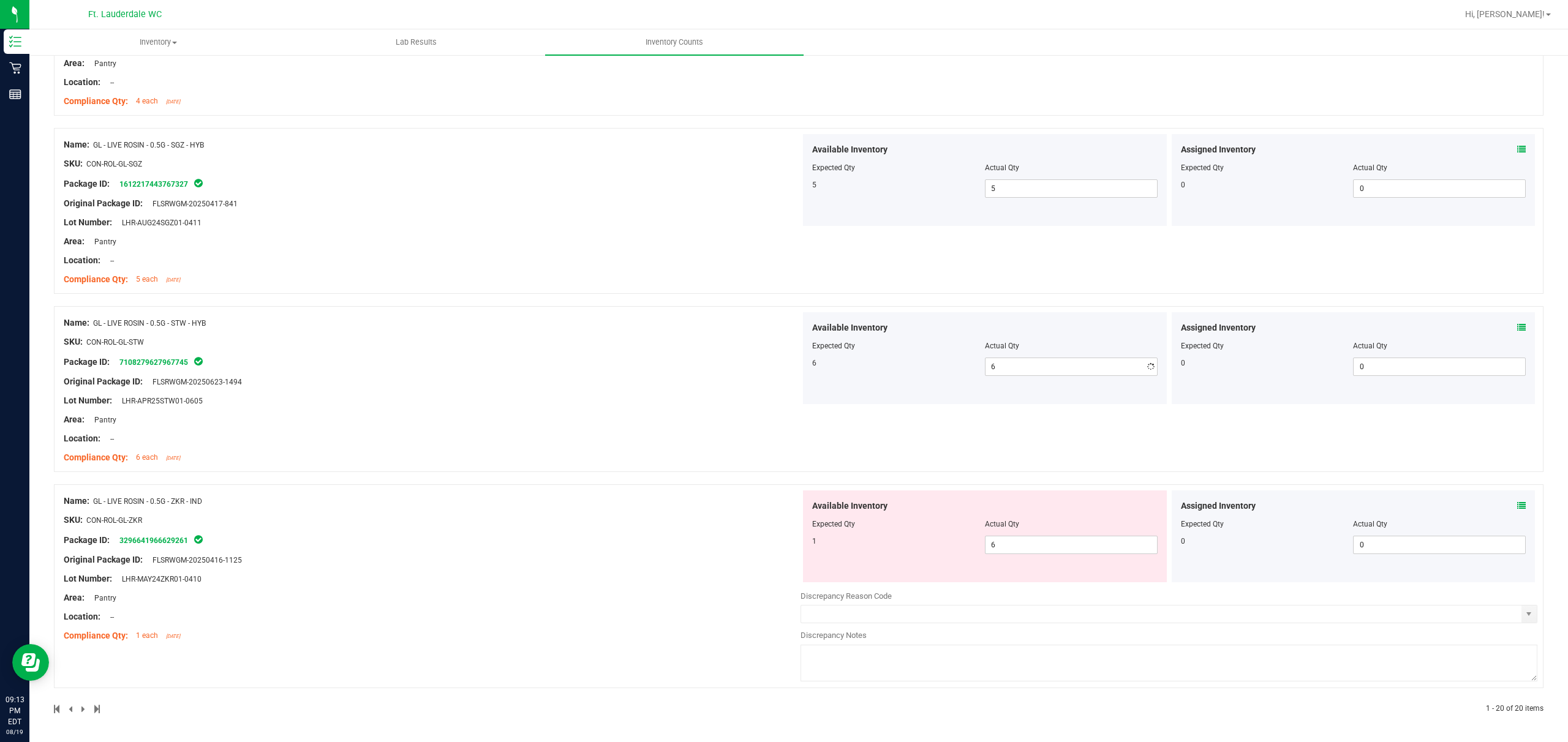
scroll to position [3109, 0]
click at [549, 546] on span "6 6" at bounding box center [1071, 545] width 173 height 18
click at [549, 548] on div "Name: GL - LIVE ROSIN - 0.5G - ZKR - IND SKU: CON-ROL-GL-ZKR Package ID: 329664…" at bounding box center [432, 568] width 737 height 156
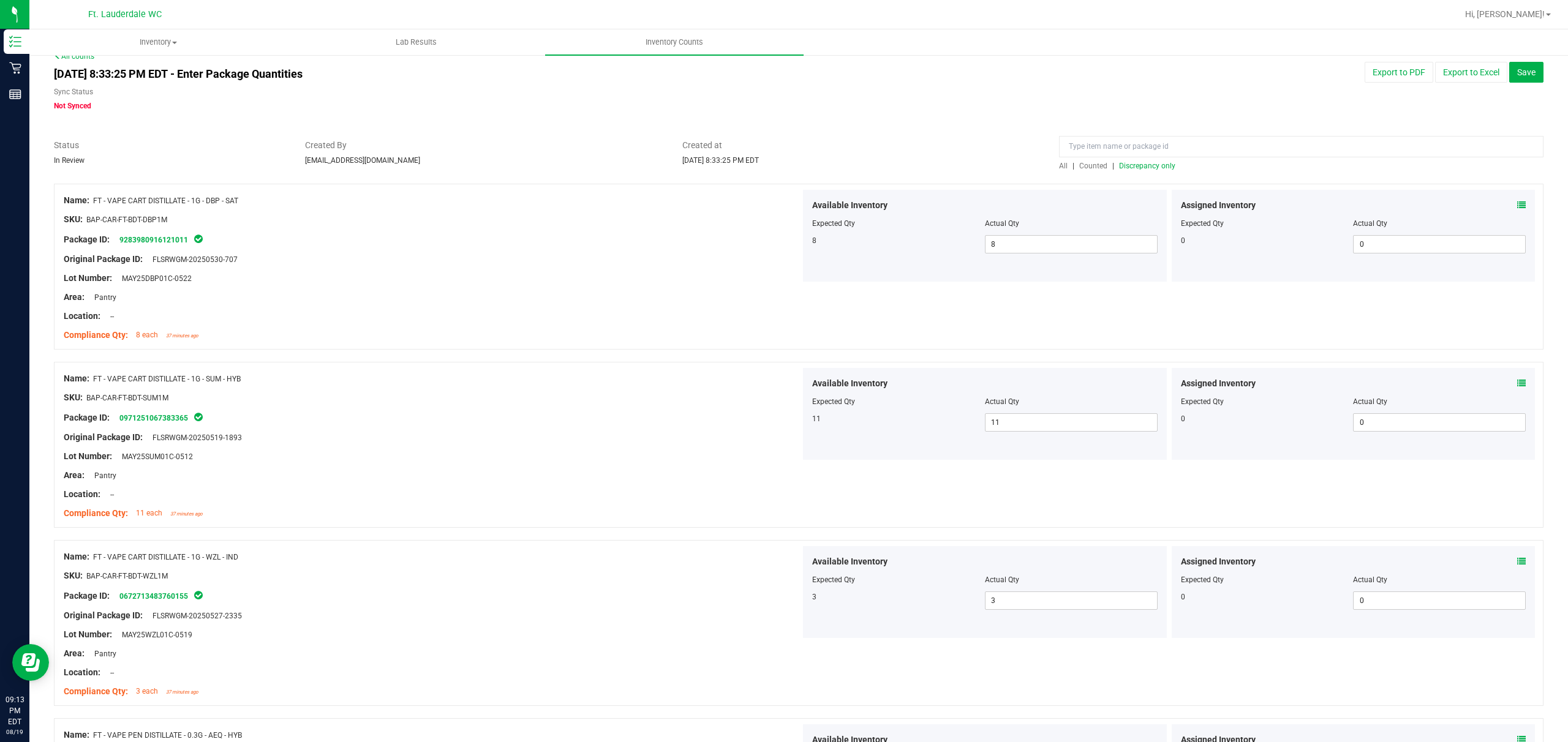
scroll to position [0, 0]
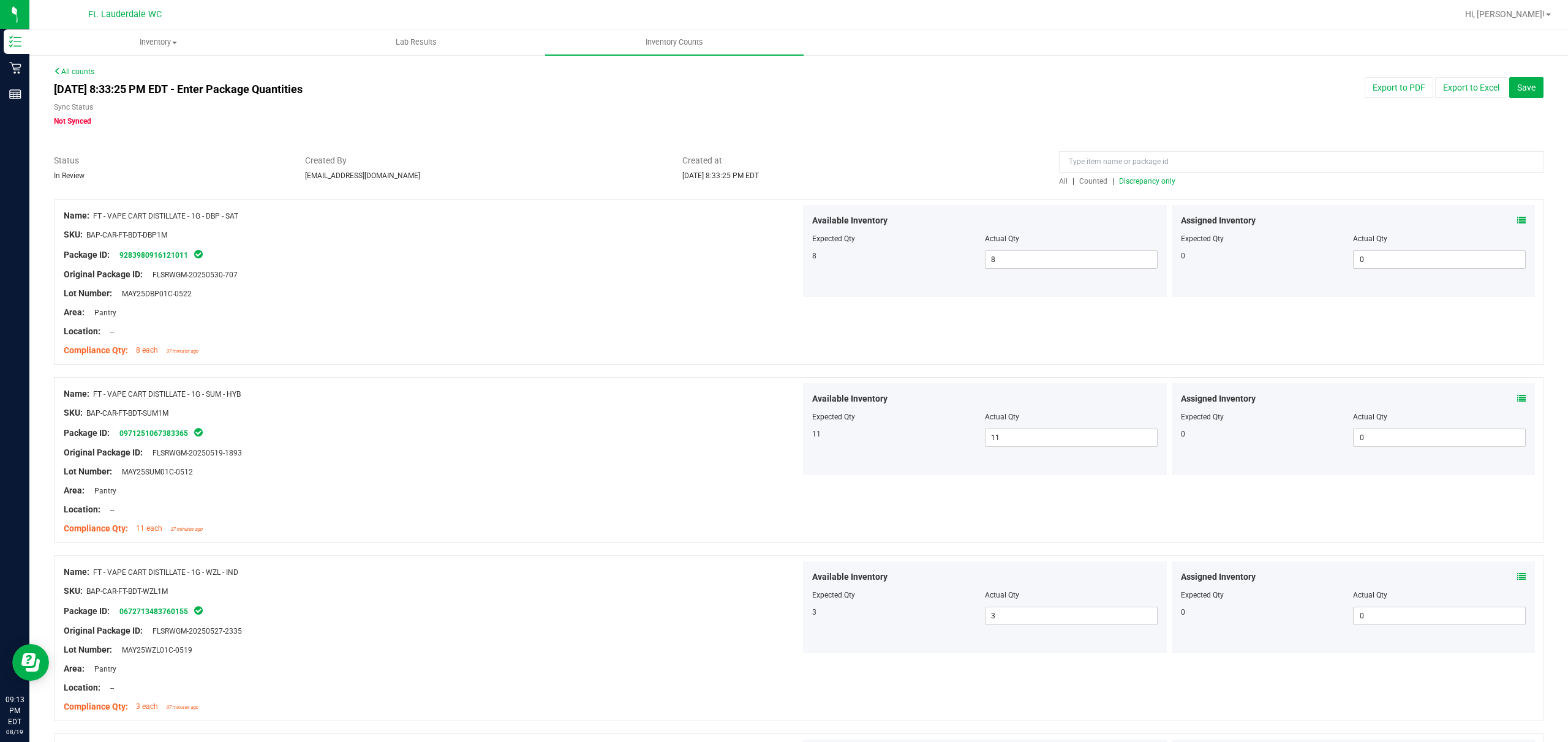
click at [549, 179] on span "Discrepancy only" at bounding box center [1148, 181] width 57 height 9
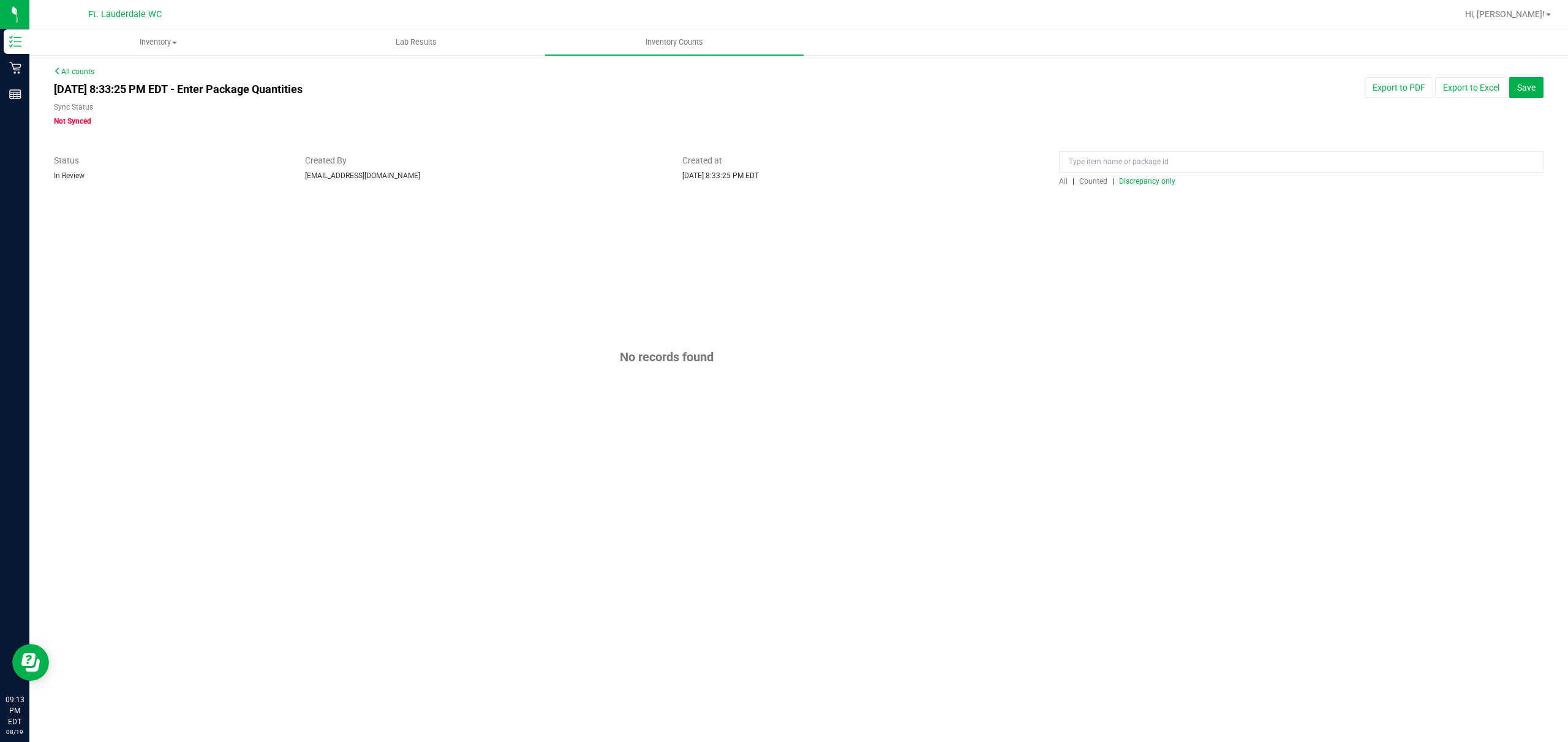
click at [549, 179] on span "Discrepancy only" at bounding box center [1148, 181] width 57 height 9
click at [549, 184] on span "Discrepancy only" at bounding box center [1148, 181] width 57 height 9
click at [549, 94] on button "Save" at bounding box center [1526, 87] width 35 height 21
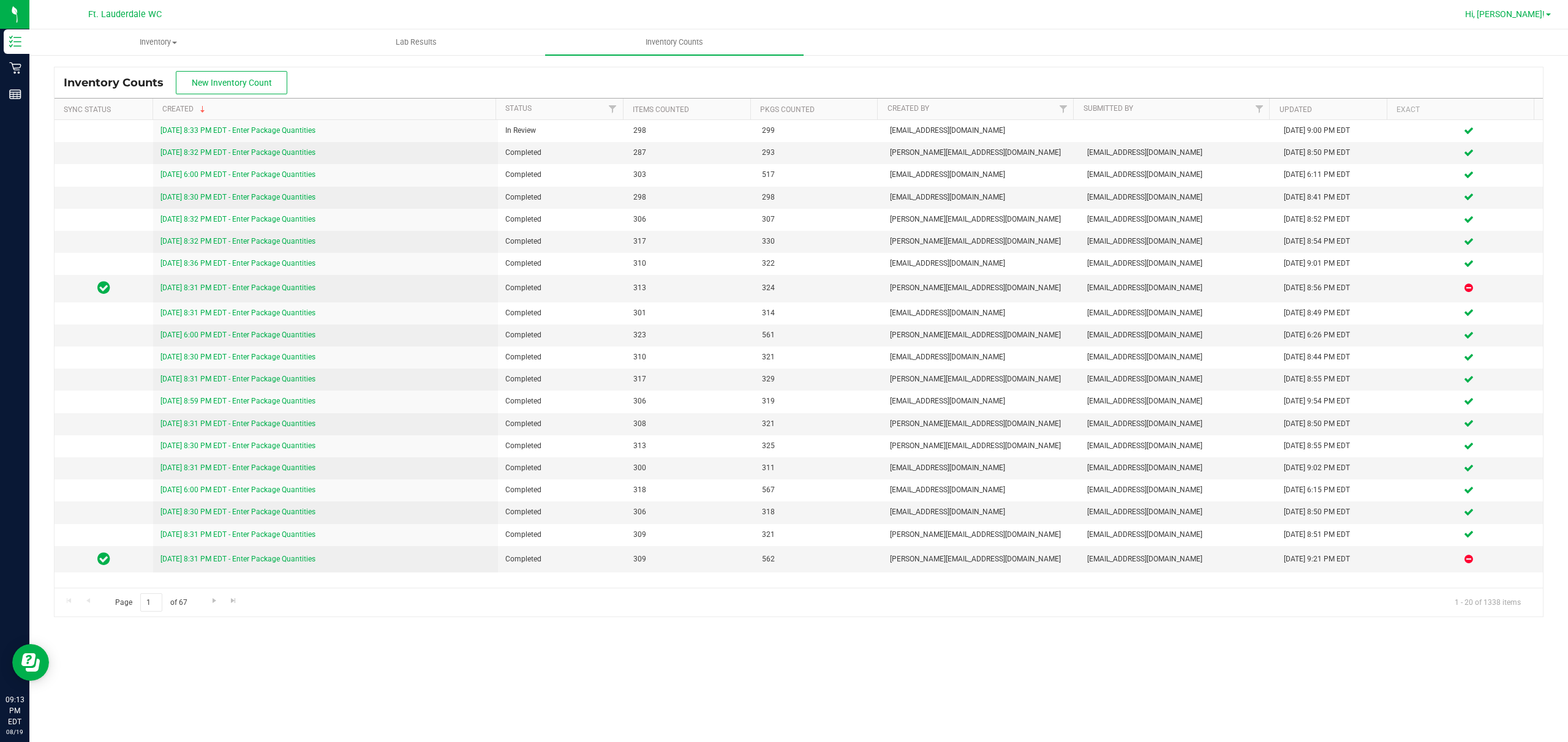
click at [549, 18] on span "Hi, [PERSON_NAME]!" at bounding box center [1505, 14] width 80 height 10
click at [549, 18] on span "Hi, [PERSON_NAME]!" at bounding box center [1505, 14] width 80 height 10
click at [549, 109] on span "Sign Out" at bounding box center [1504, 108] width 35 height 12
